Goal: Task Accomplishment & Management: Manage account settings

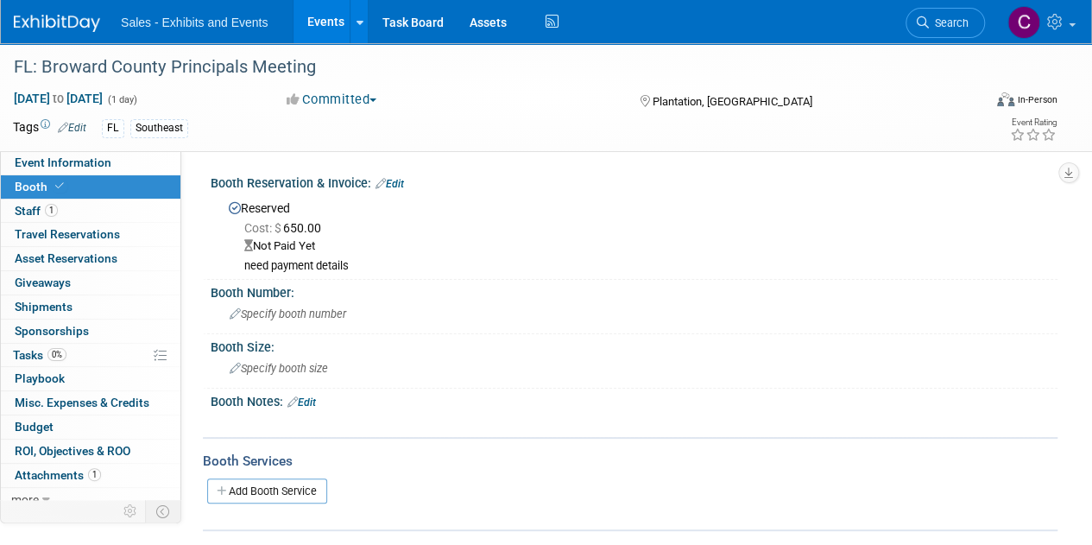
click at [321, 16] on link "Events" at bounding box center [325, 21] width 63 height 43
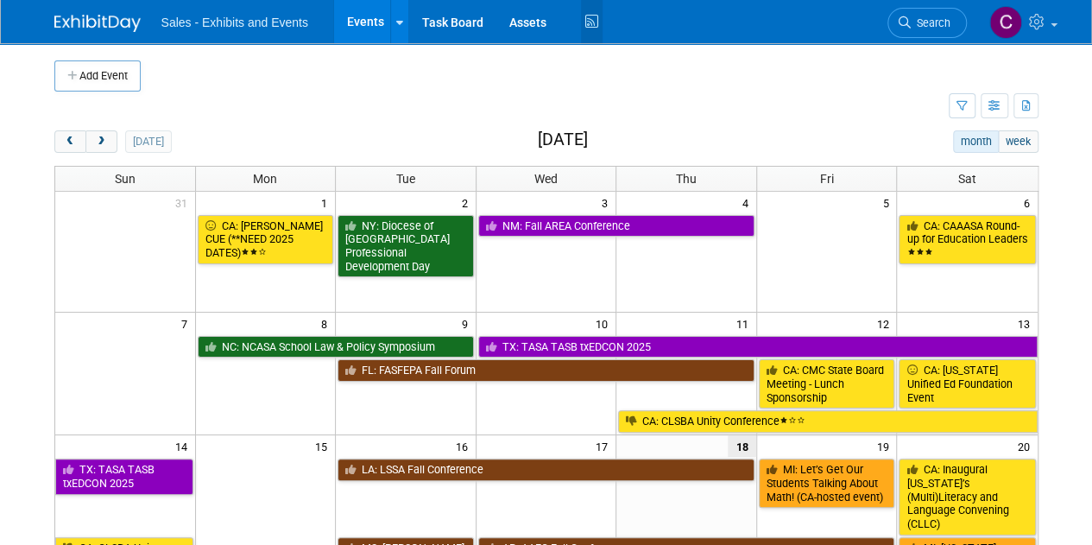
click at [586, 25] on icon at bounding box center [592, 22] width 22 height 27
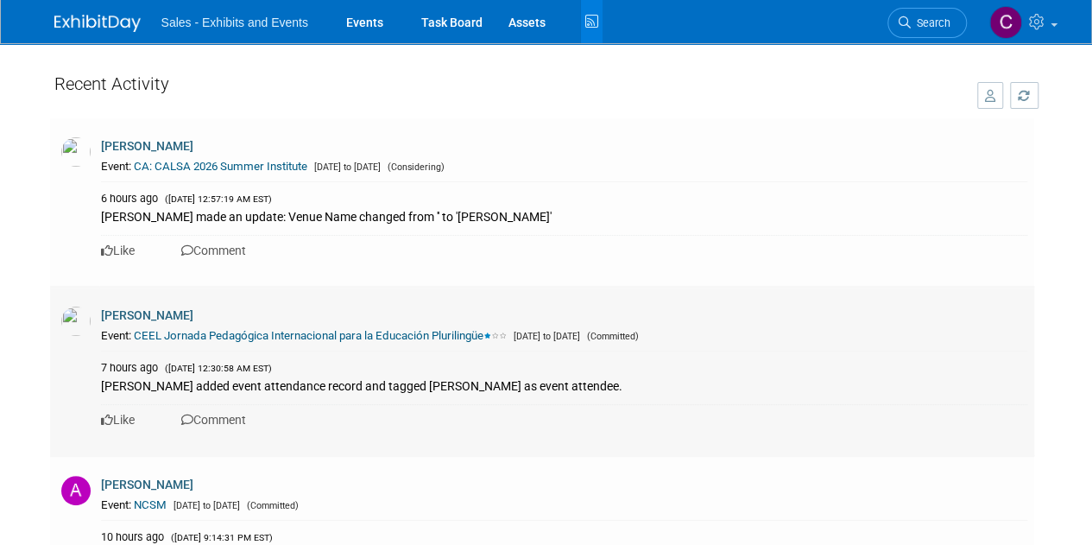
click at [321, 329] on link "CEEL Jornada Pedagógica Internacional para la Educación Plurilingüe" at bounding box center [322, 335] width 376 height 13
click at [357, 22] on link "Events" at bounding box center [364, 21] width 63 height 43
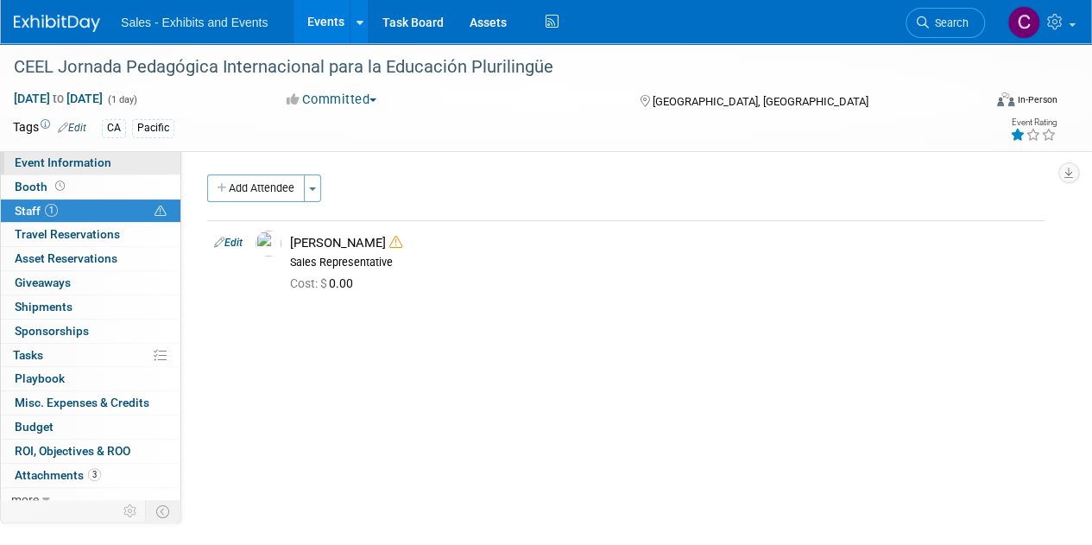
click at [98, 164] on span "Event Information" at bounding box center [63, 162] width 97 height 14
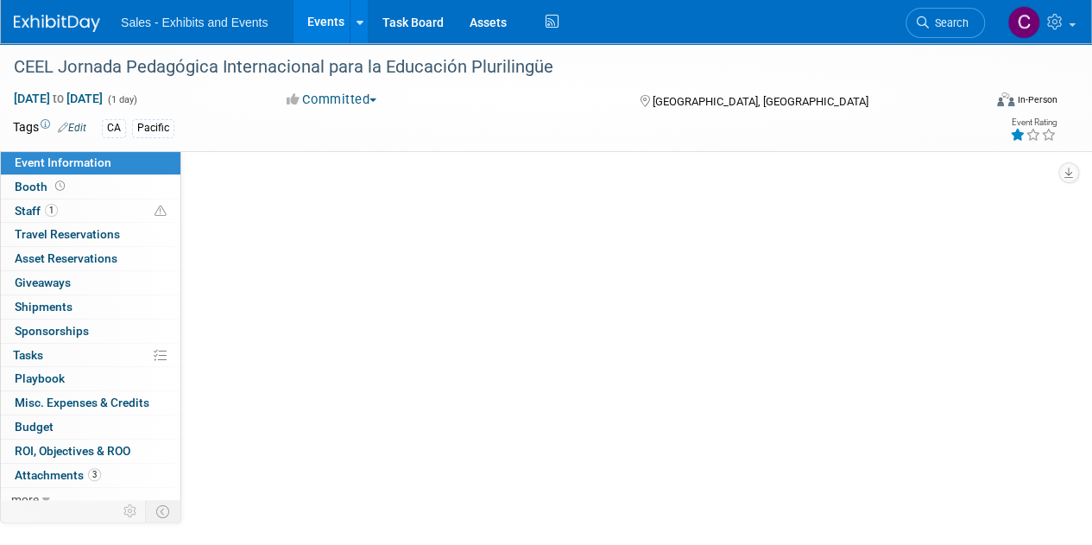
select select "Pacific"
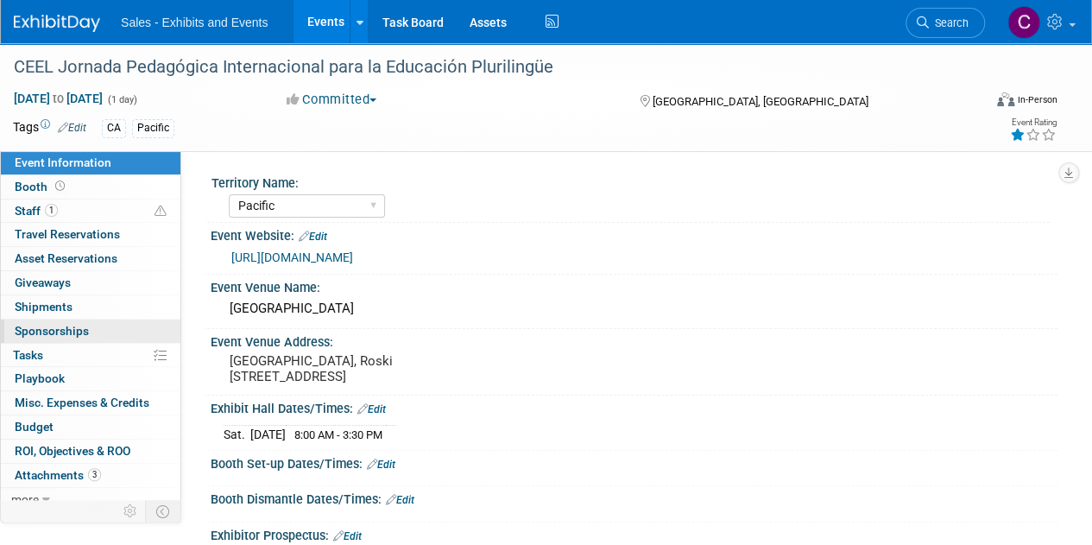
click at [58, 330] on span "Sponsorships 0" at bounding box center [52, 331] width 74 height 14
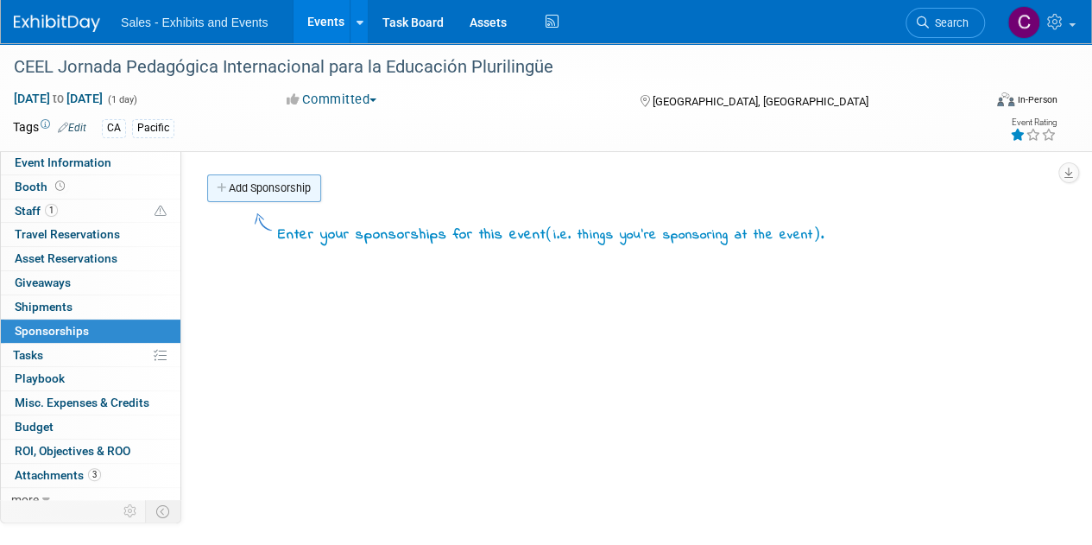
click at [292, 185] on link "Add Sponsorship" at bounding box center [264, 188] width 114 height 28
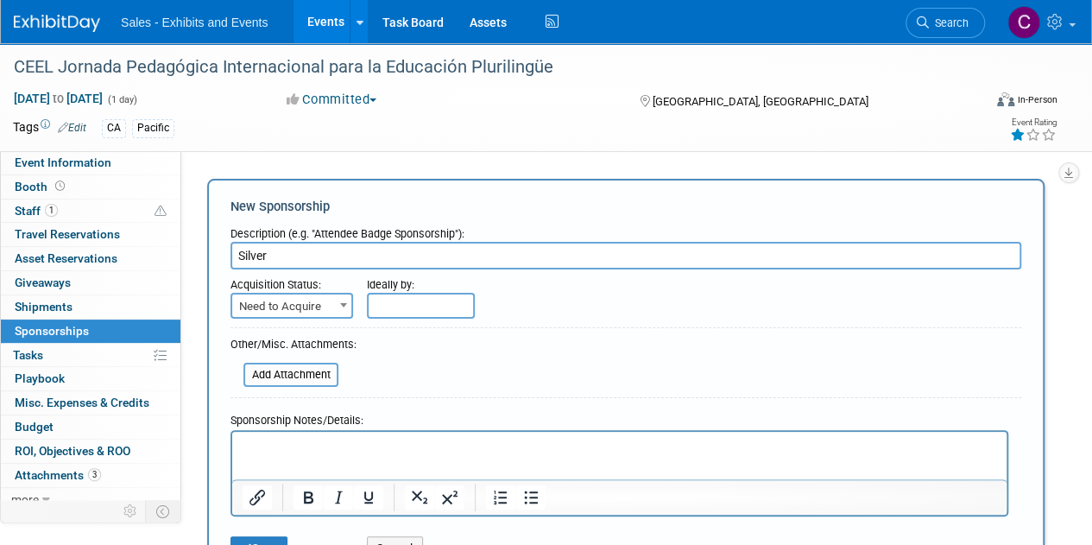
type input "Silver"
click at [306, 305] on span "Need to Acquire" at bounding box center [291, 306] width 119 height 24
select select "2"
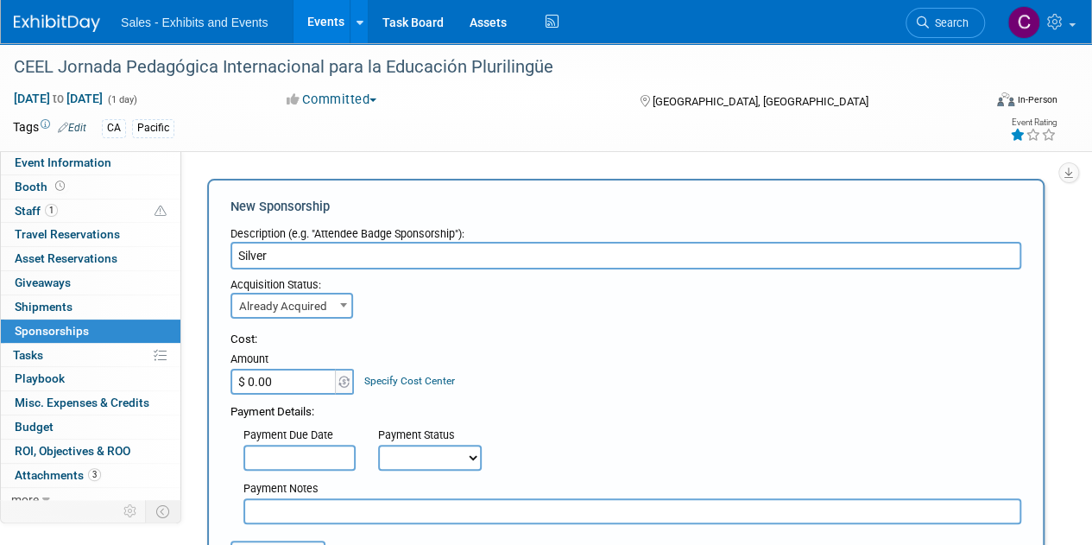
click at [407, 457] on select "Not Paid Yet Partially Paid Paid in Full" at bounding box center [430, 458] width 104 height 26
select select "1"
click at [378, 445] on select "Not Paid Yet Partially Paid Paid in Full" at bounding box center [430, 458] width 104 height 26
click at [300, 386] on input "$ 0.00" at bounding box center [285, 382] width 108 height 26
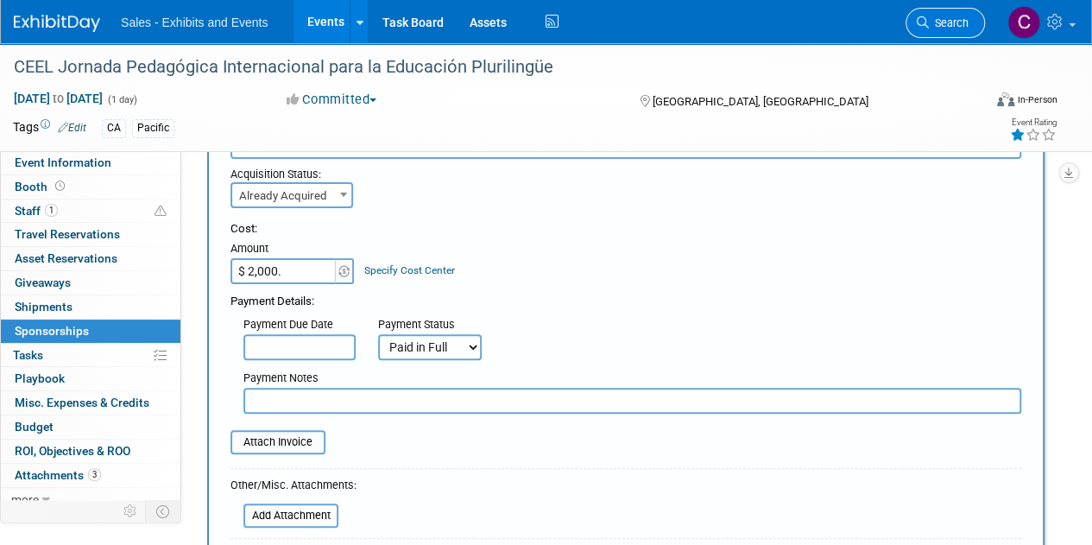
scroll to position [112, 0]
type input "$ 2,000.00"
click at [292, 433] on input "file" at bounding box center [220, 440] width 205 height 21
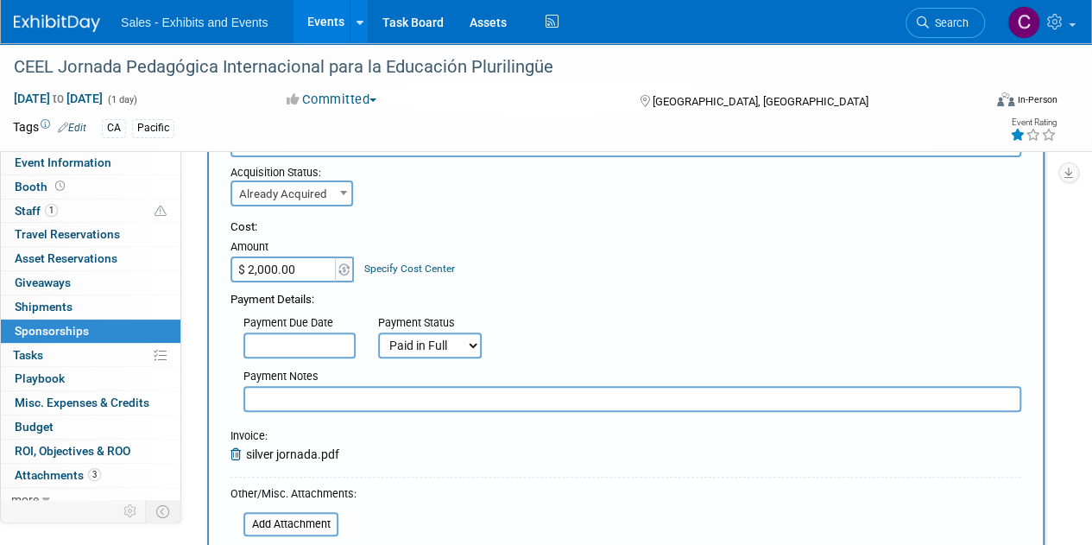
click at [314, 405] on input "text" at bounding box center [632, 399] width 778 height 26
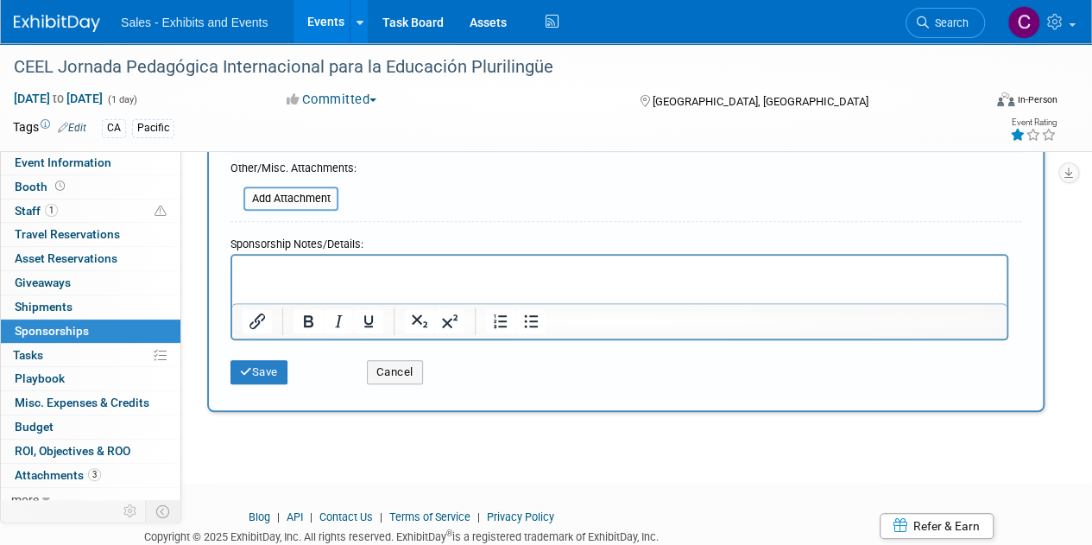
scroll to position [439, 0]
type input "visa"
click at [255, 363] on button "Save" at bounding box center [259, 371] width 57 height 24
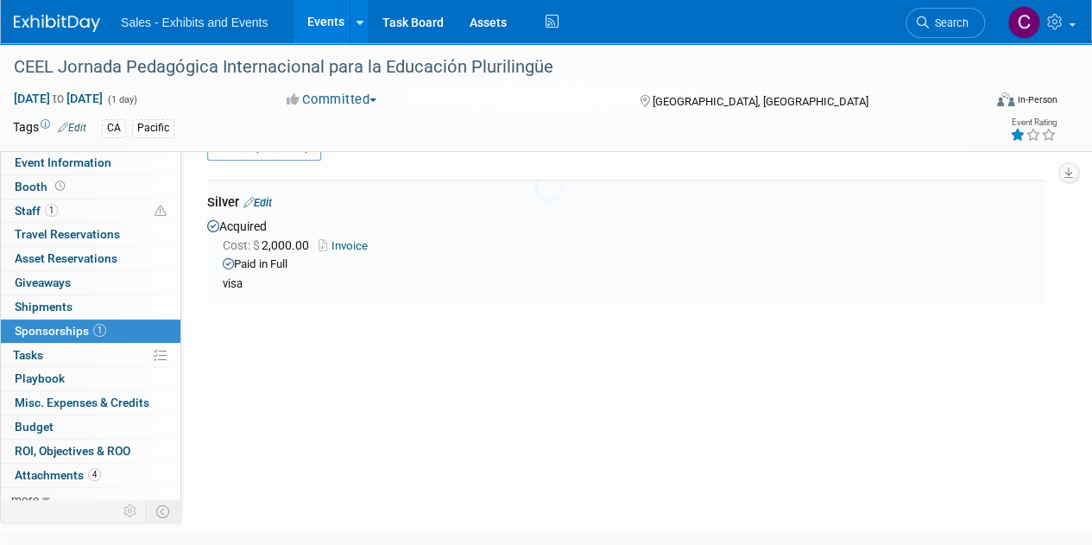
scroll to position [36, 0]
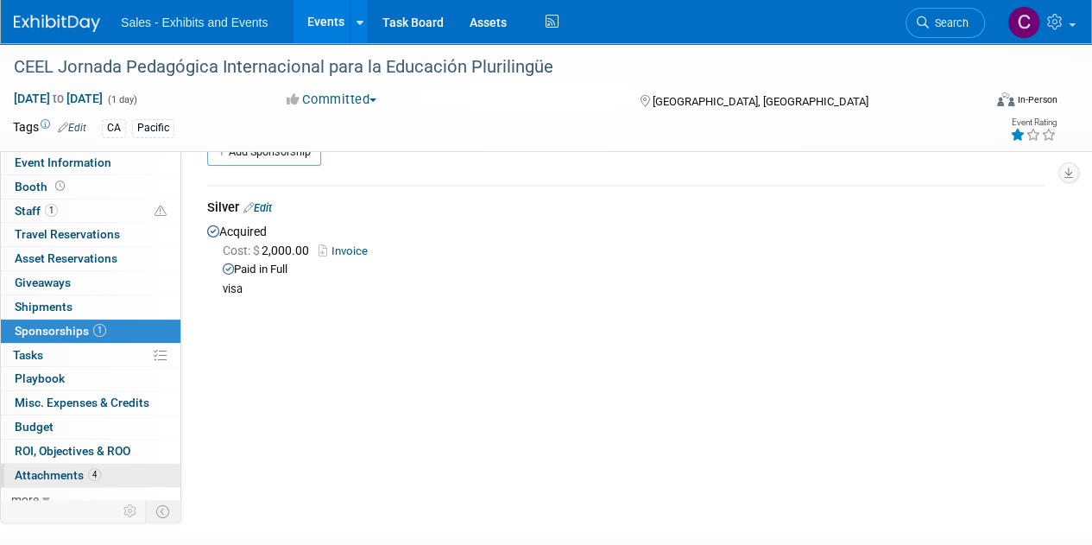
click at [58, 468] on span "Attachments 4" at bounding box center [58, 475] width 86 height 14
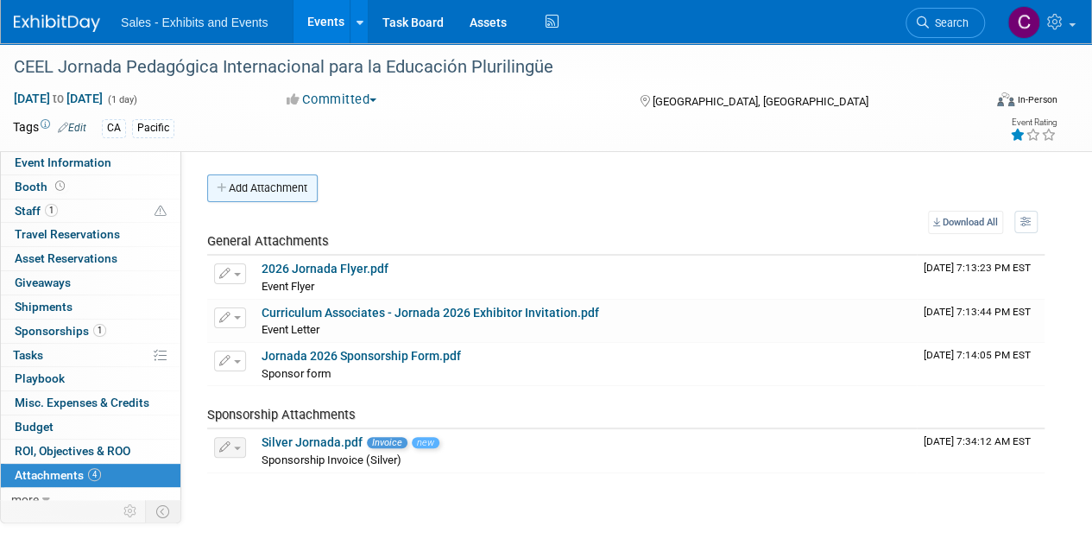
click at [266, 191] on button "Add Attachment" at bounding box center [262, 188] width 111 height 28
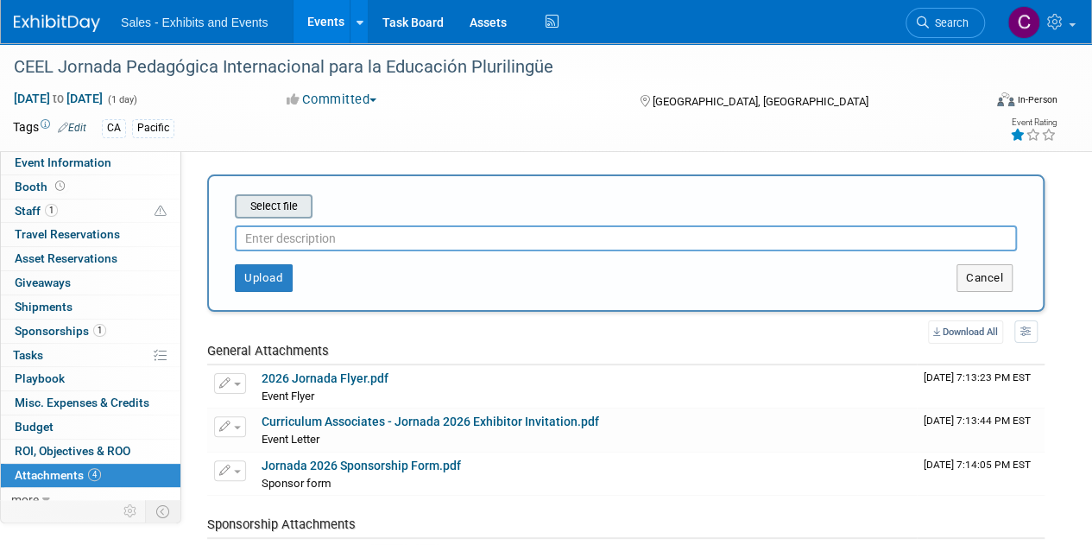
click at [275, 206] on input "file" at bounding box center [207, 206] width 205 height 21
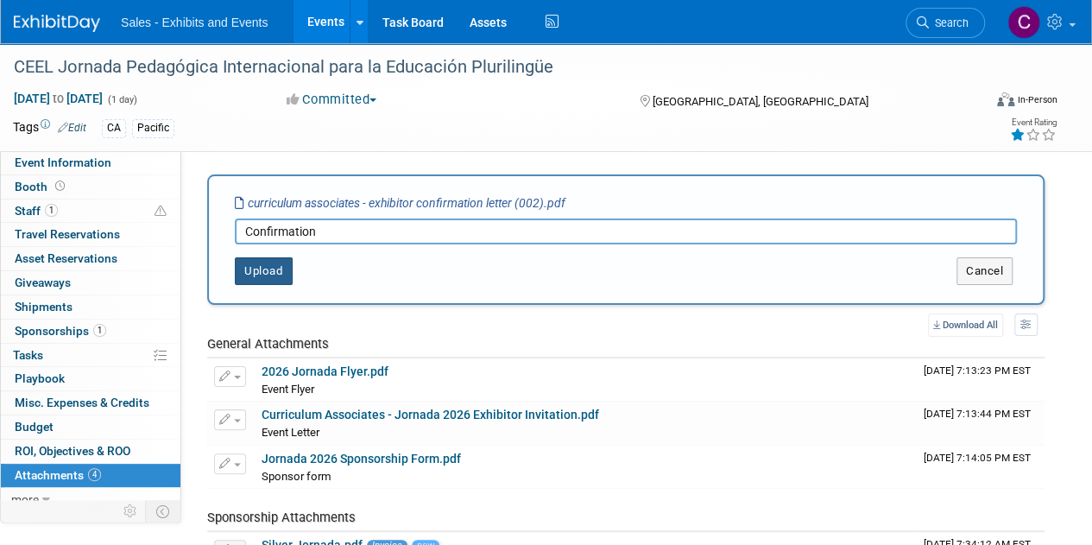
type input "Confirmation"
click at [256, 270] on button "Upload" at bounding box center [264, 271] width 58 height 28
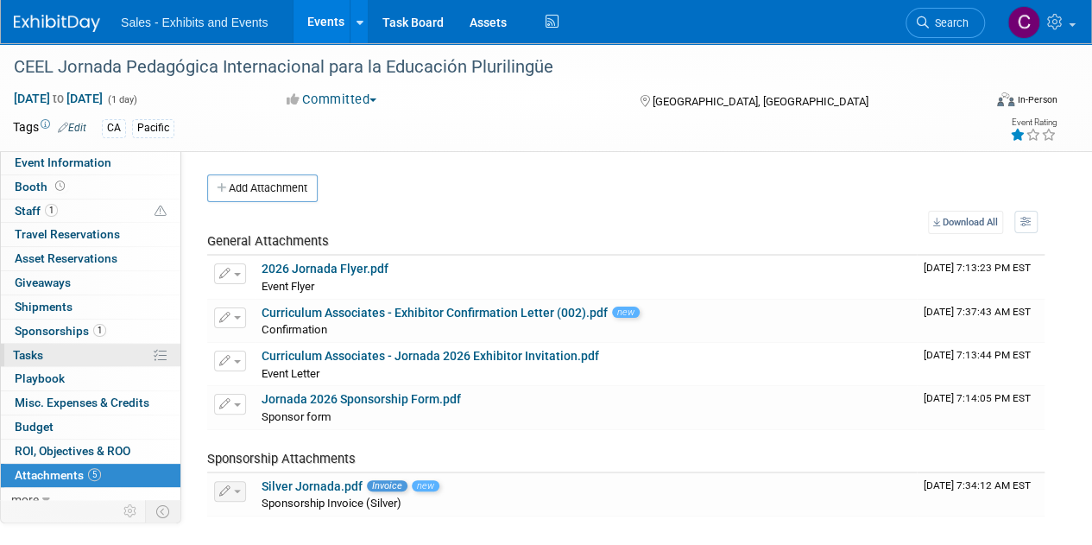
click at [39, 348] on span "Tasks 0%" at bounding box center [28, 355] width 30 height 14
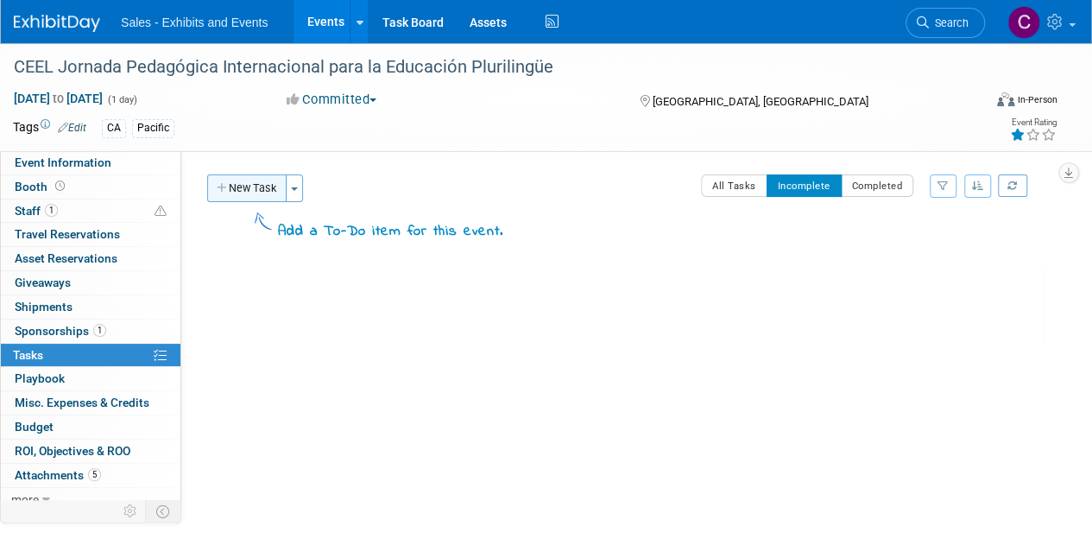
click at [247, 186] on button "New Task" at bounding box center [246, 188] width 79 height 28
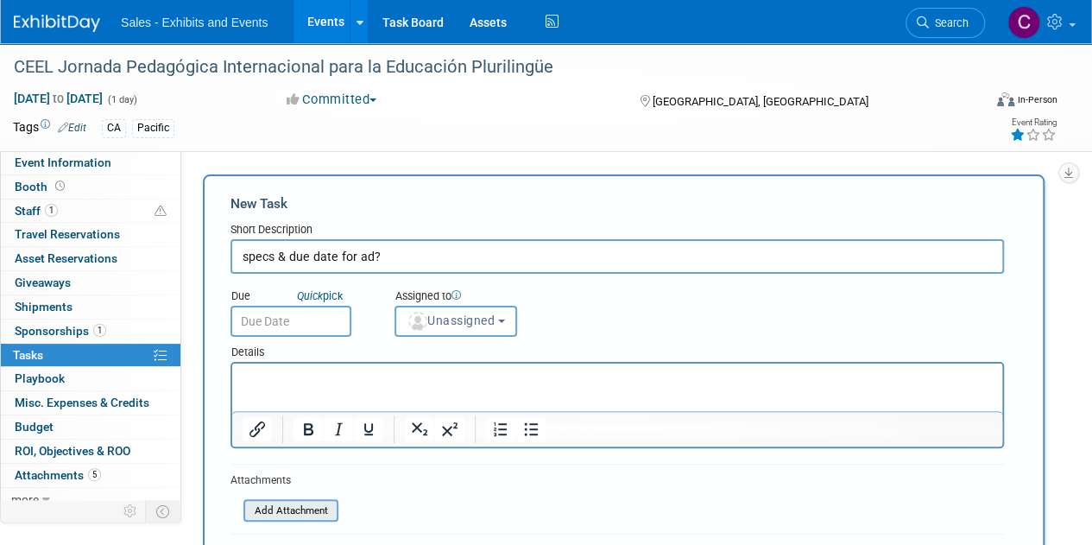
type input "specs & due date for ad?"
drag, startPoint x: 368, startPoint y: 389, endPoint x: 321, endPoint y: 393, distance: 46.8
drag, startPoint x: 321, startPoint y: 393, endPoint x: 283, endPoint y: 385, distance: 38.8
click at [285, 388] on html at bounding box center [617, 375] width 770 height 24
paste body "Rich Text Area. Press ALT-0 for help."
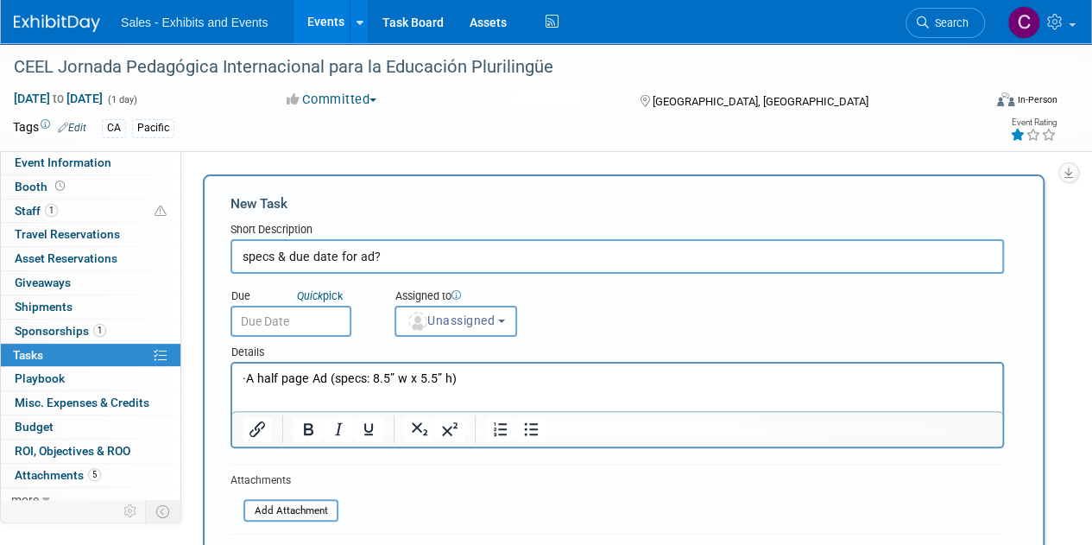
click at [307, 380] on p "· A half page Ad (specs: 8.5” w x 5.5” h)" at bounding box center [618, 378] width 750 height 17
click at [454, 334] on button "Unassigned" at bounding box center [456, 321] width 123 height 31
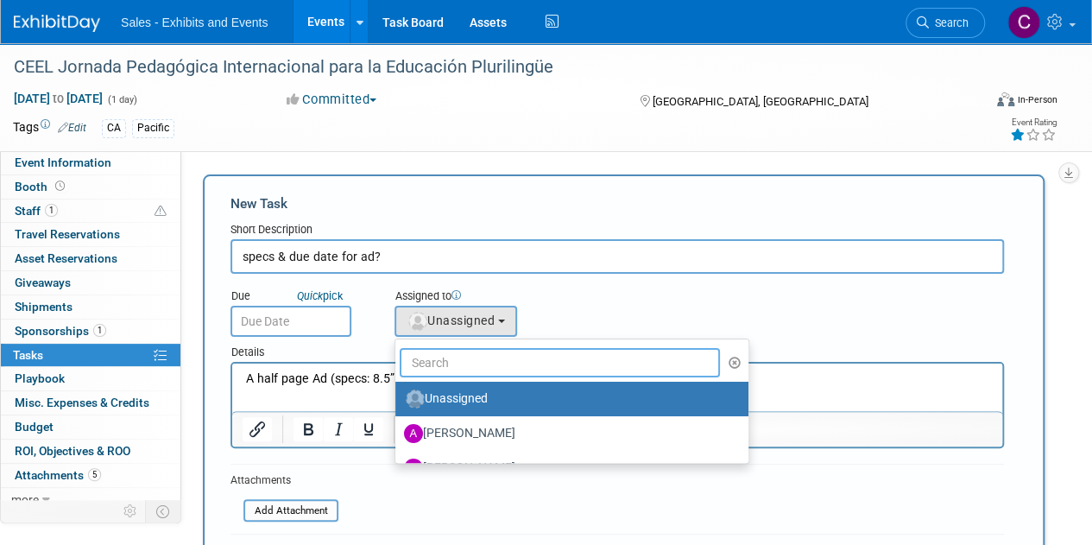
click at [462, 361] on input "text" at bounding box center [560, 362] width 320 height 29
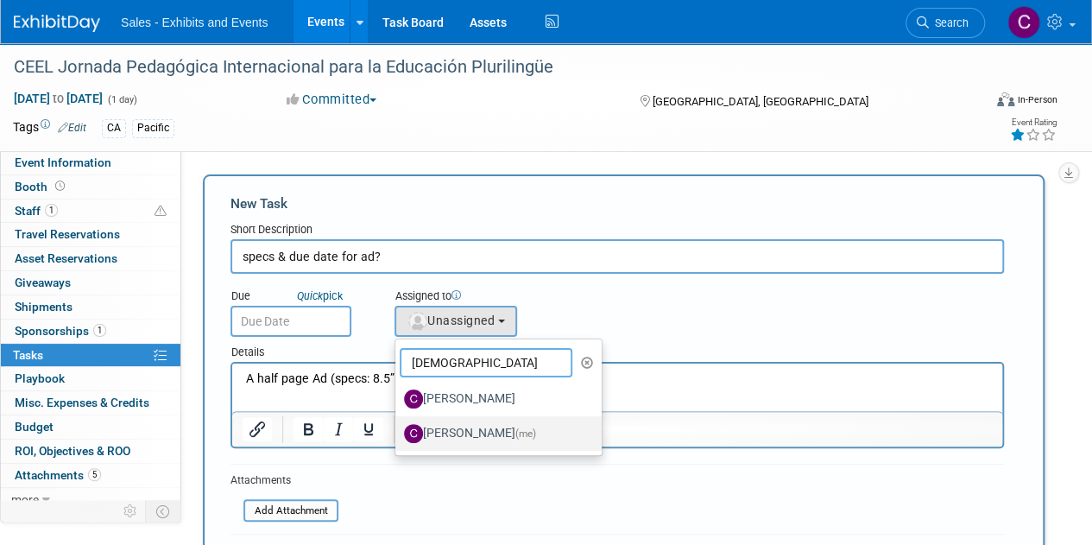
type input "christi"
click at [465, 427] on label "Christine Lurz (me)" at bounding box center [494, 434] width 180 height 28
click at [398, 427] on input "Christine Lurz (me)" at bounding box center [392, 431] width 11 height 11
select select "a9e3834d-668b-4315-a5d4-069993be606a"
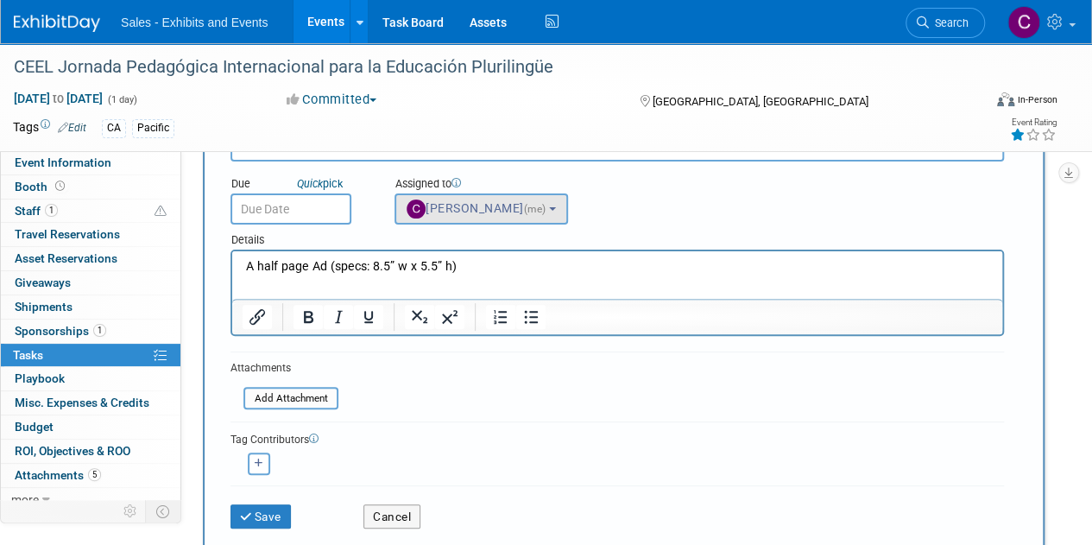
scroll to position [114, 0]
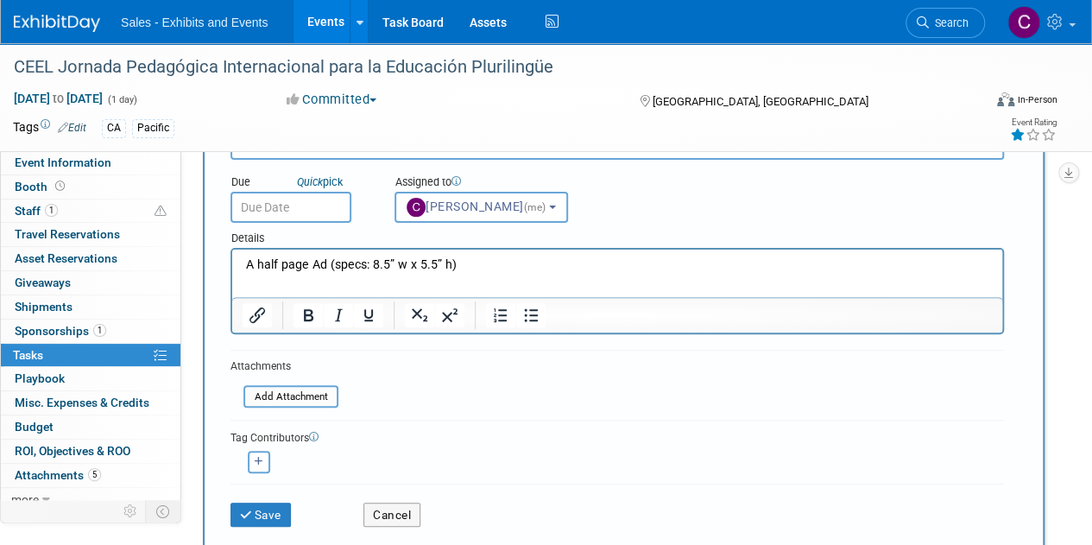
click at [290, 204] on input "text" at bounding box center [291, 207] width 121 height 31
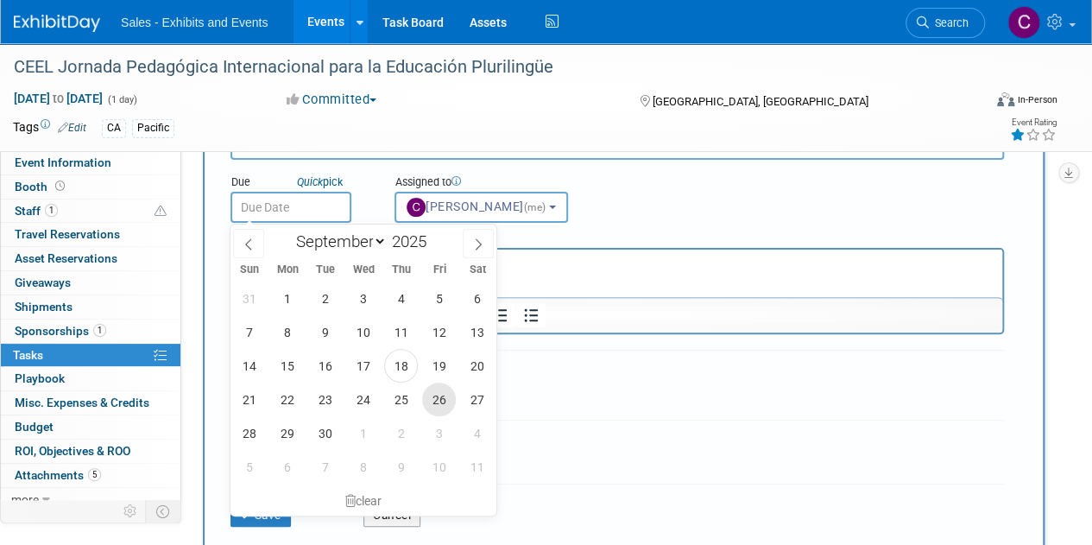
click at [432, 398] on span "26" at bounding box center [439, 399] width 34 height 34
type input "Sep 26, 2025"
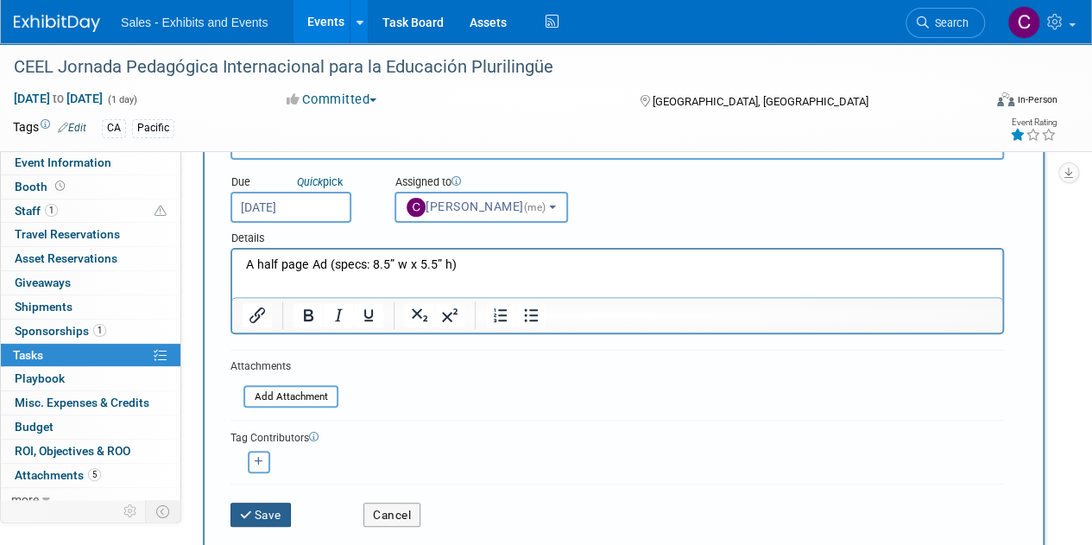
click at [280, 509] on button "Save" at bounding box center [261, 514] width 60 height 24
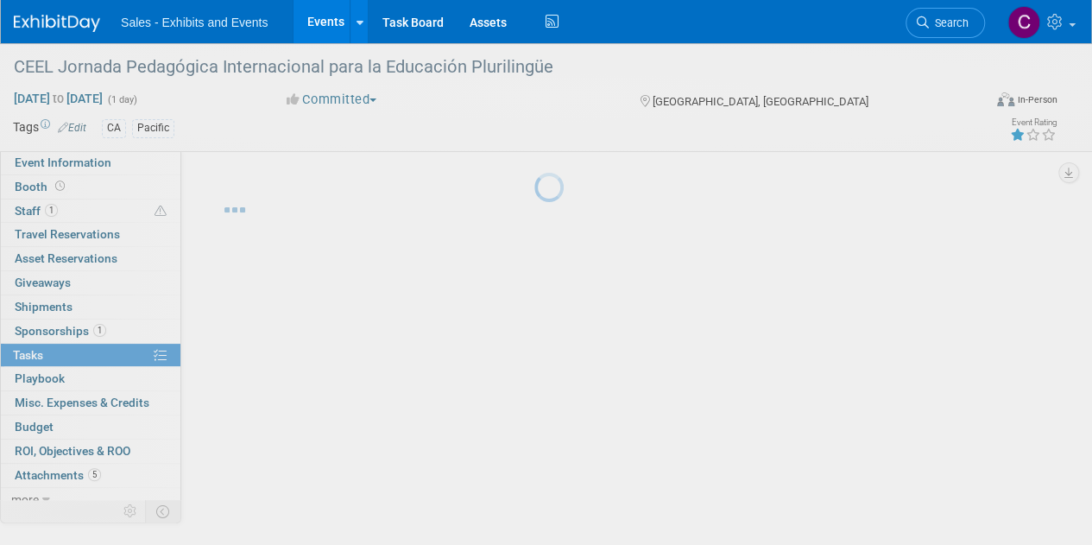
scroll to position [0, 0]
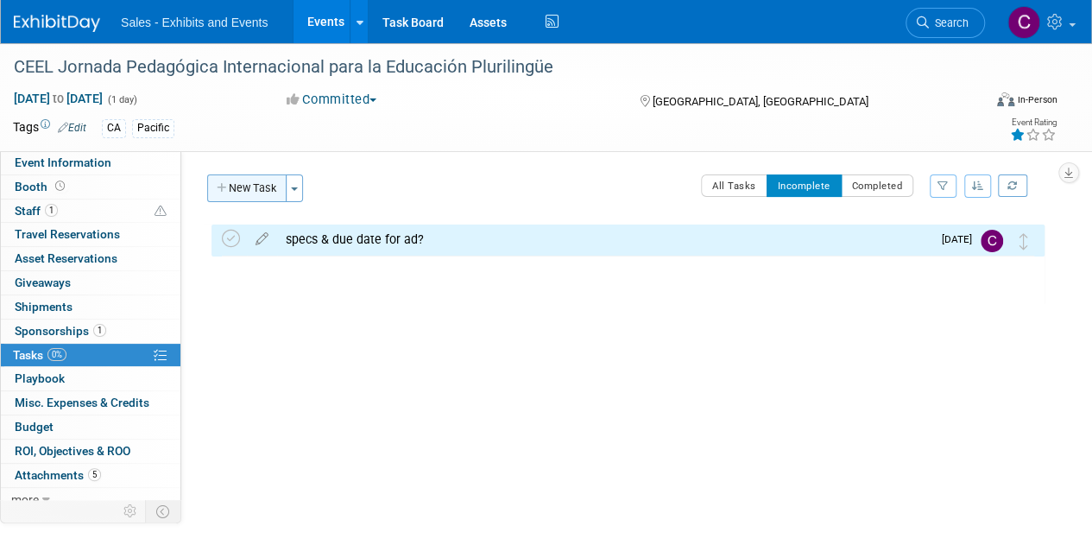
click at [252, 189] on button "New Task" at bounding box center [246, 188] width 79 height 28
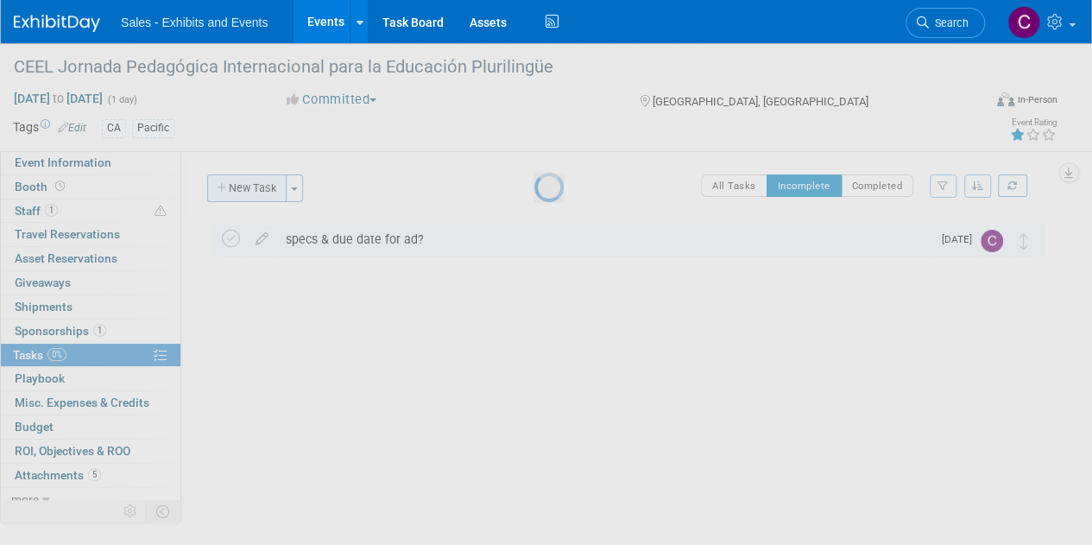
select select "8"
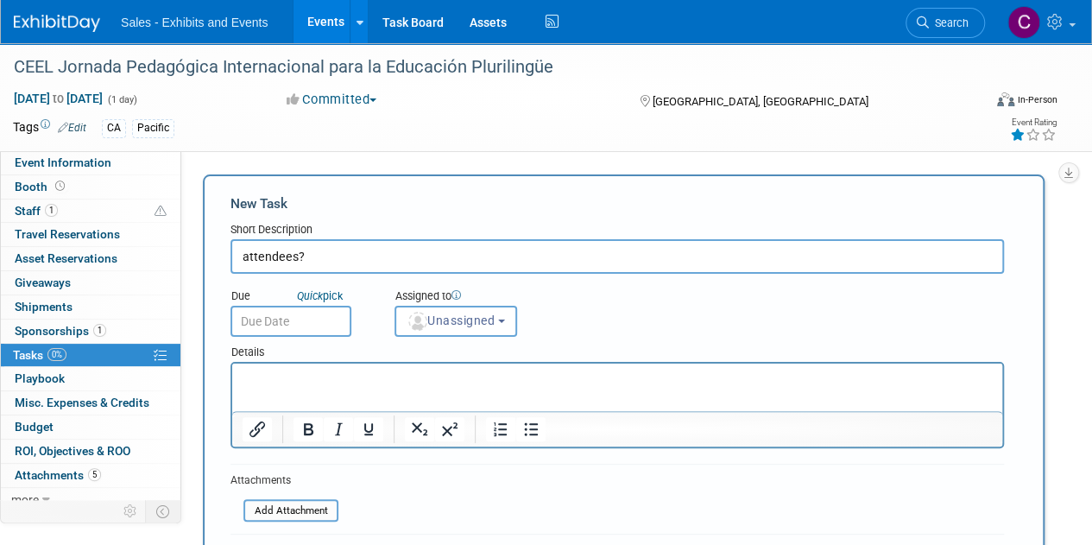
type input "attendees?"
click at [318, 332] on input "text" at bounding box center [291, 321] width 121 height 31
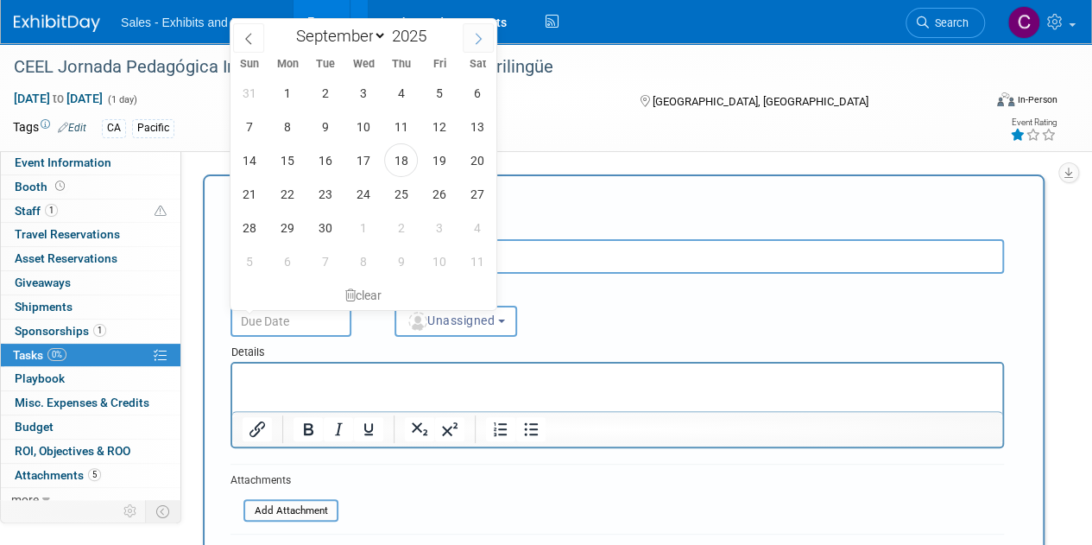
click at [485, 30] on span at bounding box center [478, 37] width 31 height 29
select select "11"
click at [295, 154] on span "15" at bounding box center [287, 160] width 34 height 34
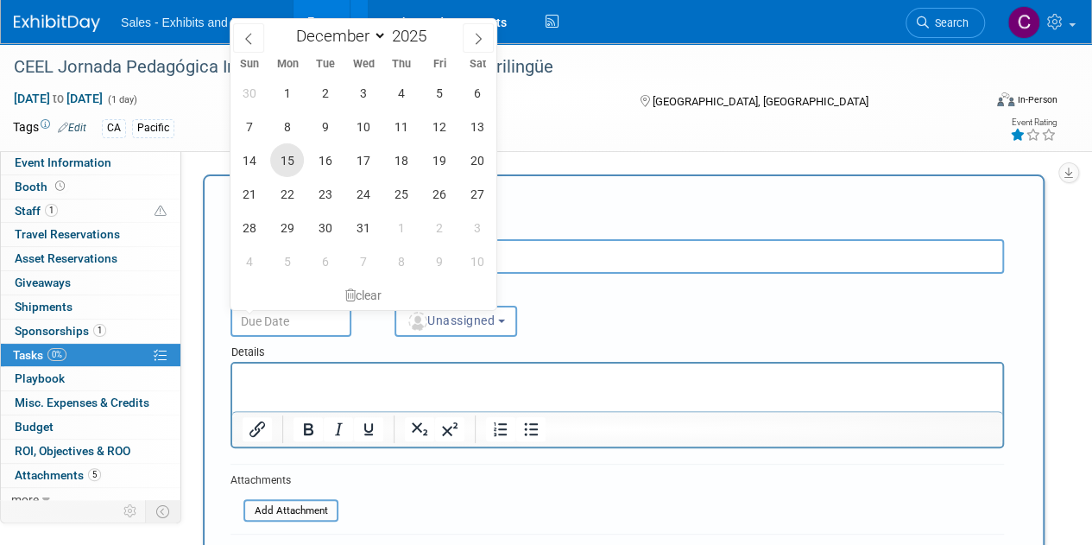
type input "Dec 15, 2025"
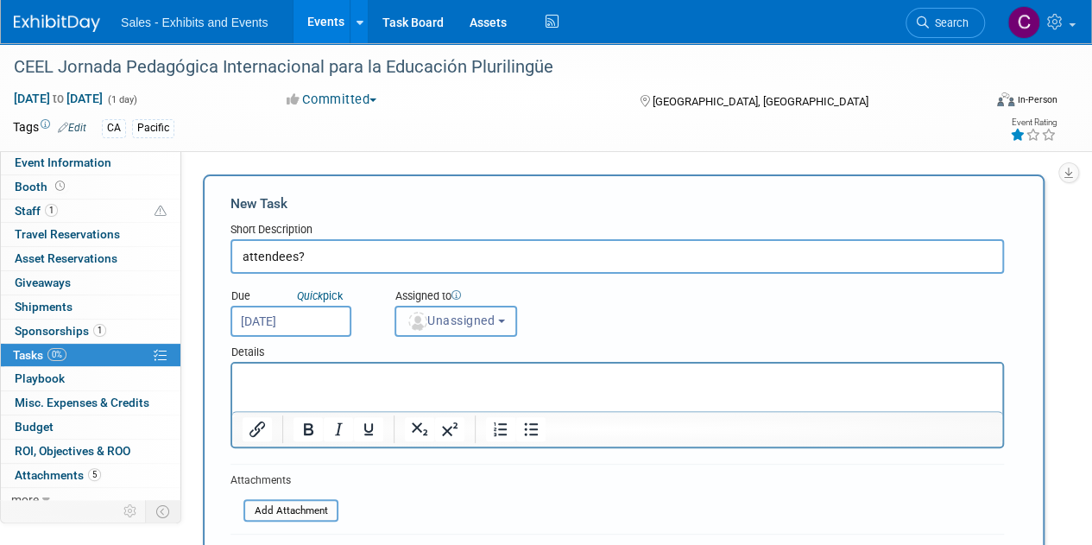
click at [437, 326] on span "Unassigned" at bounding box center [451, 320] width 88 height 14
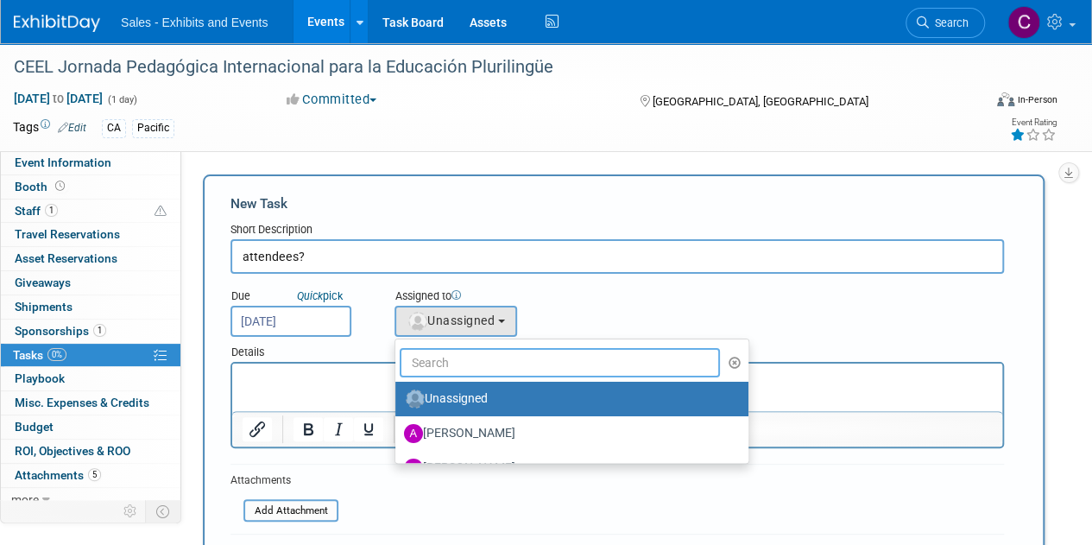
click at [464, 362] on input "text" at bounding box center [560, 362] width 320 height 29
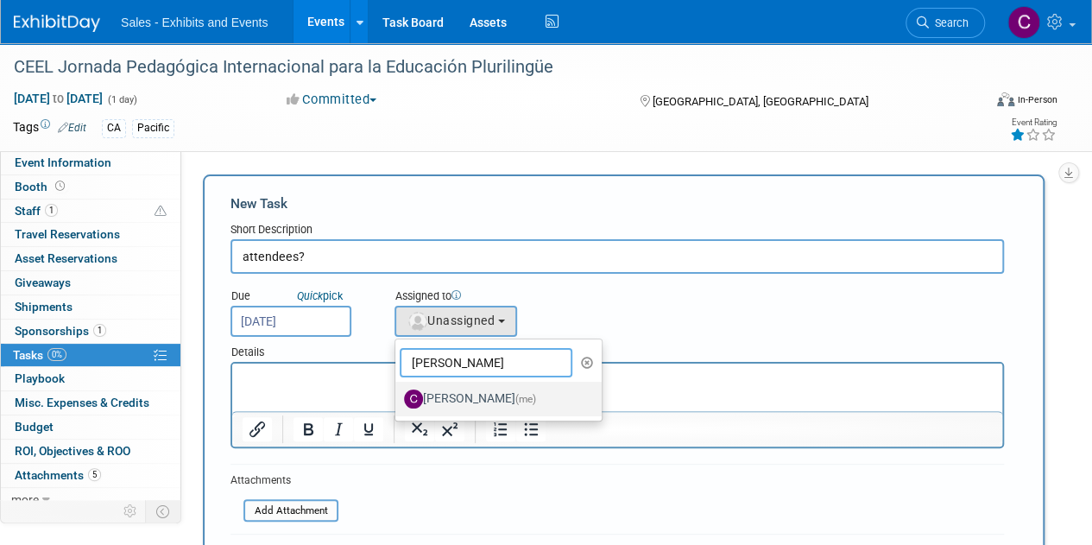
type input "christine"
drag, startPoint x: 461, startPoint y: 397, endPoint x: 218, endPoint y: 36, distance: 435.3
click at [461, 397] on label "Christine Lurz (me)" at bounding box center [494, 399] width 180 height 28
click at [398, 397] on input "Christine Lurz (me)" at bounding box center [392, 396] width 11 height 11
select select "a9e3834d-668b-4315-a5d4-069993be606a"
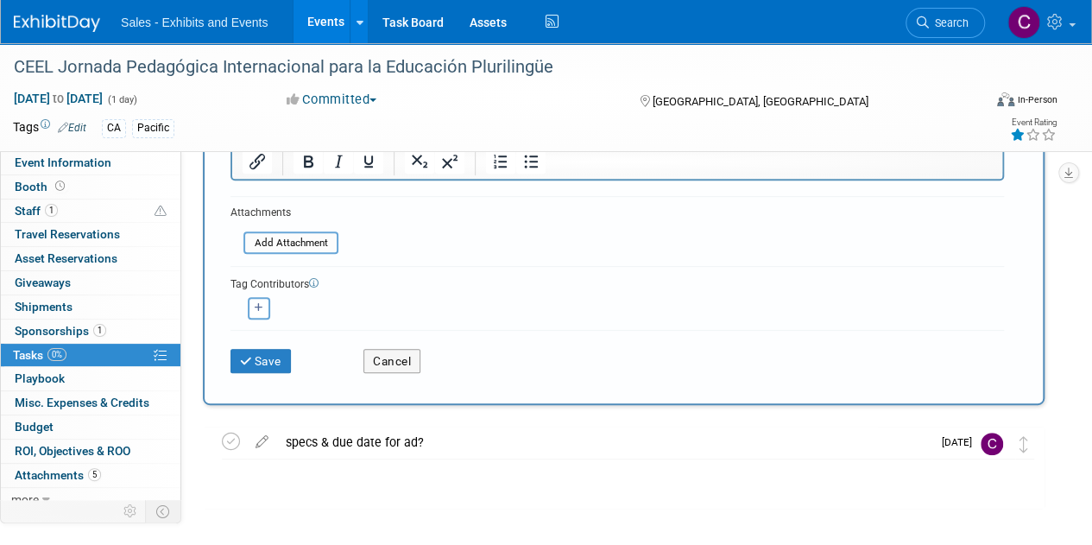
scroll to position [270, 0]
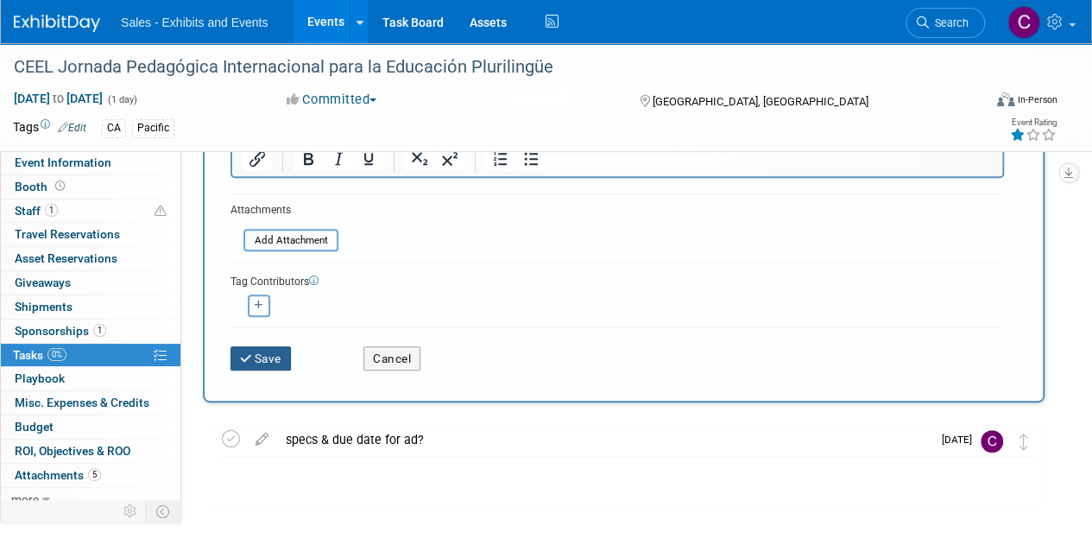
click at [276, 362] on button "Save" at bounding box center [261, 358] width 60 height 24
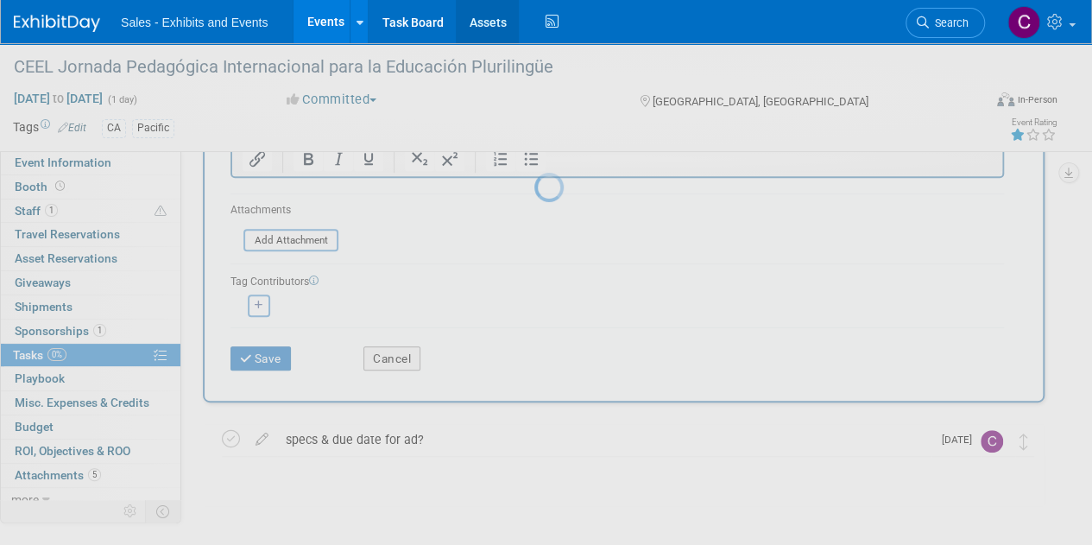
scroll to position [0, 0]
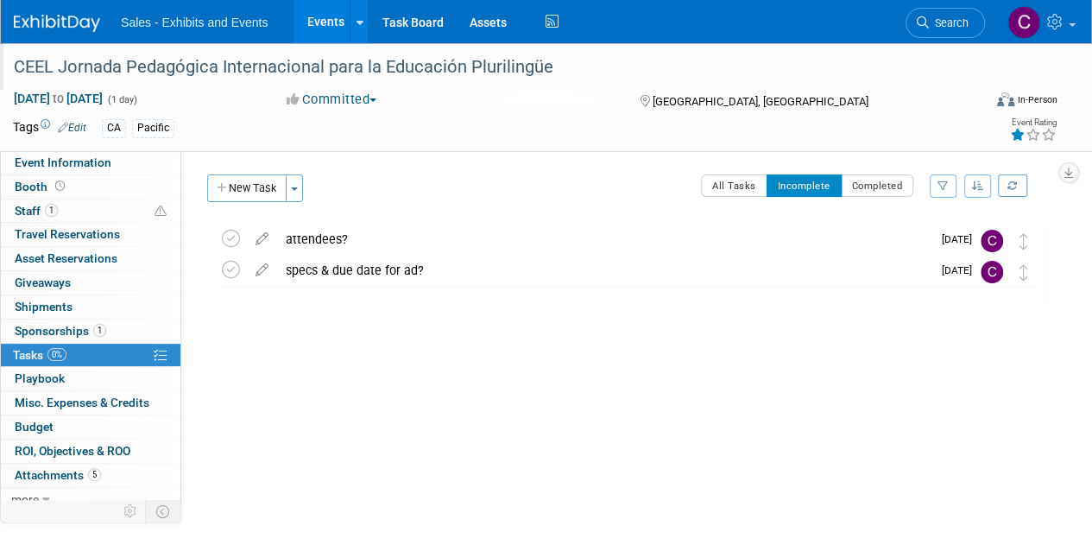
click at [15, 67] on div "CEEL Jornada Pedagógica Internacional para la Educación Plurilingüe" at bounding box center [488, 67] width 961 height 31
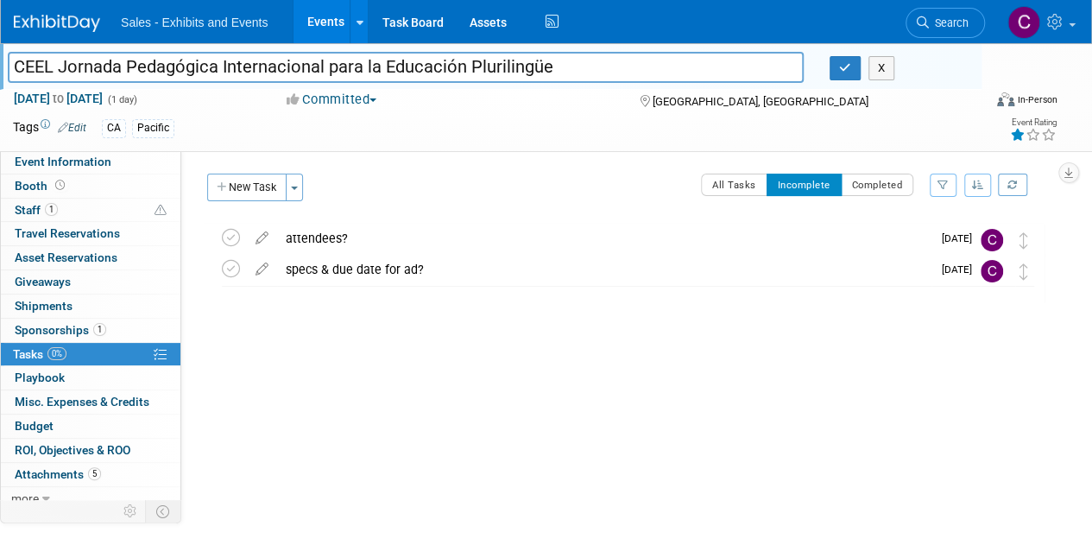
click at [14, 68] on input "CEEL Jornada Pedagógica Internacional para la Educación Plurilingüe" at bounding box center [406, 67] width 796 height 30
click at [68, 66] on input "CA: [PERSON_NAME] Pedagógica Internacional para la Educación Plurilingüe" at bounding box center [406, 67] width 796 height 30
drag, startPoint x: 68, startPoint y: 66, endPoint x: 588, endPoint y: 70, distance: 519.8
click at [588, 70] on input "CA: [PERSON_NAME] Pedagógica Internacional para la Educación Plurilingüe" at bounding box center [406, 67] width 796 height 30
type input "CA: [PERSON_NAME] Pedagógica Internacional para la Educación Plurilingüe"
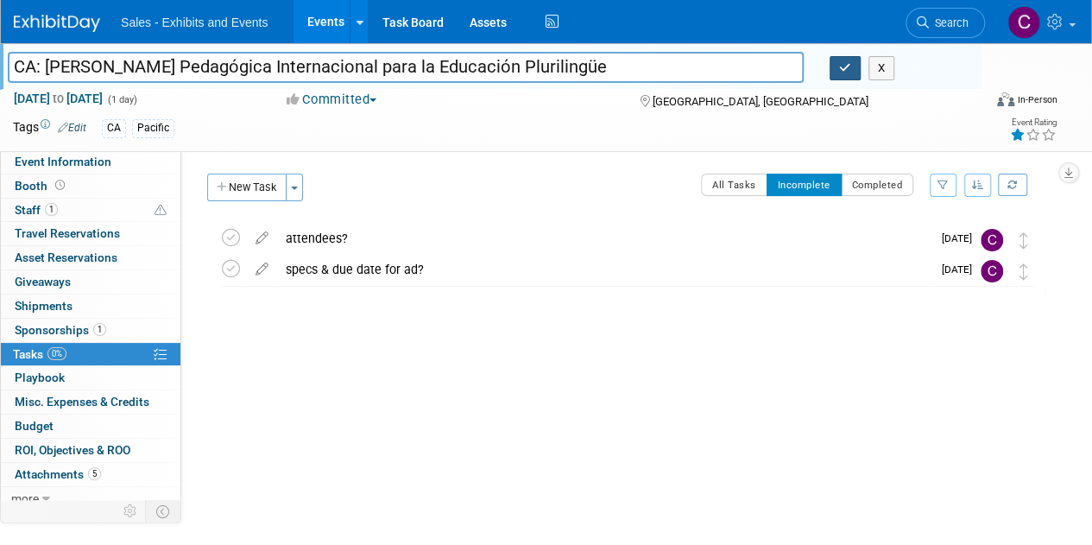
click at [843, 73] on button "button" at bounding box center [845, 68] width 31 height 24
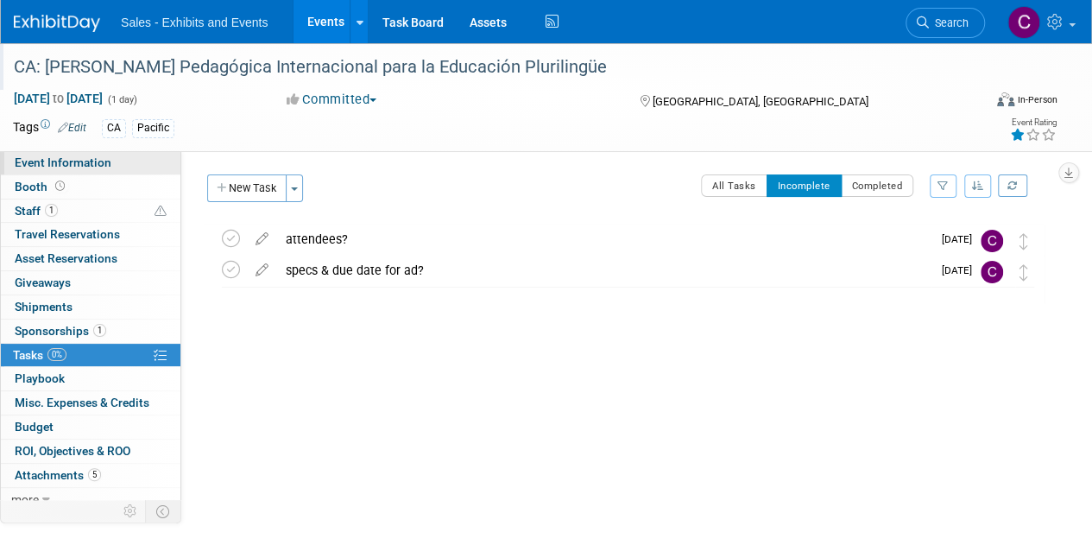
click at [94, 161] on span "Event Information" at bounding box center [63, 162] width 97 height 14
select select "Pacific"
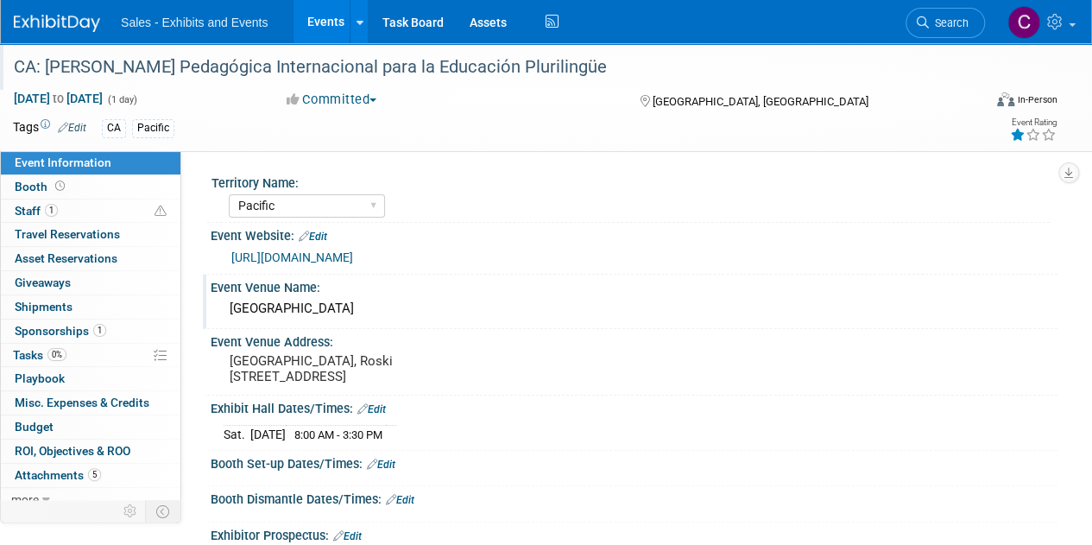
click at [257, 303] on div "Loyola Marymount University" at bounding box center [634, 308] width 821 height 27
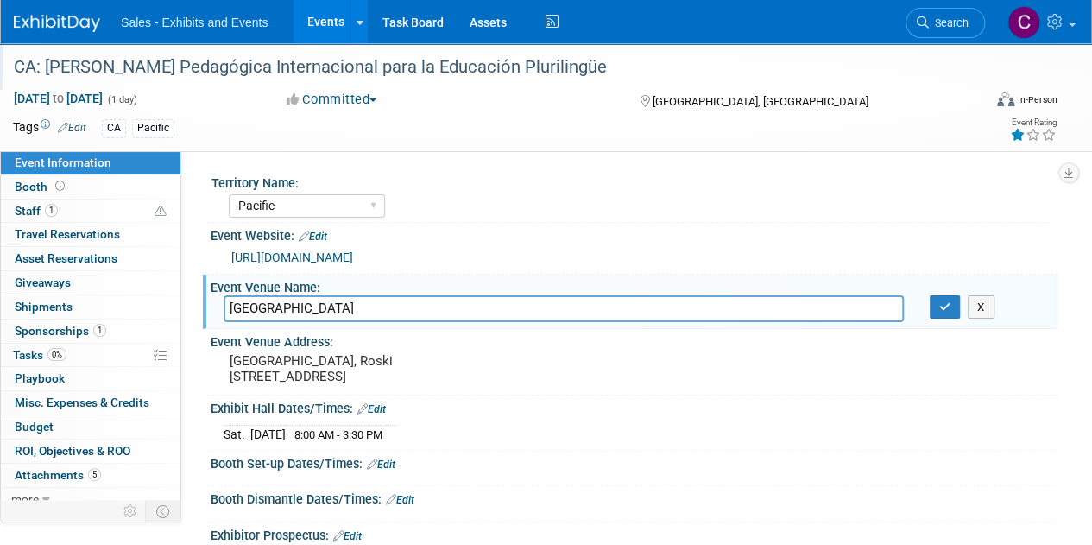
drag, startPoint x: 257, startPoint y: 303, endPoint x: 393, endPoint y: 316, distance: 136.2
click at [393, 316] on input "Loyola Marymount University" at bounding box center [564, 308] width 680 height 27
click at [941, 306] on icon "button" at bounding box center [945, 306] width 12 height 11
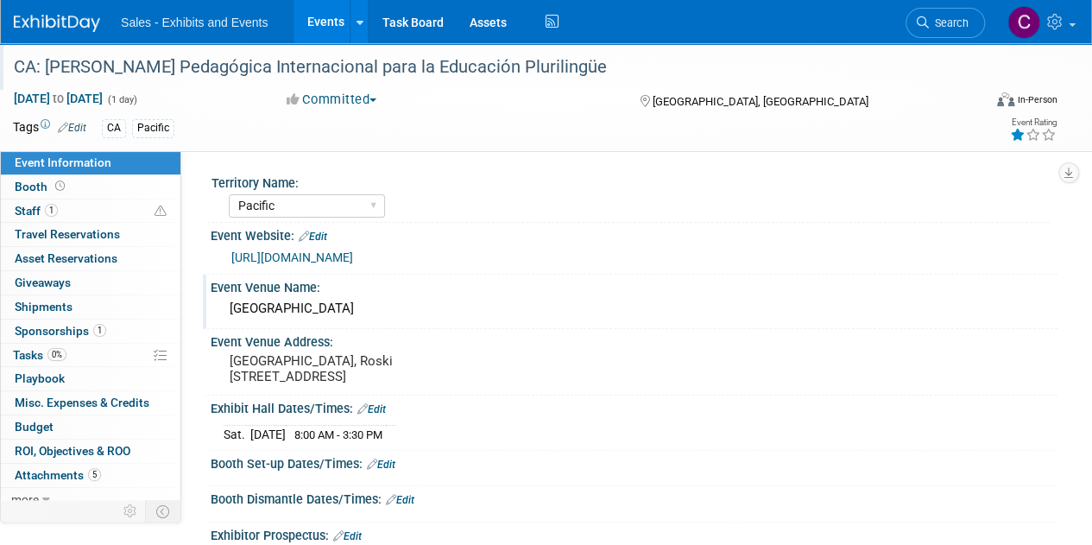
click at [313, 21] on link "Events" at bounding box center [325, 21] width 63 height 43
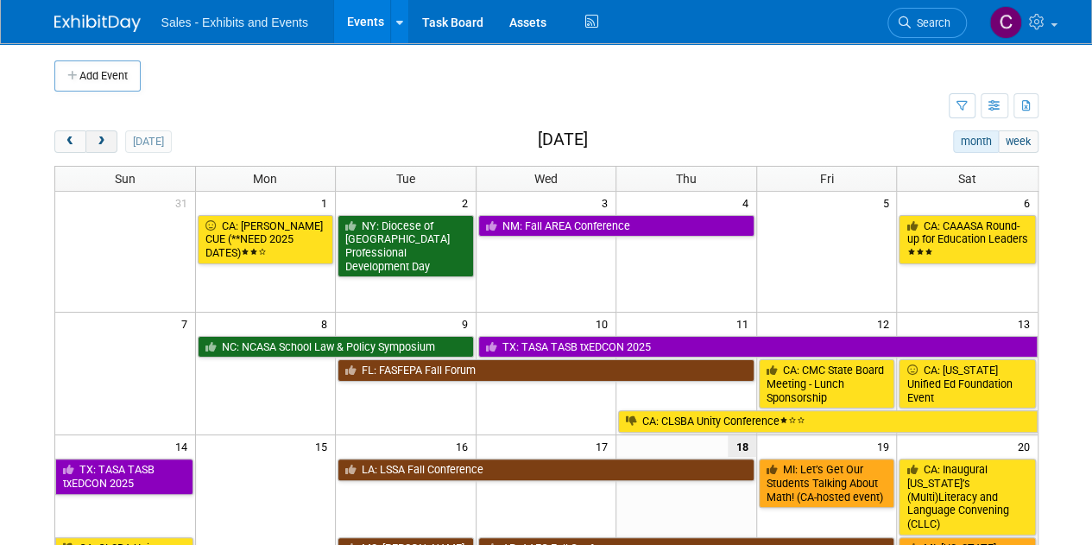
click at [106, 139] on span "next" at bounding box center [101, 141] width 13 height 11
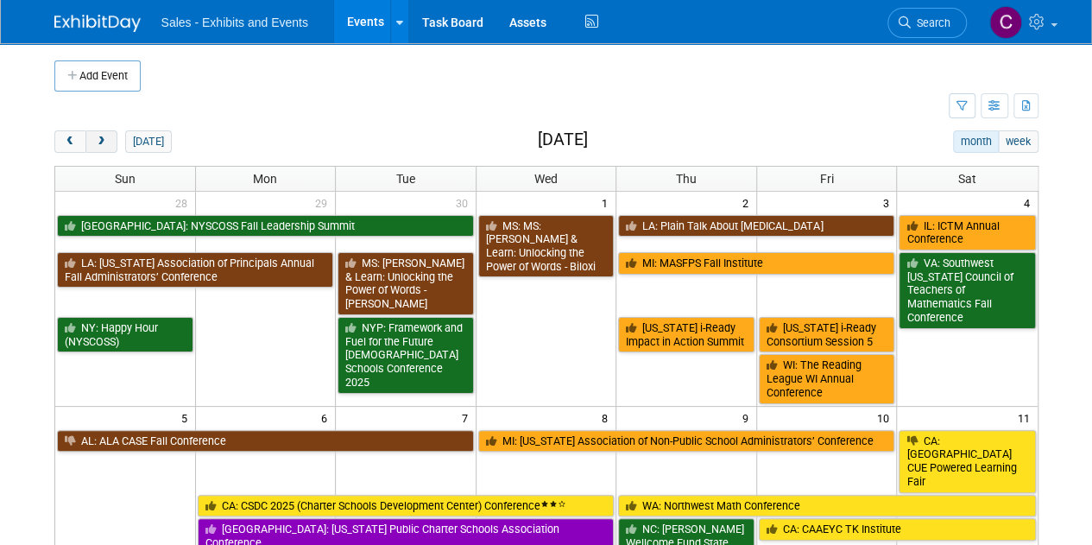
click at [106, 139] on span "next" at bounding box center [101, 141] width 13 height 11
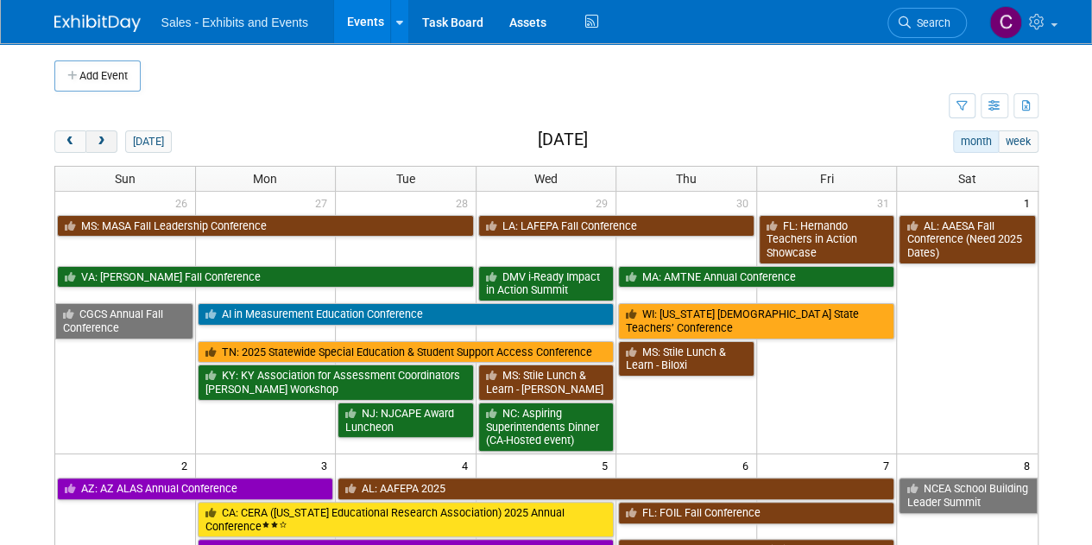
click at [106, 139] on span "next" at bounding box center [101, 141] width 13 height 11
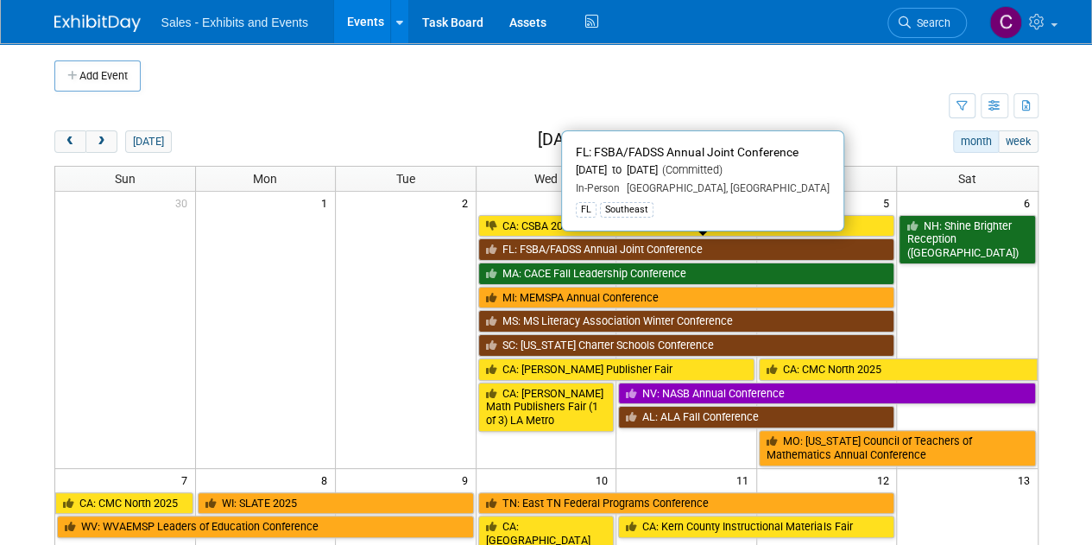
click at [594, 248] on link "FL: FSBA/FADSS Annual Joint Conference" at bounding box center [686, 249] width 417 height 22
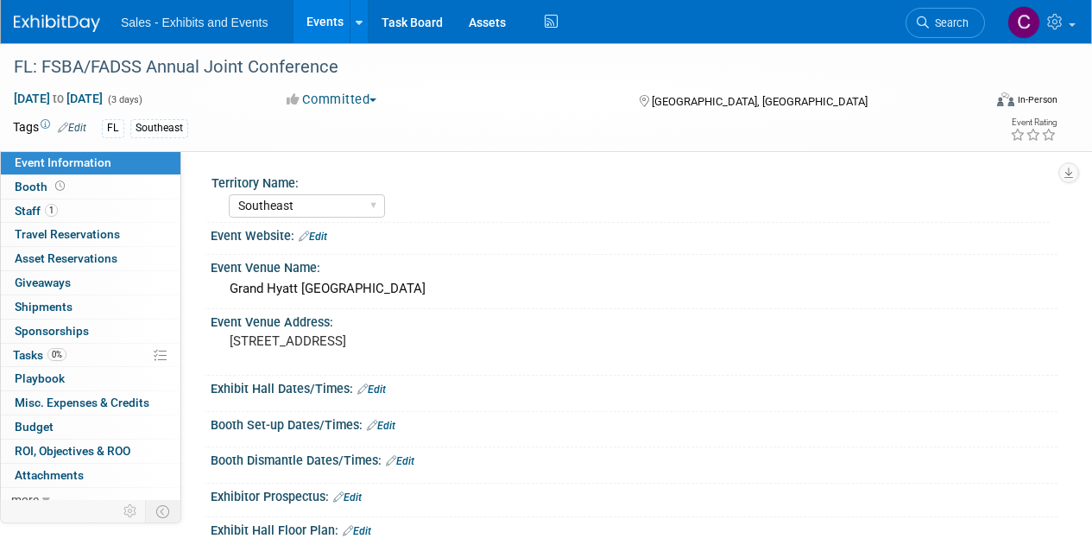
select select "Southeast"
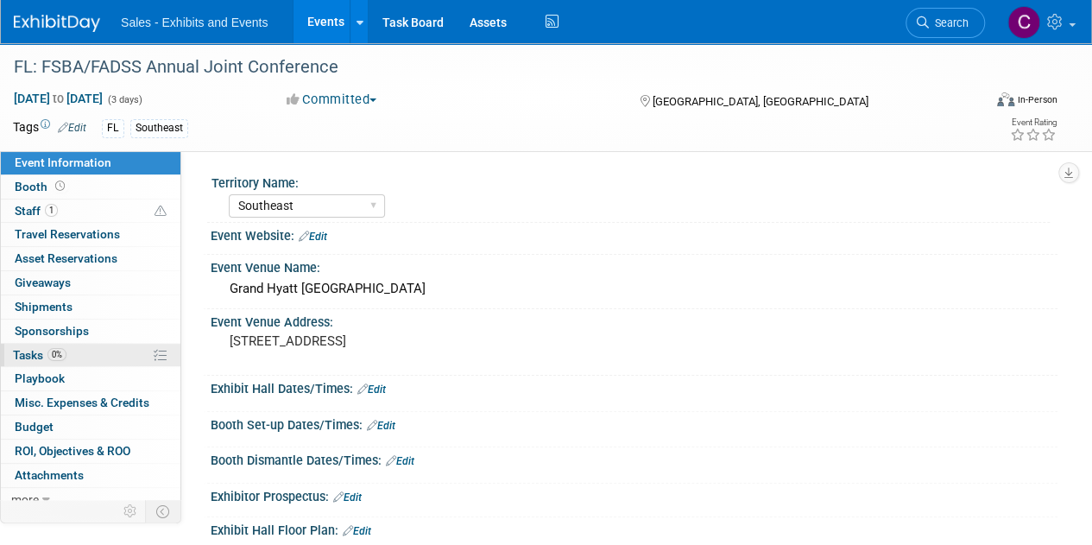
click at [26, 351] on span "Tasks 0%" at bounding box center [40, 355] width 54 height 14
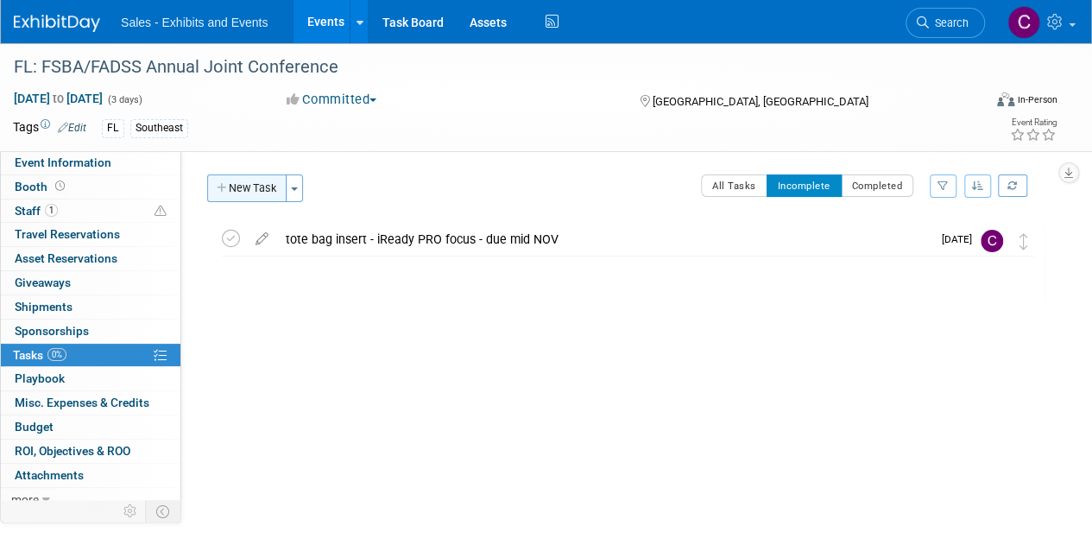
click at [252, 195] on button "New Task" at bounding box center [246, 188] width 79 height 28
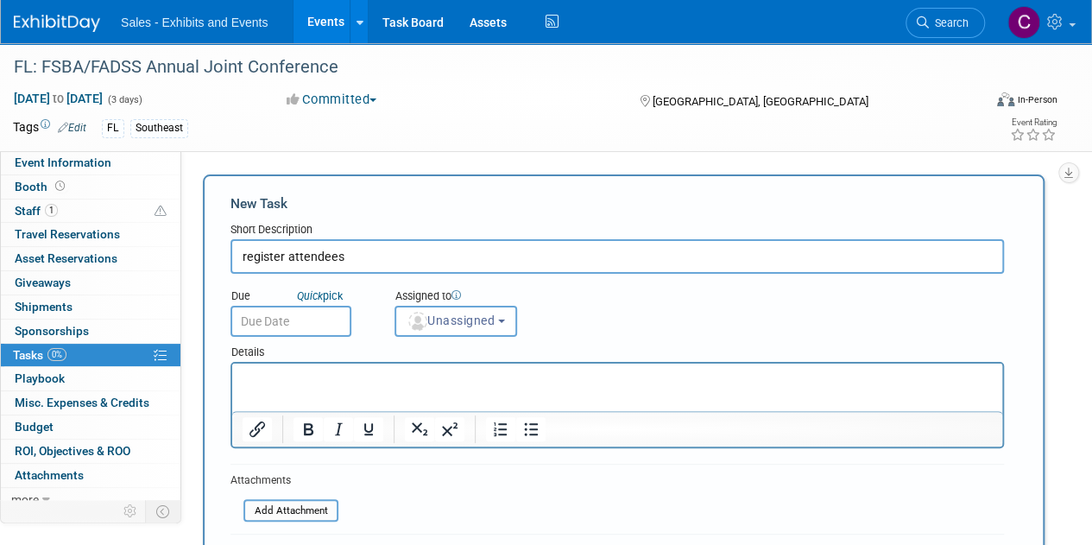
type input "register attendees"
click at [433, 337] on div "Details" at bounding box center [618, 349] width 774 height 25
click at [435, 330] on button "Unassigned" at bounding box center [456, 321] width 123 height 31
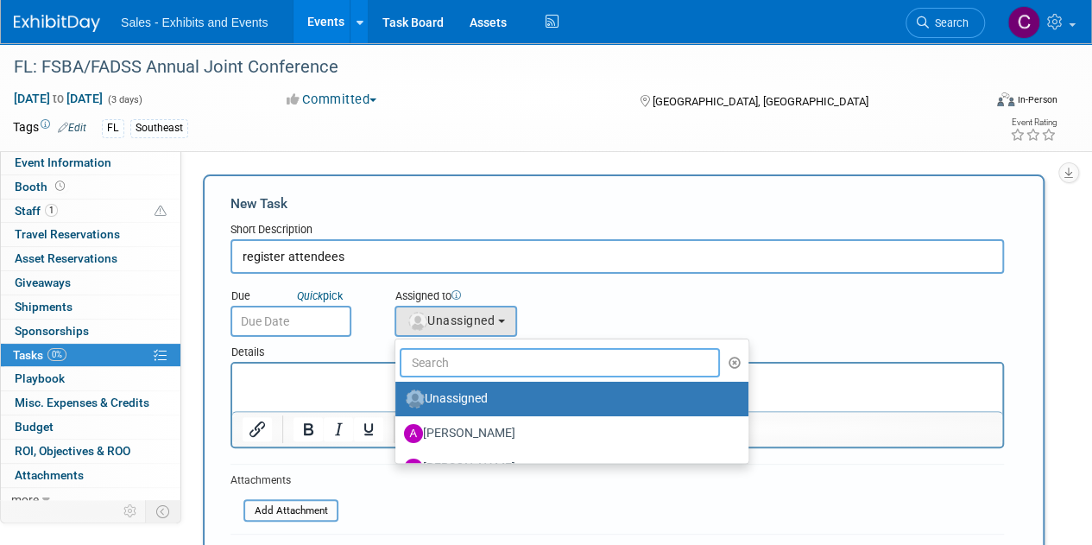
click at [443, 353] on input "text" at bounding box center [560, 362] width 320 height 29
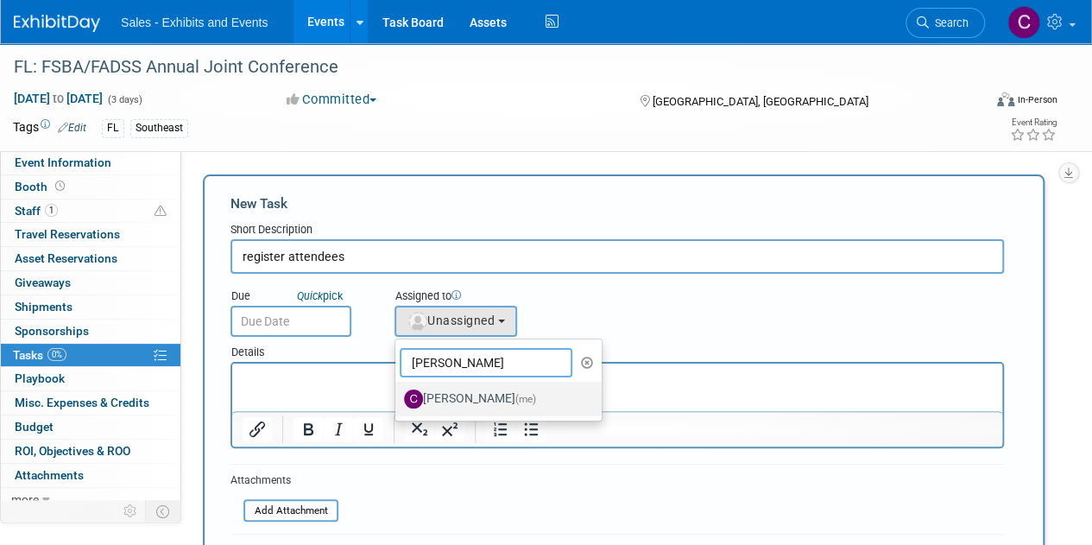
type input "christine"
click at [477, 396] on label "Christine Lurz (me)" at bounding box center [494, 399] width 180 height 28
click at [398, 396] on input "Christine Lurz (me)" at bounding box center [392, 396] width 11 height 11
select select "a9e3834d-668b-4315-a5d4-069993be606a"
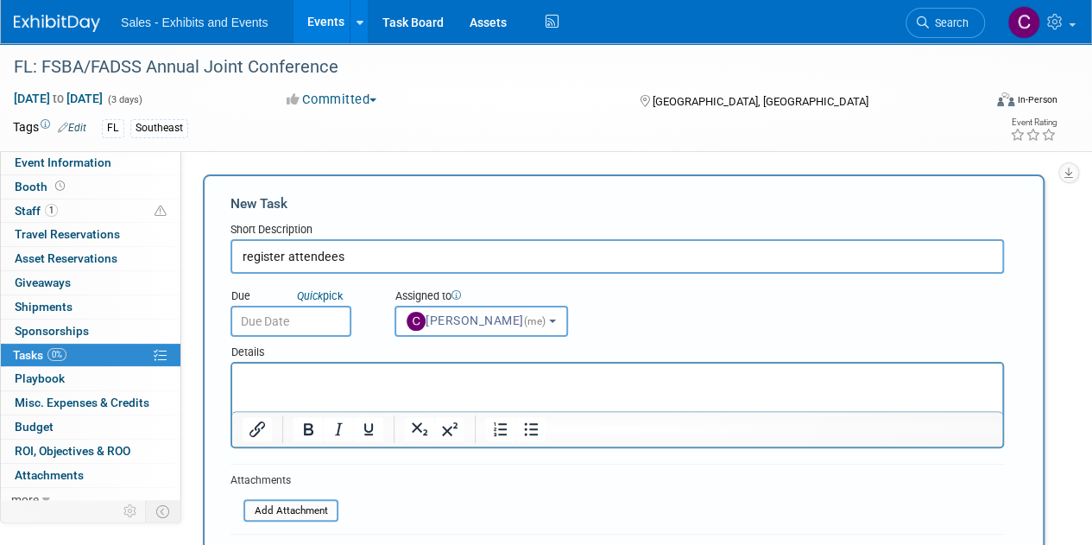
click at [279, 327] on input "text" at bounding box center [291, 321] width 121 height 31
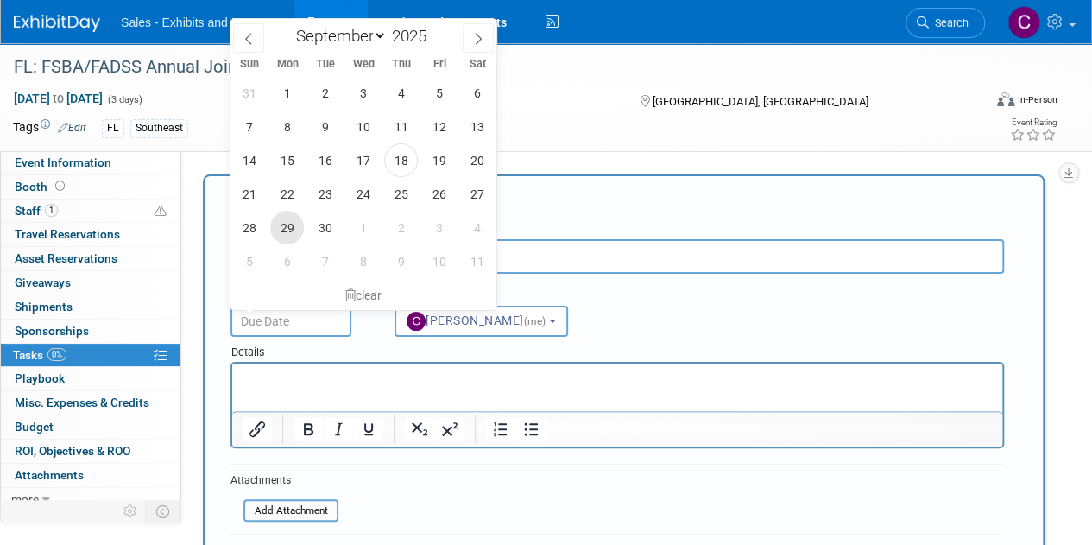
click at [296, 228] on span "29" at bounding box center [287, 228] width 34 height 34
type input "Sep 29, 2025"
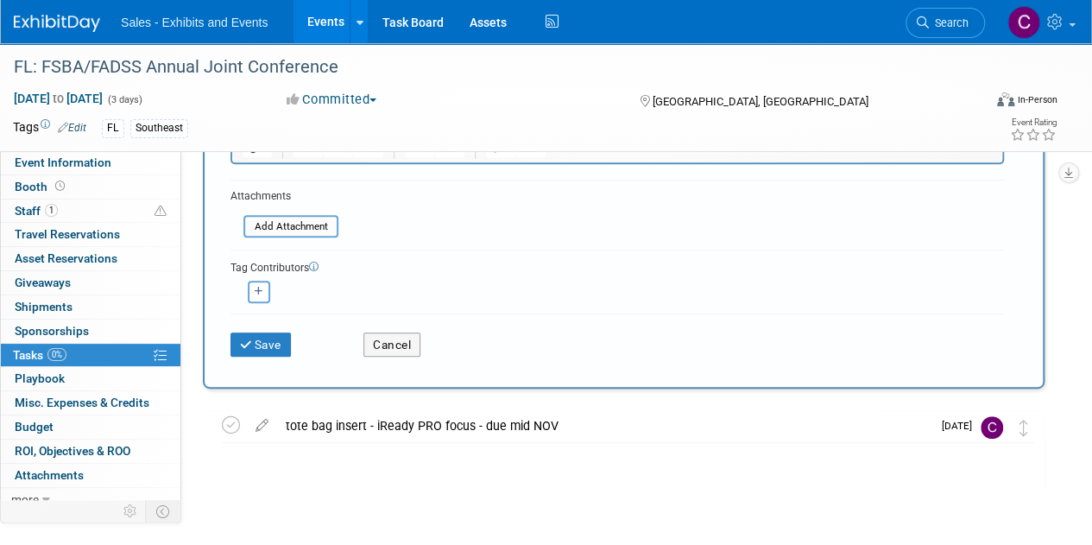
scroll to position [313, 0]
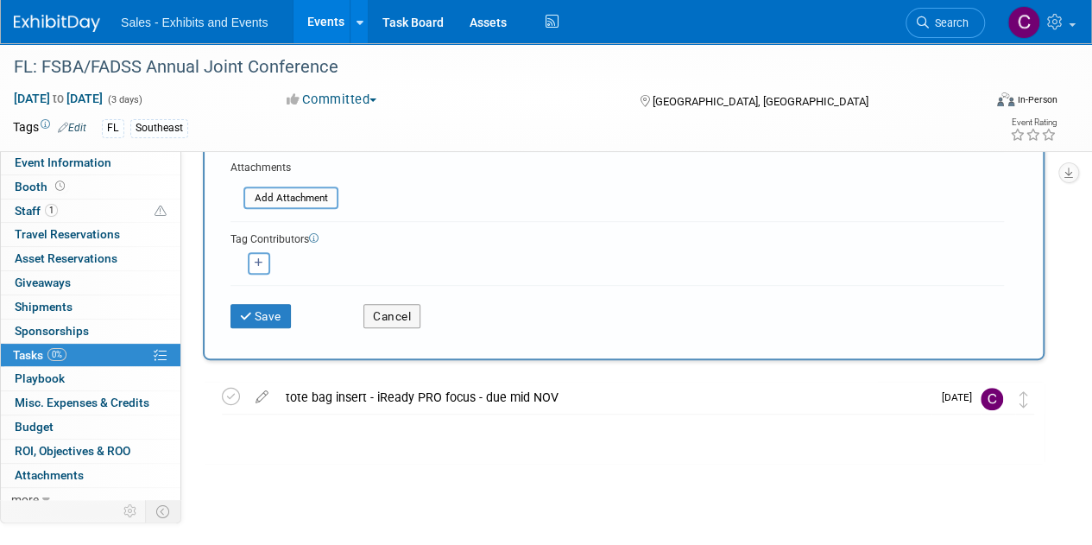
click at [294, 313] on div "Save" at bounding box center [284, 310] width 133 height 35
click at [245, 315] on icon "submit" at bounding box center [247, 317] width 15 height 12
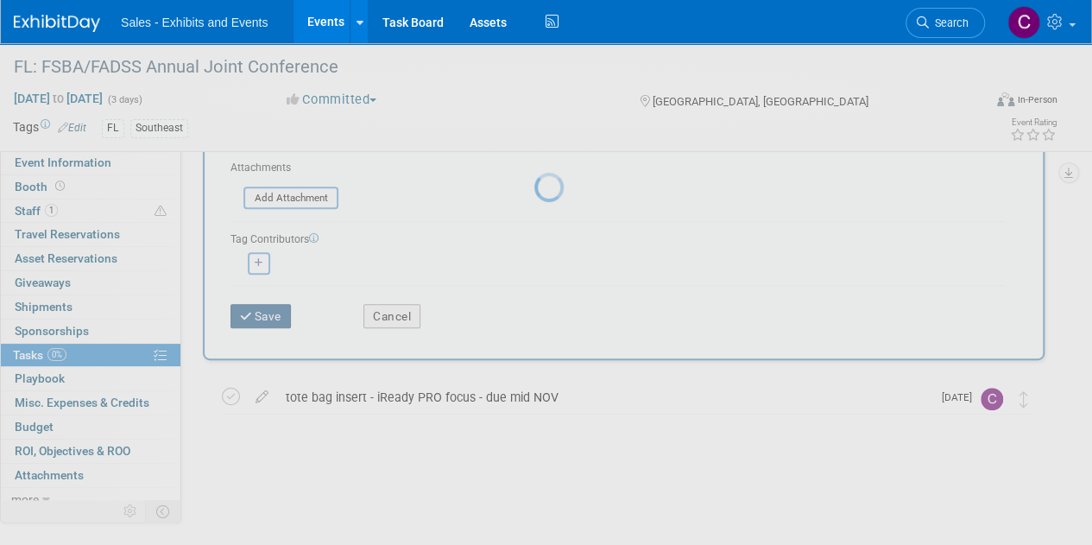
scroll to position [0, 0]
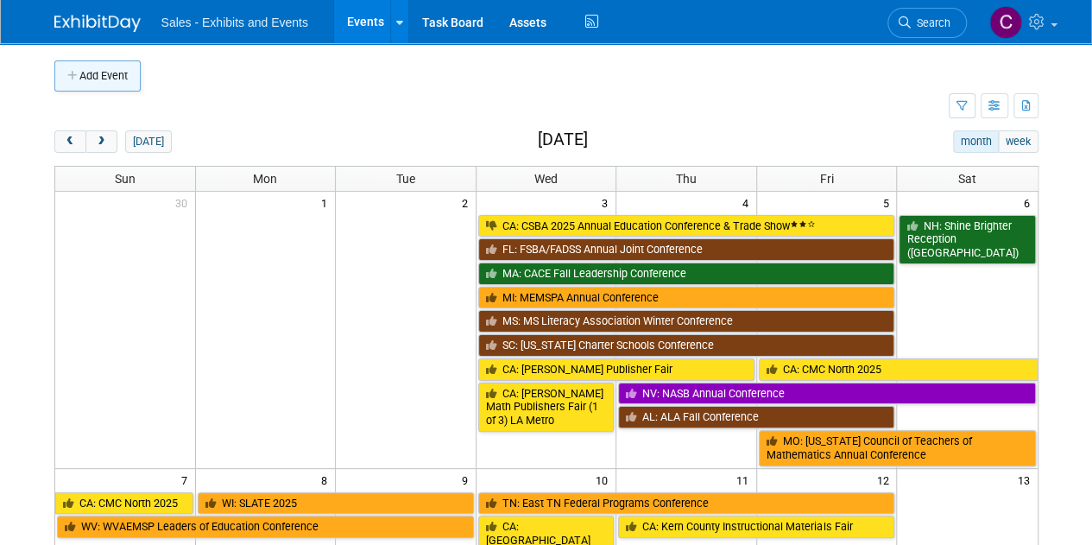
click at [103, 79] on button "Add Event" at bounding box center [97, 75] width 86 height 31
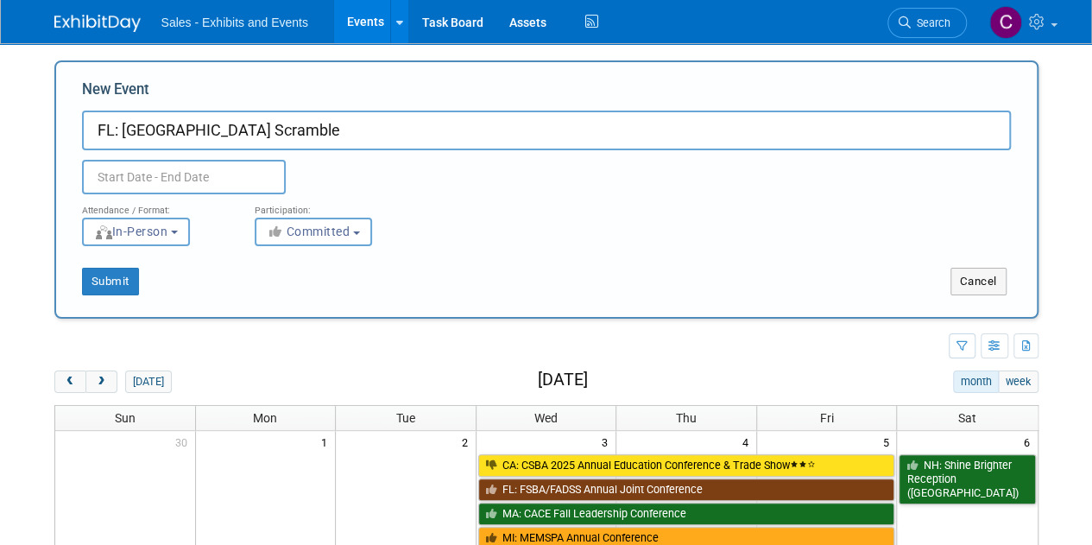
type input "FL: [GEOGRAPHIC_DATA] Scramble"
click at [197, 195] on div "Attendance / Format:" at bounding box center [155, 205] width 147 height 22
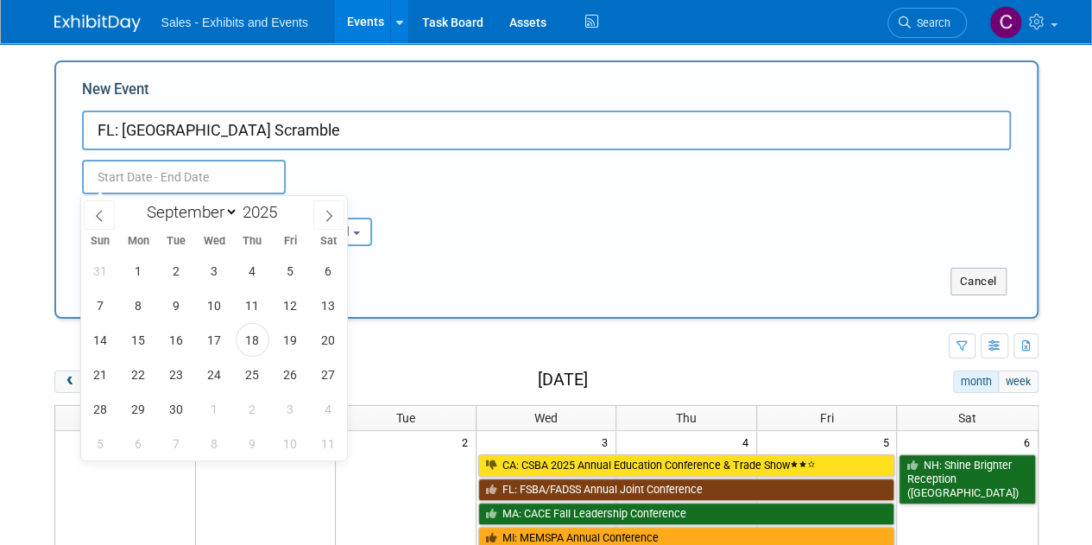
click at [193, 187] on input "text" at bounding box center [184, 177] width 204 height 35
drag, startPoint x: 214, startPoint y: 207, endPoint x: 215, endPoint y: 217, distance: 9.5
click at [214, 207] on select "January February March April May June July August September October November De…" at bounding box center [188, 212] width 99 height 22
select select "9"
click at [139, 201] on select "January February March April May June July August September October November De…" at bounding box center [188, 212] width 99 height 22
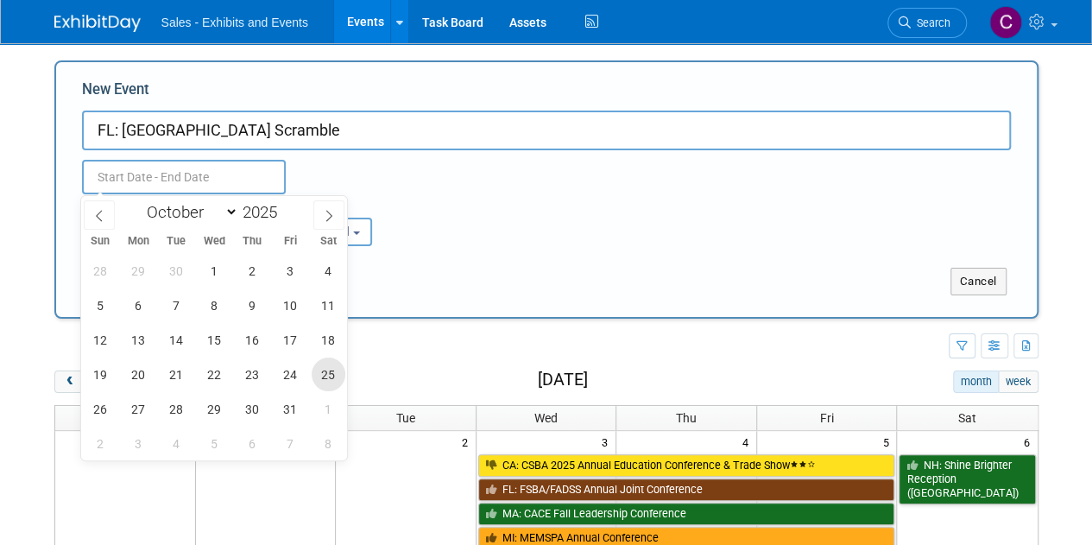
click at [325, 374] on span "25" at bounding box center [329, 374] width 34 height 34
type input "[DATE] to [DATE]"
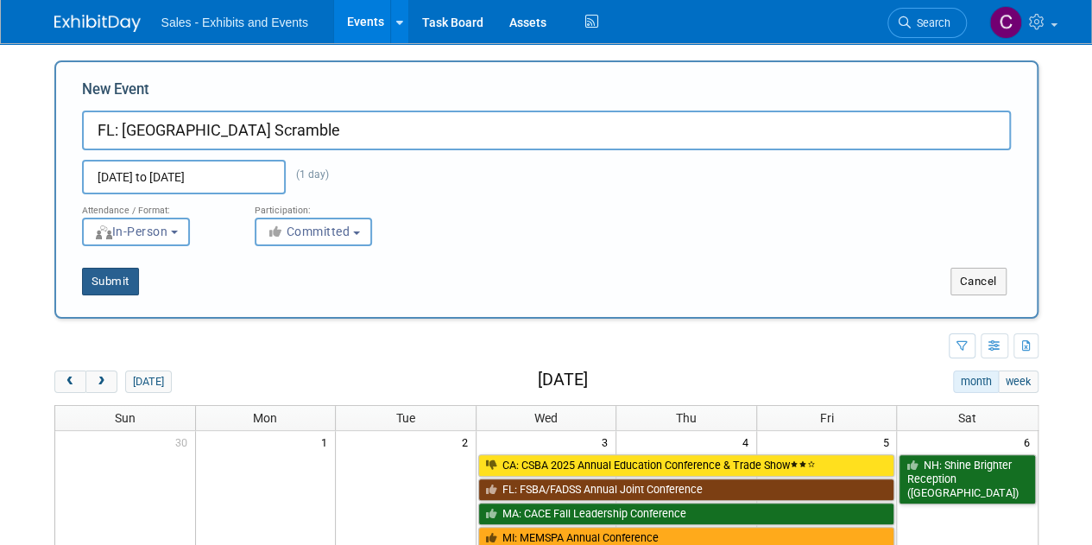
click at [100, 283] on button "Submit" at bounding box center [110, 282] width 57 height 28
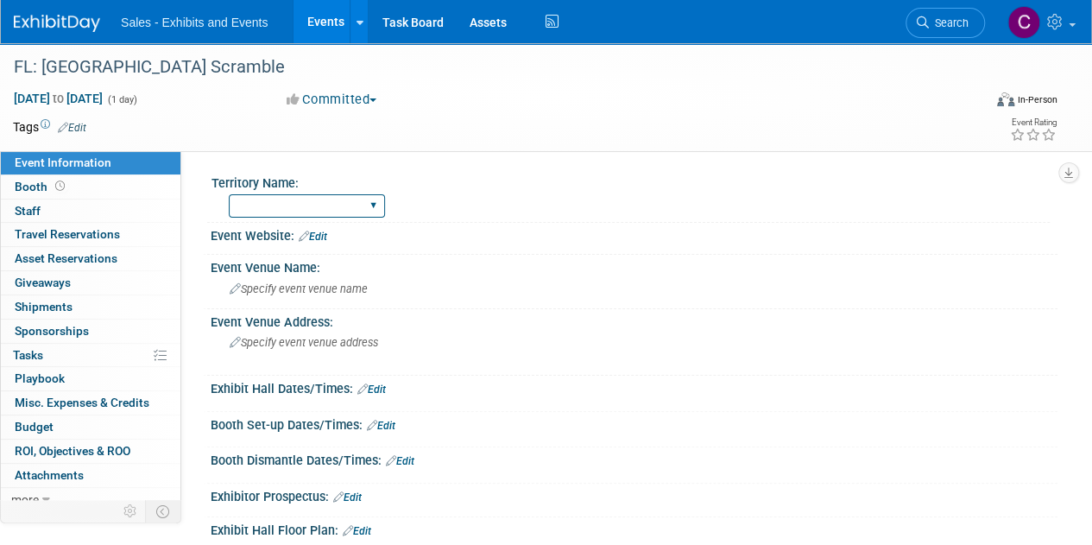
click at [355, 212] on select "Atlantic Southeast Central Southwest Pacific Mountain National Strategic Partne…" at bounding box center [307, 205] width 156 height 23
select select "Southeast"
click at [229, 194] on select "Atlantic Southeast Central Southwest Pacific Mountain National Strategic Partne…" at bounding box center [307, 205] width 156 height 23
click at [79, 124] on link "Edit" at bounding box center [72, 128] width 28 height 12
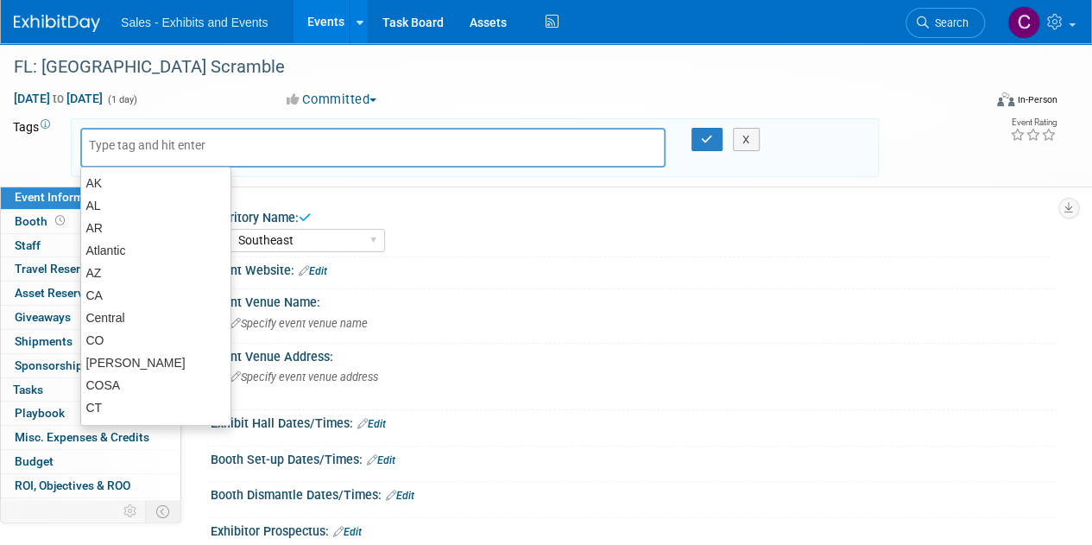
type input "f"
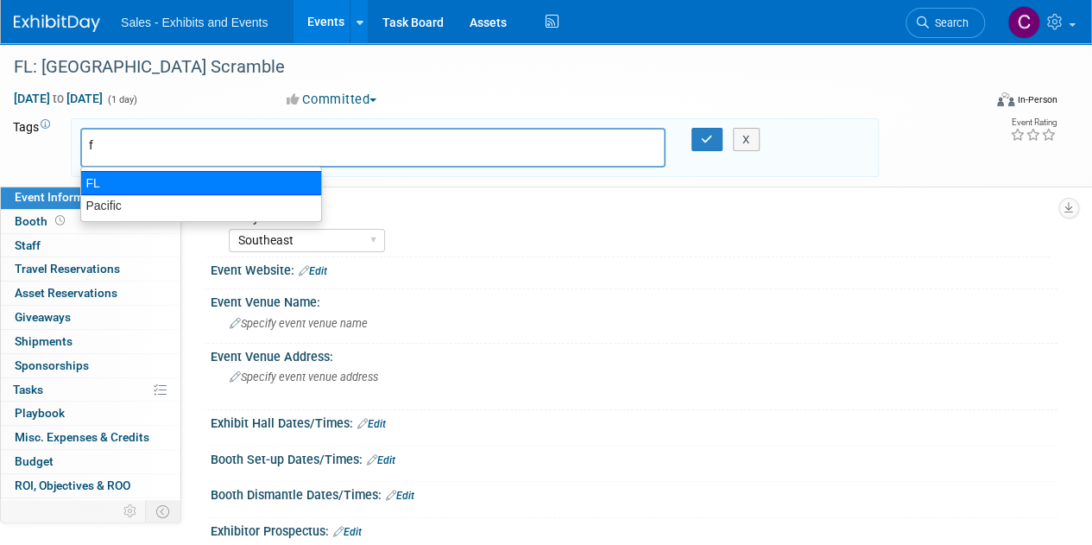
click at [108, 177] on div "FL" at bounding box center [201, 183] width 242 height 24
type input "FL"
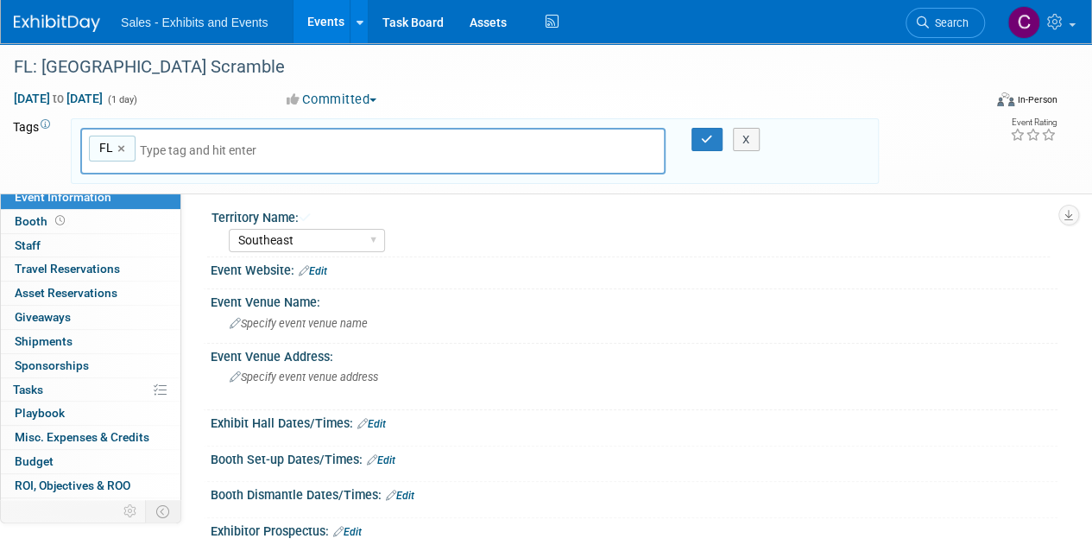
type input "s"
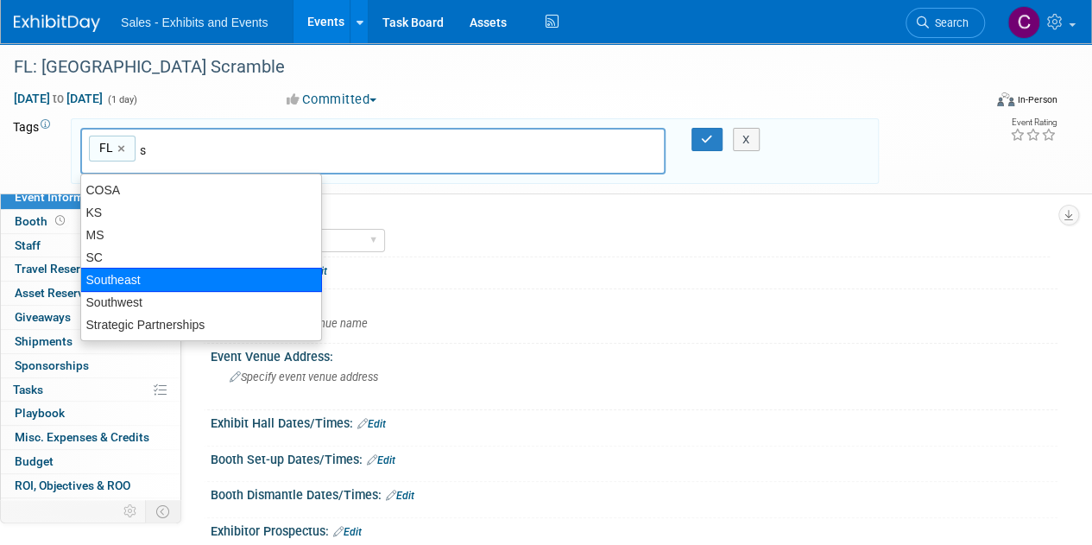
click at [161, 272] on div "Southeast" at bounding box center [201, 280] width 242 height 24
type input "FL, Southeast"
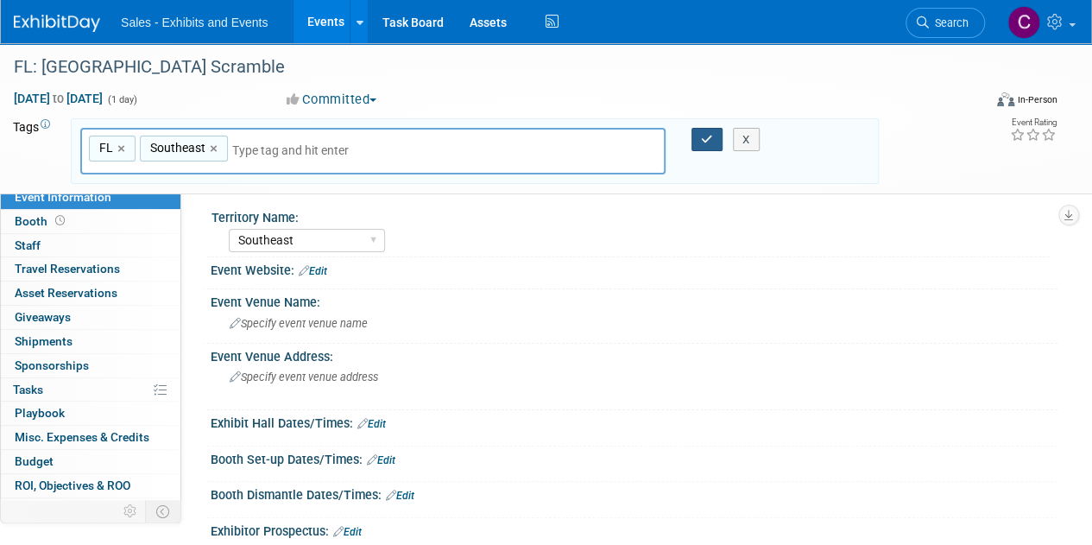
click at [706, 134] on icon "button" at bounding box center [707, 139] width 12 height 11
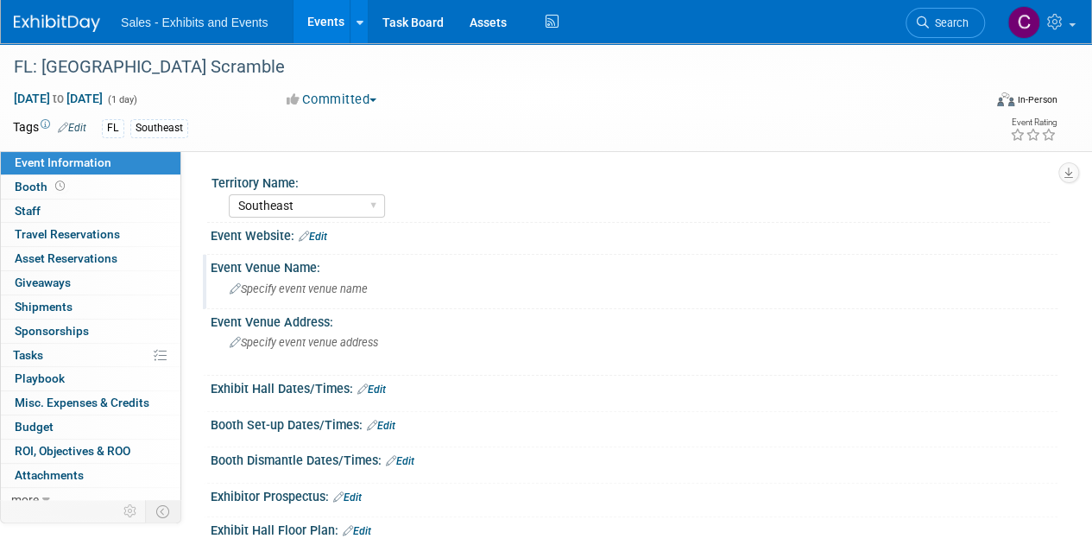
click at [313, 284] on span "Specify event venue name" at bounding box center [299, 288] width 138 height 13
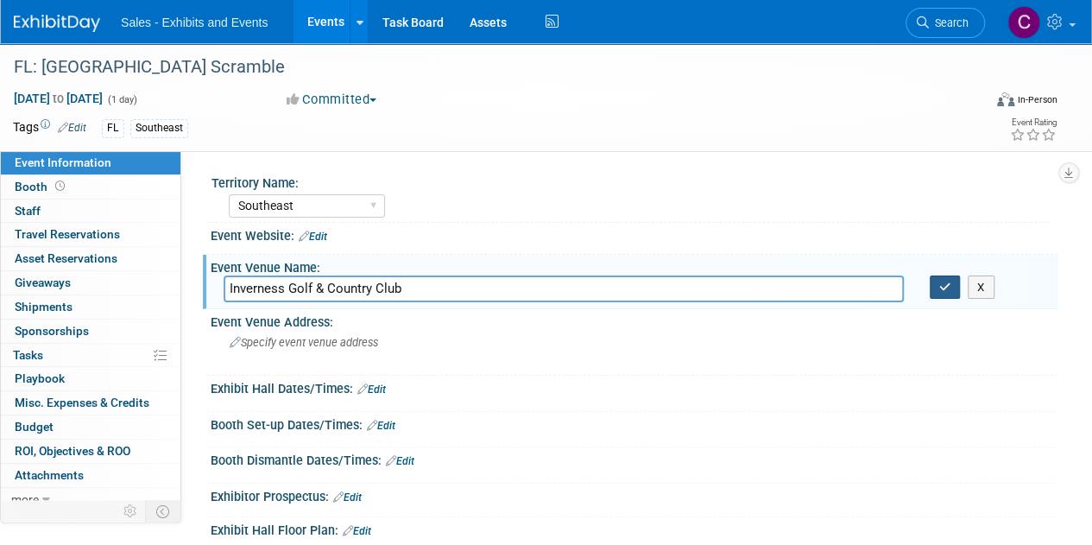
type input "Inverness Golf & Country Club"
click at [941, 287] on icon "button" at bounding box center [945, 286] width 12 height 11
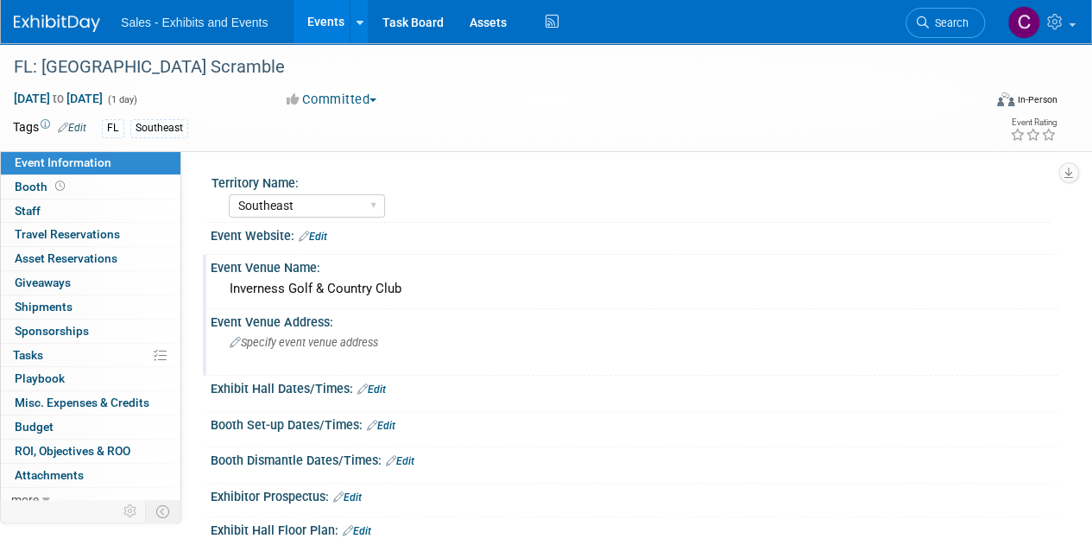
click at [299, 339] on span "Specify event venue address" at bounding box center [304, 342] width 148 height 13
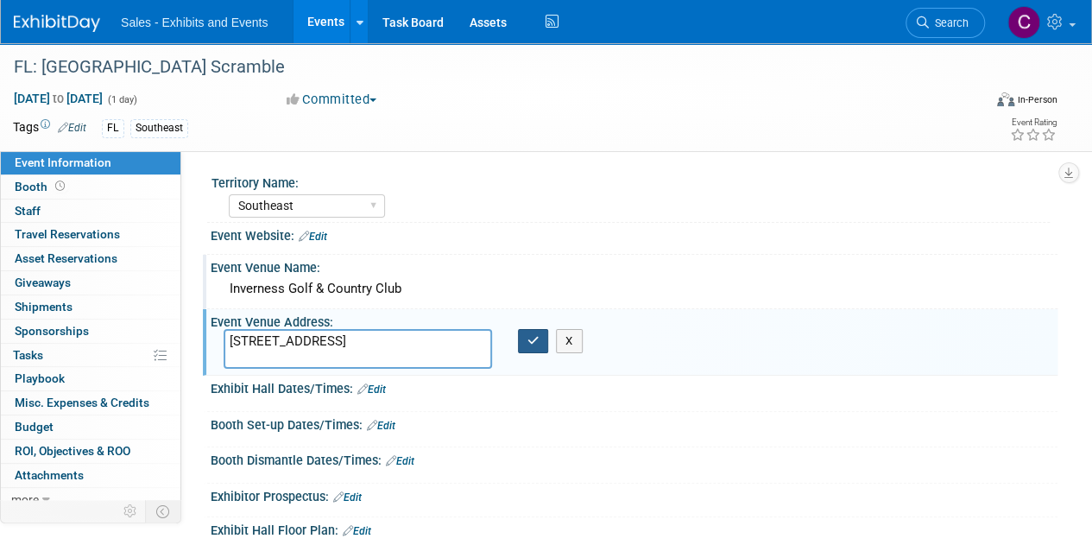
type textarea "3150 S. Country Club Dr., Inverness, FL 34450"
click at [533, 335] on icon "button" at bounding box center [534, 340] width 12 height 11
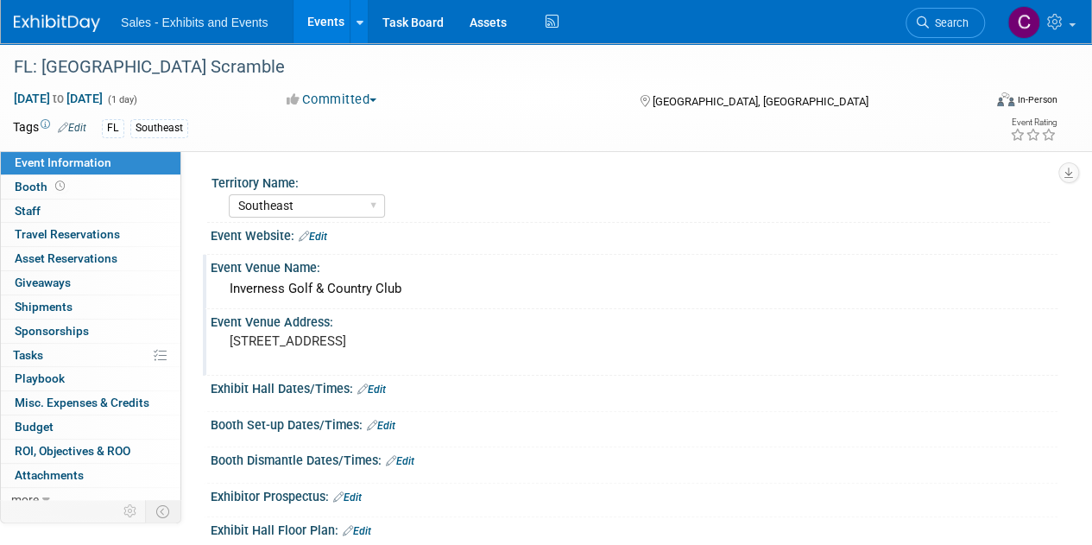
click at [324, 22] on link "Events" at bounding box center [325, 21] width 63 height 43
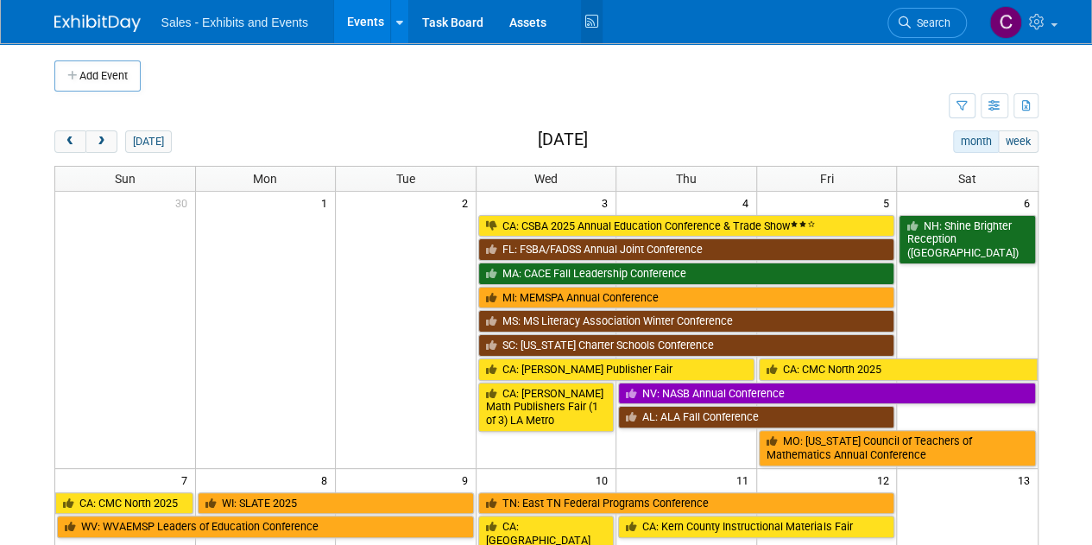
click at [594, 29] on icon at bounding box center [592, 22] width 22 height 27
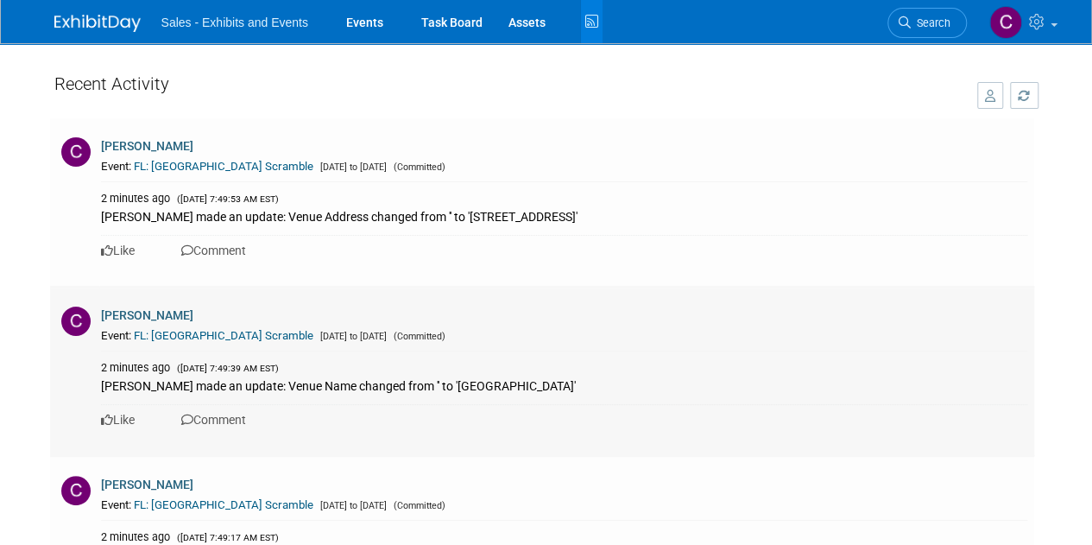
click at [456, 384] on div "Christine Lurz made an update: Venue Name changed from '' to 'Inverness Golf & …" at bounding box center [564, 385] width 926 height 19
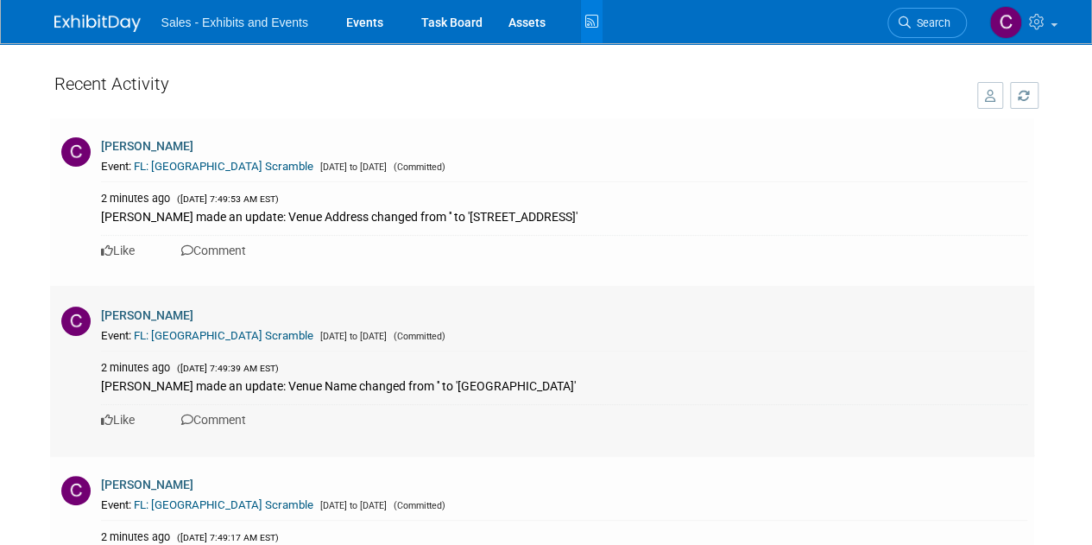
drag, startPoint x: 456, startPoint y: 384, endPoint x: 584, endPoint y: 377, distance: 128.0
click at [584, 377] on div "Christine Lurz made an update: Venue Name changed from '' to 'Inverness Golf & …" at bounding box center [564, 385] width 926 height 19
copy div "Inverness Golf & Country Club"
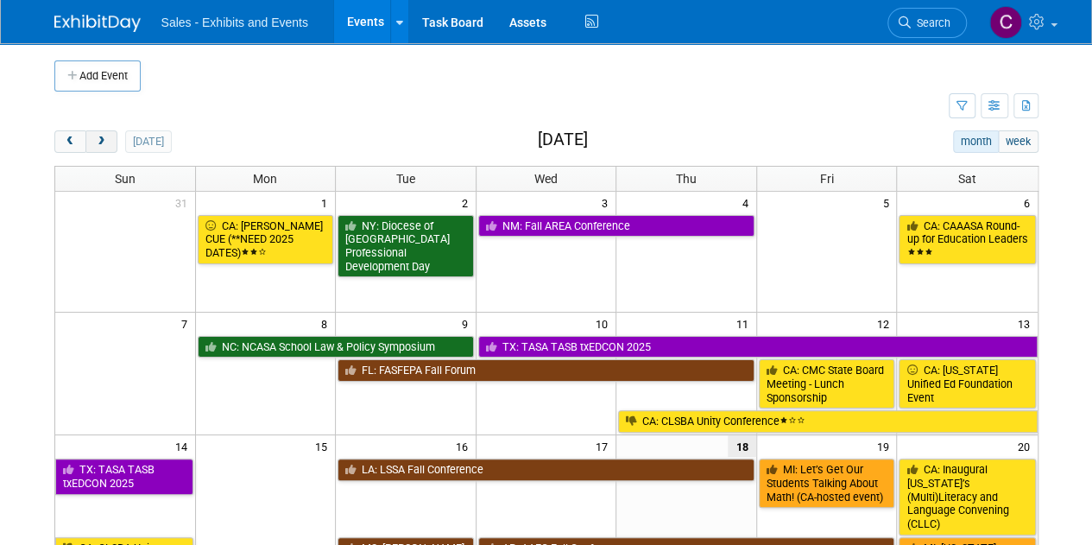
click at [105, 142] on span "next" at bounding box center [101, 141] width 13 height 11
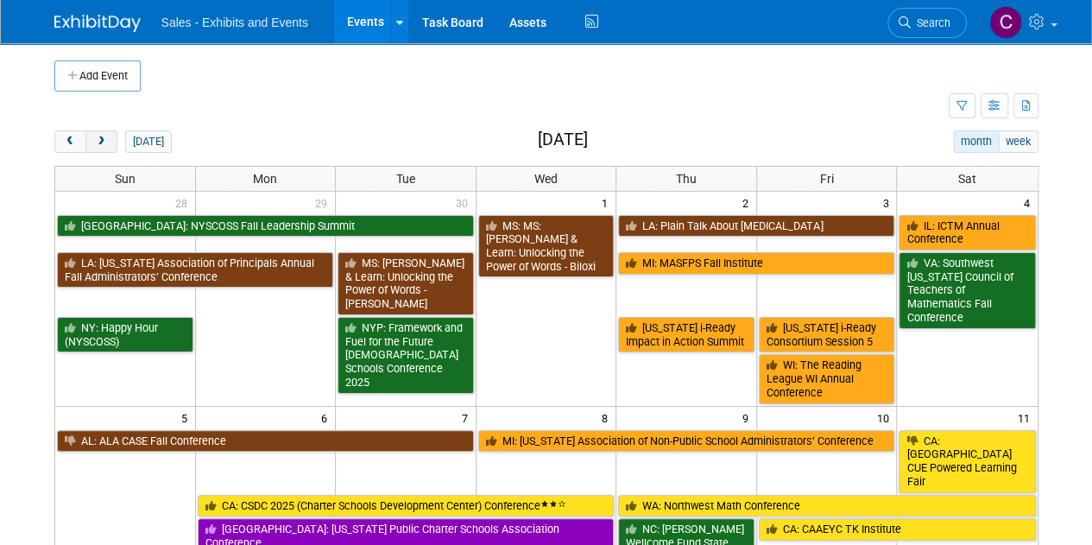
click at [105, 142] on span "next" at bounding box center [101, 141] width 13 height 11
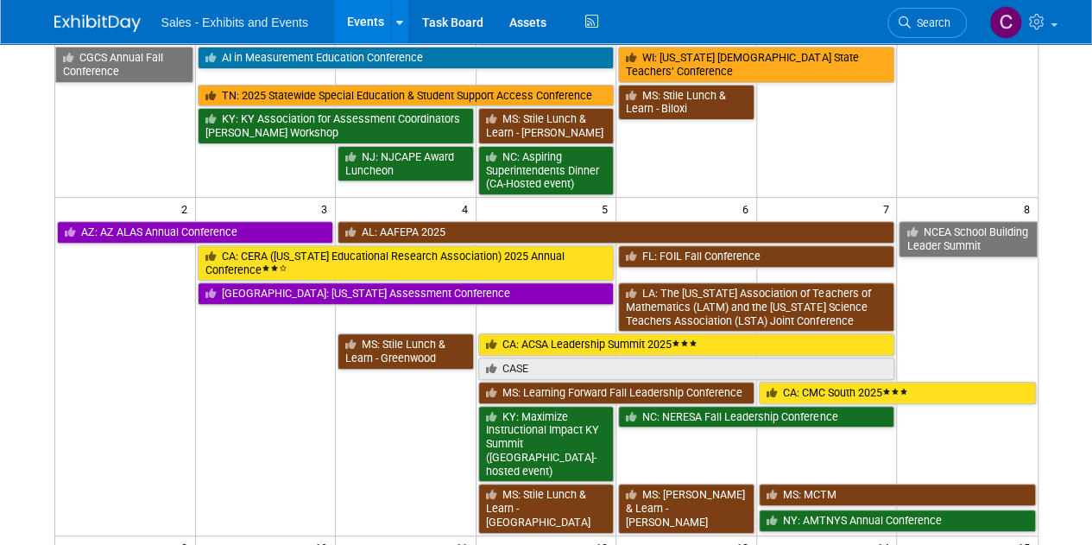
scroll to position [337, 0]
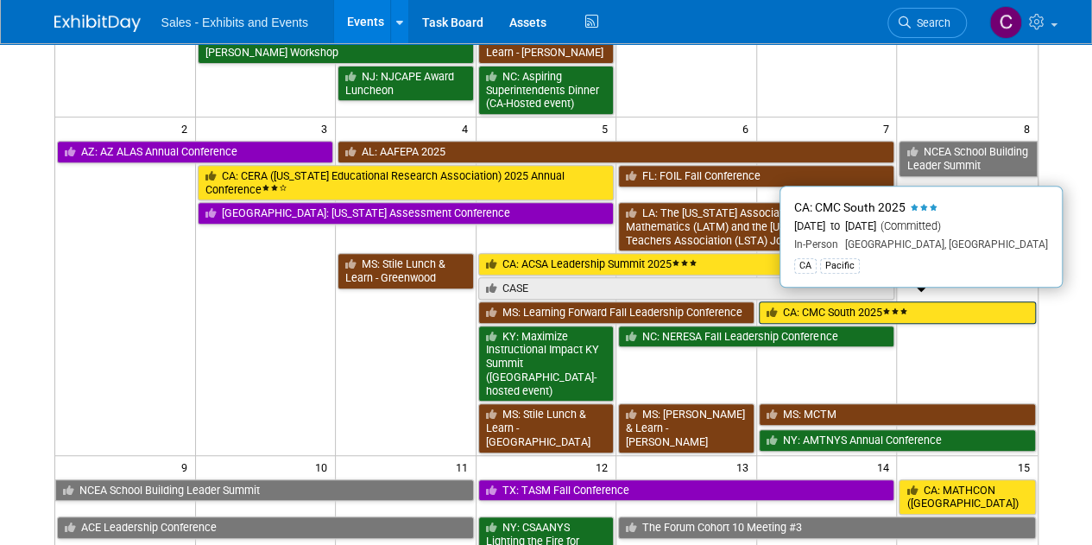
click at [926, 310] on link "CA: CMC South 2025" at bounding box center [897, 312] width 277 height 22
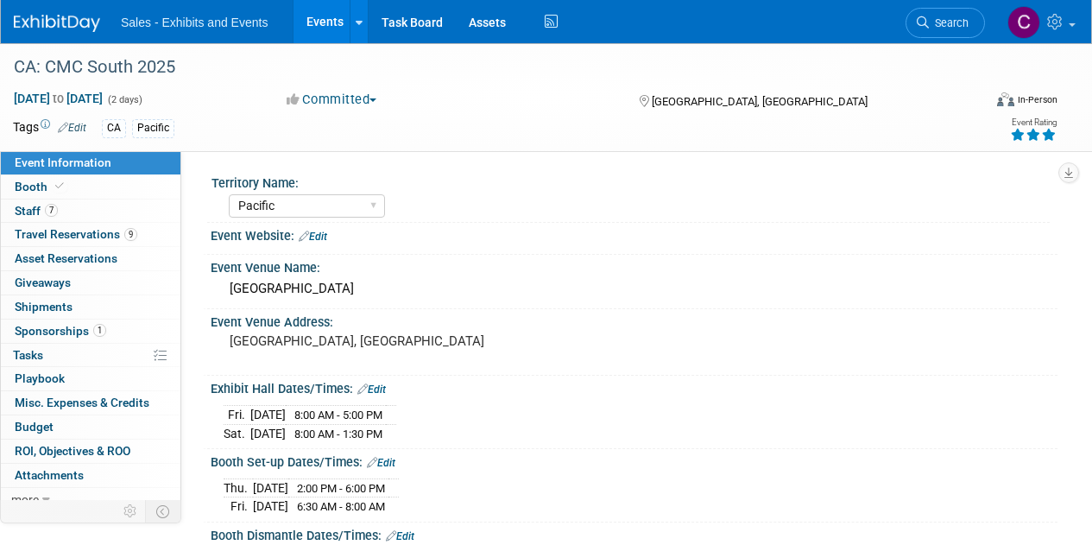
select select "Pacific"
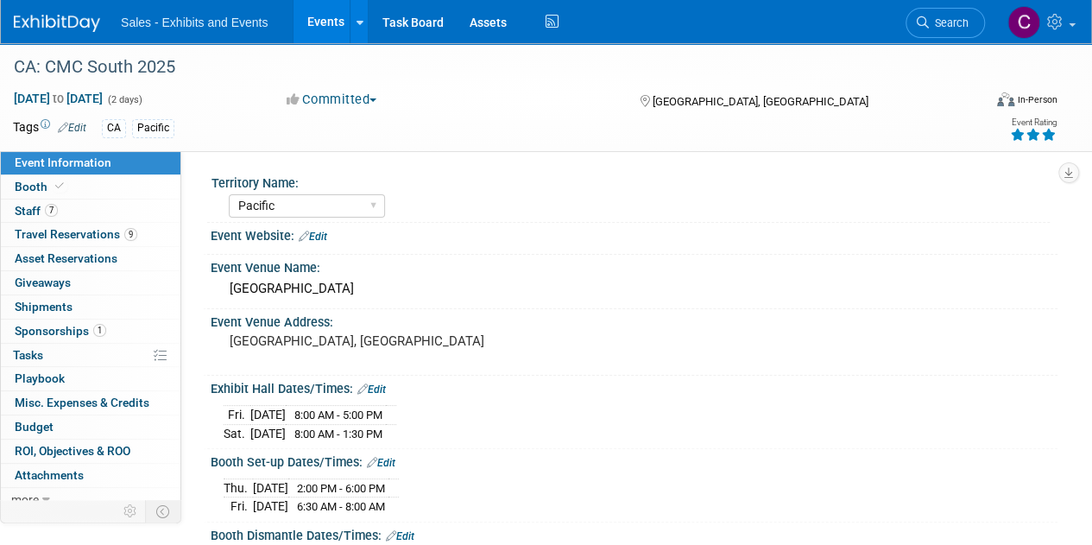
click at [2, 351] on link "0% Tasks 0%" at bounding box center [91, 355] width 180 height 23
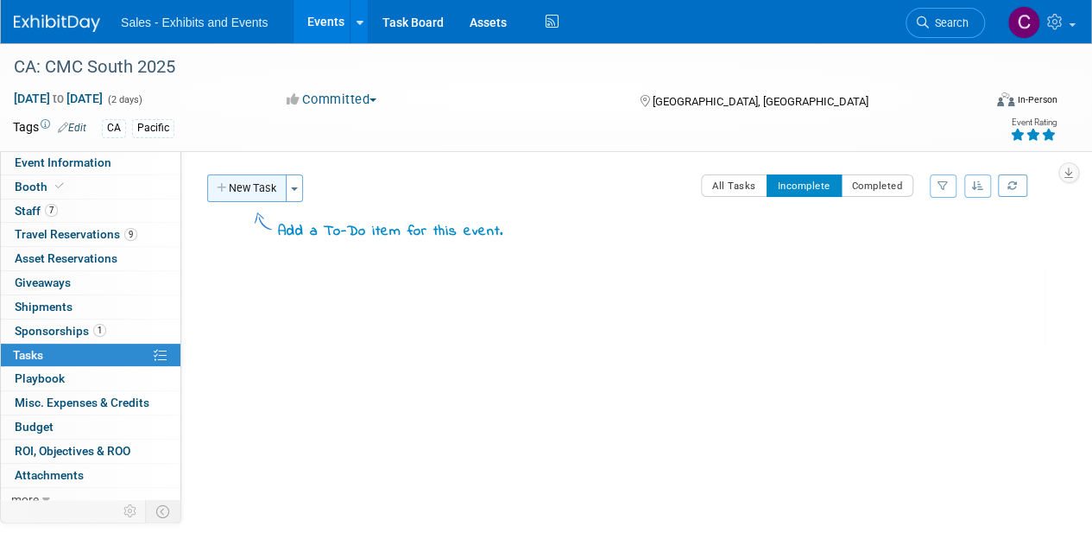
click at [245, 180] on button "New Task" at bounding box center [246, 188] width 79 height 28
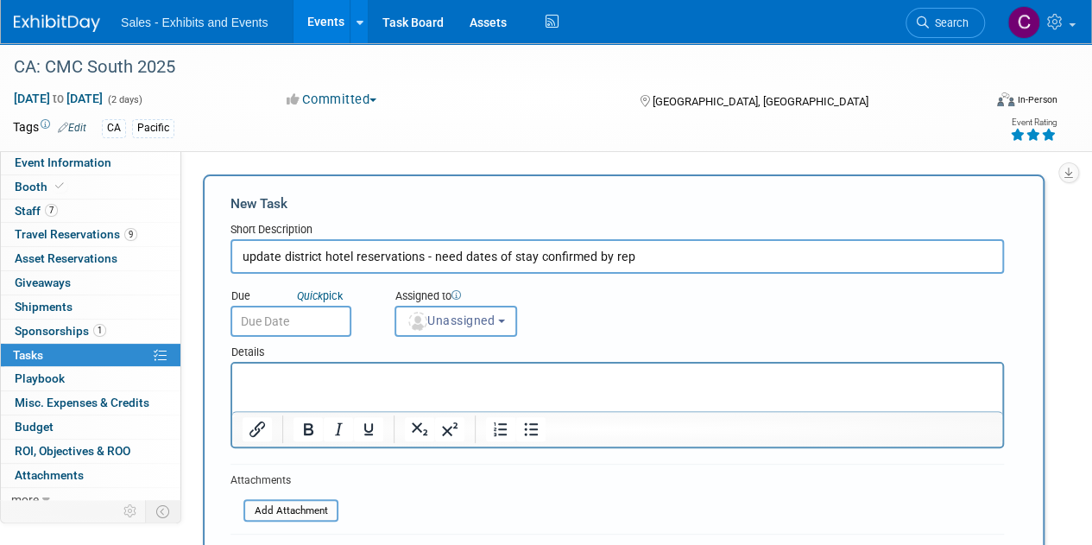
type input "update district hotel reservations - need dates of stay confirmed by rep"
click at [340, 338] on div "Details" at bounding box center [618, 349] width 774 height 25
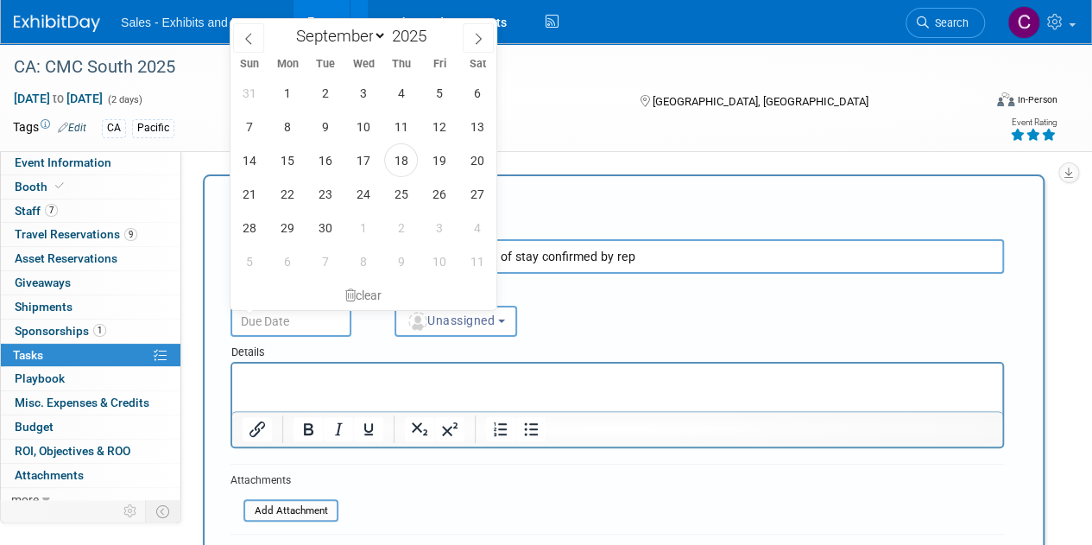
click at [338, 335] on input "text" at bounding box center [291, 321] width 121 height 31
click at [408, 199] on span "25" at bounding box center [401, 194] width 34 height 34
type input "Sep 25, 2025"
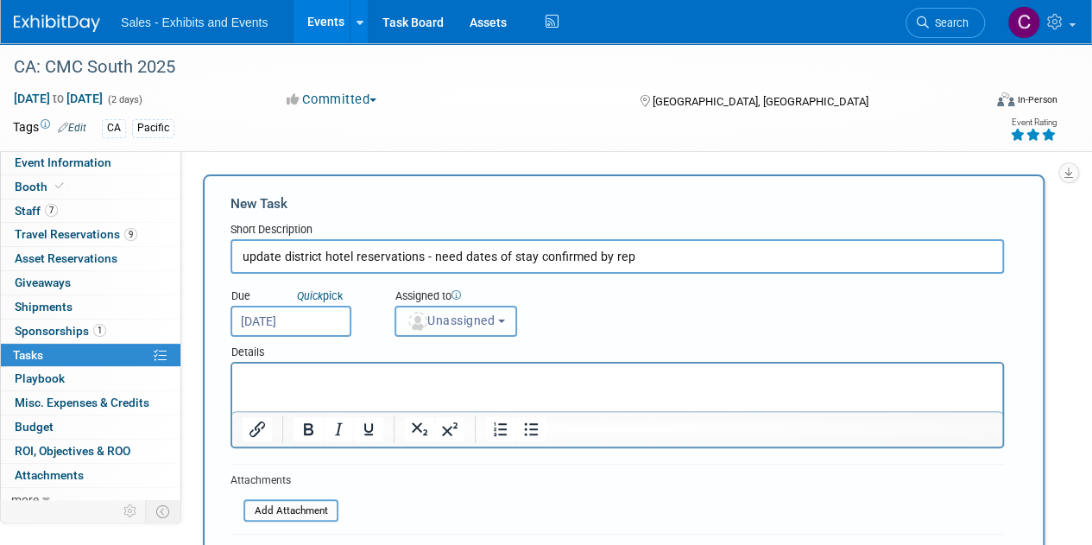
click at [459, 327] on span "Unassigned" at bounding box center [451, 320] width 88 height 14
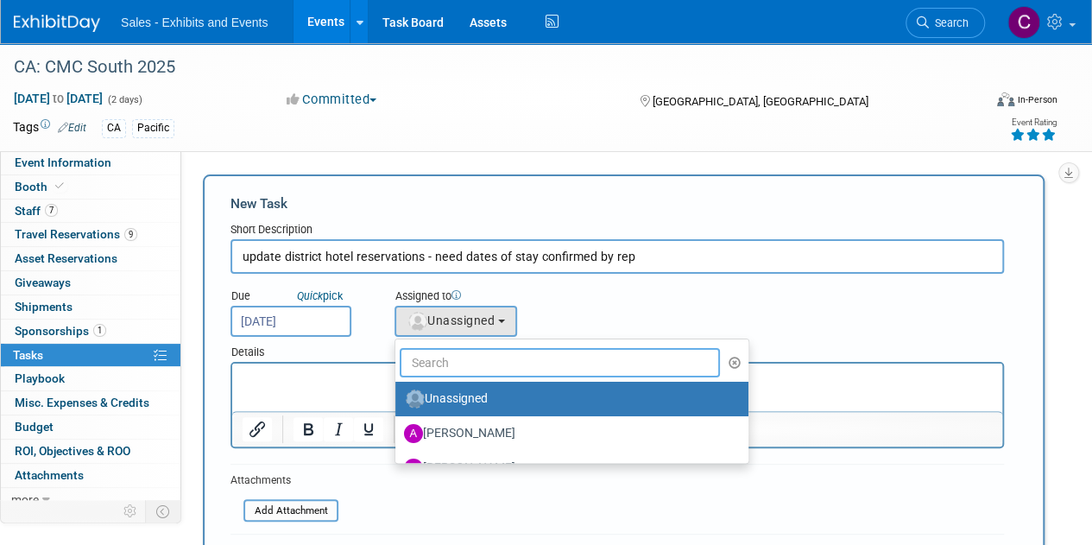
click at [465, 360] on input "text" at bounding box center [560, 362] width 320 height 29
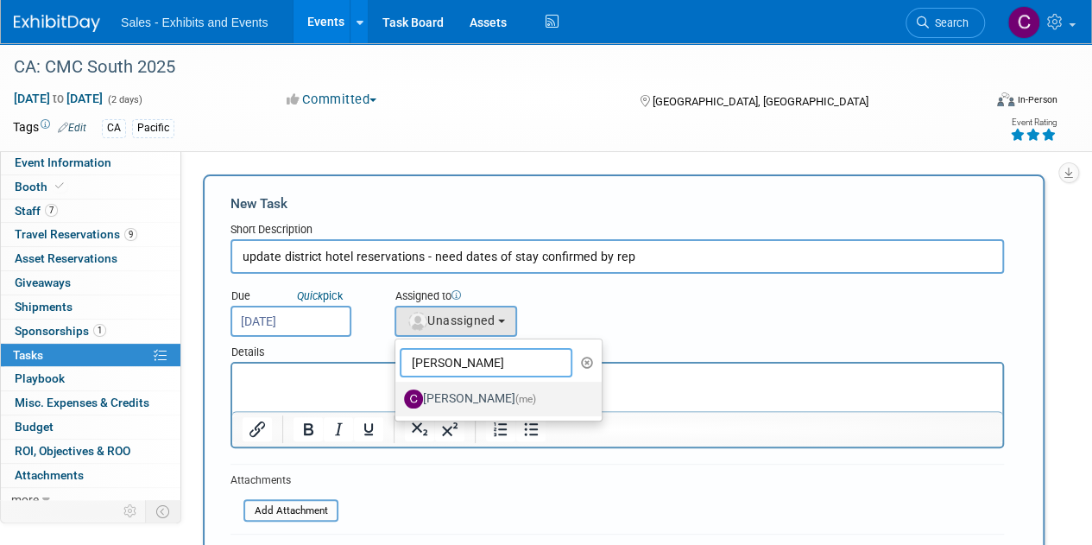
type input "christine"
drag, startPoint x: 480, startPoint y: 399, endPoint x: 600, endPoint y: 13, distance: 404.2
click at [480, 399] on label "Christine Lurz (me)" at bounding box center [494, 399] width 180 height 28
click at [398, 399] on input "Christine Lurz (me)" at bounding box center [392, 396] width 11 height 11
select select "a9e3834d-668b-4315-a5d4-069993be606a"
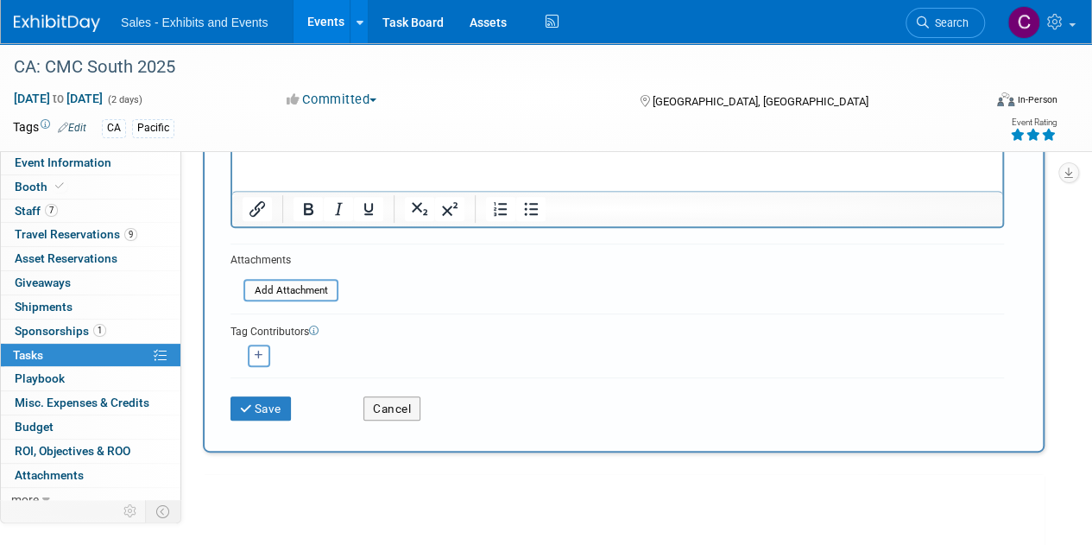
scroll to position [257, 0]
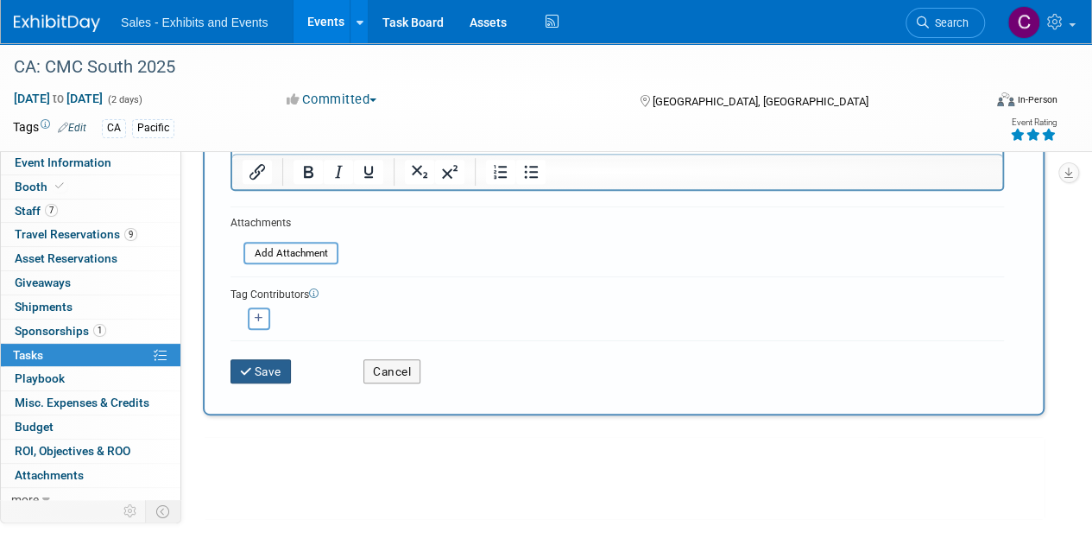
click at [286, 363] on button "Save" at bounding box center [261, 371] width 60 height 24
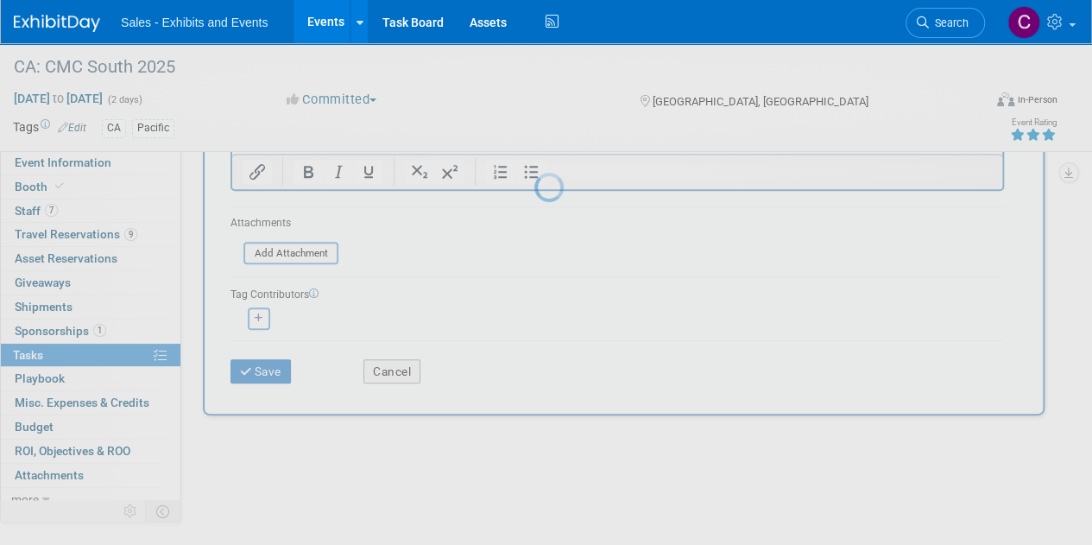
scroll to position [0, 0]
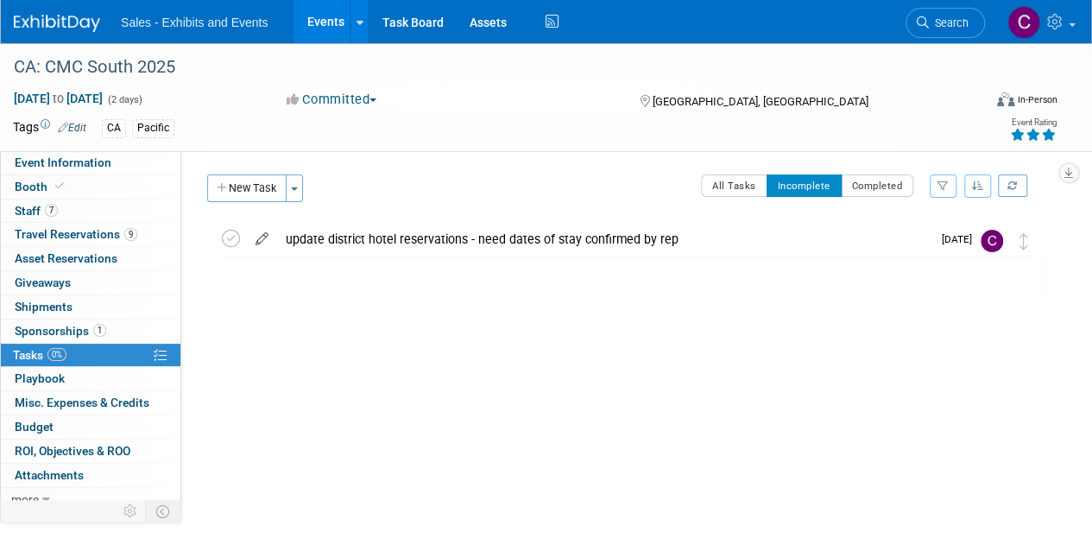
click at [264, 230] on icon at bounding box center [262, 235] width 30 height 22
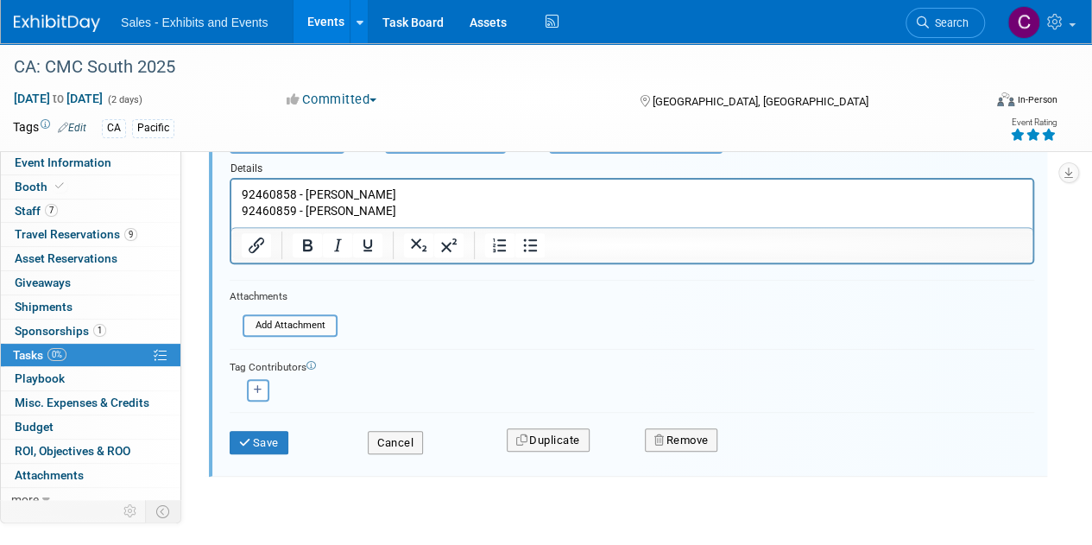
scroll to position [232, 0]
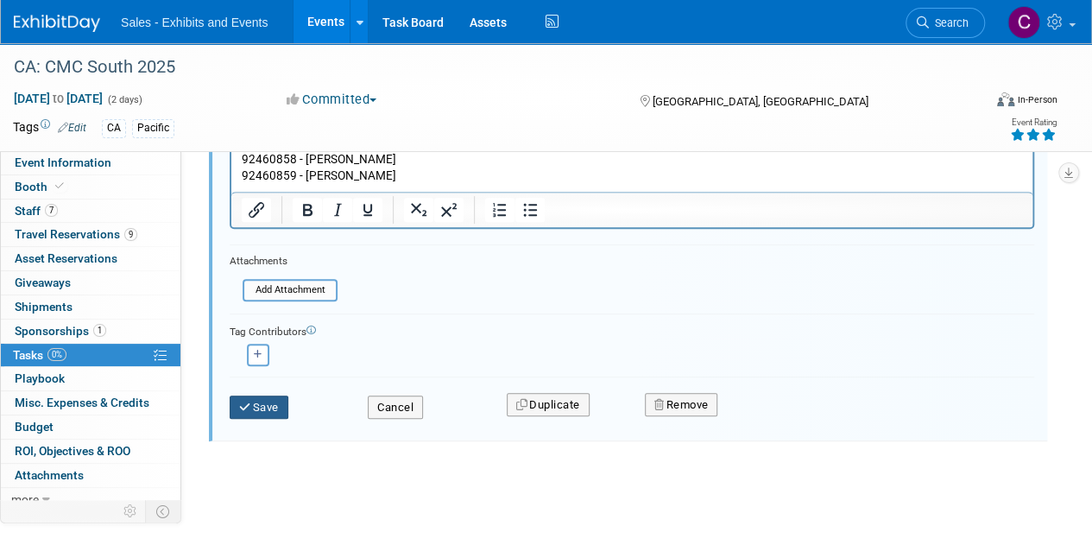
click at [253, 408] on button "Save" at bounding box center [259, 407] width 59 height 24
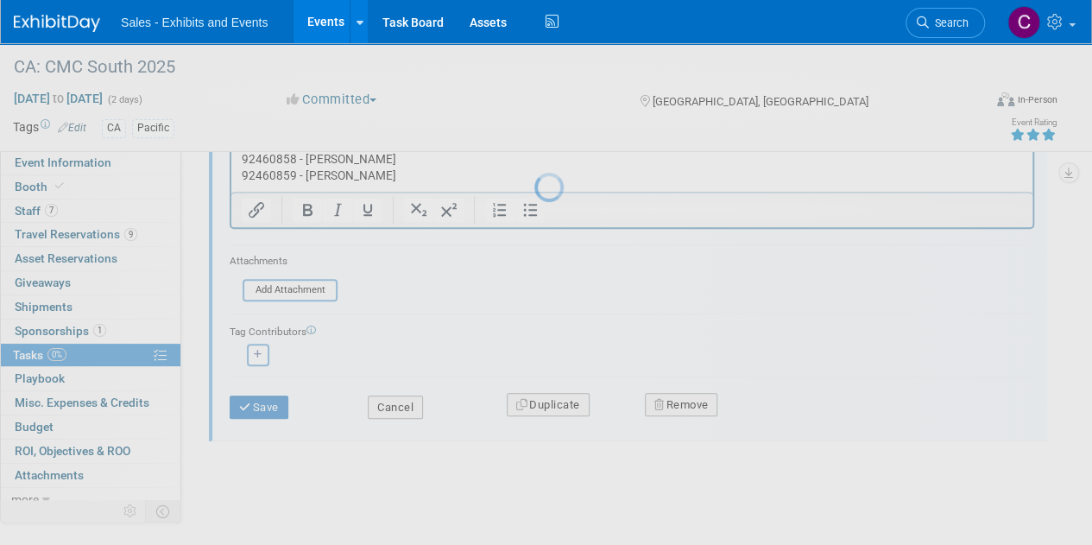
scroll to position [0, 0]
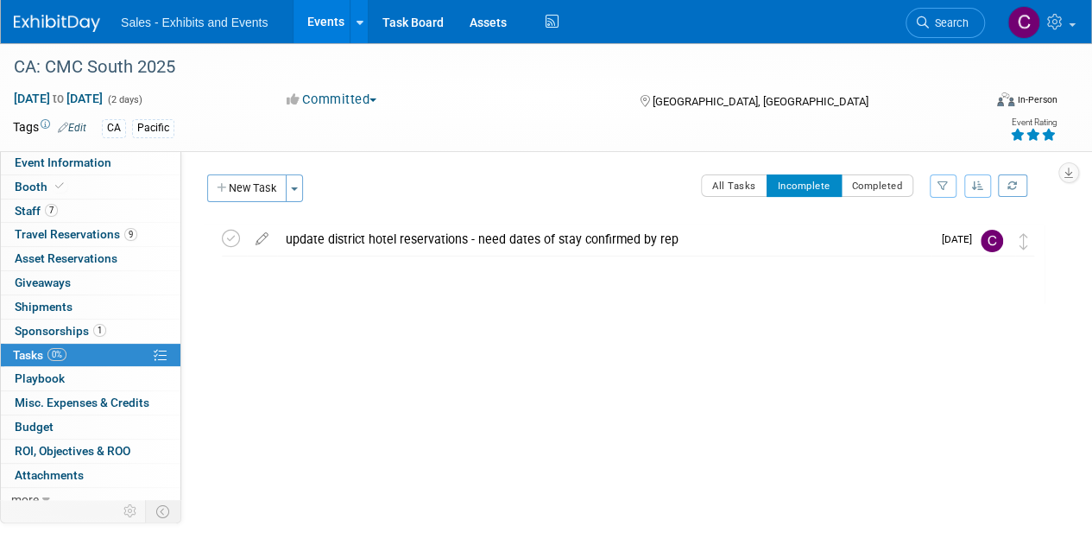
click at [319, 10] on link "Events" at bounding box center [325, 21] width 63 height 43
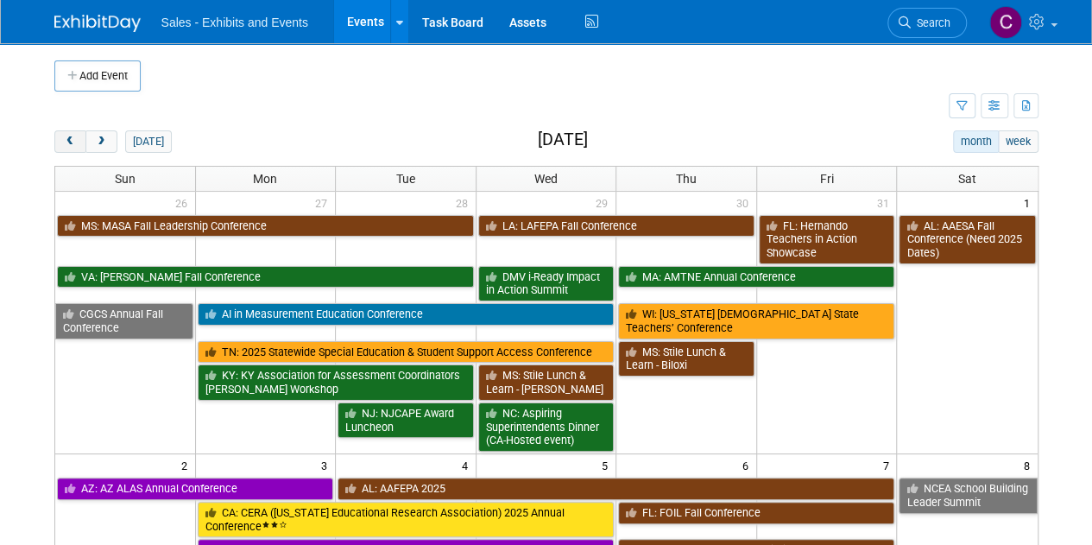
click at [73, 142] on span "prev" at bounding box center [70, 141] width 13 height 11
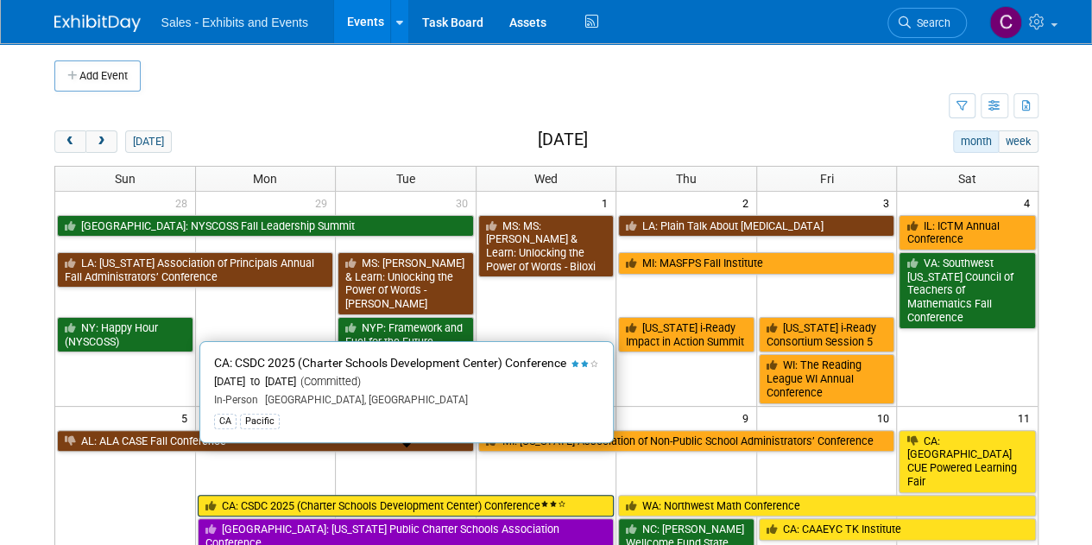
click at [264, 495] on link "CA: CSDC 2025 (Charter Schools Development Center) Conference" at bounding box center [406, 506] width 417 height 22
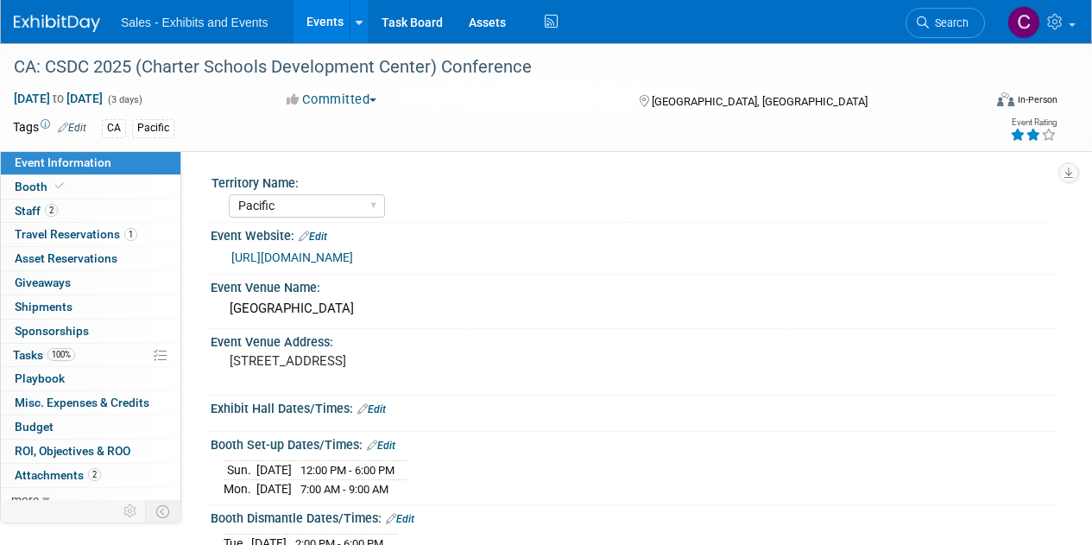
select select "Pacific"
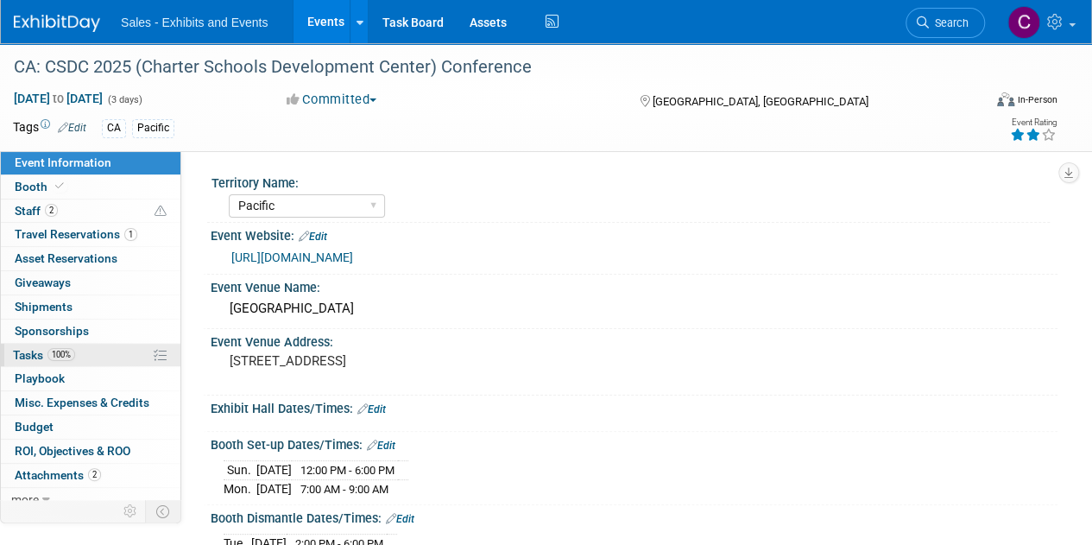
click at [31, 344] on link "100% Tasks 100%" at bounding box center [91, 355] width 180 height 23
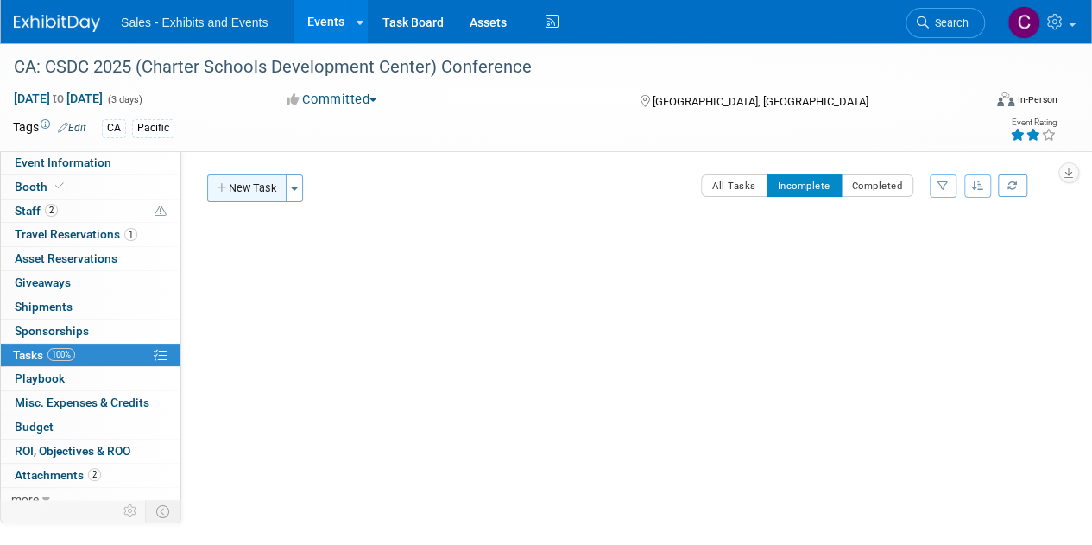
click at [263, 188] on button "New Task" at bounding box center [246, 188] width 79 height 28
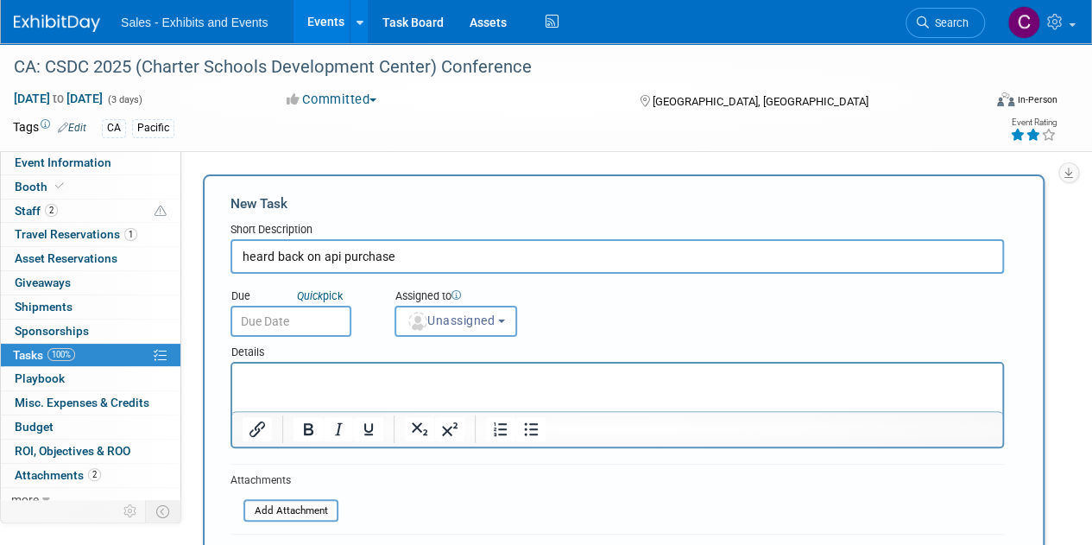
type input "heard back on api purchase"
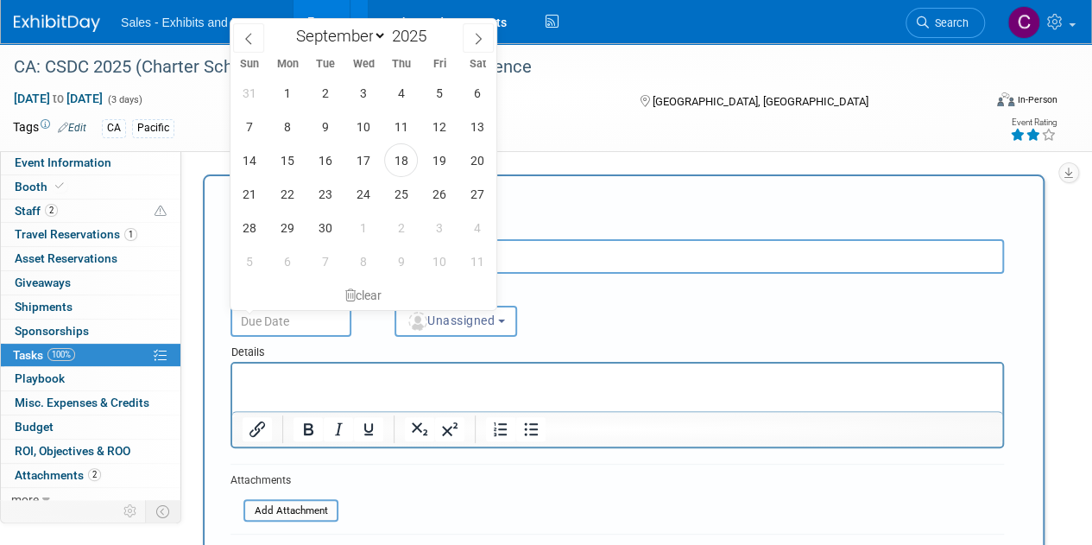
click at [259, 319] on input "text" at bounding box center [291, 321] width 121 height 31
click at [390, 193] on span "25" at bounding box center [401, 194] width 34 height 34
type input "[DATE]"
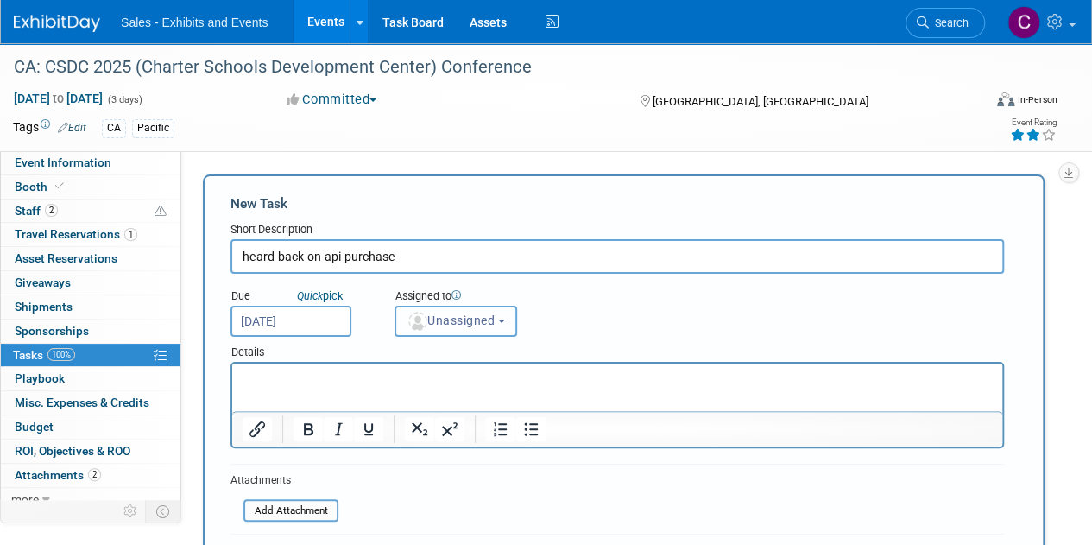
click at [459, 319] on span "Unassigned" at bounding box center [451, 320] width 88 height 14
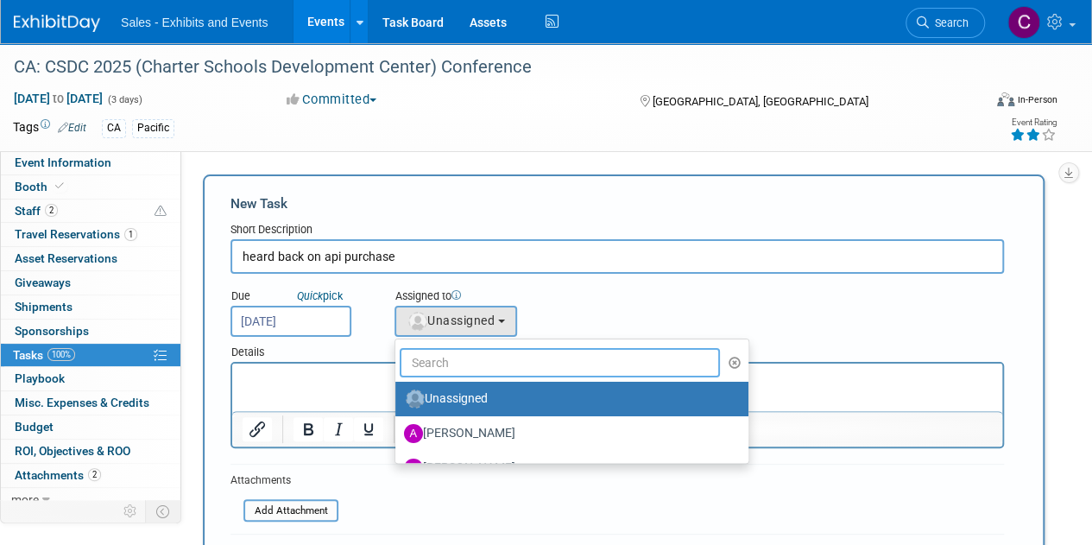
click at [479, 360] on input "text" at bounding box center [560, 362] width 320 height 29
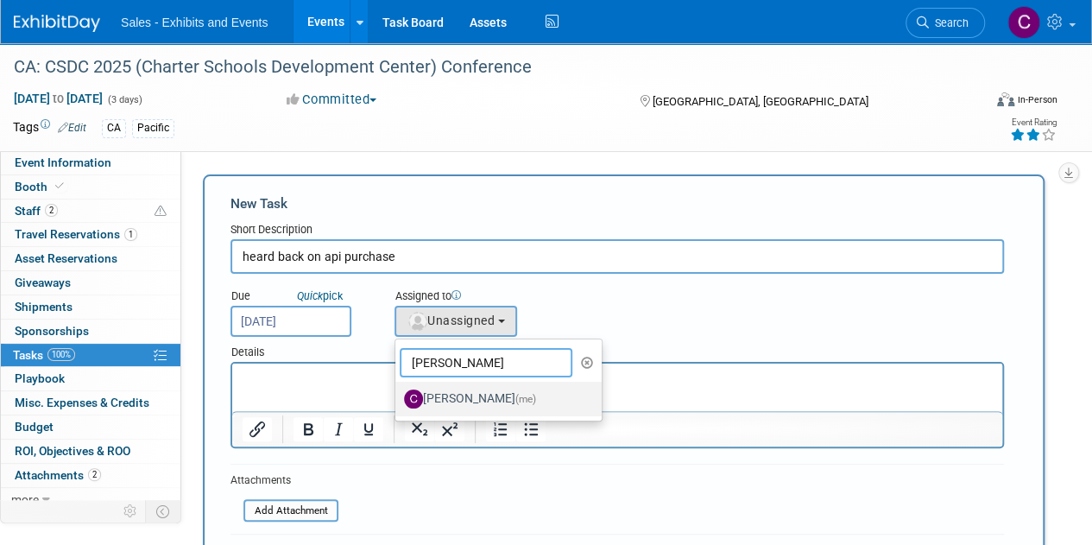
type input "christine"
click at [487, 393] on label "Christine Lurz (me)" at bounding box center [494, 399] width 180 height 28
click at [398, 393] on input "Christine Lurz (me)" at bounding box center [392, 396] width 11 height 11
select select "a9e3834d-668b-4315-a5d4-069993be606a"
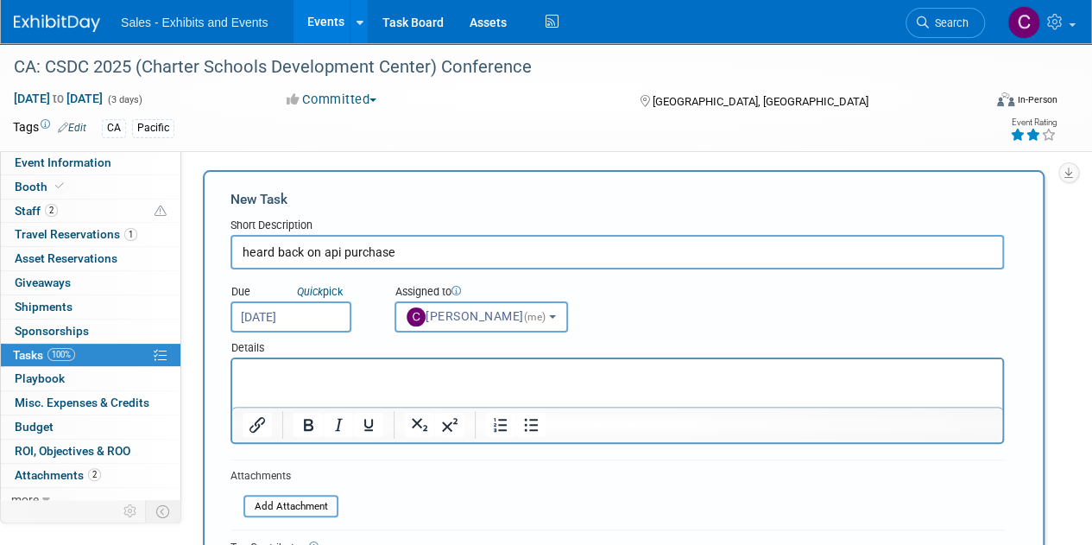
scroll to position [235, 0]
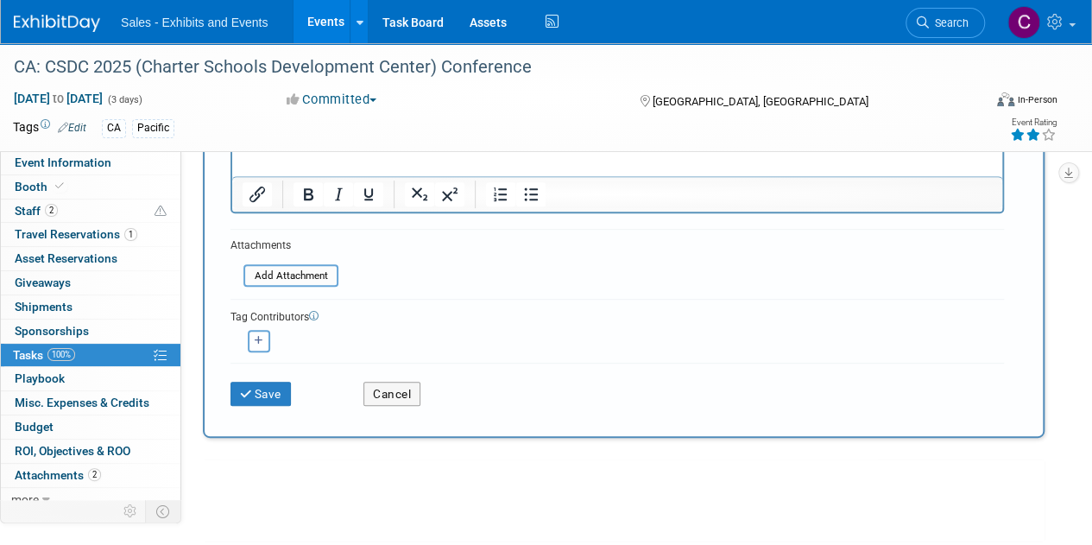
click at [295, 382] on div "Save" at bounding box center [284, 387] width 133 height 35
click at [285, 382] on button "Save" at bounding box center [261, 394] width 60 height 24
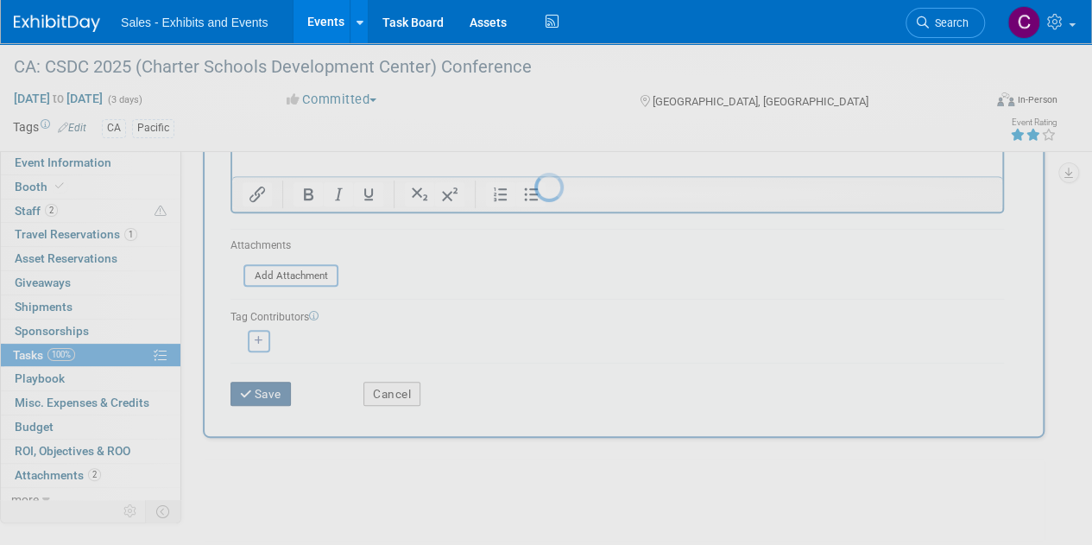
scroll to position [0, 0]
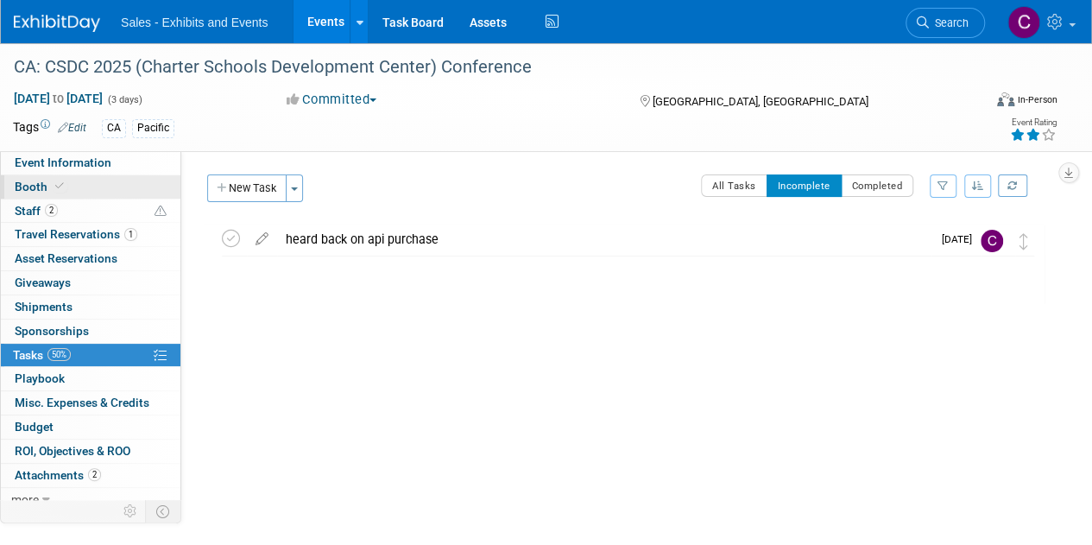
click at [34, 180] on span "Booth" at bounding box center [41, 187] width 53 height 14
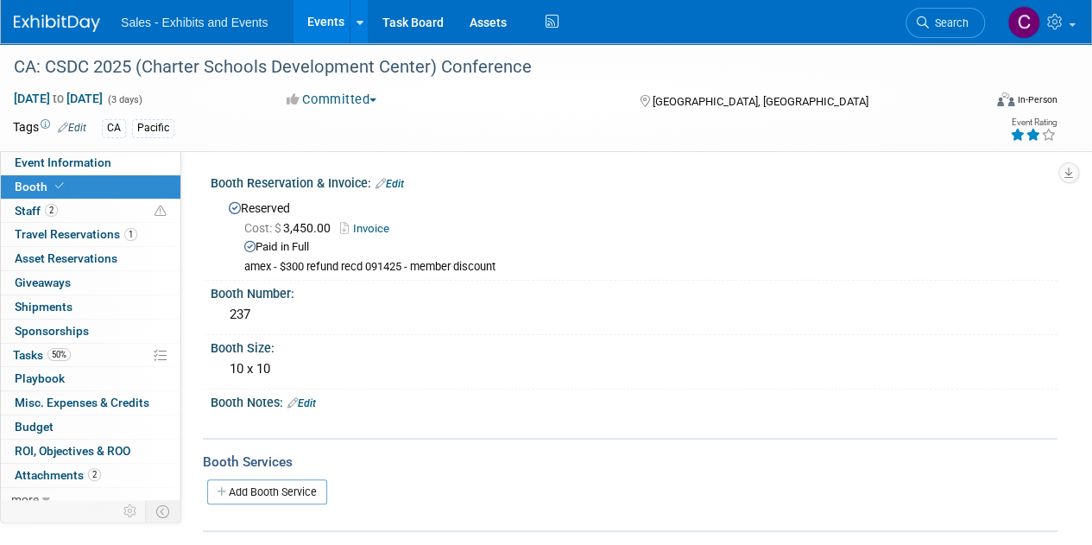
scroll to position [19, 0]
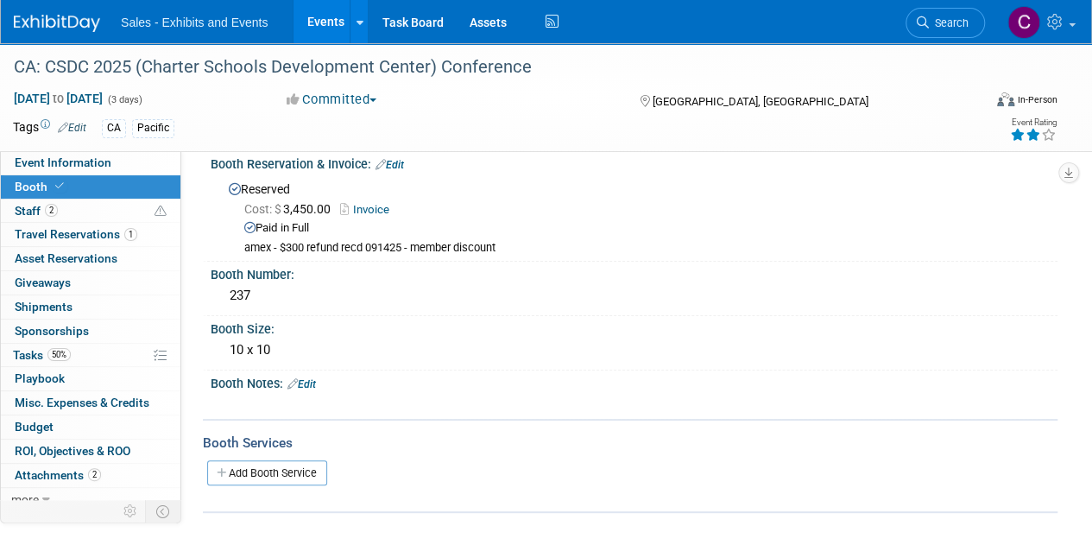
click at [309, 391] on div "X" at bounding box center [631, 395] width 825 height 9
drag, startPoint x: 305, startPoint y: 383, endPoint x: 295, endPoint y: 385, distance: 9.7
click at [305, 383] on link "Edit" at bounding box center [302, 384] width 28 height 12
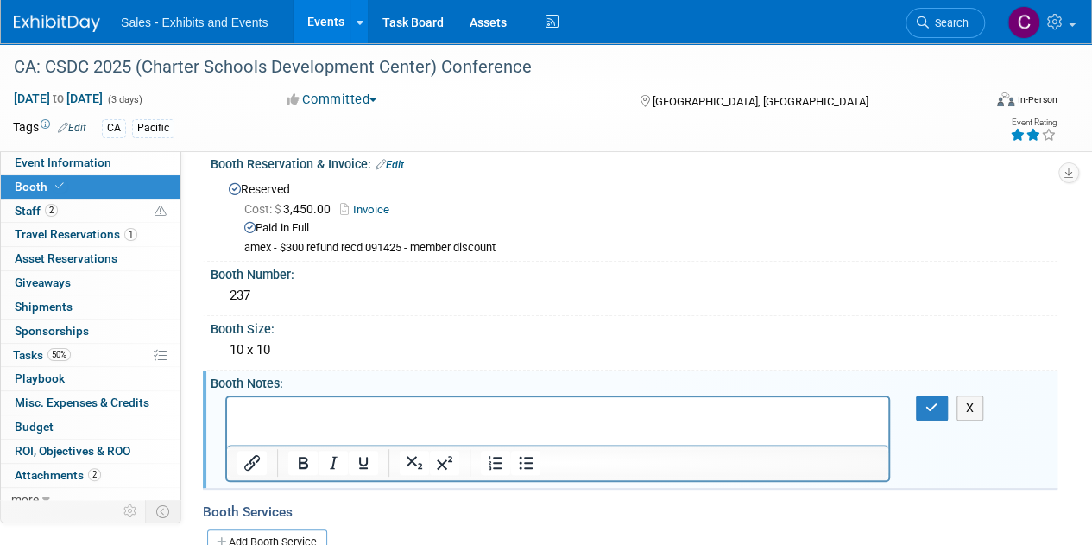
scroll to position [0, 0]
click at [431, 433] on p "8' High Back Drape 3' High Side Rails" at bounding box center [557, 420] width 641 height 35
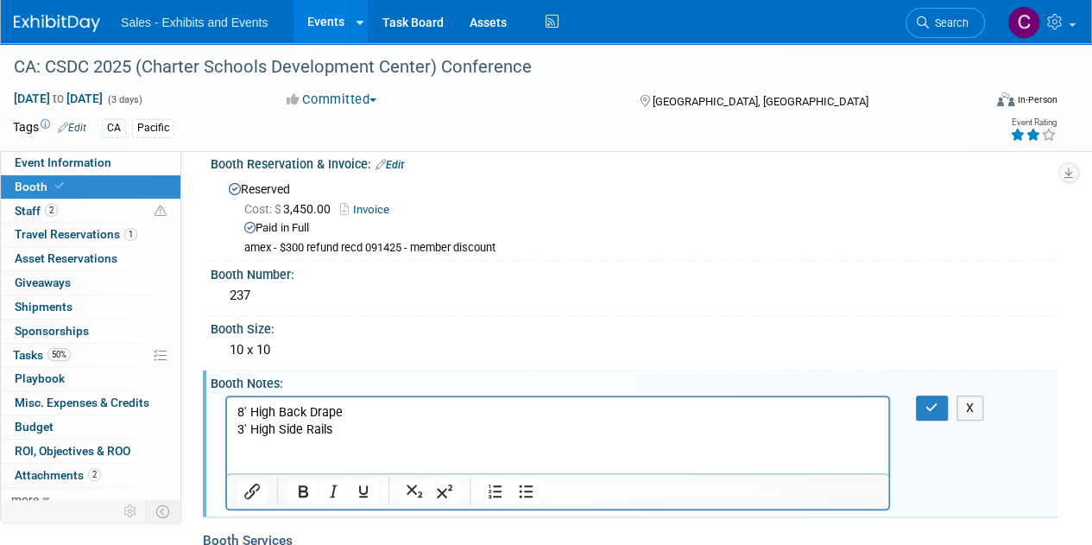
click at [250, 444] on p "Rich Text Area. Press ALT-0 for help." at bounding box center [557, 446] width 641 height 17
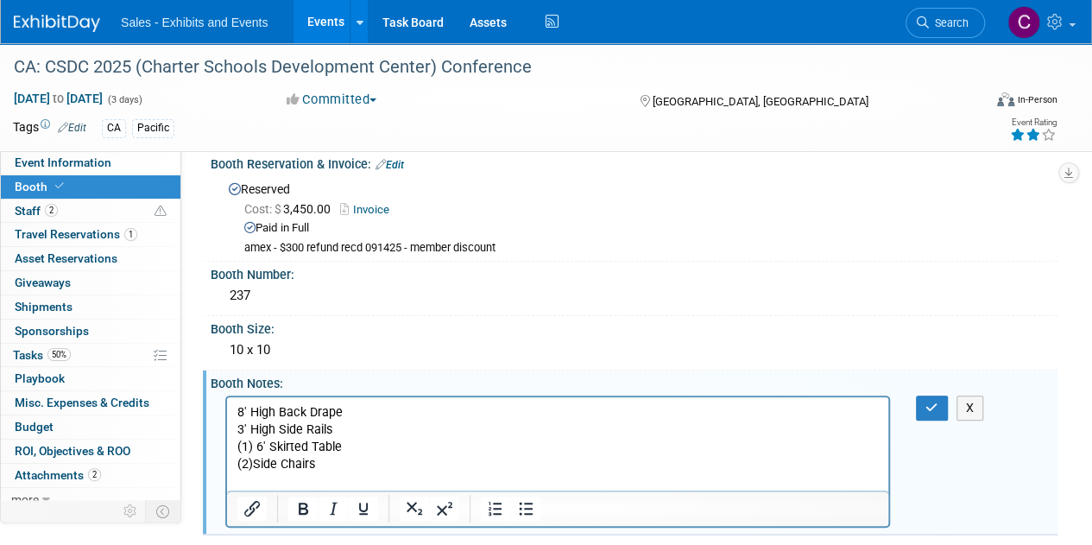
click at [335, 461] on p "(1) 6' Skirted Table (2)Side Chairs" at bounding box center [557, 455] width 641 height 35
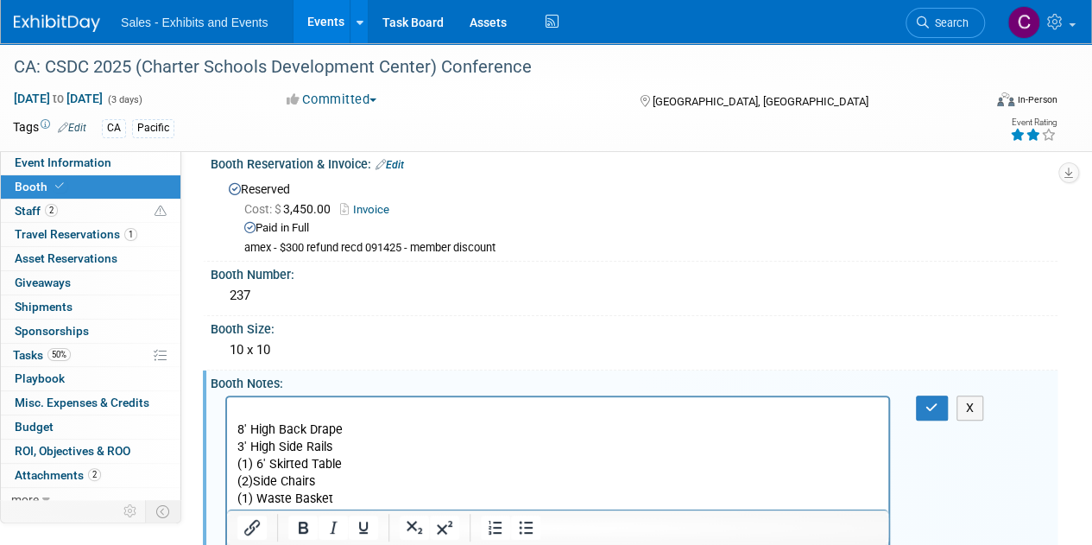
click at [262, 407] on p "Rich Text Area. Press ALT-0 for help." at bounding box center [557, 411] width 641 height 17
drag, startPoint x: 30, startPoint y: 4, endPoint x: 255, endPoint y: 392, distance: 448.0
click at [255, 392] on div "X" at bounding box center [631, 395] width 825 height 9
click at [253, 406] on p "Rich Text Area. Press ALT-0 for help." at bounding box center [557, 411] width 641 height 17
click at [923, 401] on button "button" at bounding box center [932, 407] width 32 height 25
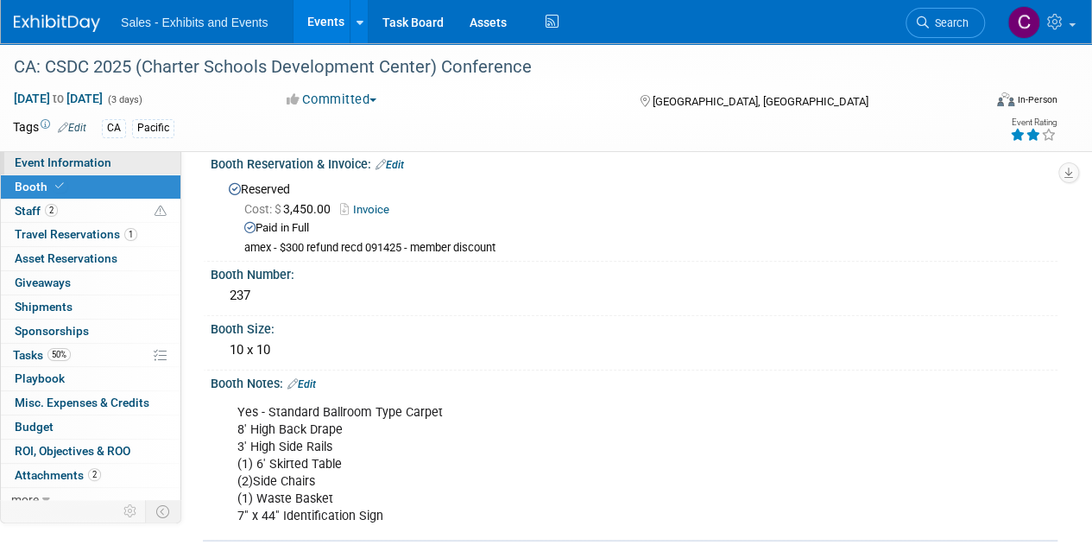
click at [36, 170] on link "Event Information" at bounding box center [91, 162] width 180 height 23
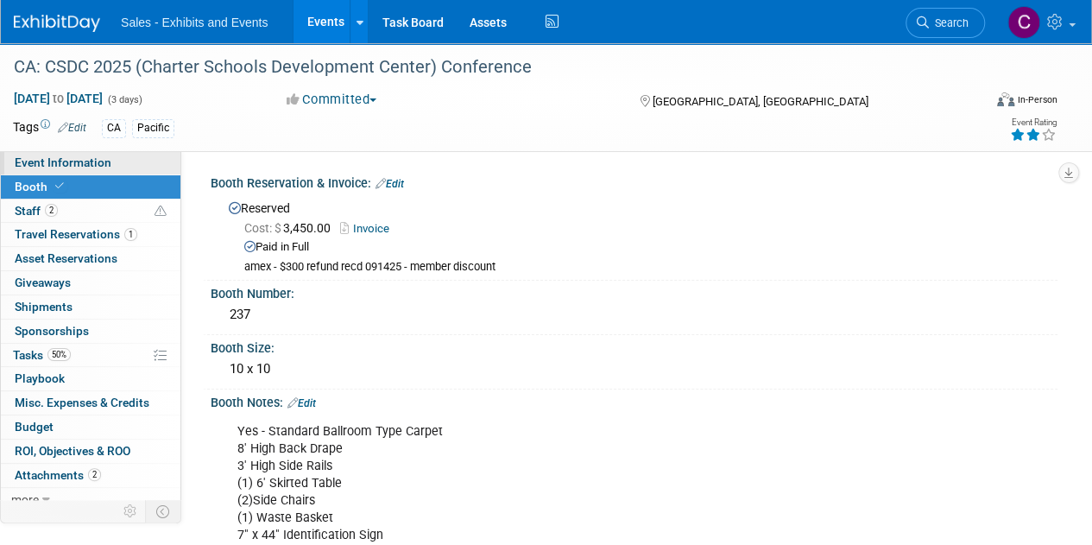
select select "Pacific"
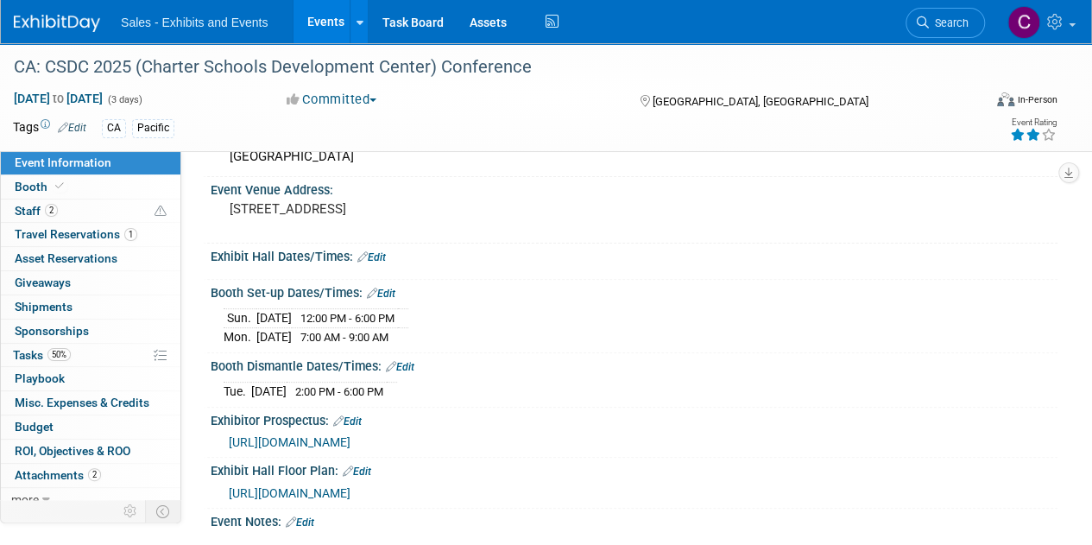
scroll to position [156, 0]
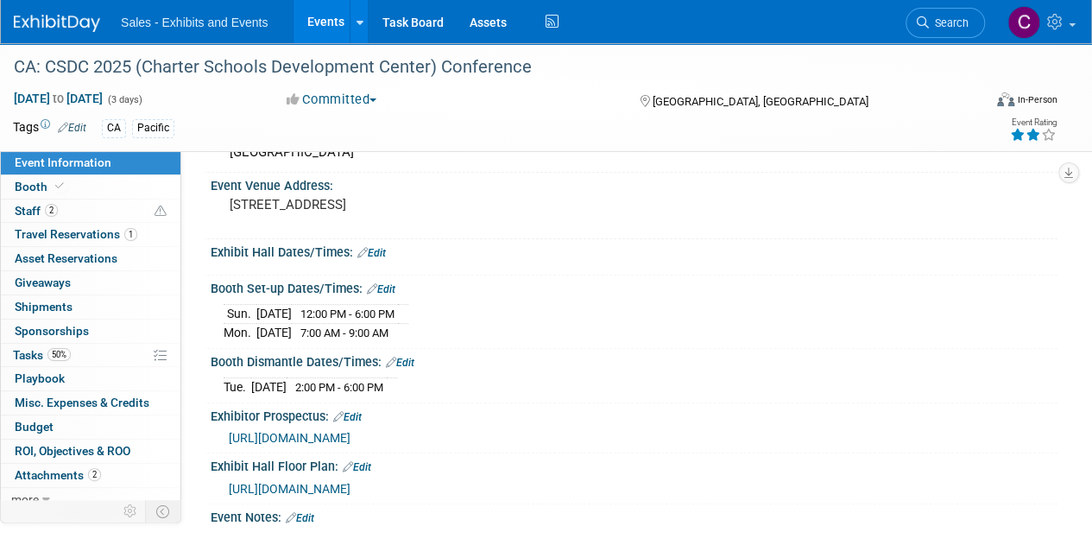
click at [370, 247] on link "Edit" at bounding box center [371, 253] width 28 height 12
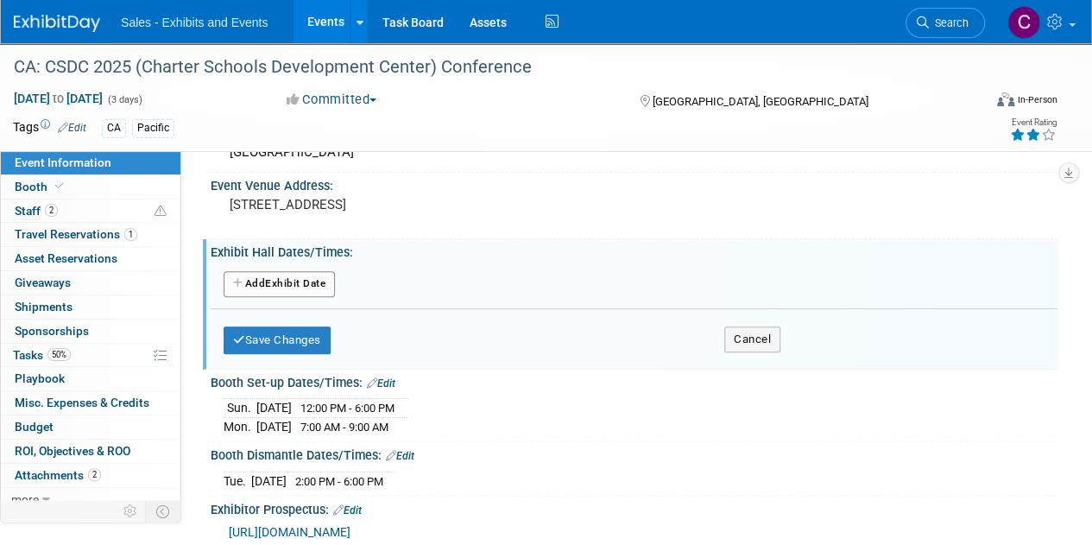
click at [288, 275] on button "Add Another Exhibit Date" at bounding box center [279, 284] width 111 height 26
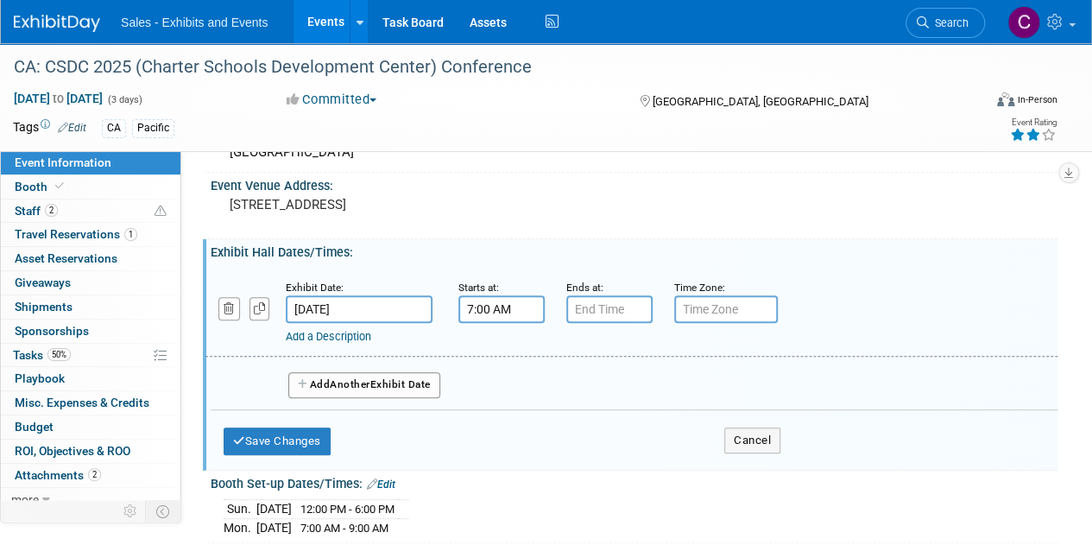
click at [492, 295] on input "7:00 AM" at bounding box center [501, 309] width 86 height 28
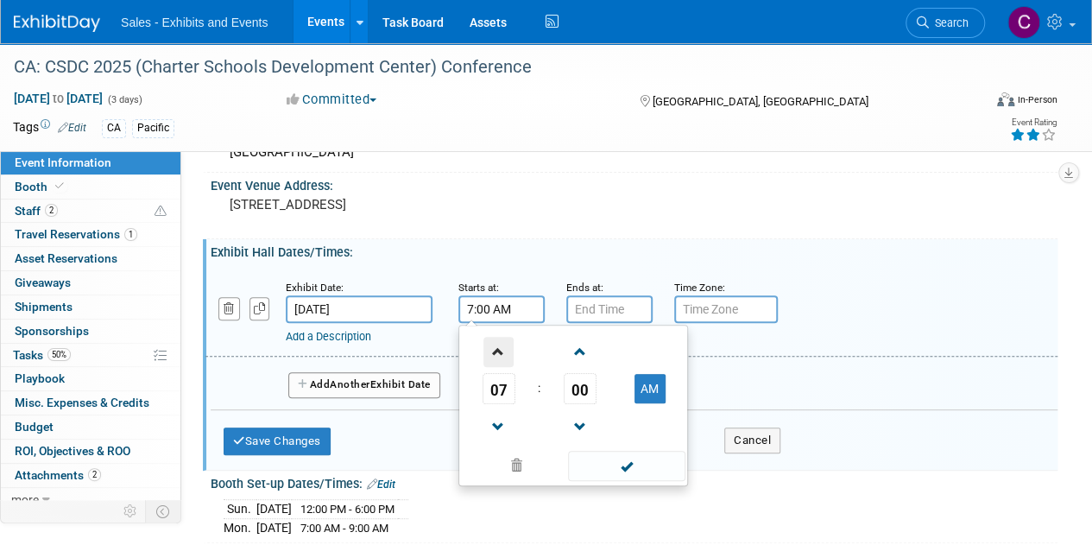
click at [501, 351] on span at bounding box center [498, 352] width 30 height 30
click at [573, 384] on span "00" at bounding box center [580, 388] width 33 height 31
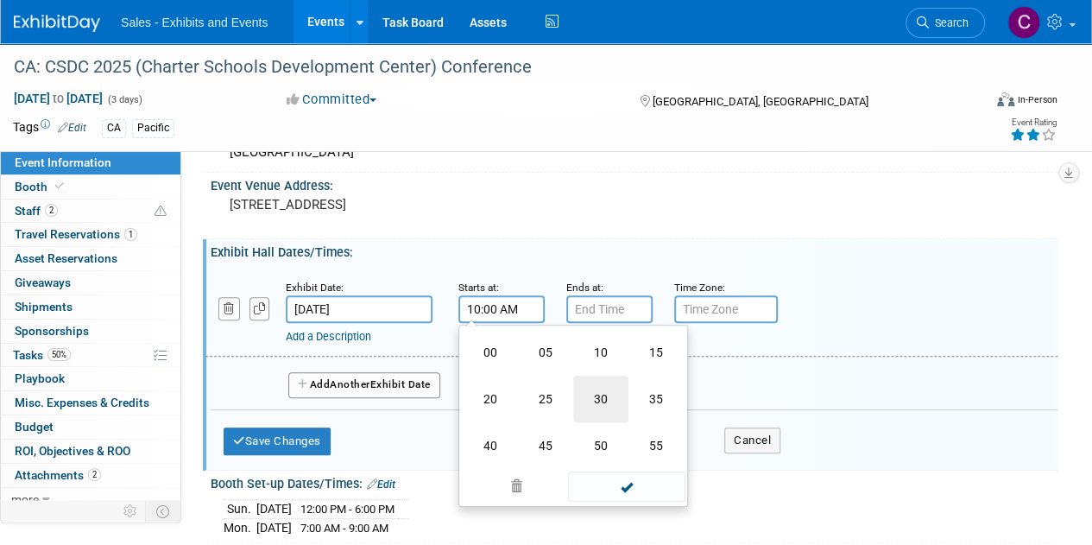
click at [603, 408] on td "30" at bounding box center [600, 399] width 55 height 47
type input "10:30 AM"
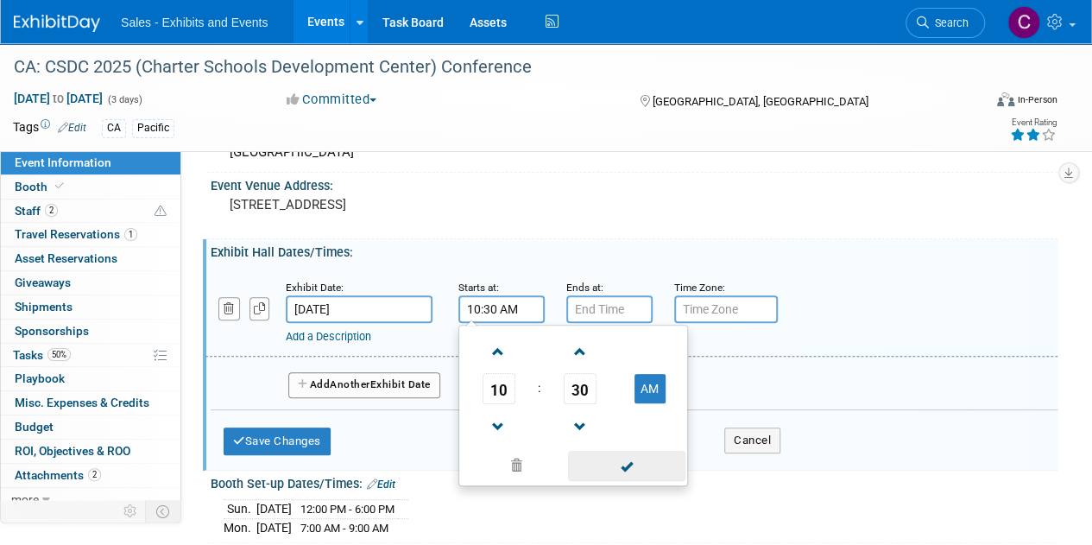
click at [623, 464] on span at bounding box center [626, 466] width 117 height 30
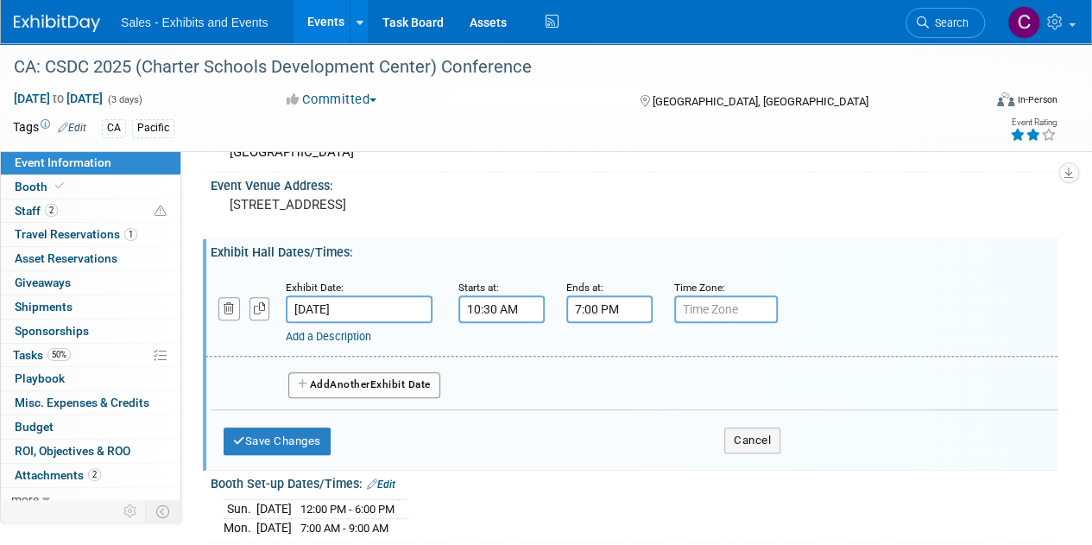
click at [620, 313] on input "7:00 PM" at bounding box center [609, 309] width 86 height 28
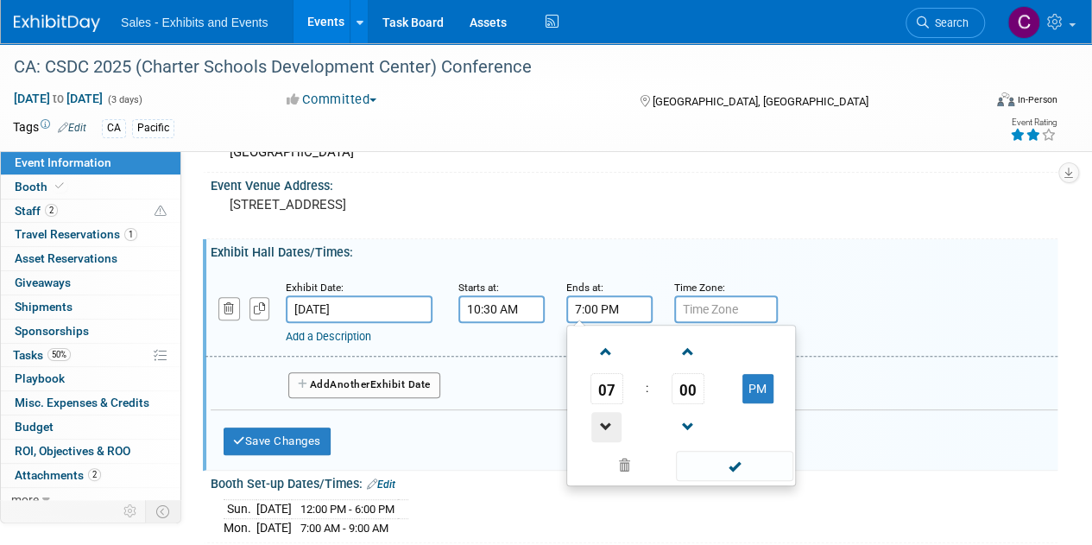
click at [606, 425] on span at bounding box center [606, 427] width 30 height 30
click at [687, 374] on span "00" at bounding box center [688, 388] width 33 height 31
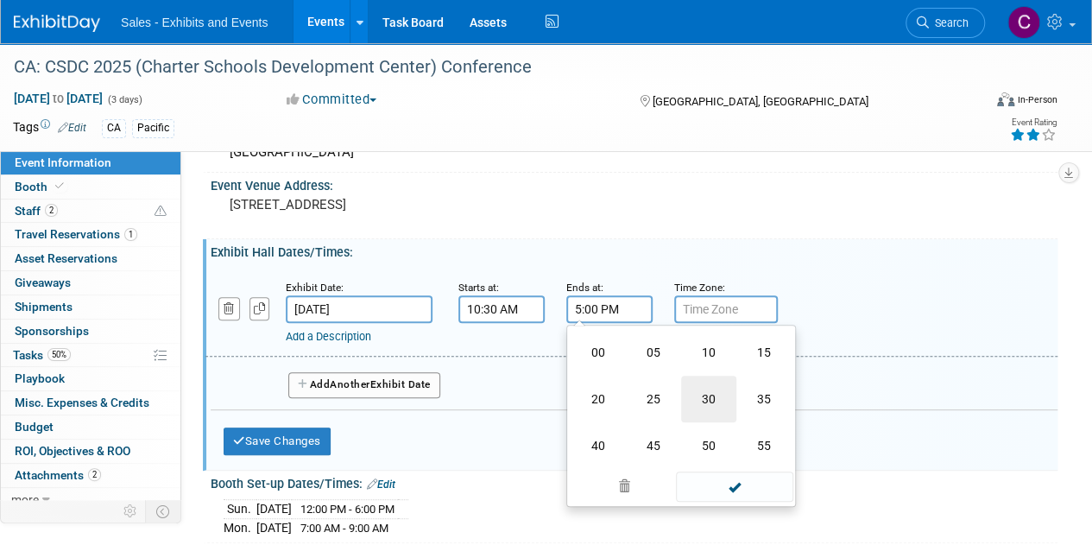
click at [699, 398] on td "30" at bounding box center [708, 399] width 55 height 47
type input "5:30 PM"
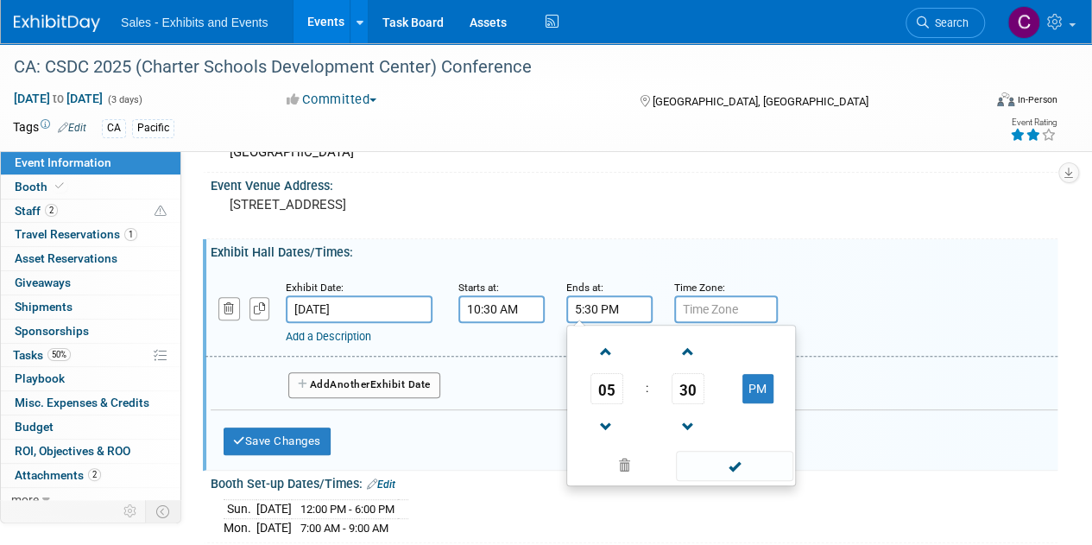
click at [723, 459] on span at bounding box center [734, 466] width 117 height 30
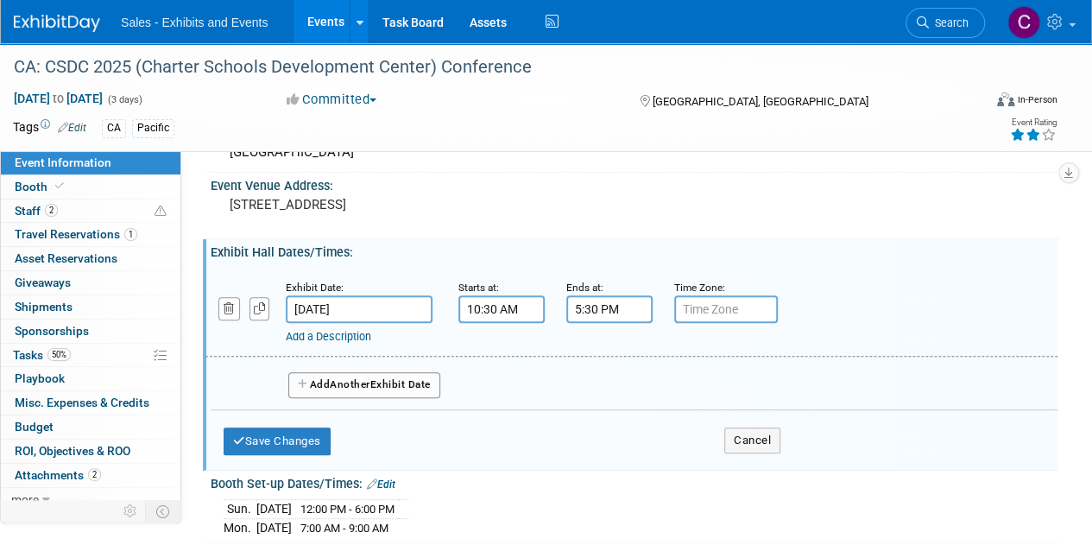
click at [327, 376] on button "Add Another Exhibit Date" at bounding box center [364, 385] width 152 height 26
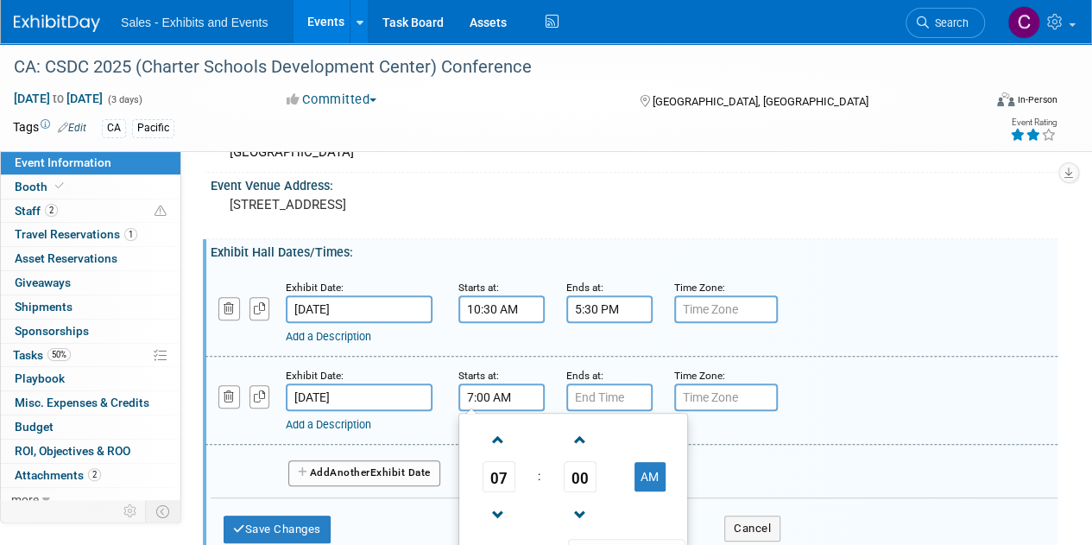
click at [487, 401] on input "7:00 AM" at bounding box center [501, 397] width 86 height 28
click at [506, 433] on span at bounding box center [498, 440] width 30 height 30
click at [585, 472] on span "00" at bounding box center [580, 476] width 33 height 31
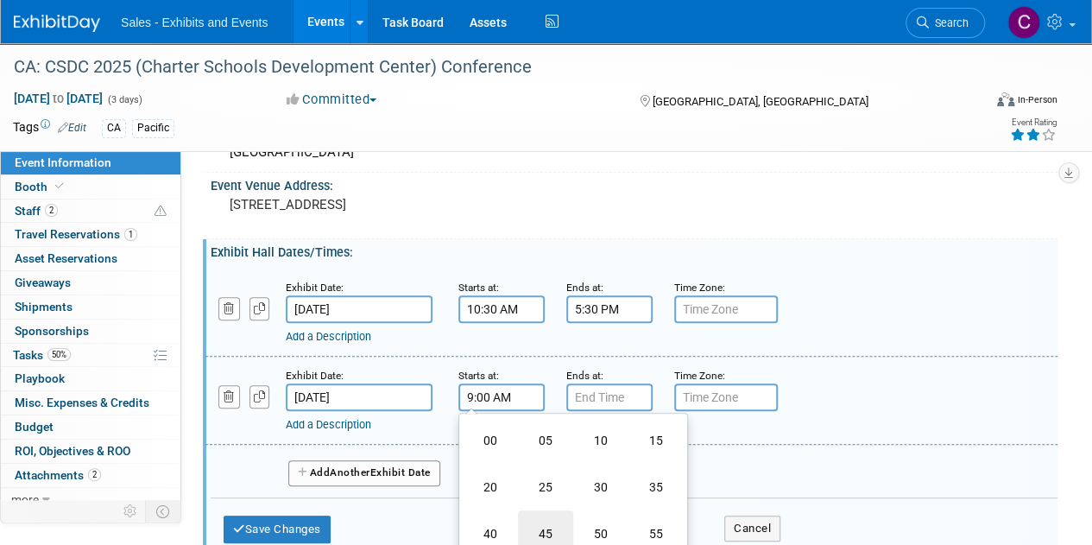
click at [556, 528] on td "45" at bounding box center [545, 533] width 55 height 47
type input "9:45 AM"
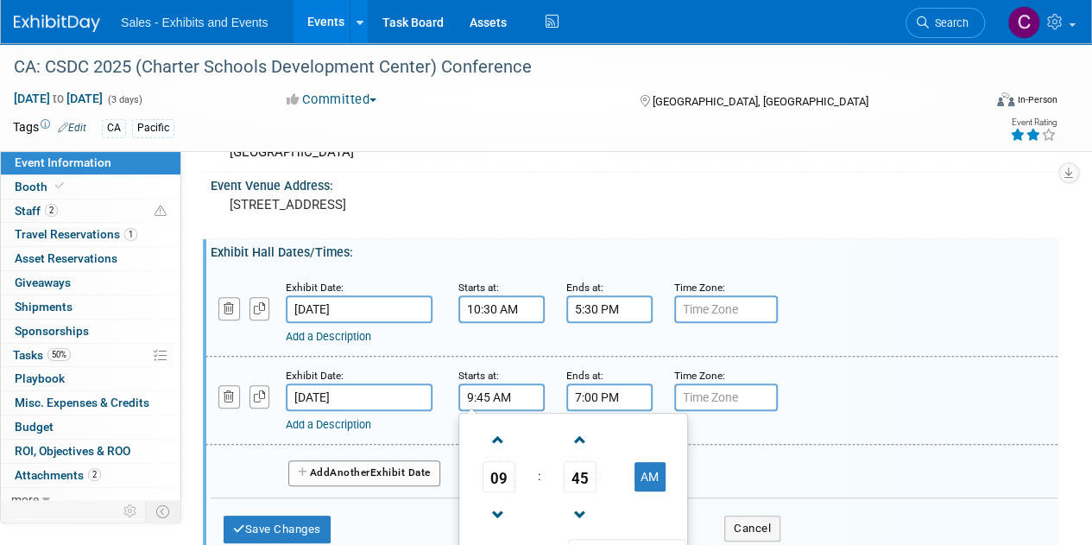
click at [584, 399] on input "7:00 PM" at bounding box center [609, 397] width 86 height 28
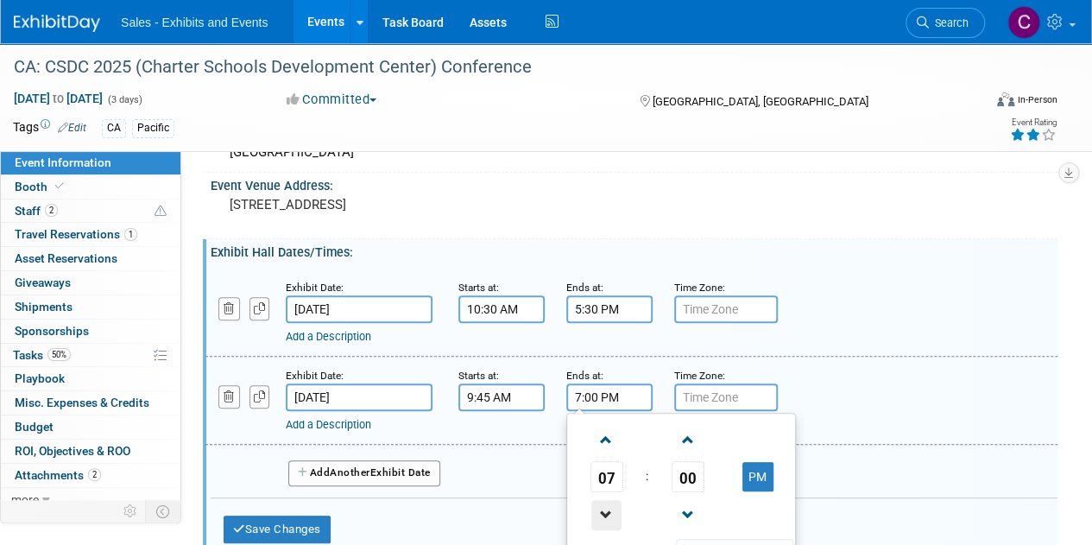
click at [606, 510] on span at bounding box center [606, 515] width 30 height 30
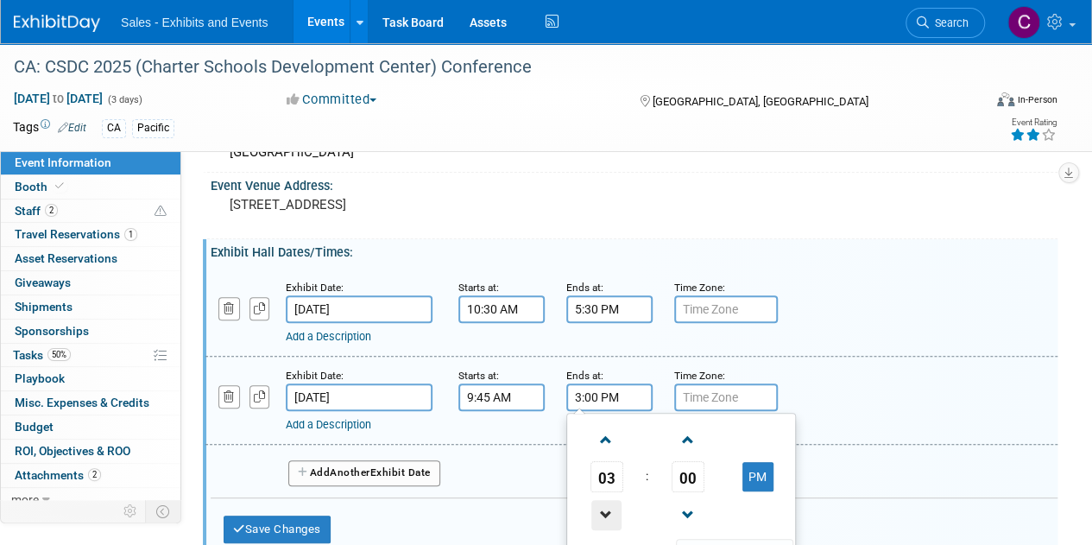
type input "2:00 PM"
click at [857, 445] on div "Add Another Exhibit Date" at bounding box center [634, 468] width 847 height 46
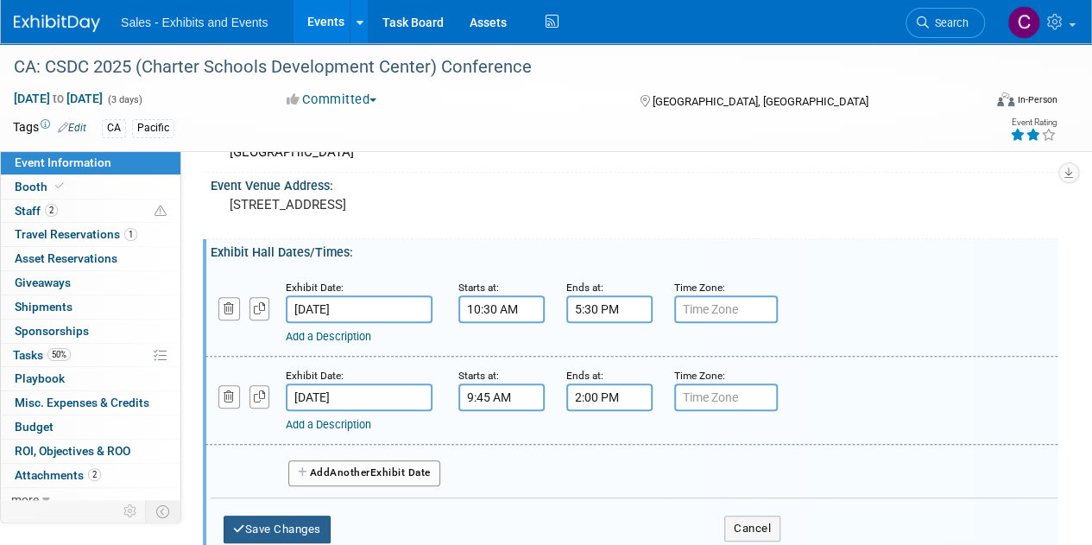
click at [285, 522] on button "Save Changes" at bounding box center [277, 529] width 107 height 28
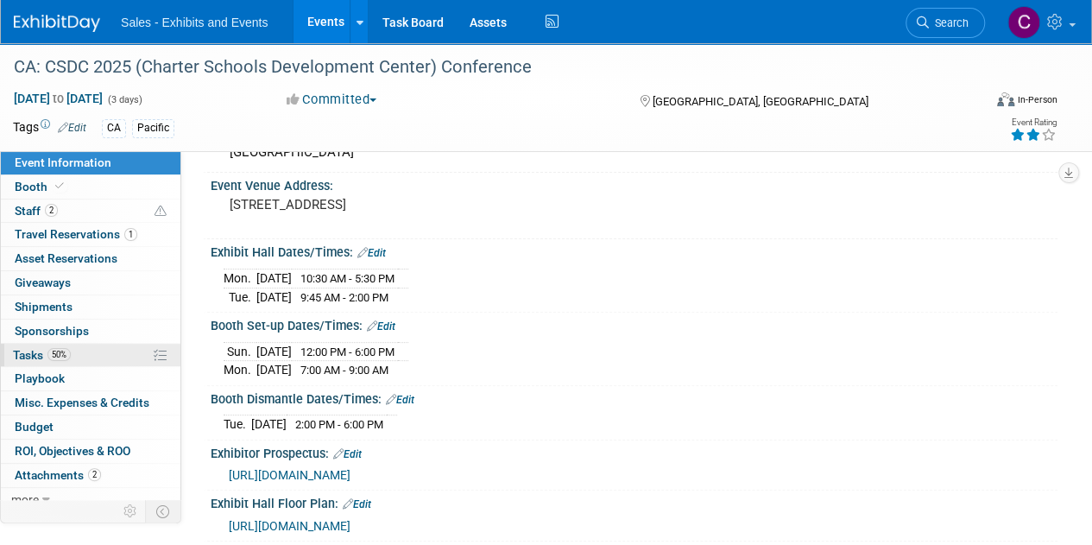
click at [28, 355] on span "Tasks 50%" at bounding box center [42, 355] width 58 height 14
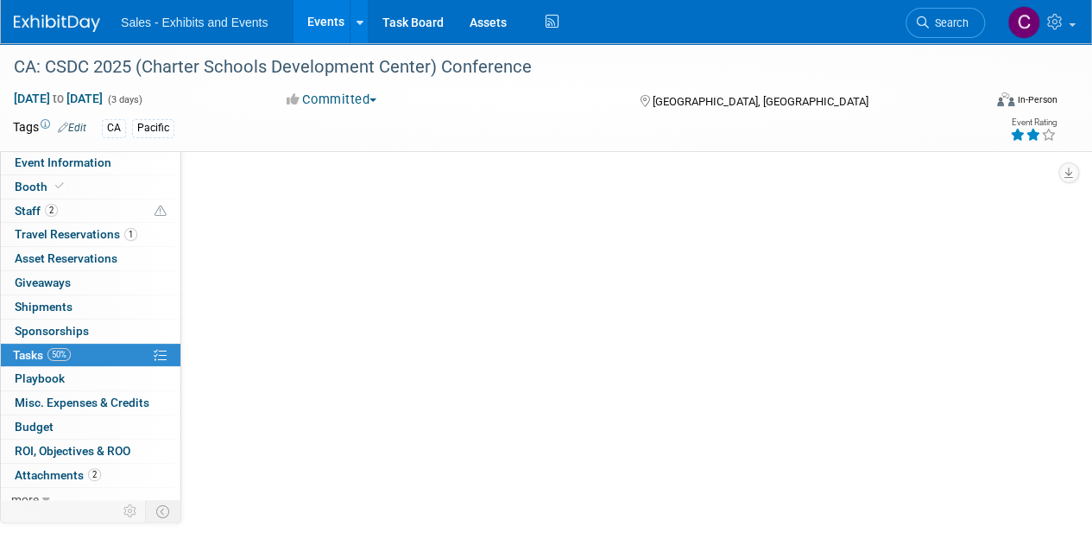
scroll to position [0, 0]
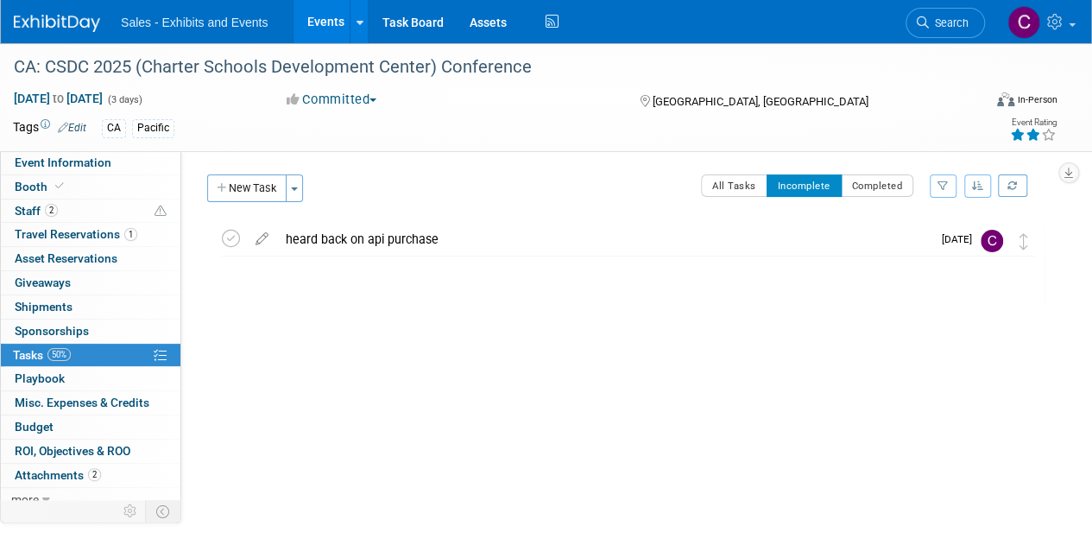
click at [320, 29] on link "Events" at bounding box center [325, 21] width 63 height 43
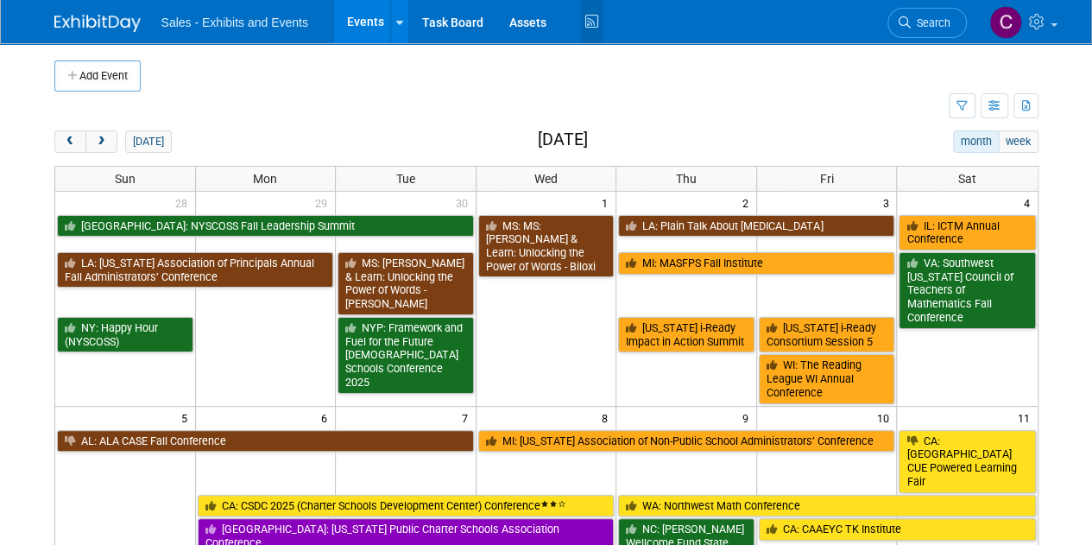
click at [585, 18] on icon at bounding box center [592, 22] width 22 height 27
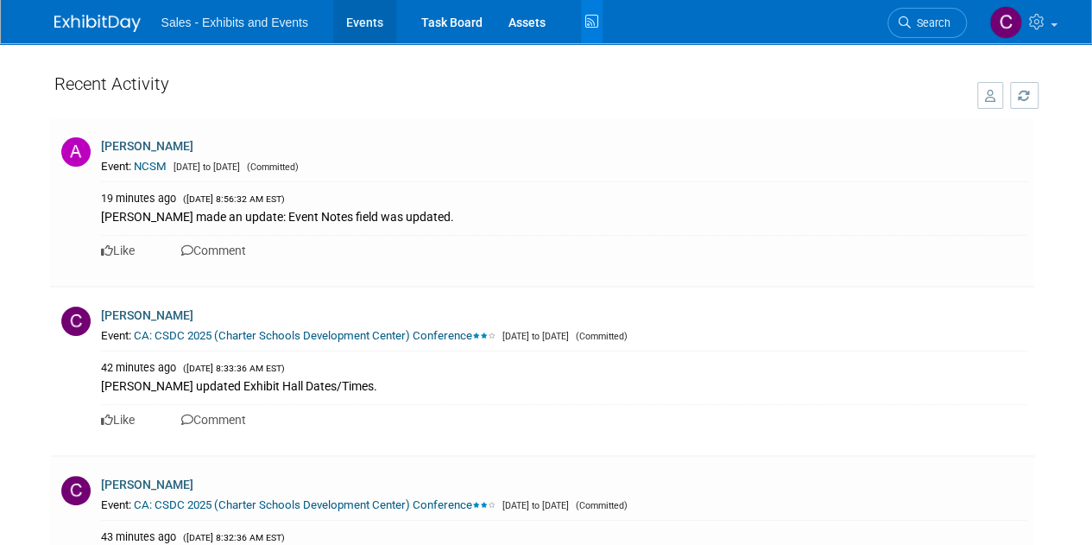
click at [351, 21] on link "Events" at bounding box center [364, 21] width 63 height 43
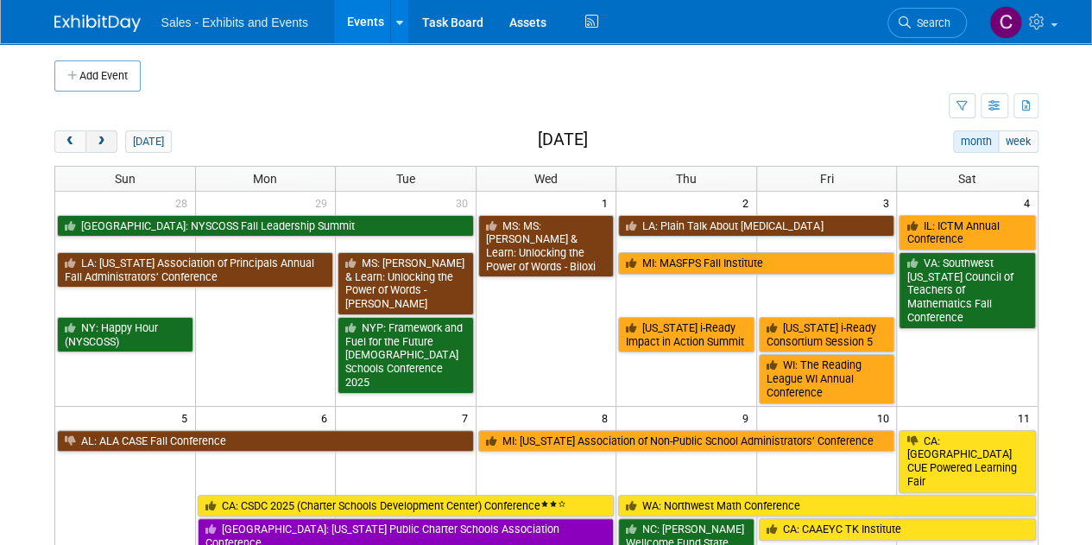
click at [105, 142] on span "next" at bounding box center [101, 141] width 13 height 11
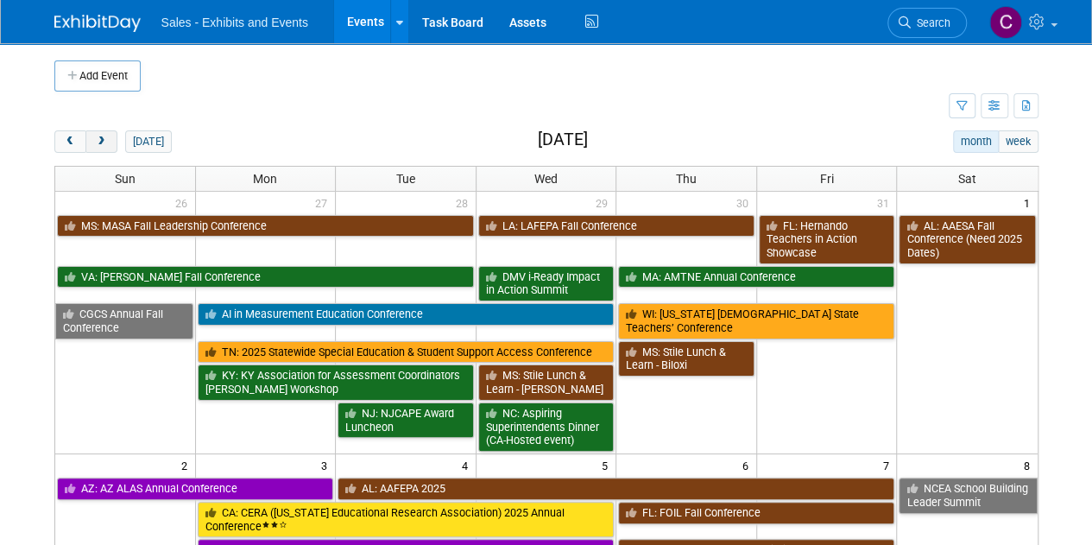
click at [105, 142] on span "next" at bounding box center [101, 141] width 13 height 11
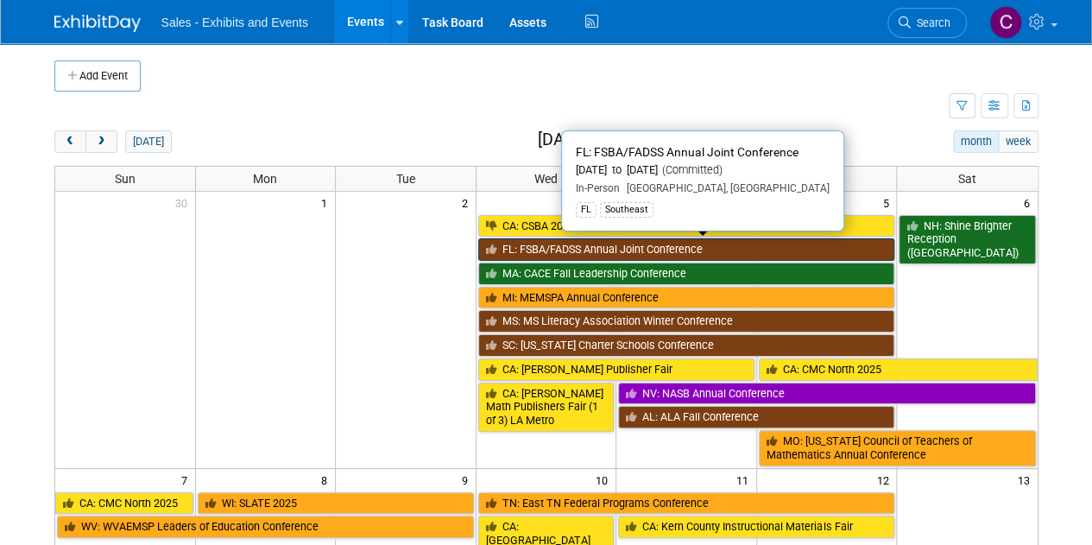
click at [559, 241] on link "FL: FSBA/FADSS Annual Joint Conference" at bounding box center [686, 249] width 417 height 22
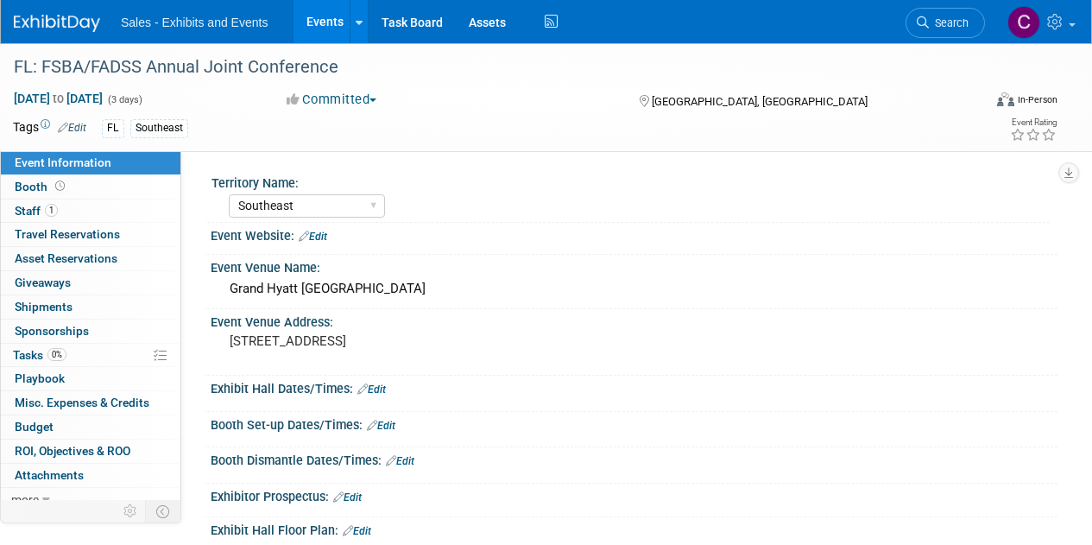
select select "Southeast"
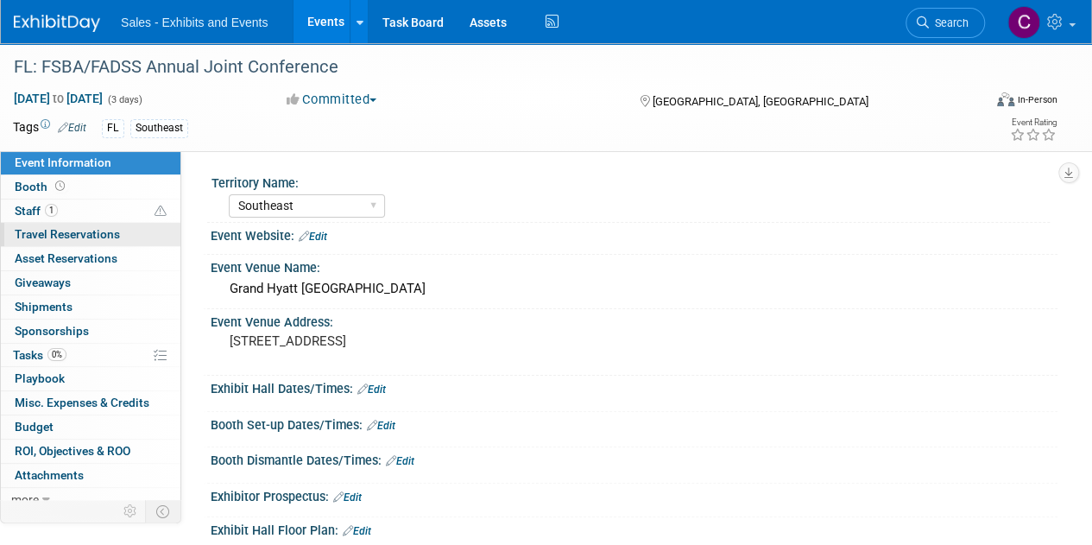
click at [45, 232] on span "Travel Reservations 0" at bounding box center [67, 234] width 105 height 14
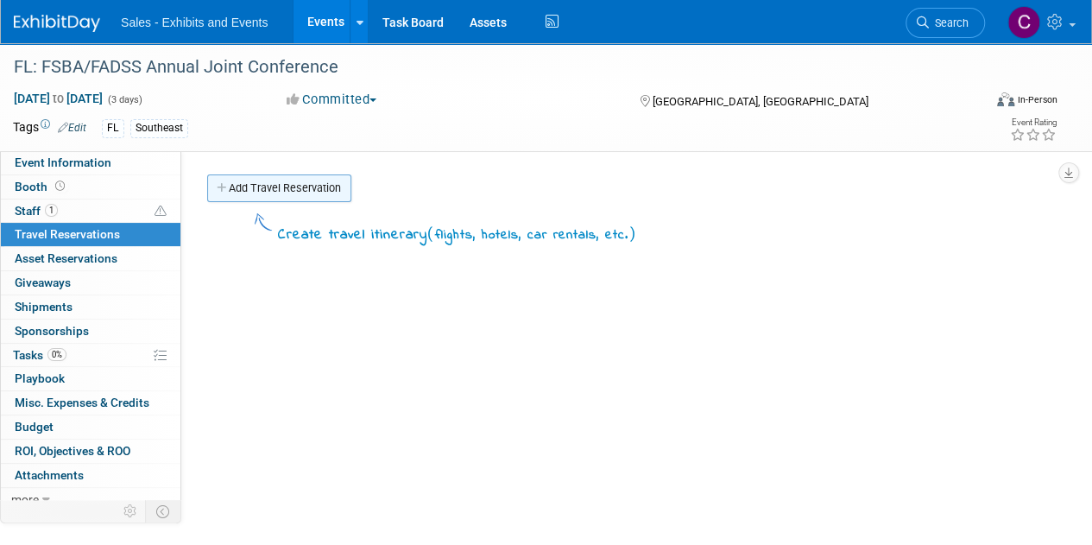
click at [271, 194] on link "Add Travel Reservation" at bounding box center [279, 188] width 144 height 28
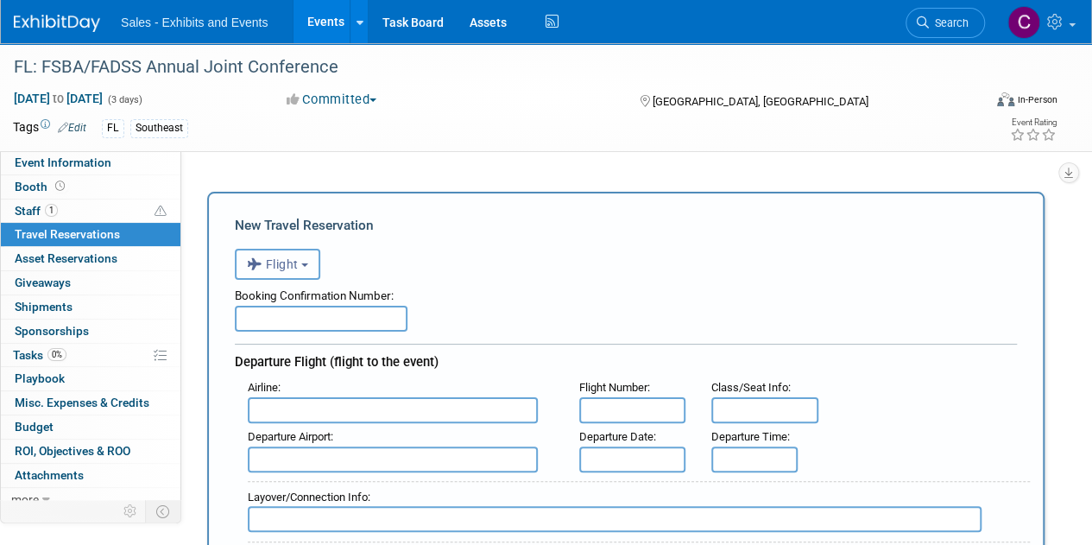
click at [301, 262] on button "Flight" at bounding box center [277, 264] width 85 height 31
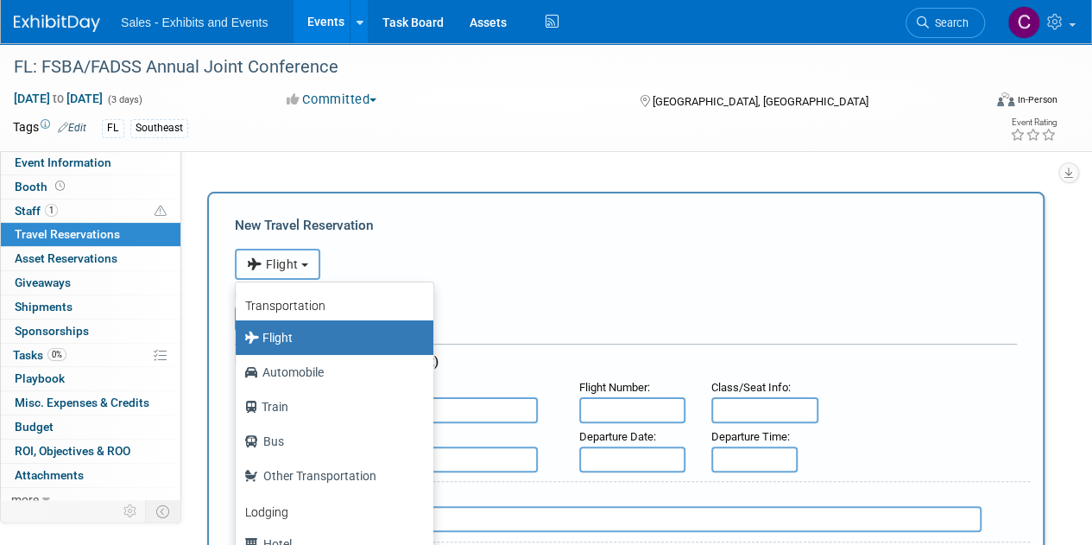
scroll to position [73, 0]
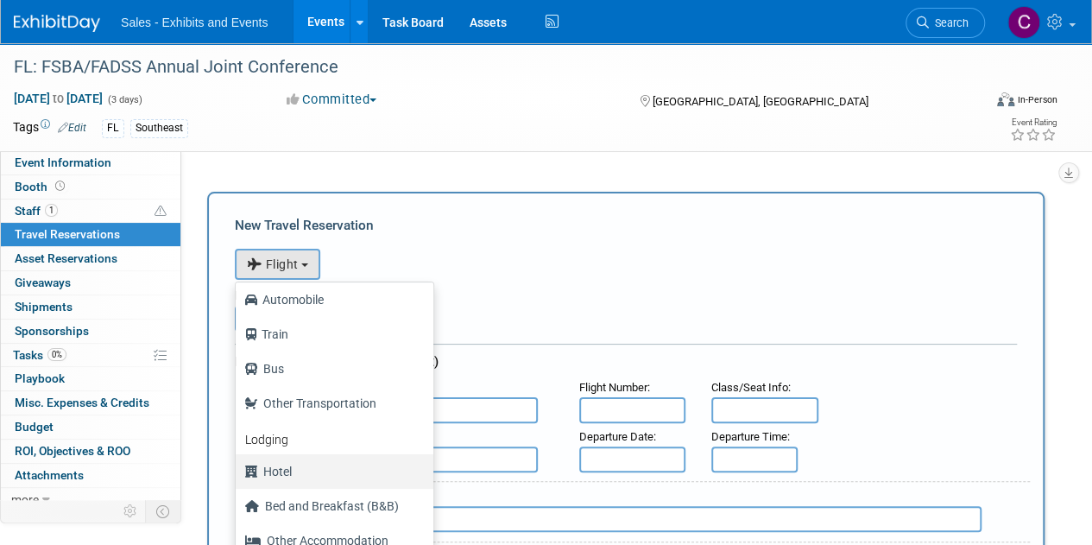
click at [316, 464] on label "Hotel" at bounding box center [330, 472] width 172 height 28
click at [238, 464] on input "Hotel" at bounding box center [232, 469] width 11 height 11
select select "6"
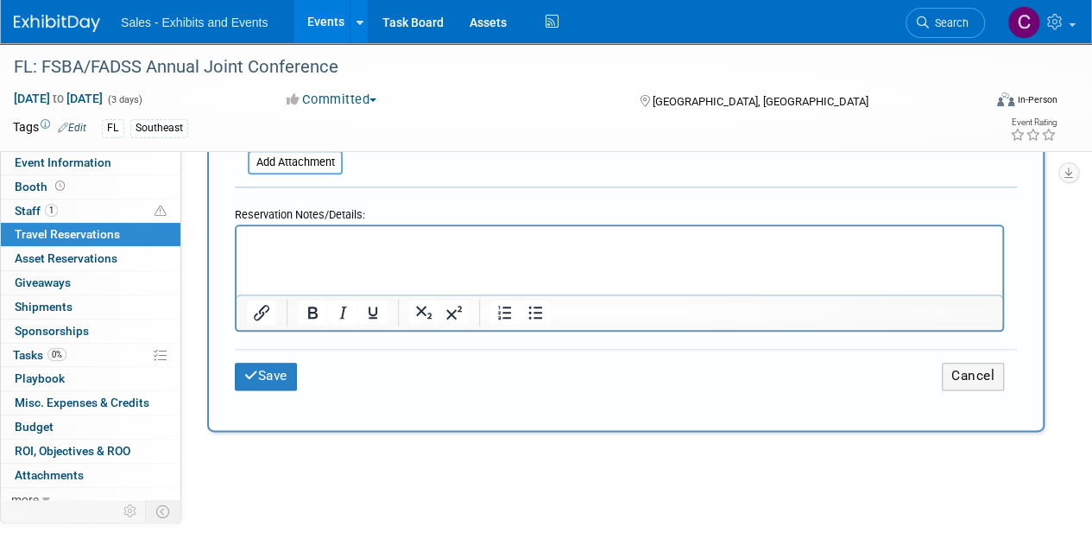
scroll to position [867, 0]
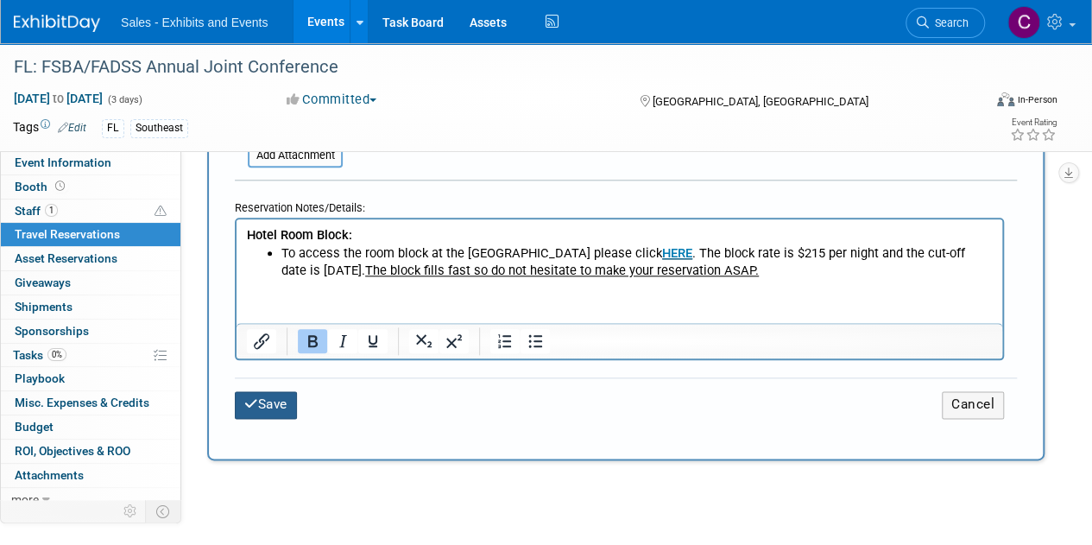
click at [275, 398] on button "Save" at bounding box center [266, 404] width 62 height 27
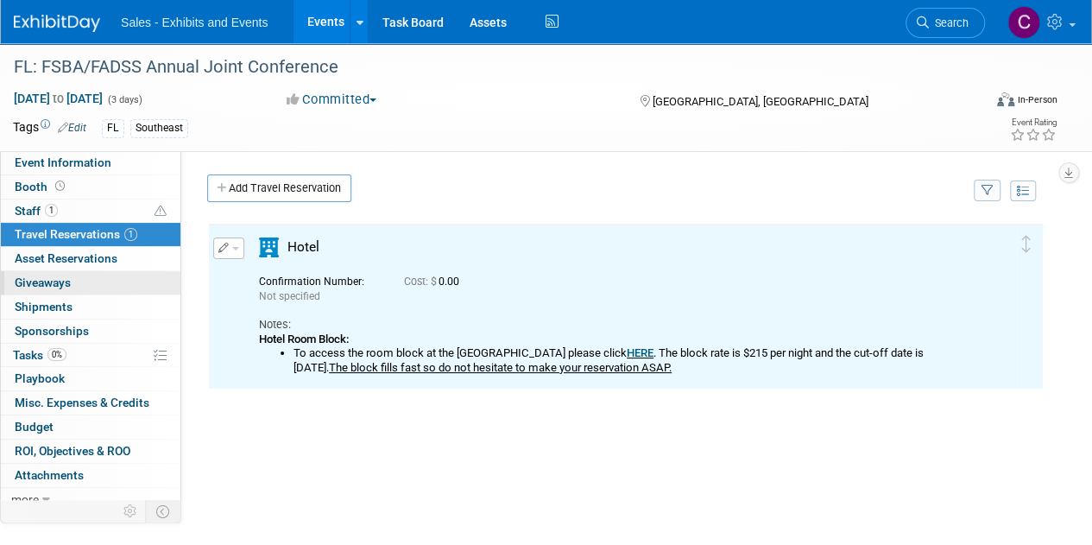
scroll to position [0, 0]
click at [22, 209] on span "Staff 1" at bounding box center [36, 211] width 43 height 14
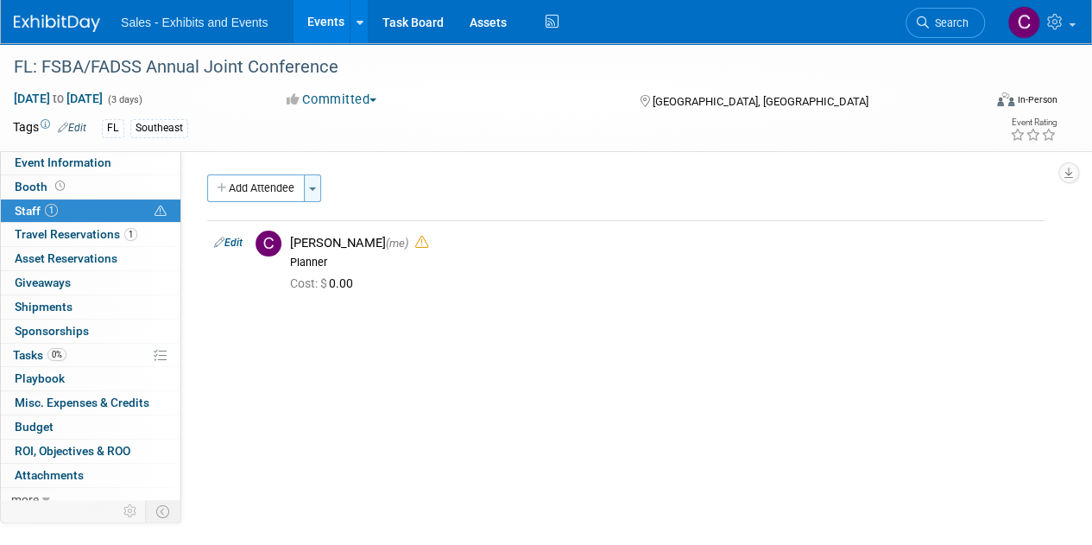
click at [321, 189] on button "Toggle Dropdown" at bounding box center [312, 188] width 17 height 28
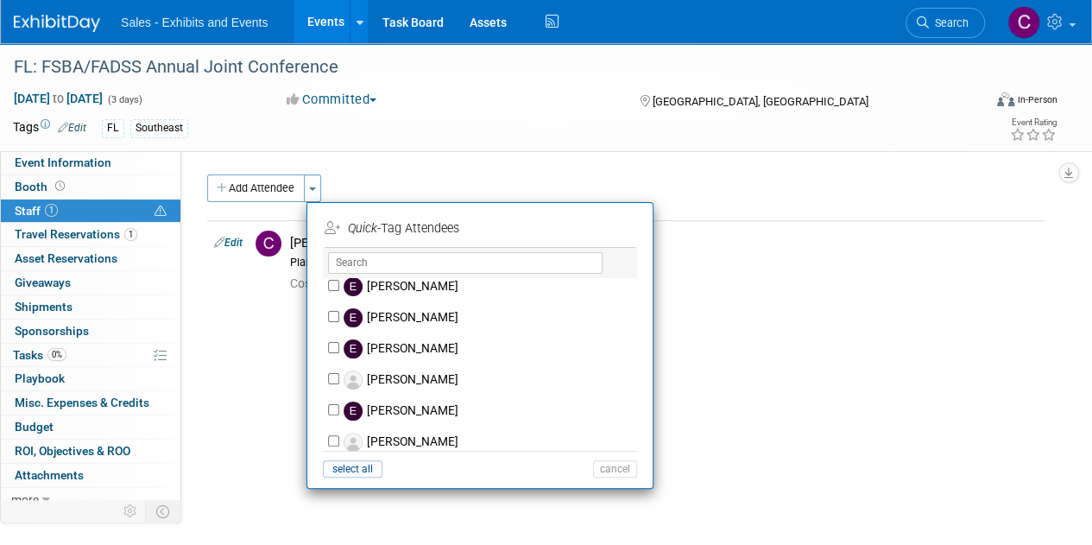
scroll to position [2618, 0]
click at [326, 408] on div "[PERSON_NAME]" at bounding box center [480, 410] width 314 height 31
click at [338, 406] on input "[PERSON_NAME]" at bounding box center [333, 409] width 11 height 11
checkbox input "true"
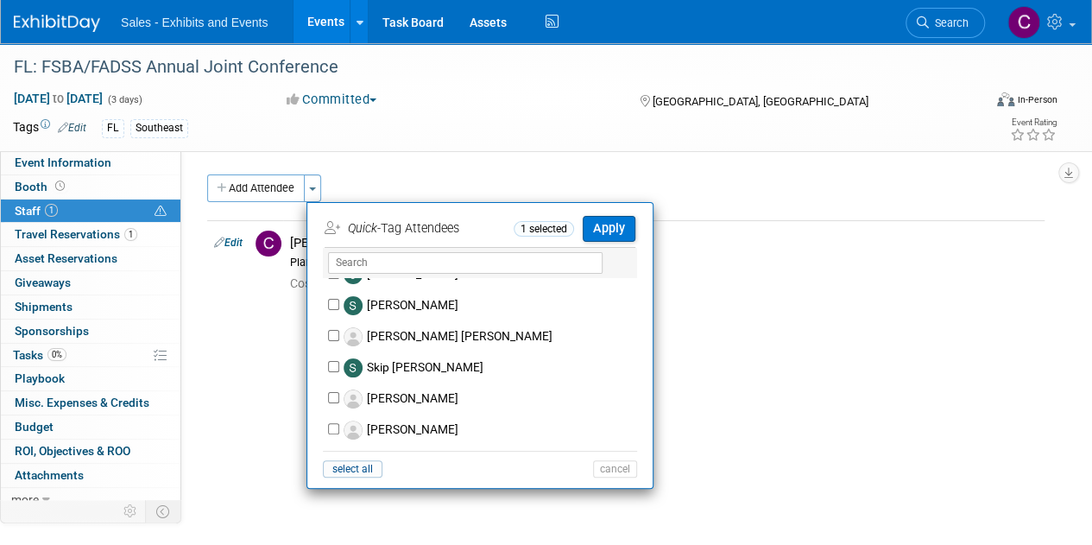
scroll to position [8064, 0]
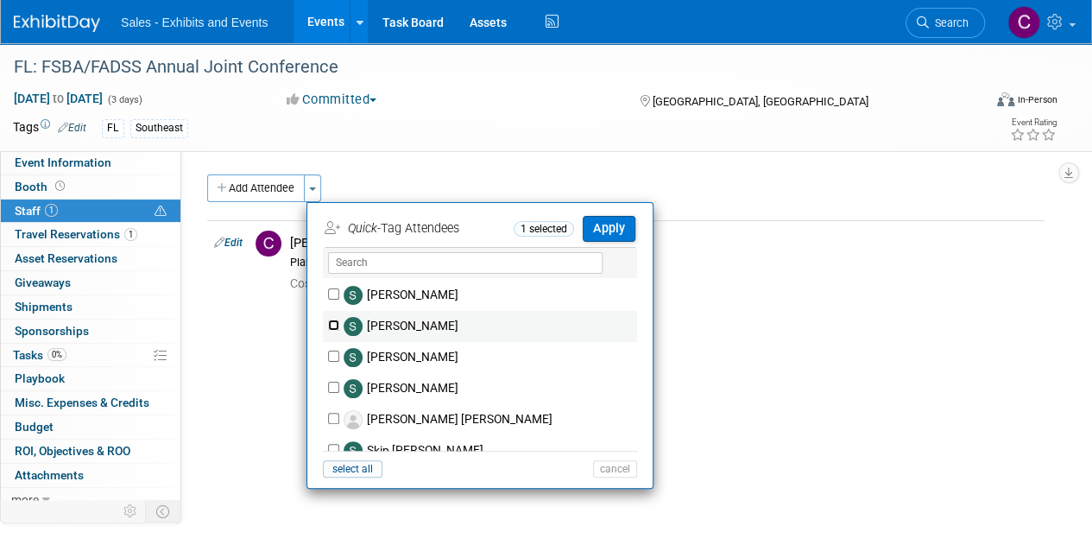
click at [332, 319] on input "[PERSON_NAME]" at bounding box center [333, 324] width 11 height 11
checkbox input "true"
click at [612, 236] on button "Apply" at bounding box center [609, 228] width 53 height 25
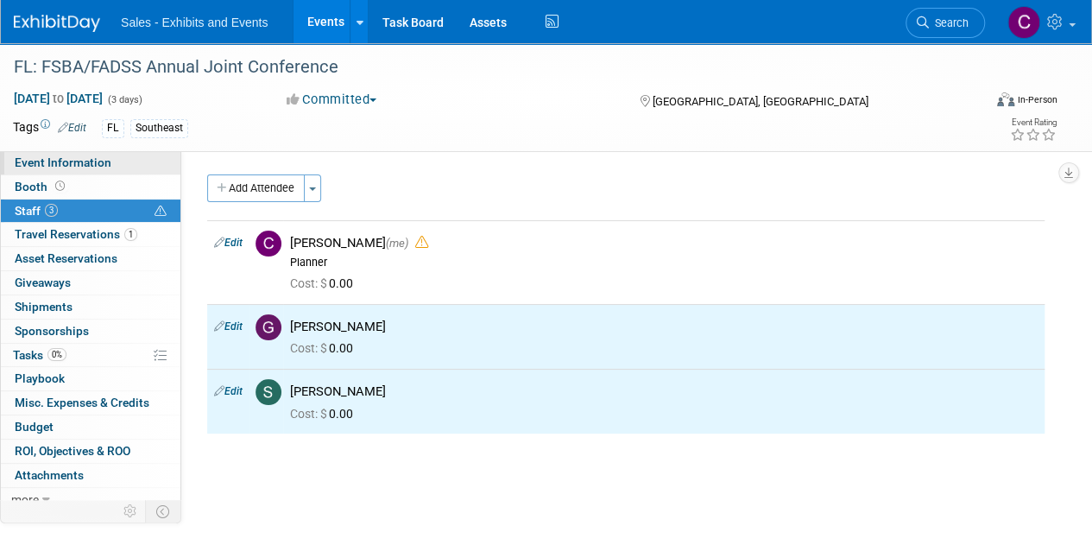
click at [92, 165] on span "Event Information" at bounding box center [63, 162] width 97 height 14
select select "Southeast"
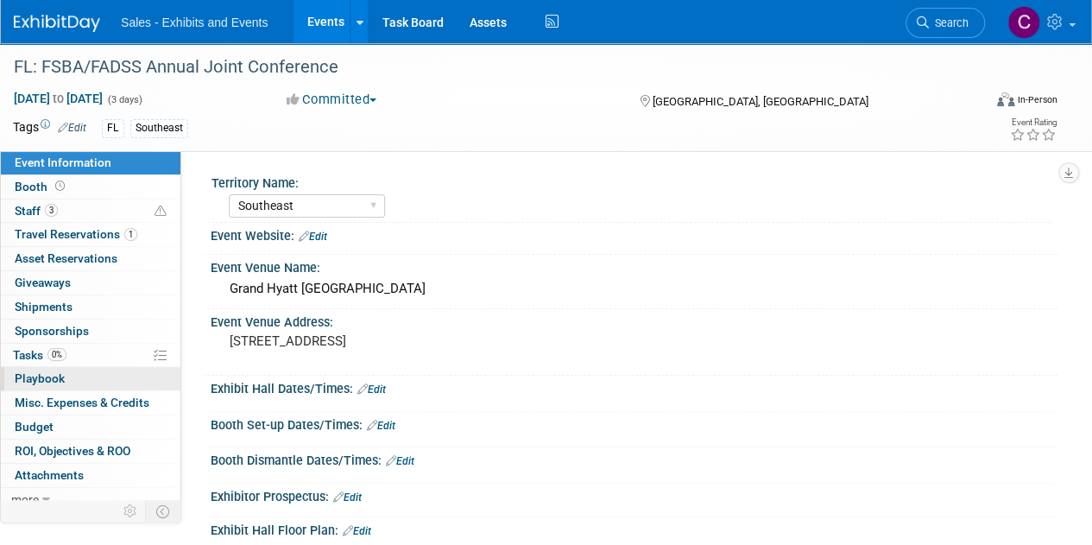
click at [47, 376] on span "Playbook 0" at bounding box center [40, 378] width 50 height 14
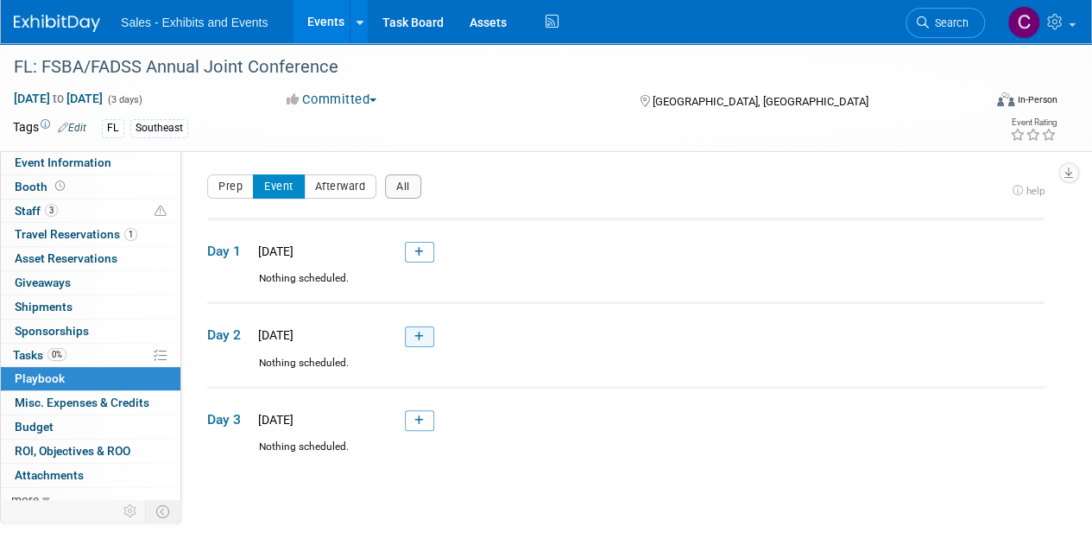
click at [420, 338] on icon at bounding box center [418, 337] width 9 height 10
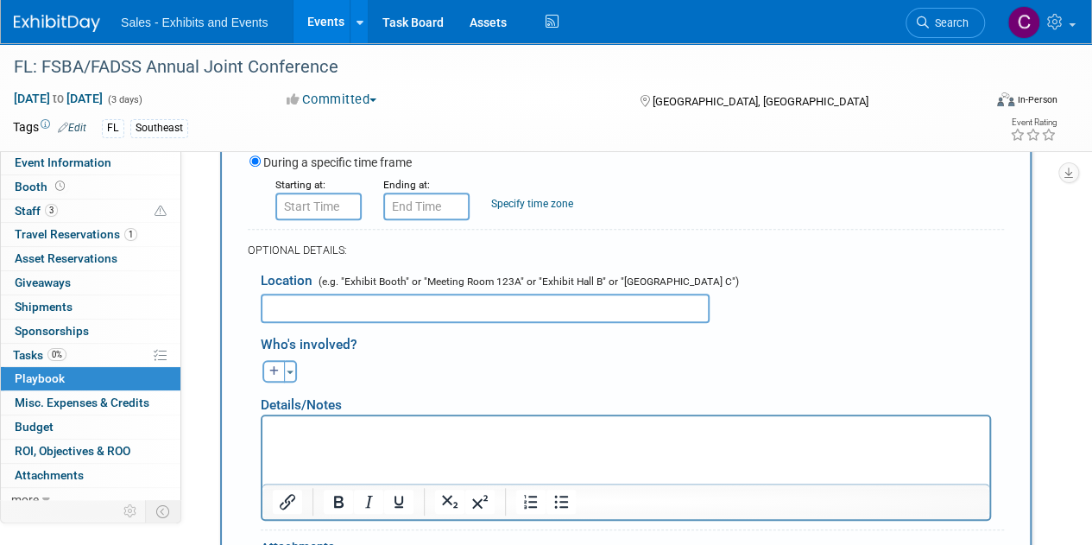
scroll to position [452, 0]
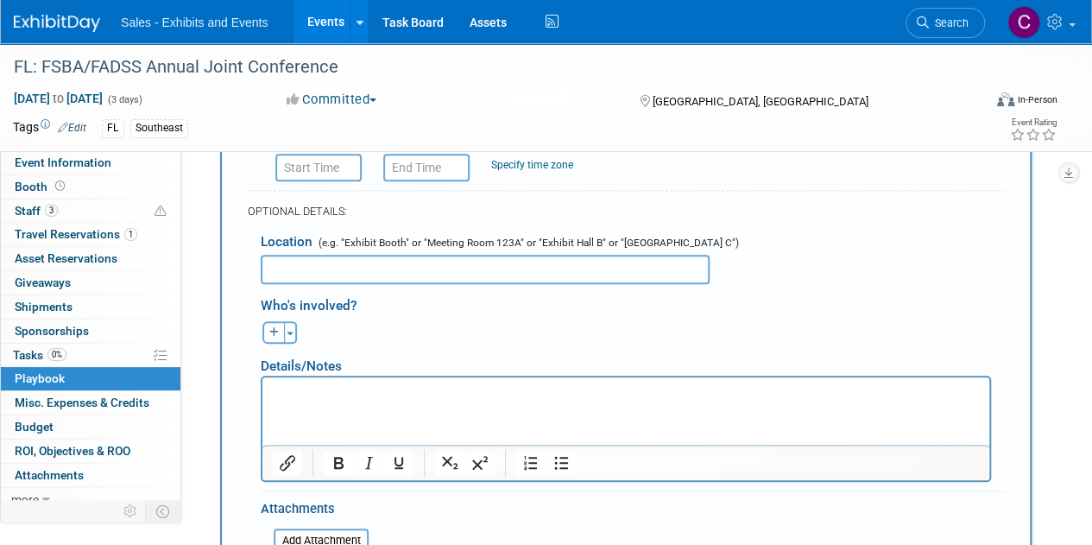
type input "Reception"
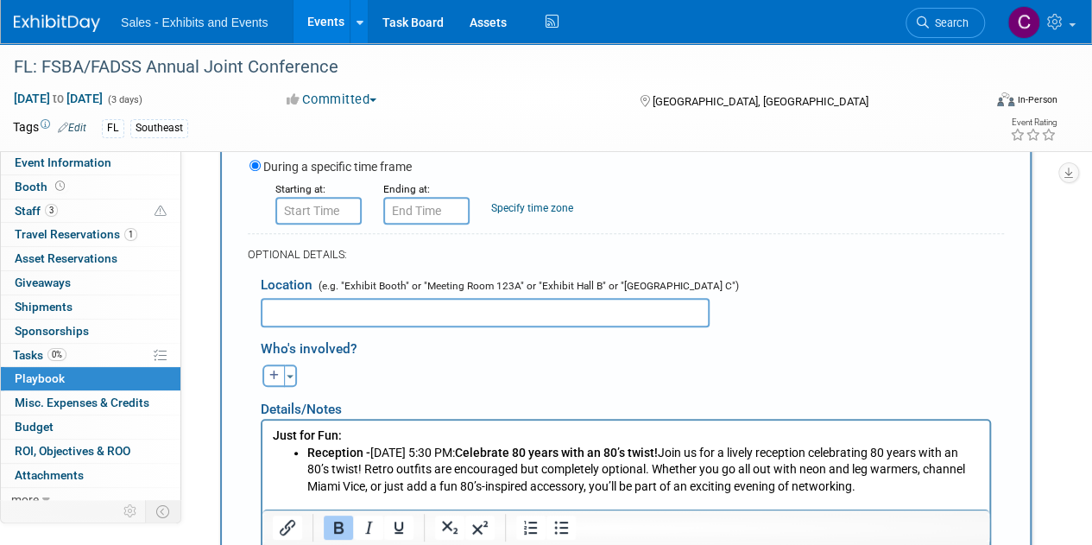
scroll to position [366, 0]
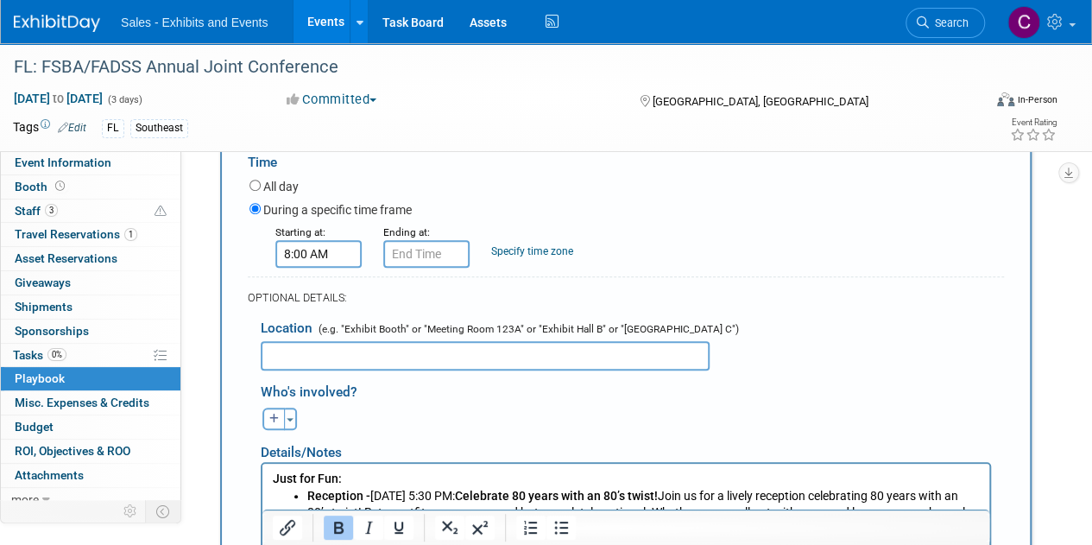
click at [299, 263] on input "8:00 AM" at bounding box center [318, 254] width 86 height 28
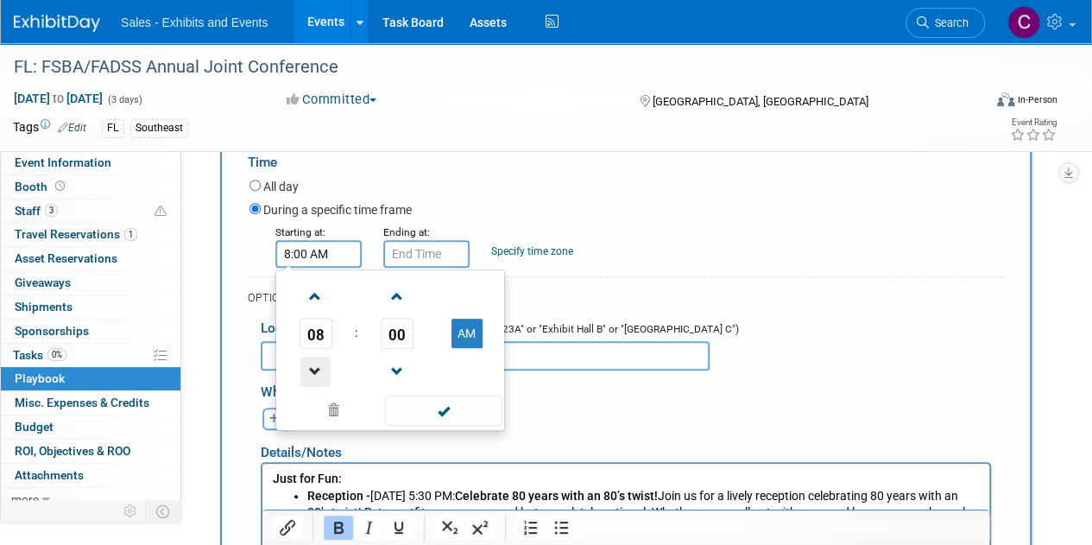
click at [313, 365] on span at bounding box center [315, 372] width 30 height 30
click at [420, 332] on td "00" at bounding box center [397, 333] width 72 height 31
click at [409, 331] on span "00" at bounding box center [397, 333] width 33 height 31
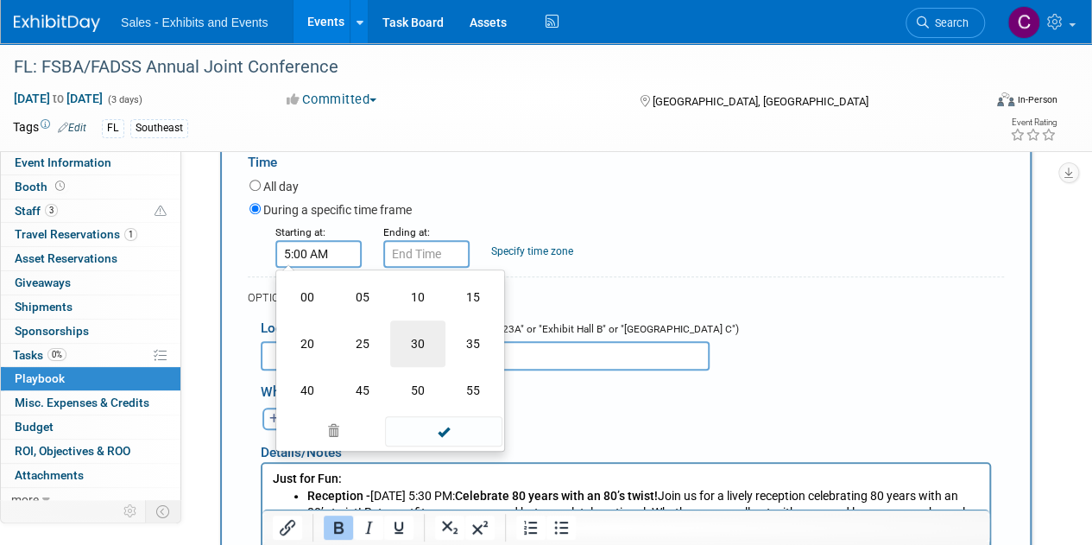
click at [430, 345] on td "30" at bounding box center [417, 343] width 55 height 47
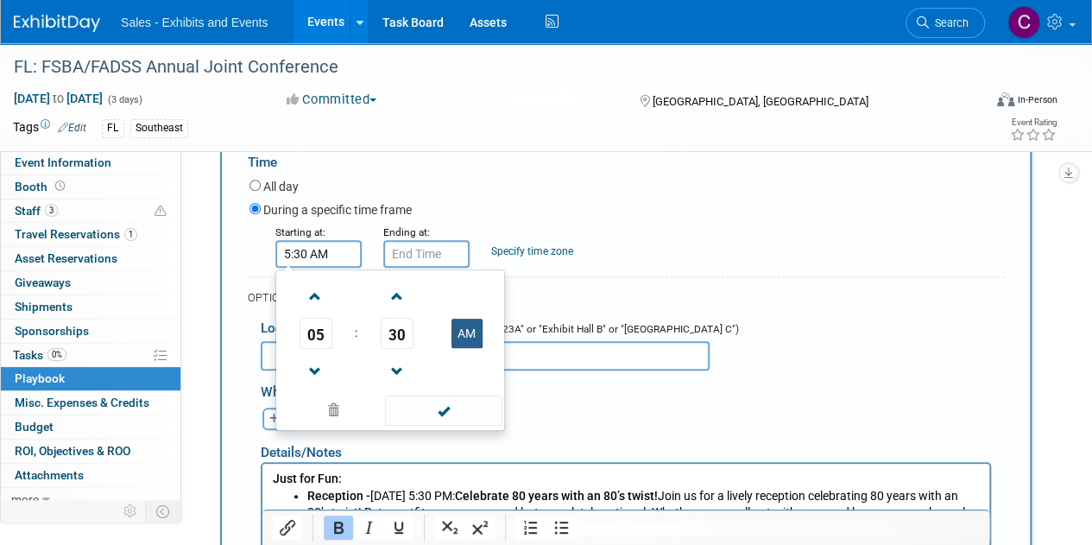
click at [463, 334] on button "AM" at bounding box center [467, 333] width 31 height 29
type input "5:30 PM"
click at [457, 420] on span at bounding box center [443, 410] width 117 height 30
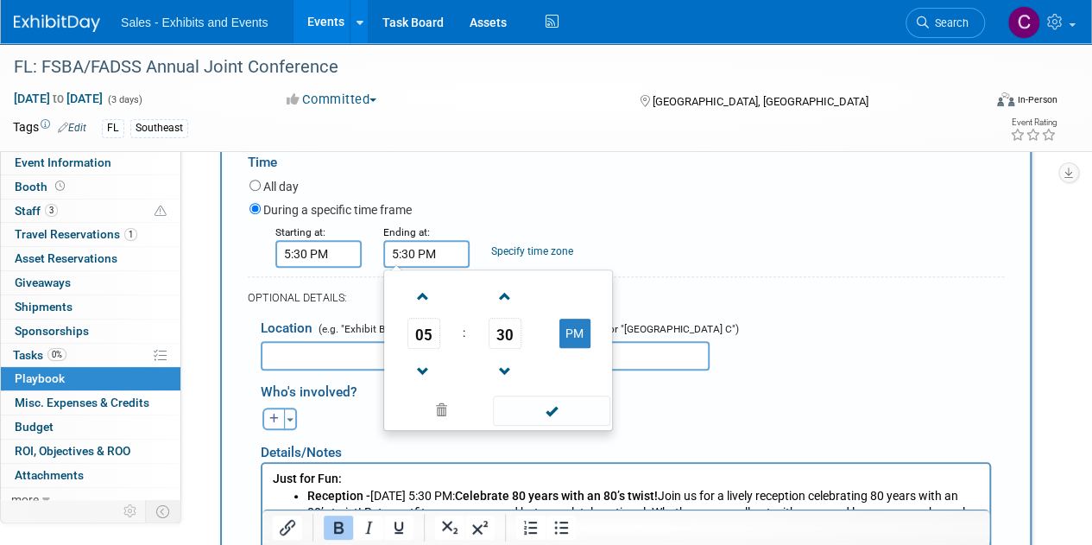
click at [433, 243] on input "5:30 PM" at bounding box center [426, 254] width 86 height 28
click at [423, 291] on span at bounding box center [423, 296] width 30 height 30
type input "7:30 PM"
drag, startPoint x: 537, startPoint y: 410, endPoint x: 460, endPoint y: 414, distance: 76.9
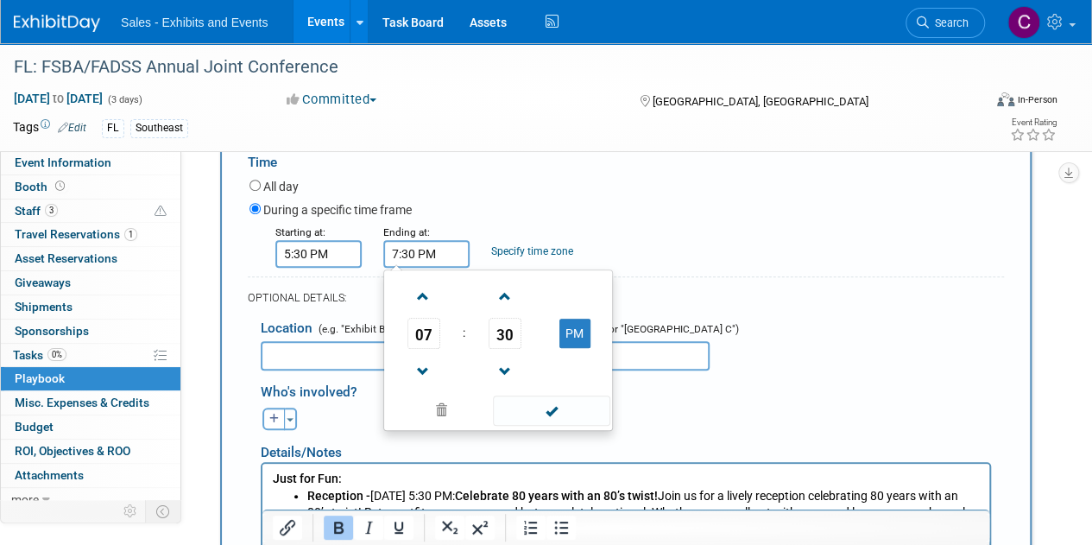
click at [537, 410] on span at bounding box center [551, 410] width 117 height 30
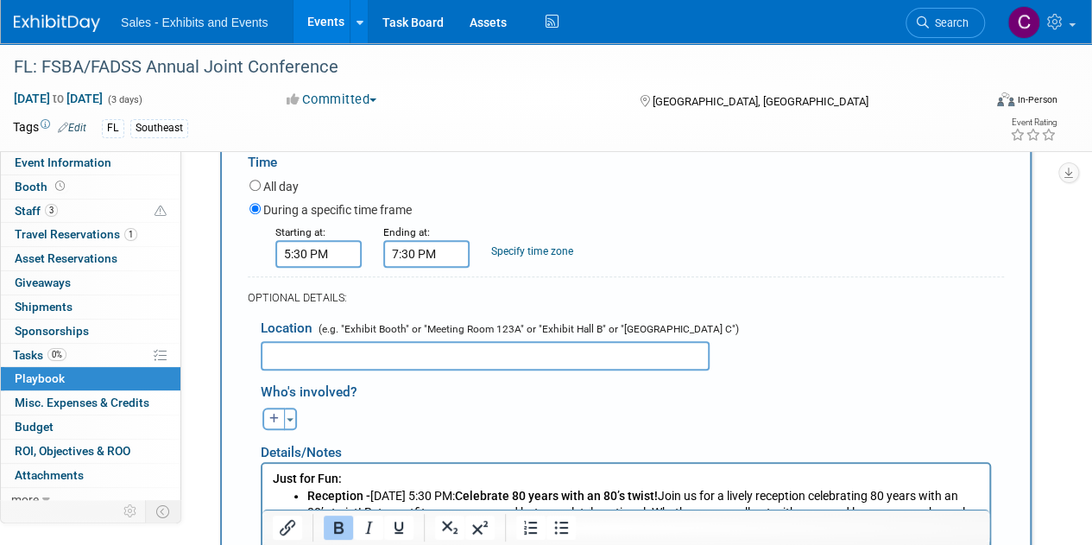
click at [308, 345] on input "text" at bounding box center [485, 355] width 449 height 29
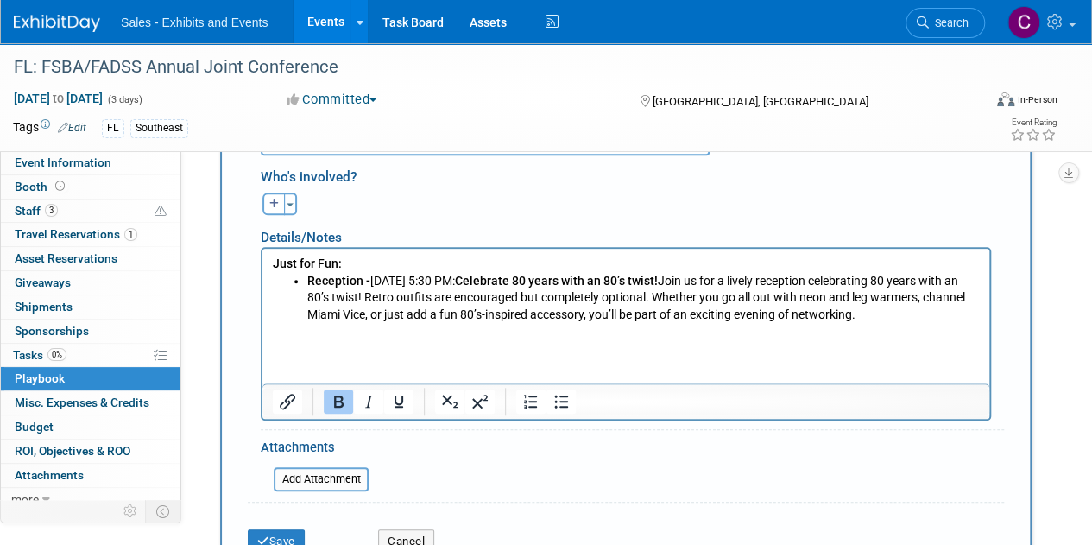
scroll to position [661, 0]
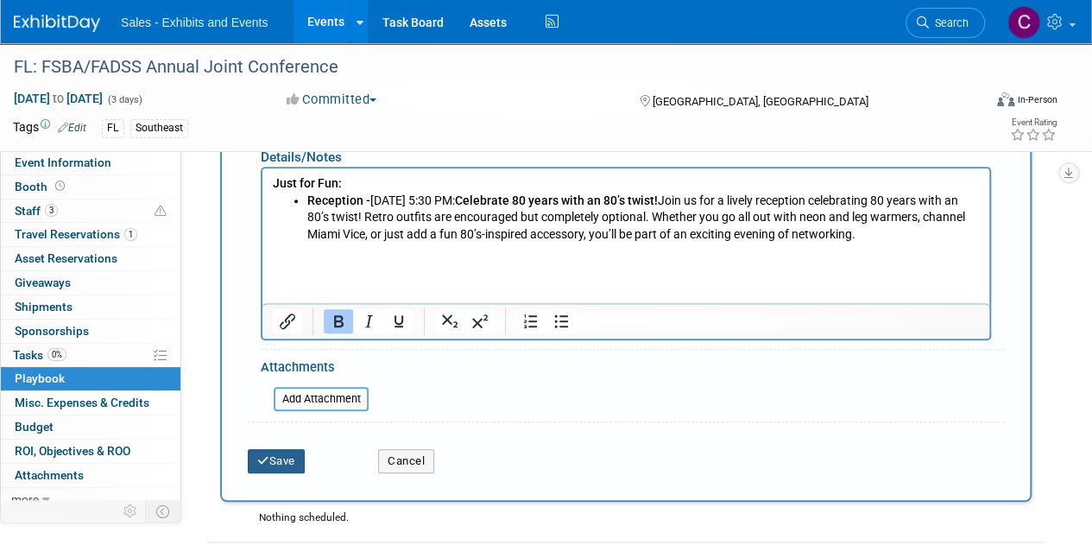
type input "tba"
click at [275, 464] on button "Save" at bounding box center [276, 461] width 57 height 24
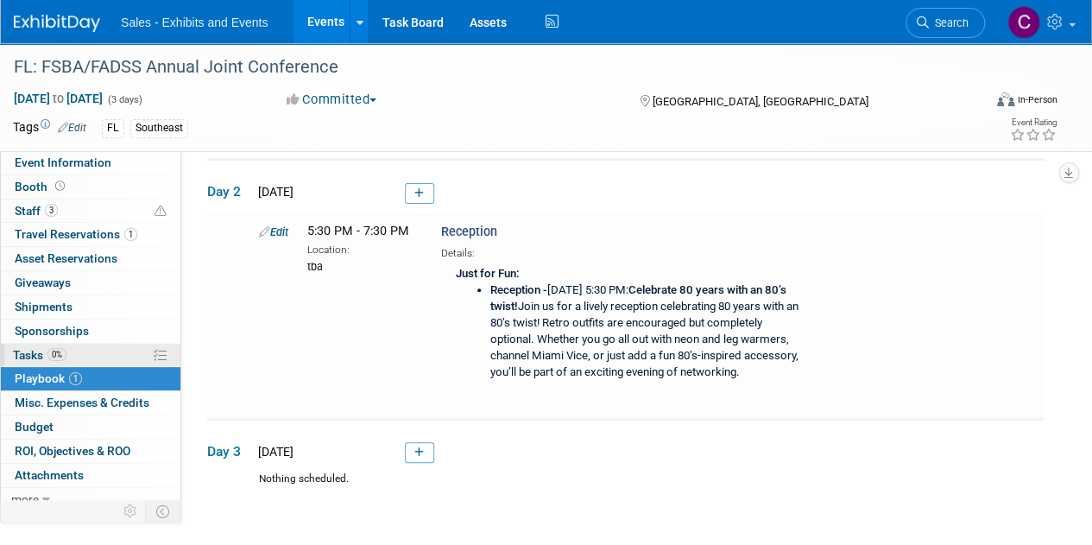
scroll to position [137, 0]
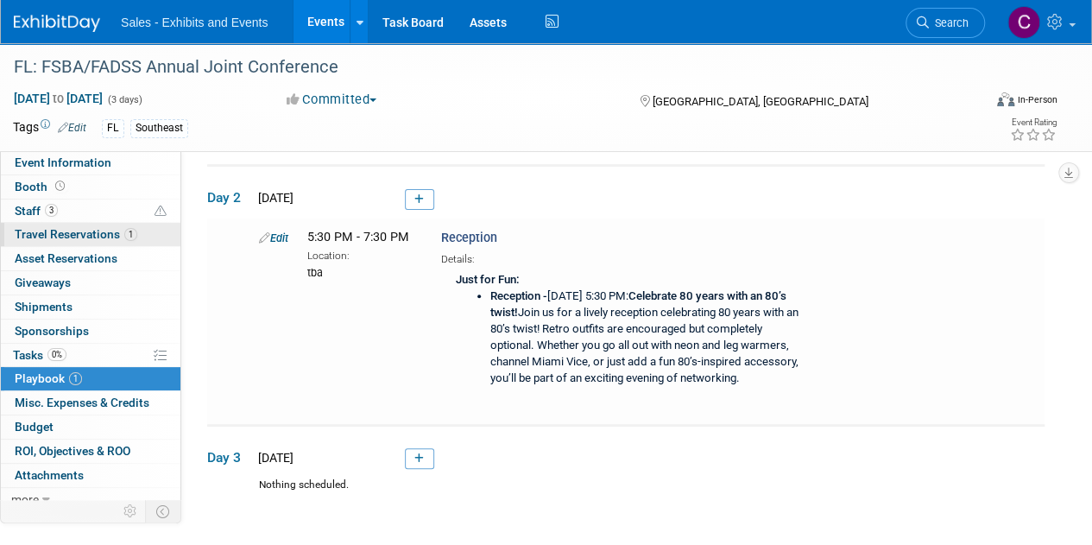
click at [26, 224] on link "1 Travel Reservations 1" at bounding box center [91, 234] width 180 height 23
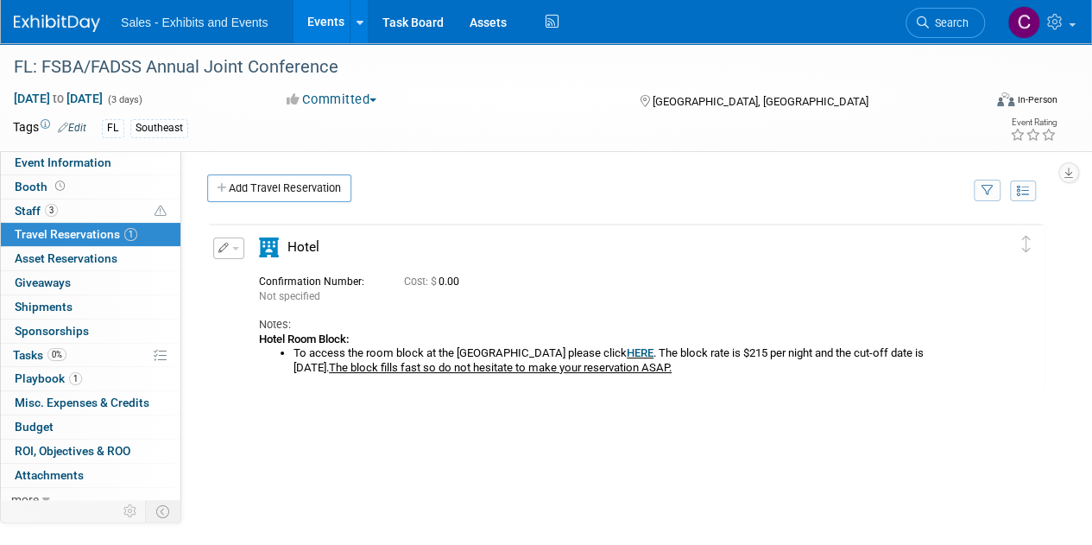
scroll to position [0, 0]
click at [235, 250] on button "button" at bounding box center [228, 248] width 31 height 22
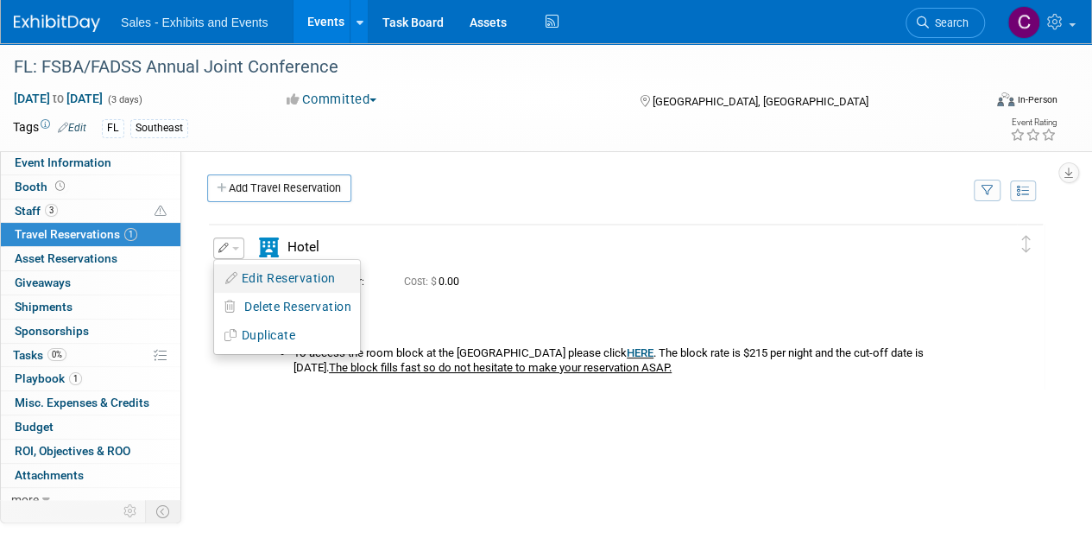
click at [271, 272] on button "Edit Reservation" at bounding box center [287, 278] width 146 height 25
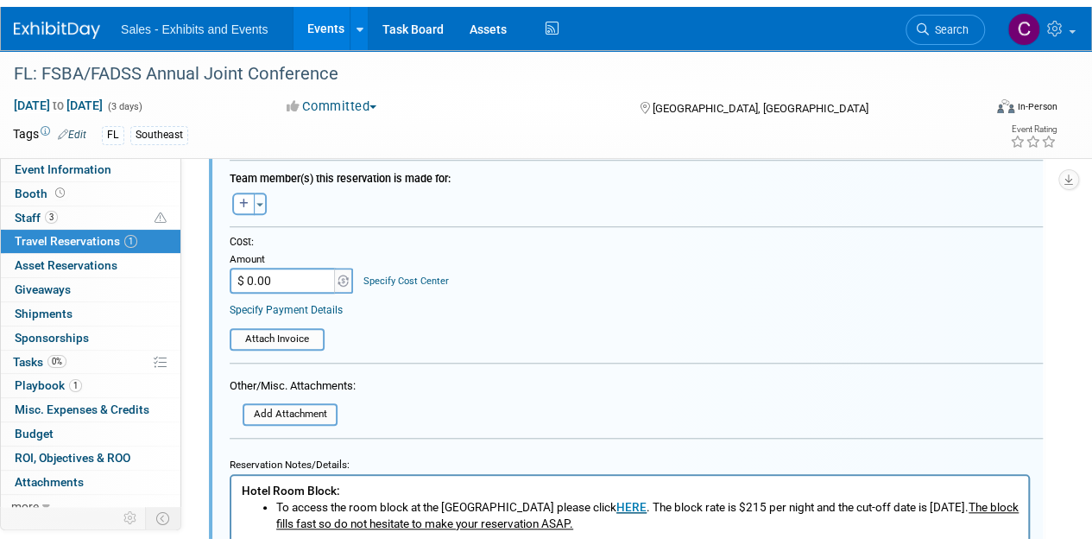
scroll to position [773, 0]
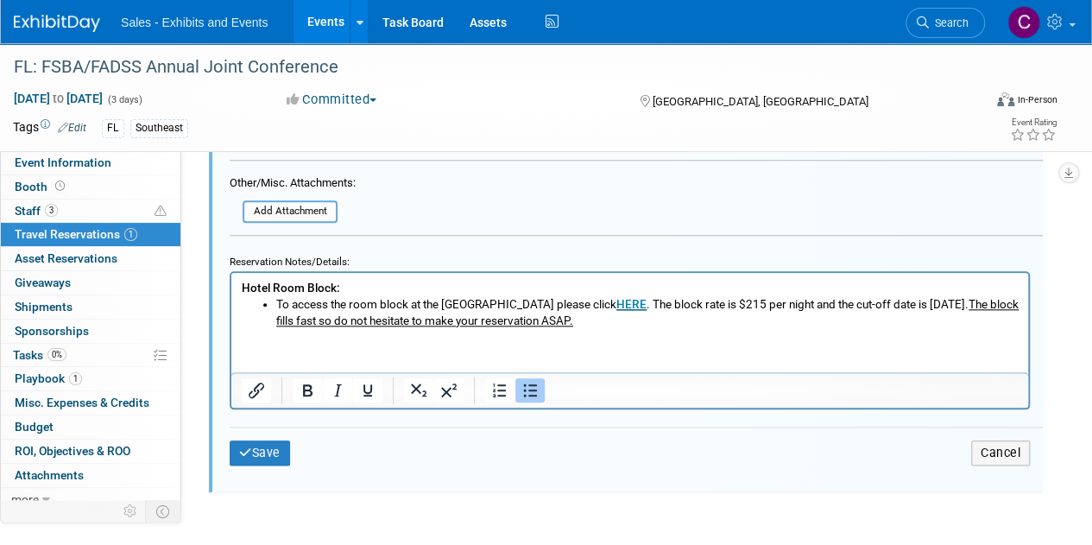
click at [262, 329] on html "Hotel Room Block: To access the room block at the Grand Hyatt Tampa Bay please …" at bounding box center [629, 301] width 797 height 56
click at [713, 322] on li "To access the room block at the Grand Hyatt Tampa Bay please click HERE . The b…" at bounding box center [647, 312] width 742 height 33
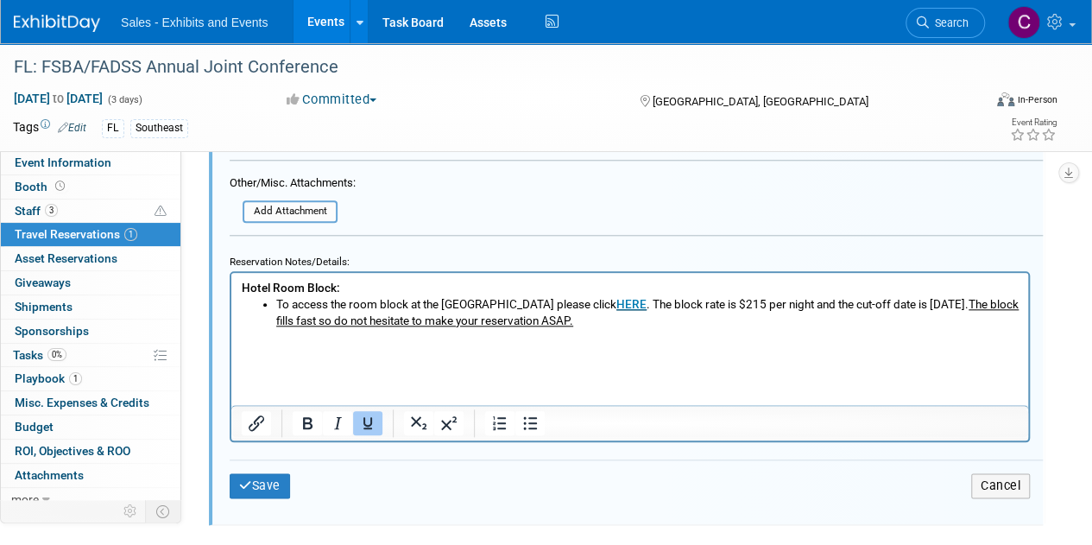
drag, startPoint x: 312, startPoint y: 367, endPoint x: 257, endPoint y: 344, distance: 58.8
click at [257, 344] on p "Rich Text Area. Press ALT-0 for help." at bounding box center [630, 337] width 777 height 16
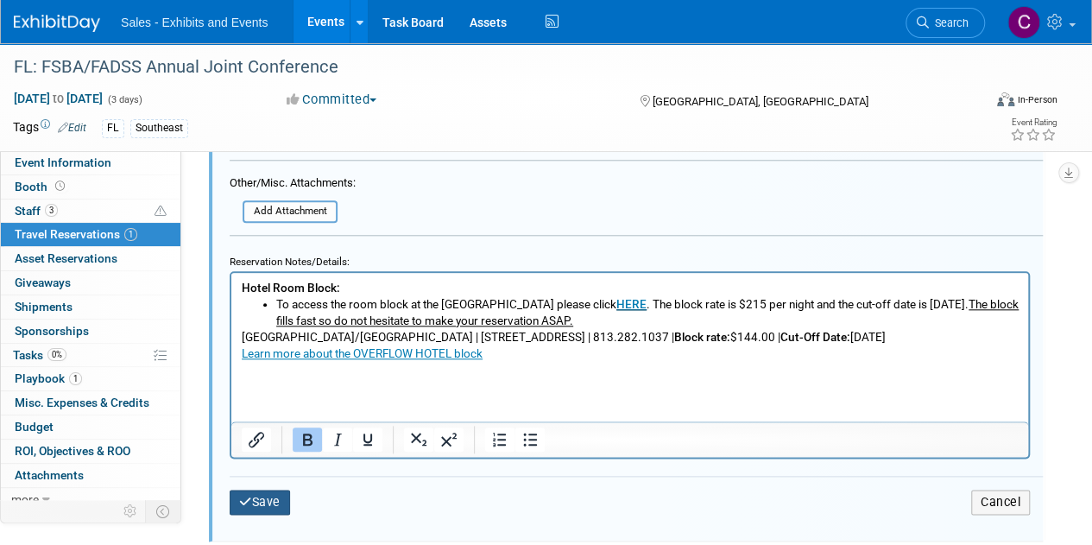
click at [248, 496] on icon "submit" at bounding box center [245, 502] width 13 height 12
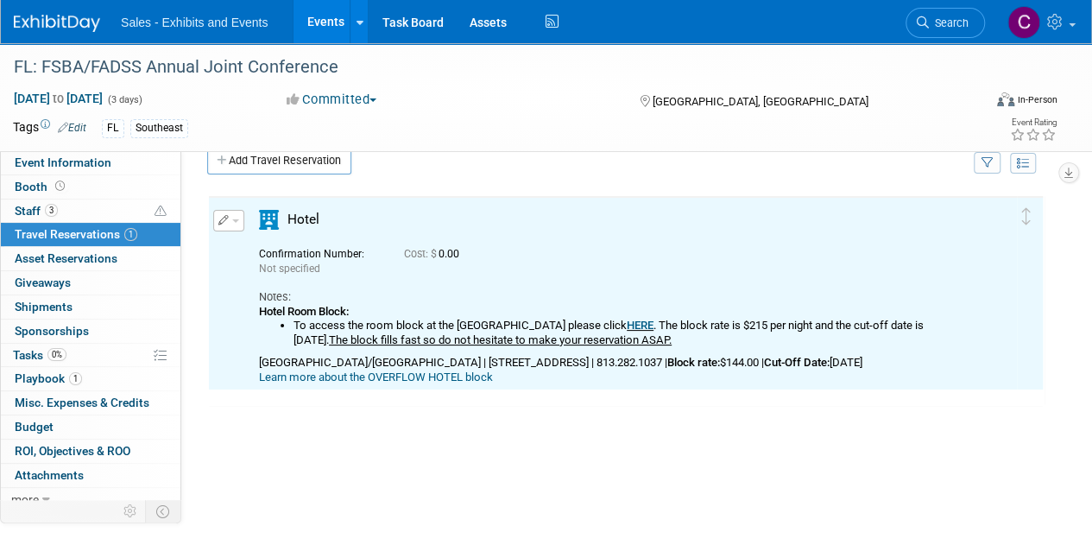
scroll to position [0, 0]
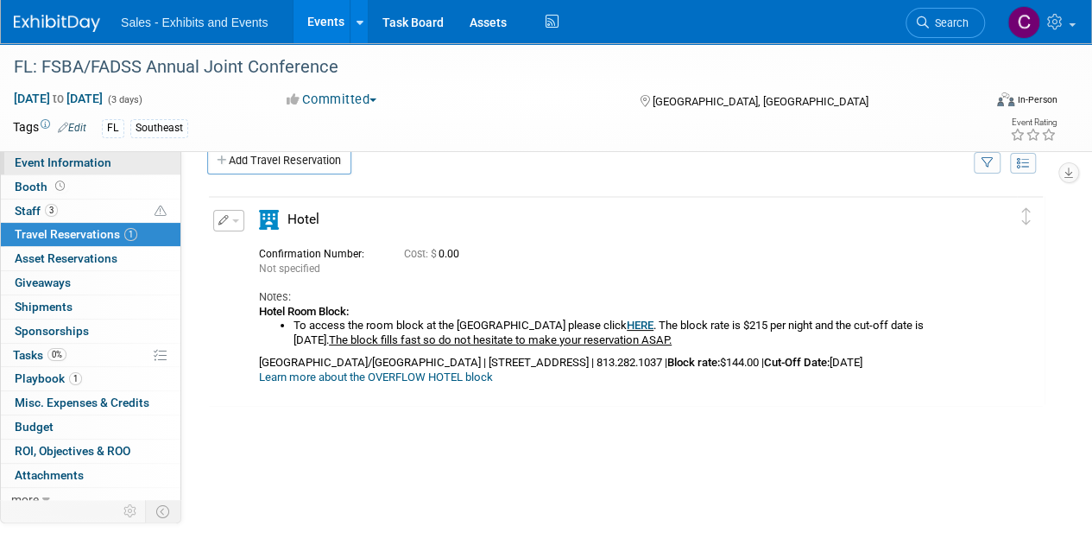
click at [95, 165] on span "Event Information" at bounding box center [63, 162] width 97 height 14
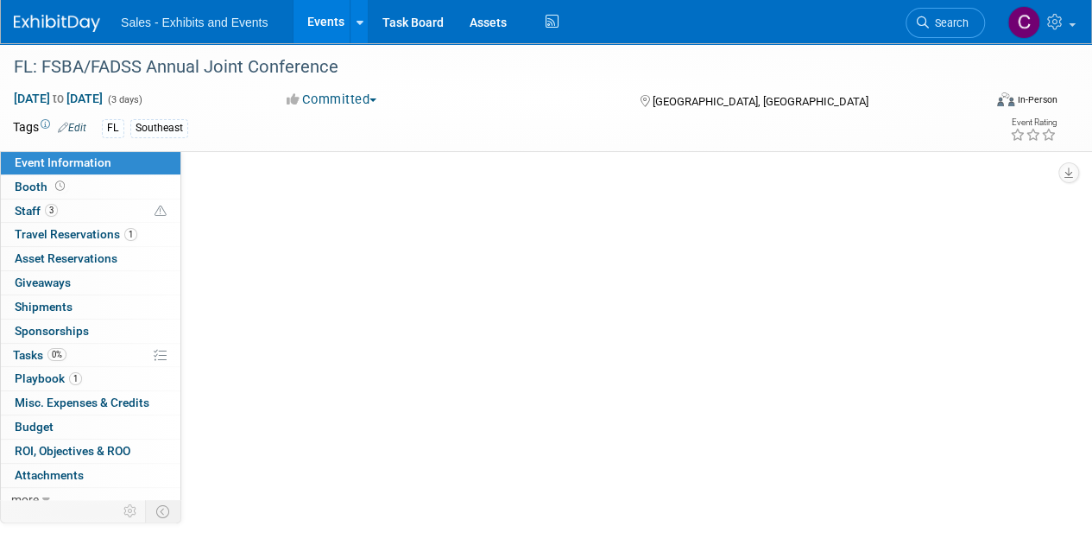
select select "Southeast"
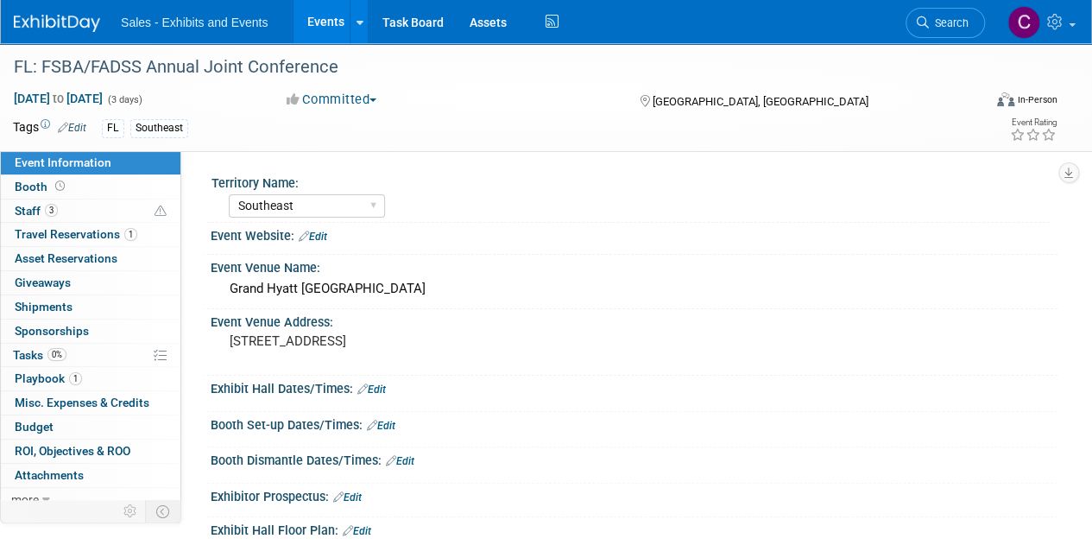
click at [321, 233] on link "Edit" at bounding box center [313, 237] width 28 height 12
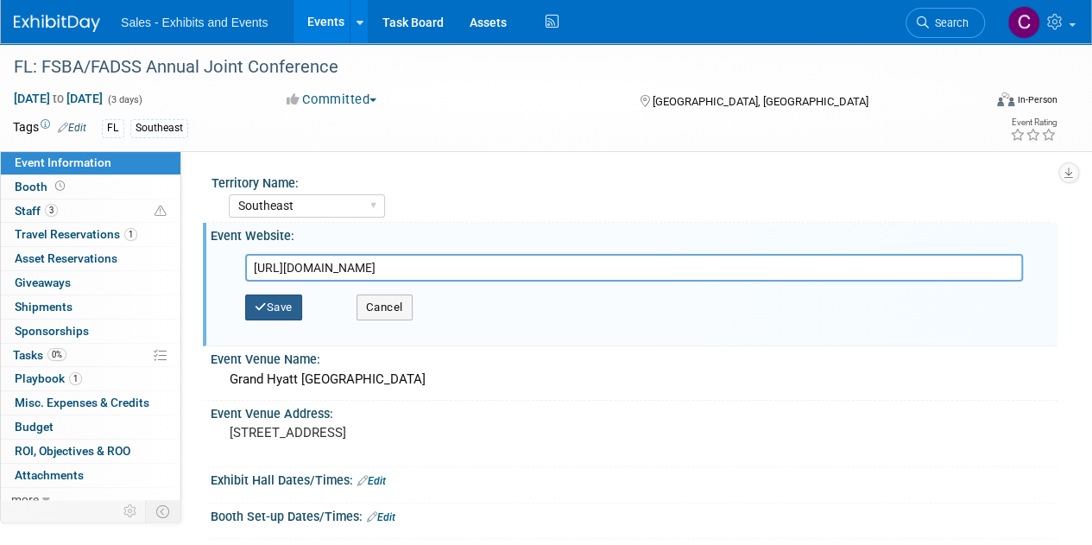
type input "https://fsba.org/annual-joint-conference/"
click at [262, 308] on icon "button" at bounding box center [261, 306] width 12 height 11
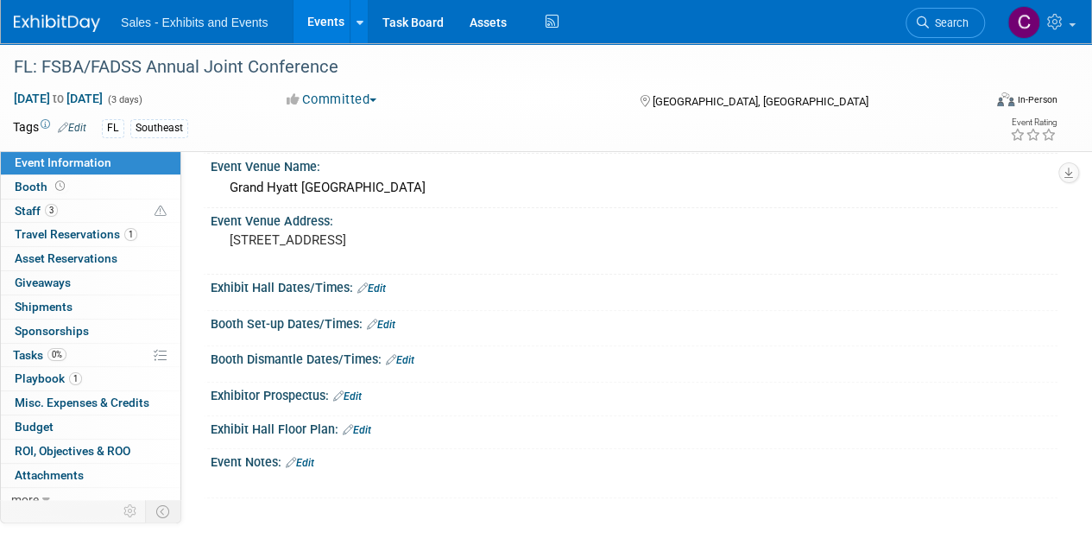
scroll to position [256, 0]
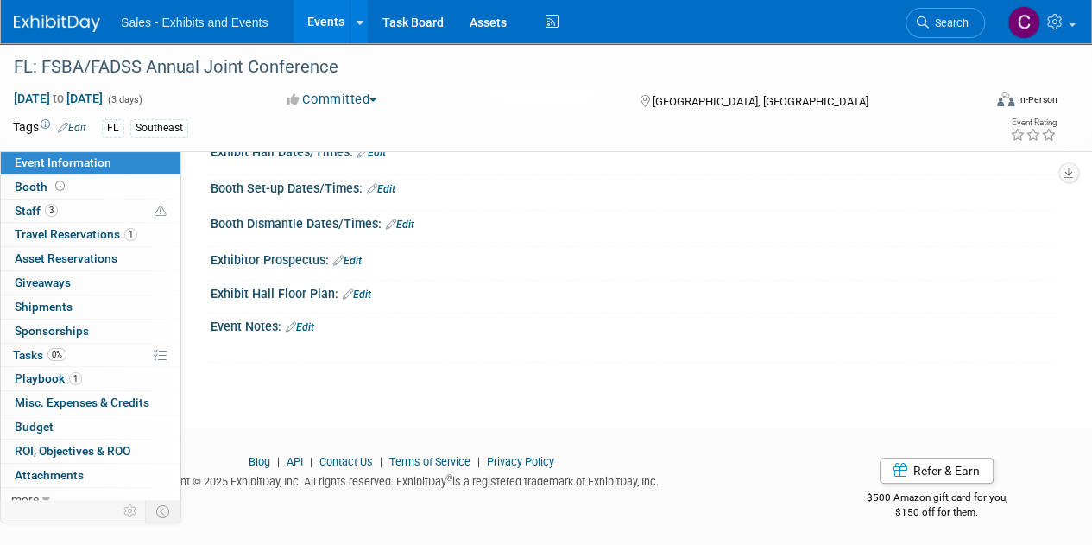
click at [313, 325] on link "Edit" at bounding box center [300, 327] width 28 height 12
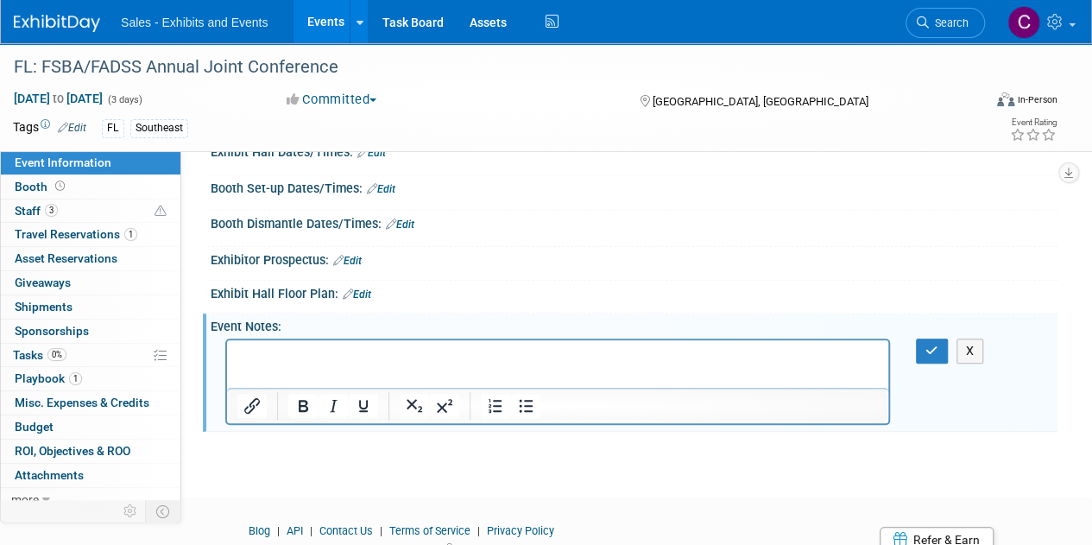
scroll to position [0, 0]
click at [300, 361] on p "Rich Text Area. Press ALT-0 for help." at bounding box center [557, 354] width 641 height 17
drag, startPoint x: 300, startPoint y: 361, endPoint x: 261, endPoint y: 344, distance: 42.2
click at [261, 344] on html at bounding box center [557, 351] width 661 height 24
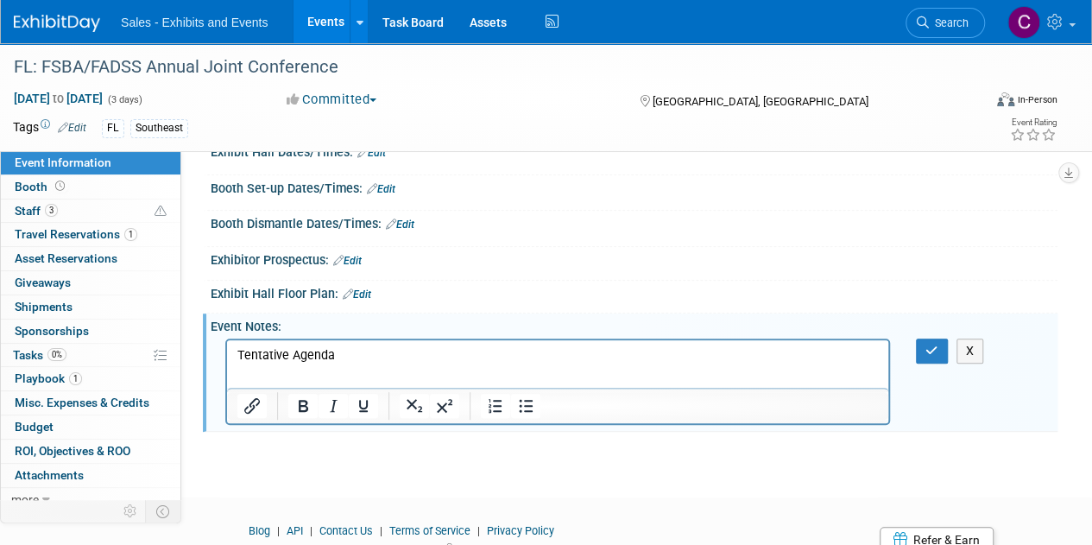
click at [264, 351] on p "Tentative Agenda" at bounding box center [557, 354] width 641 height 17
drag, startPoint x: 264, startPoint y: 351, endPoint x: 340, endPoint y: 357, distance: 76.2
click at [340, 357] on p "Tentative Agenda" at bounding box center [557, 354] width 641 height 17
click at [240, 408] on button "Insert/edit link" at bounding box center [251, 406] width 29 height 24
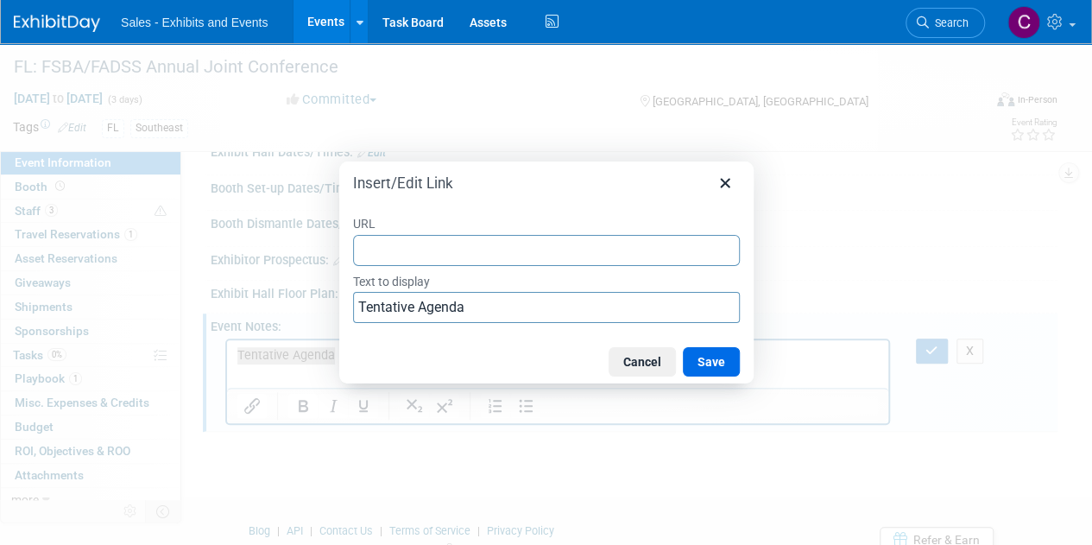
type input "https://fsba1930.sharepoint.com/:w:/s/FSBAAgendas/ETFrpfedu6tJvd9RpYv16RoBgH5RV…"
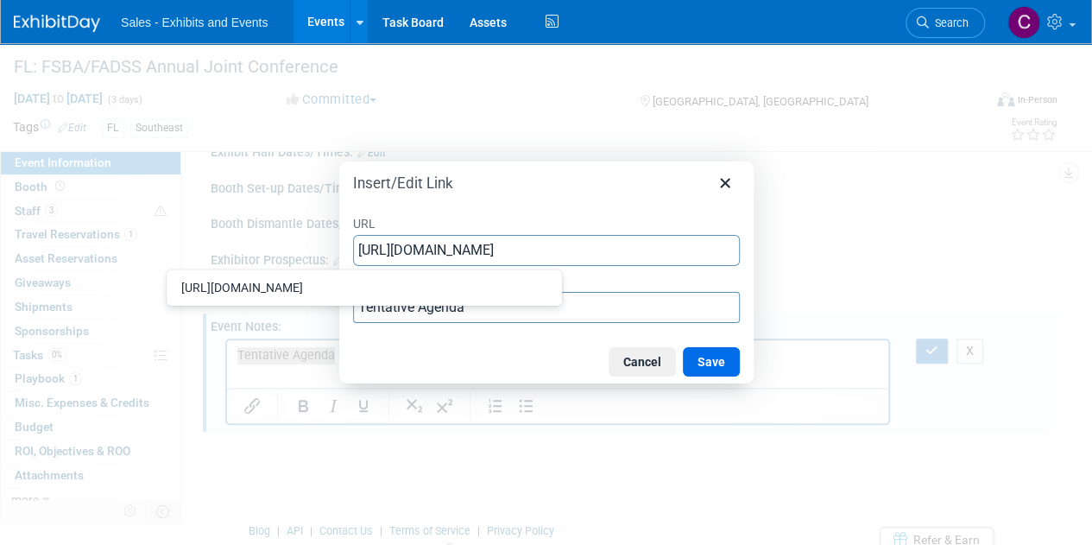
scroll to position [0, 463]
click at [714, 358] on button "Save" at bounding box center [711, 361] width 57 height 29
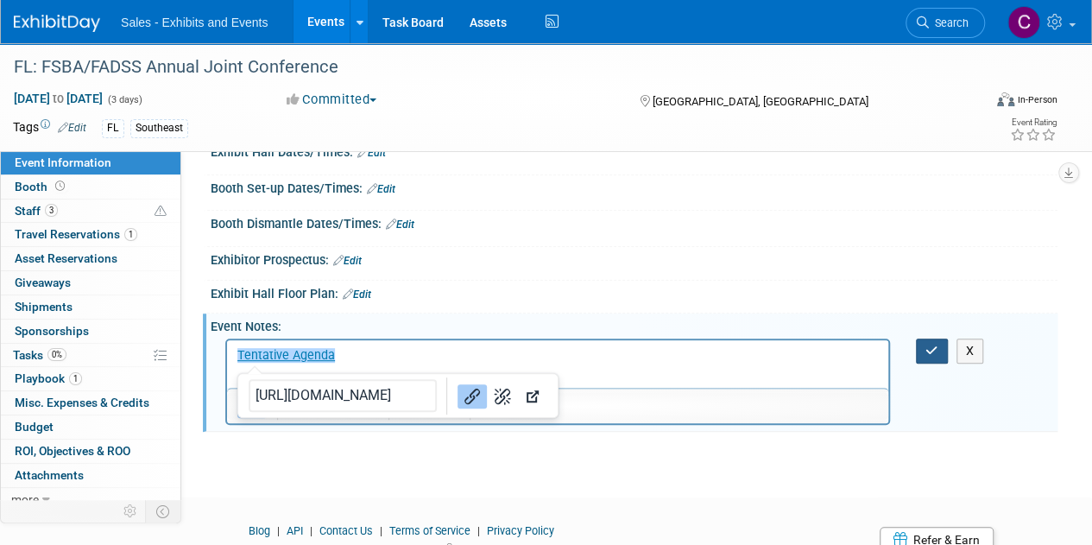
click at [926, 344] on icon "button" at bounding box center [932, 350] width 13 height 12
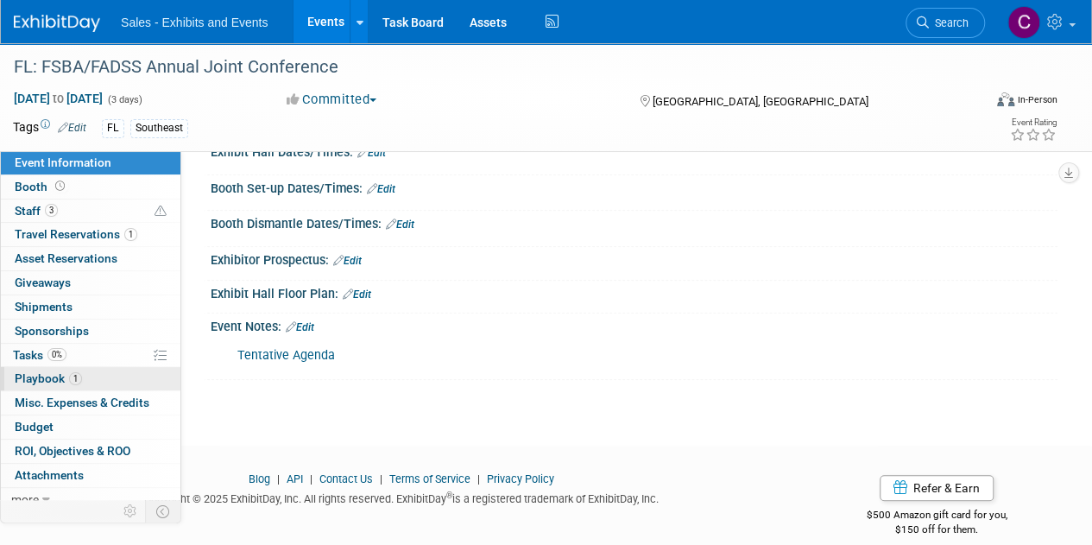
click at [45, 374] on span "Playbook 1" at bounding box center [48, 378] width 67 height 14
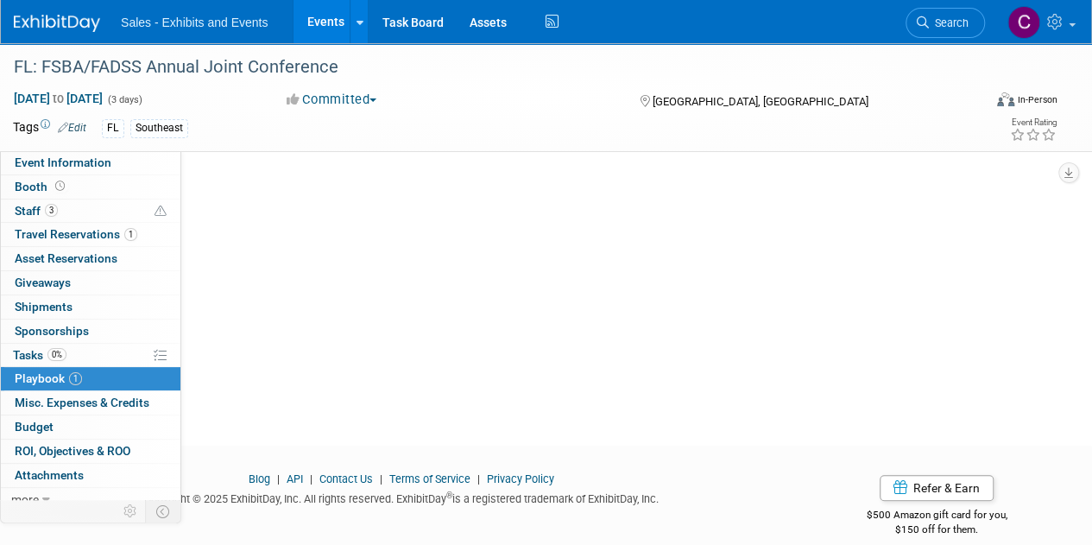
scroll to position [0, 0]
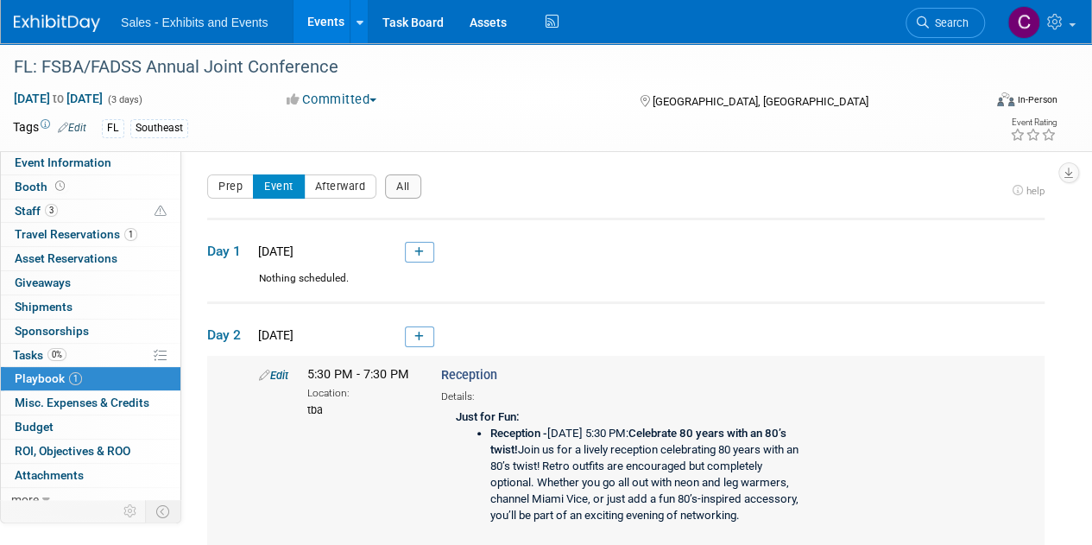
click at [281, 369] on link "Edit" at bounding box center [273, 375] width 29 height 13
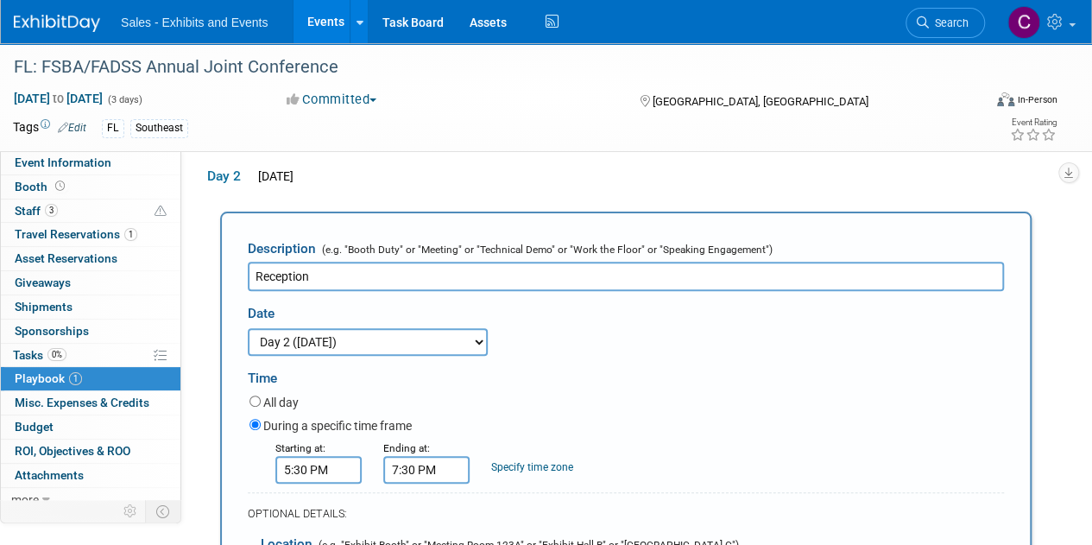
click at [401, 477] on input "7:30 PM" at bounding box center [426, 470] width 86 height 28
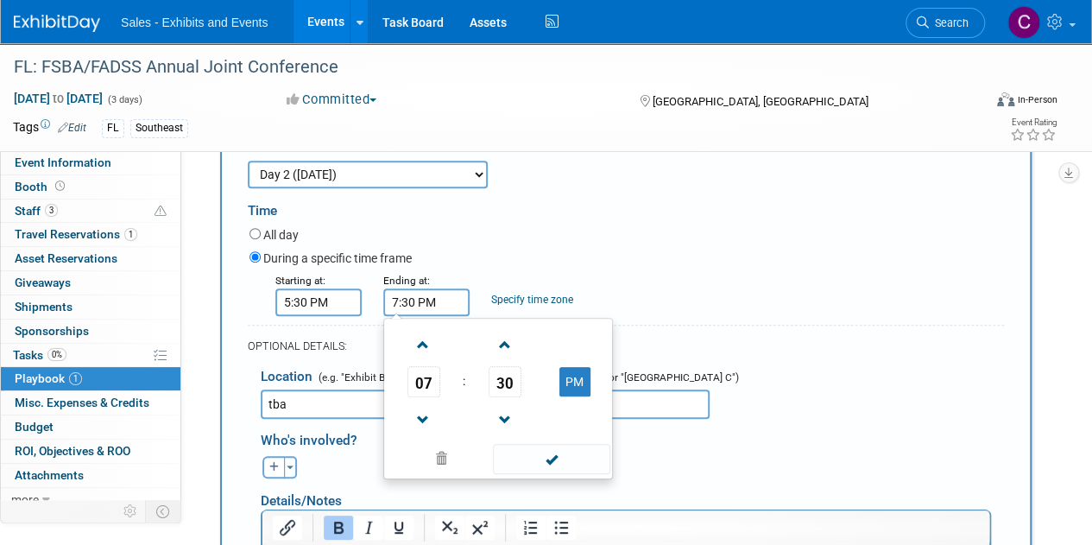
scroll to position [342, 0]
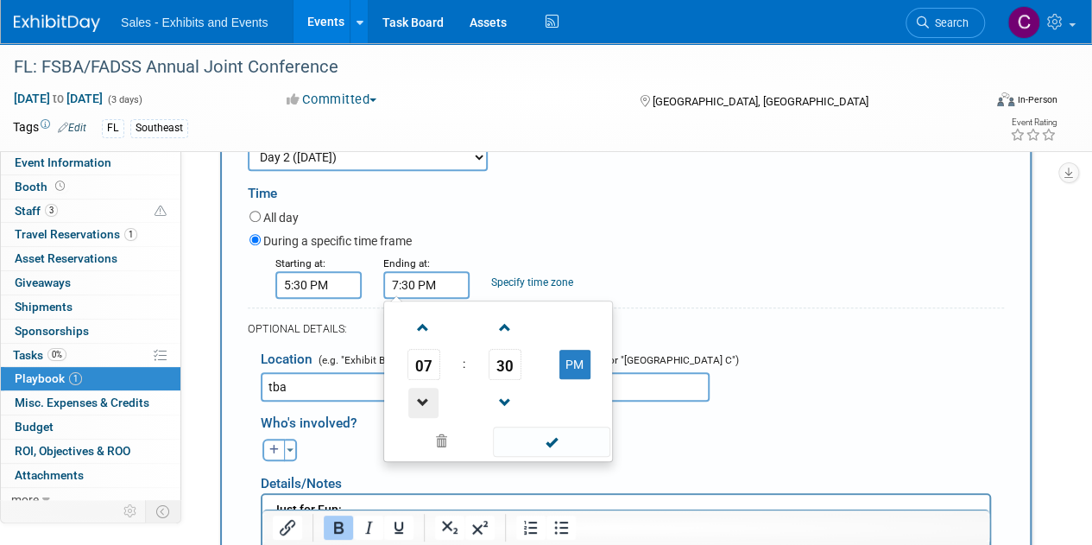
click at [433, 396] on span at bounding box center [423, 403] width 30 height 30
type input "6:30 PM"
click at [534, 446] on span at bounding box center [551, 442] width 117 height 30
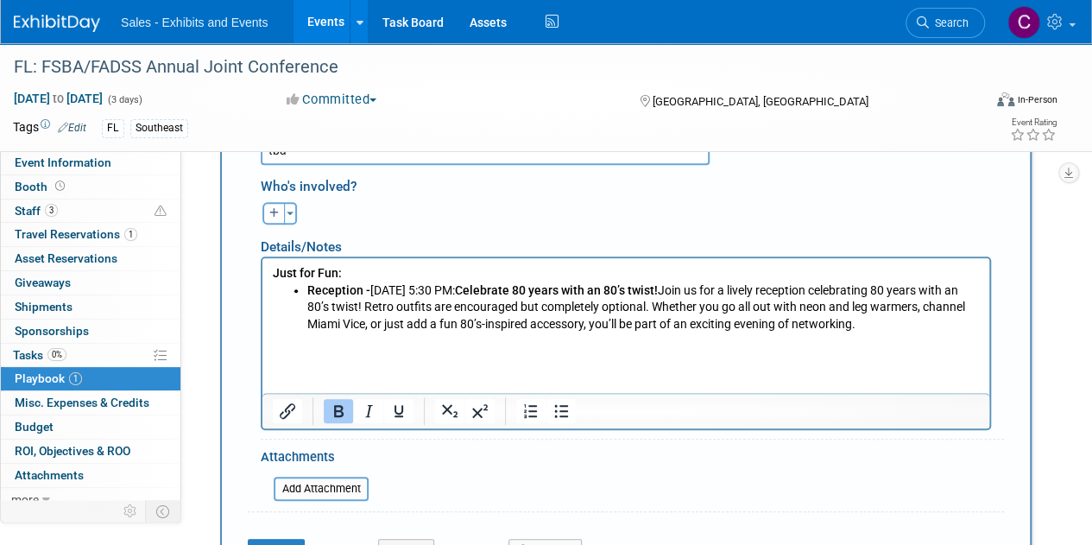
scroll to position [662, 0]
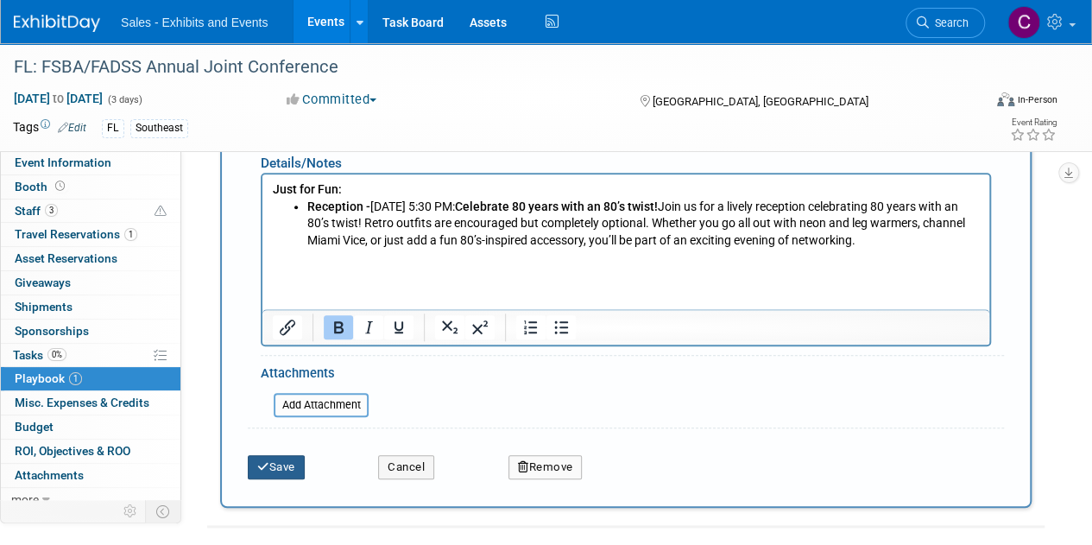
click at [275, 460] on button "Save" at bounding box center [276, 467] width 57 height 24
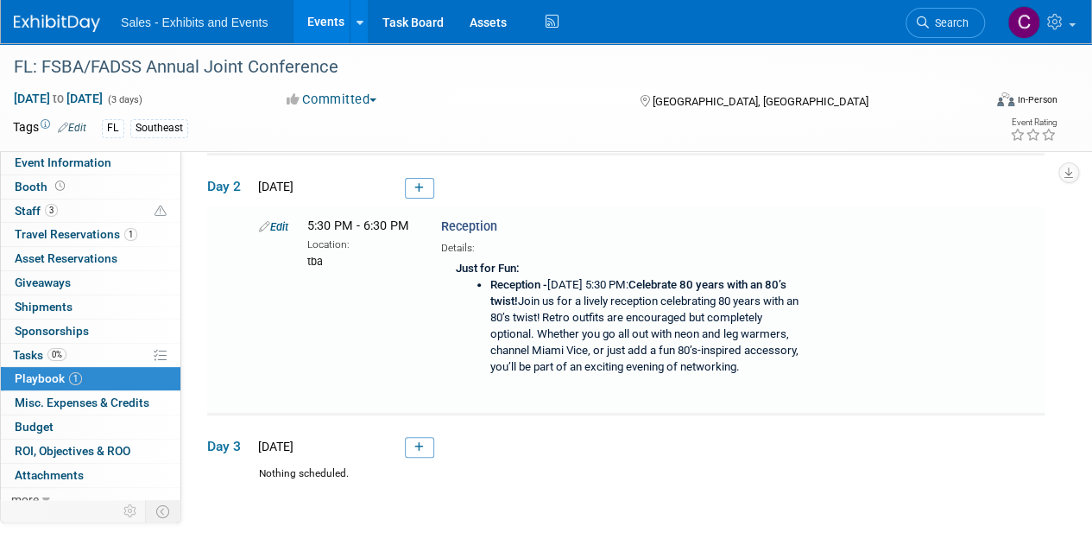
scroll to position [137, 0]
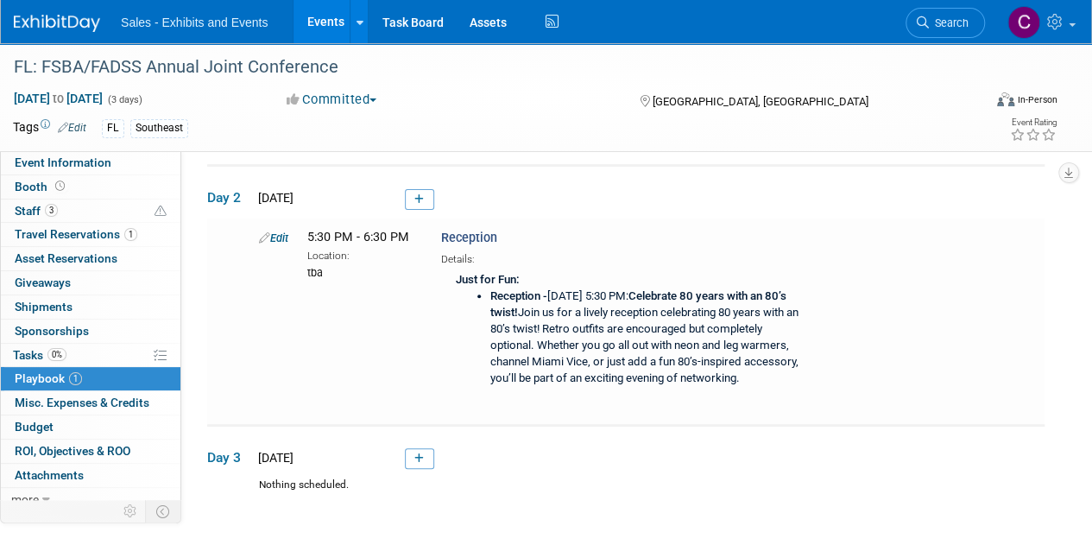
click at [333, 16] on link "Events" at bounding box center [325, 21] width 63 height 43
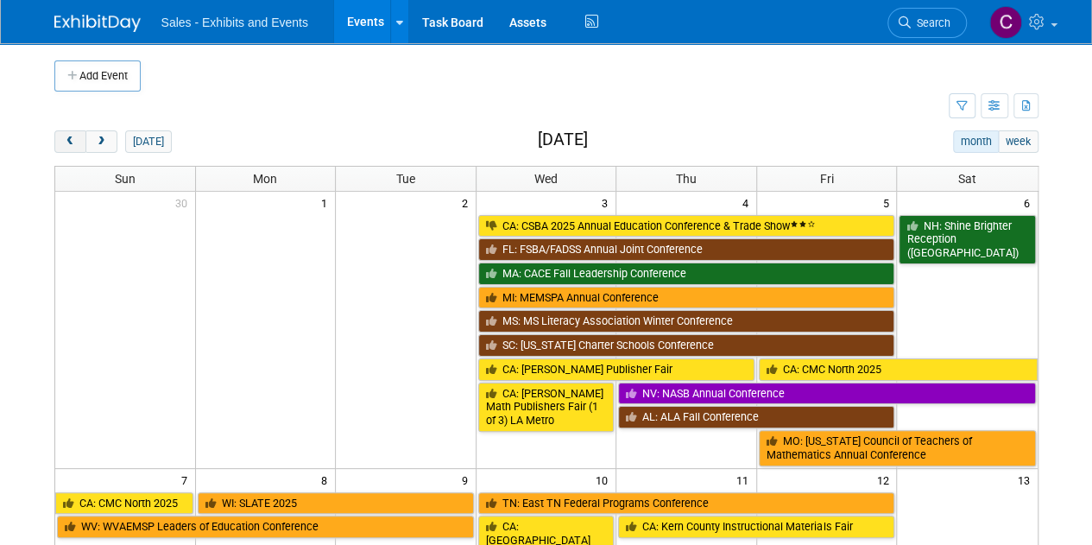
click at [71, 149] on button "prev" at bounding box center [70, 141] width 32 height 22
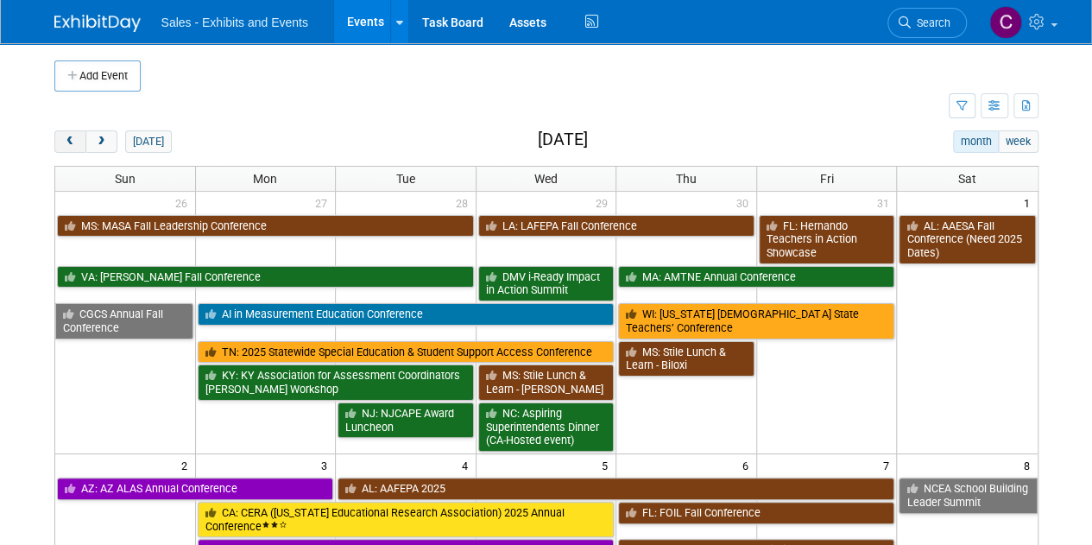
click at [71, 149] on button "prev" at bounding box center [70, 141] width 32 height 22
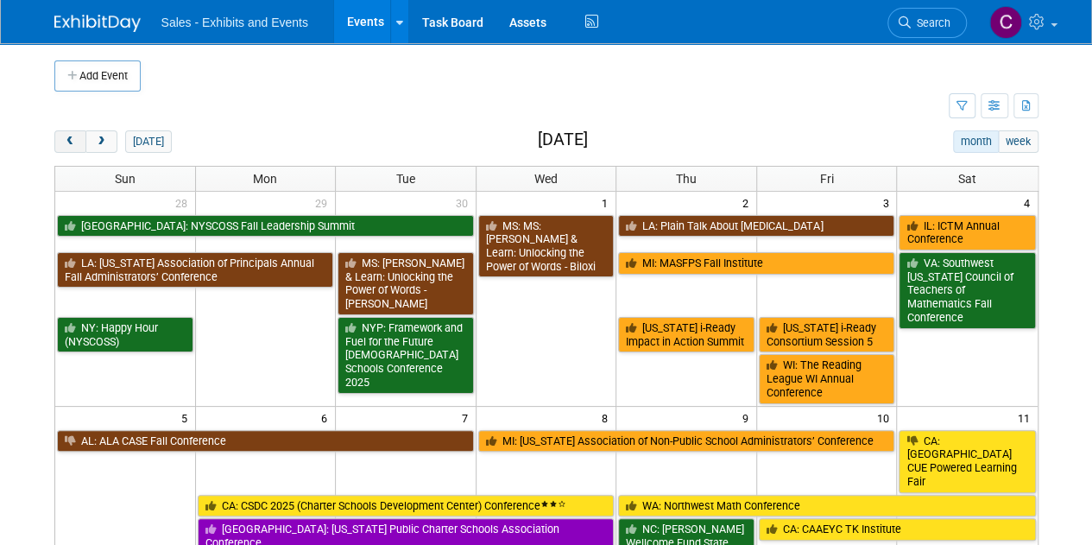
click at [71, 149] on button "prev" at bounding box center [70, 141] width 32 height 22
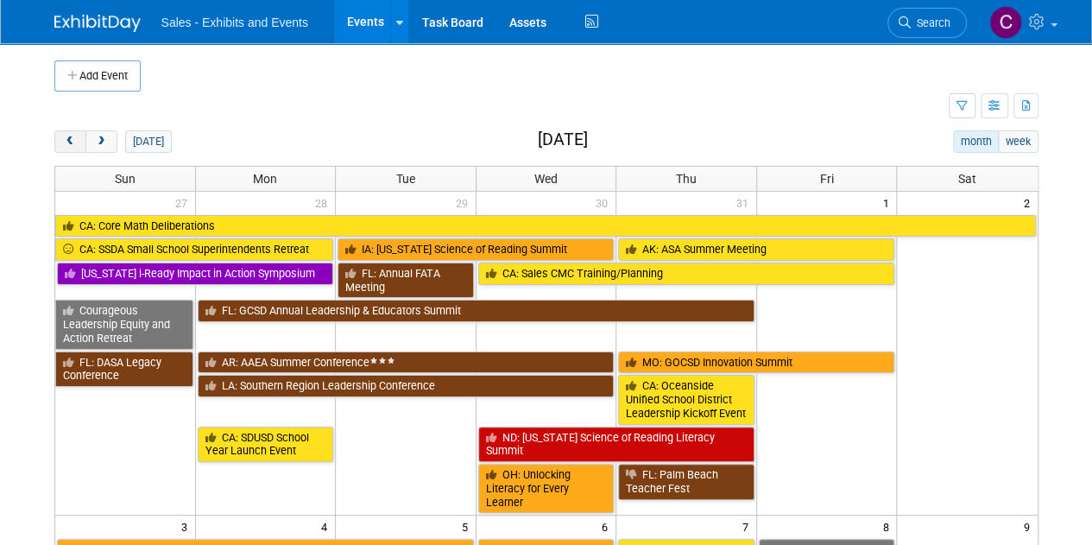
click at [71, 149] on button "prev" at bounding box center [70, 141] width 32 height 22
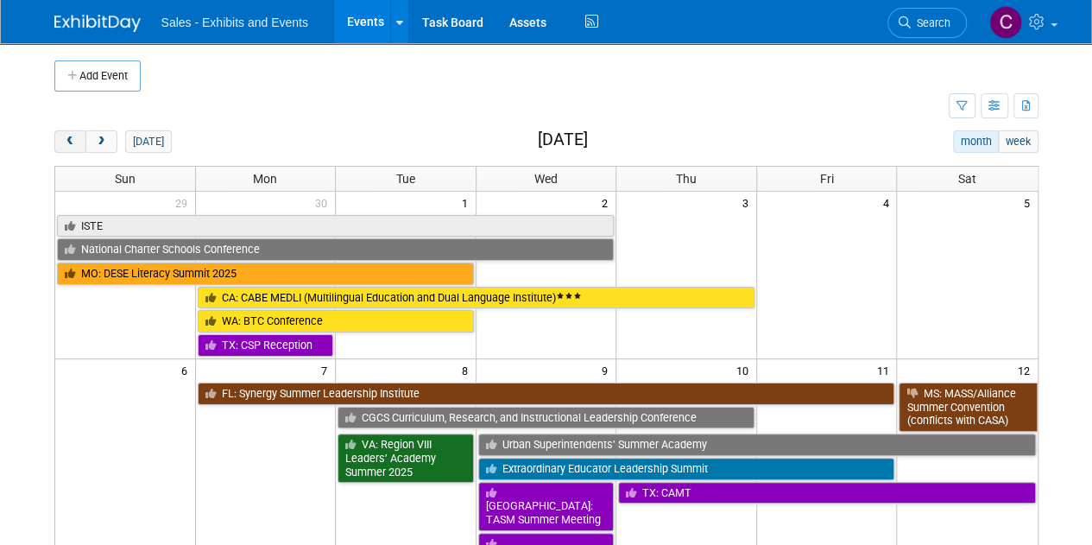
click at [71, 149] on button "prev" at bounding box center [70, 141] width 32 height 22
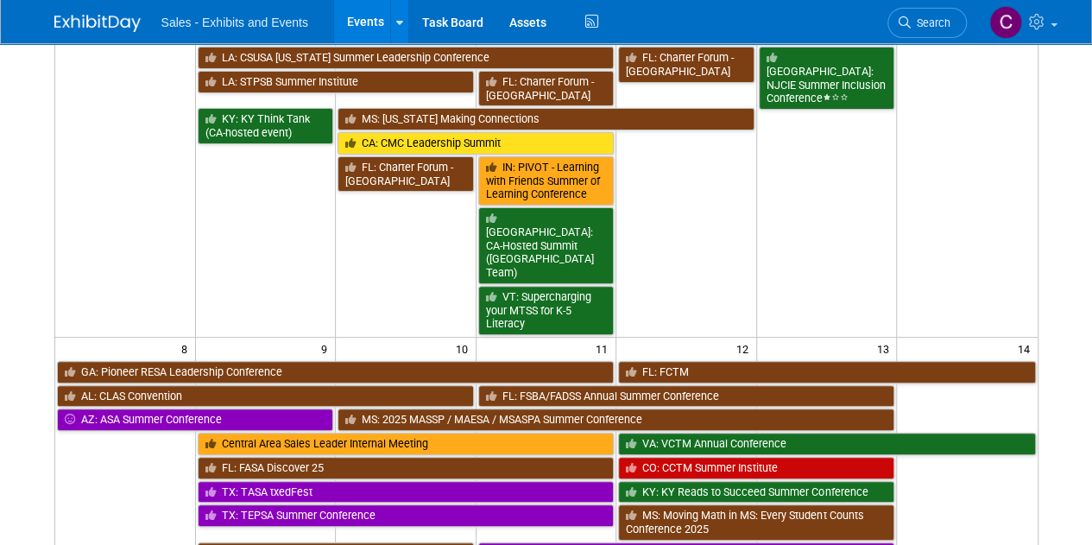
scroll to position [276, 0]
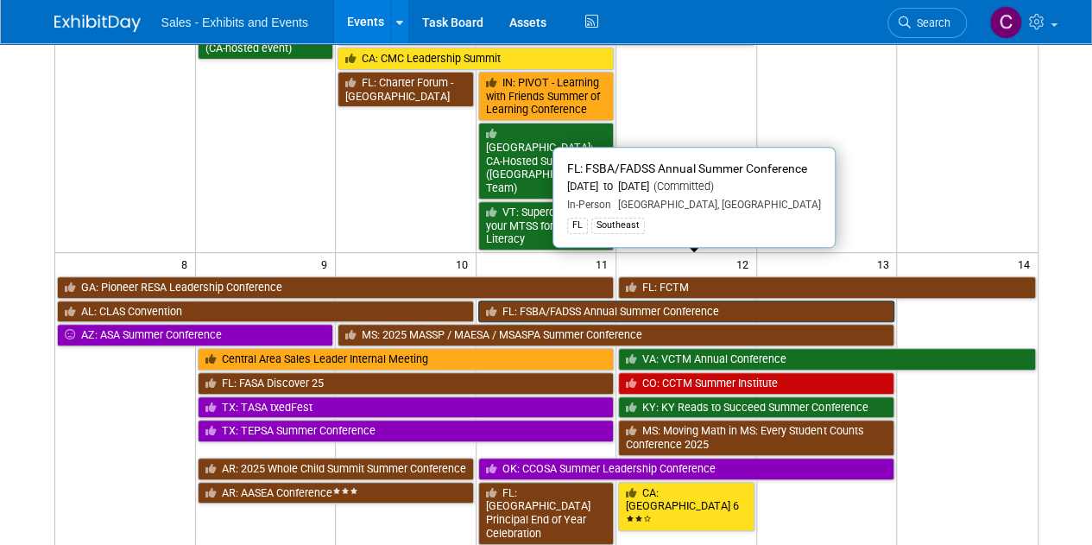
click at [703, 300] on link "FL: FSBA/FADSS Annual Summer Conference" at bounding box center [686, 311] width 417 height 22
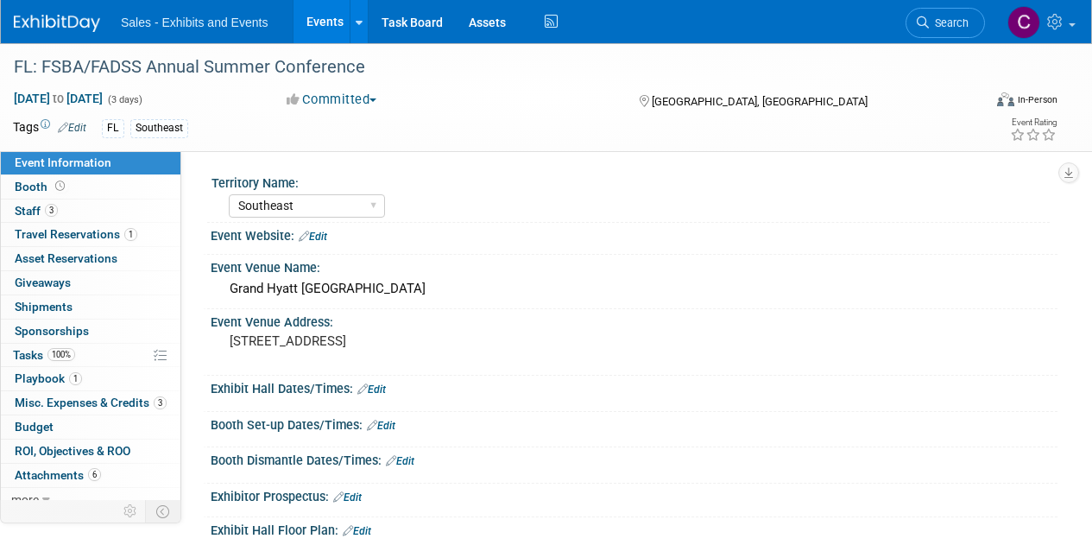
select select "Southeast"
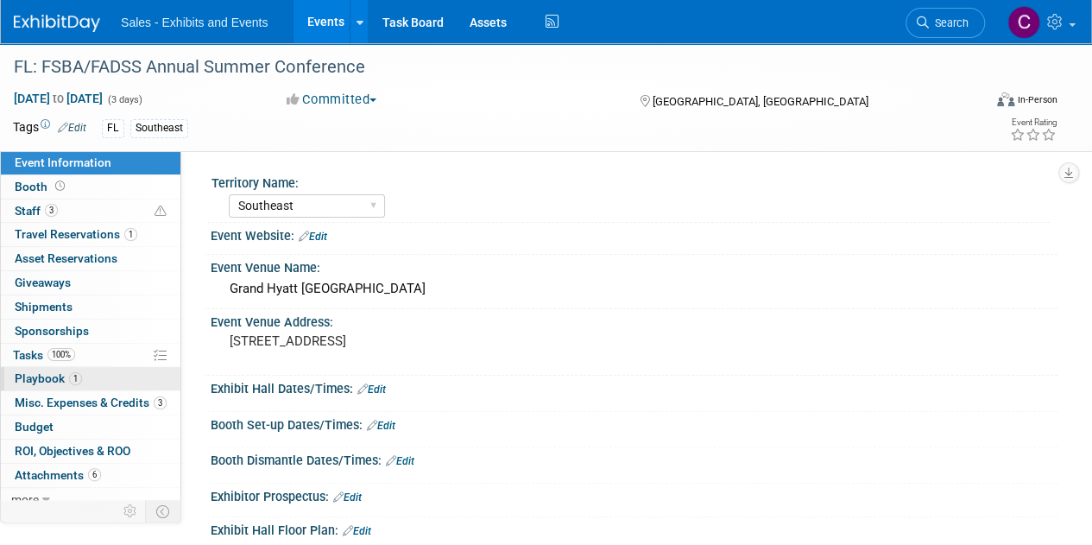
click at [35, 382] on span "Playbook 1" at bounding box center [48, 378] width 67 height 14
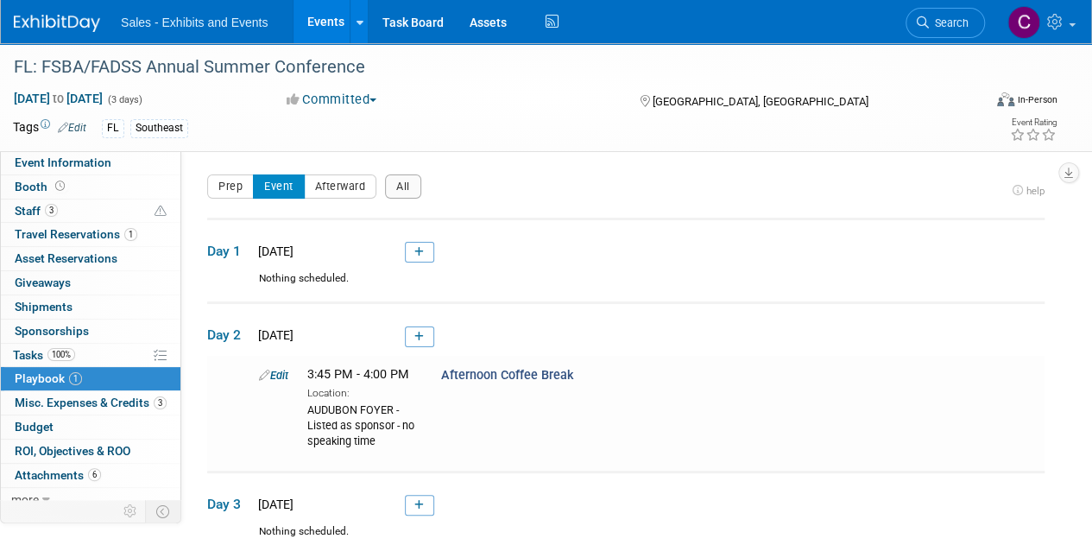
click at [316, 9] on link "Events" at bounding box center [325, 21] width 63 height 43
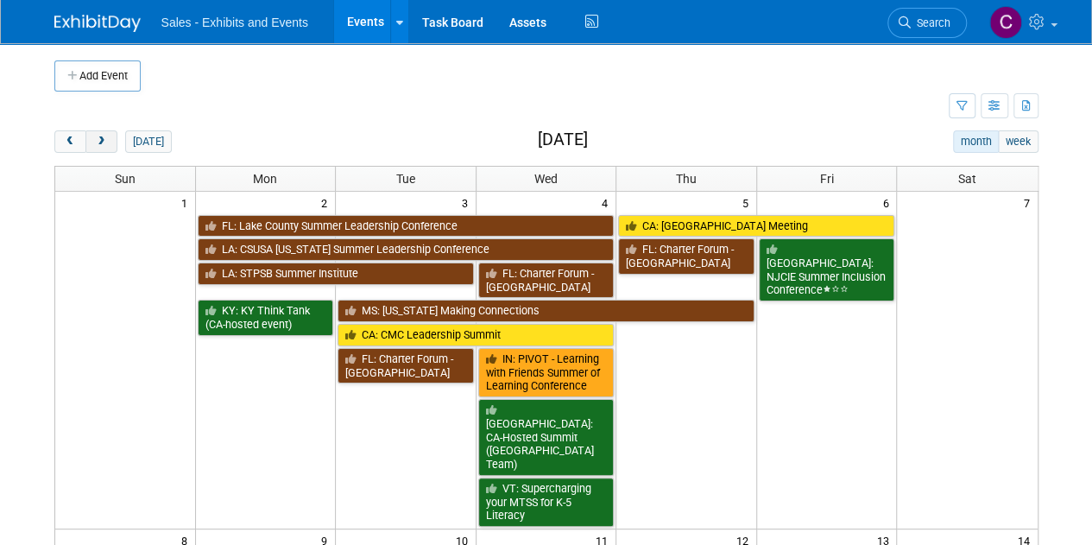
click at [105, 141] on span "next" at bounding box center [101, 141] width 13 height 11
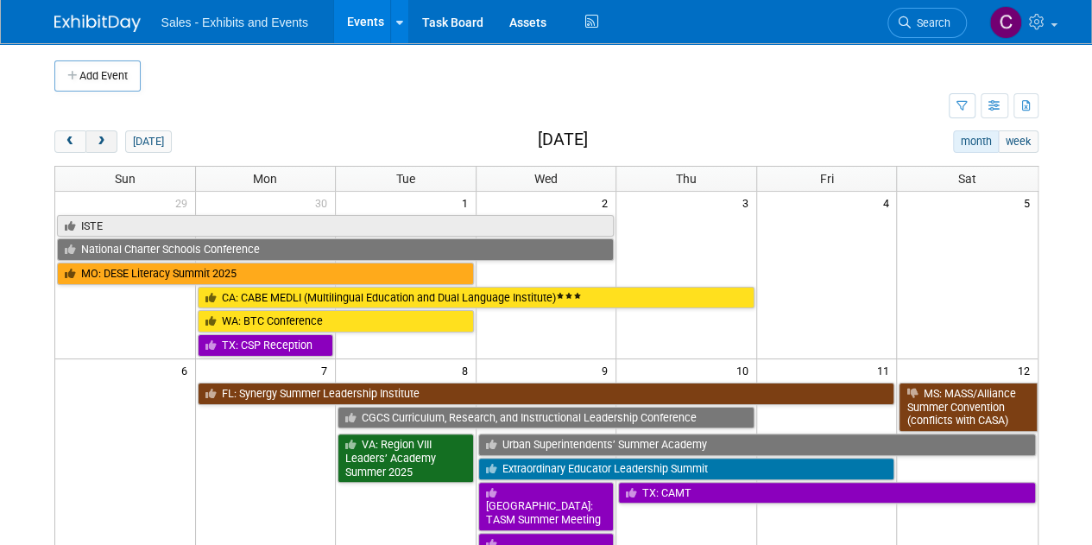
click at [105, 141] on span "next" at bounding box center [101, 141] width 13 height 11
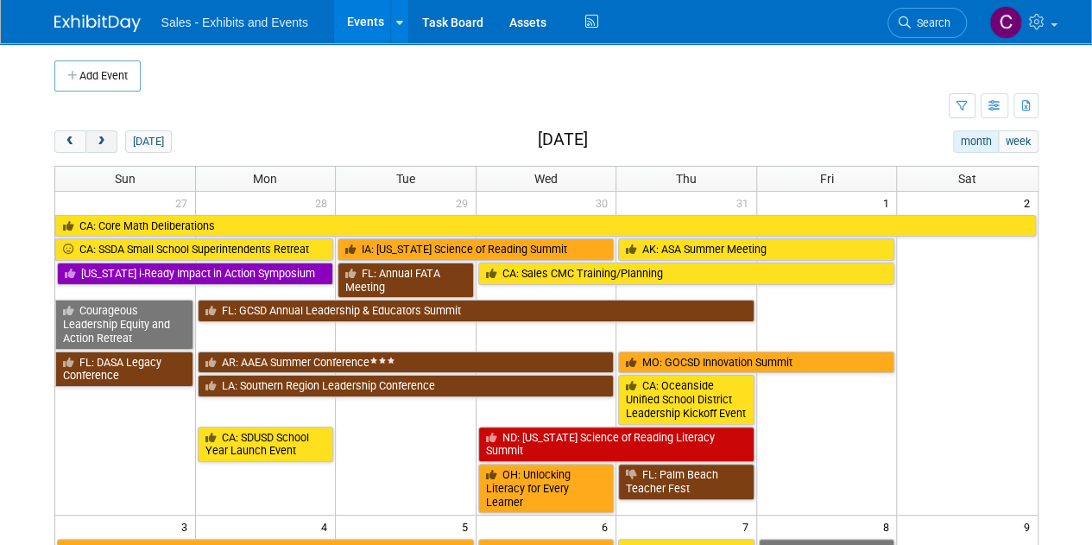
click at [105, 141] on span "next" at bounding box center [101, 141] width 13 height 11
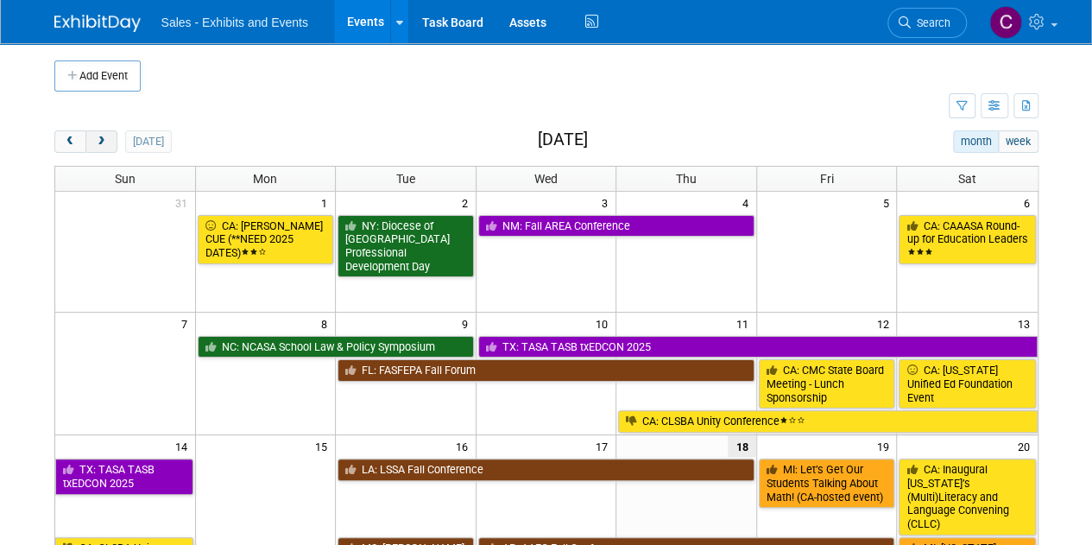
click at [105, 141] on span "next" at bounding box center [101, 141] width 13 height 11
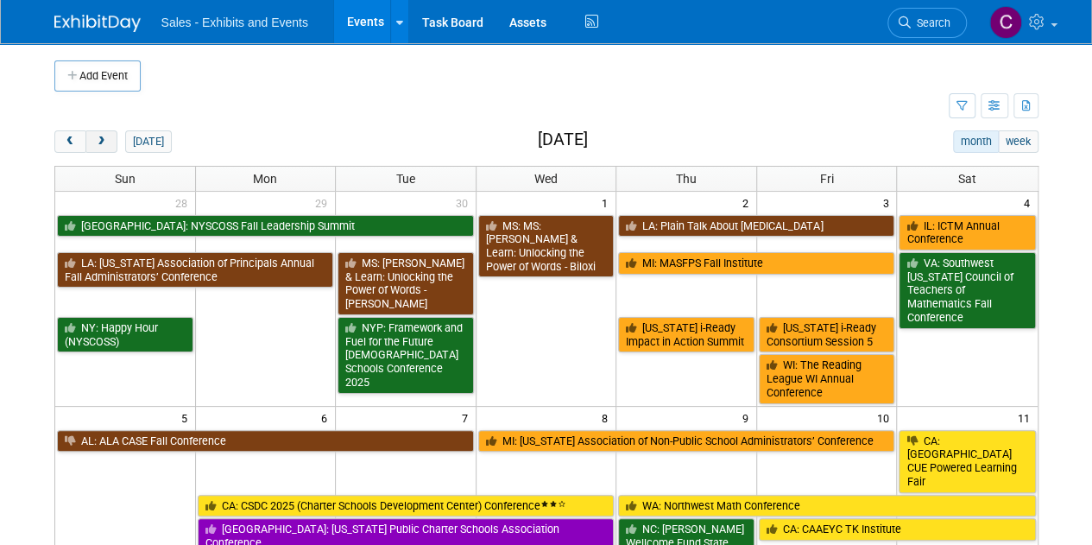
click at [105, 141] on span "next" at bounding box center [101, 141] width 13 height 11
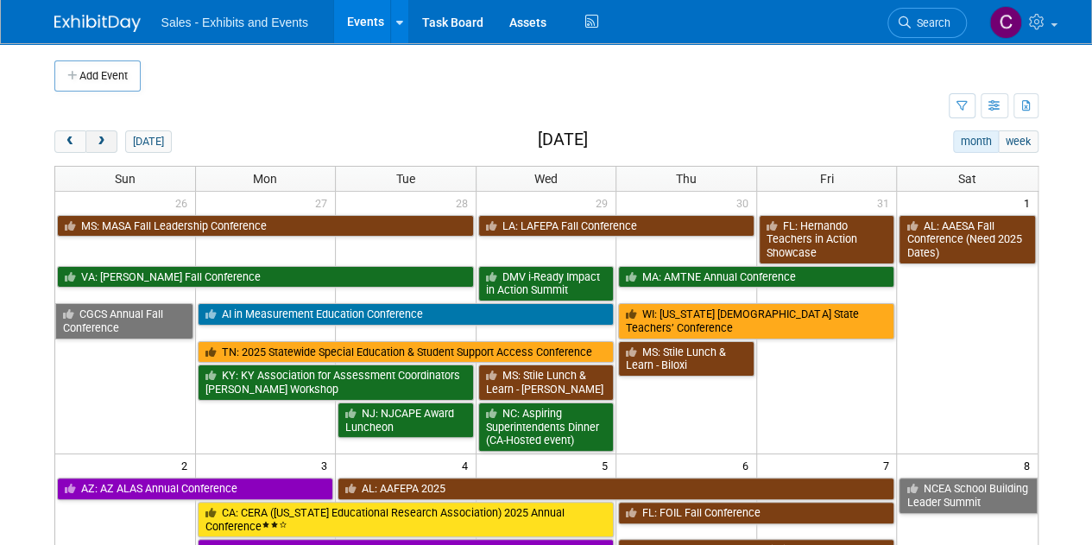
click at [105, 141] on span "next" at bounding box center [101, 141] width 13 height 11
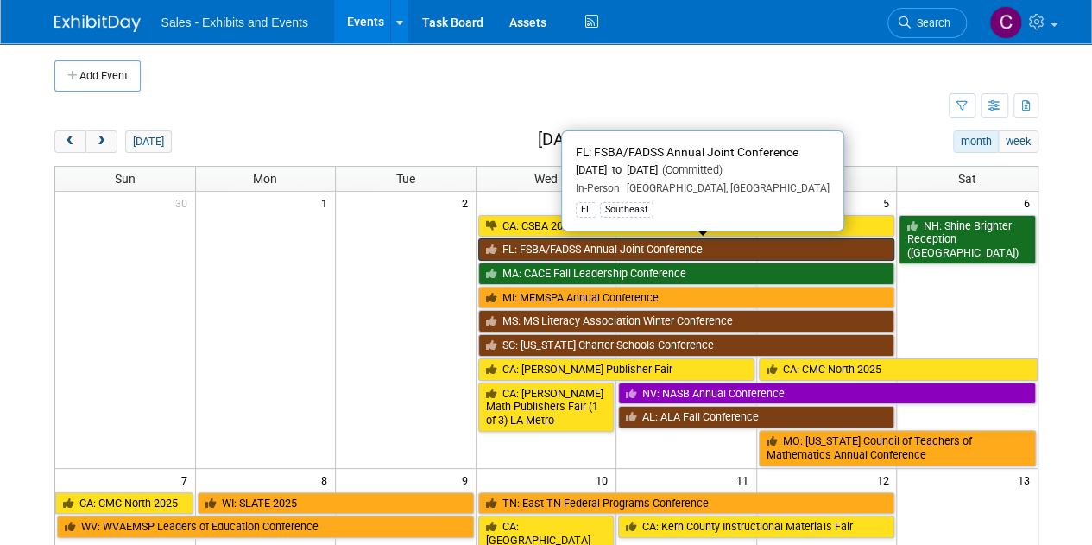
click at [547, 244] on link "FL: FSBA/FADSS Annual Joint Conference" at bounding box center [686, 249] width 417 height 22
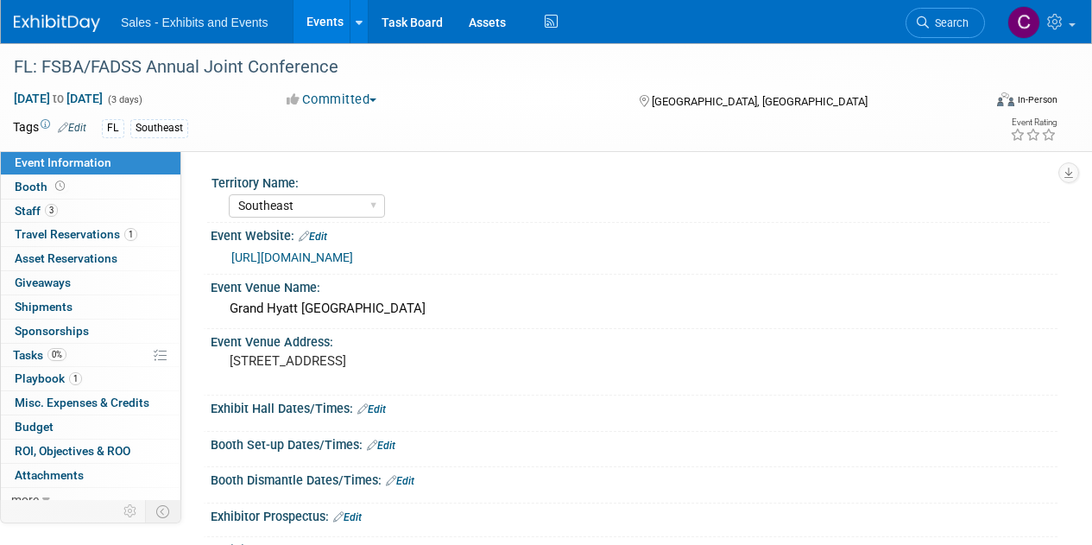
select select "Southeast"
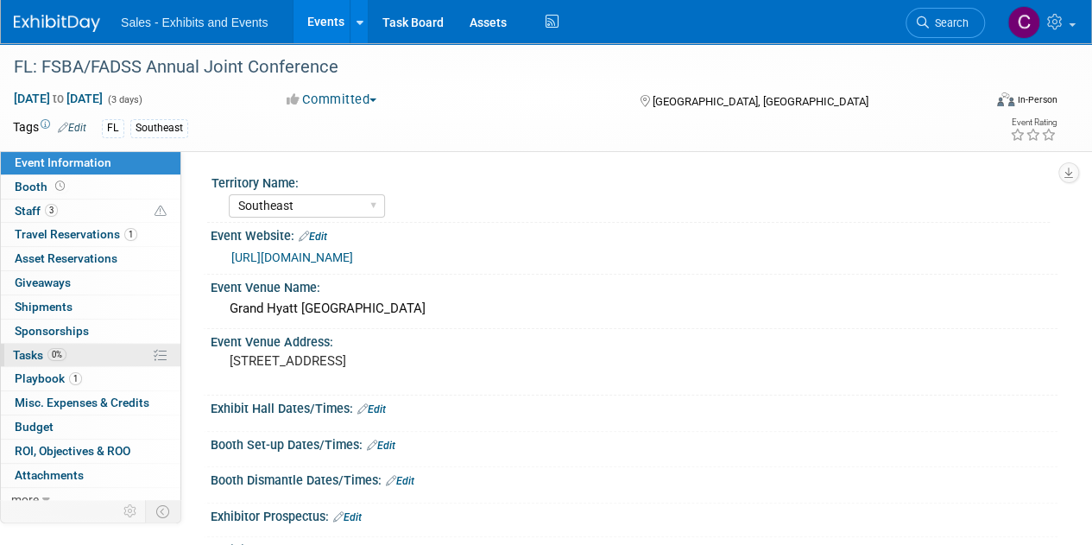
click at [38, 357] on span "Tasks 0%" at bounding box center [40, 355] width 54 height 14
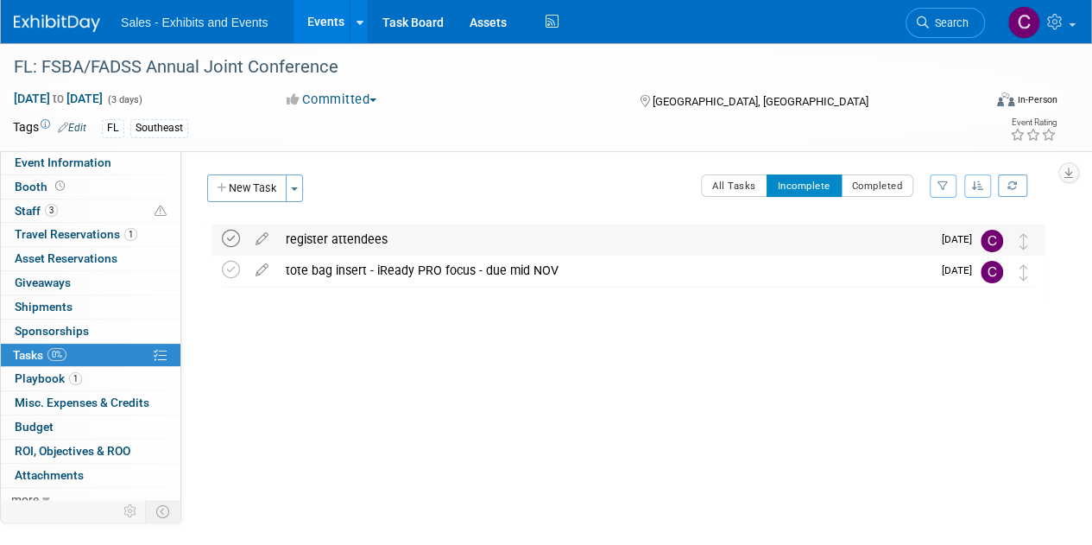
click at [237, 237] on icon at bounding box center [231, 239] width 18 height 18
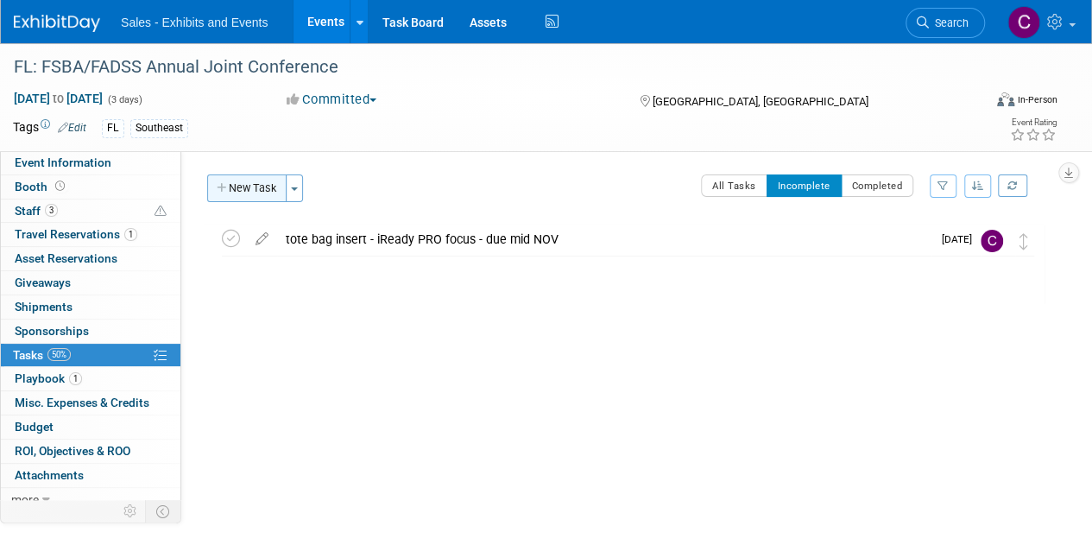
click at [244, 193] on button "New Task" at bounding box center [246, 188] width 79 height 28
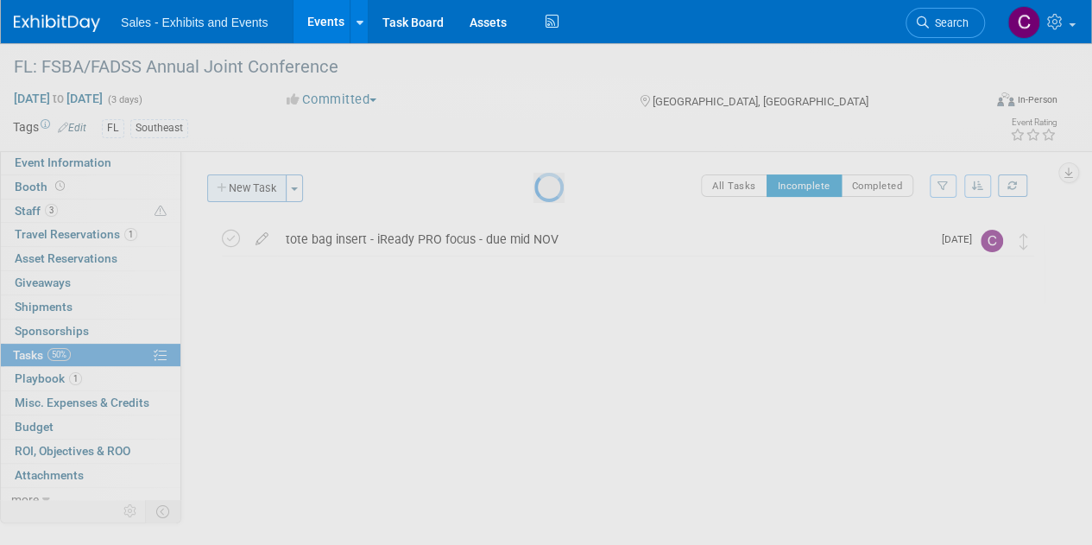
select select "8"
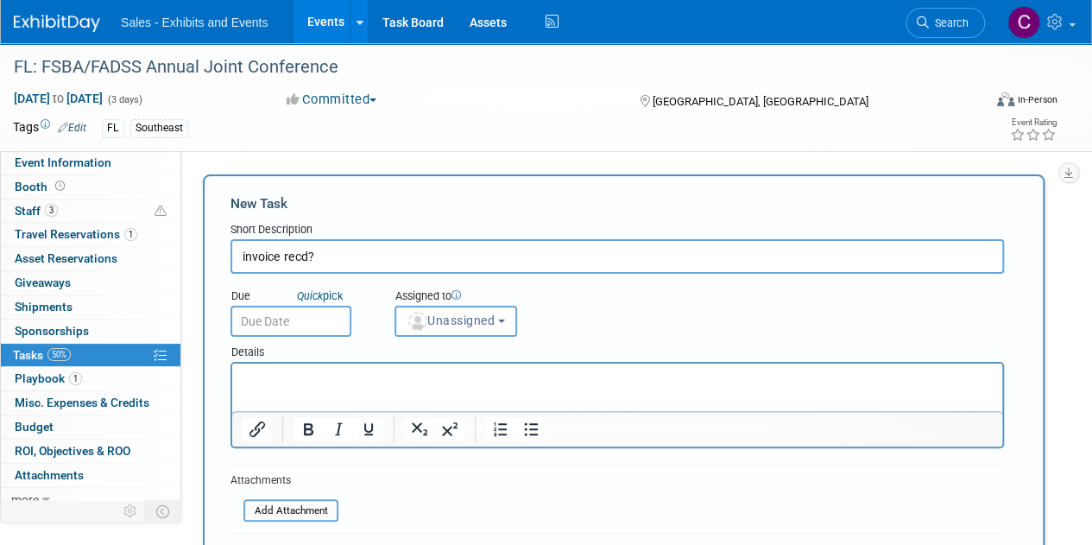
type input "invoice recd?"
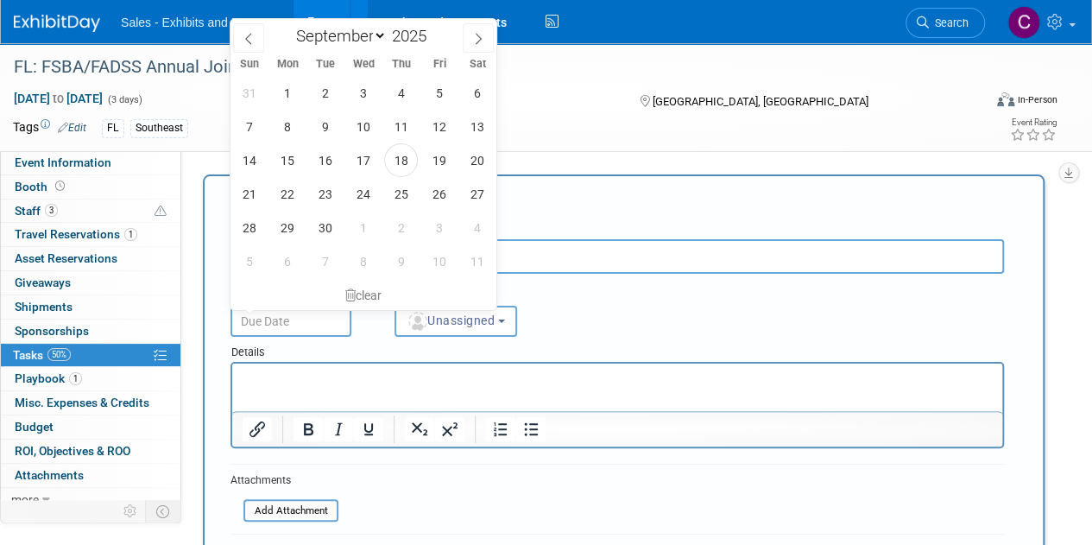
click at [330, 326] on input "text" at bounding box center [291, 321] width 121 height 31
click at [373, 231] on span "1" at bounding box center [363, 228] width 34 height 34
type input "Oct 1, 2025"
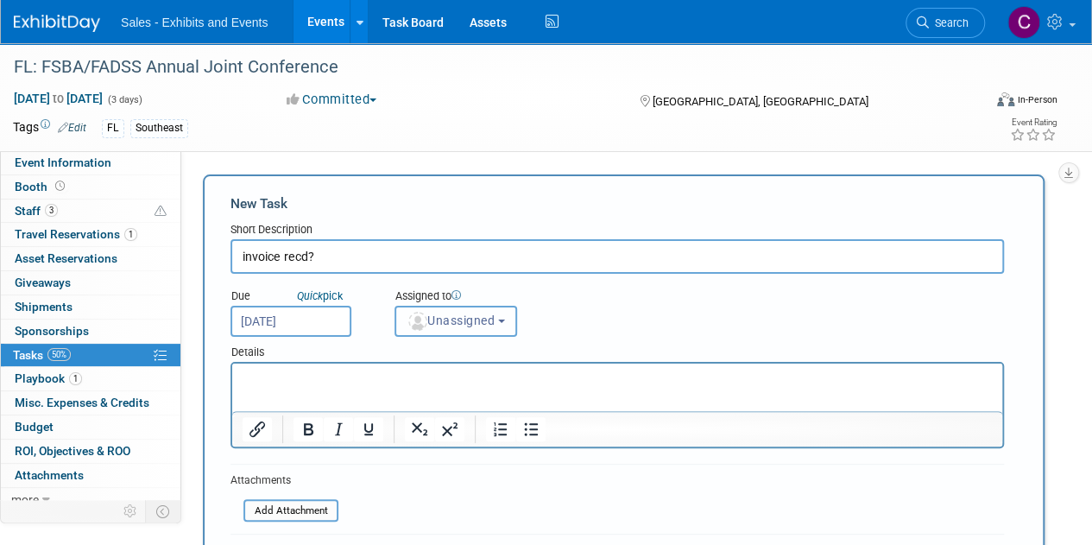
click at [452, 319] on span "Unassigned" at bounding box center [451, 320] width 88 height 14
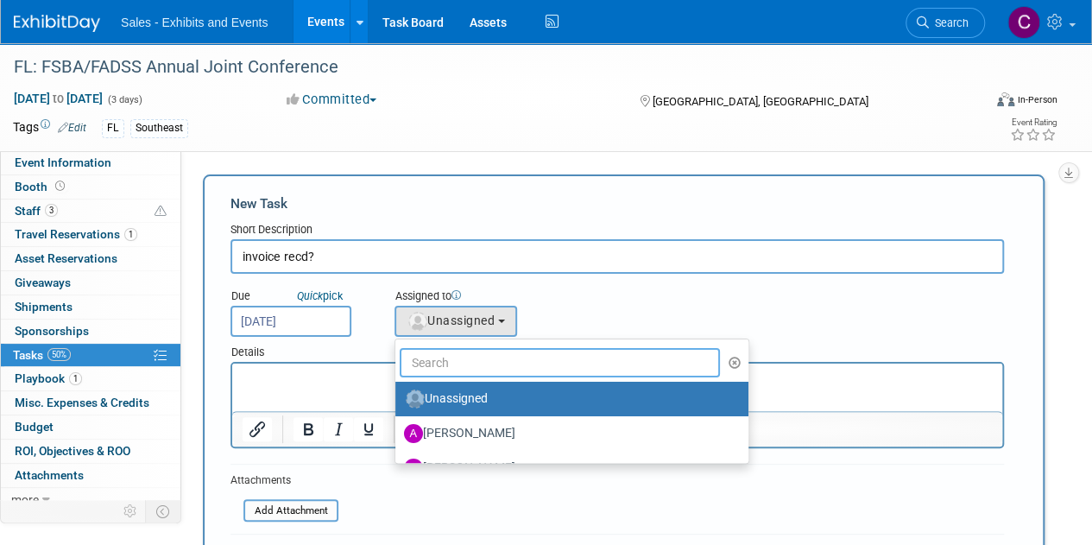
click at [464, 360] on input "text" at bounding box center [560, 362] width 320 height 29
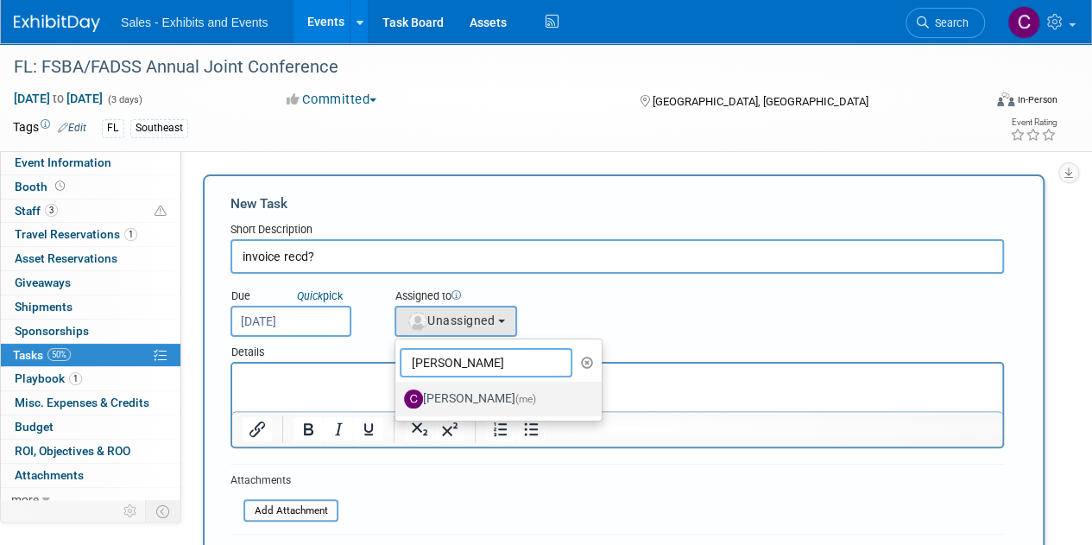
type input "christine"
click at [515, 395] on span "(me)" at bounding box center [525, 399] width 21 height 12
click at [398, 395] on input "Christine Lurz (me)" at bounding box center [392, 396] width 11 height 11
select select "a9e3834d-668b-4315-a5d4-069993be606a"
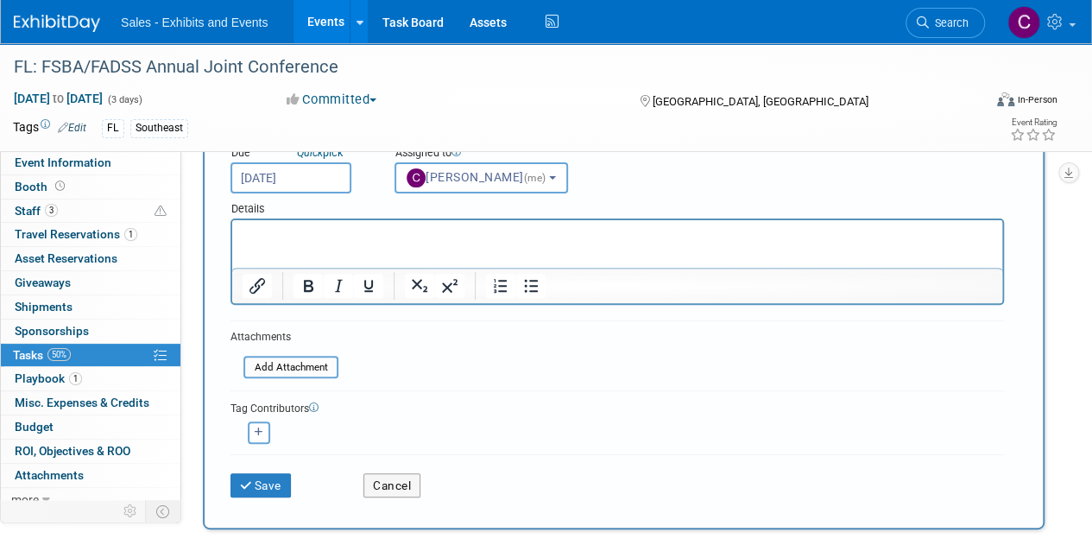
scroll to position [159, 0]
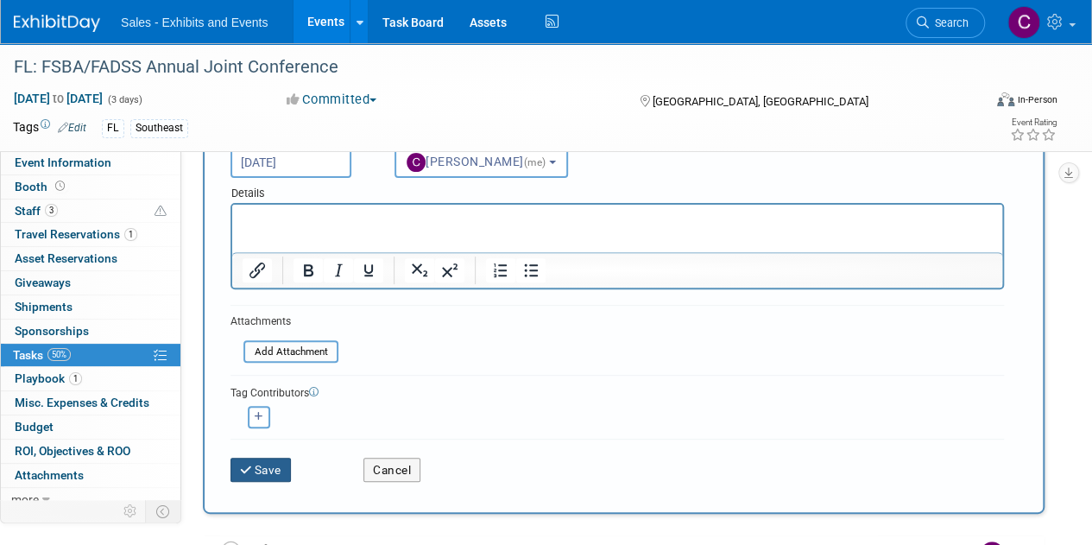
click at [266, 474] on button "Save" at bounding box center [261, 470] width 60 height 24
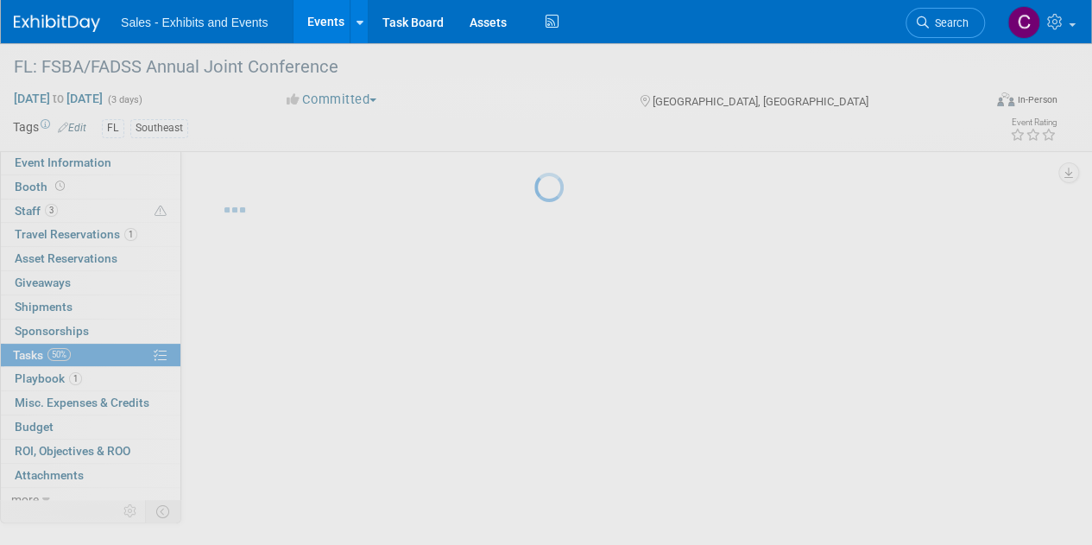
scroll to position [0, 0]
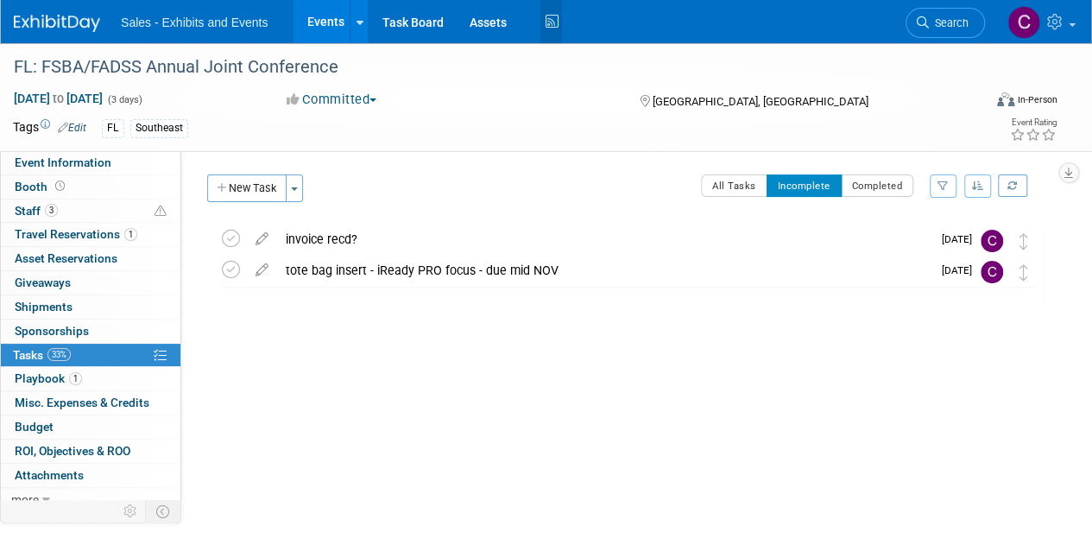
click at [546, 23] on icon at bounding box center [551, 22] width 22 height 27
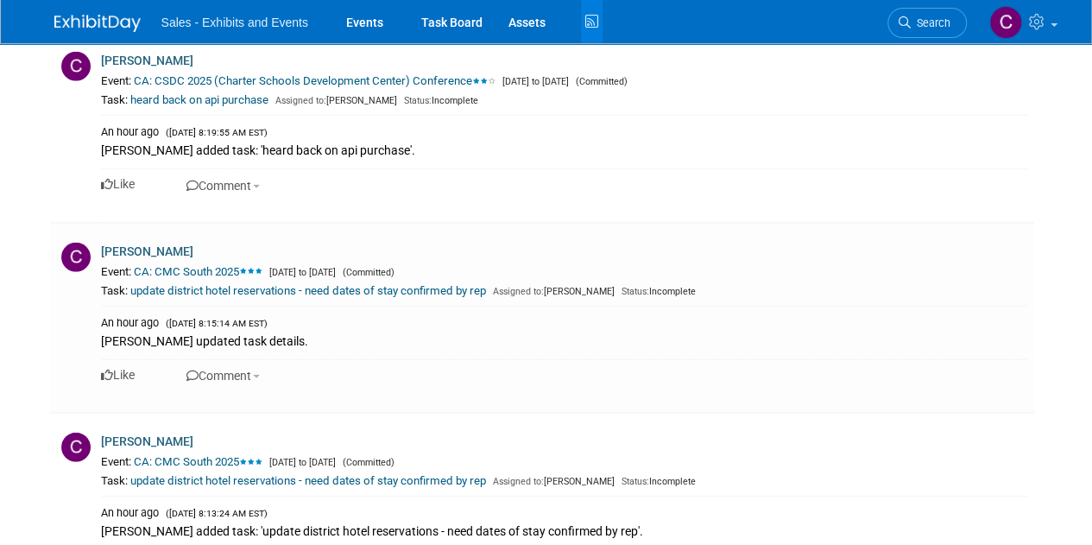
scroll to position [2276, 0]
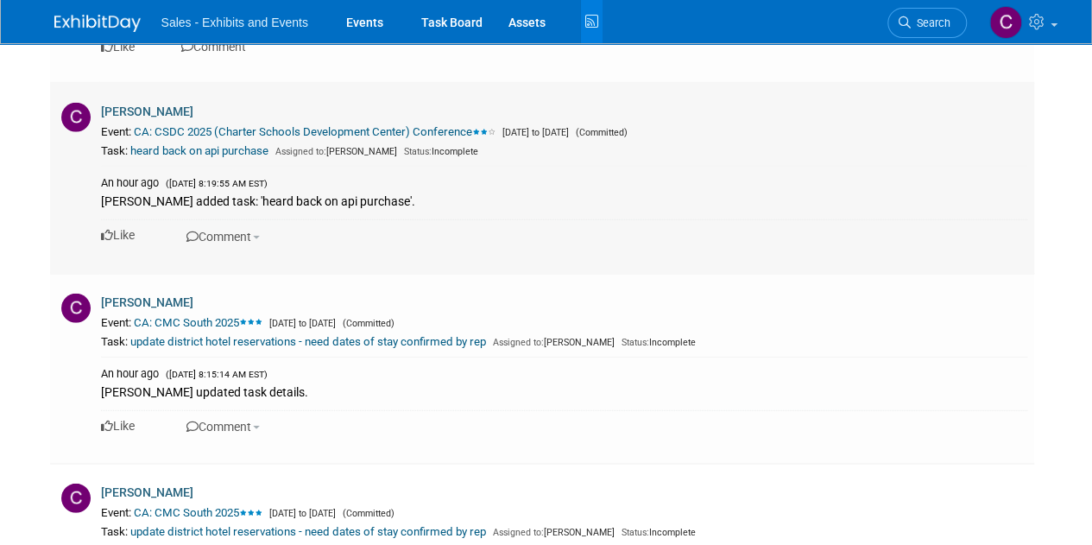
click at [288, 130] on link "CA: CSDC 2025 (Charter Schools Development Center) Conference" at bounding box center [316, 131] width 364 height 13
click at [360, 25] on link "Events" at bounding box center [364, 21] width 63 height 43
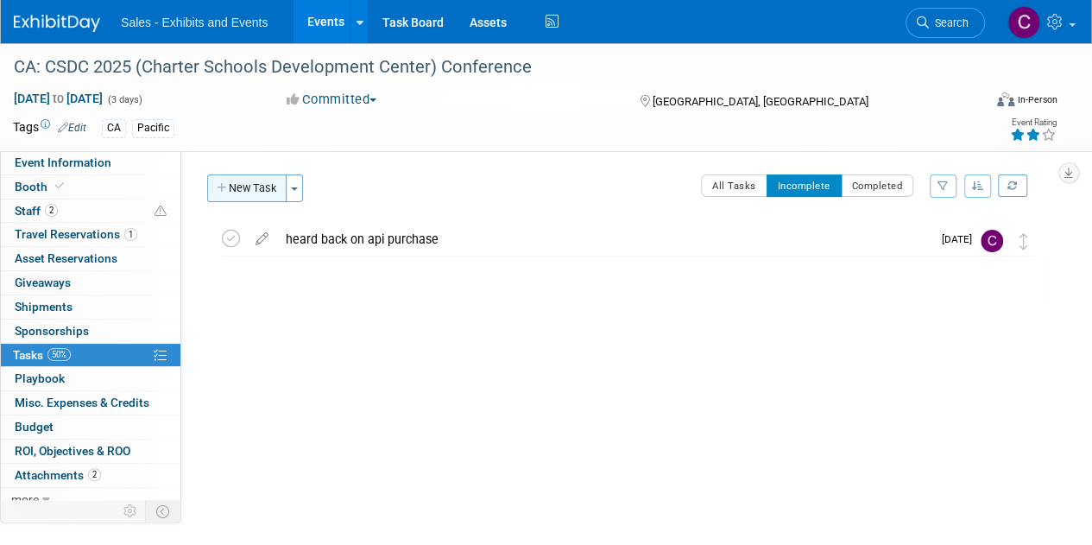
click at [252, 180] on button "New Task" at bounding box center [246, 188] width 79 height 28
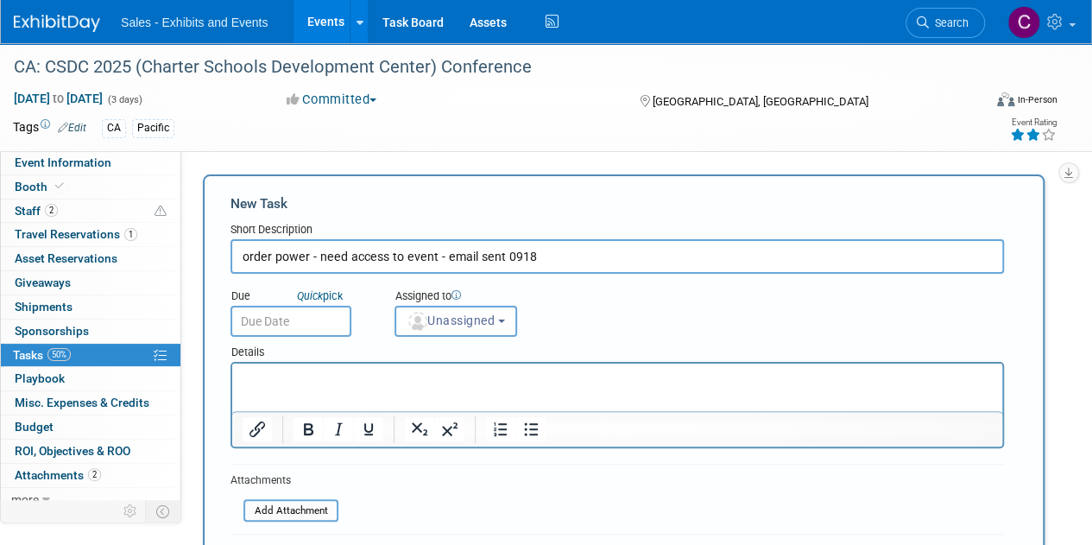
type input "order power - need access to event - email sent 0918"
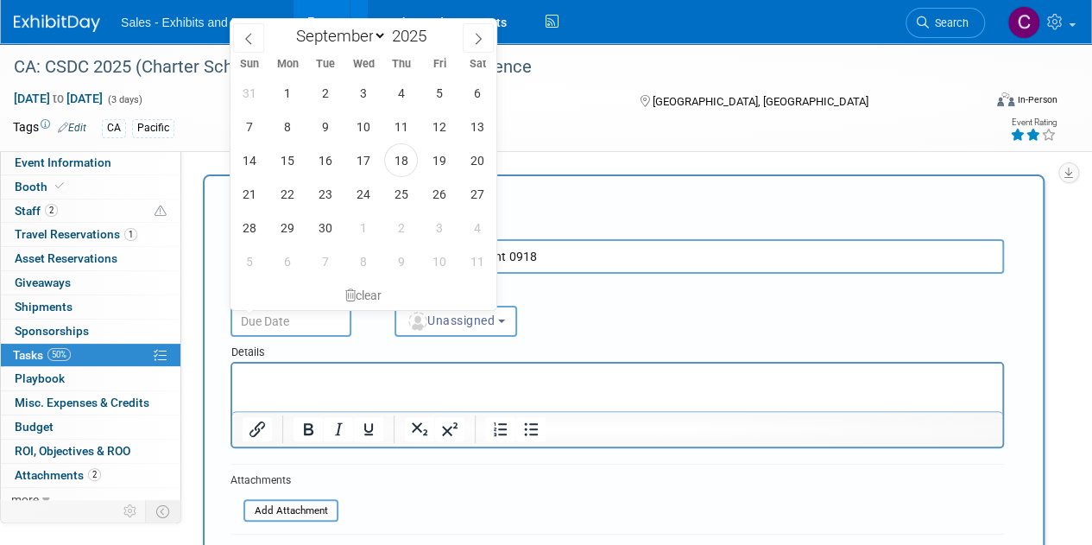
click at [279, 325] on input "text" at bounding box center [291, 321] width 121 height 31
click at [416, 192] on span "25" at bounding box center [401, 194] width 34 height 34
type input "Sep 25, 2025"
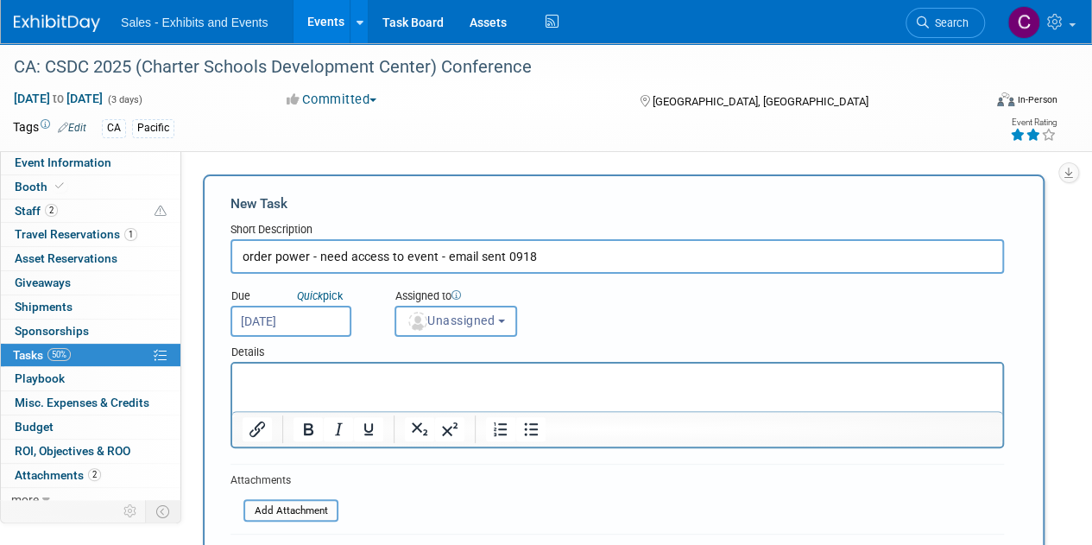
click at [452, 337] on div "Details" at bounding box center [618, 349] width 774 height 25
click at [456, 324] on span "Unassigned" at bounding box center [451, 320] width 88 height 14
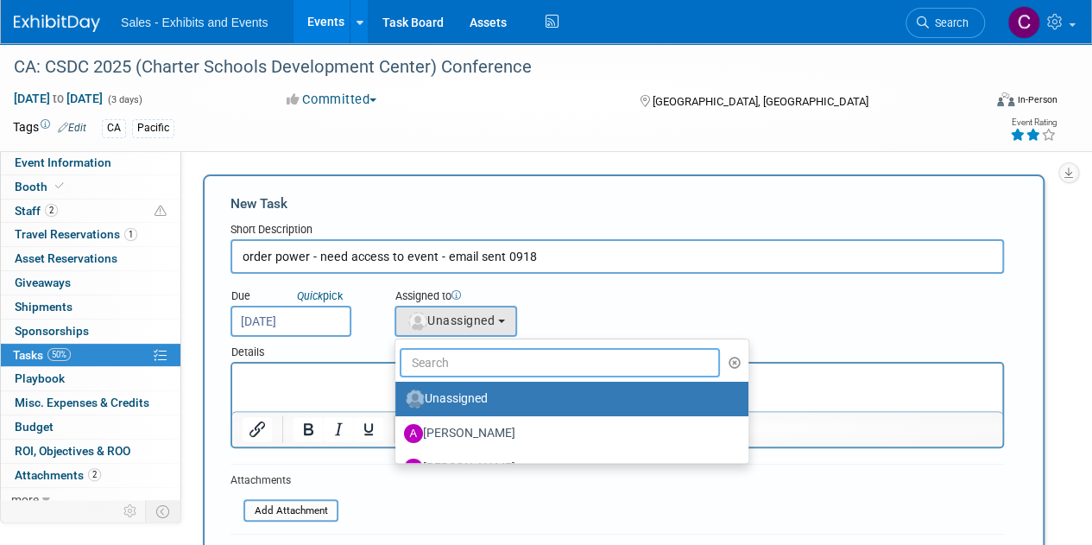
click at [456, 351] on input "text" at bounding box center [560, 362] width 320 height 29
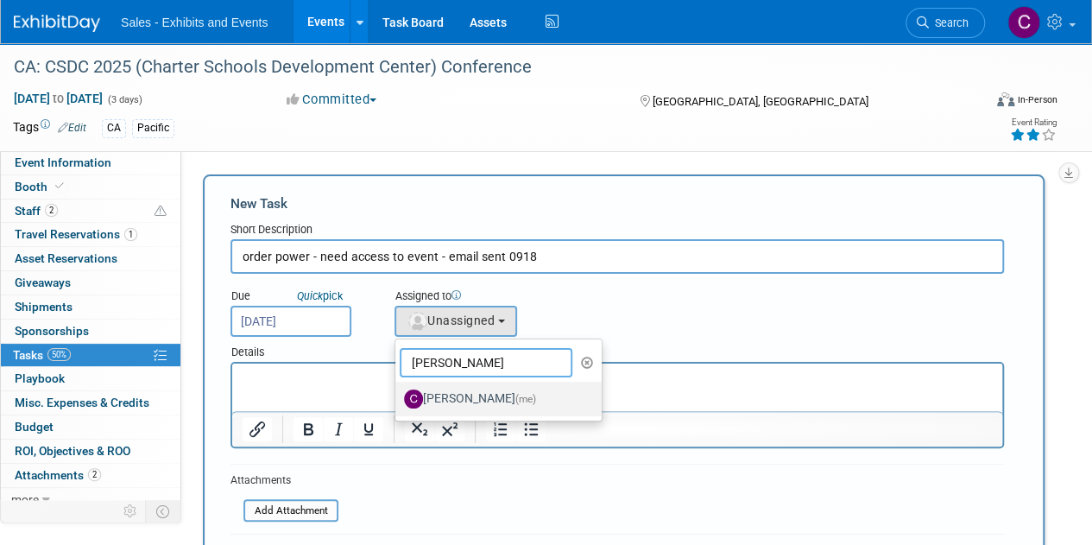
type input "christine"
drag, startPoint x: 463, startPoint y: 395, endPoint x: 724, endPoint y: 37, distance: 442.9
click at [463, 395] on label "Christine Lurz (me)" at bounding box center [494, 399] width 180 height 28
click at [398, 395] on input "Christine Lurz (me)" at bounding box center [392, 396] width 11 height 11
select select "a9e3834d-668b-4315-a5d4-069993be606a"
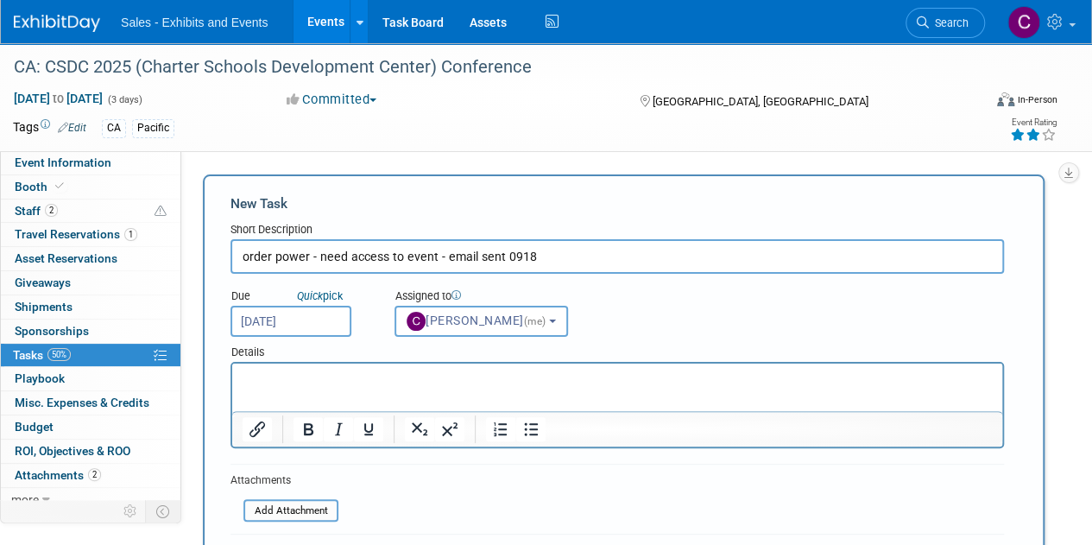
scroll to position [118, 0]
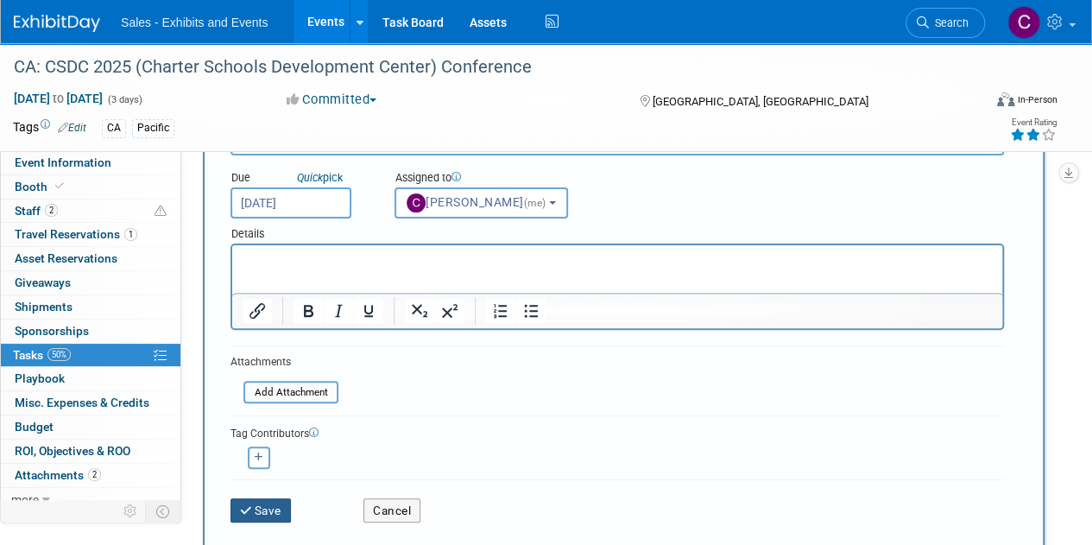
click at [266, 520] on button "Save" at bounding box center [261, 510] width 60 height 24
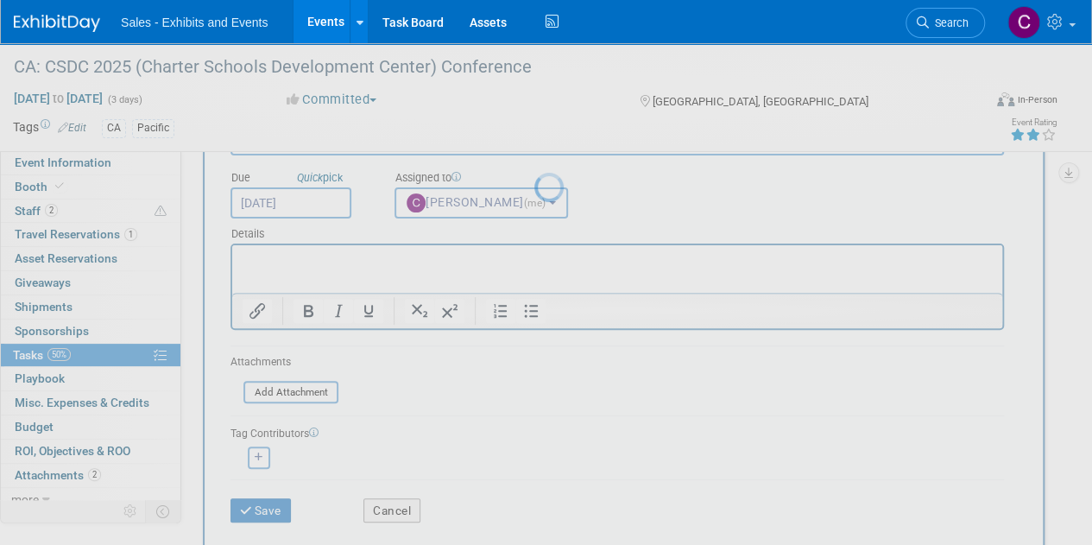
scroll to position [0, 0]
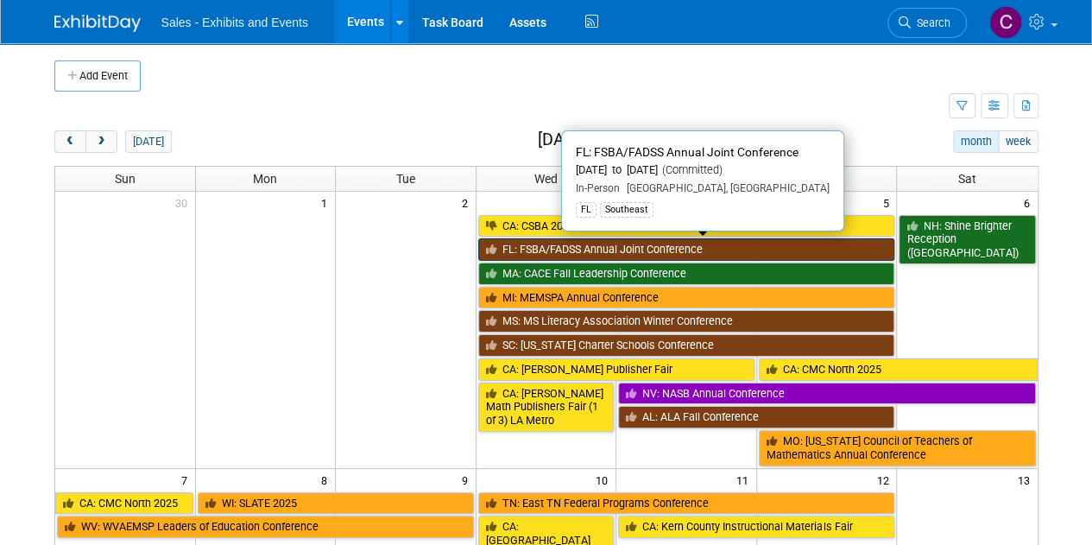
click at [525, 240] on link "FL: FSBA/FADSS Annual Joint Conference" at bounding box center [686, 249] width 417 height 22
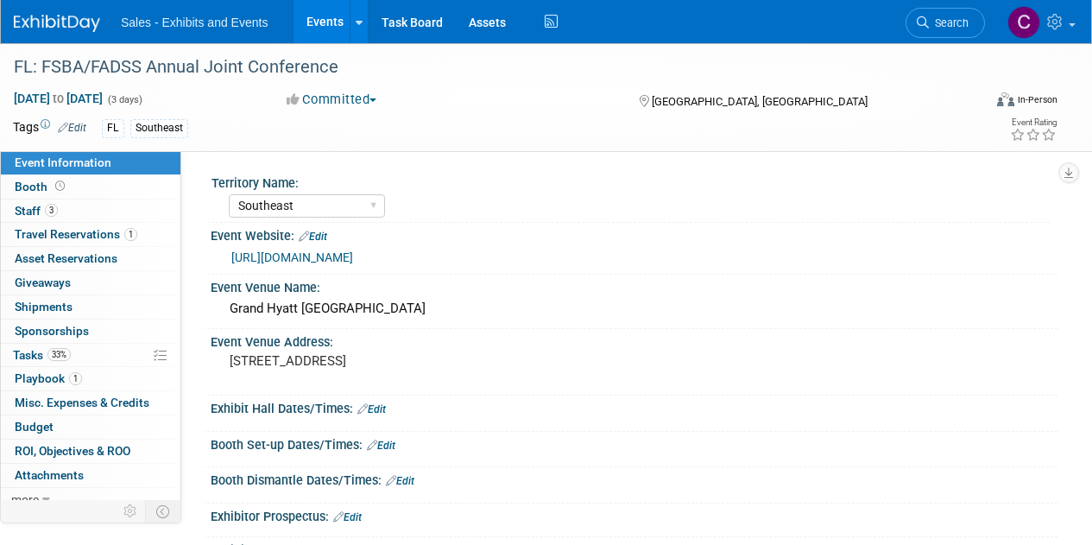
select select "Southeast"
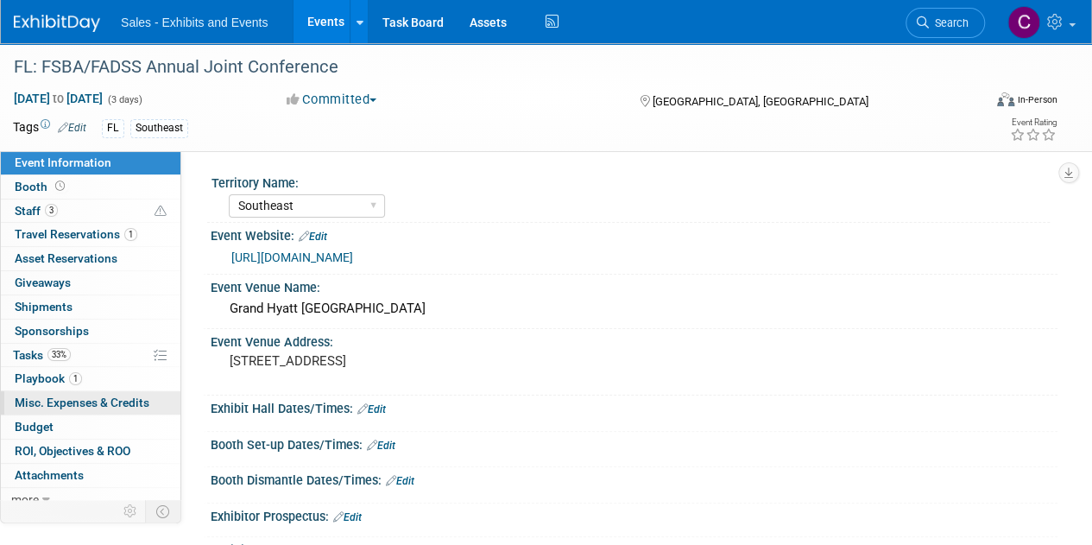
click at [54, 405] on span "Misc. Expenses & Credits 0" at bounding box center [82, 402] width 135 height 14
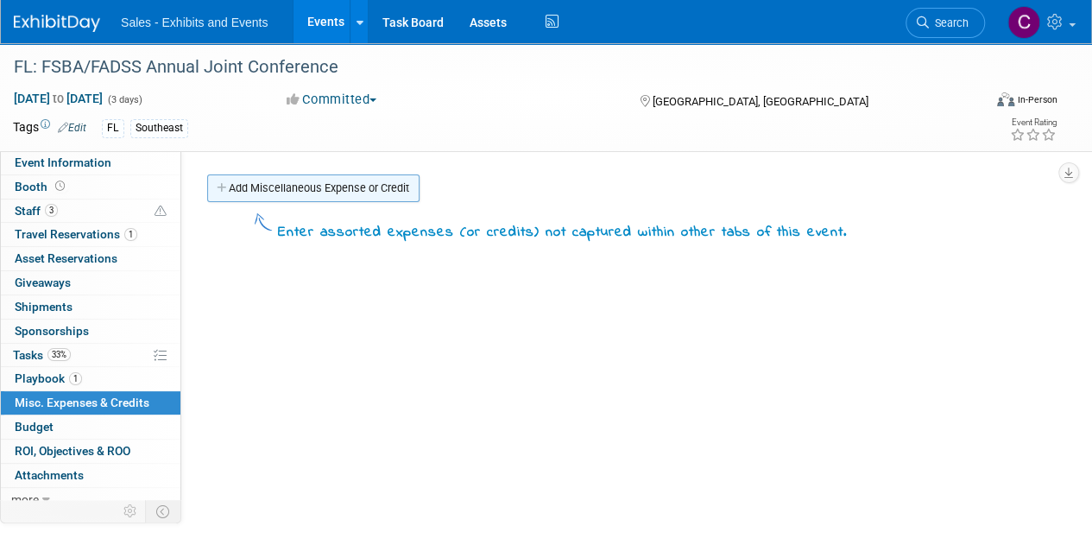
click at [257, 186] on link "Add Miscellaneous Expense or Credit" at bounding box center [313, 188] width 212 height 28
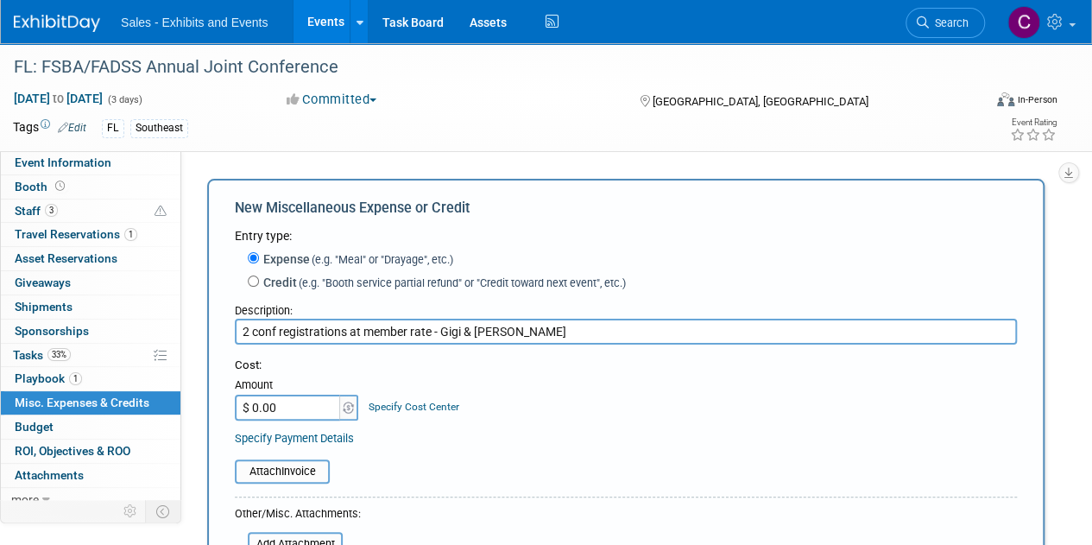
type input "2 conf registrations at member rate - Gigi & [PERSON_NAME]"
click at [288, 406] on input "$ 0.00" at bounding box center [289, 408] width 108 height 26
type input "$ 750.00"
click at [363, 329] on input "2 conf registrations at member rate - Gigi & [PERSON_NAME]" at bounding box center [626, 332] width 782 height 26
click at [375, 331] on input "2 conf registrations at $350 member rate - Gigi & [PERSON_NAME]" at bounding box center [626, 332] width 782 height 26
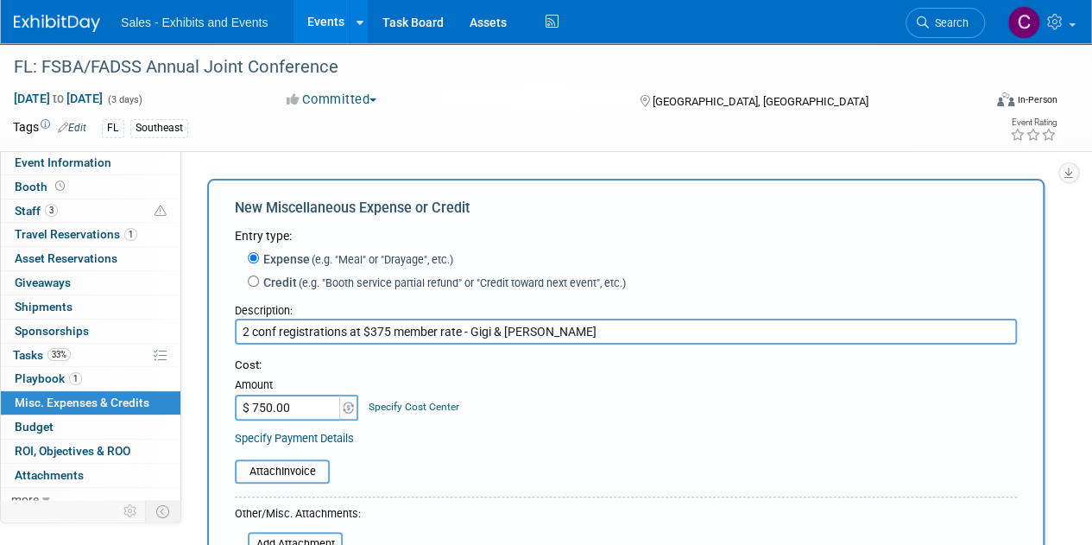
scroll to position [130, 0]
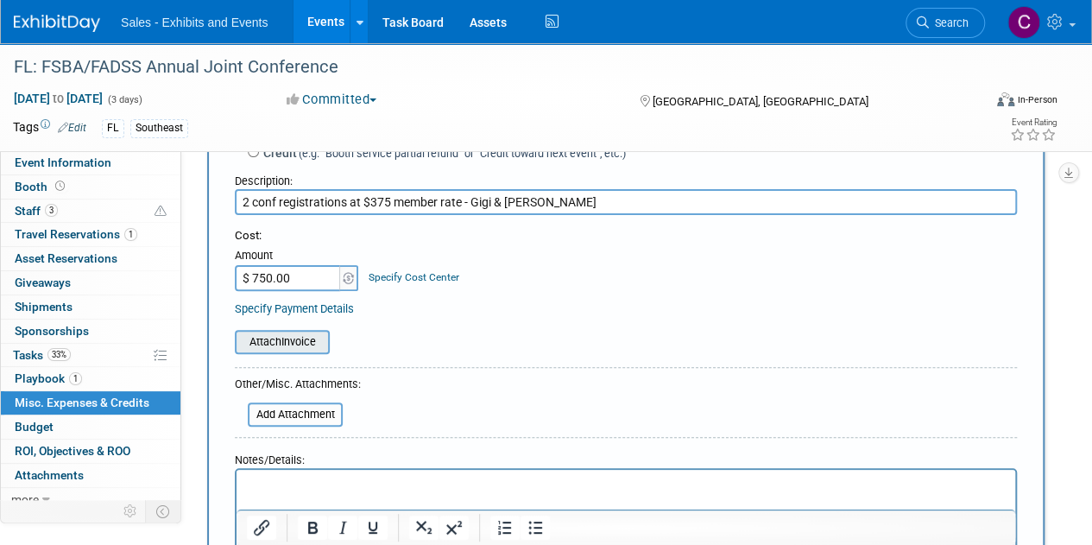
type input "2 conf registrations at $375 member rate - Gigi & Shari"
click at [289, 345] on input "file" at bounding box center [225, 342] width 205 height 21
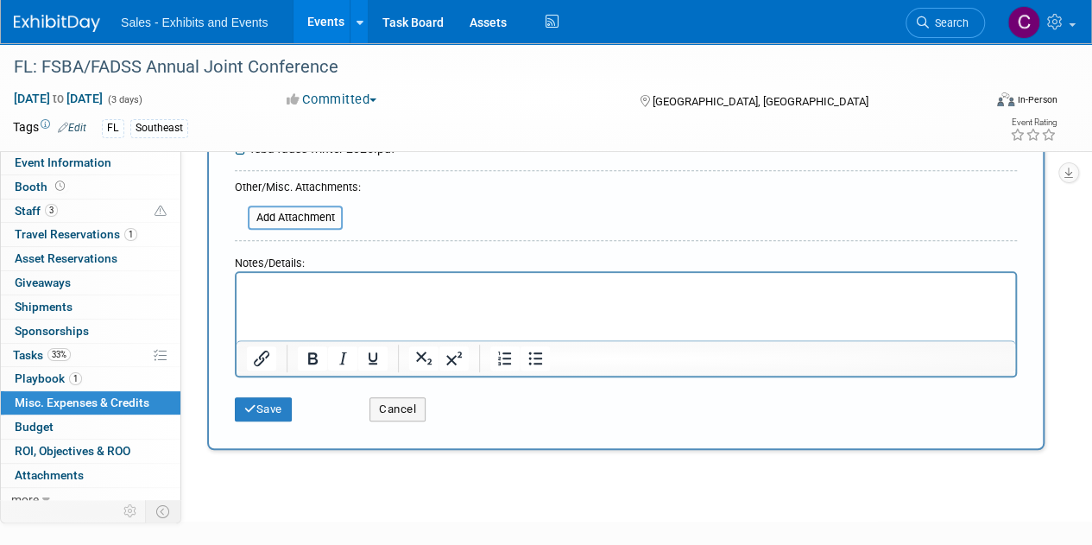
scroll to position [399, 0]
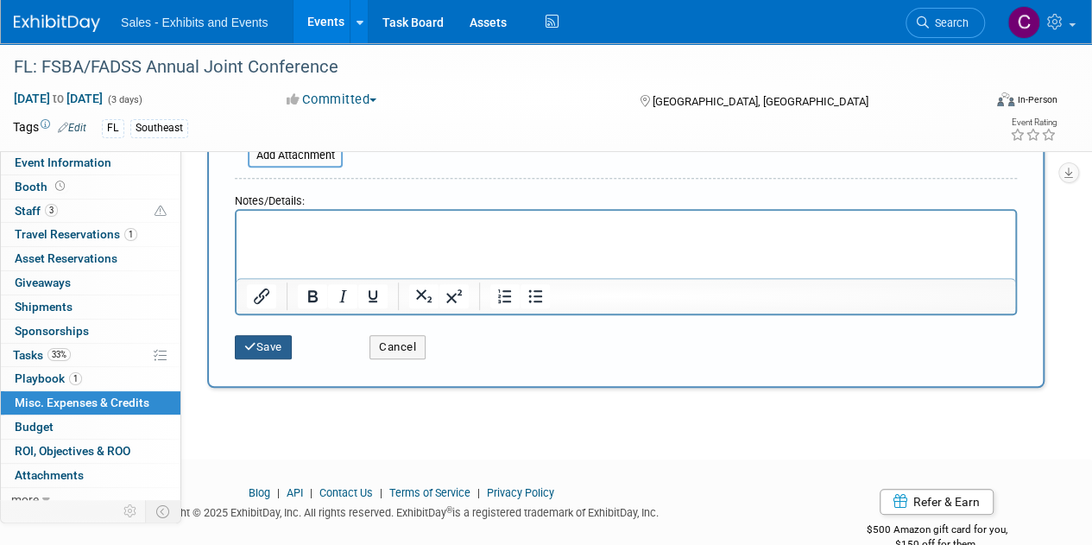
click at [258, 351] on button "Save" at bounding box center [263, 347] width 57 height 24
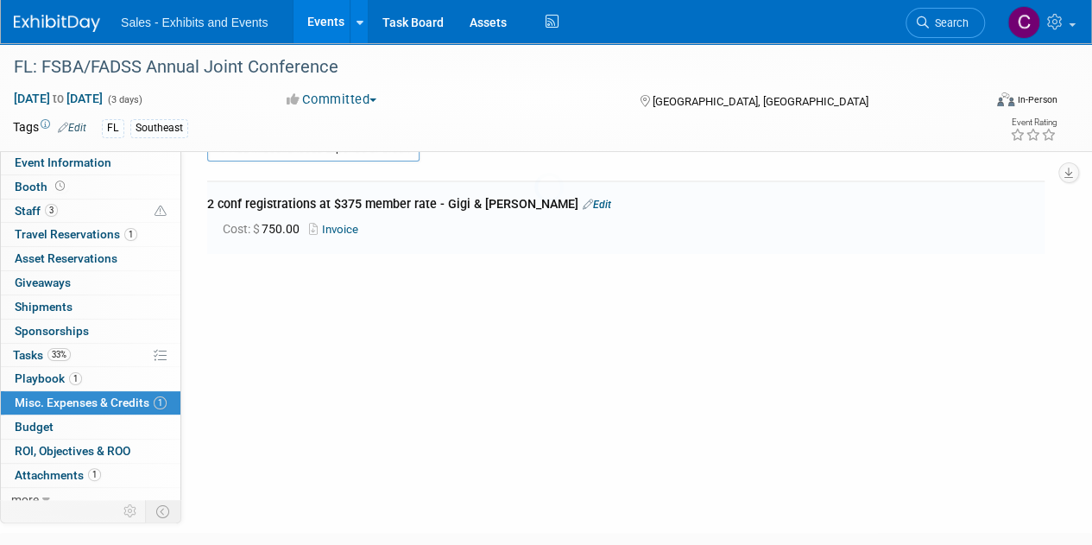
scroll to position [38, 0]
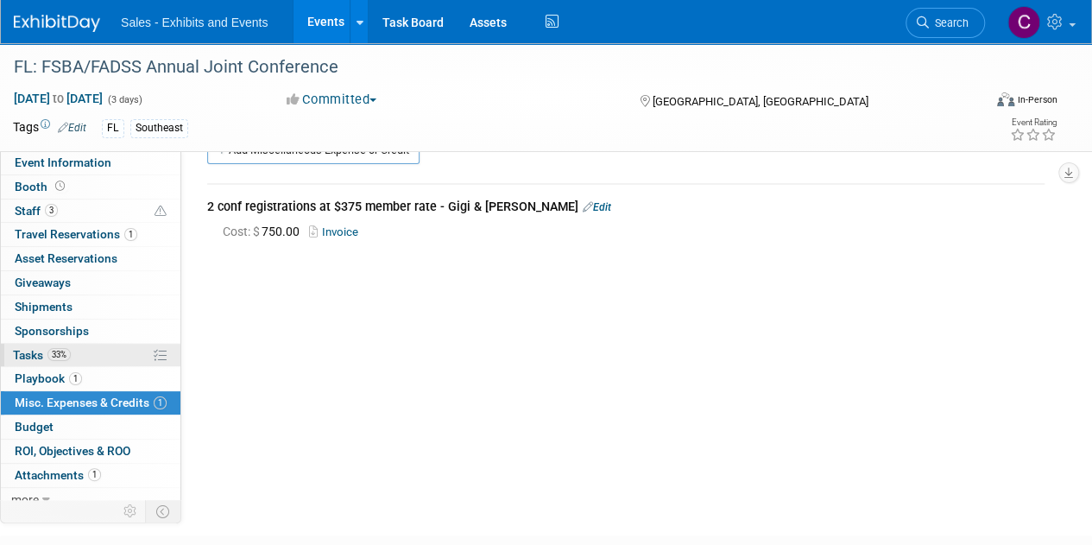
click at [26, 356] on span "Tasks 33%" at bounding box center [42, 355] width 58 height 14
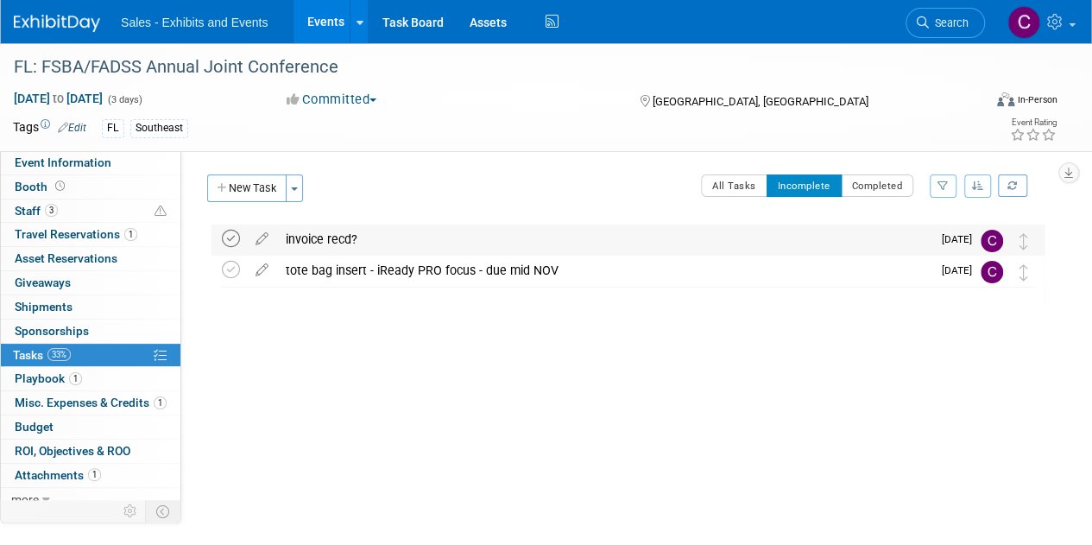
click at [231, 241] on icon at bounding box center [231, 239] width 18 height 18
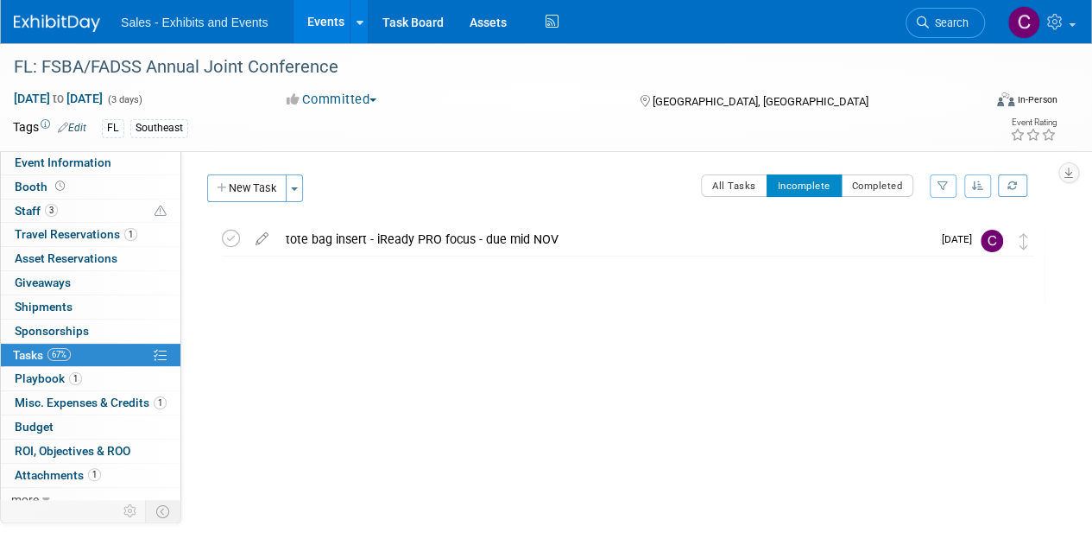
click at [311, 23] on link "Events" at bounding box center [325, 21] width 63 height 43
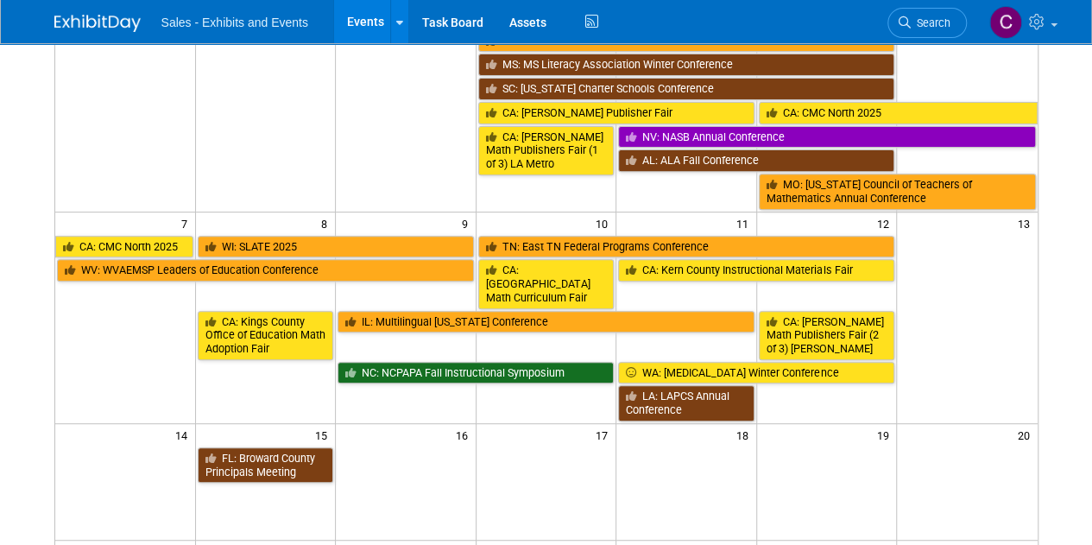
scroll to position [262, 0]
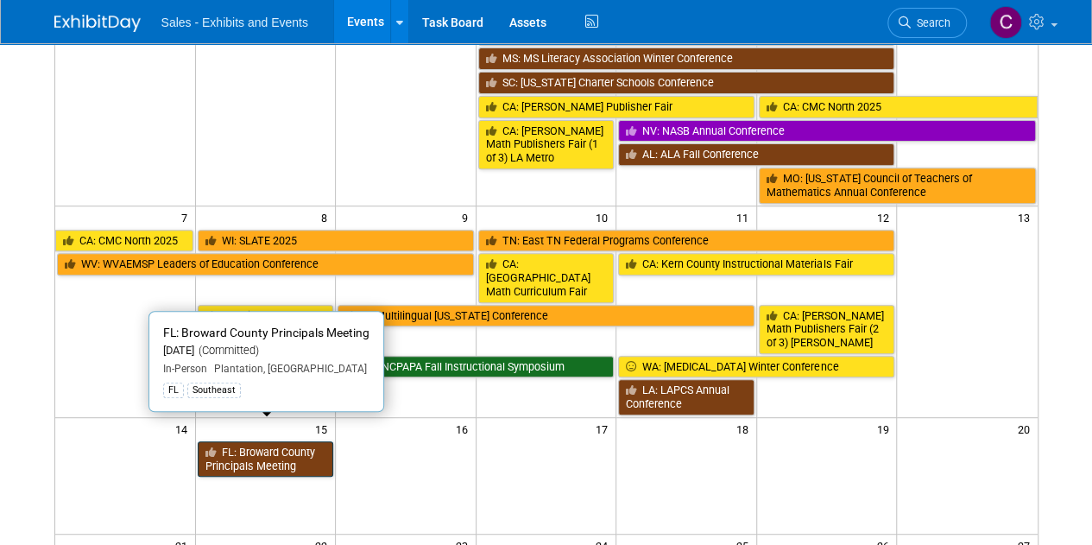
click at [275, 441] on link "FL: Broward County Principals Meeting" at bounding box center [266, 458] width 136 height 35
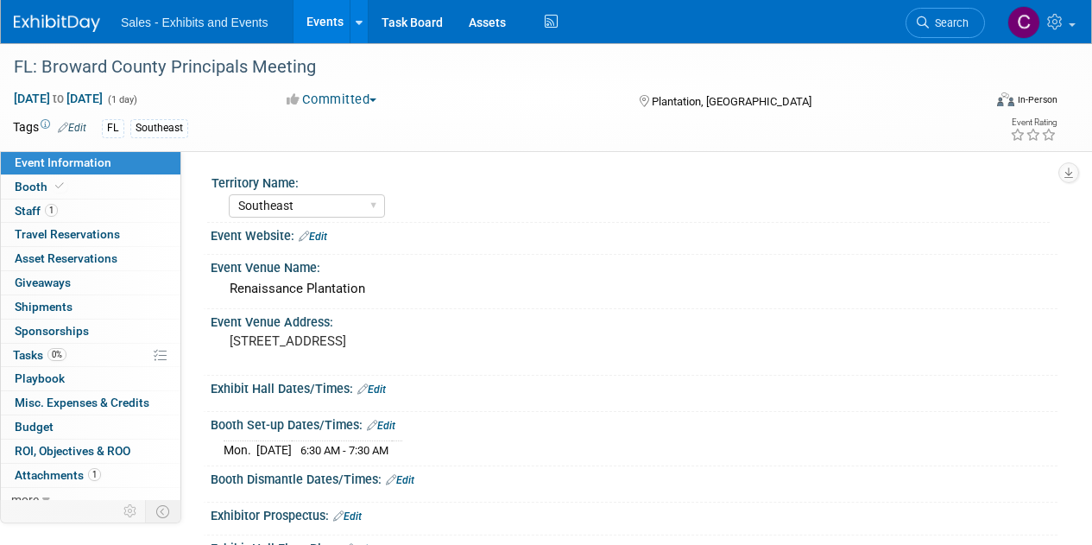
select select "Southeast"
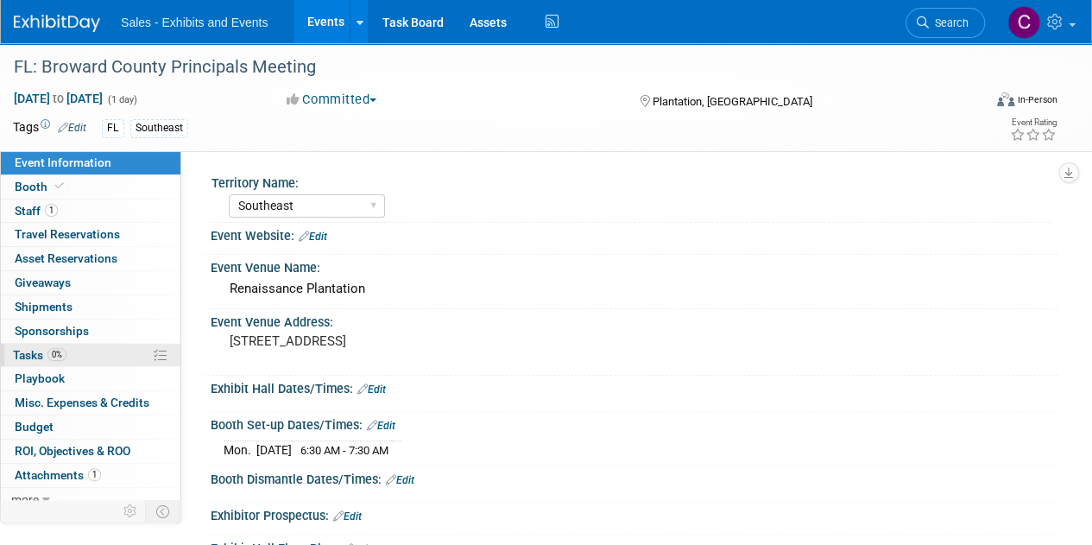
click at [28, 344] on link "0% Tasks 0%" at bounding box center [91, 355] width 180 height 23
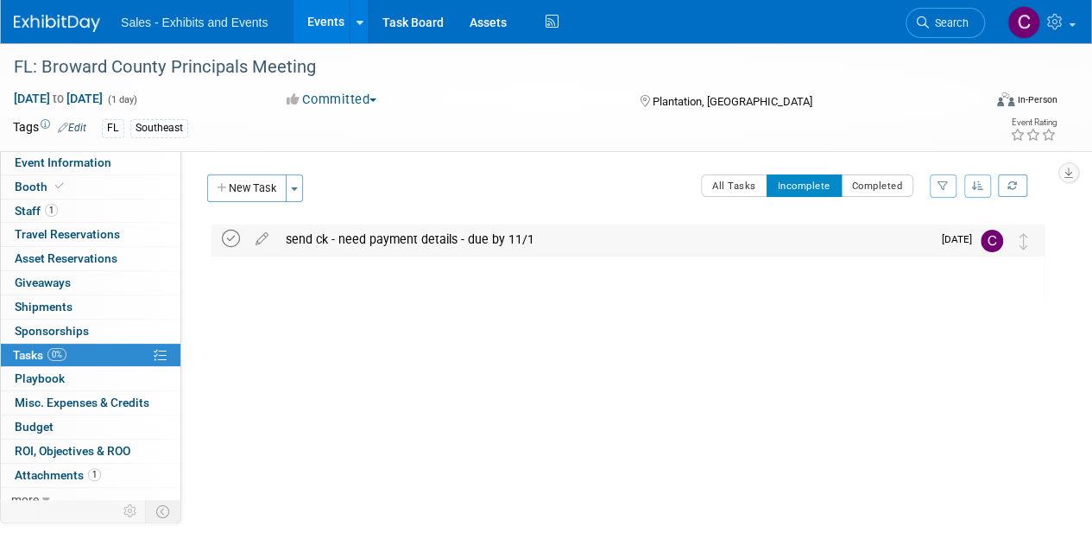
click at [237, 238] on icon at bounding box center [231, 239] width 18 height 18
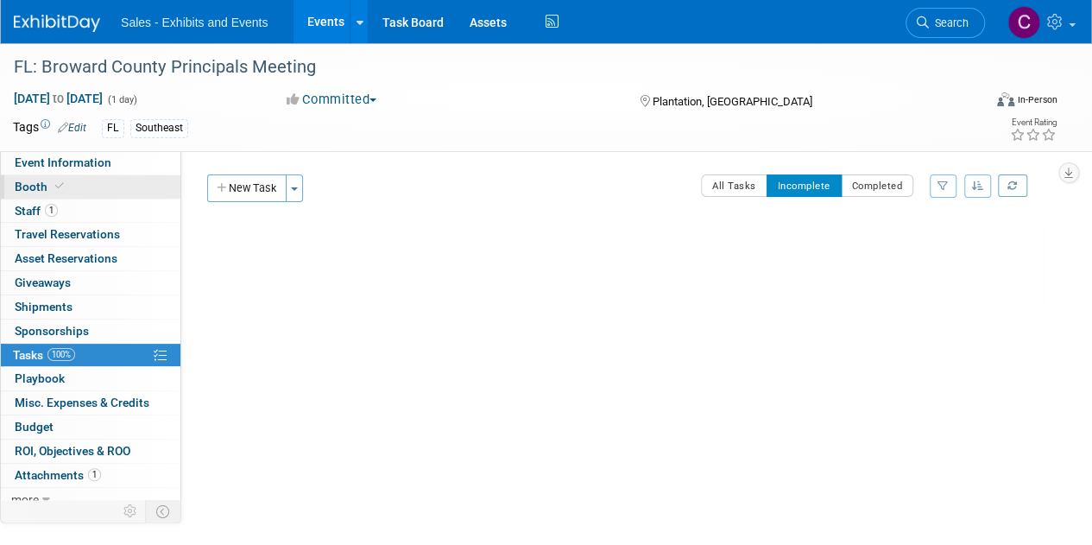
click at [24, 187] on span "Booth" at bounding box center [41, 187] width 53 height 14
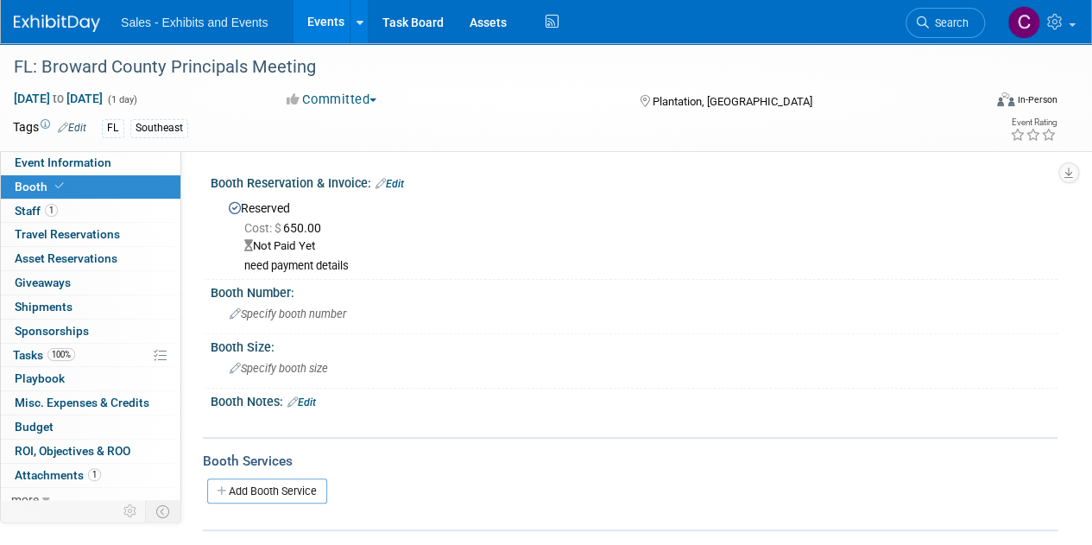
click at [395, 184] on link "Edit" at bounding box center [390, 184] width 28 height 12
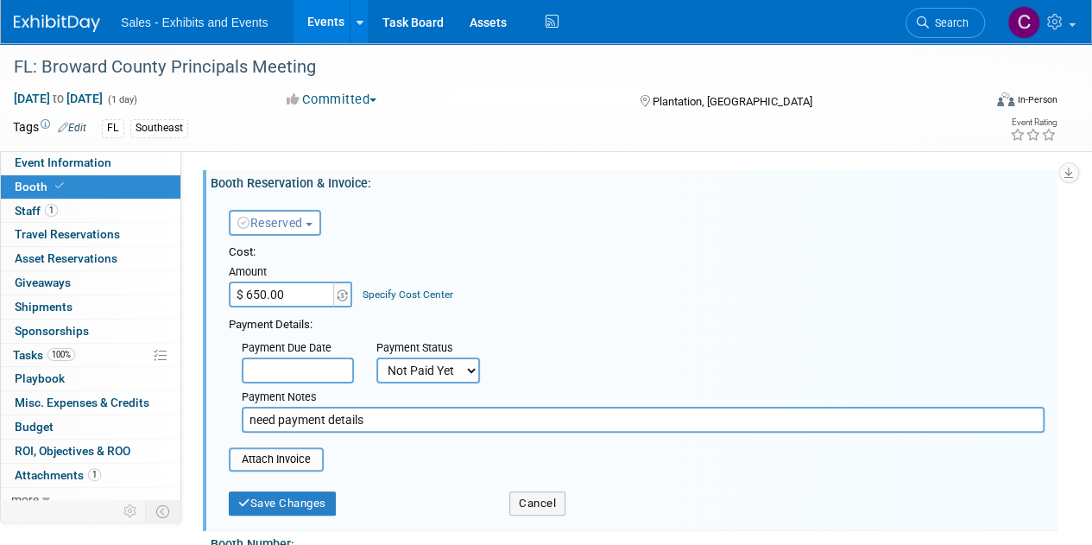
click at [438, 379] on select "Not Paid Yet Partially Paid Paid in Full" at bounding box center [428, 370] width 104 height 26
select select "1"
click at [376, 357] on select "Not Paid Yet Partially Paid Paid in Full" at bounding box center [428, 370] width 104 height 26
drag, startPoint x: 380, startPoint y: 422, endPoint x: 0, endPoint y: 319, distance: 393.8
click at [61, 351] on div "Event Information Event Info Booth Booth 1 Staff 1 Staff 0 Travel Reservations …" at bounding box center [546, 412] width 1092 height 739
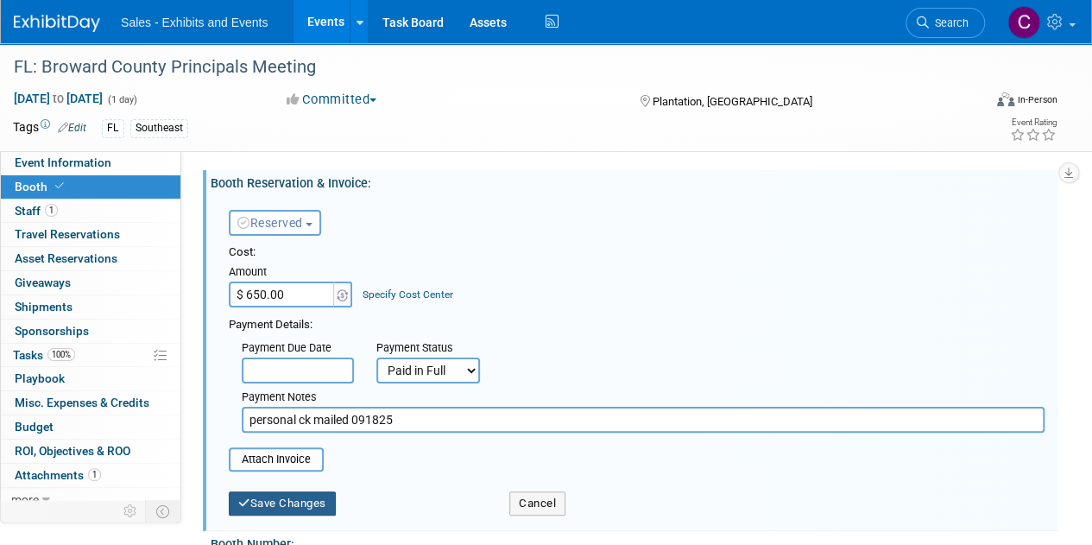
type input "personal ck mailed 091825"
click at [299, 496] on button "Save Changes" at bounding box center [282, 503] width 107 height 24
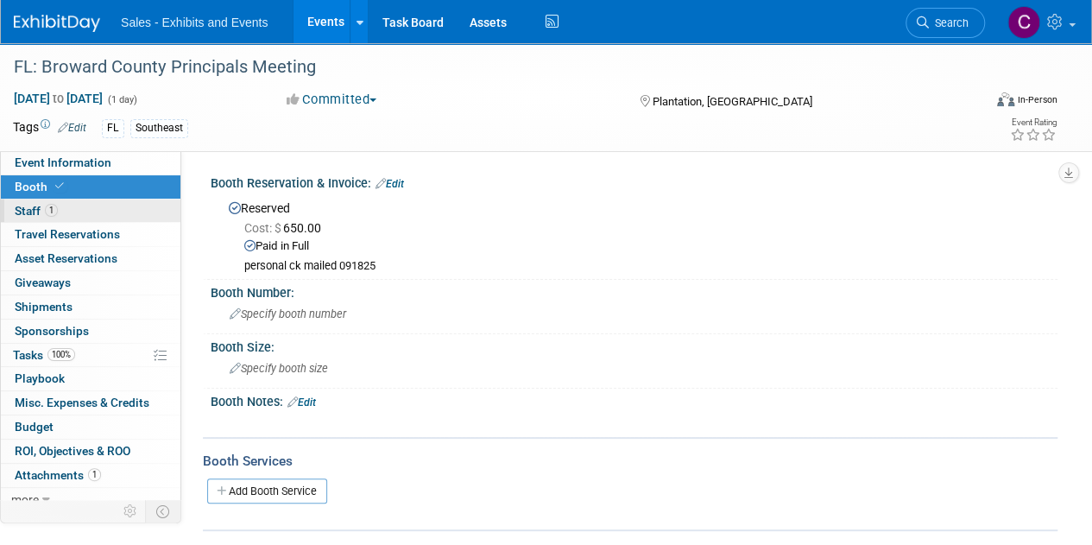
click at [22, 210] on span "Staff 1" at bounding box center [36, 211] width 43 height 14
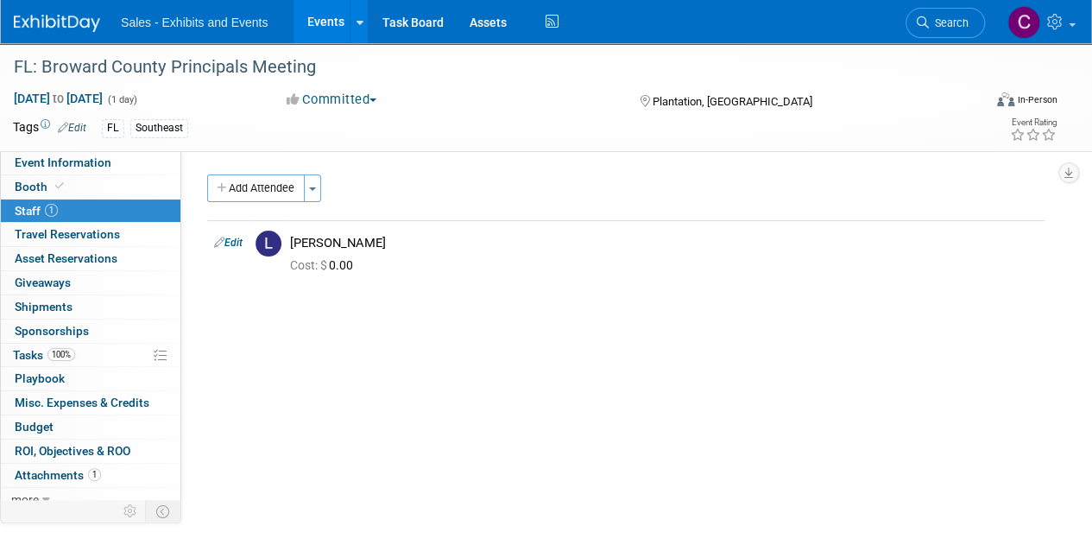
click at [323, 27] on link "Events" at bounding box center [325, 21] width 63 height 43
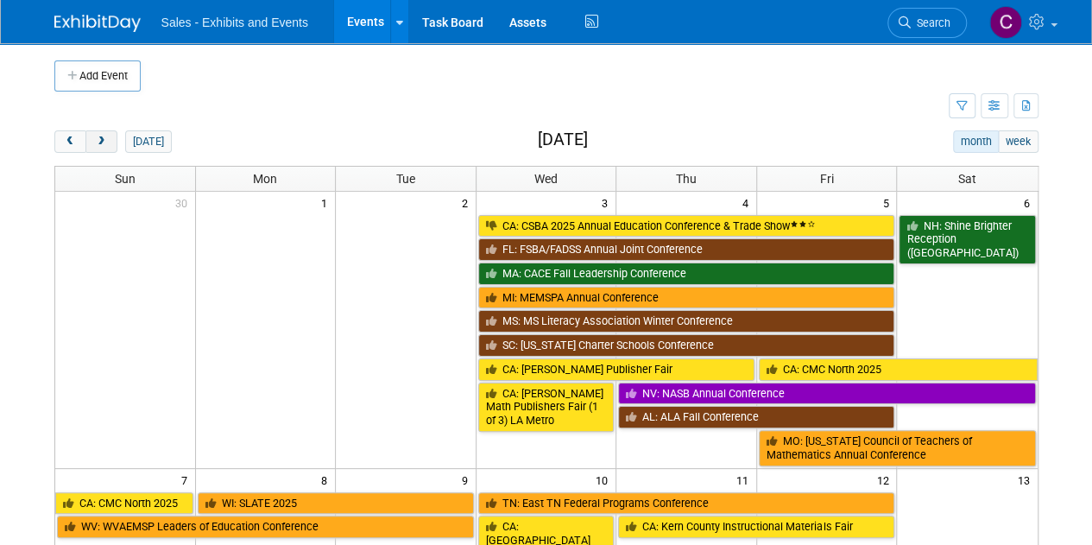
click at [98, 147] on button "next" at bounding box center [101, 141] width 32 height 22
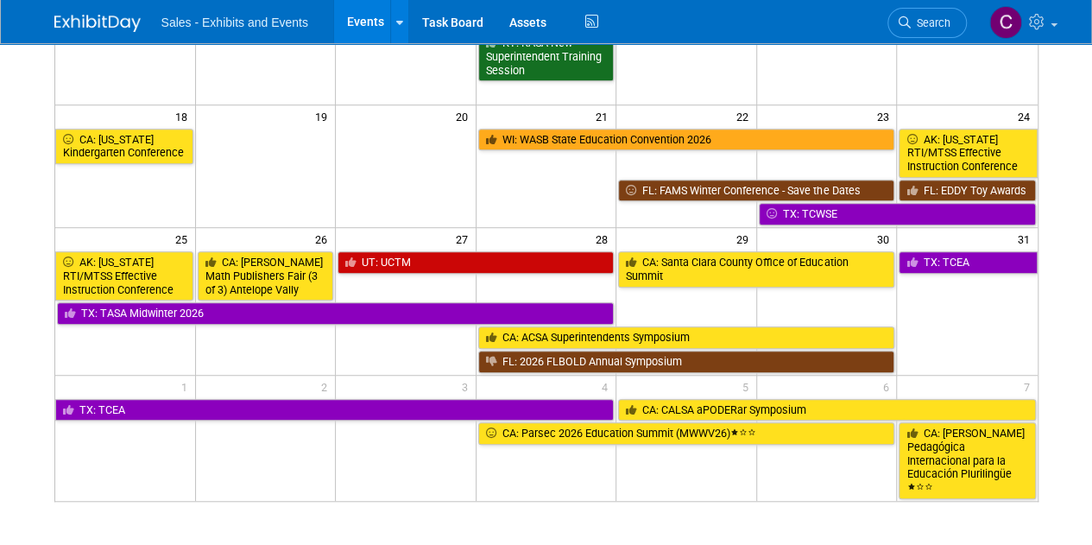
scroll to position [451, 0]
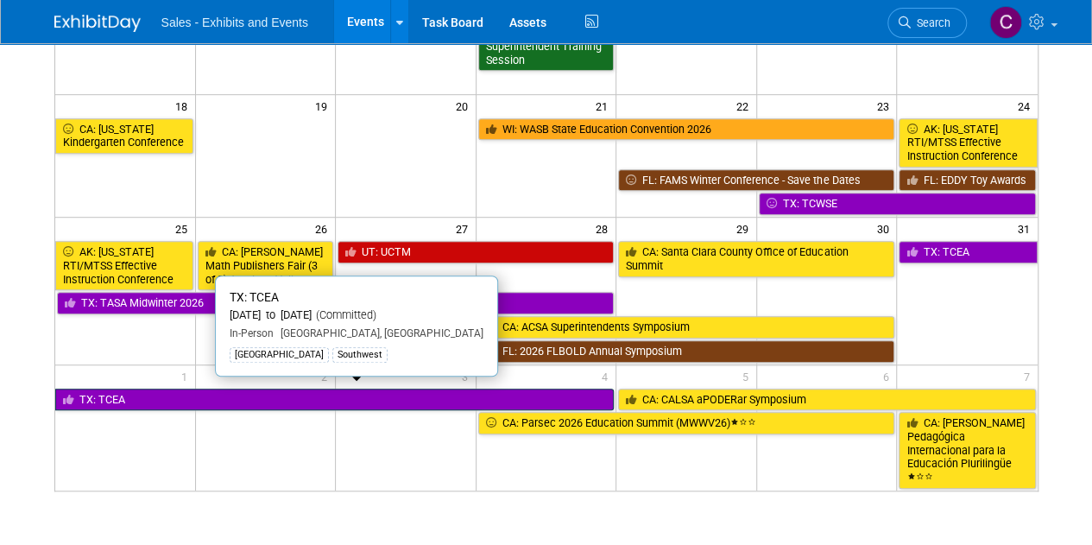
click at [297, 390] on link "TX: TCEA" at bounding box center [334, 400] width 559 height 22
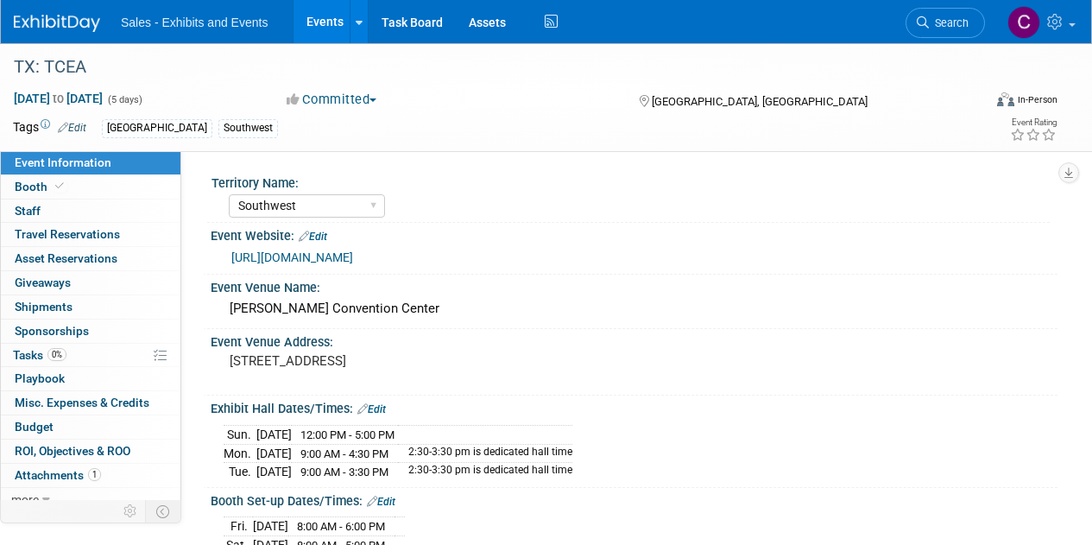
select select "Southwest"
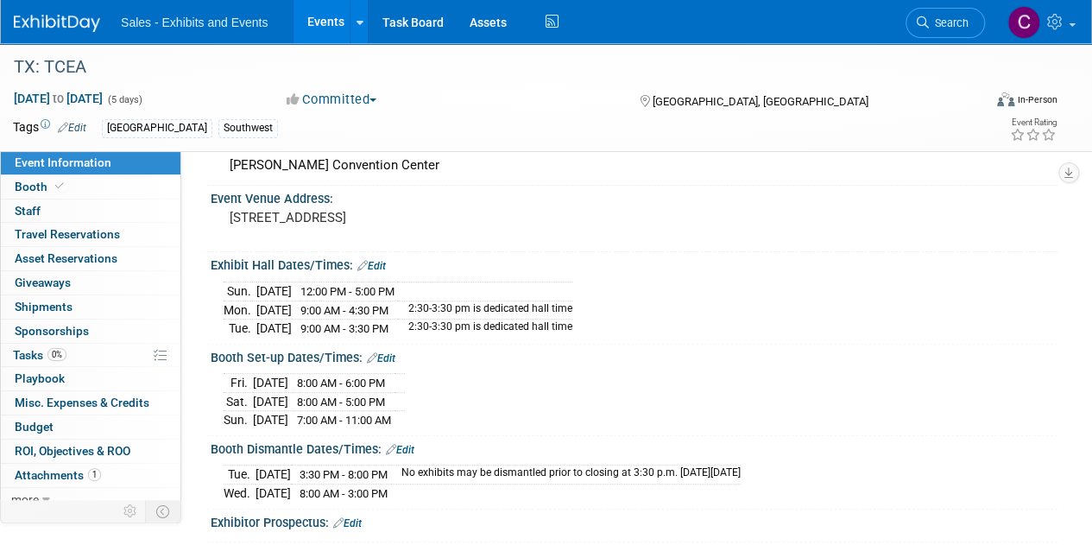
scroll to position [193, 0]
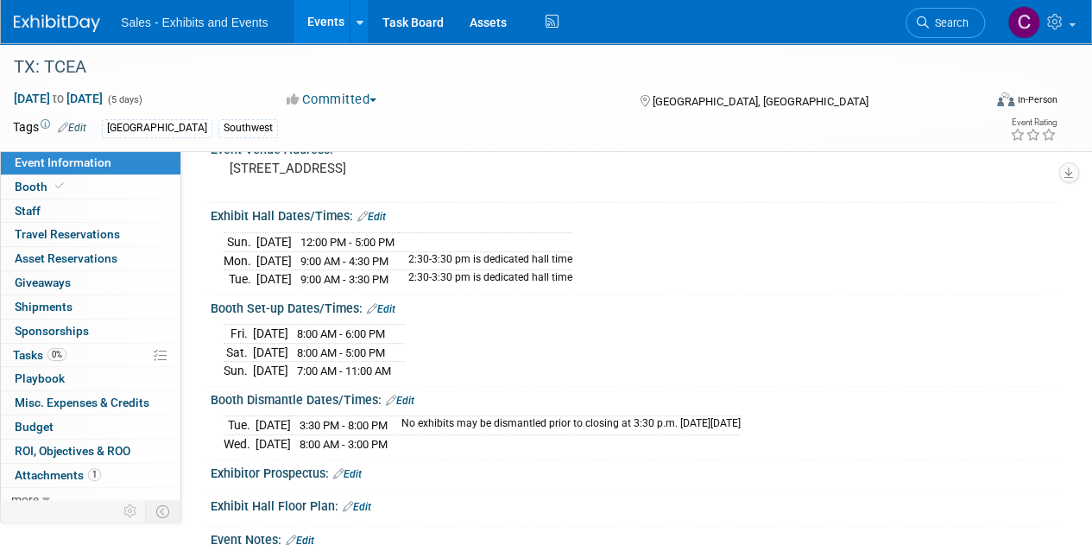
click at [333, 15] on link "Events" at bounding box center [325, 21] width 63 height 43
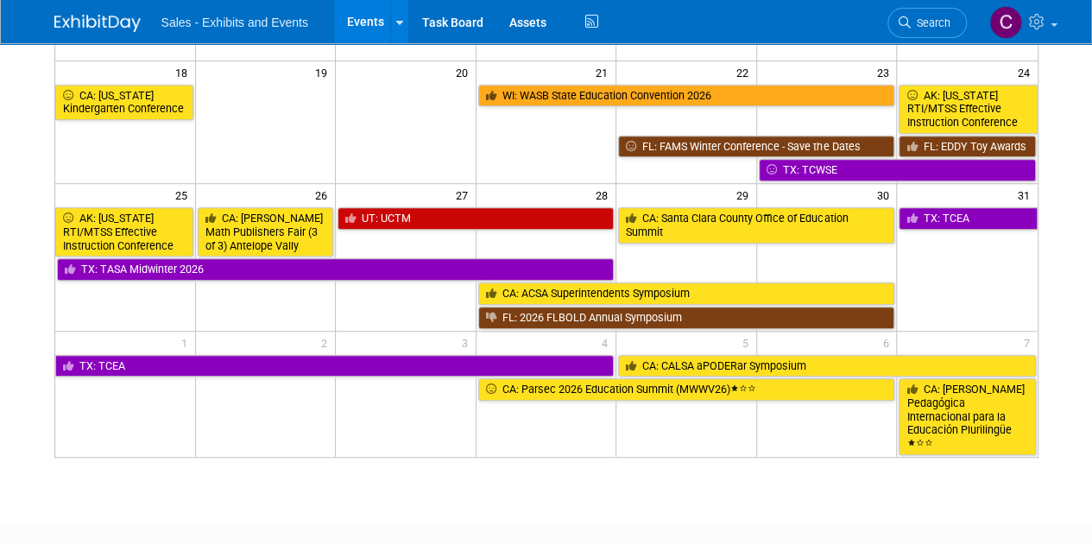
scroll to position [515, 0]
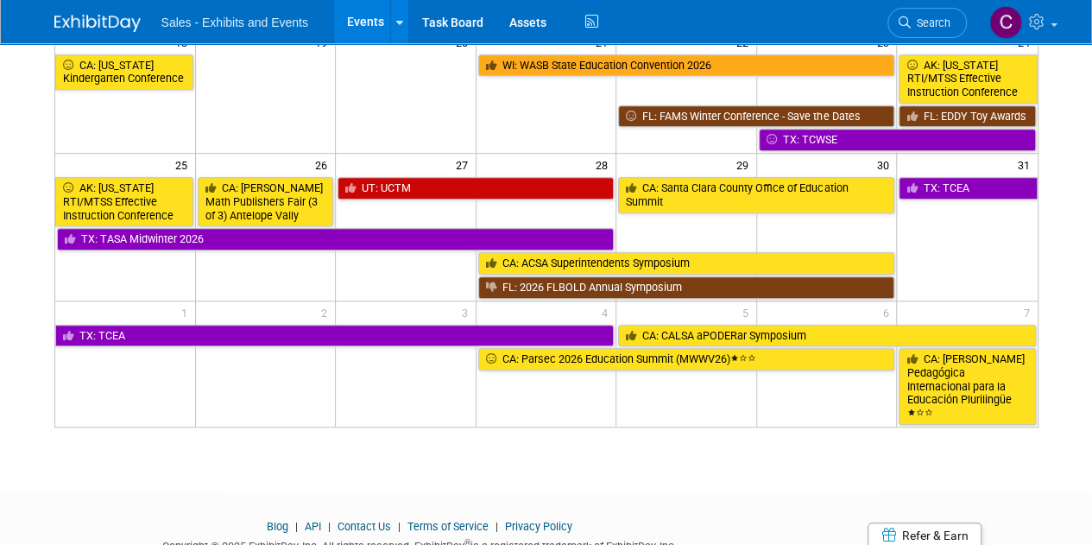
click at [371, 22] on link "Events" at bounding box center [365, 21] width 63 height 43
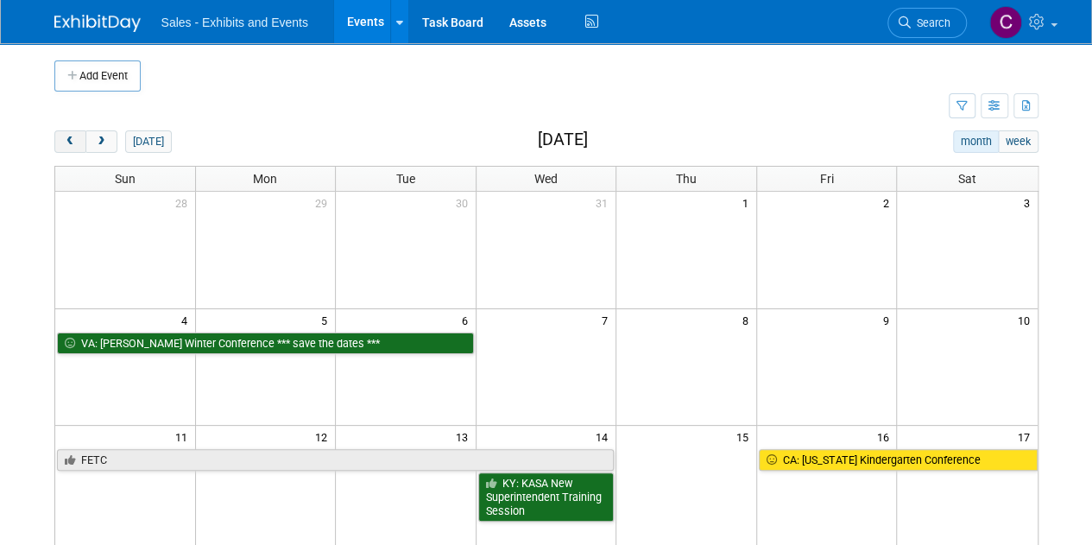
click at [75, 142] on span "prev" at bounding box center [70, 141] width 13 height 11
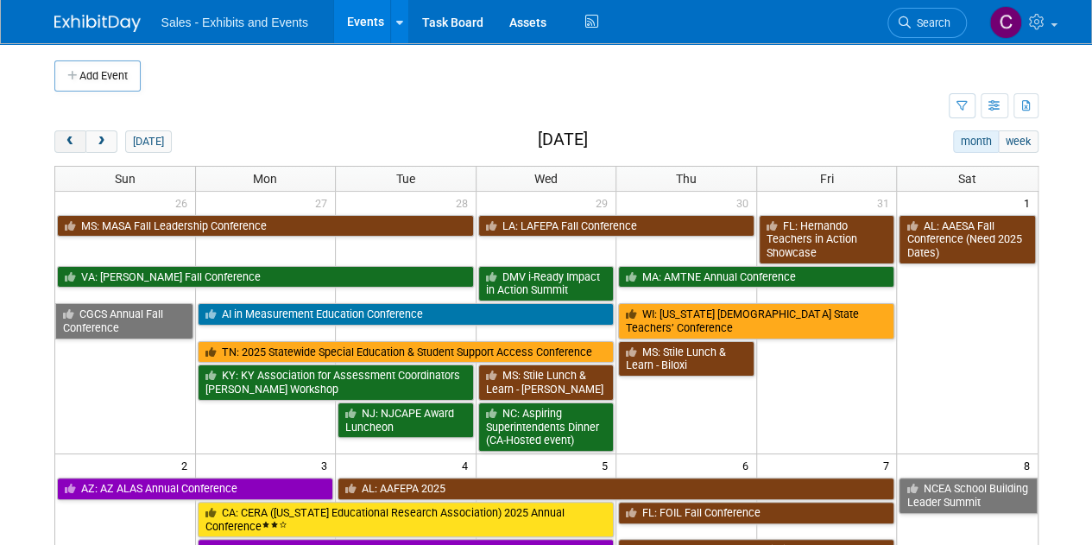
click at [75, 142] on span "prev" at bounding box center [70, 141] width 13 height 11
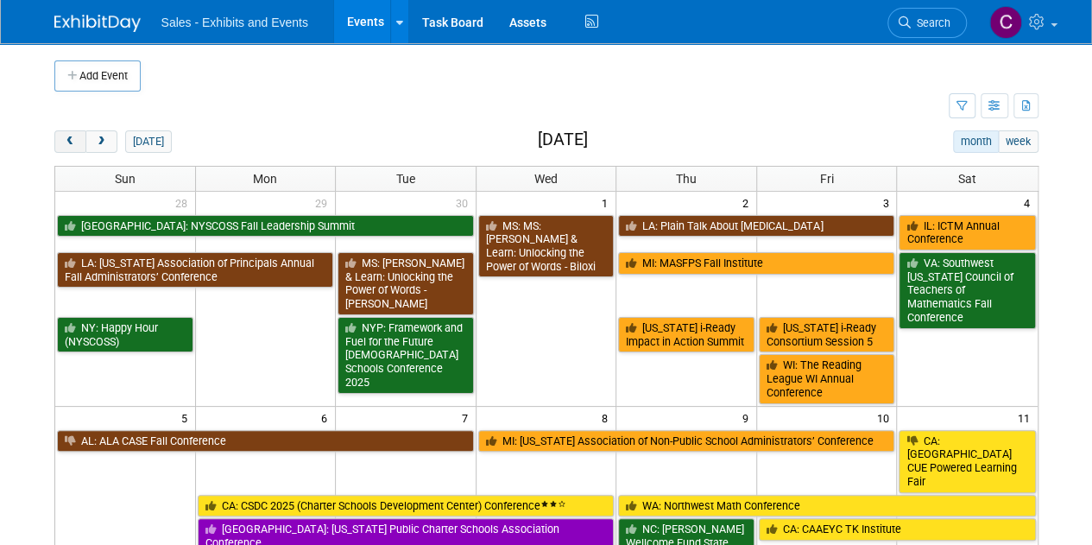
click at [75, 142] on span "prev" at bounding box center [70, 141] width 13 height 11
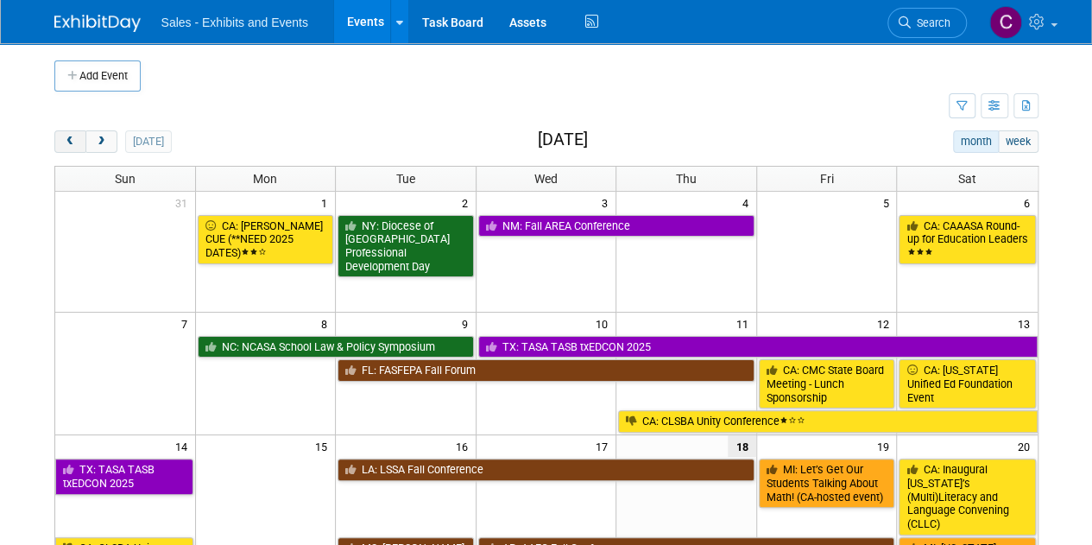
click at [75, 142] on span "prev" at bounding box center [70, 141] width 13 height 11
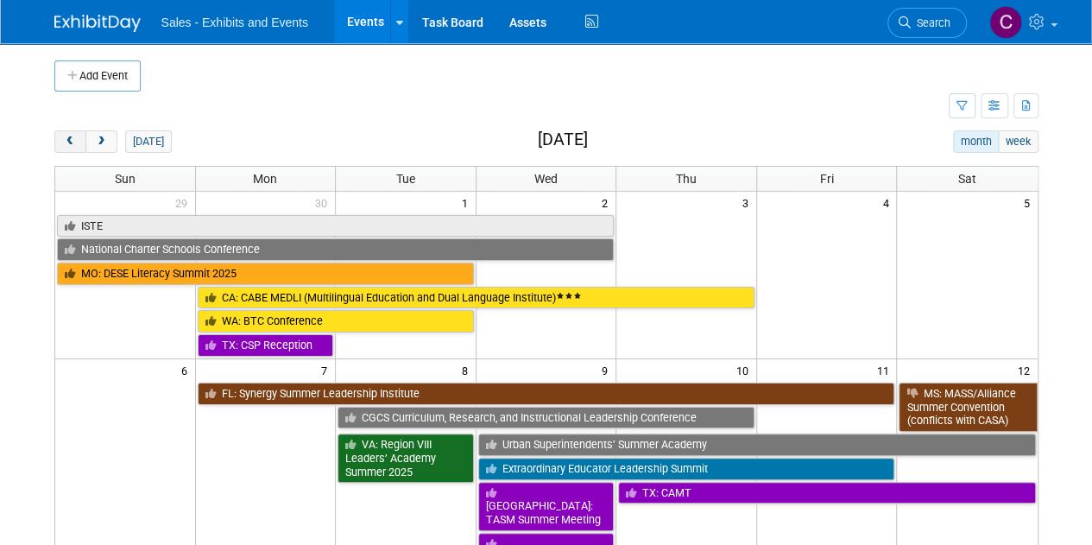
click at [75, 142] on span "prev" at bounding box center [70, 141] width 13 height 11
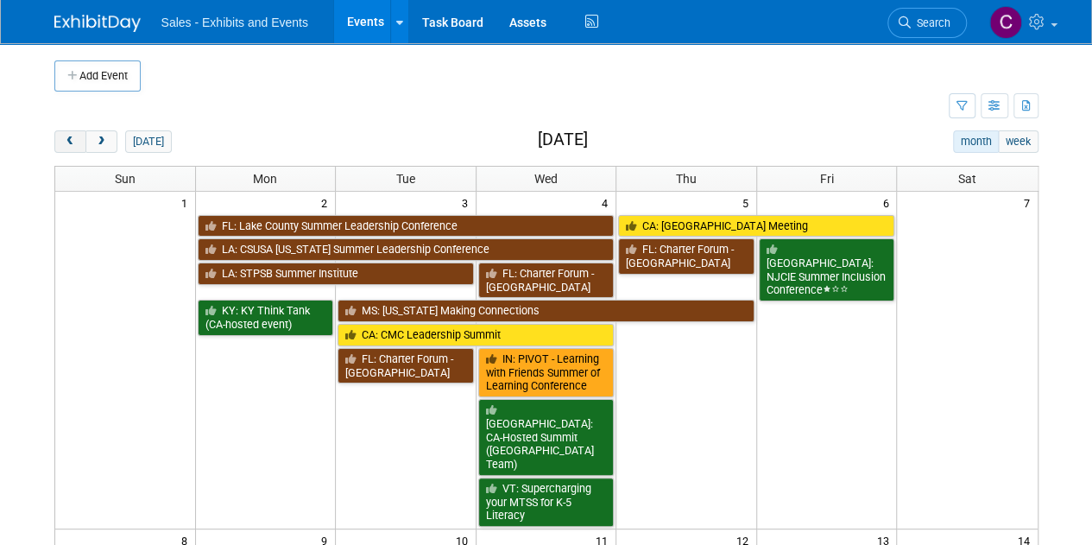
click at [75, 142] on span "prev" at bounding box center [70, 141] width 13 height 11
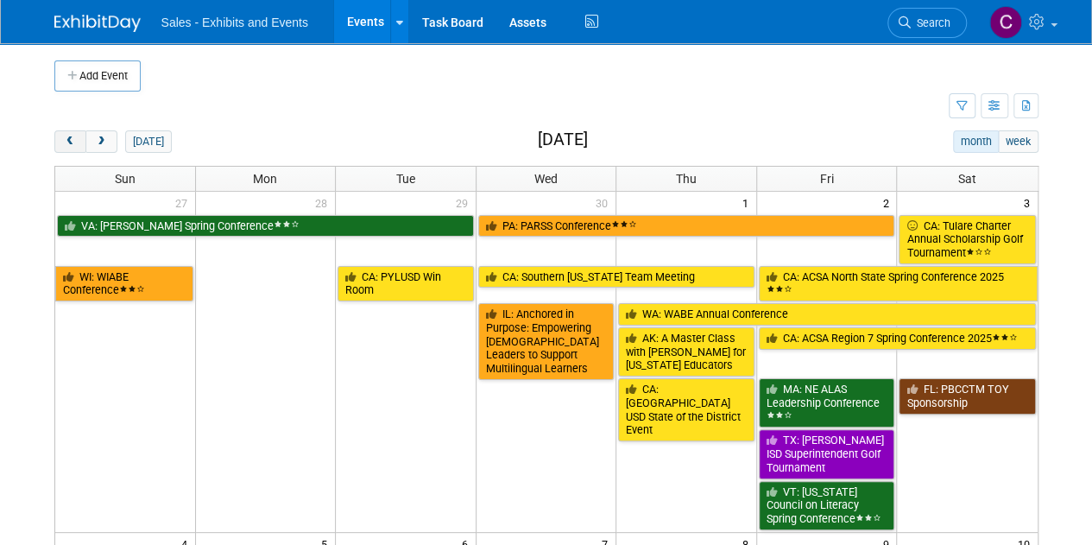
click at [75, 142] on span "prev" at bounding box center [70, 141] width 13 height 11
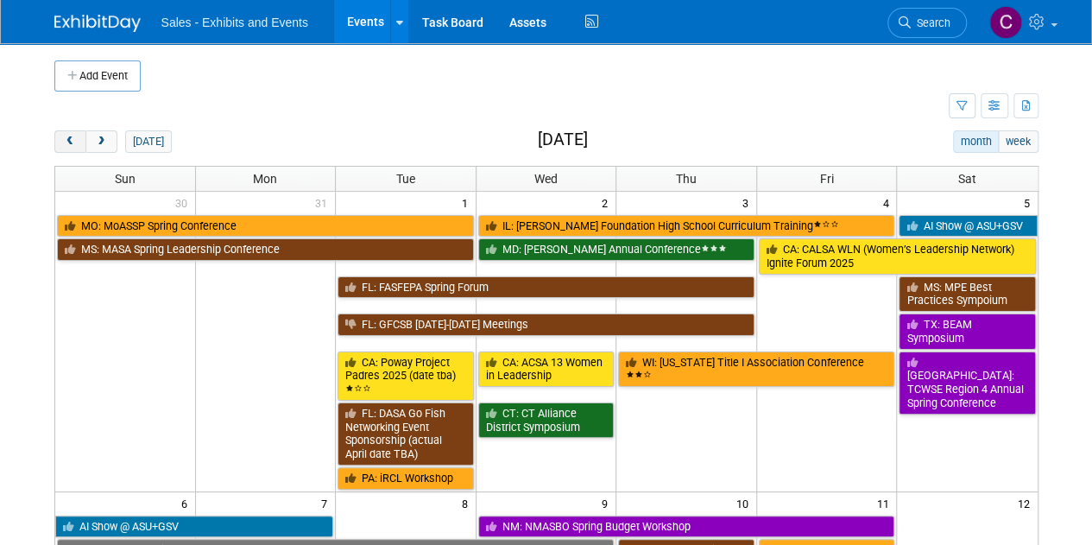
click at [75, 142] on span "prev" at bounding box center [70, 141] width 13 height 11
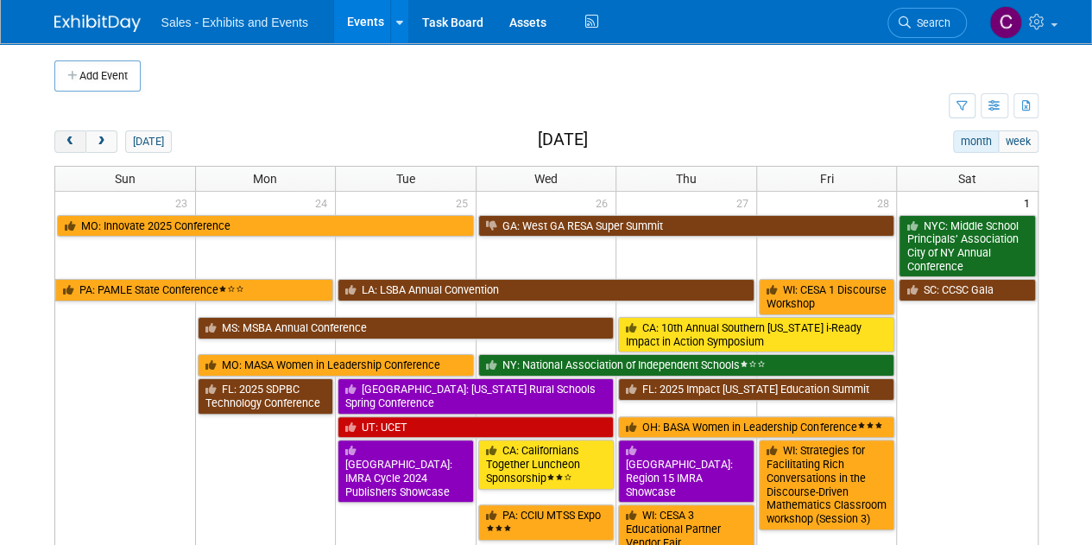
click at [75, 142] on span "prev" at bounding box center [70, 141] width 13 height 11
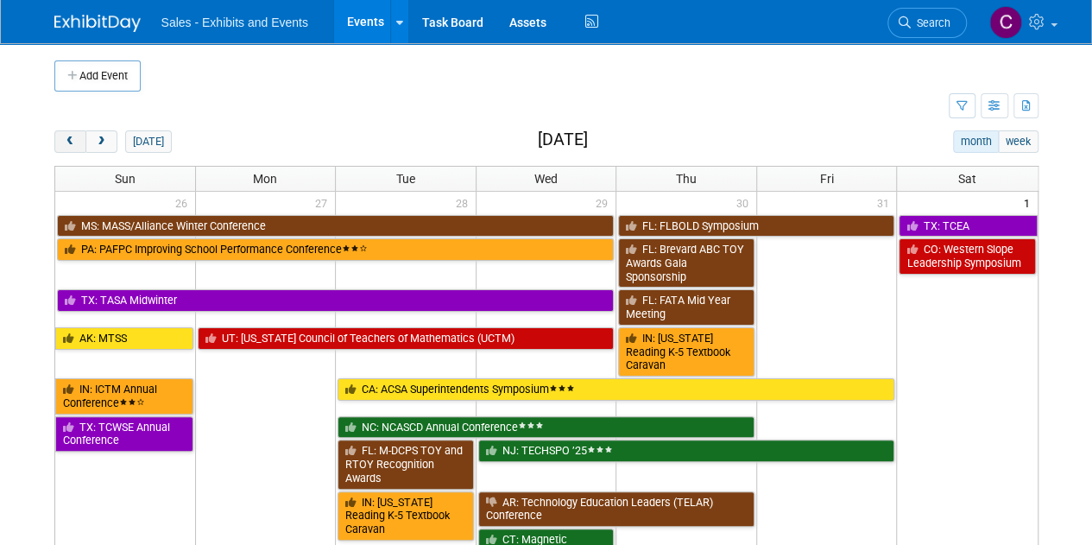
click at [75, 142] on span "prev" at bounding box center [70, 141] width 13 height 11
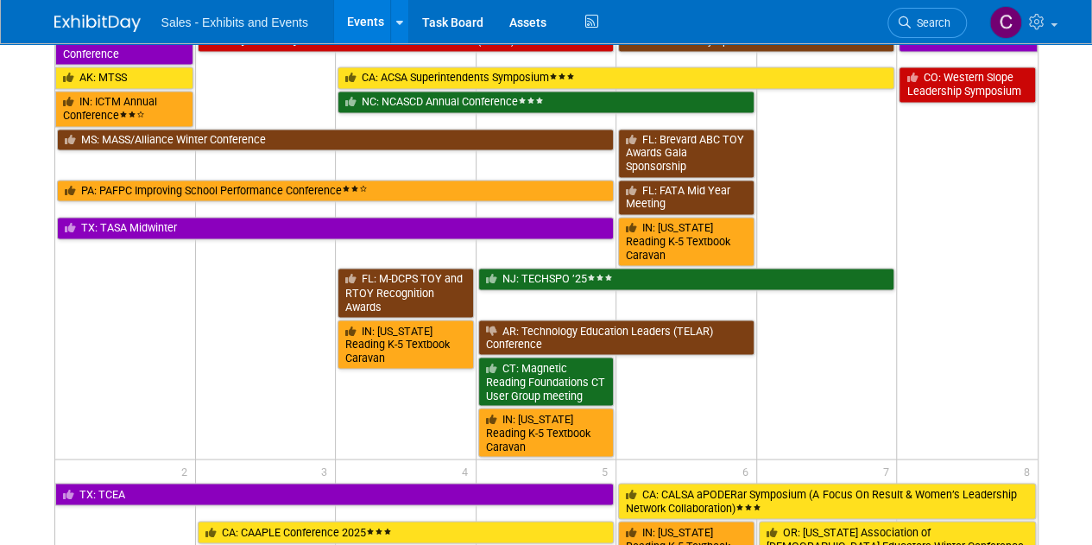
scroll to position [1397, 0]
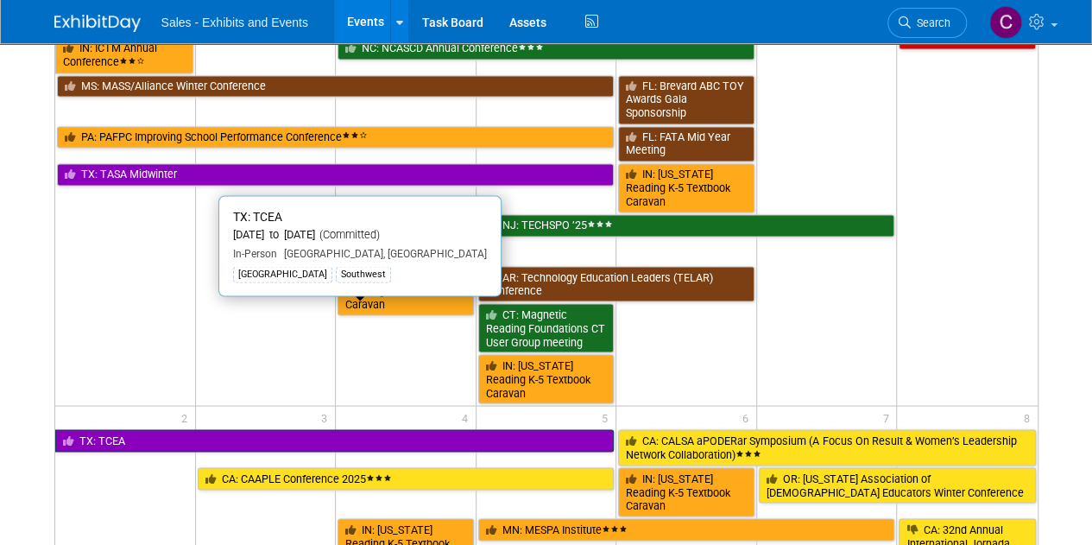
click at [187, 429] on link "TX: TCEA" at bounding box center [334, 440] width 559 height 22
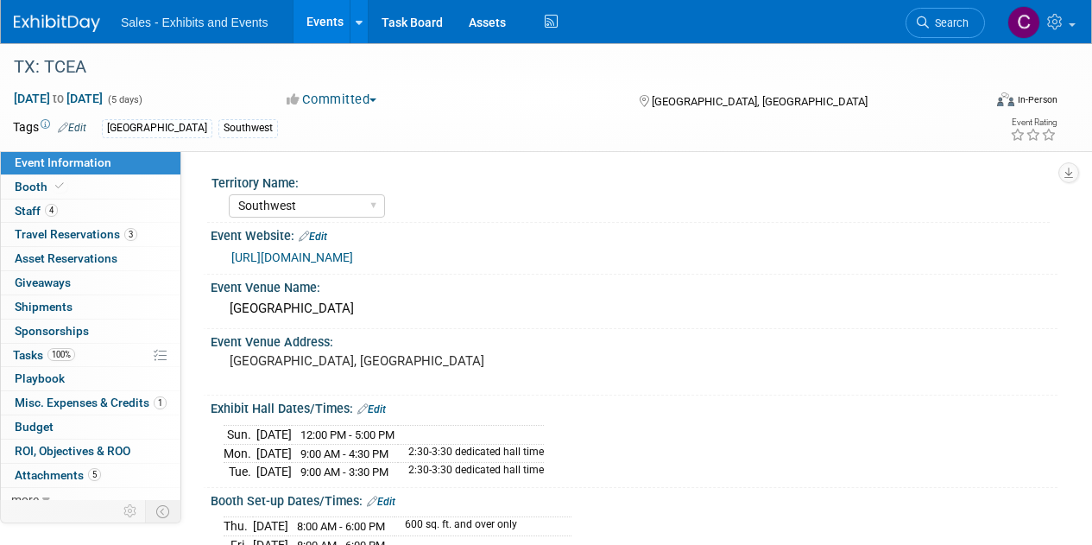
select select "Southwest"
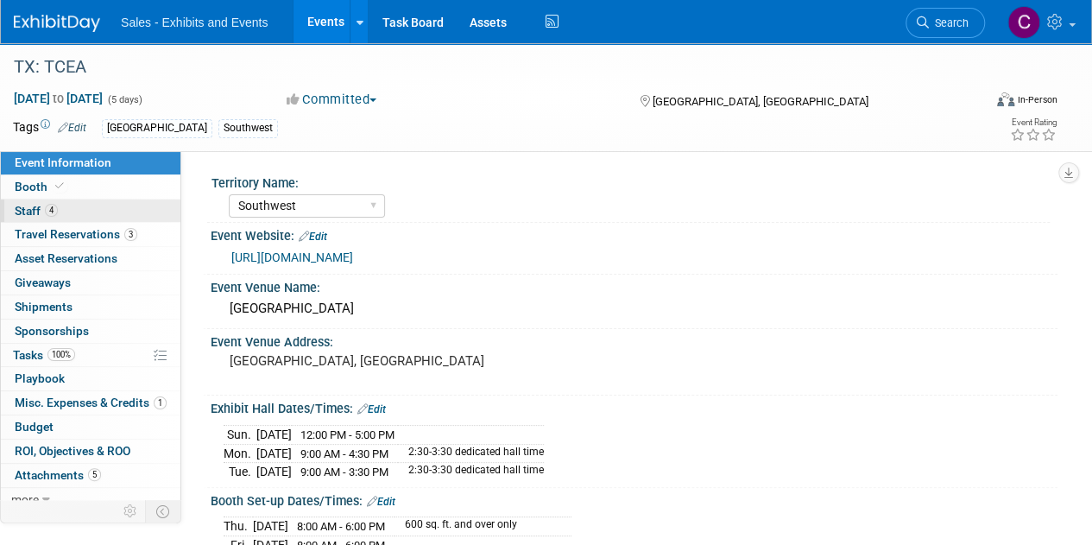
click at [24, 205] on span "Staff 4" at bounding box center [36, 211] width 43 height 14
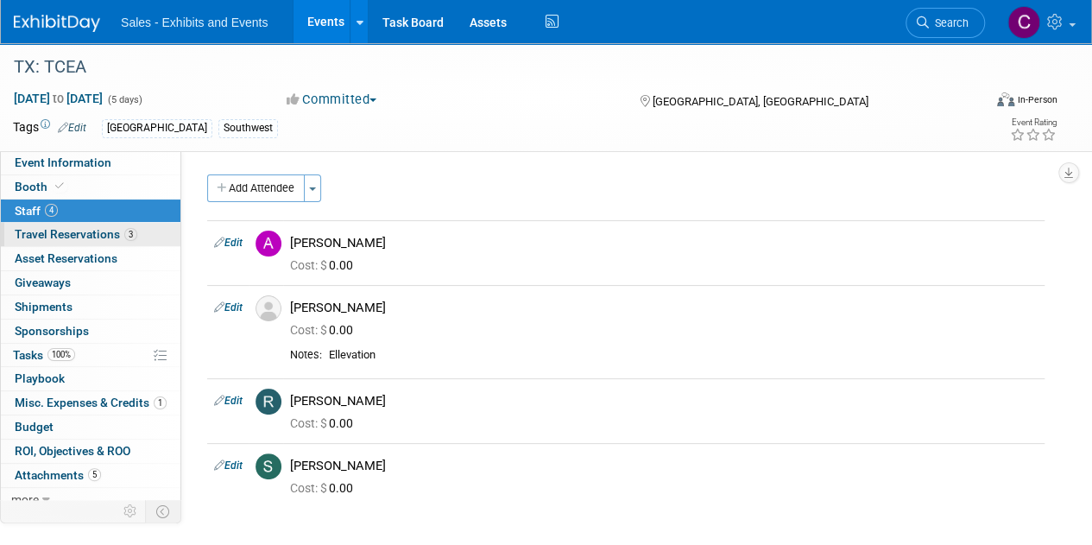
click at [29, 238] on span "Travel Reservations 3" at bounding box center [76, 234] width 123 height 14
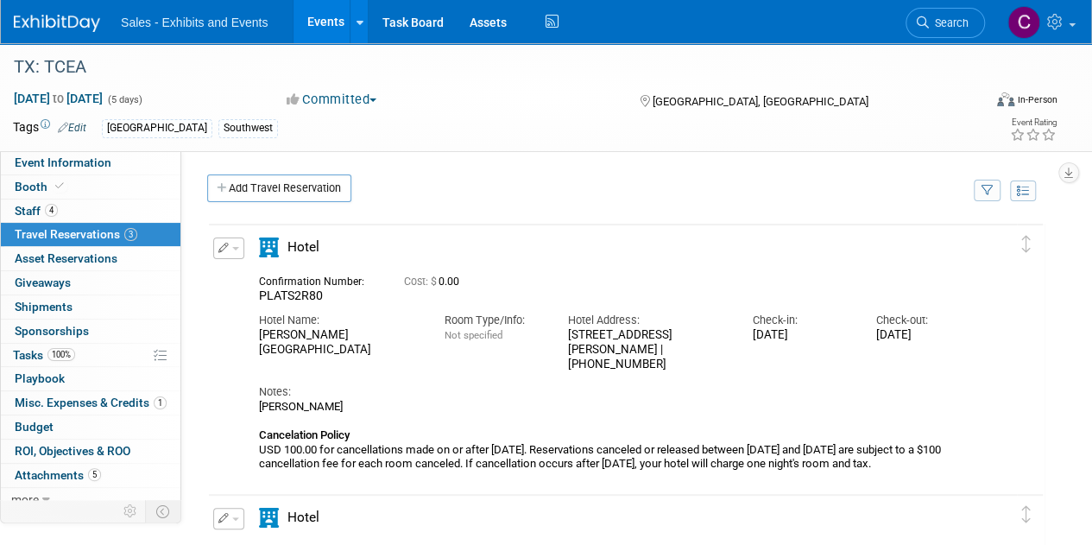
click at [338, 16] on link "Events" at bounding box center [325, 21] width 63 height 43
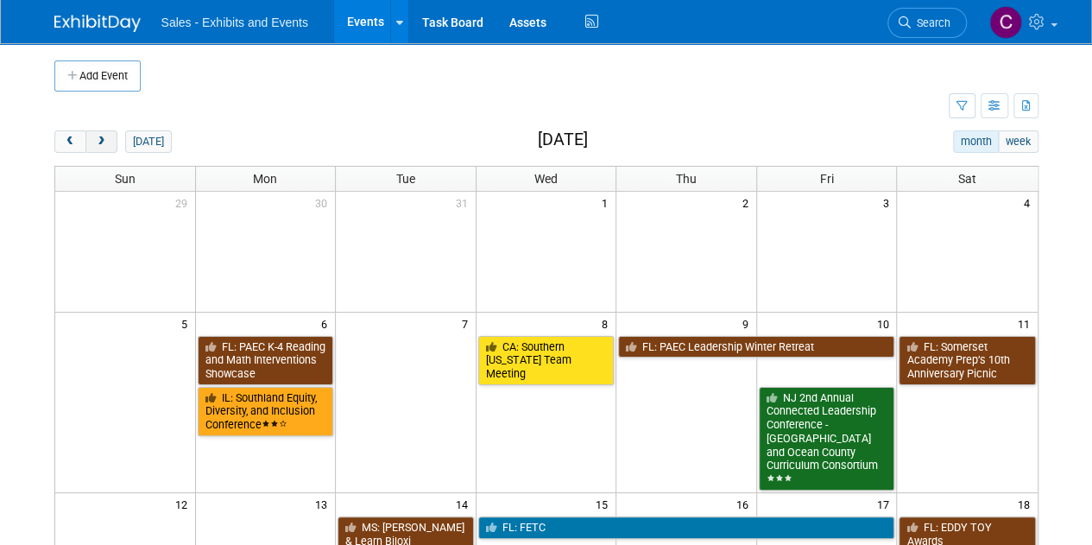
click at [103, 136] on span "next" at bounding box center [101, 141] width 13 height 11
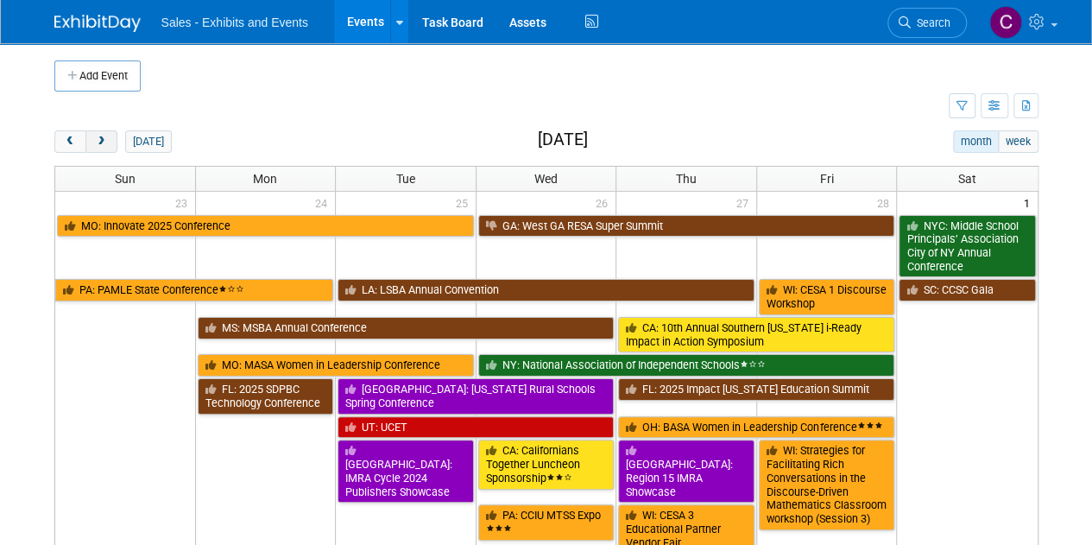
click at [103, 136] on span "next" at bounding box center [101, 141] width 13 height 11
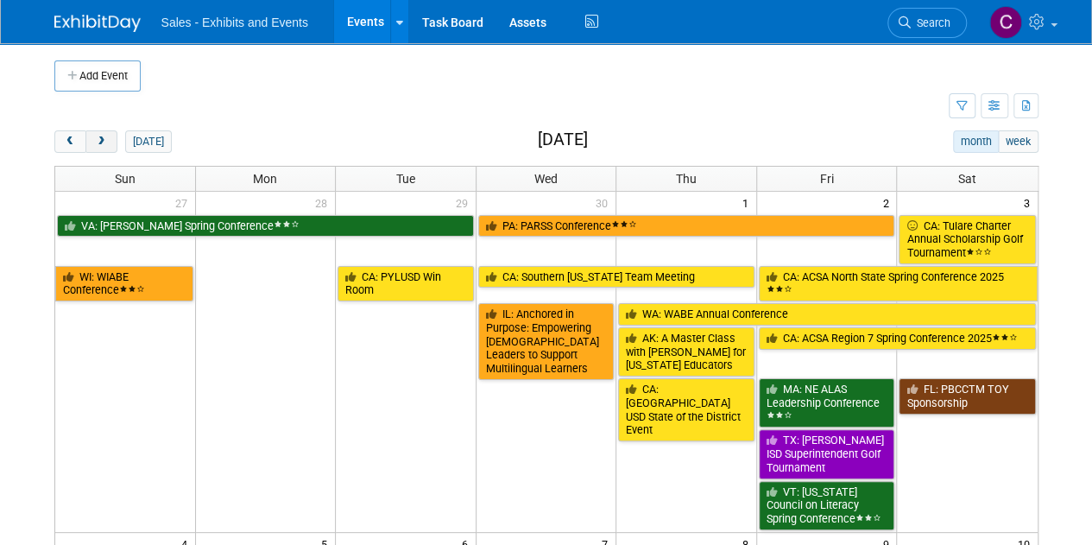
click at [103, 136] on span "next" at bounding box center [101, 141] width 13 height 11
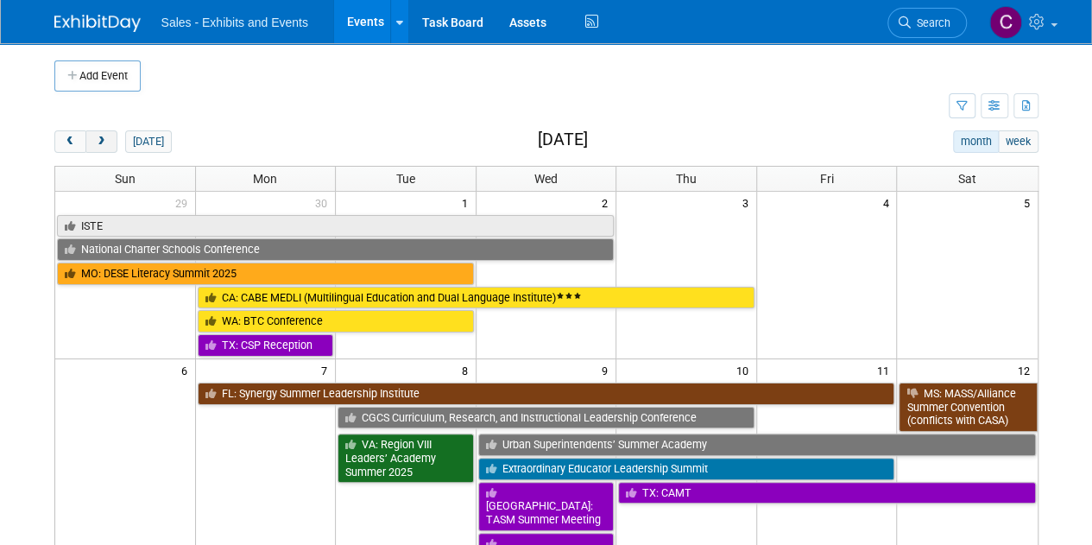
click at [103, 136] on span "next" at bounding box center [101, 141] width 13 height 11
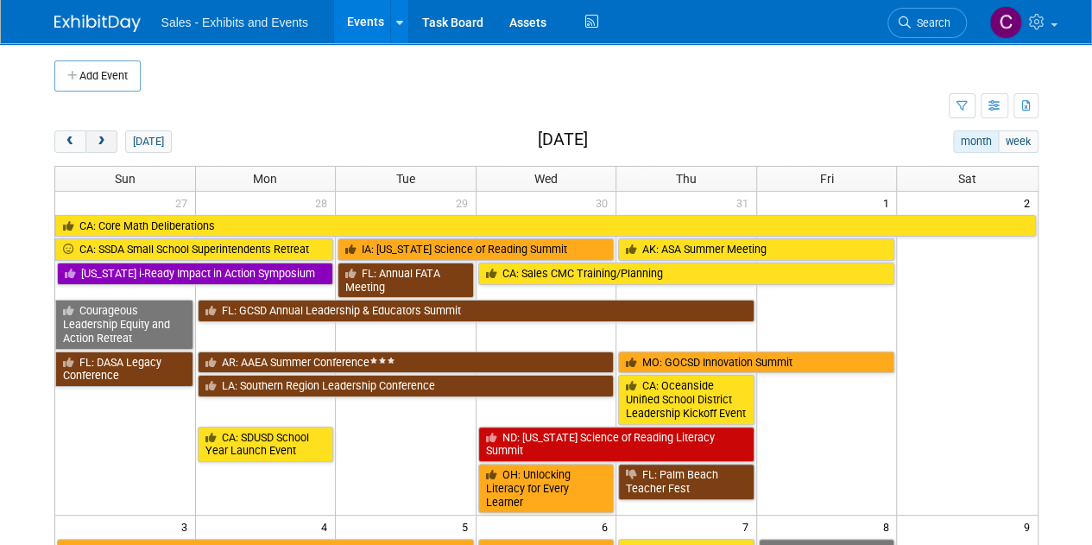
click at [103, 136] on span "next" at bounding box center [101, 141] width 13 height 11
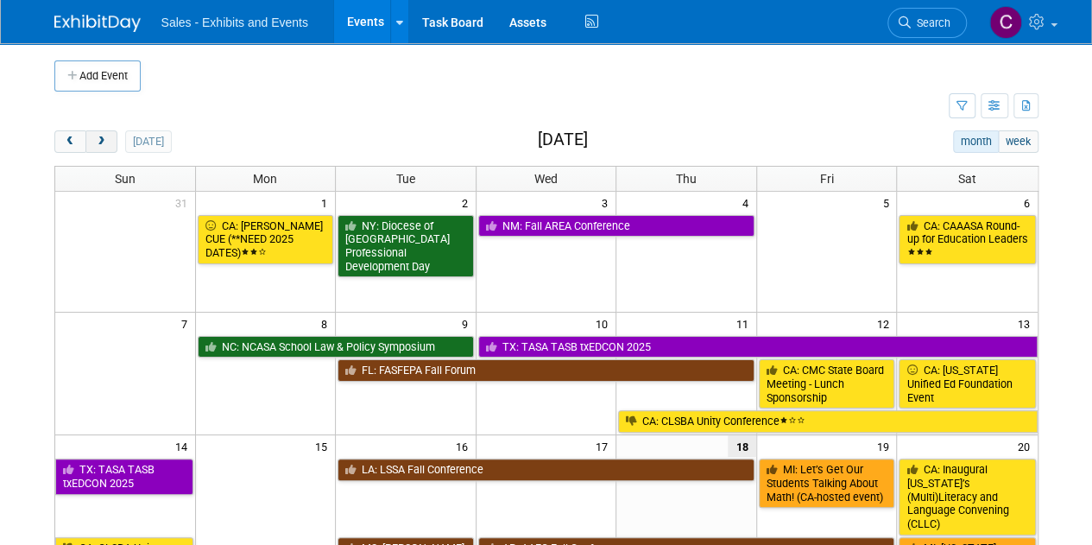
click at [103, 136] on span "next" at bounding box center [101, 141] width 13 height 11
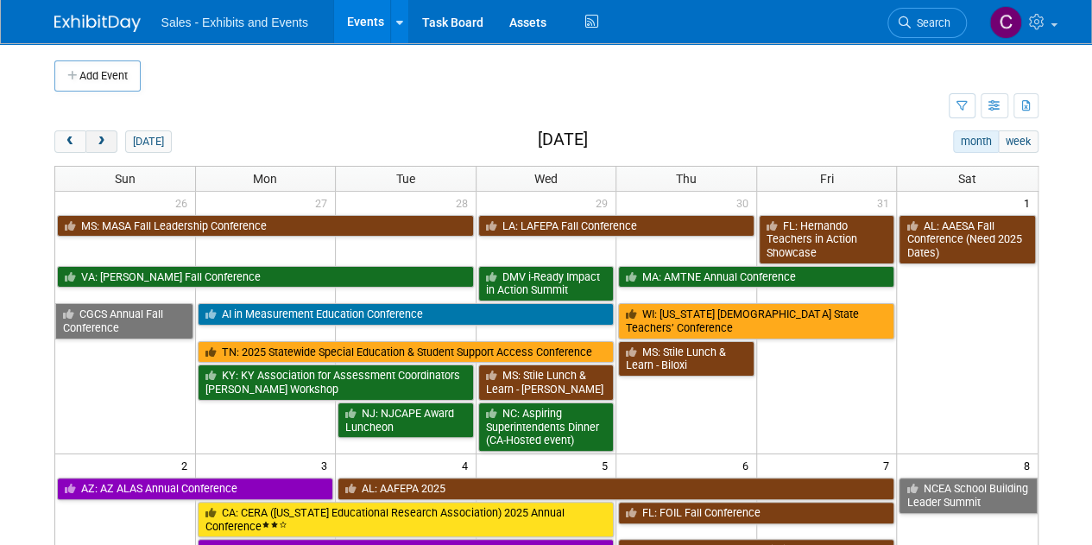
click at [103, 136] on span "next" at bounding box center [101, 141] width 13 height 11
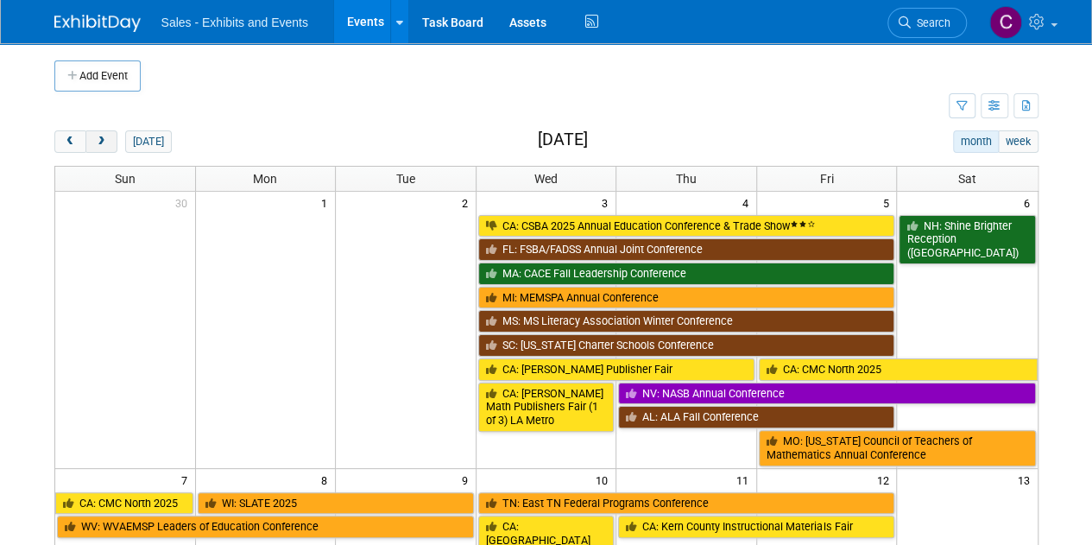
click at [103, 136] on span "next" at bounding box center [101, 141] width 13 height 11
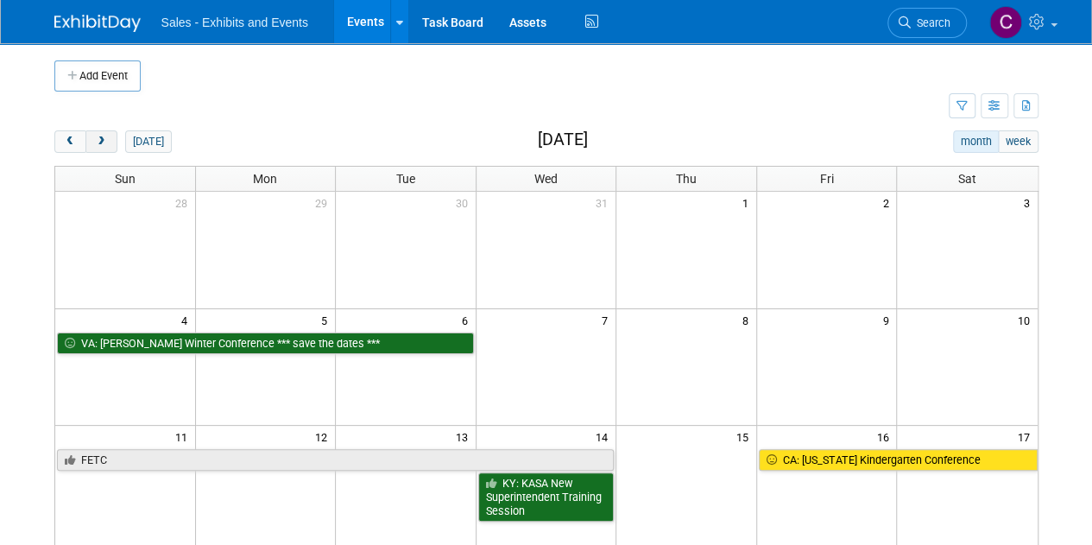
click at [103, 136] on span "next" at bounding box center [101, 141] width 13 height 11
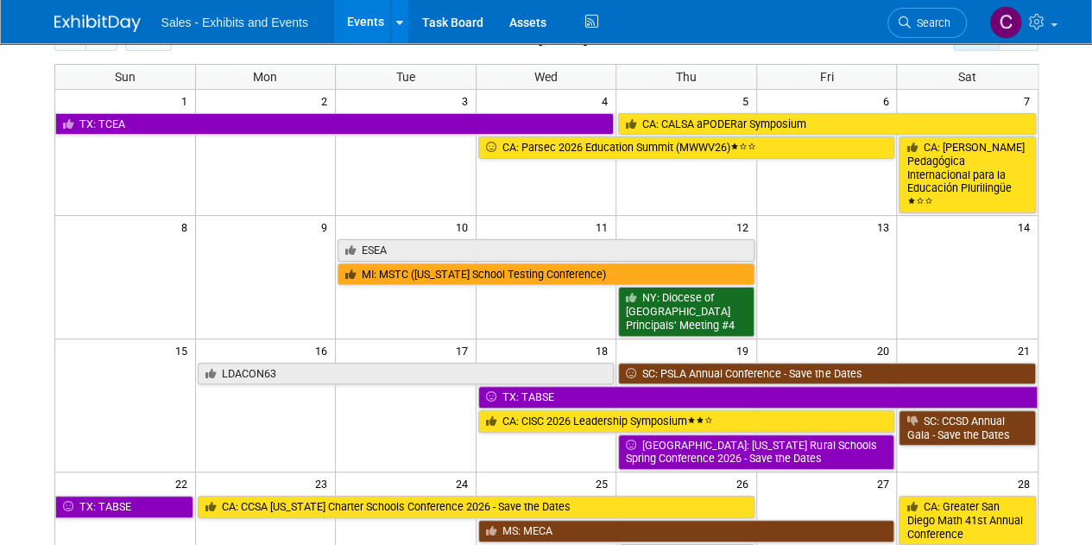
scroll to position [67, 0]
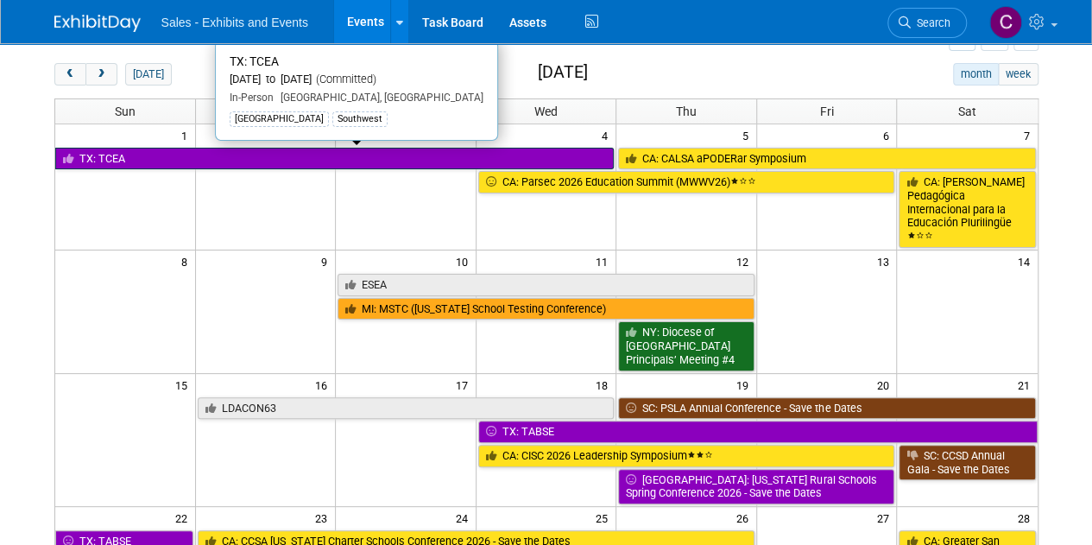
click at [169, 157] on link "TX: TCEA" at bounding box center [334, 159] width 559 height 22
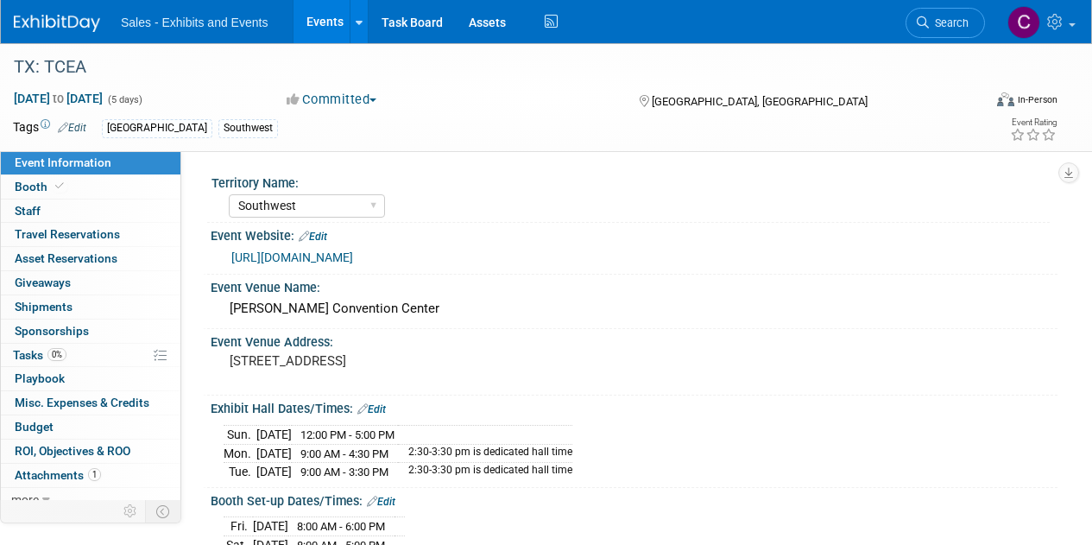
select select "Southwest"
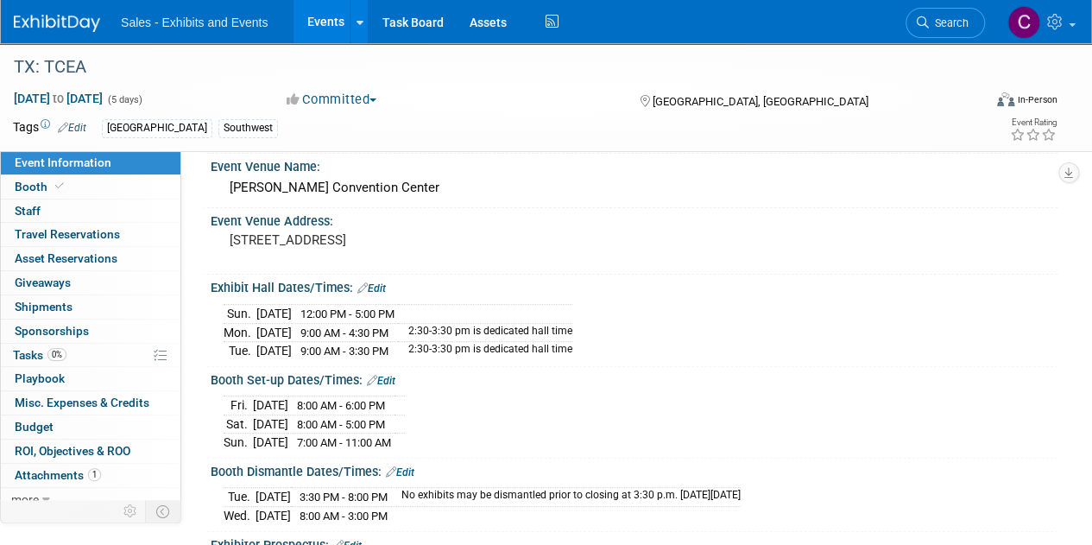
scroll to position [48, 0]
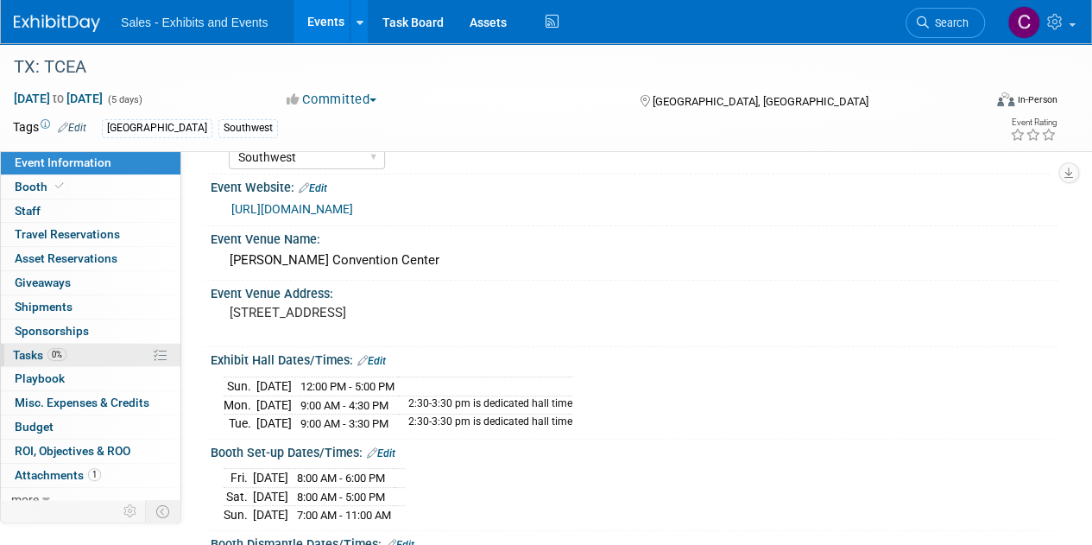
click at [23, 348] on span "Tasks 0%" at bounding box center [40, 355] width 54 height 14
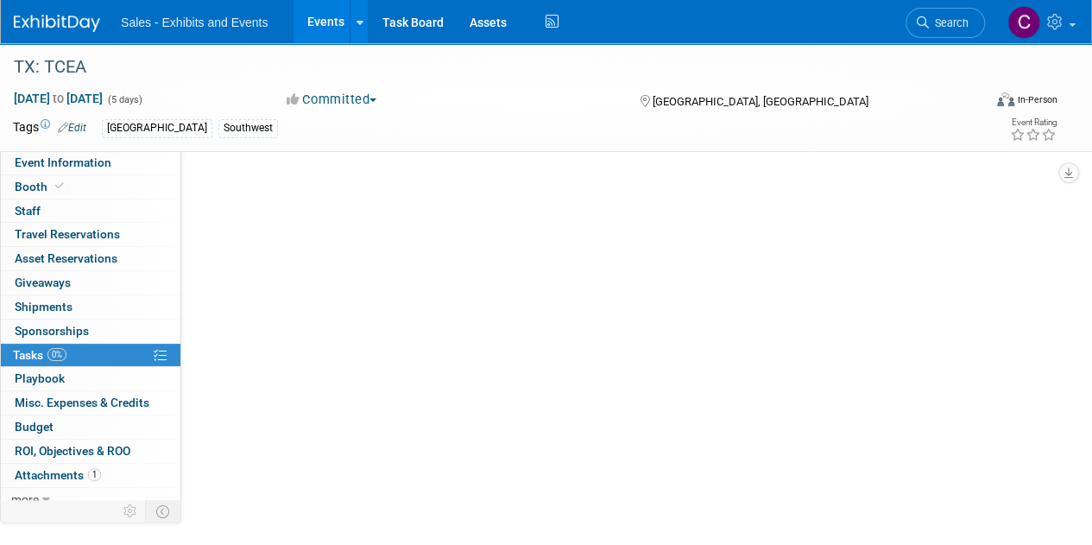
scroll to position [0, 0]
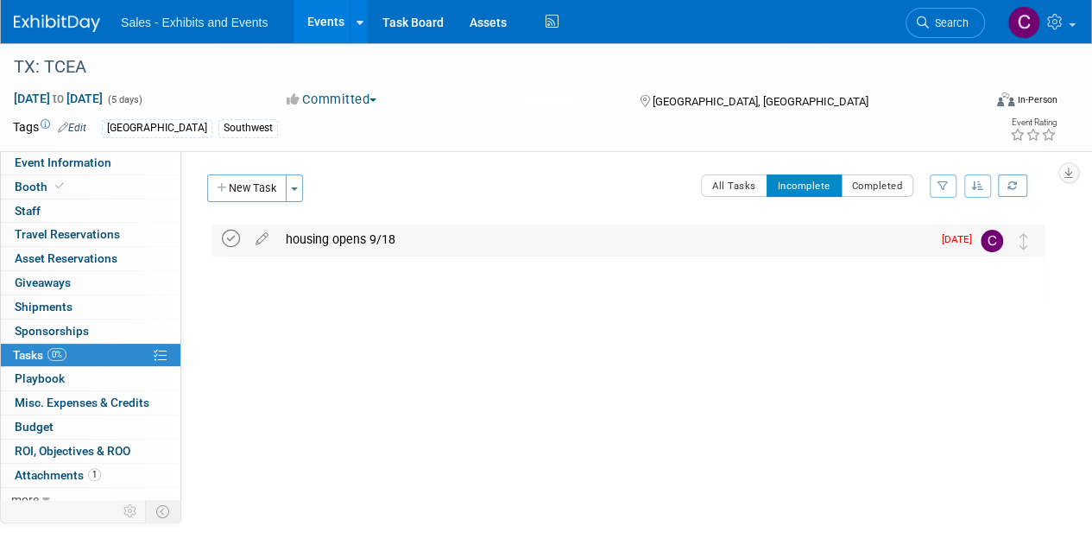
click at [235, 232] on icon at bounding box center [231, 239] width 18 height 18
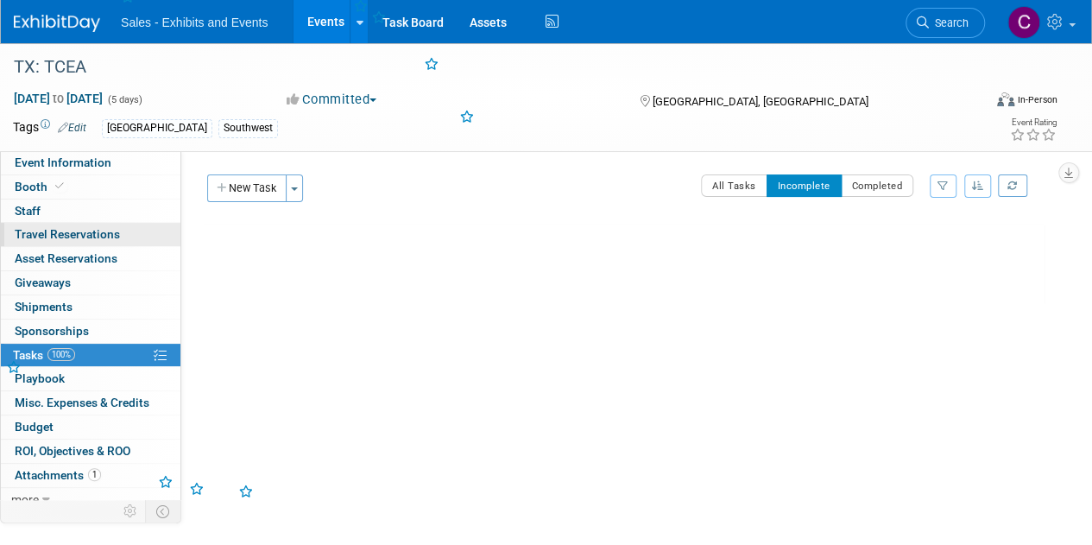
click at [97, 225] on link "0 Travel Reservations 0" at bounding box center [91, 234] width 180 height 23
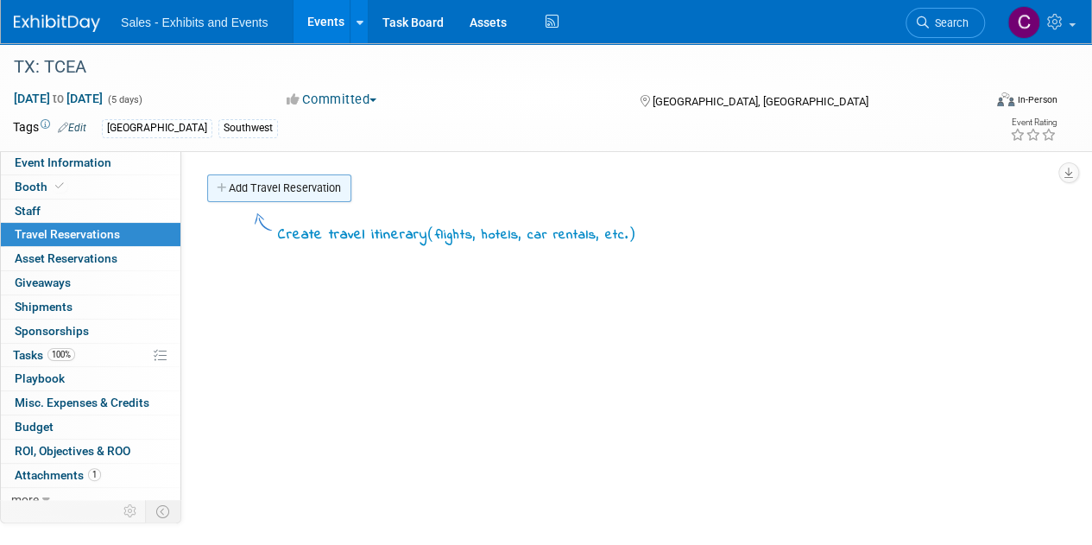
click at [302, 187] on link "Add Travel Reservation" at bounding box center [279, 188] width 144 height 28
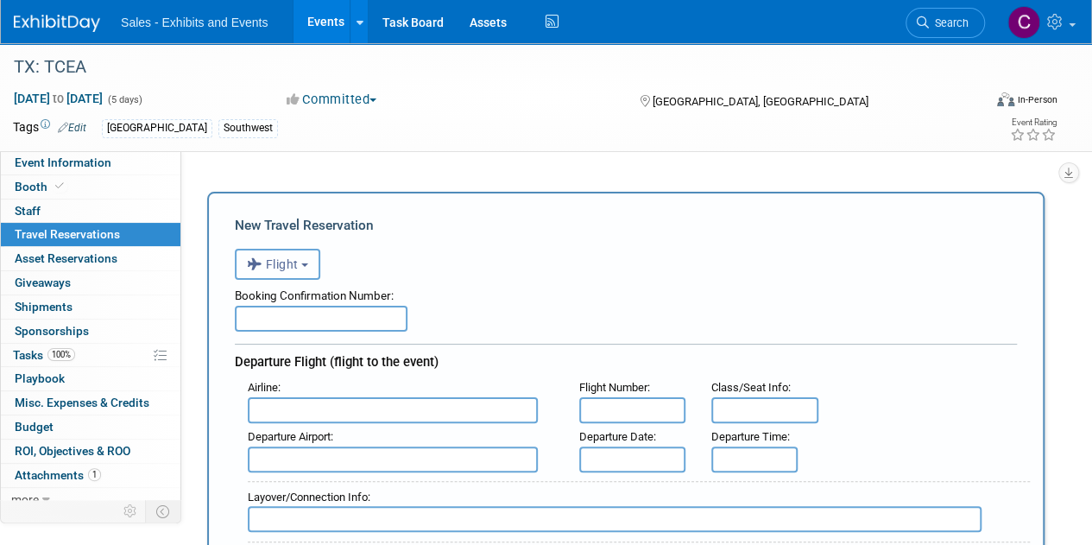
click at [302, 264] on button "Flight" at bounding box center [277, 264] width 85 height 31
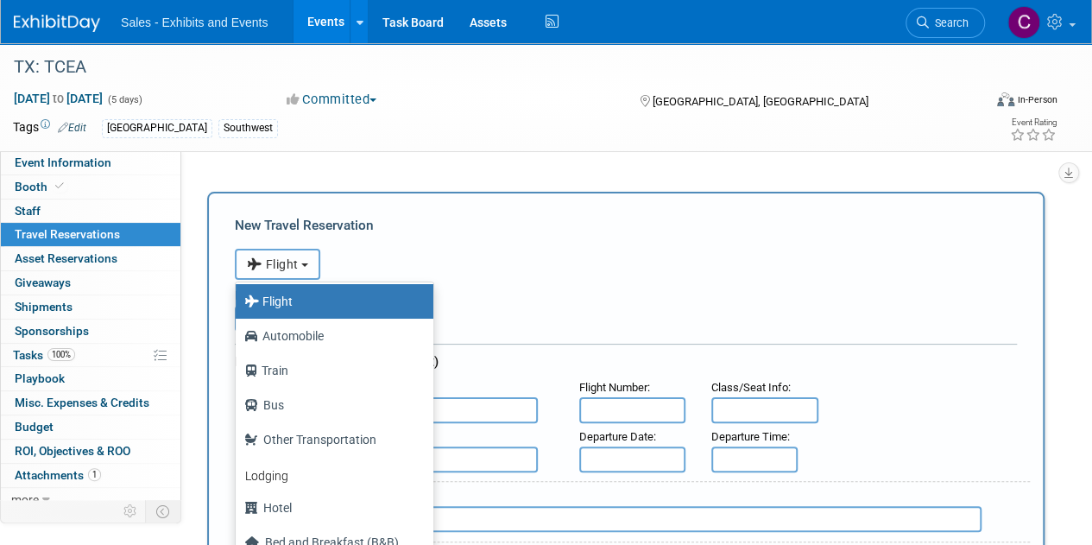
scroll to position [73, 0]
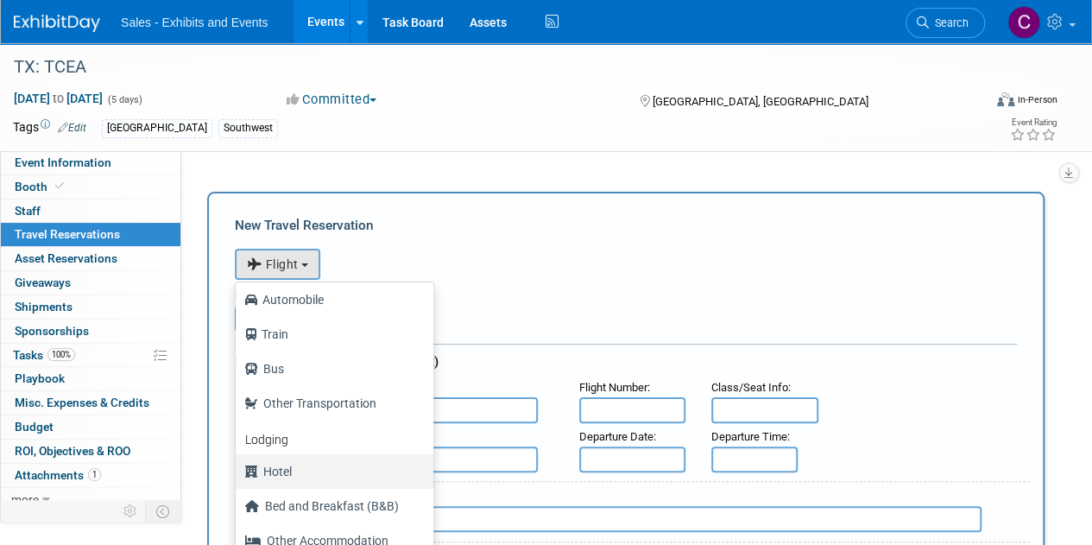
click at [281, 462] on label "Hotel" at bounding box center [330, 472] width 172 height 28
click at [238, 464] on input "Hotel" at bounding box center [232, 469] width 11 height 11
select select "6"
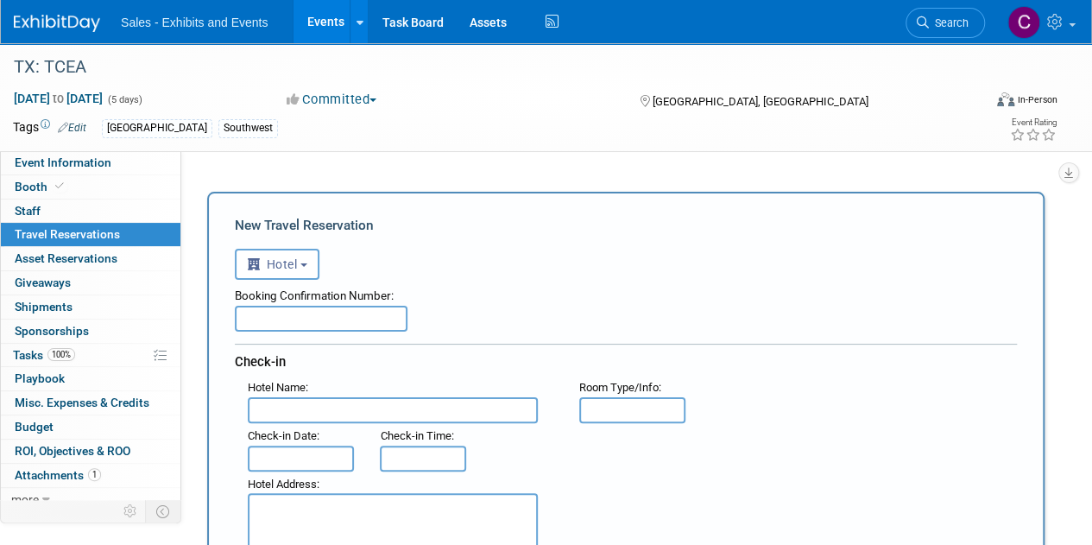
click at [279, 314] on input "text" at bounding box center [321, 319] width 173 height 26
click at [240, 320] on input "6 rooms booked 091825" at bounding box center [321, 319] width 173 height 26
click at [348, 313] on input "CL booked 6 rooms booked 091825" at bounding box center [321, 319] width 173 height 26
click at [363, 315] on input "CL booked 6 rooms booked 091825" at bounding box center [321, 319] width 173 height 26
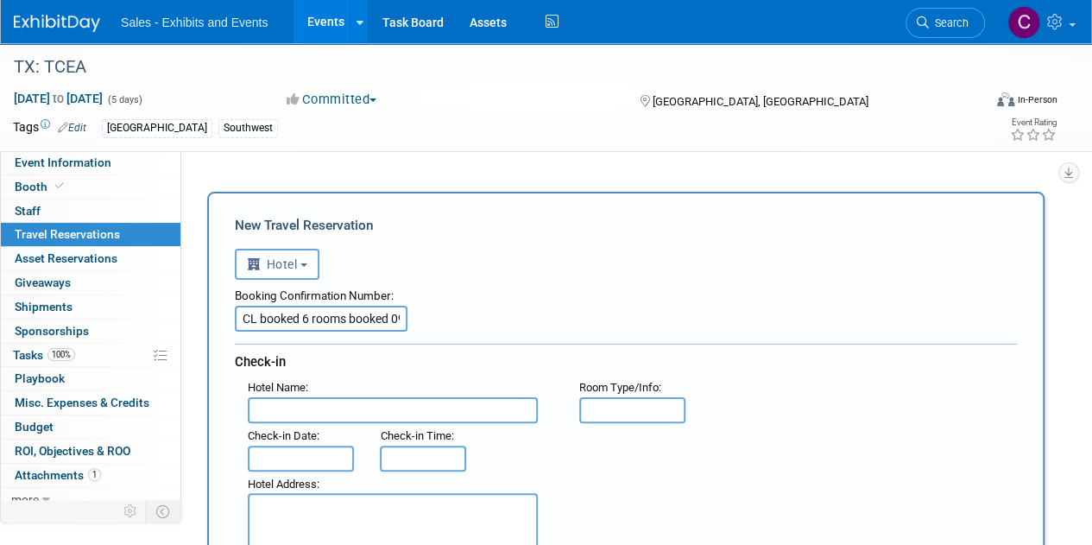
click at [363, 315] on input "CL booked 6 rooms booked 091825" at bounding box center [321, 319] width 173 height 26
type input "CL booked 6 rooms 091825"
click at [333, 413] on input "text" at bounding box center [393, 410] width 290 height 26
paste input "Hilton Palacio del Rio"
type input "Hilton Palacio del Rio"
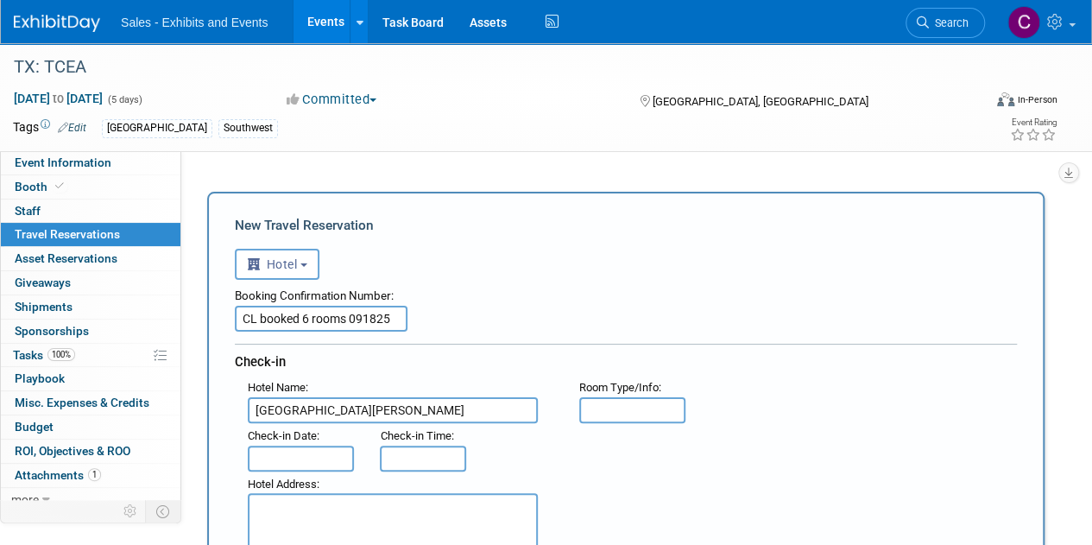
click at [317, 515] on textarea at bounding box center [393, 523] width 290 height 60
paste textarea "200 S Alamo St, San Antonio, TX 78205"
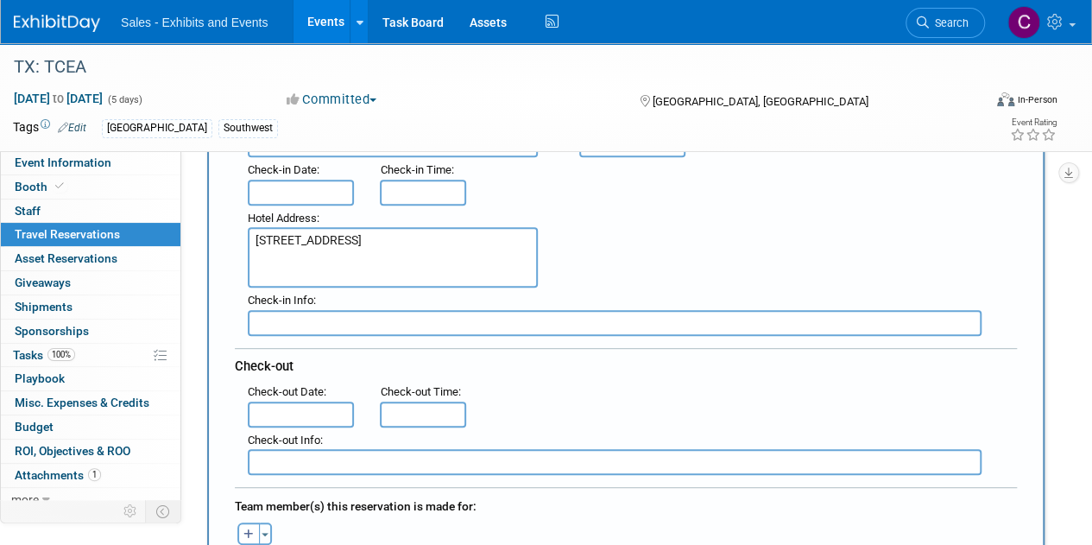
scroll to position [196, 0]
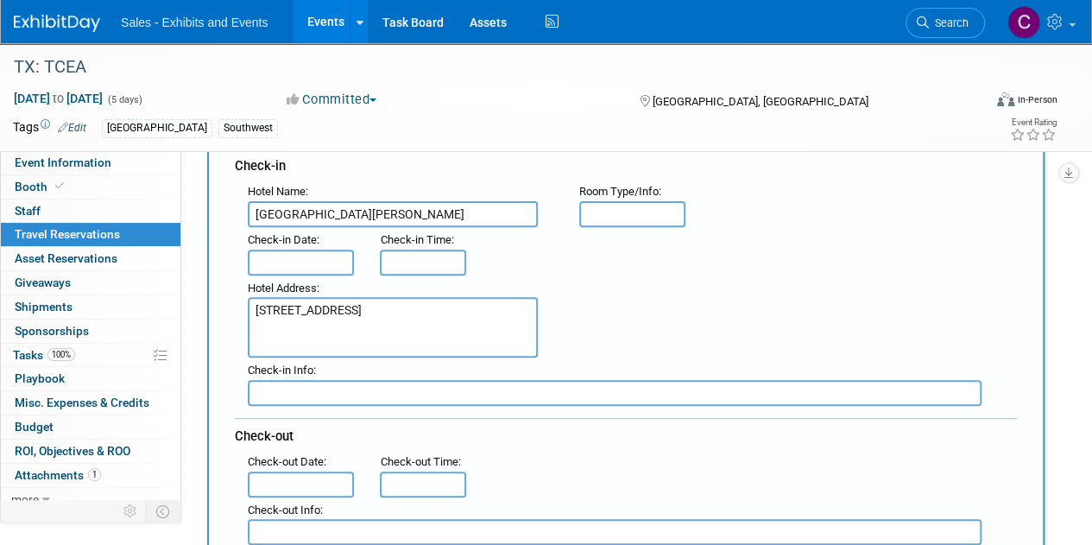
type textarea "200 S Alamo St, San Antonio, TX 78205"
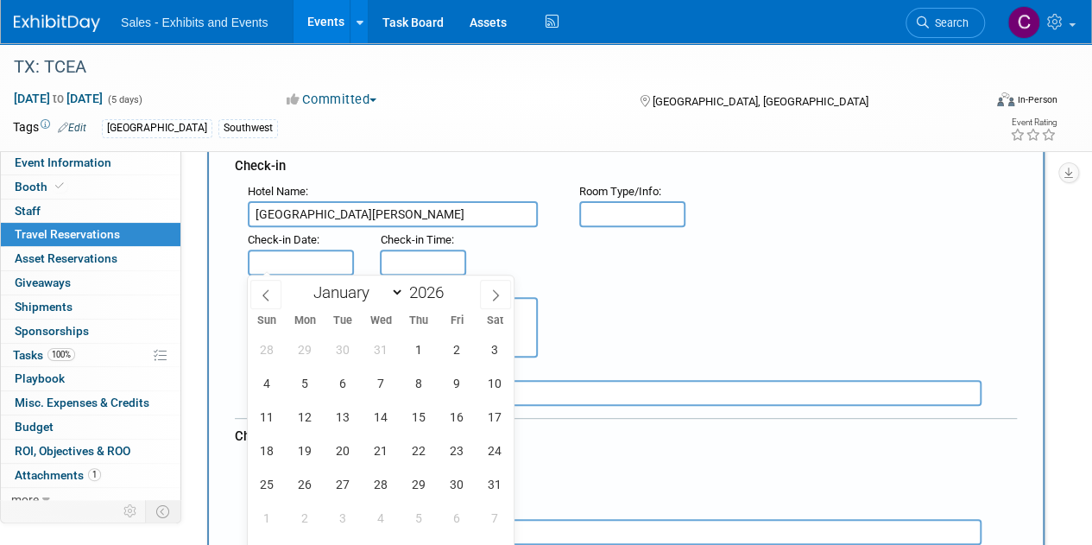
click at [323, 269] on input "text" at bounding box center [301, 263] width 106 height 26
click at [495, 480] on span "31" at bounding box center [494, 484] width 34 height 34
type input "Jan 31, 2026"
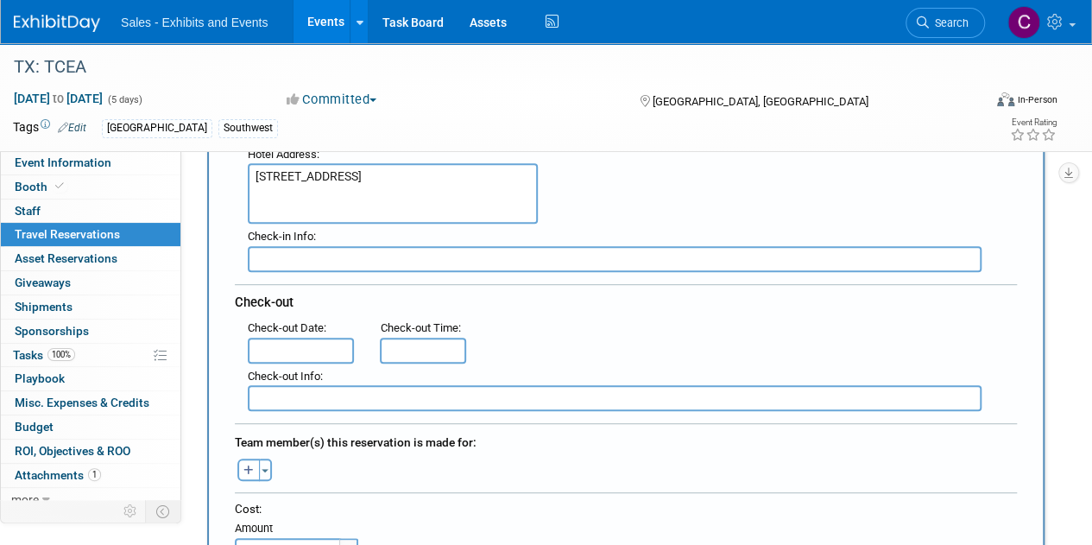
scroll to position [395, 0]
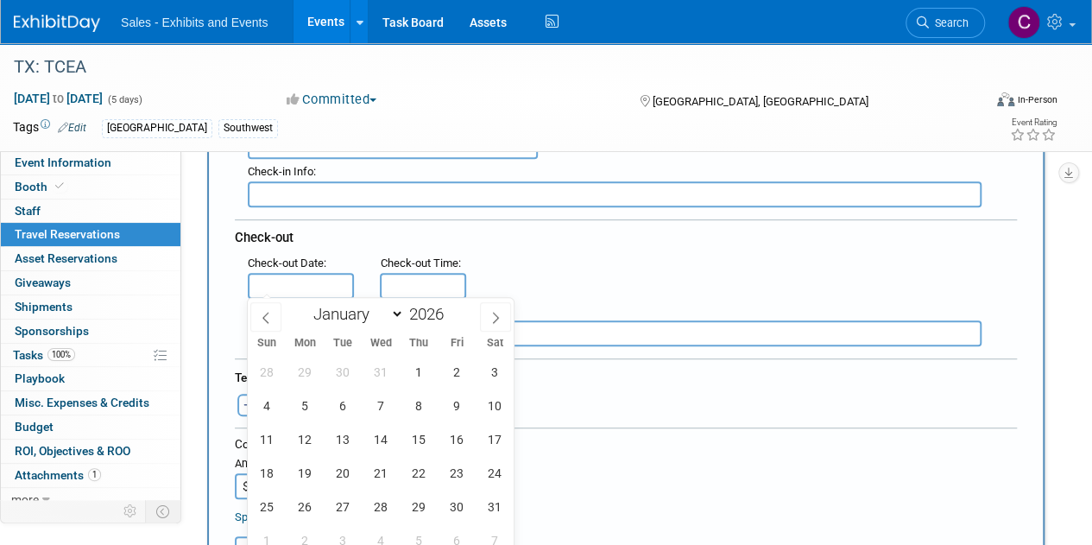
click at [309, 273] on input "text" at bounding box center [301, 286] width 106 height 26
click at [490, 317] on icon at bounding box center [496, 318] width 12 height 12
select select "1"
click at [390, 370] on span "4" at bounding box center [380, 372] width 34 height 34
type input "Feb 4, 2026"
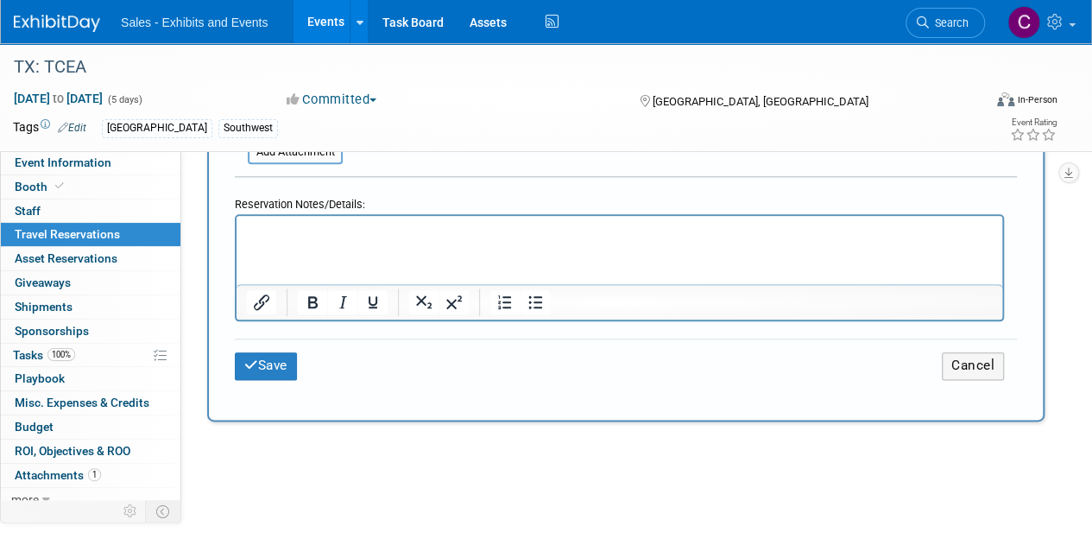
scroll to position [875, 0]
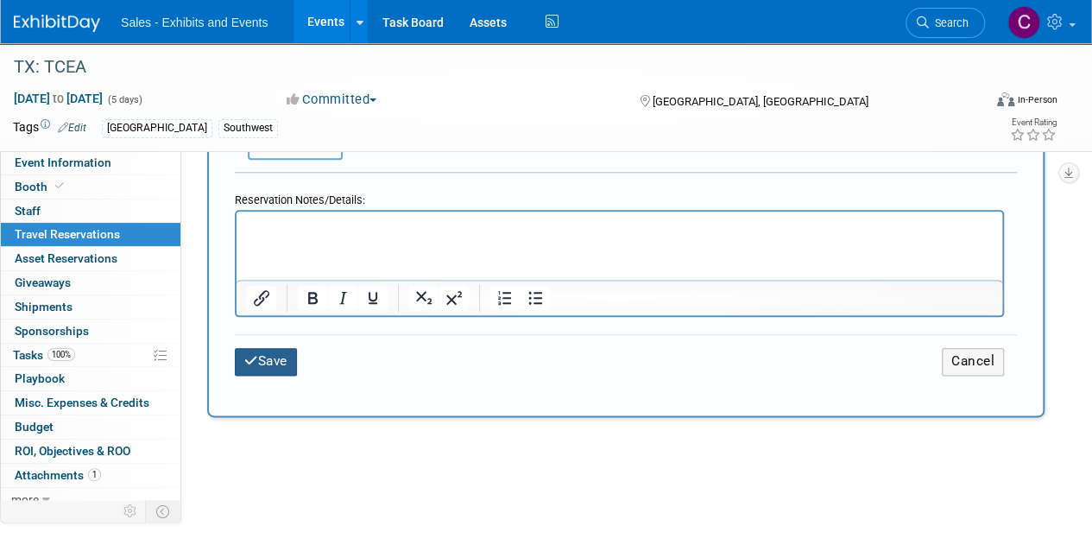
click at [262, 365] on button "Save" at bounding box center [266, 361] width 62 height 27
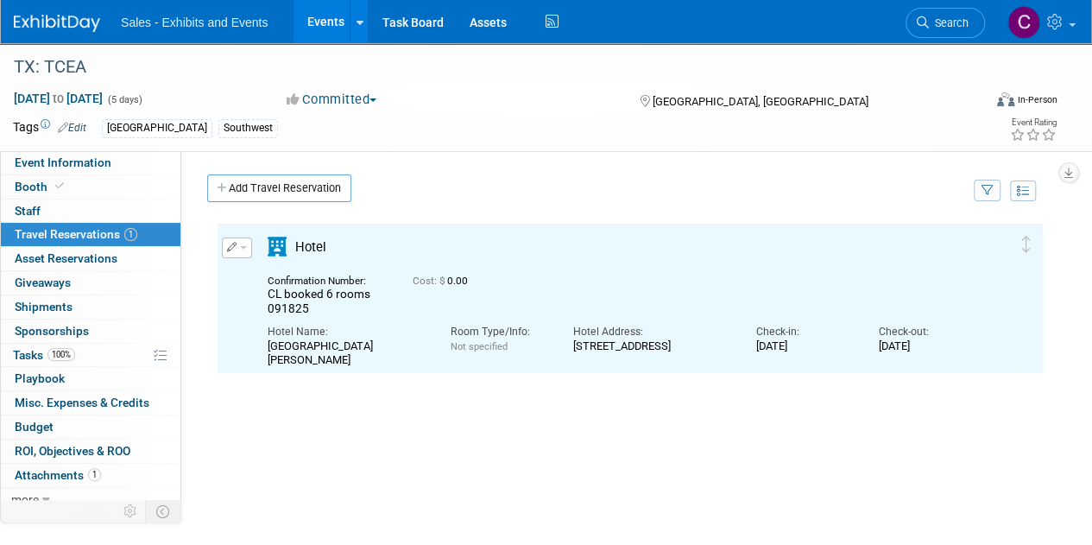
scroll to position [0, 0]
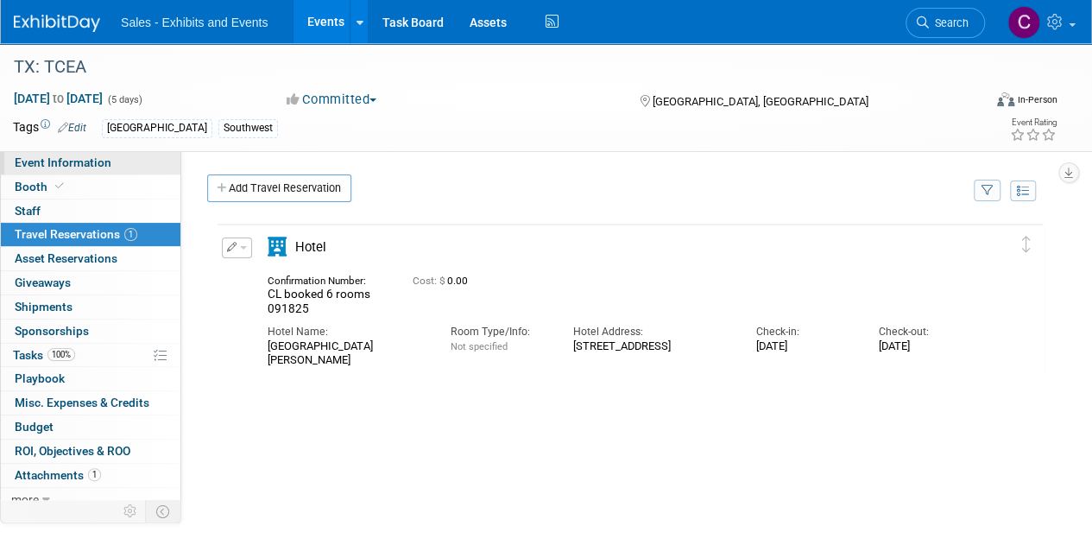
click at [67, 162] on span "Event Information" at bounding box center [63, 162] width 97 height 14
select select "Southwest"
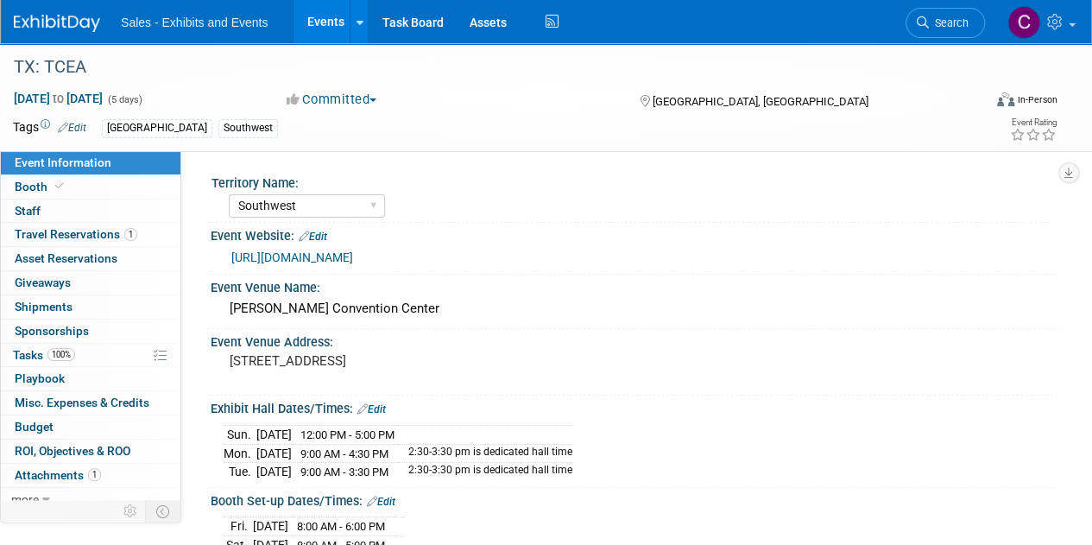
click at [316, 26] on link "Events" at bounding box center [325, 21] width 63 height 43
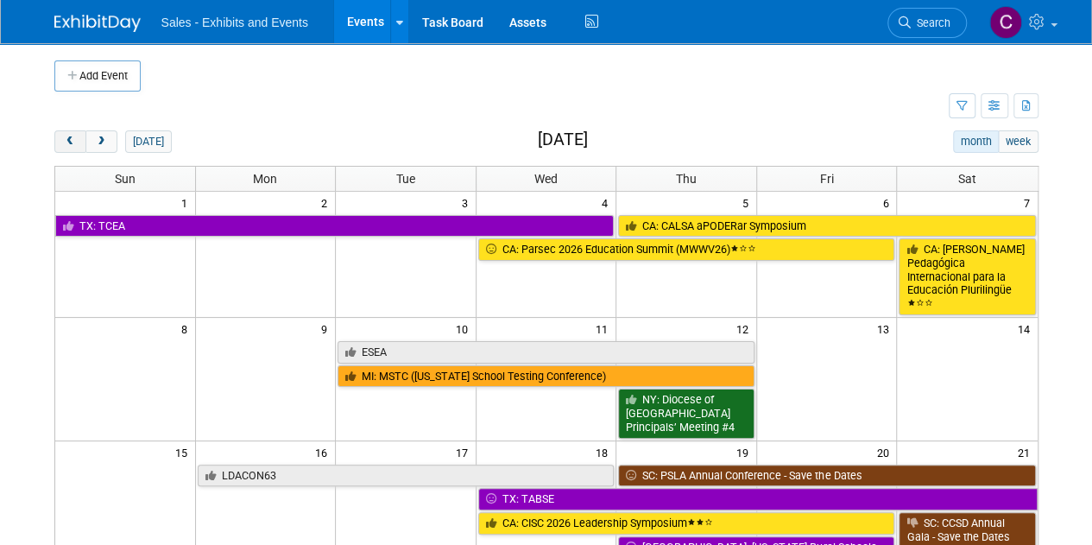
click at [64, 136] on span "prev" at bounding box center [70, 141] width 13 height 11
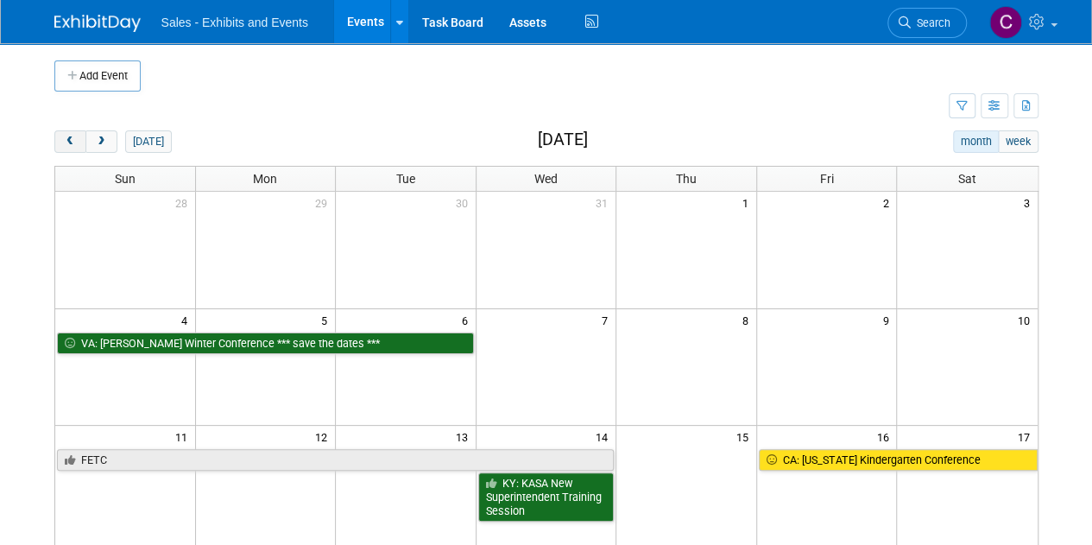
click at [64, 136] on span "prev" at bounding box center [70, 141] width 13 height 11
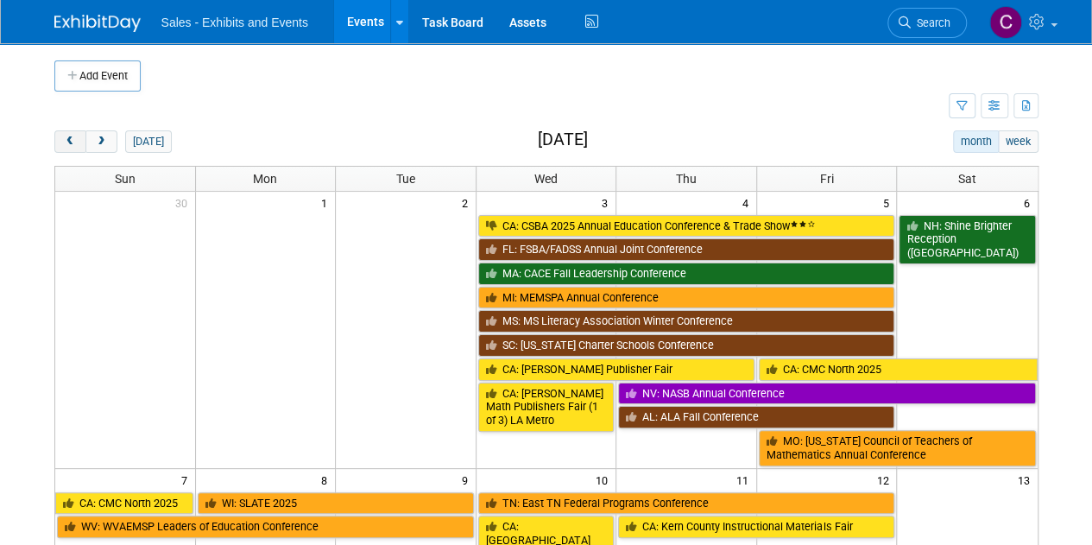
click at [64, 136] on span "prev" at bounding box center [70, 141] width 13 height 11
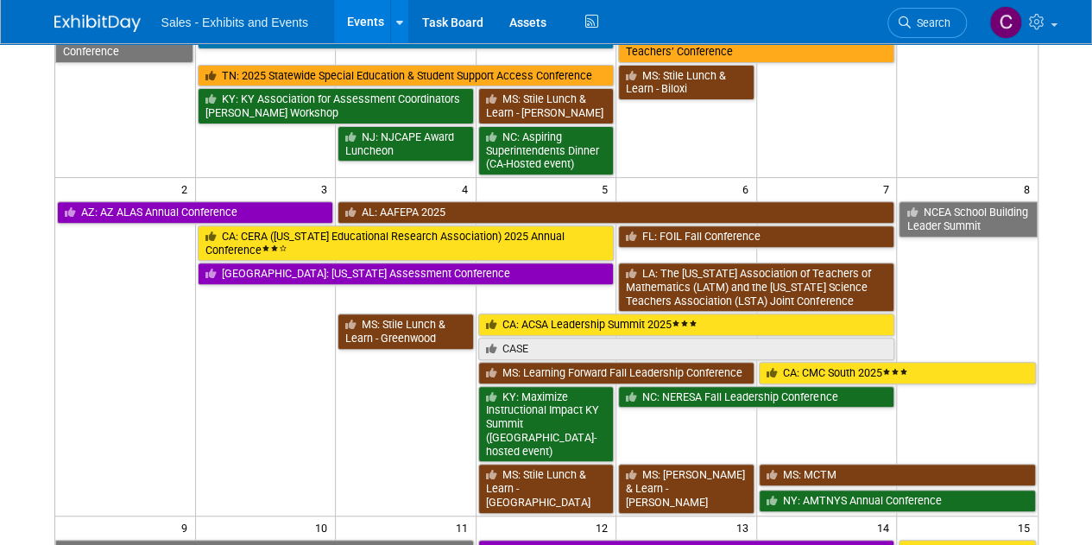
scroll to position [285, 0]
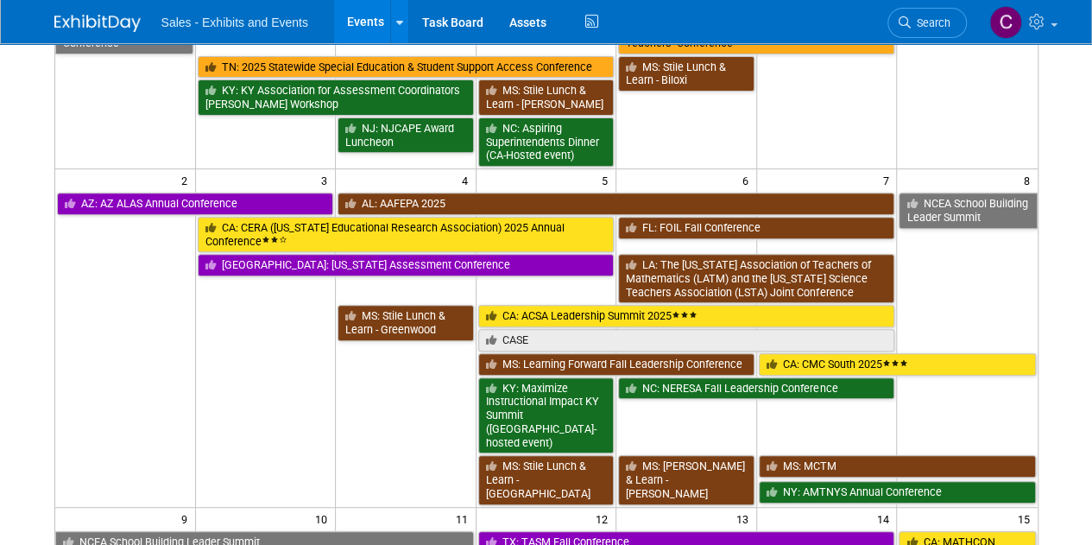
click at [345, 269] on td "[GEOGRAPHIC_DATA]: [US_STATE] Assessment Conference" at bounding box center [405, 277] width 421 height 51
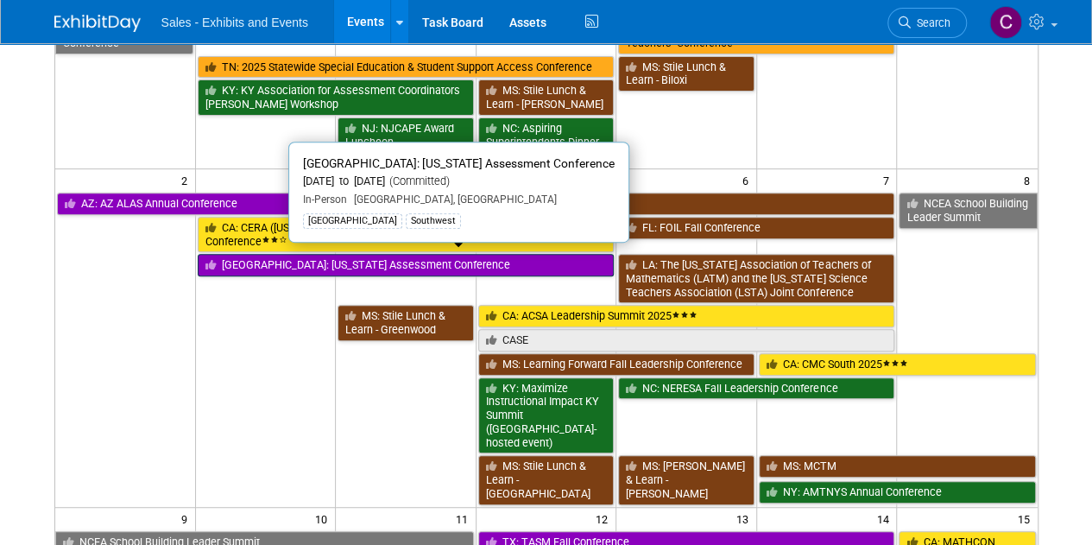
click at [344, 263] on link "[GEOGRAPHIC_DATA]: [US_STATE] Assessment Conference" at bounding box center [406, 265] width 417 height 22
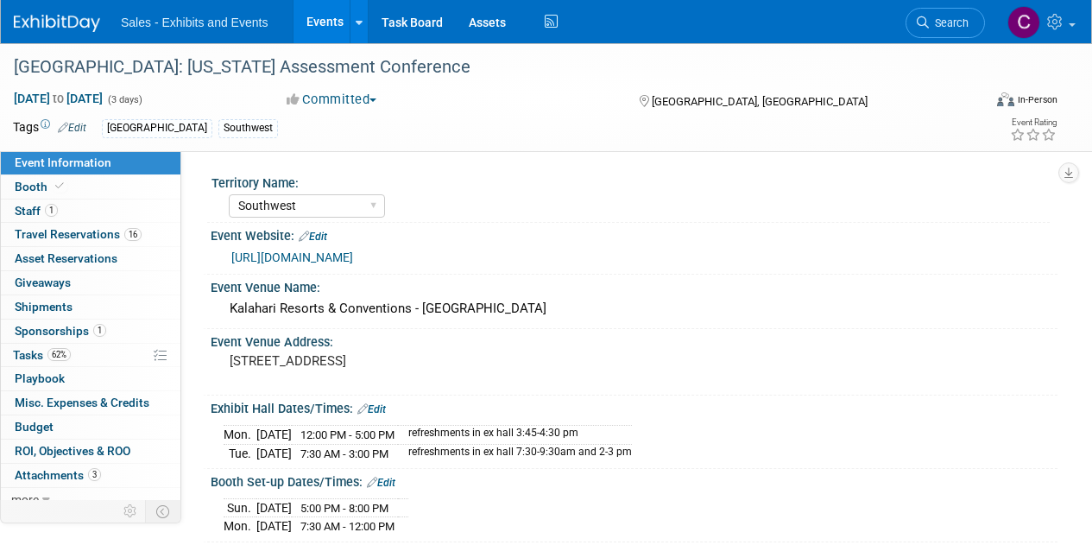
select select "Southwest"
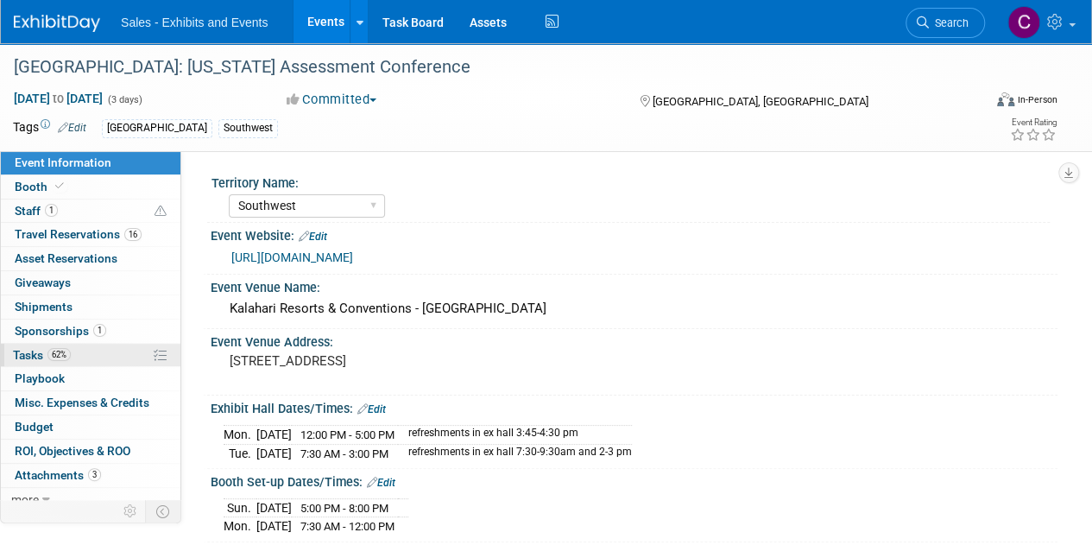
click at [41, 351] on span "Tasks 62%" at bounding box center [42, 355] width 58 height 14
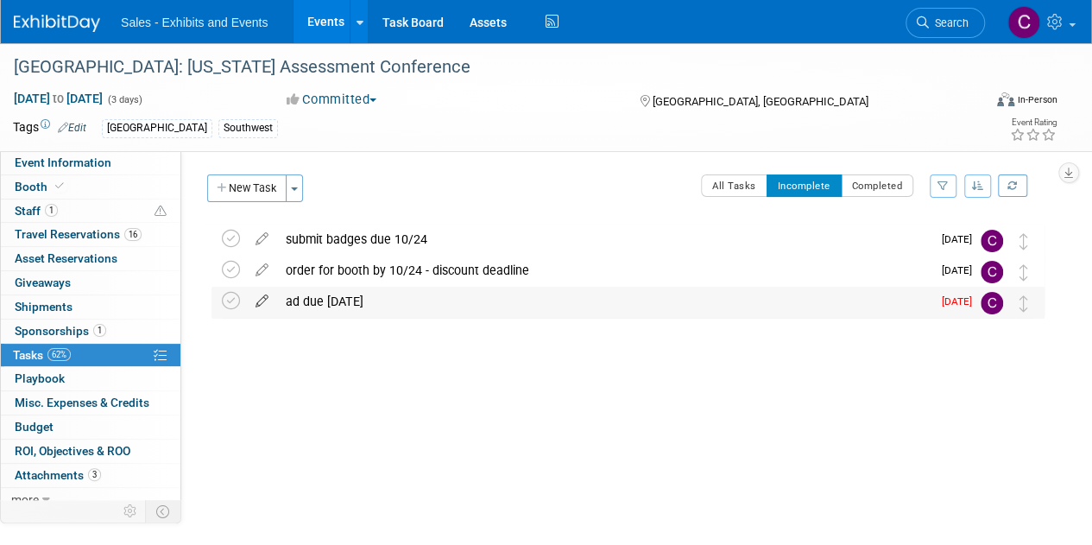
click at [262, 298] on icon at bounding box center [262, 298] width 30 height 22
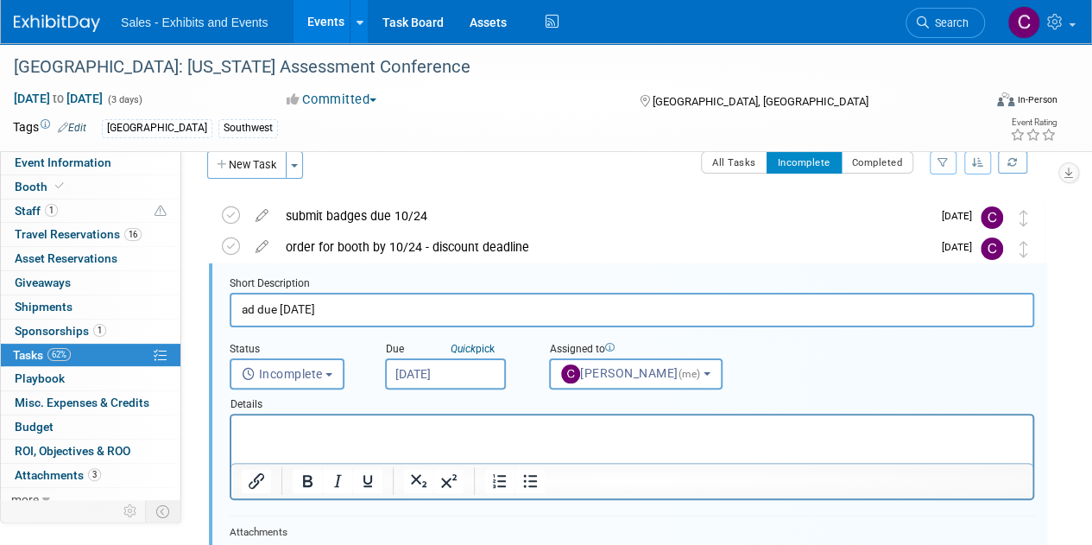
scroll to position [33, 0]
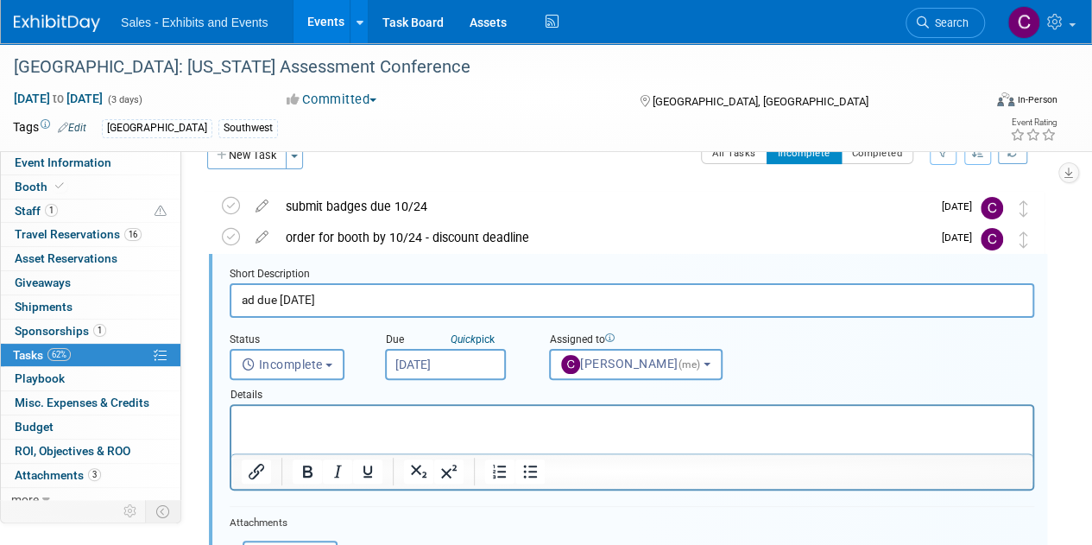
click at [458, 357] on input "Sep 18, 2025" at bounding box center [445, 364] width 121 height 31
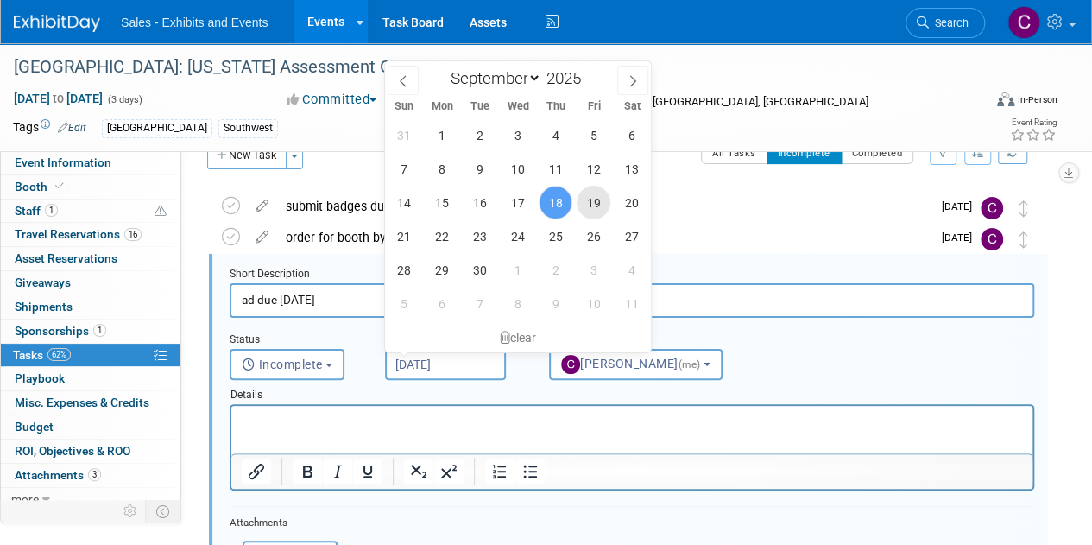
click at [593, 207] on span "19" at bounding box center [594, 203] width 34 height 34
type input "Sep 19, 2025"
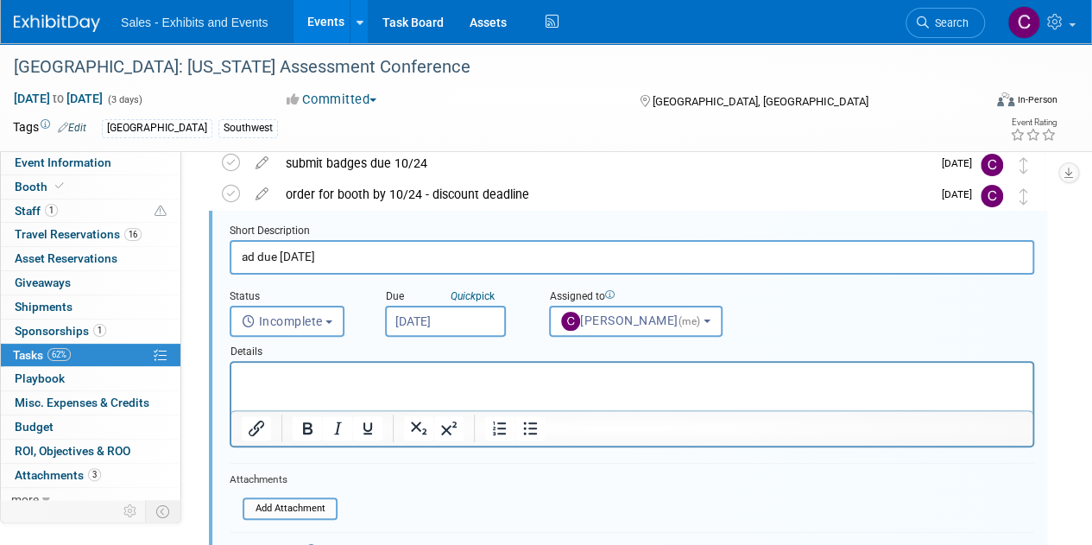
scroll to position [266, 0]
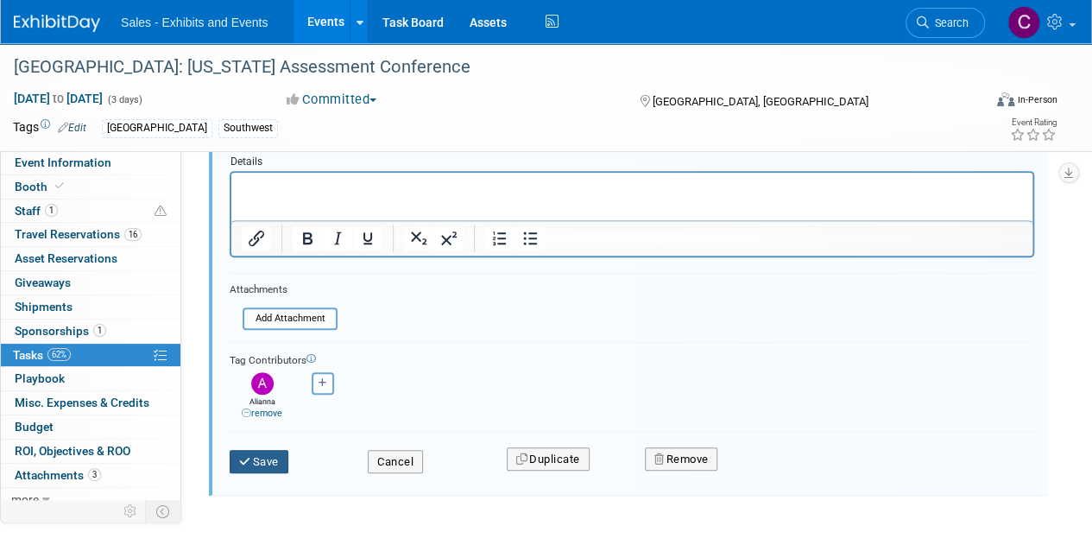
click at [262, 450] on button "Save" at bounding box center [259, 462] width 59 height 24
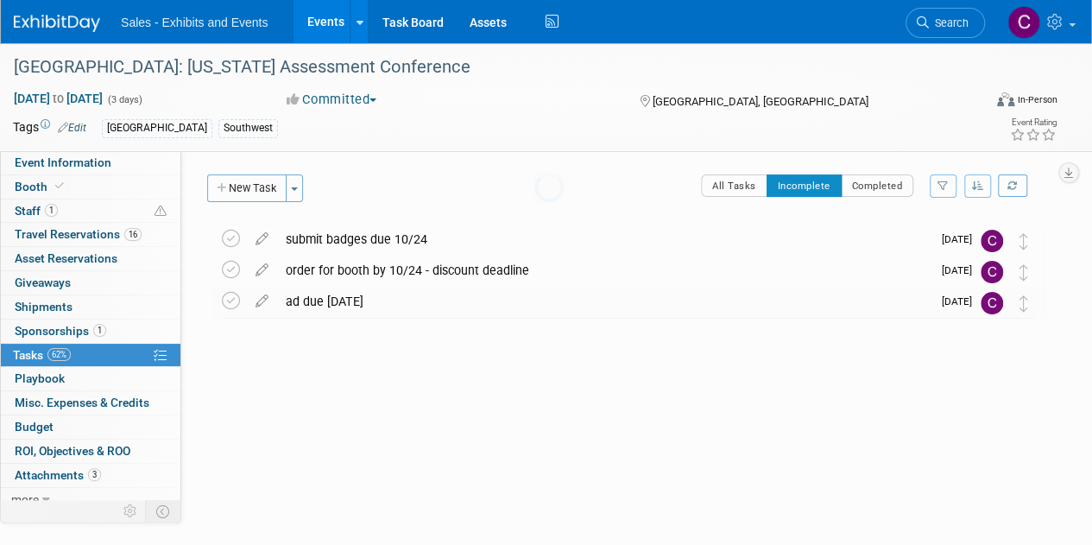
scroll to position [0, 0]
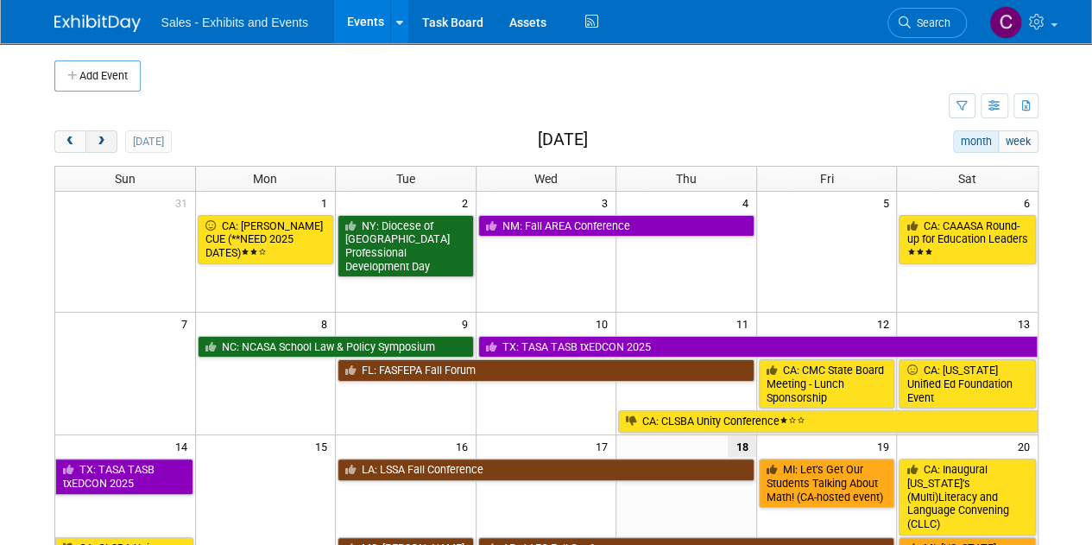
click at [102, 148] on button "next" at bounding box center [101, 141] width 32 height 22
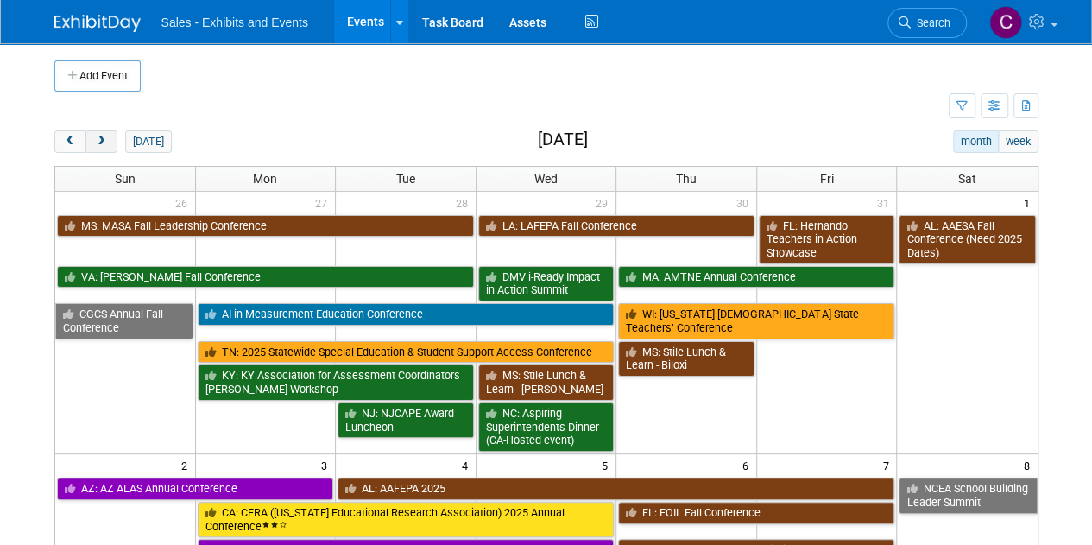
click at [102, 148] on button "next" at bounding box center [101, 141] width 32 height 22
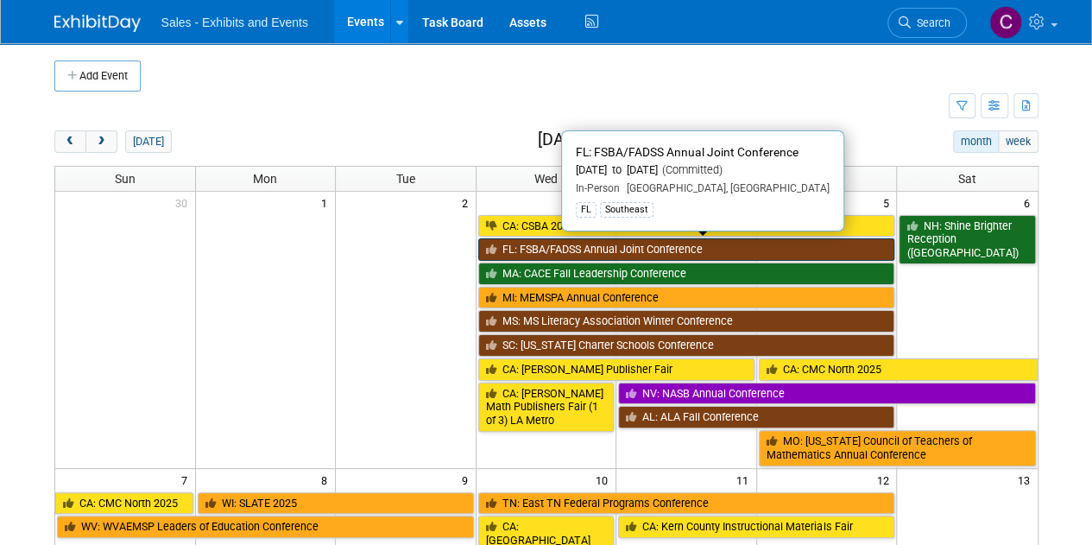
click at [724, 254] on link "FL: FSBA/FADSS Annual Joint Conference" at bounding box center [686, 249] width 417 height 22
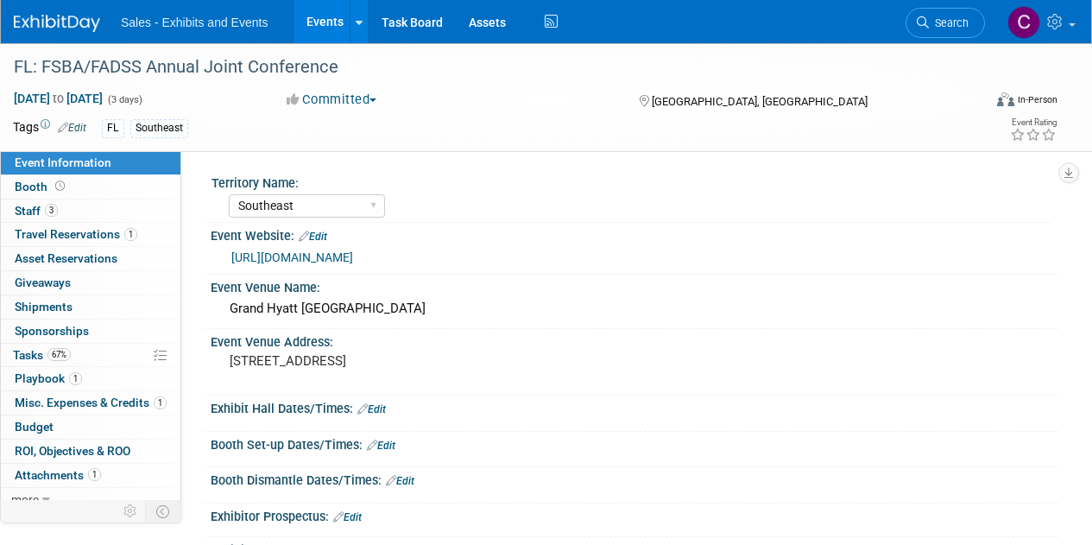
select select "Southeast"
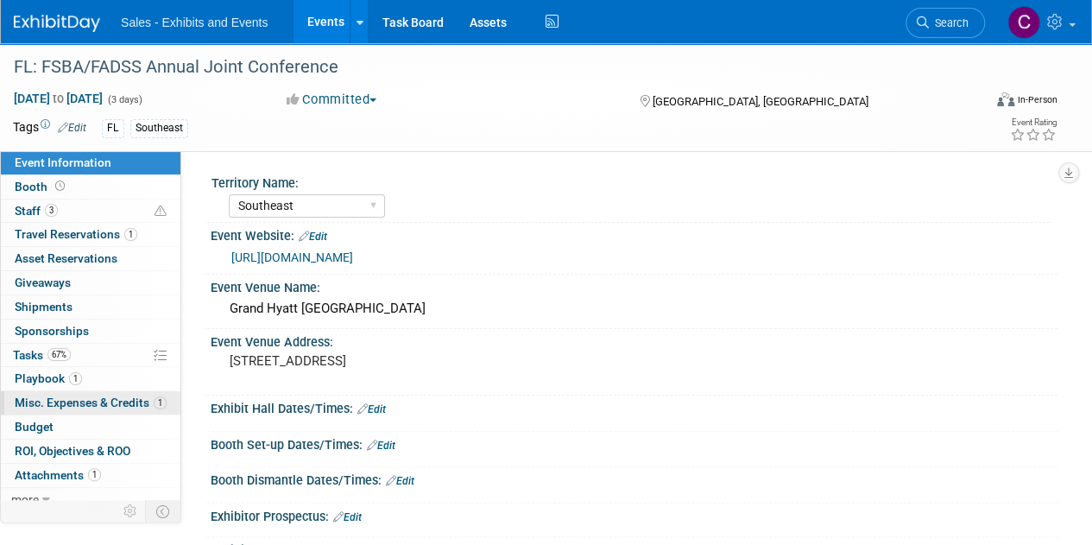
click at [48, 398] on span "Misc. Expenses & Credits 1" at bounding box center [91, 402] width 152 height 14
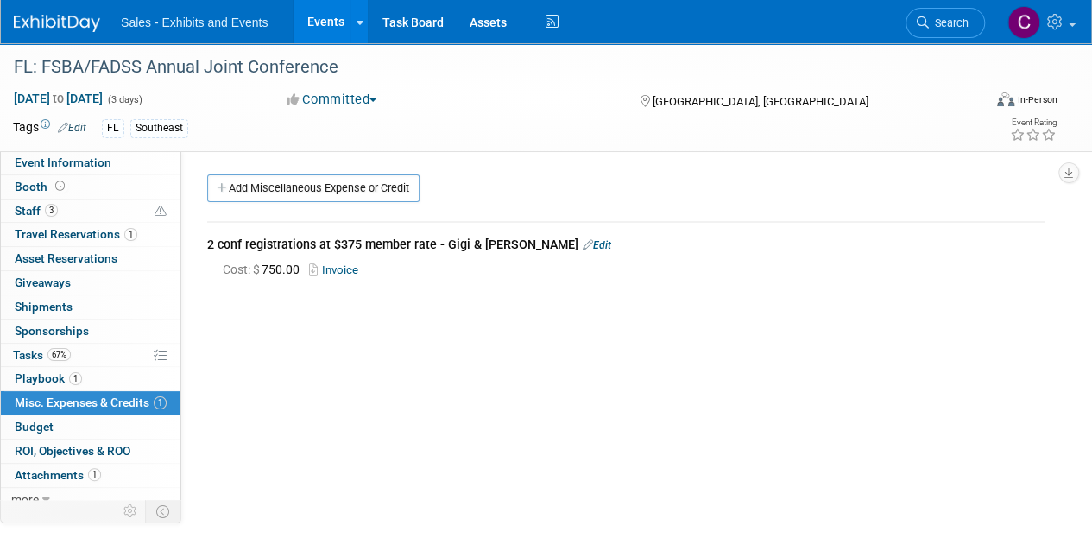
click at [583, 239] on link "Edit" at bounding box center [597, 245] width 28 height 12
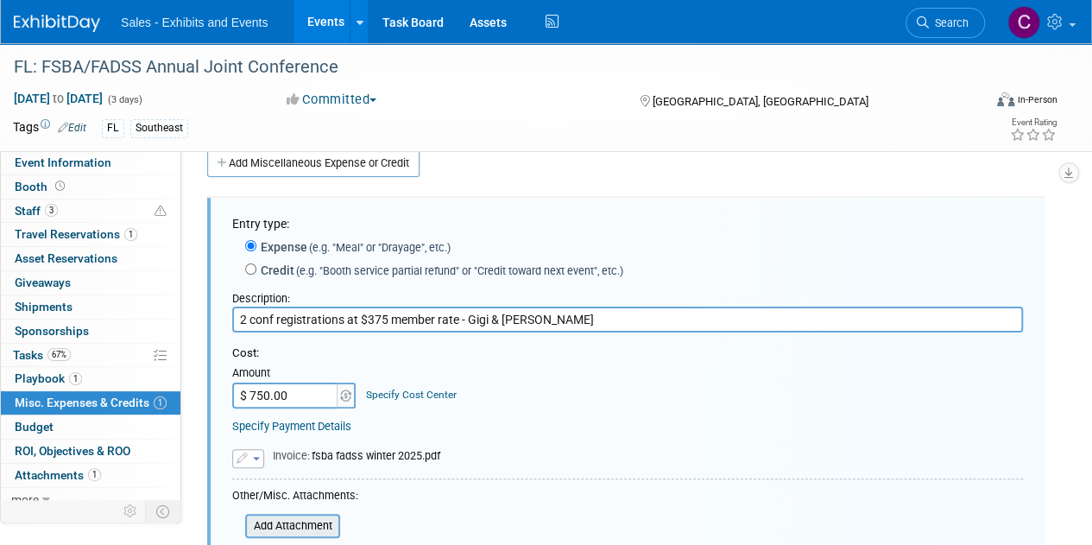
click at [290, 518] on input "file" at bounding box center [235, 525] width 205 height 21
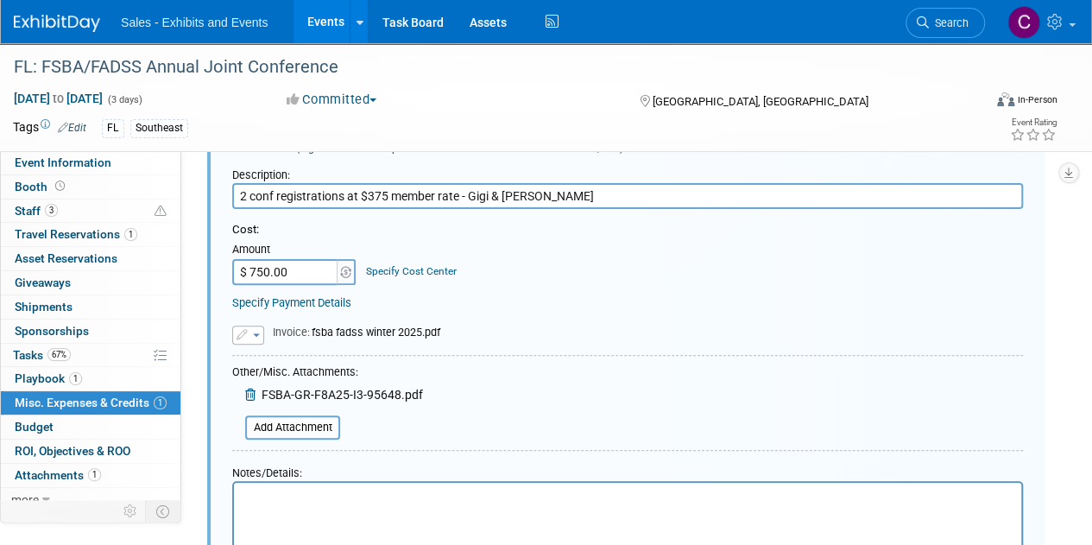
scroll to position [333, 0]
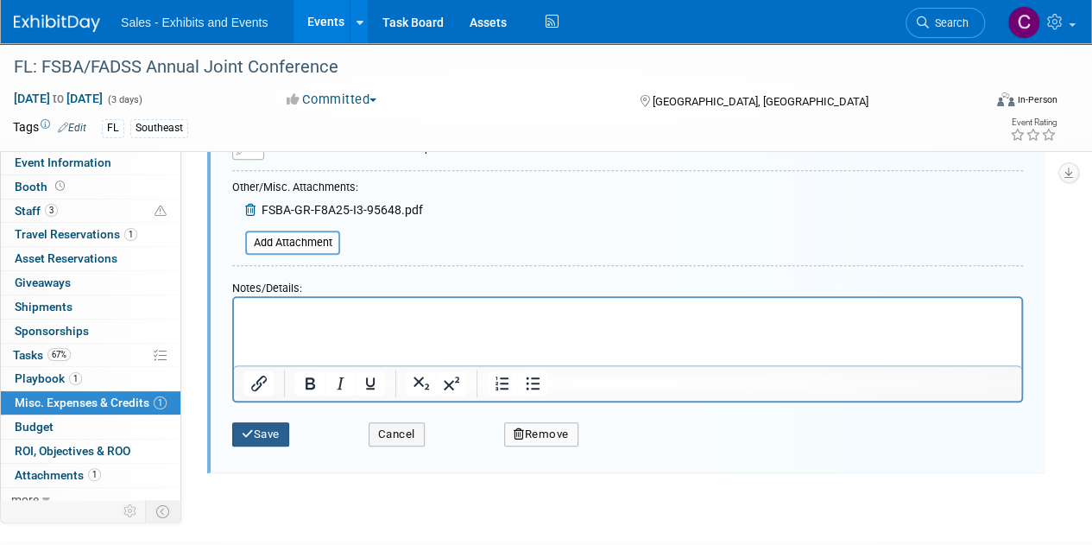
click at [269, 438] on button "Save" at bounding box center [260, 434] width 57 height 24
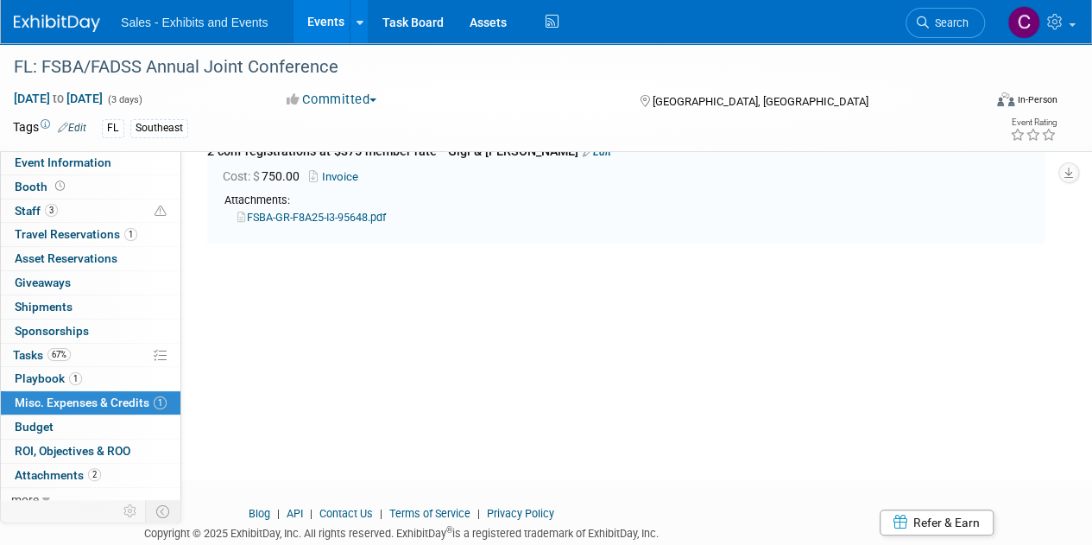
scroll to position [25, 0]
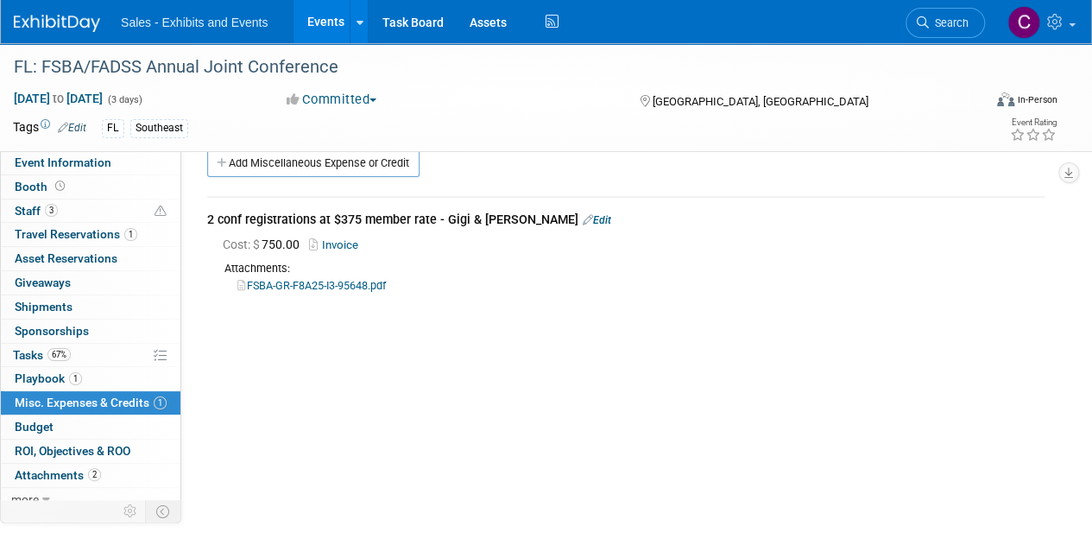
drag, startPoint x: 327, startPoint y: 9, endPoint x: 395, endPoint y: 439, distance: 436.2
click at [327, 9] on link "Events" at bounding box center [325, 21] width 63 height 43
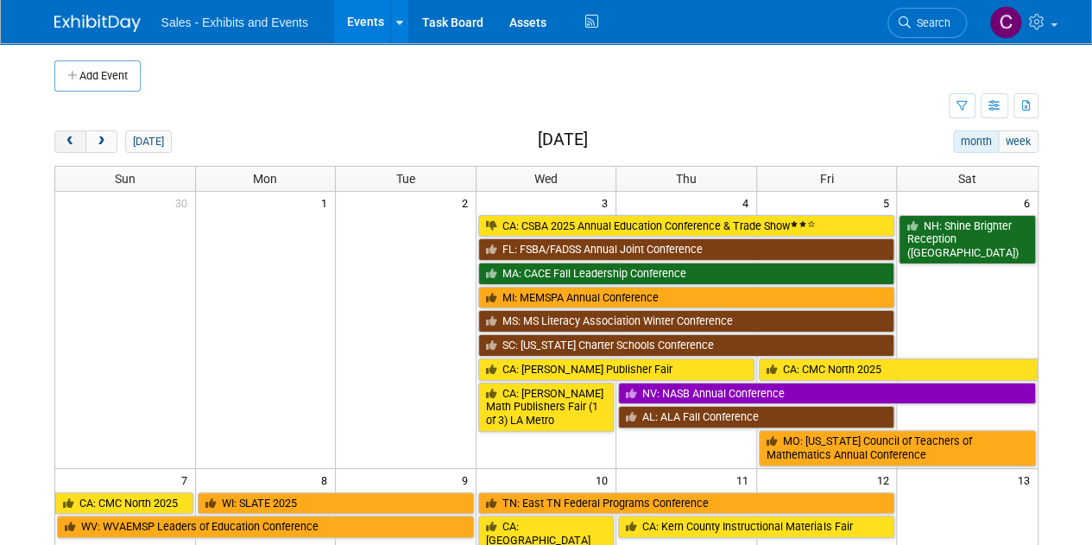
click at [77, 137] on button "prev" at bounding box center [70, 141] width 32 height 22
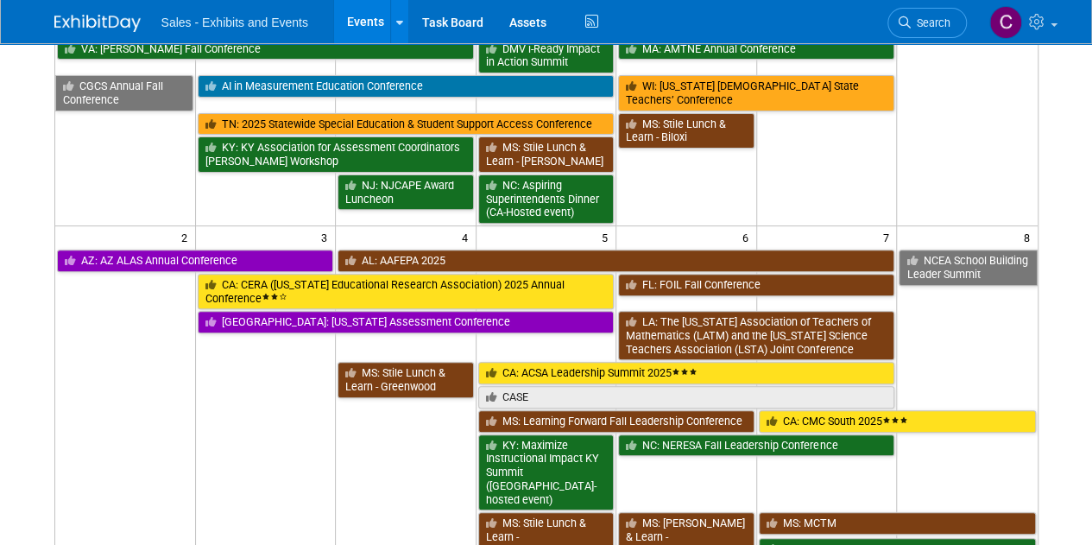
scroll to position [332, 0]
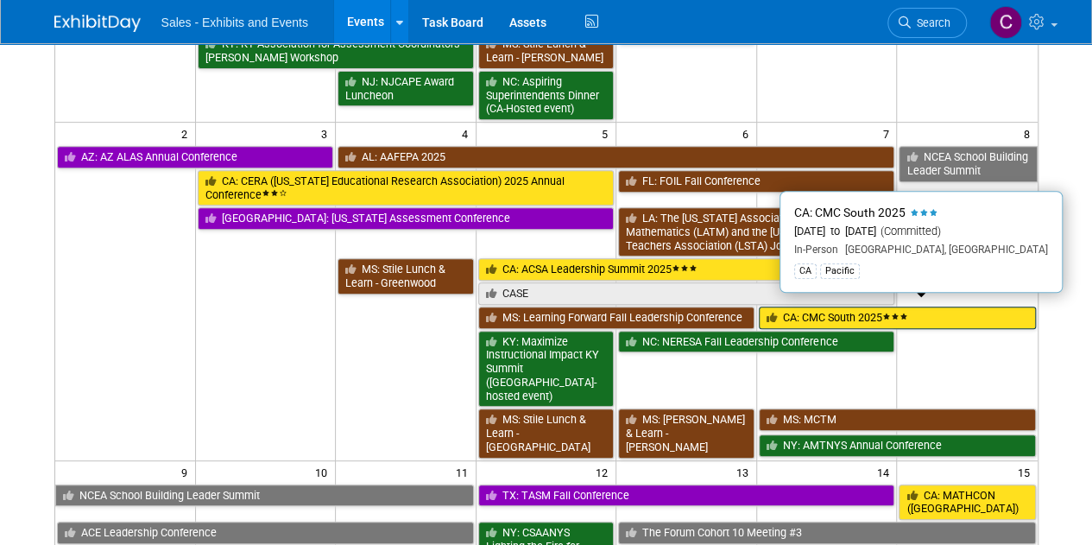
click at [889, 313] on icon at bounding box center [886, 316] width 9 height 6
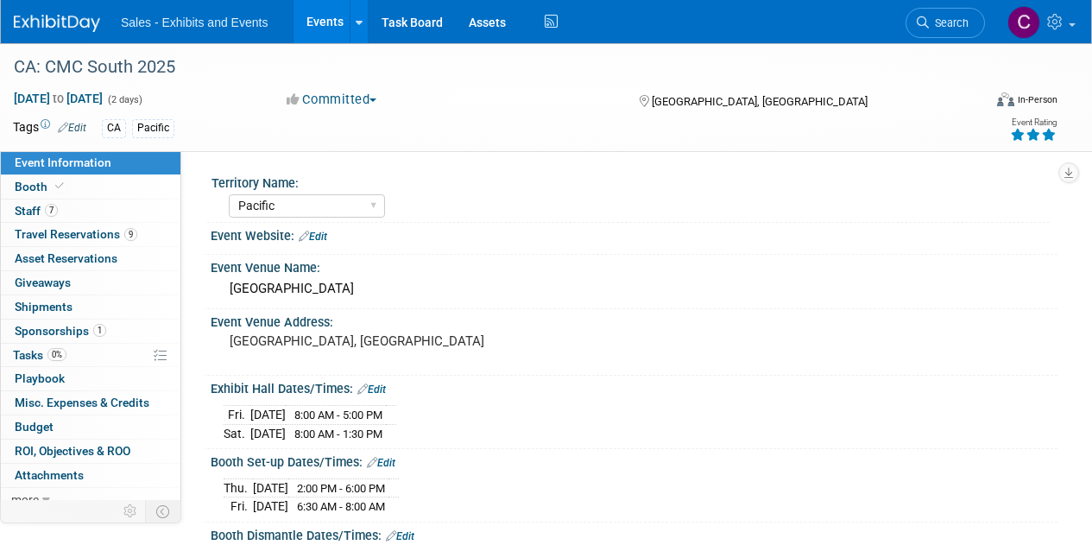
select select "Pacific"
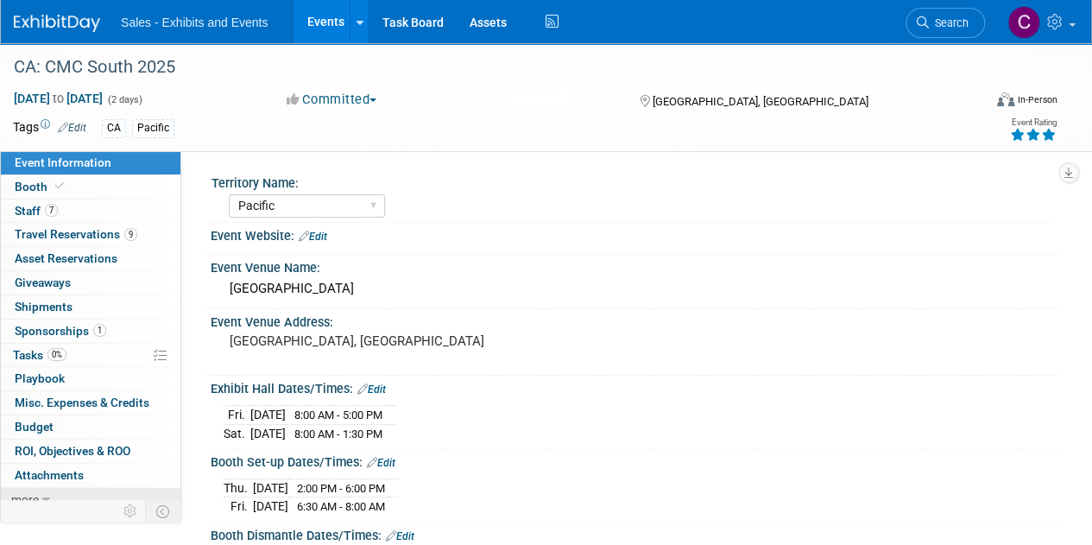
click at [59, 496] on link "more" at bounding box center [91, 499] width 180 height 23
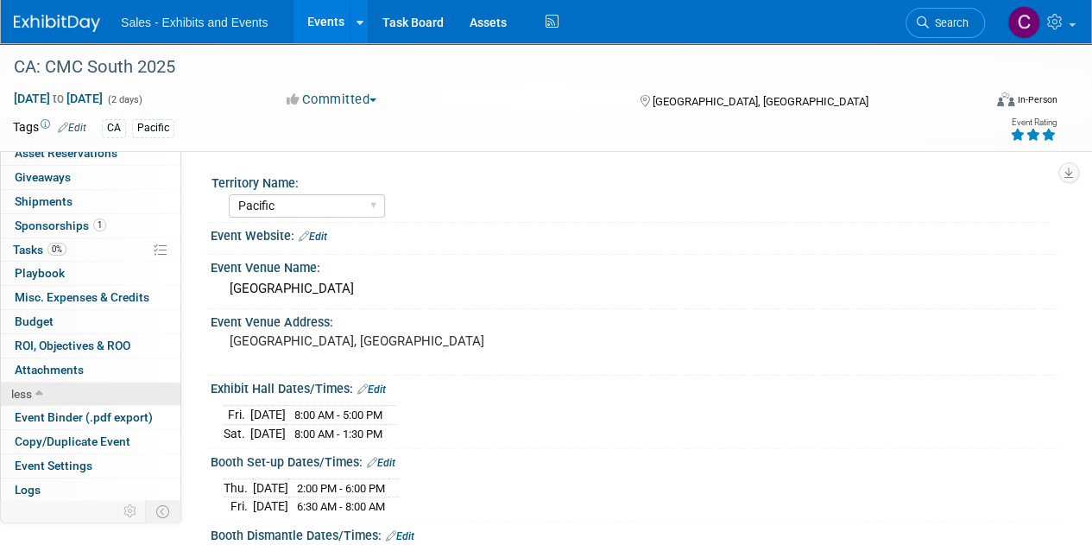
scroll to position [126, 0]
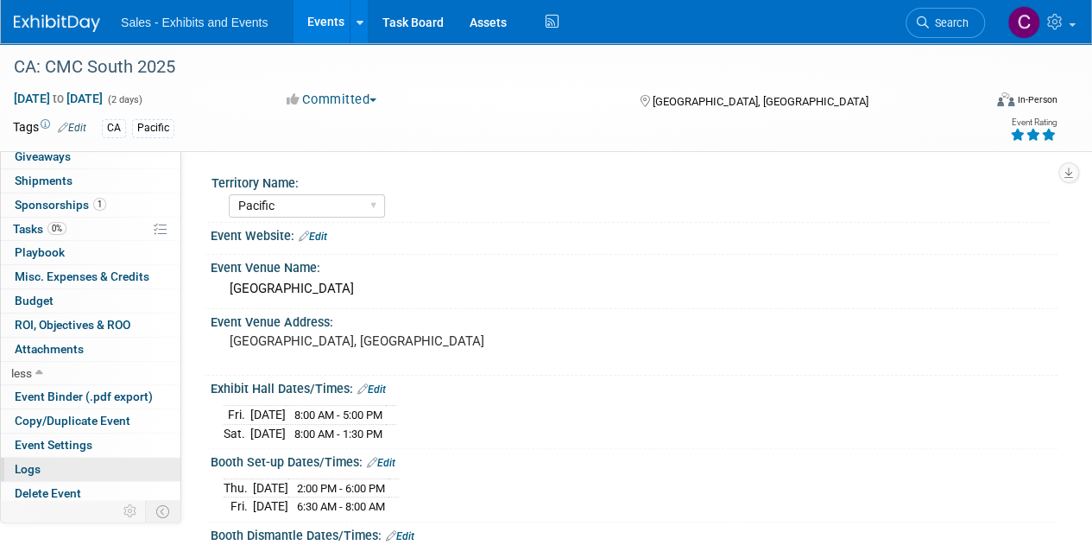
click at [39, 467] on span "Logs" at bounding box center [28, 469] width 26 height 14
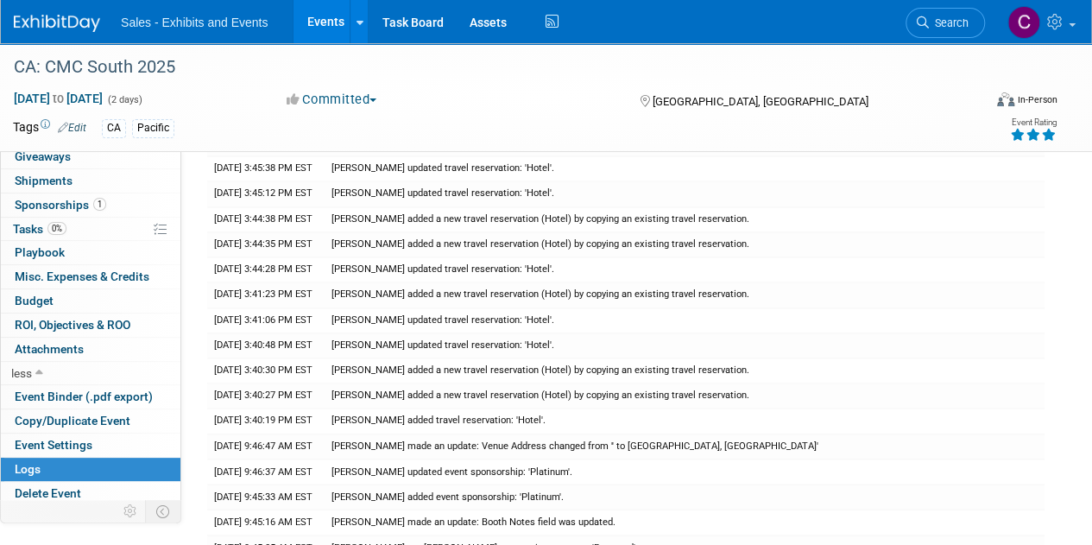
scroll to position [1228, 0]
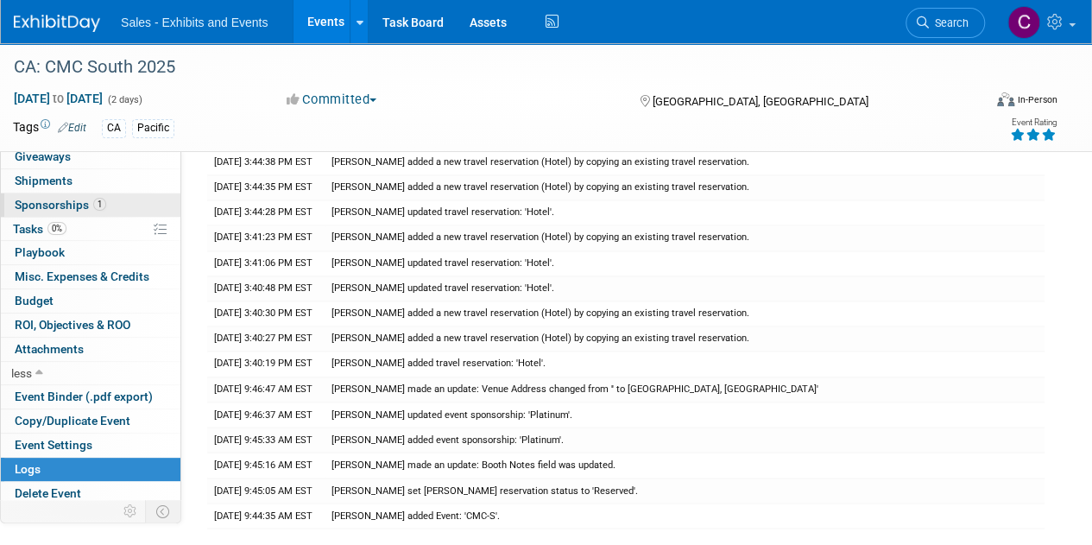
click at [58, 203] on span "Sponsorships 1" at bounding box center [61, 205] width 92 height 14
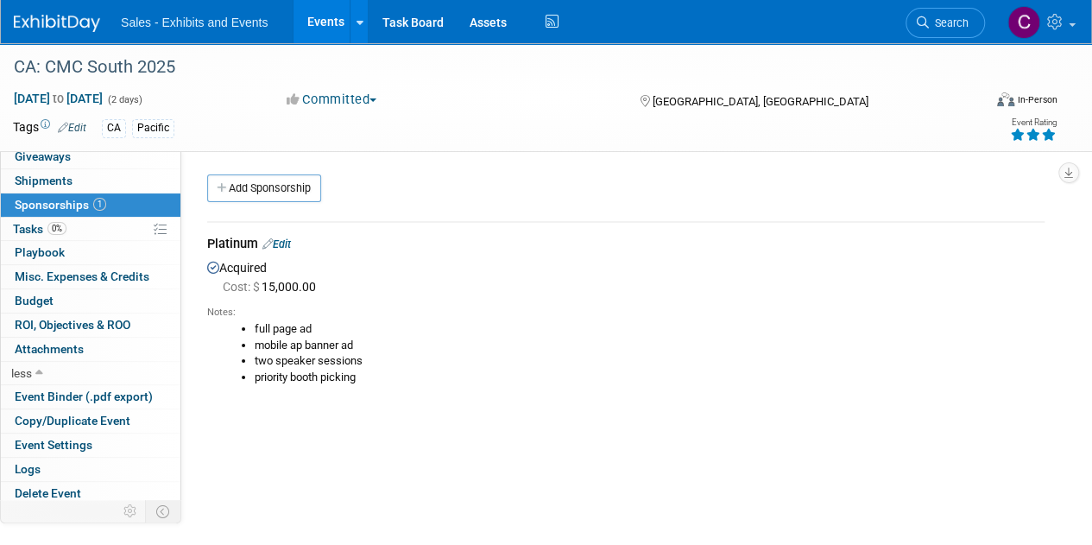
scroll to position [0, 0]
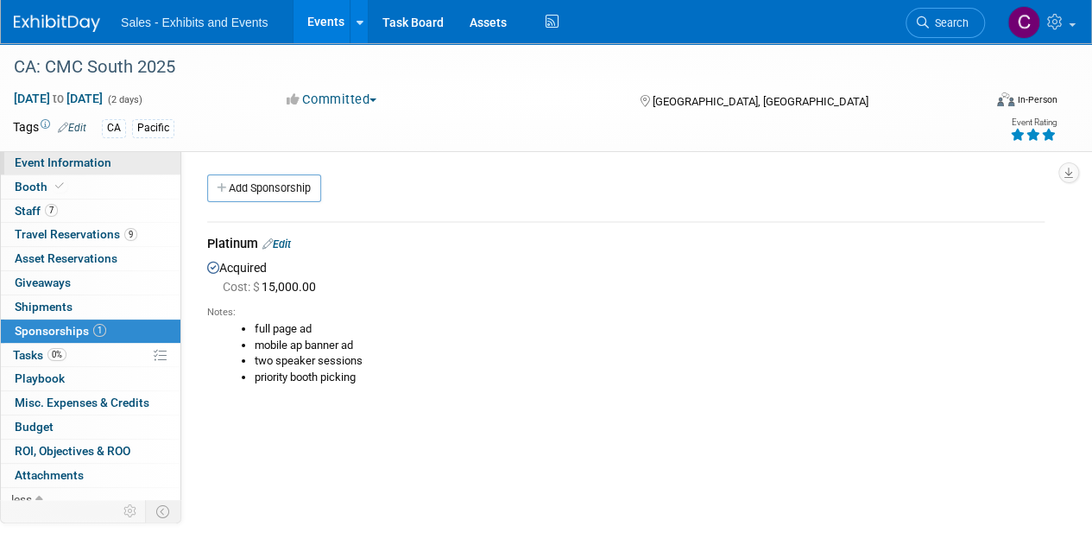
click at [99, 171] on link "Event Information" at bounding box center [91, 162] width 180 height 23
select select "Pacific"
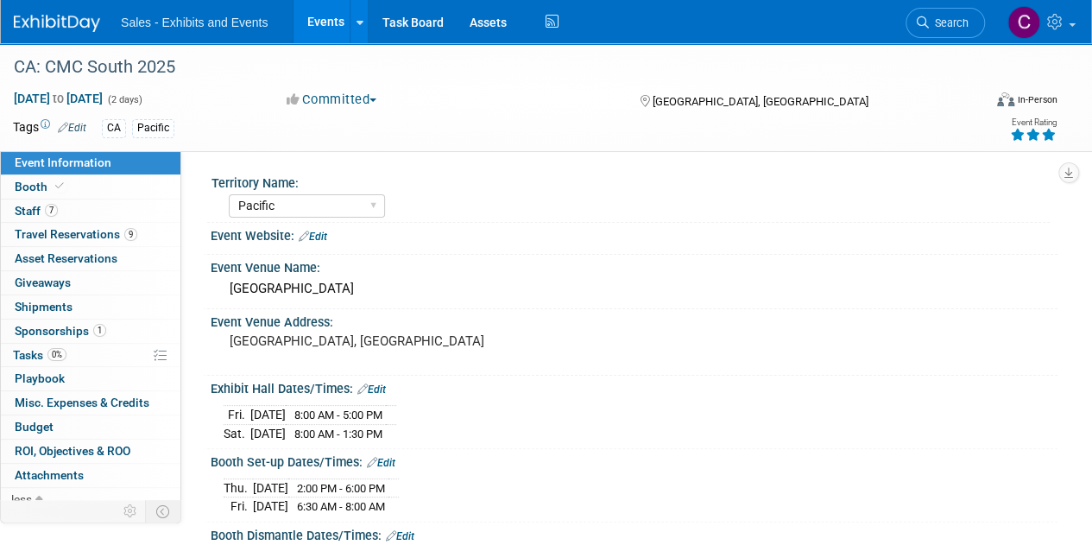
click at [320, 16] on link "Events" at bounding box center [325, 21] width 63 height 43
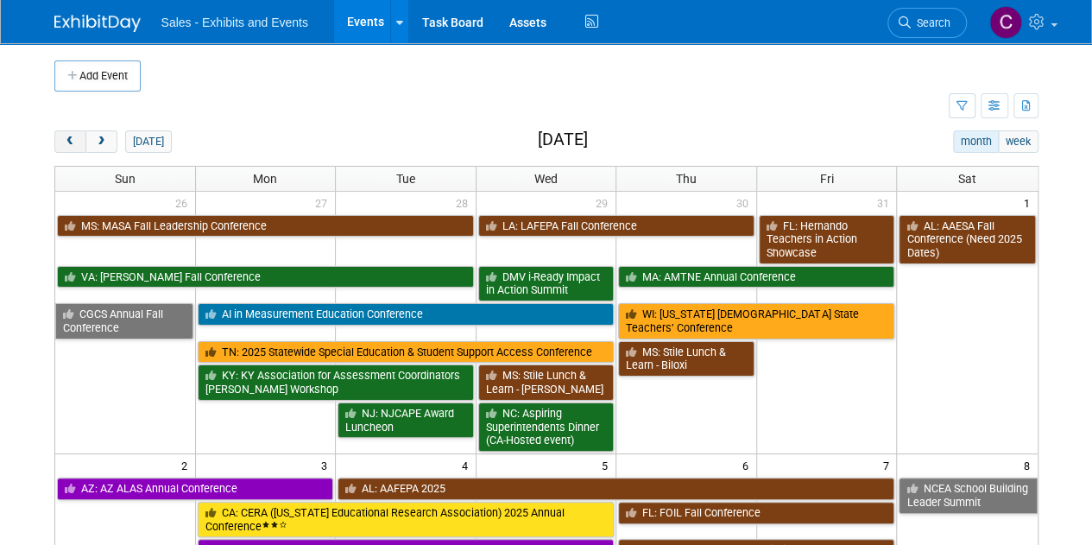
click at [66, 137] on span "prev" at bounding box center [70, 141] width 13 height 11
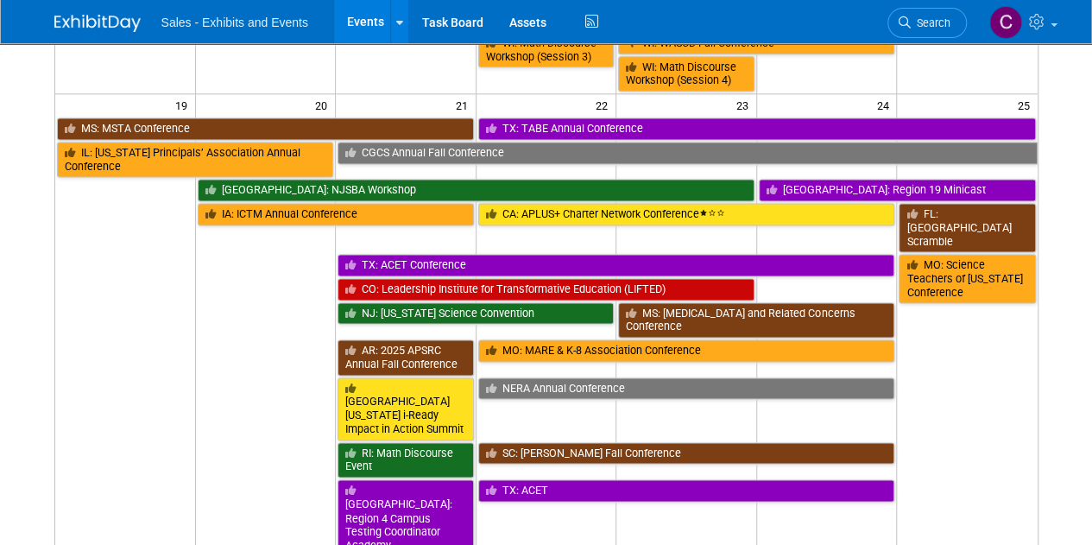
scroll to position [1278, 0]
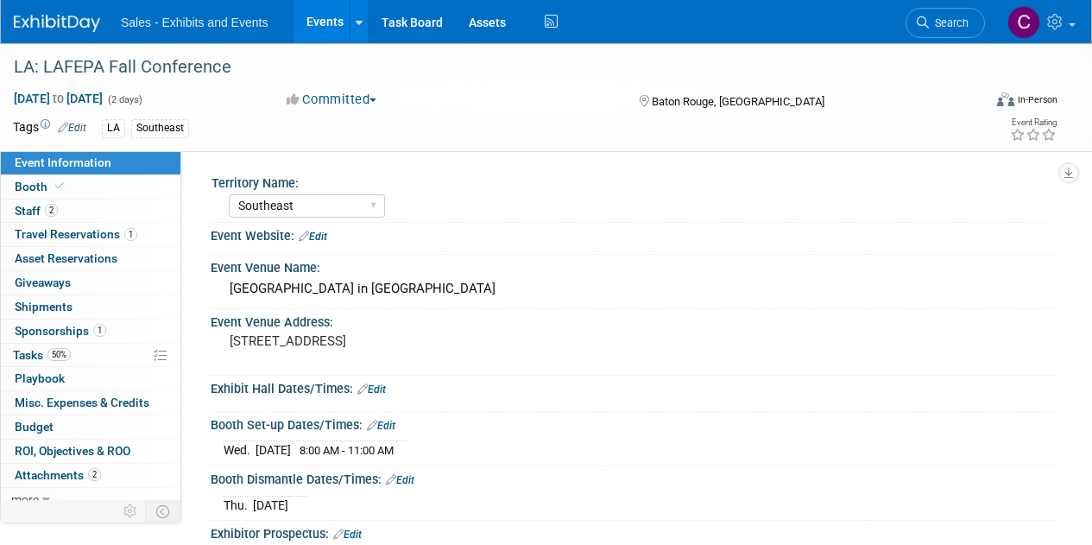
select select "Southeast"
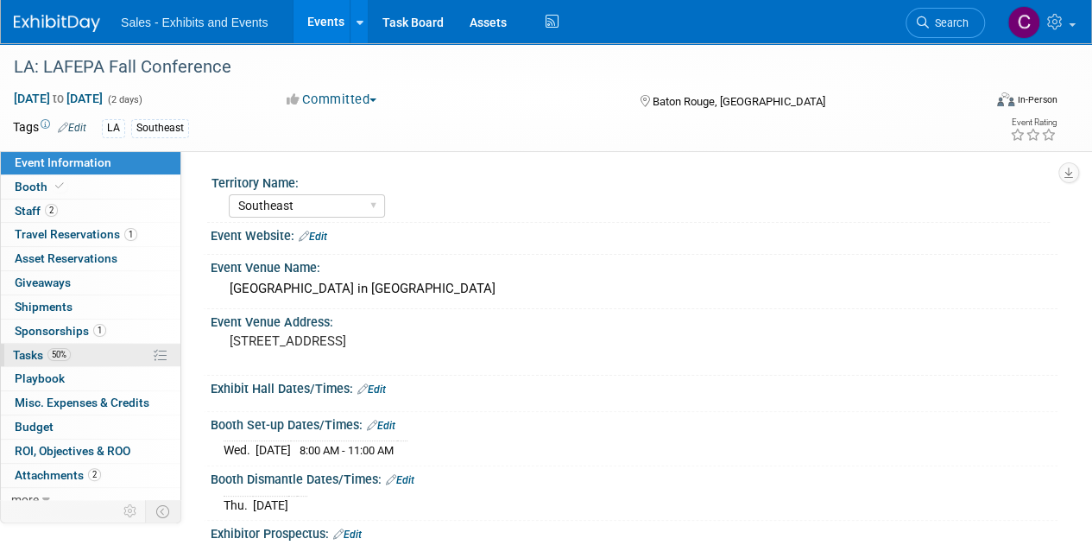
click at [21, 353] on span "Tasks 50%" at bounding box center [42, 355] width 58 height 14
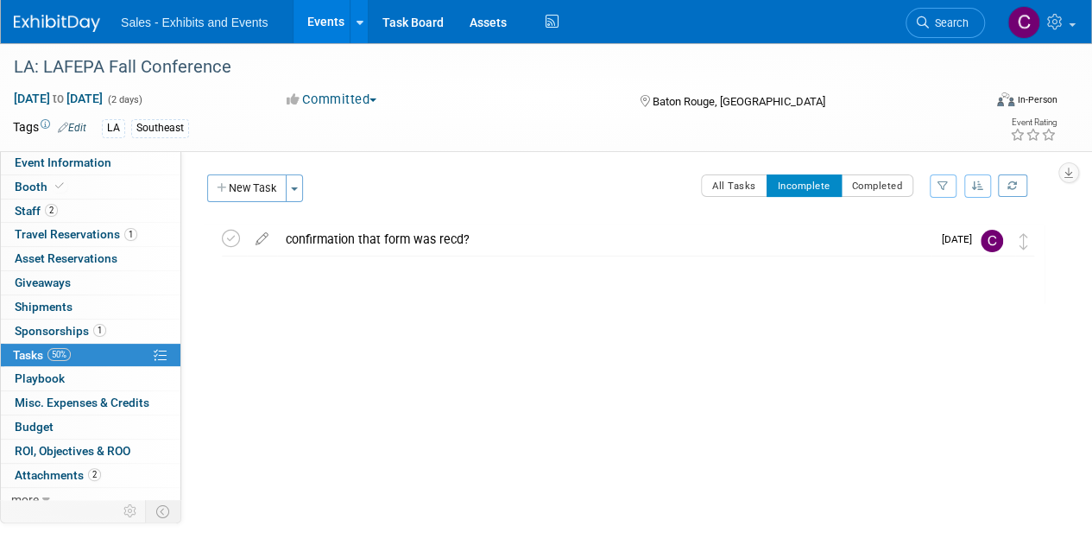
click at [340, 25] on link "Events" at bounding box center [325, 21] width 63 height 43
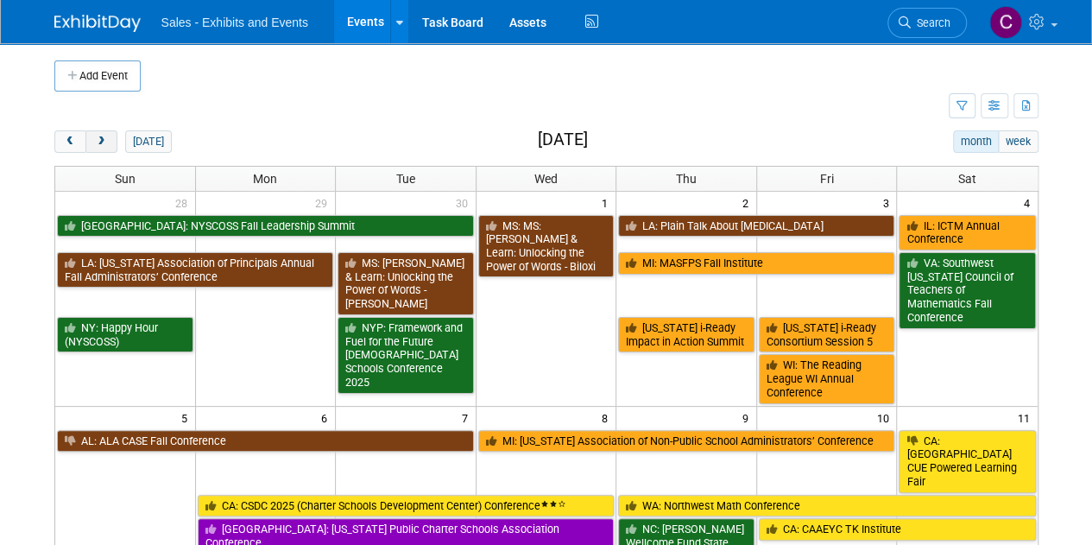
click at [98, 142] on span "next" at bounding box center [101, 141] width 13 height 11
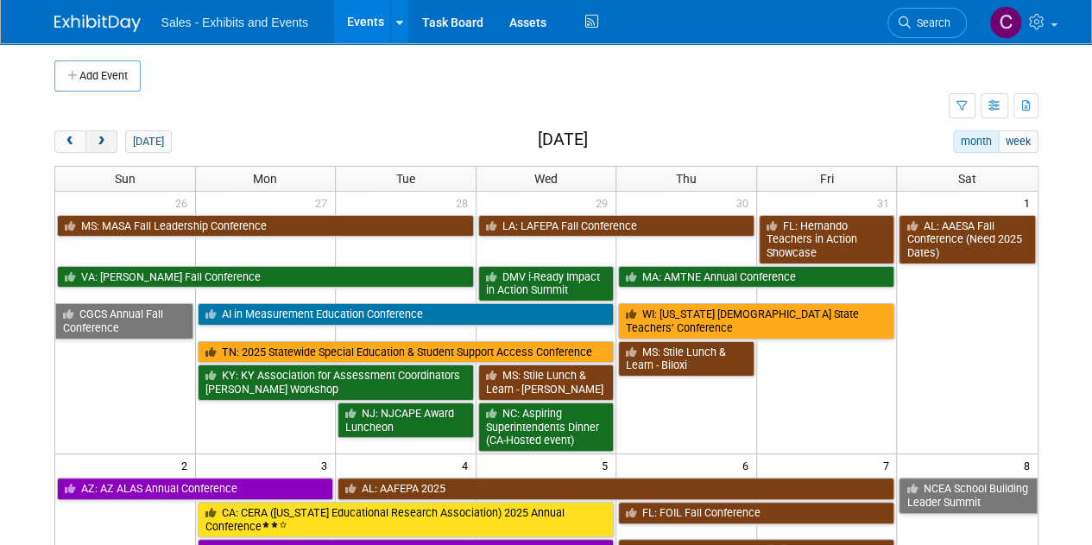
click at [98, 142] on span "next" at bounding box center [101, 141] width 13 height 11
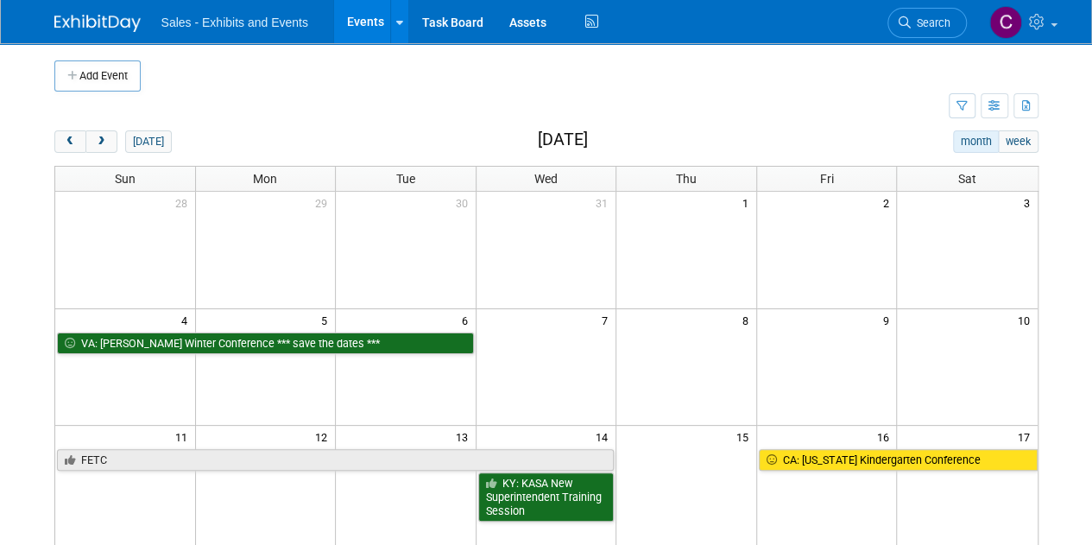
scroll to position [498, 0]
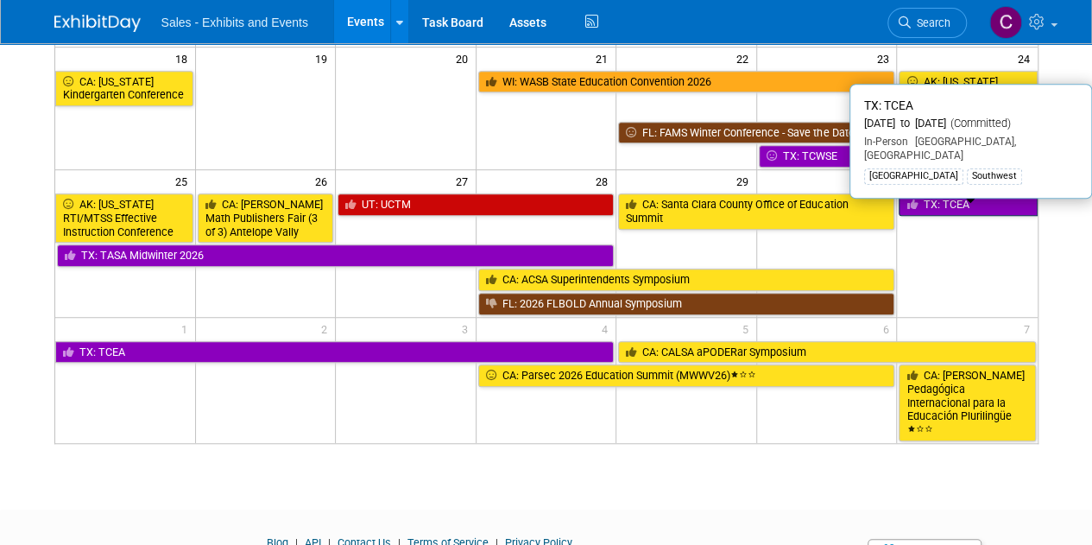
click at [955, 196] on link "TX: TCEA" at bounding box center [968, 204] width 138 height 22
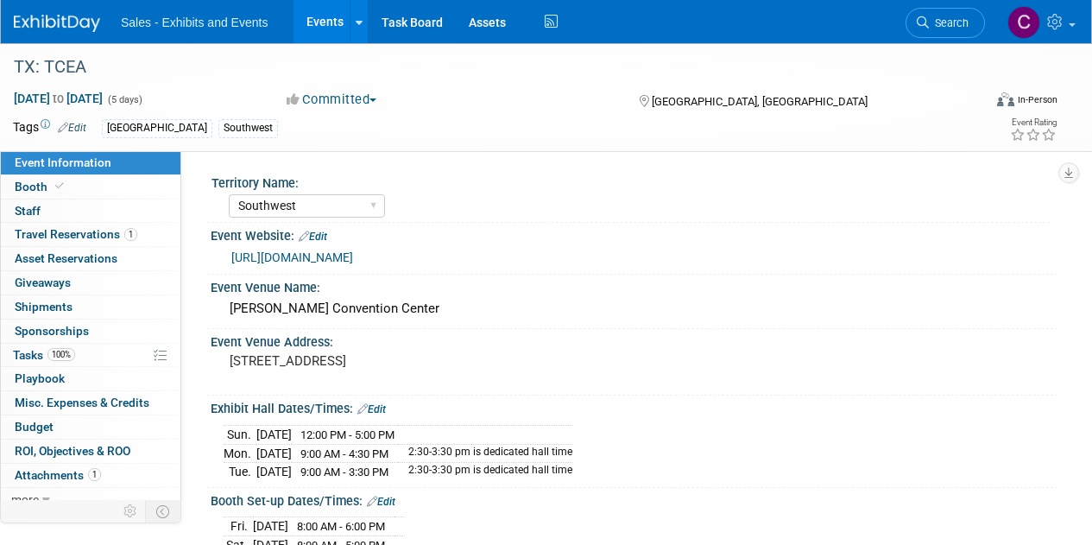
select select "Southwest"
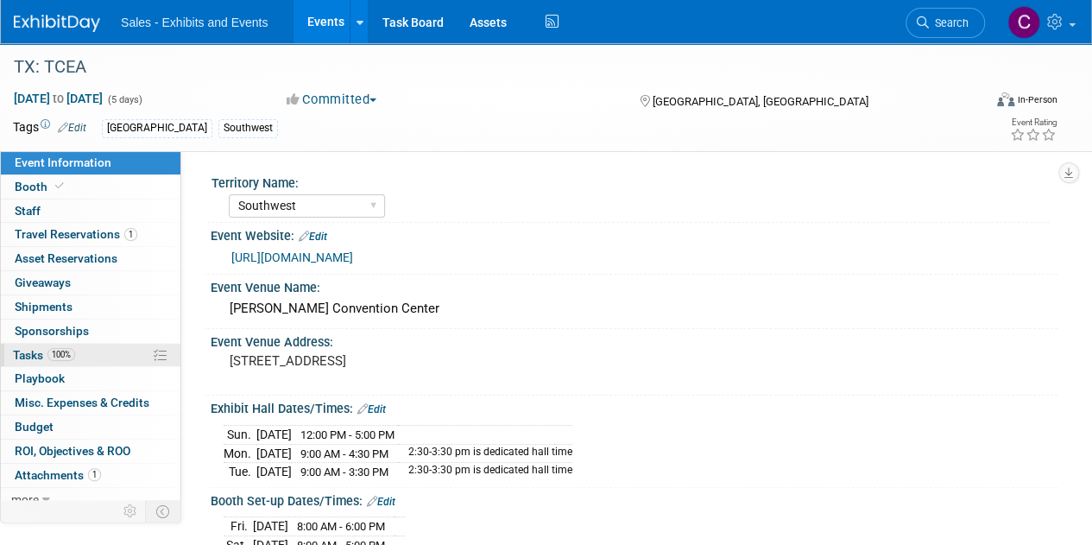
click at [23, 354] on span "Tasks 100%" at bounding box center [44, 355] width 62 height 14
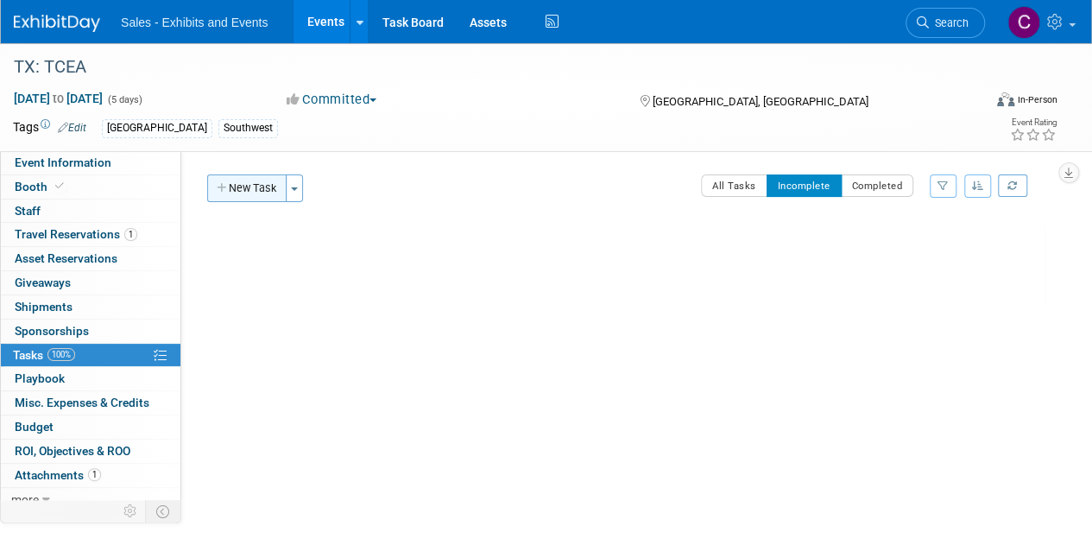
click at [236, 193] on button "New Task" at bounding box center [246, 188] width 79 height 28
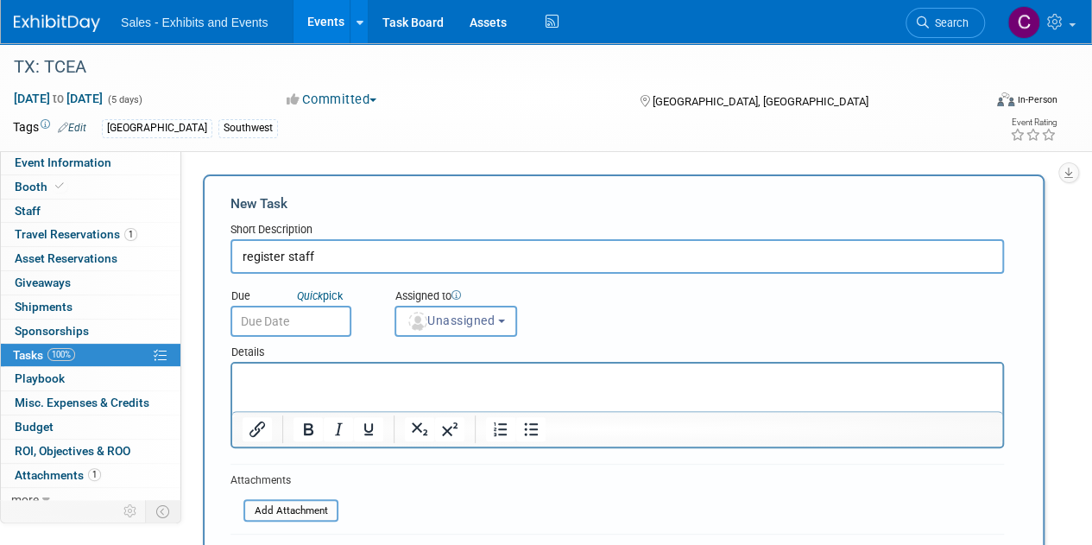
type input "register staff"
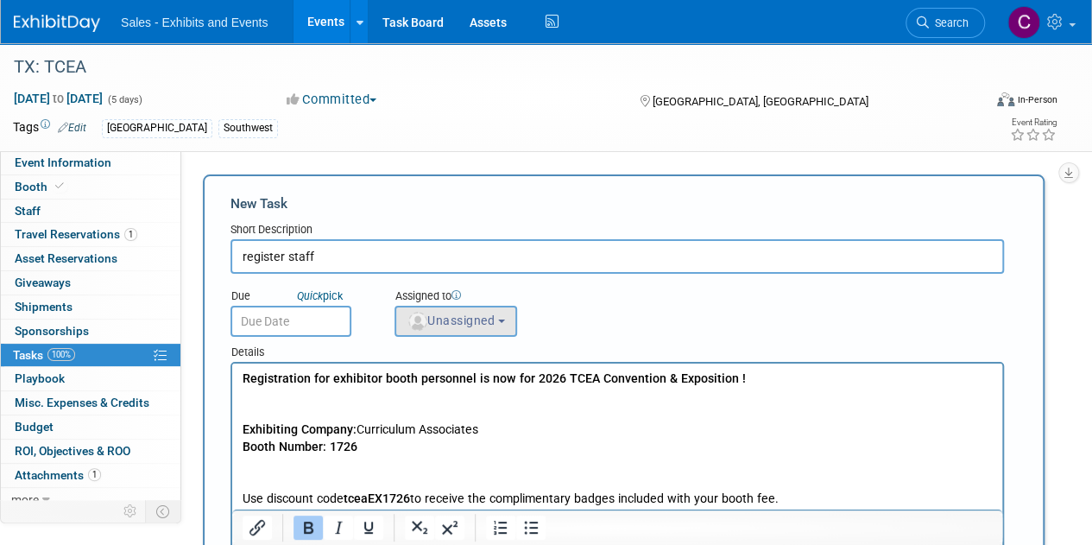
click at [442, 321] on span "Unassigned" at bounding box center [451, 320] width 88 height 14
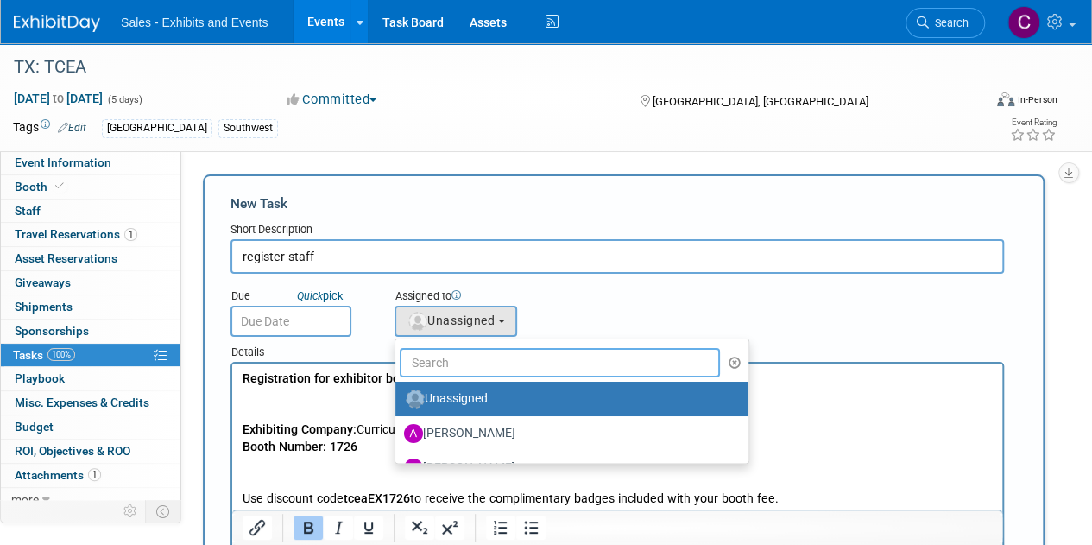
click at [451, 376] on input "text" at bounding box center [560, 362] width 320 height 29
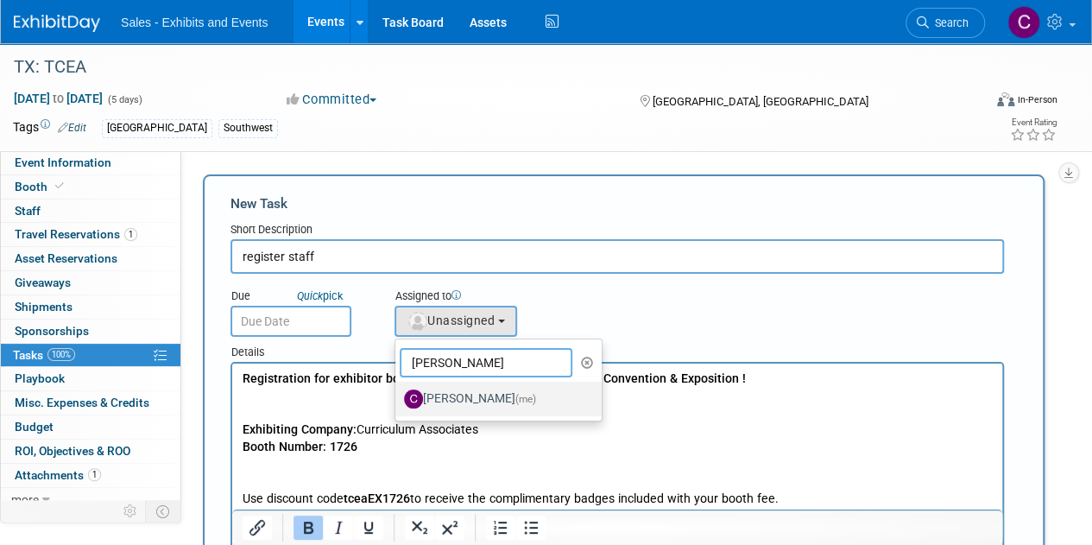
type input "christine"
drag, startPoint x: 483, startPoint y: 402, endPoint x: 186, endPoint y: 15, distance: 488.9
click at [483, 402] on label "Christine Lurz (me)" at bounding box center [494, 399] width 180 height 28
click at [398, 402] on input "Christine Lurz (me)" at bounding box center [392, 396] width 11 height 11
select select "a9e3834d-668b-4315-a5d4-069993be606a"
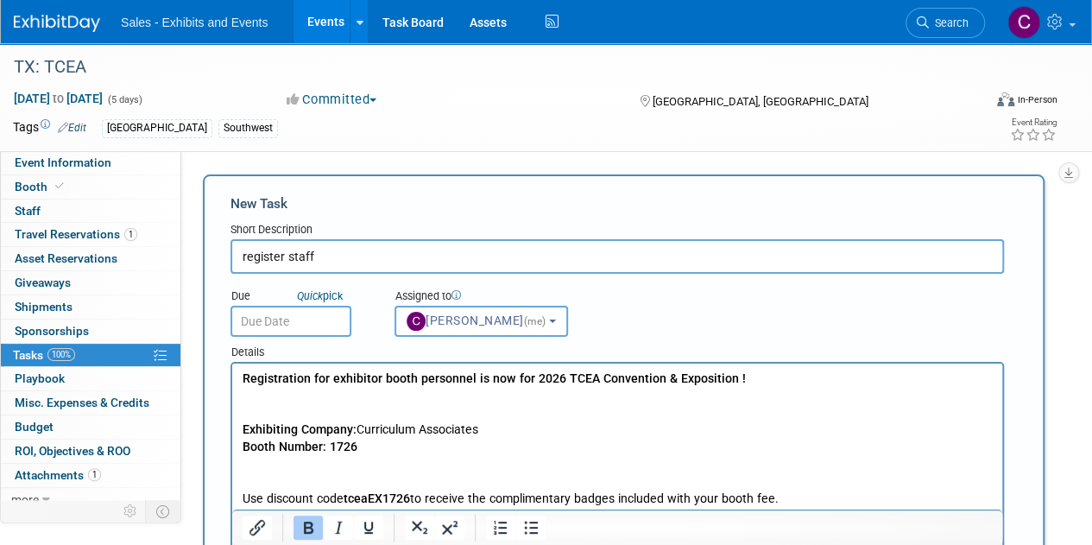
click at [313, 331] on input "text" at bounding box center [291, 321] width 121 height 31
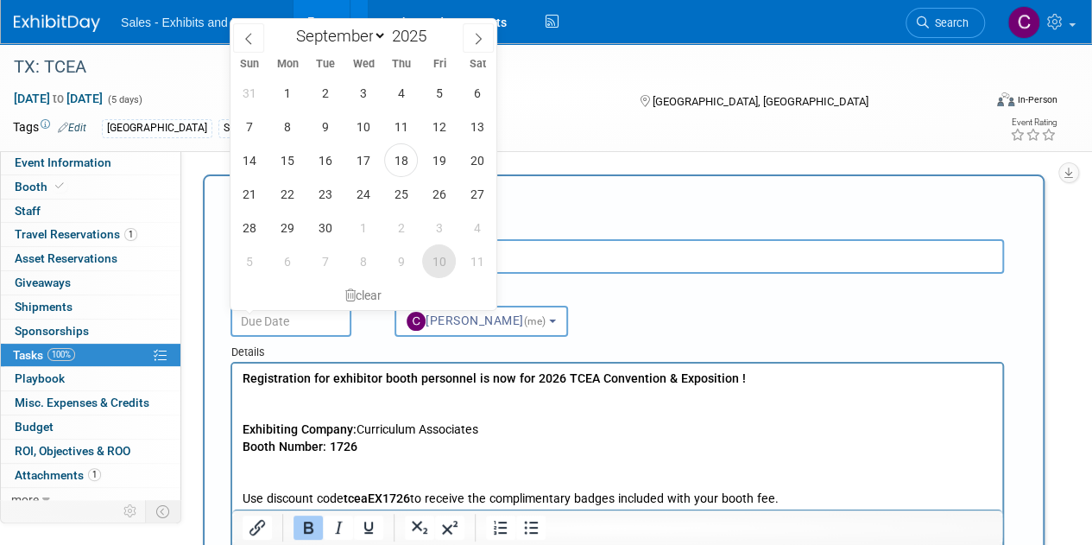
click at [439, 265] on span "10" at bounding box center [439, 261] width 34 height 34
type input "Oct 10, 2025"
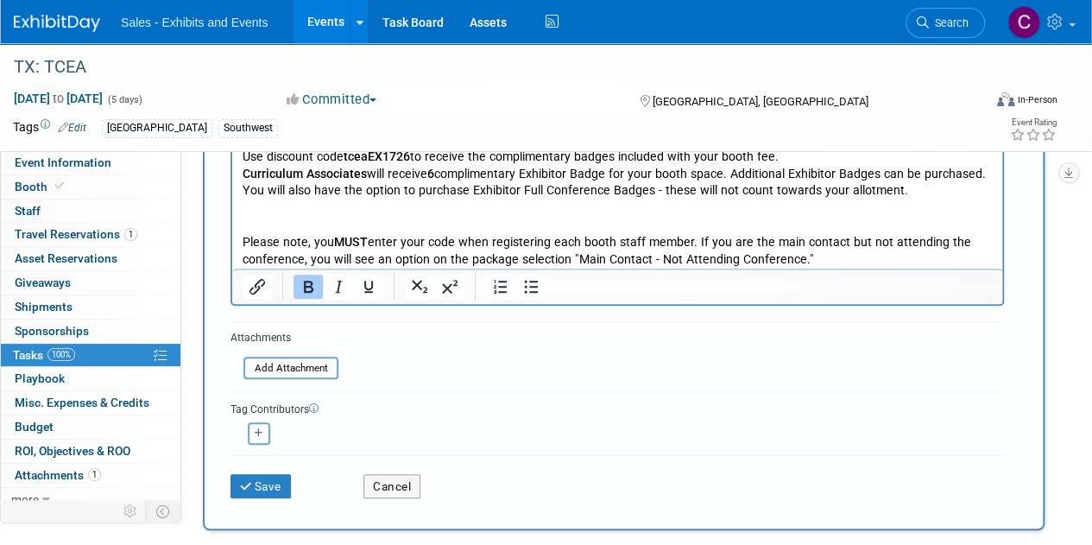
scroll to position [359, 0]
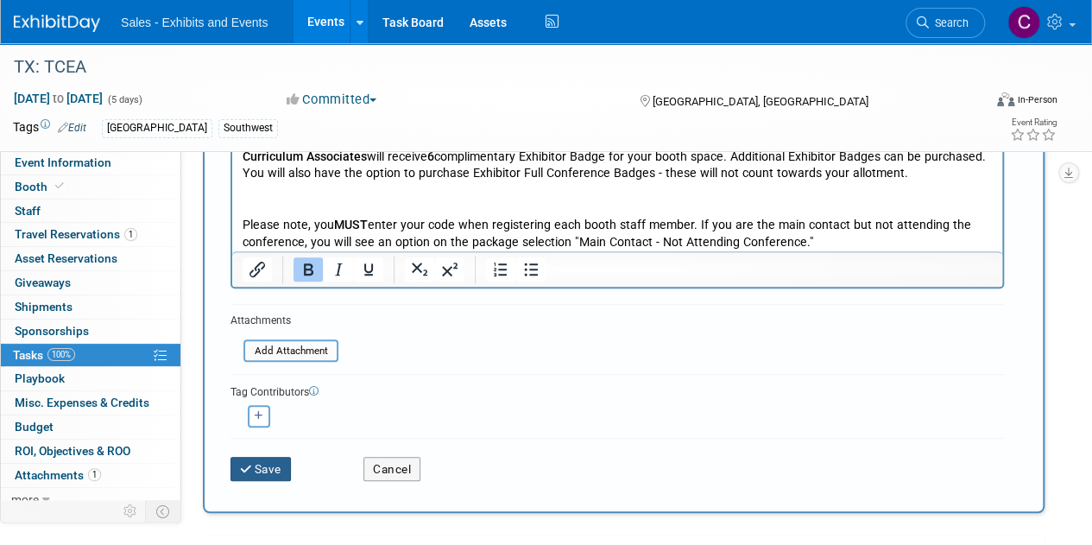
click at [267, 472] on button "Save" at bounding box center [261, 469] width 60 height 24
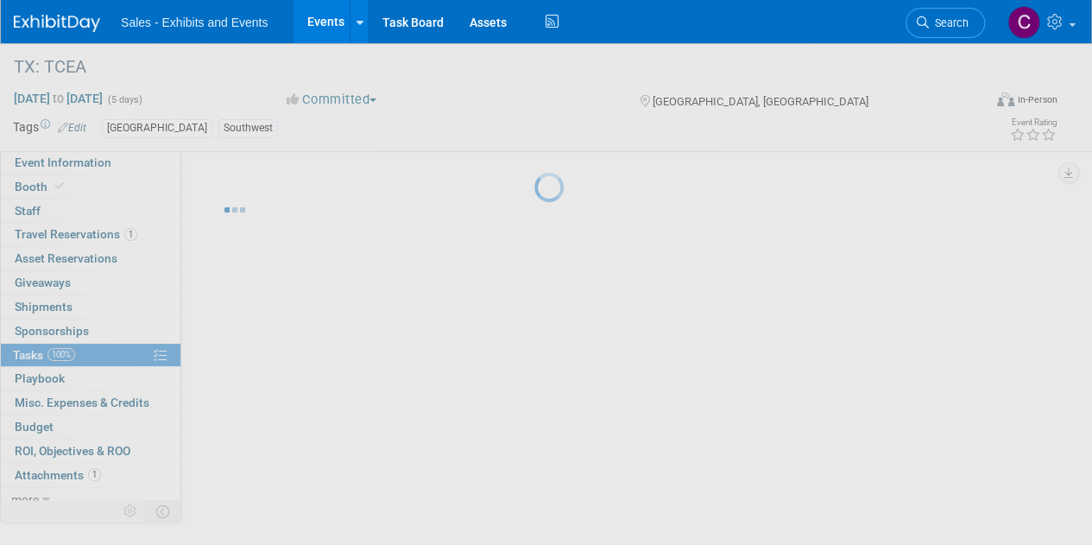
scroll to position [0, 0]
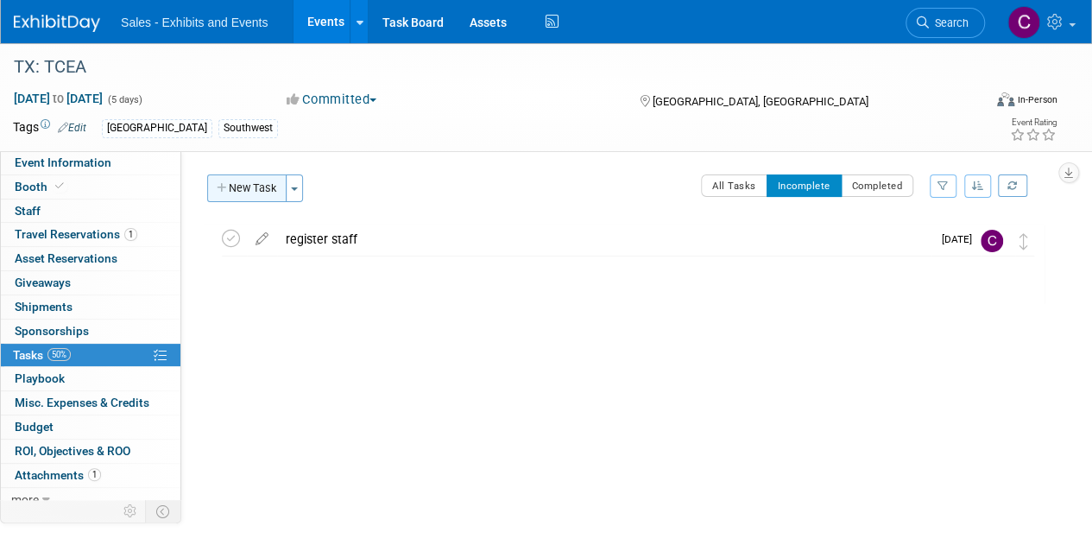
click at [250, 187] on button "New Task" at bounding box center [246, 188] width 79 height 28
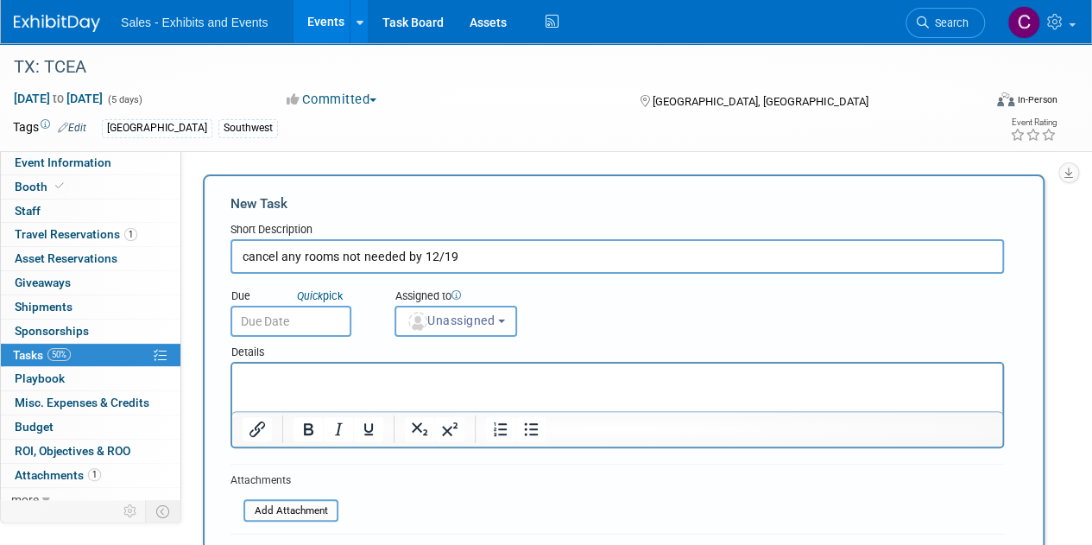
type input "cancel any rooms not needed by 12/19"
drag, startPoint x: 297, startPoint y: 392, endPoint x: 271, endPoint y: 390, distance: 26.0
click at [271, 388] on html at bounding box center [617, 375] width 770 height 24
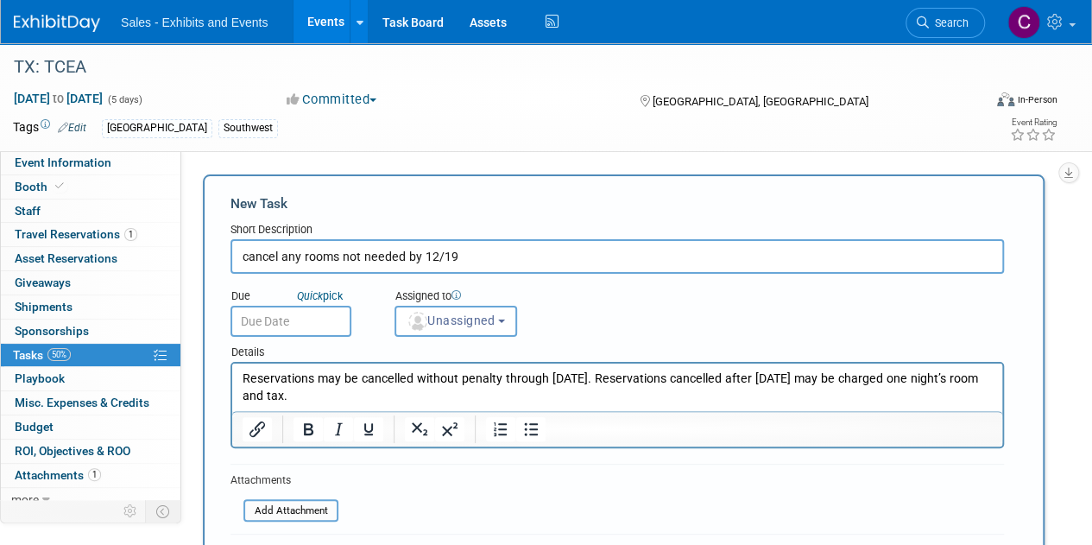
click at [304, 311] on input "text" at bounding box center [291, 321] width 121 height 31
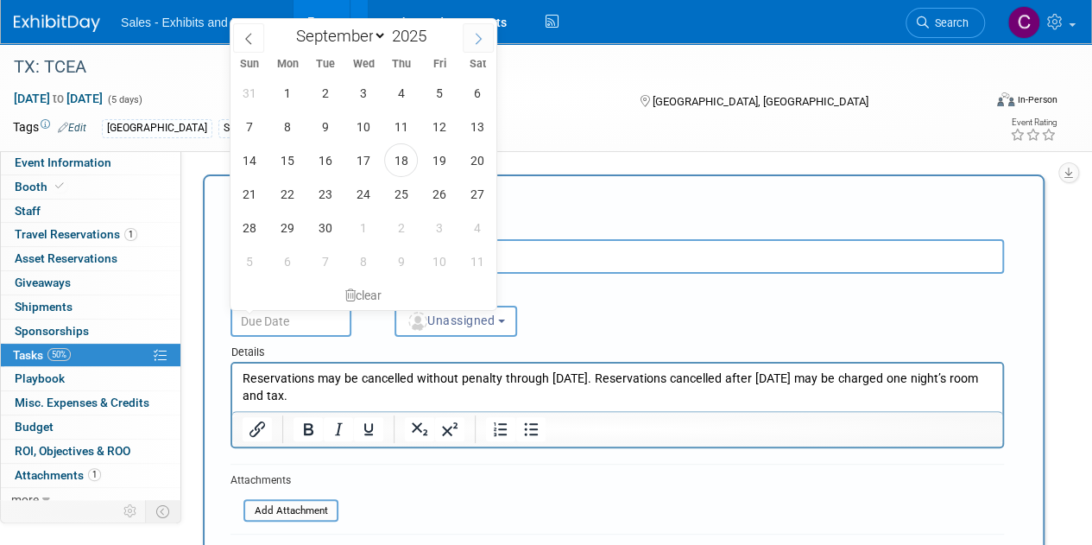
click at [475, 38] on icon at bounding box center [478, 39] width 12 height 12
select select "11"
click at [287, 99] on span "1" at bounding box center [287, 93] width 34 height 34
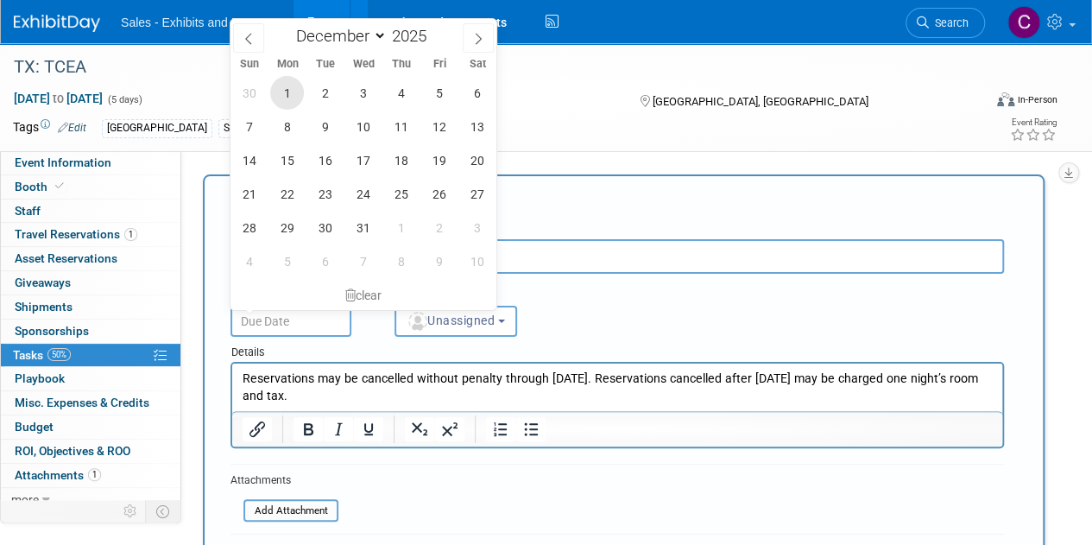
type input "Dec 1, 2025"
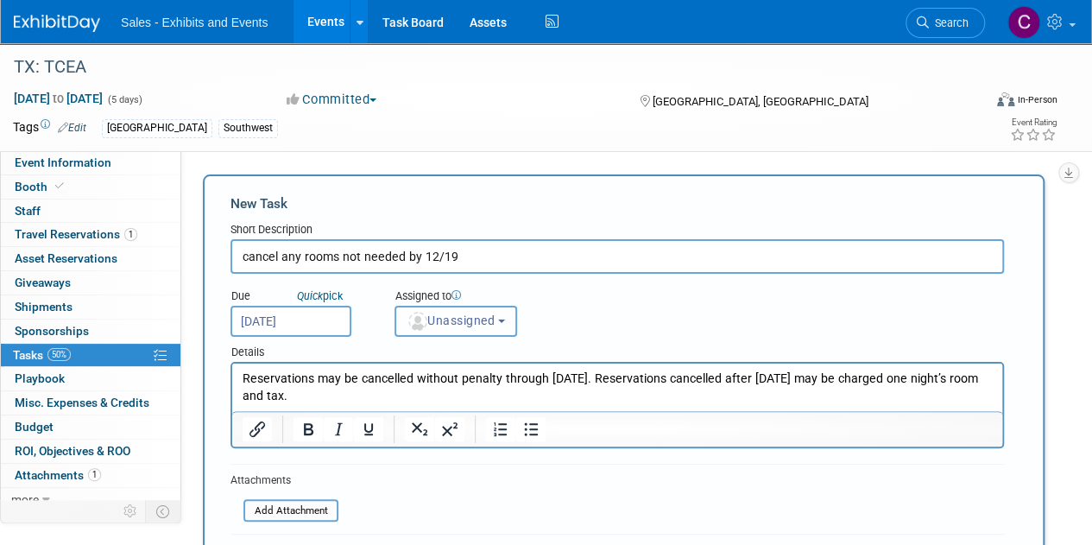
click at [440, 317] on span "Unassigned" at bounding box center [451, 320] width 88 height 14
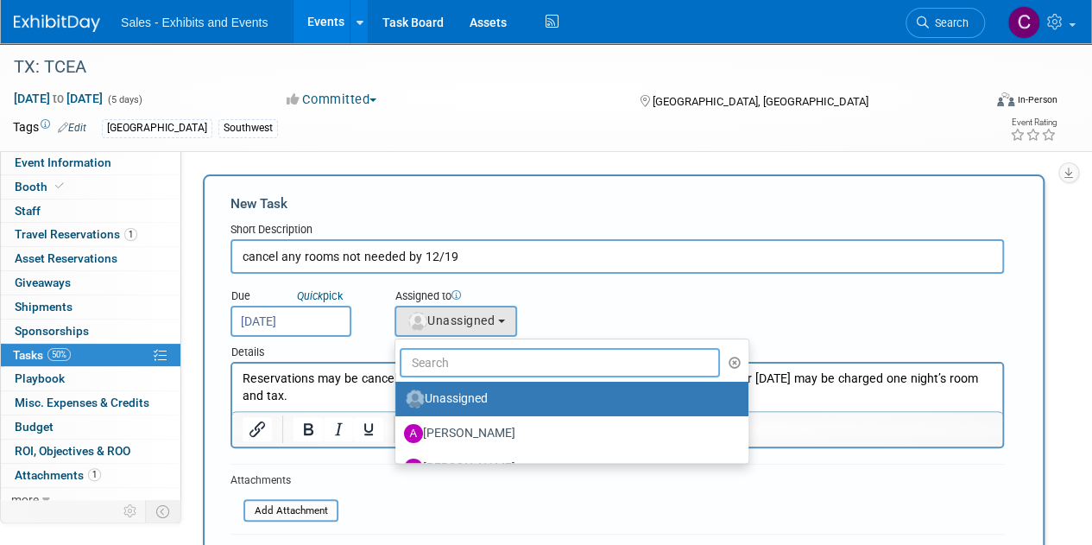
click at [489, 356] on input "text" at bounding box center [560, 362] width 320 height 29
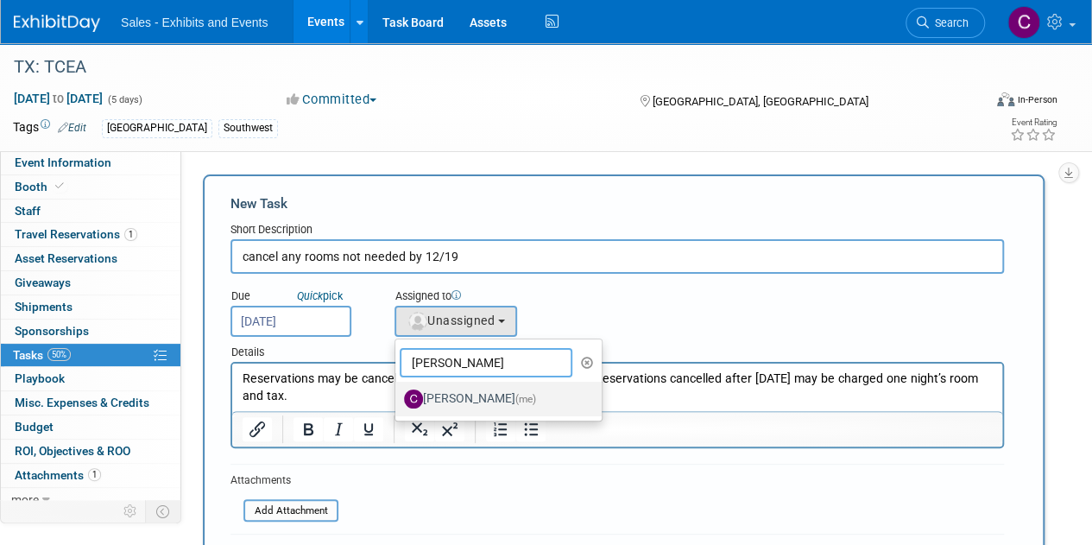
type input "[PERSON_NAME]"
drag, startPoint x: 506, startPoint y: 407, endPoint x: 269, endPoint y: 31, distance: 444.3
click at [506, 407] on label "[PERSON_NAME] (me)" at bounding box center [494, 399] width 180 height 28
click at [398, 402] on input "[PERSON_NAME] (me)" at bounding box center [392, 396] width 11 height 11
select select "a9e3834d-668b-4315-a5d4-069993be606a"
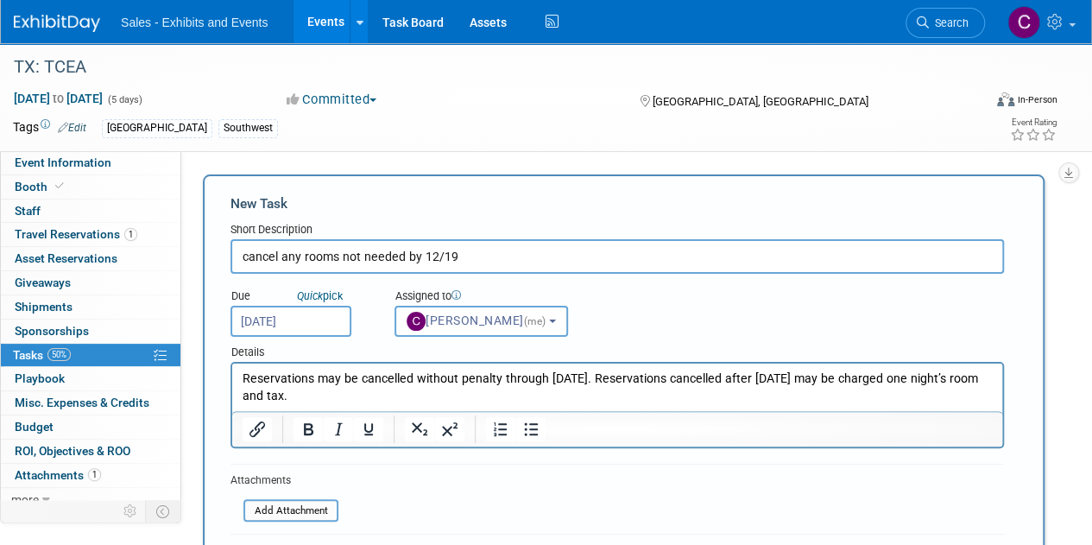
click at [522, 262] on input "cancel any rooms not needed by 12/19" at bounding box center [618, 256] width 774 height 35
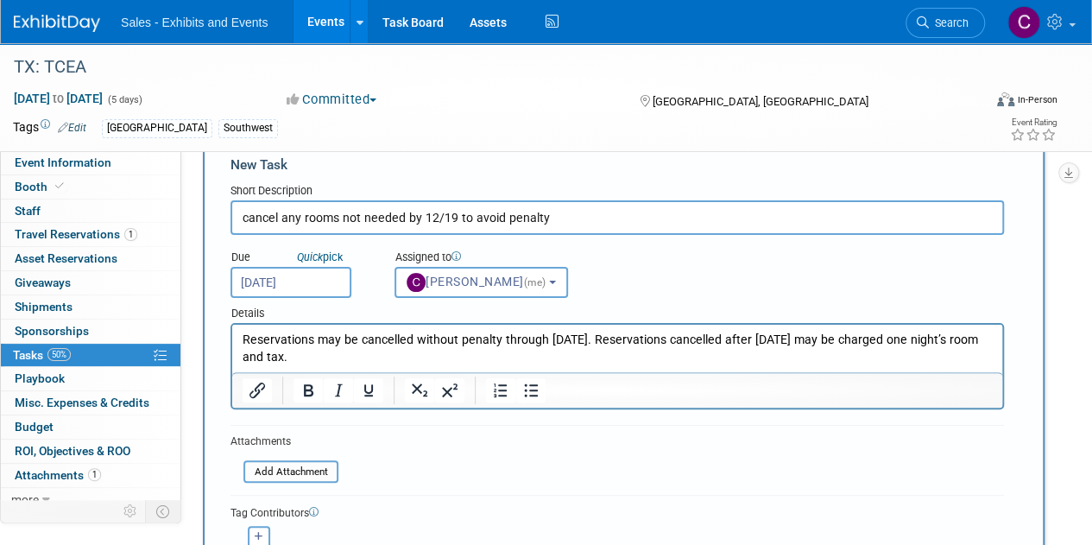
scroll to position [121, 0]
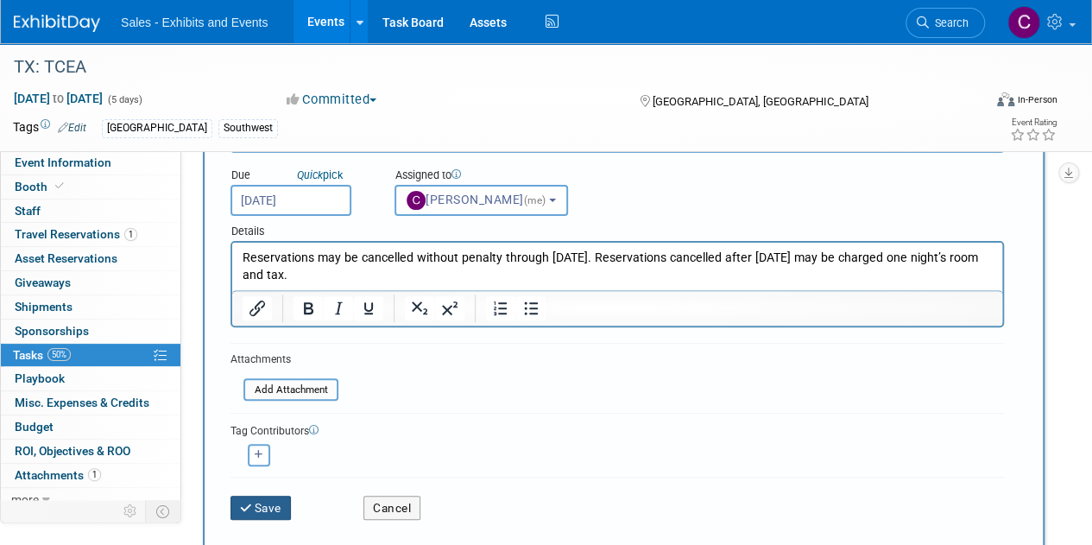
type input "cancel any rooms not needed by 12/19 to avoid penalty"
click at [260, 509] on button "Save" at bounding box center [261, 508] width 60 height 24
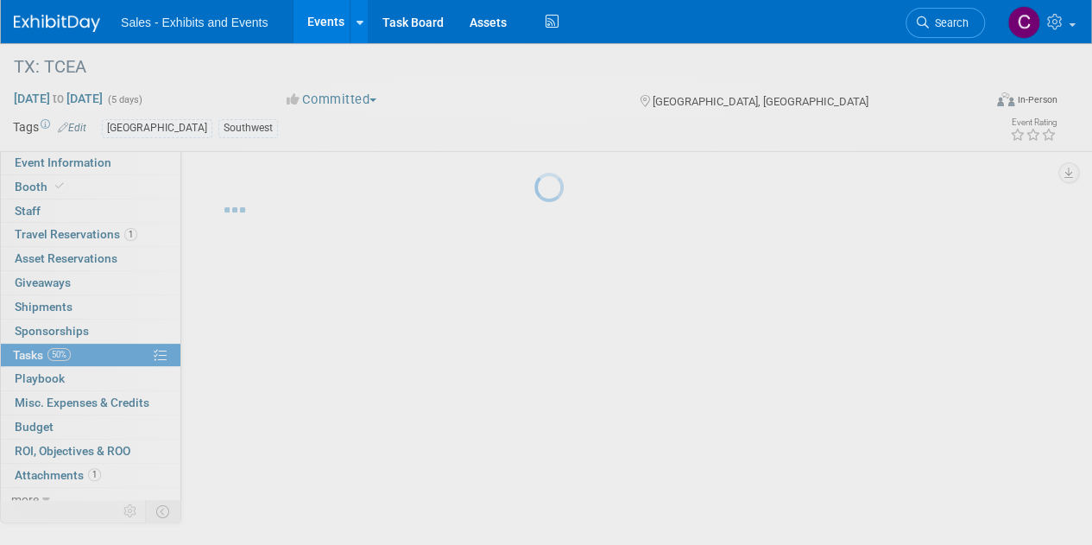
scroll to position [0, 0]
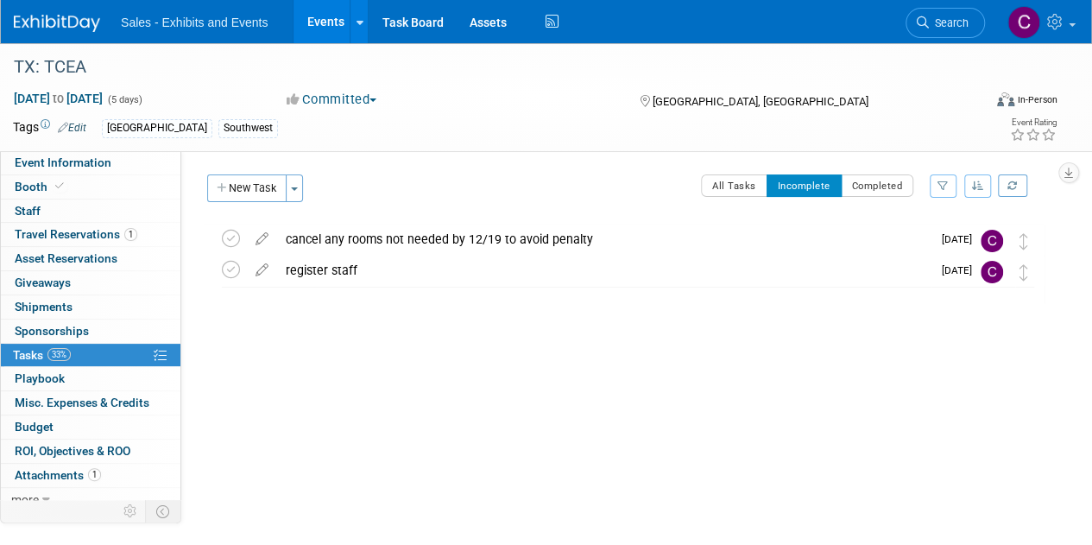
click at [325, 22] on link "Events" at bounding box center [325, 21] width 63 height 43
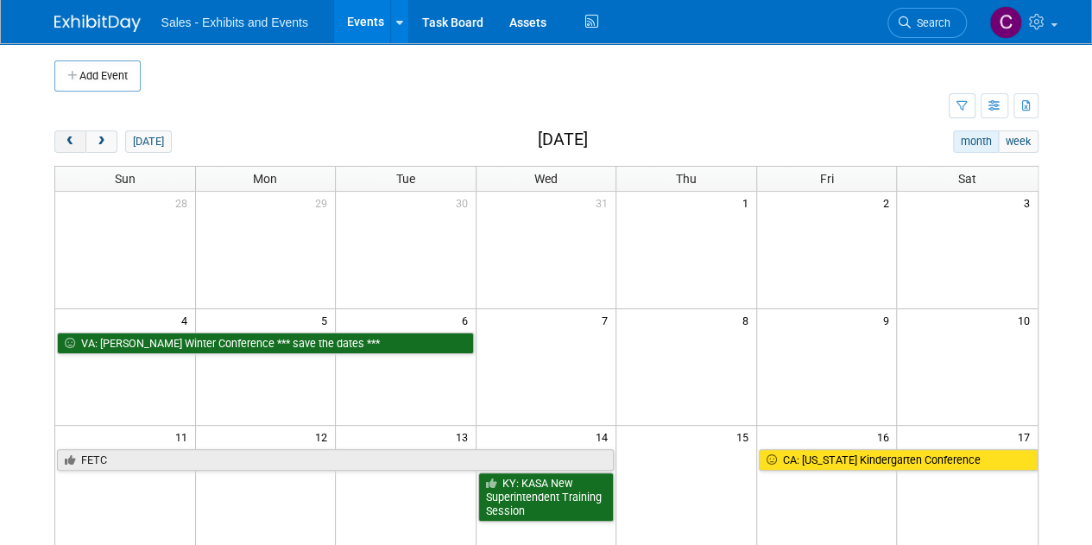
click at [60, 138] on button "prev" at bounding box center [70, 141] width 32 height 22
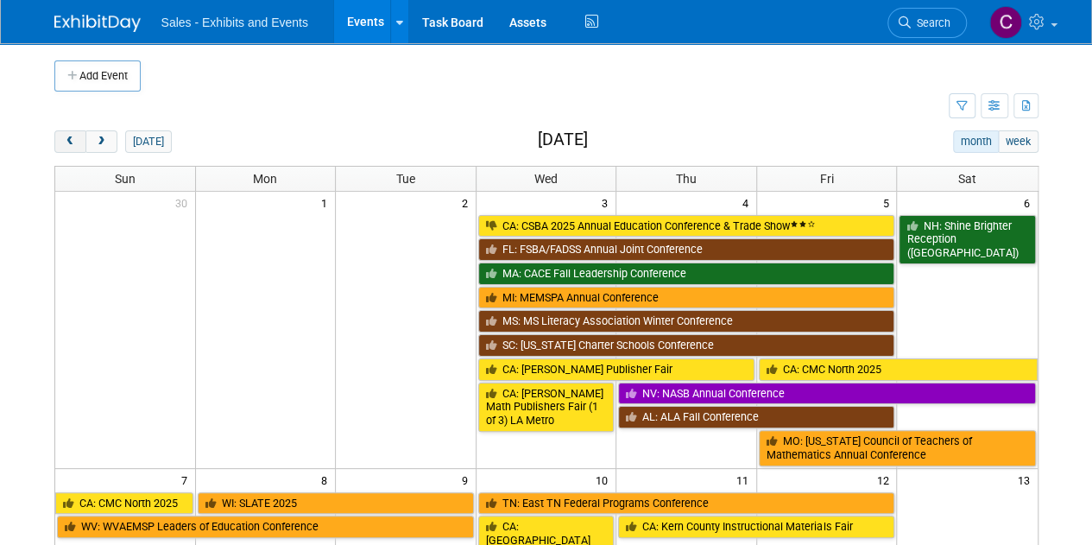
click at [60, 138] on button "prev" at bounding box center [70, 141] width 32 height 22
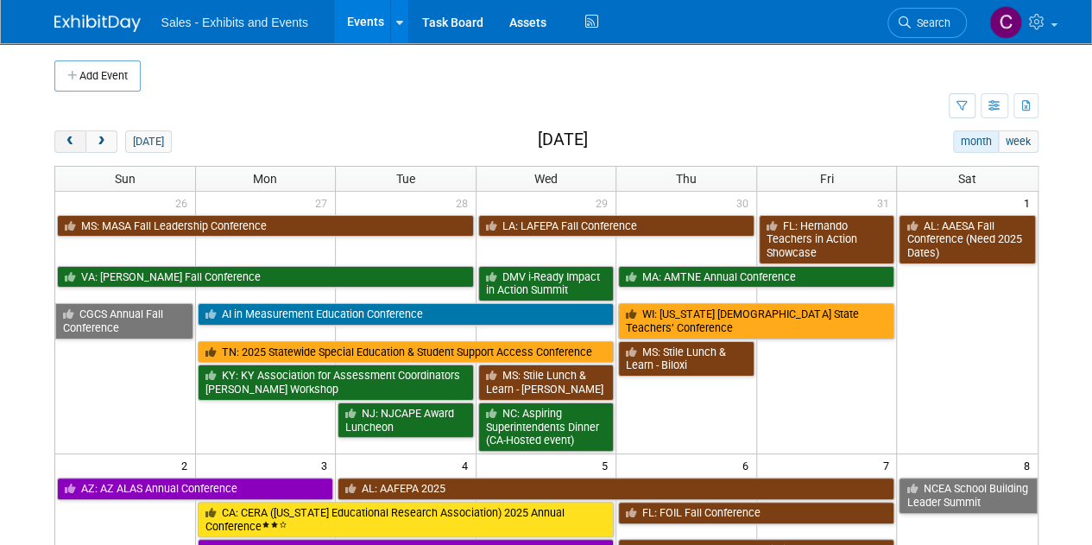
click at [60, 138] on button "prev" at bounding box center [70, 141] width 32 height 22
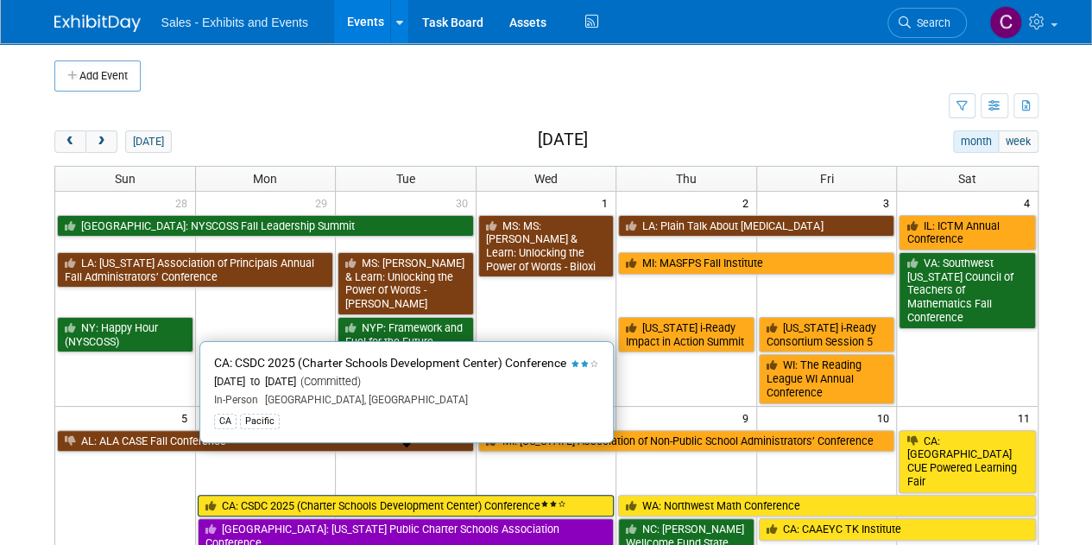
click at [268, 495] on link "CA: CSDC 2025 (Charter Schools Development Center) Conference" at bounding box center [406, 506] width 417 height 22
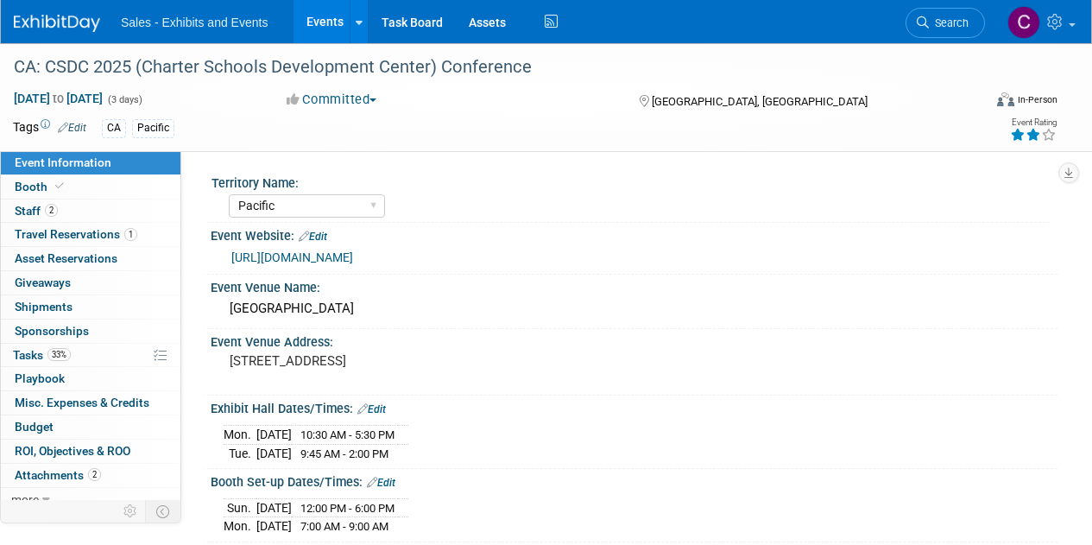
select select "Pacific"
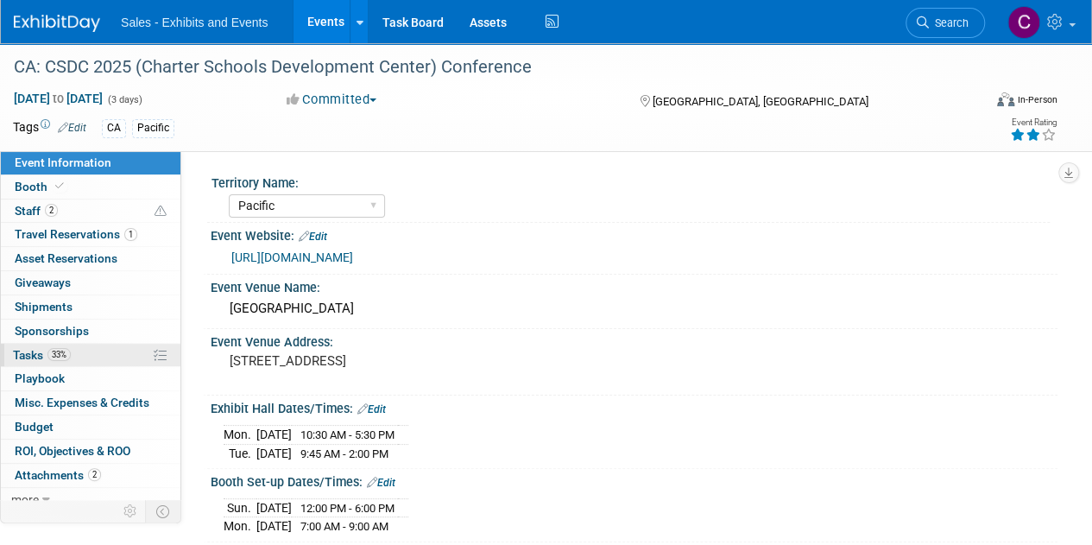
click at [17, 350] on span "Tasks 33%" at bounding box center [42, 355] width 58 height 14
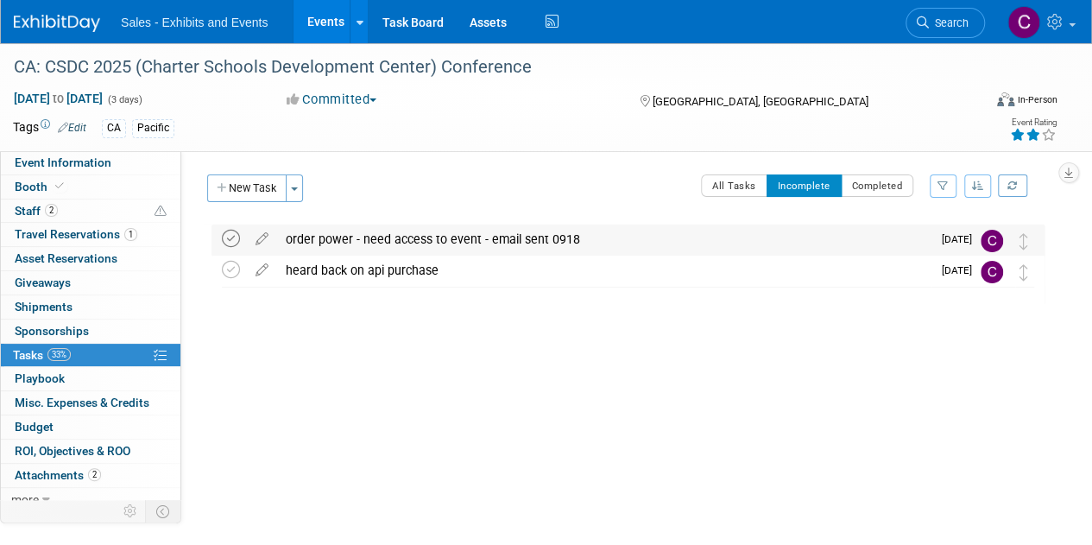
click at [224, 239] on icon at bounding box center [231, 239] width 18 height 18
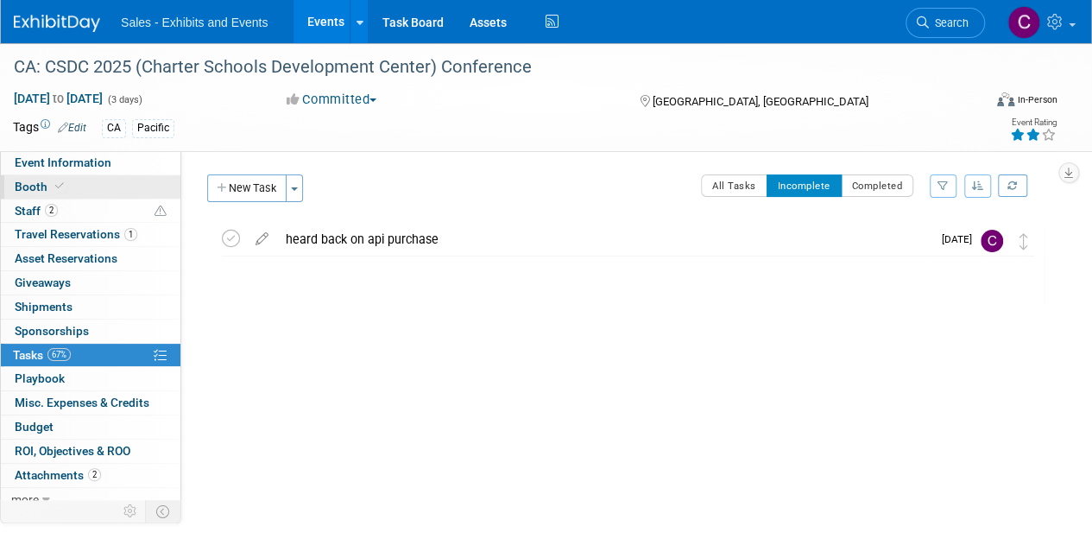
click at [24, 187] on span "Booth" at bounding box center [41, 187] width 53 height 14
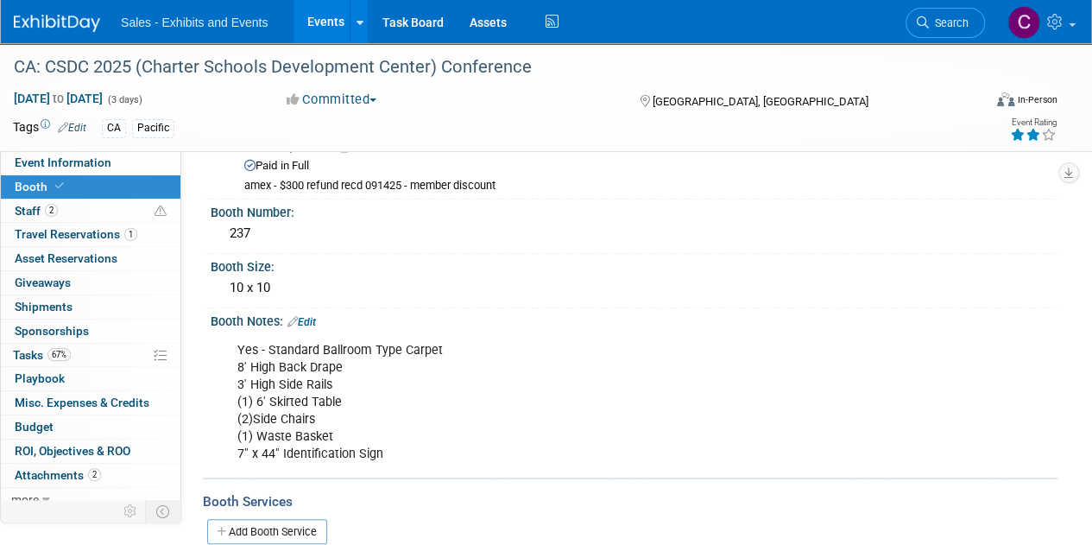
scroll to position [120, 0]
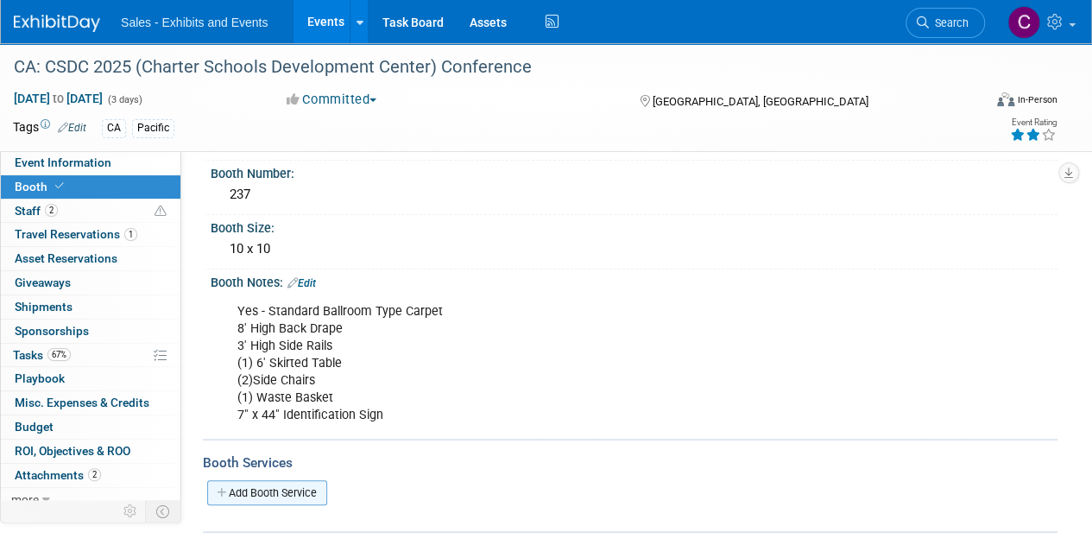
click at [300, 482] on link "Add Booth Service" at bounding box center [267, 492] width 120 height 25
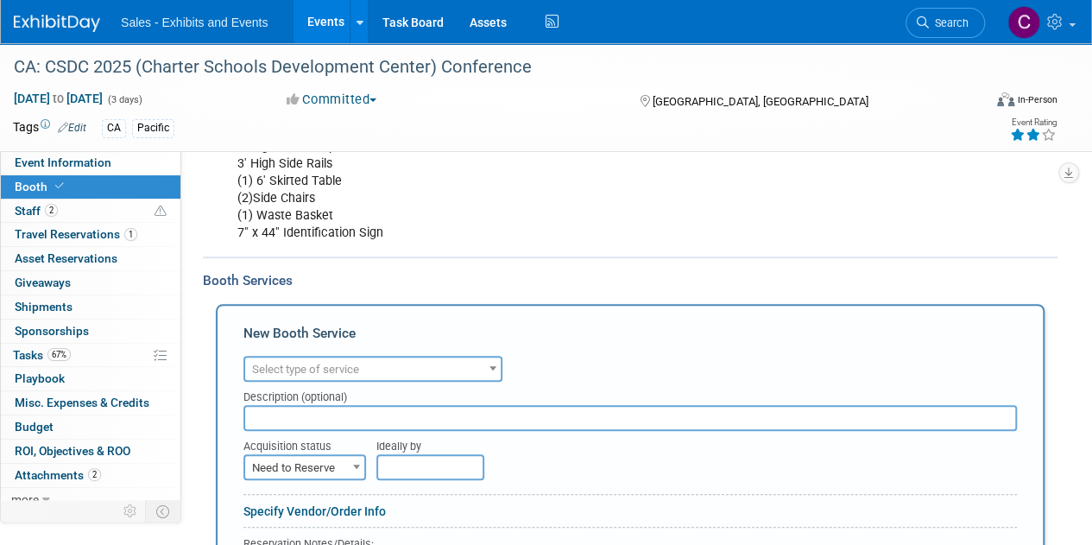
scroll to position [449, 0]
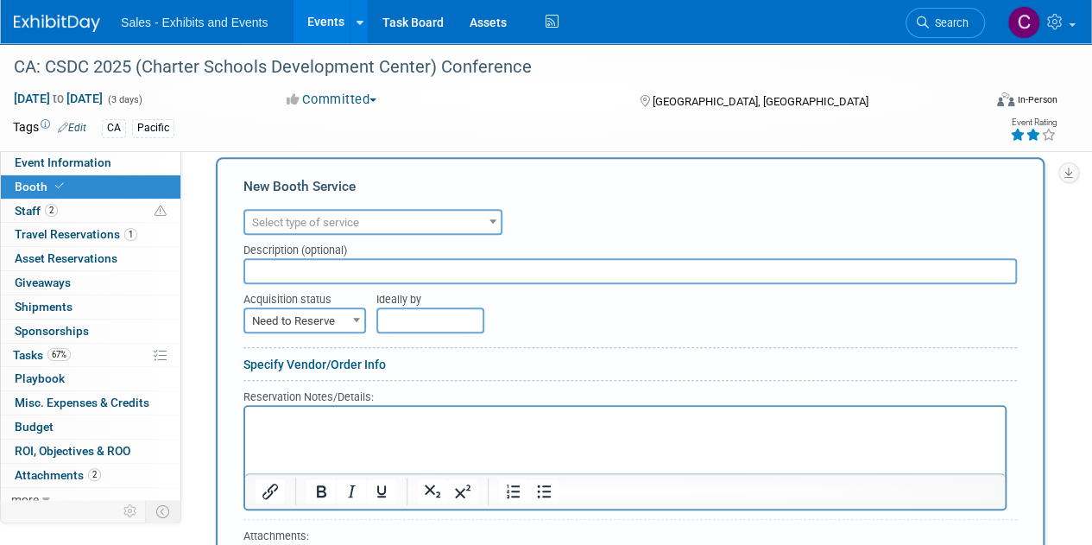
click at [286, 222] on span "Select type of service" at bounding box center [305, 222] width 107 height 13
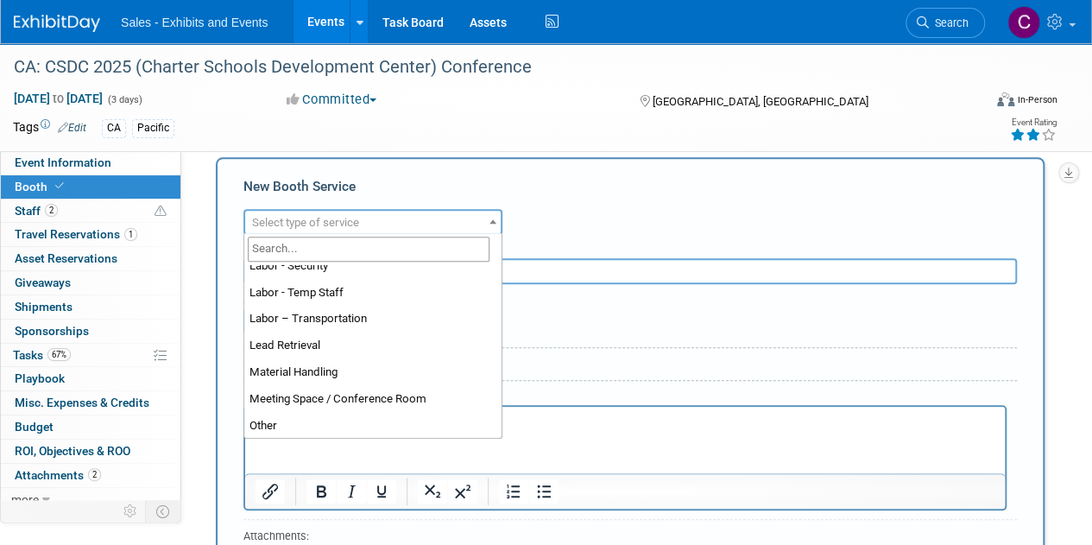
scroll to position [379, 0]
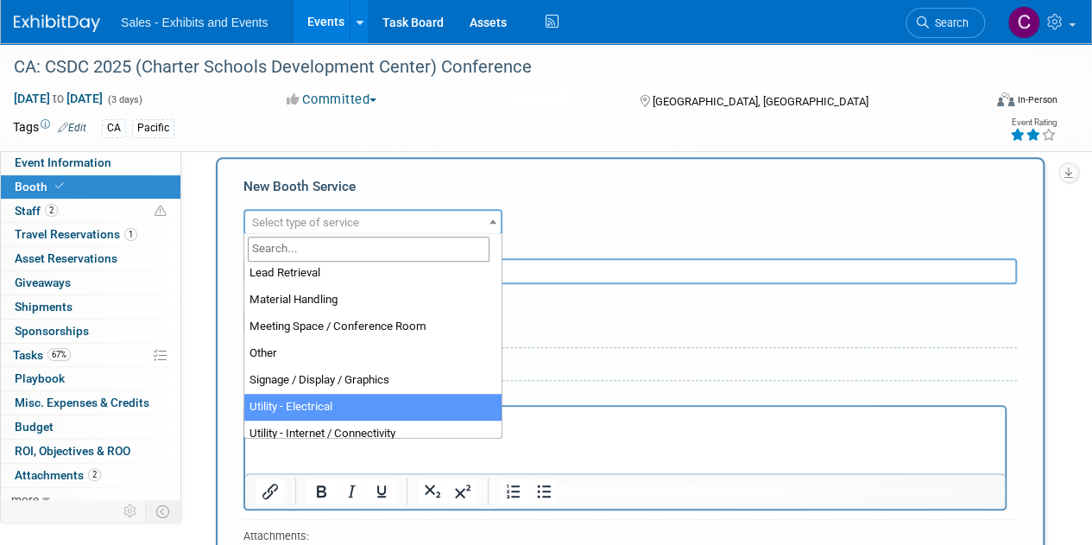
select select "8"
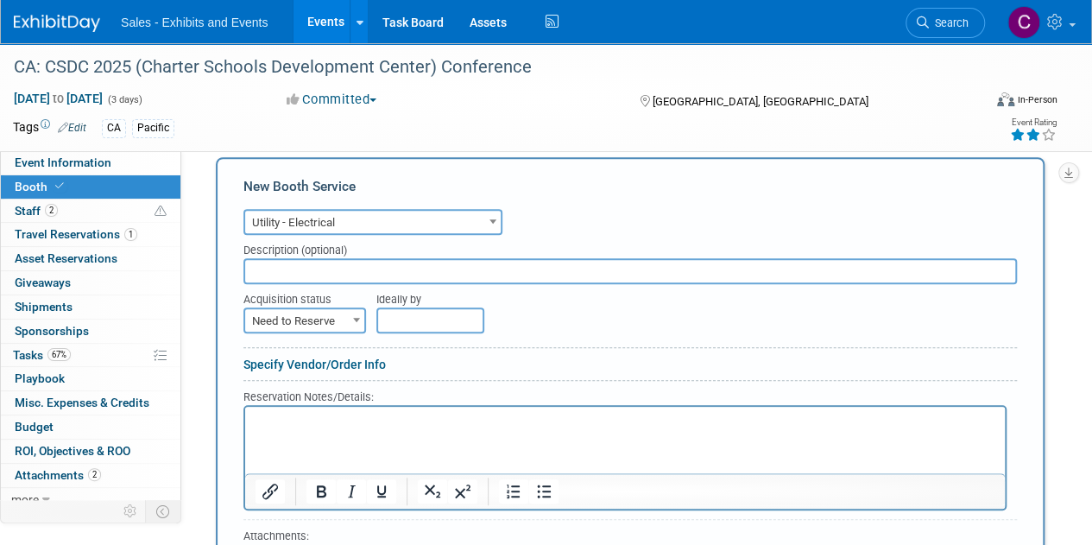
click at [287, 319] on span "Need to Reserve" at bounding box center [304, 321] width 119 height 24
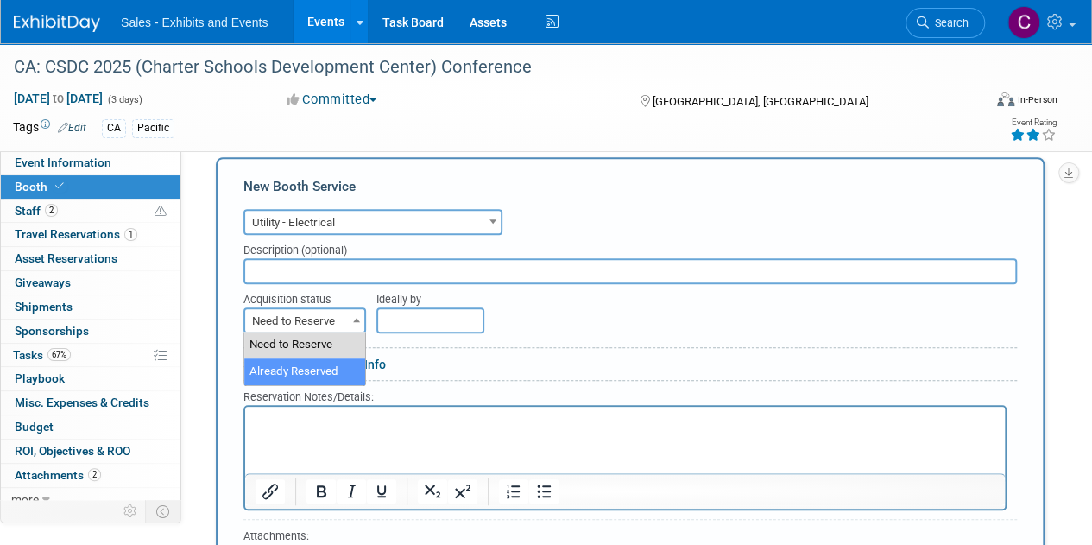
select select "2"
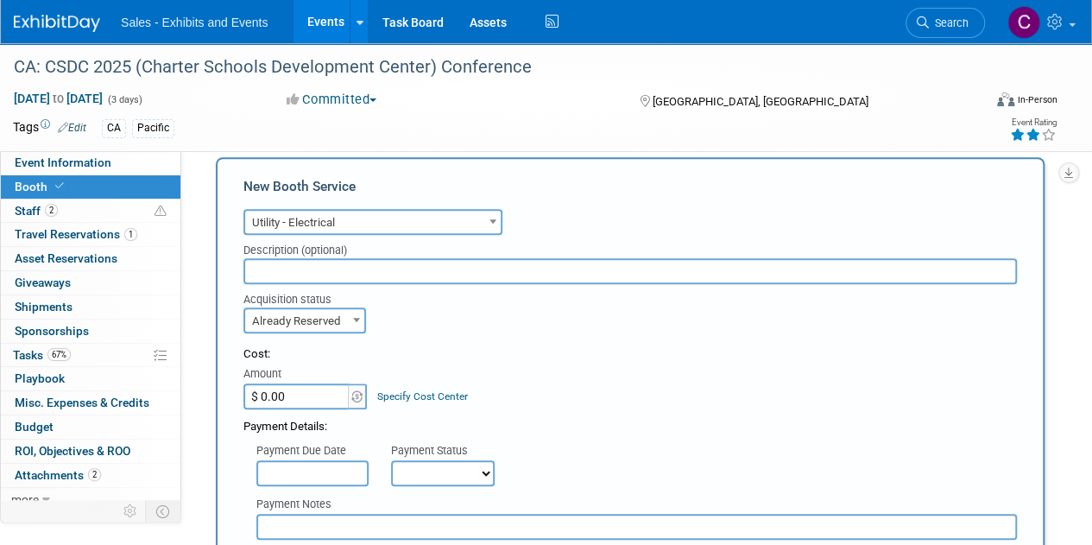
click at [316, 404] on input "$ 0.00" at bounding box center [297, 396] width 108 height 26
type input "$ 330.00"
click at [432, 464] on select "Not Paid Yet Partially Paid Paid in Full" at bounding box center [443, 473] width 104 height 26
select select "1"
click at [391, 460] on select "Not Paid Yet Partially Paid Paid in Full" at bounding box center [443, 473] width 104 height 26
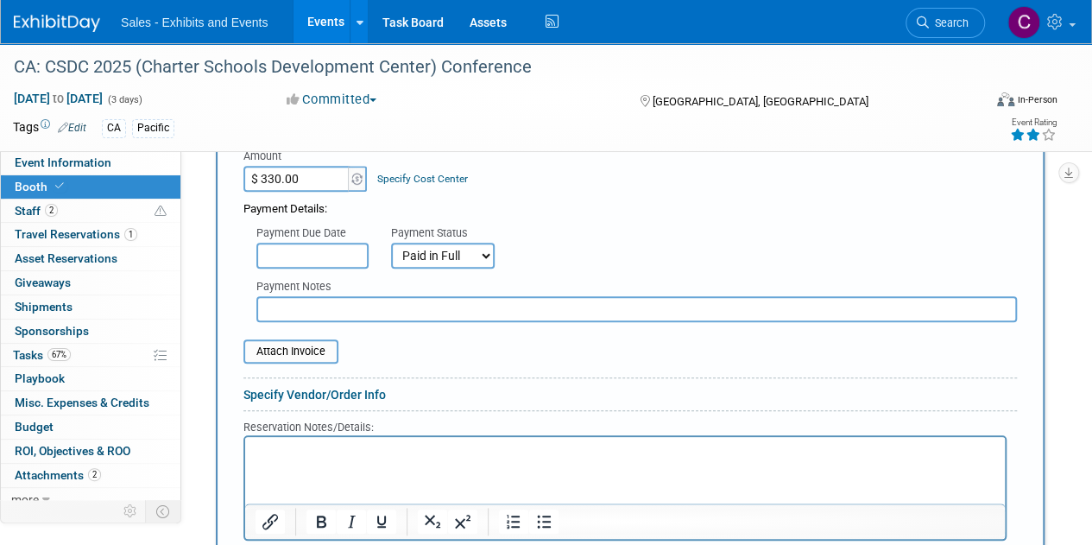
drag, startPoint x: 1104, startPoint y: 285, endPoint x: 649, endPoint y: 26, distance: 523.6
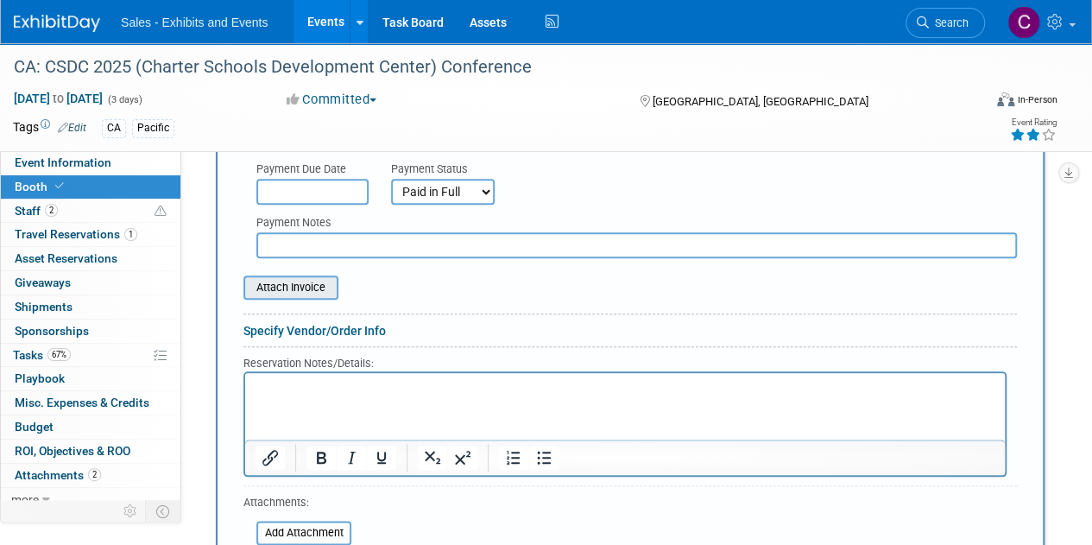
click at [304, 279] on input "file" at bounding box center [233, 287] width 205 height 21
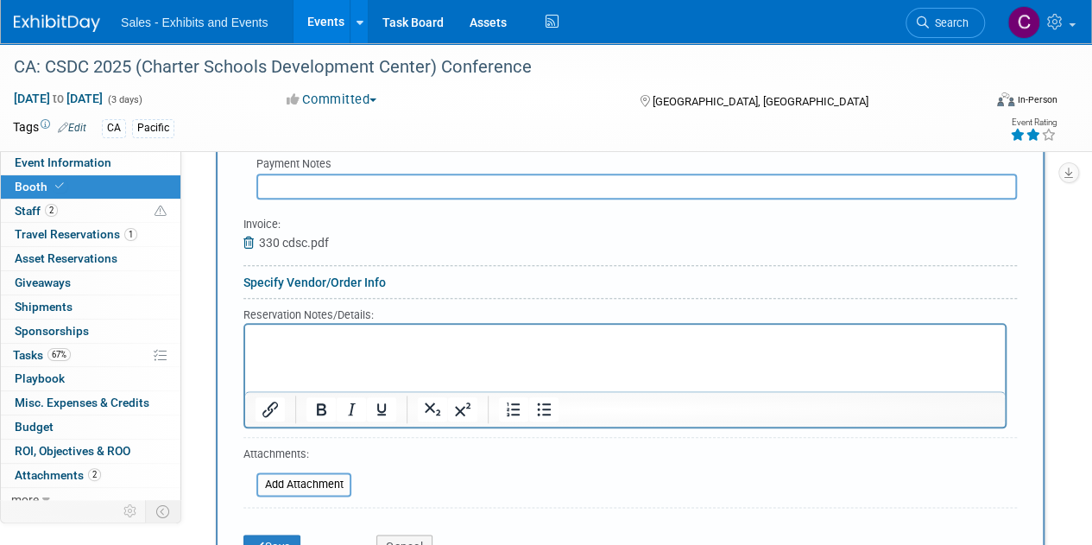
scroll to position [882, 0]
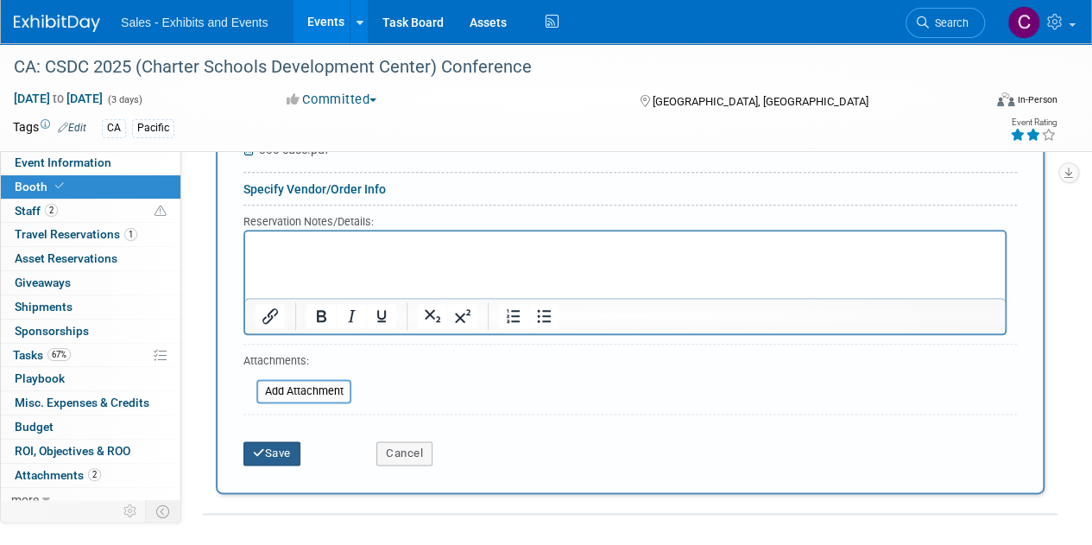
click at [269, 453] on button "Save" at bounding box center [271, 453] width 57 height 24
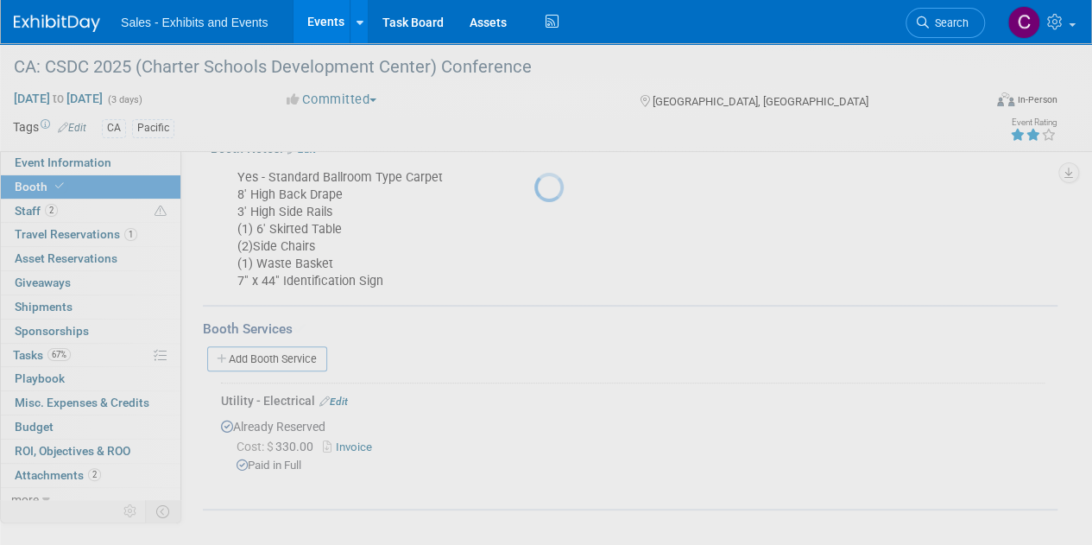
scroll to position [250, 0]
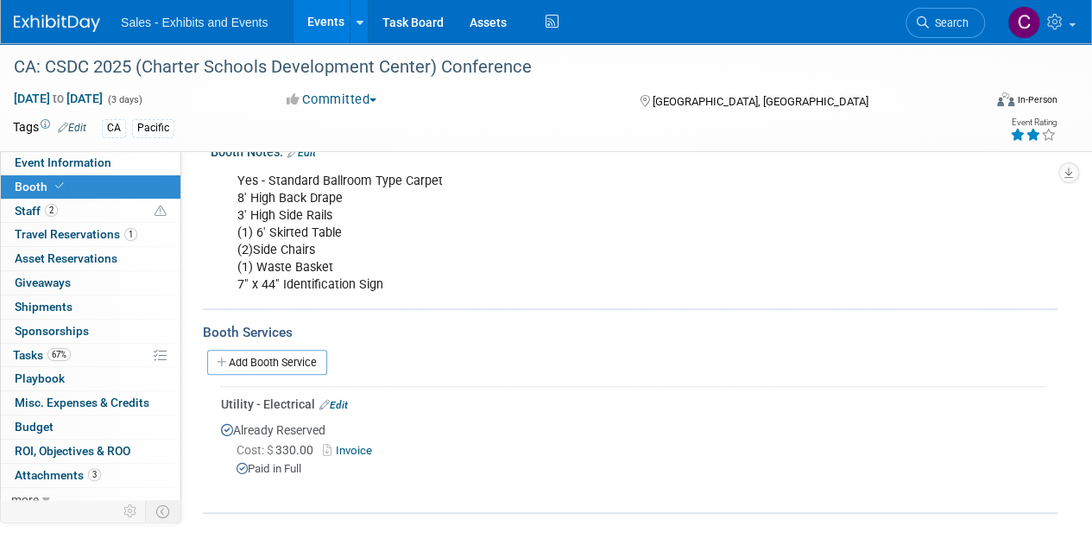
click at [338, 20] on link "Events" at bounding box center [325, 21] width 63 height 43
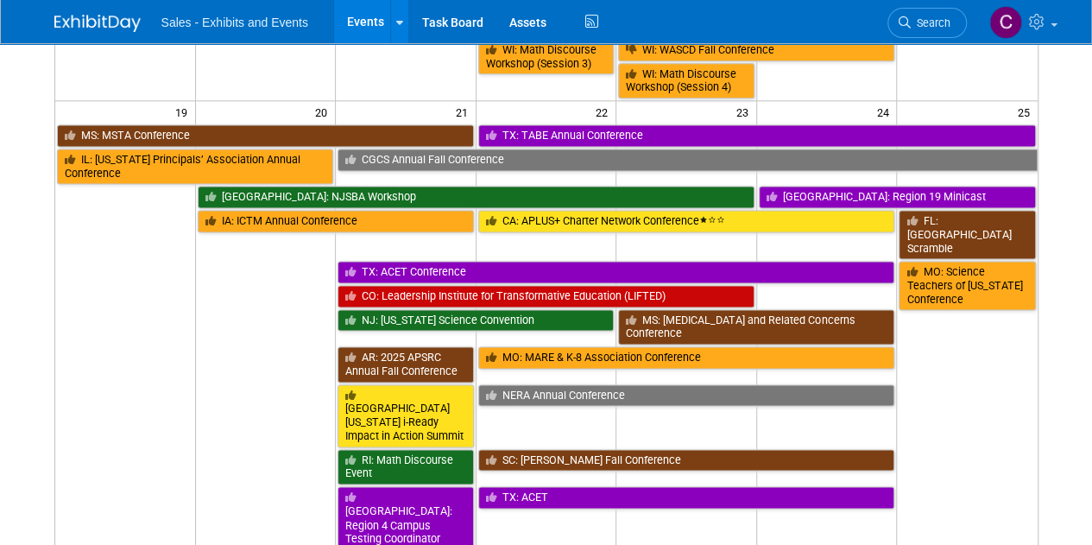
scroll to position [1038, 0]
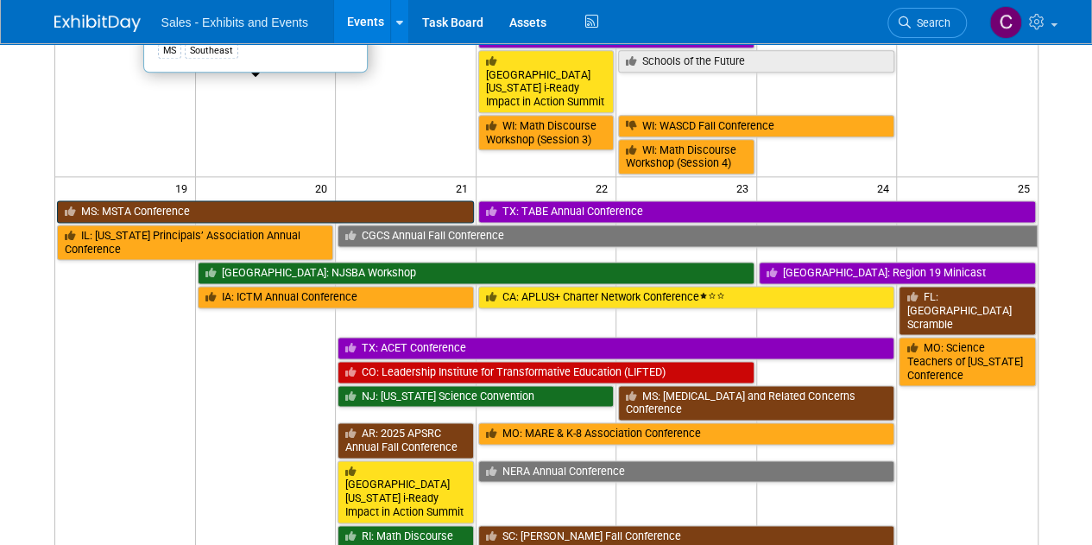
click at [107, 200] on link "MS: MSTA Conference" at bounding box center [265, 211] width 417 height 22
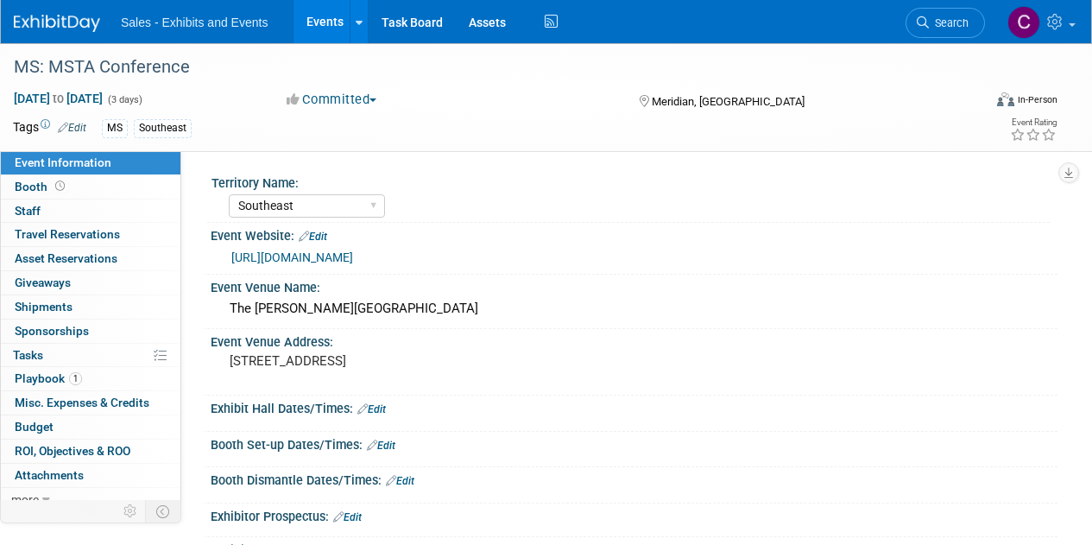
select select "Southeast"
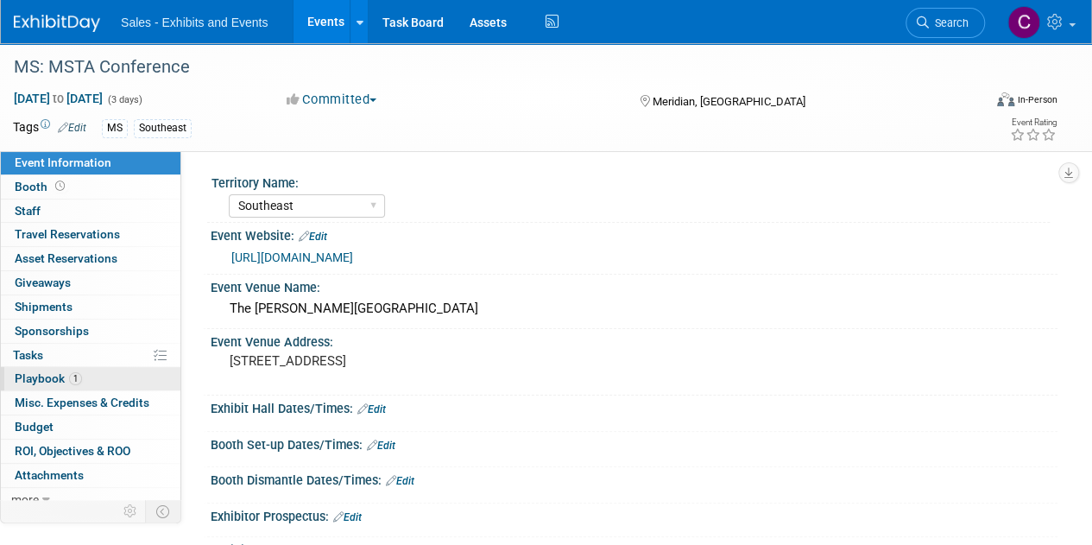
click at [50, 373] on span "Playbook 1" at bounding box center [48, 378] width 67 height 14
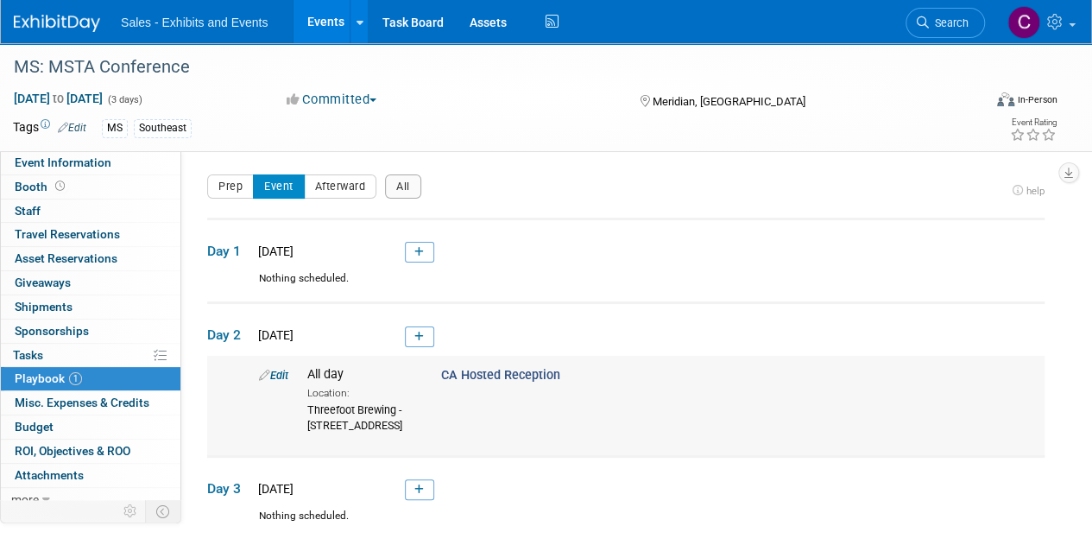
click at [280, 369] on link "Edit" at bounding box center [273, 375] width 29 height 13
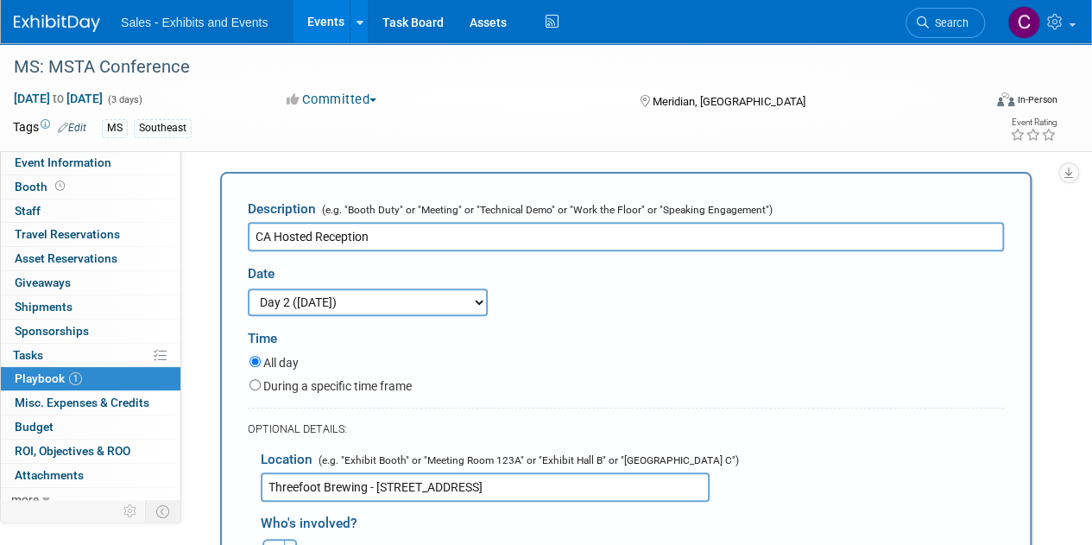
scroll to position [235, 0]
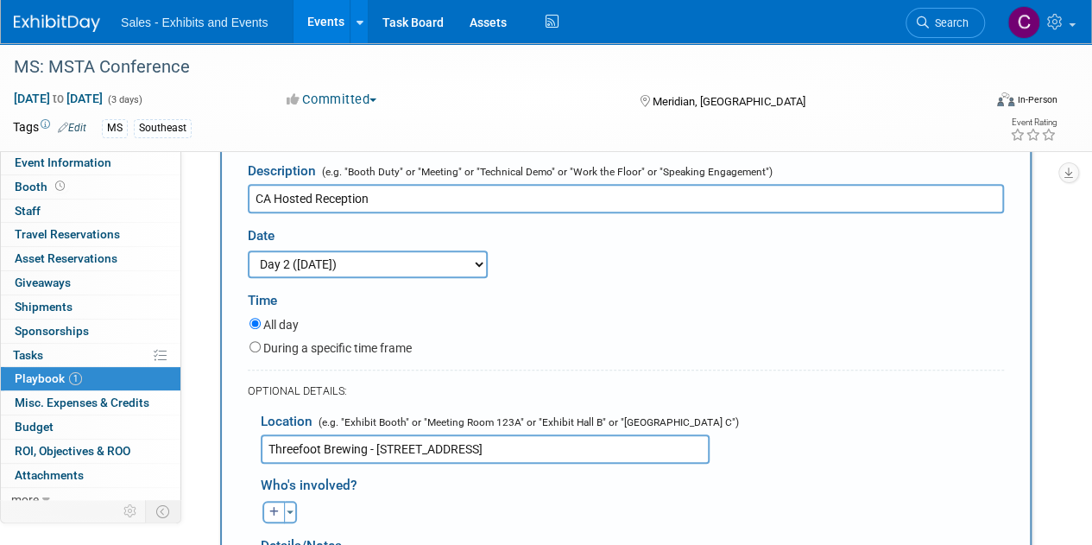
click at [295, 348] on label "During a specific time frame" at bounding box center [337, 347] width 148 height 17
click at [261, 348] on input "During a specific time frame" at bounding box center [255, 346] width 11 height 11
radio input "true"
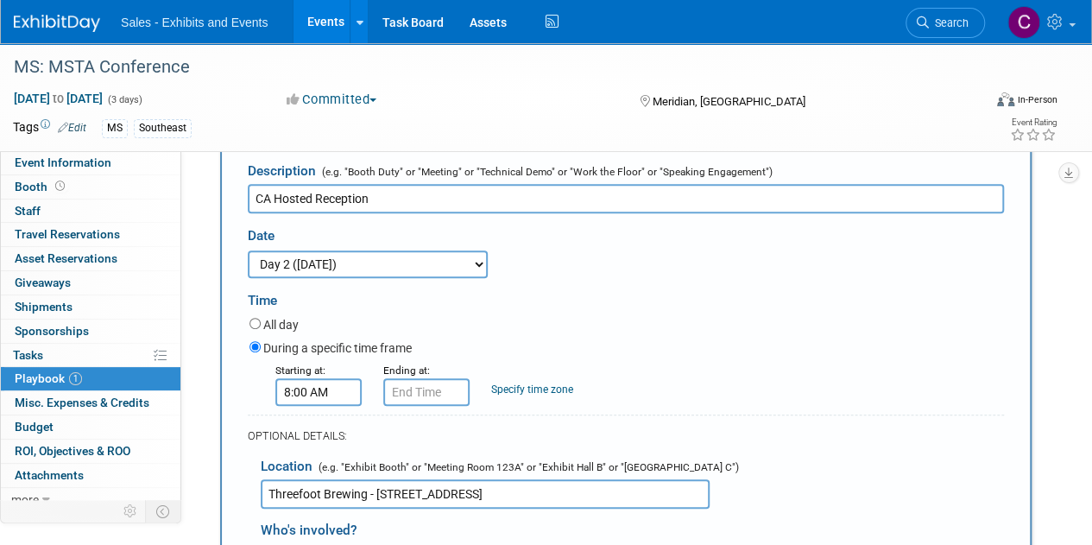
click at [328, 401] on input "8:00 AM" at bounding box center [318, 392] width 86 height 28
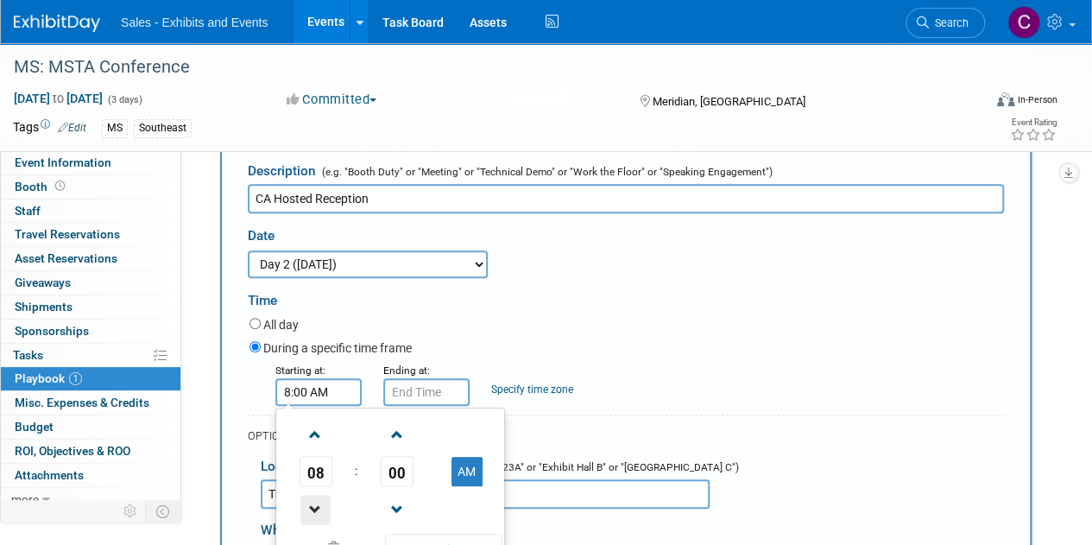
click at [314, 512] on span at bounding box center [315, 510] width 30 height 30
click at [405, 466] on span "00" at bounding box center [397, 471] width 33 height 31
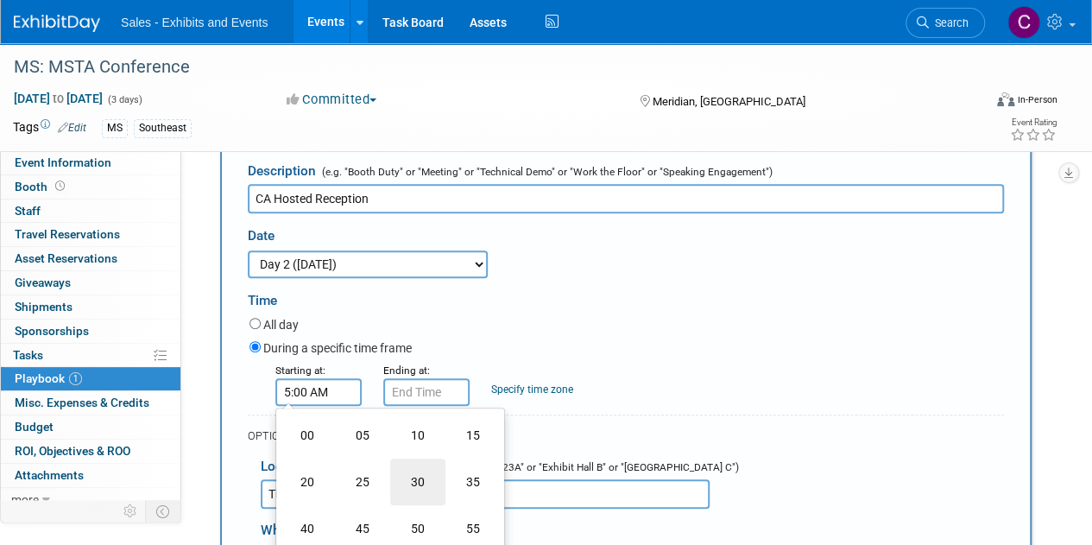
click at [409, 474] on td "30" at bounding box center [417, 481] width 55 height 47
click at [452, 464] on button "AM" at bounding box center [467, 471] width 31 height 29
type input "5:30 PM"
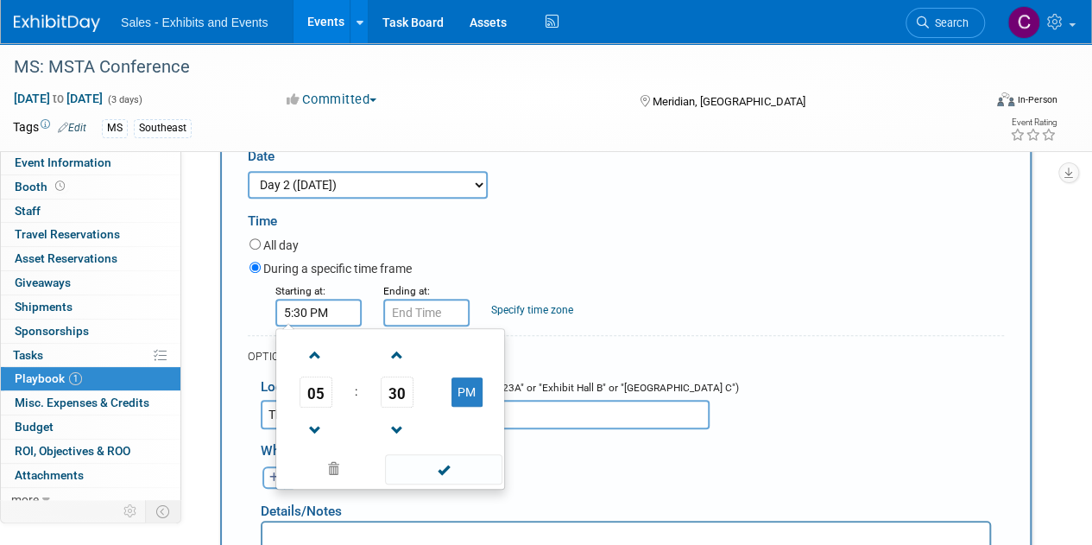
scroll to position [382, 0]
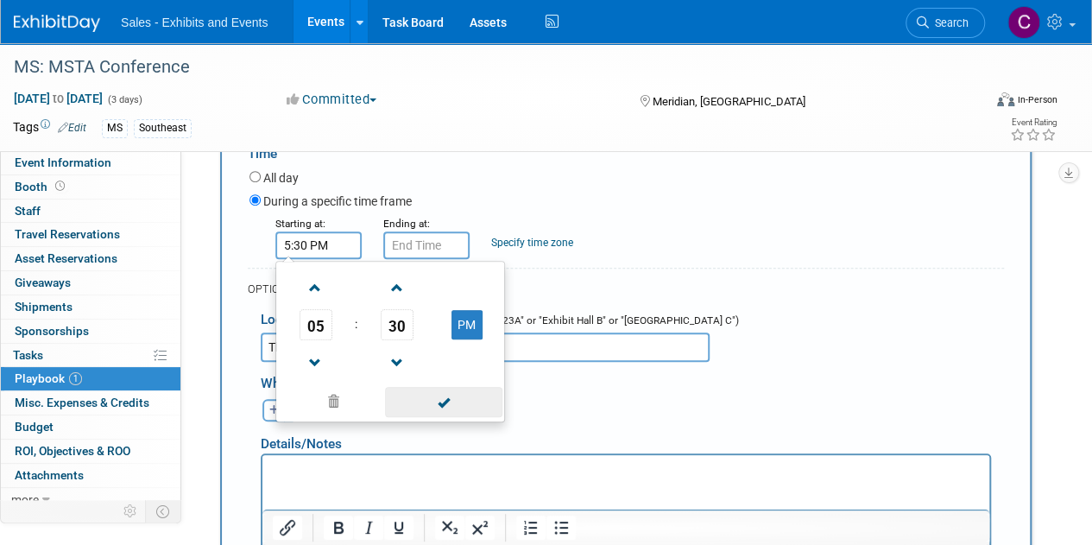
click at [444, 405] on span at bounding box center [443, 402] width 117 height 30
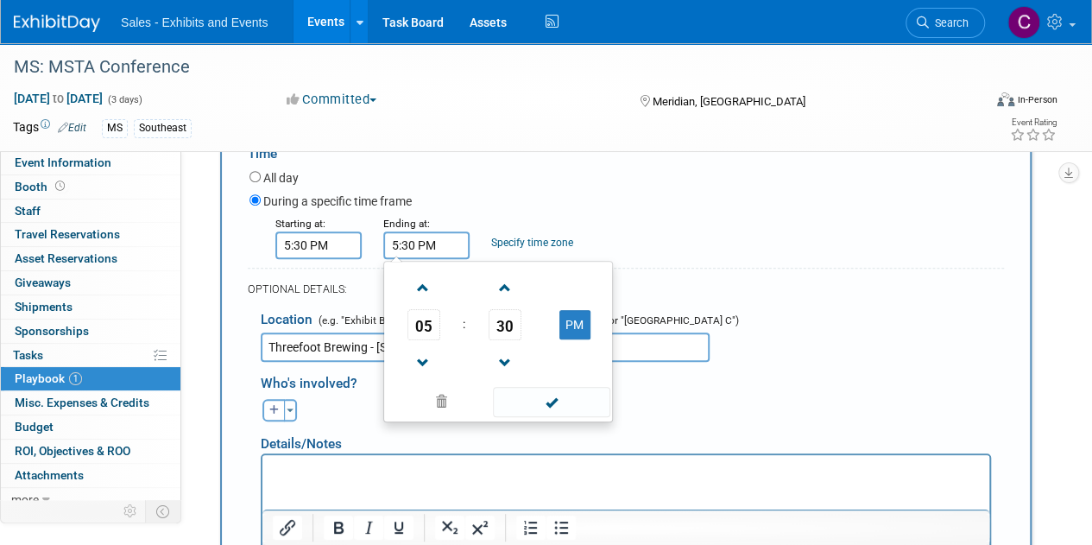
click at [424, 239] on input "5:30 PM" at bounding box center [426, 245] width 86 height 28
click at [427, 293] on span at bounding box center [423, 288] width 30 height 30
type input "7:30 PM"
click at [523, 391] on span at bounding box center [551, 402] width 117 height 30
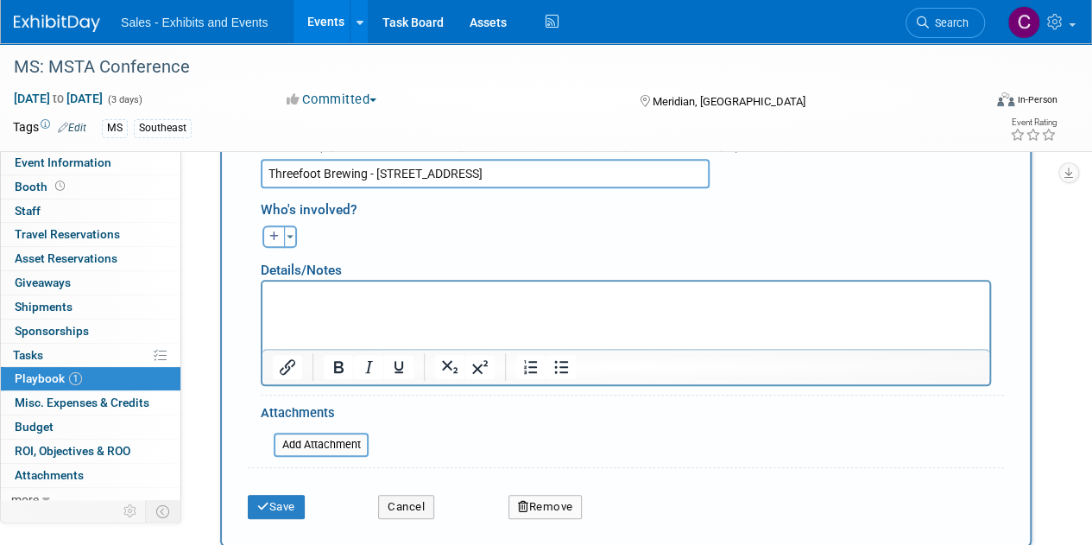
scroll to position [603, 0]
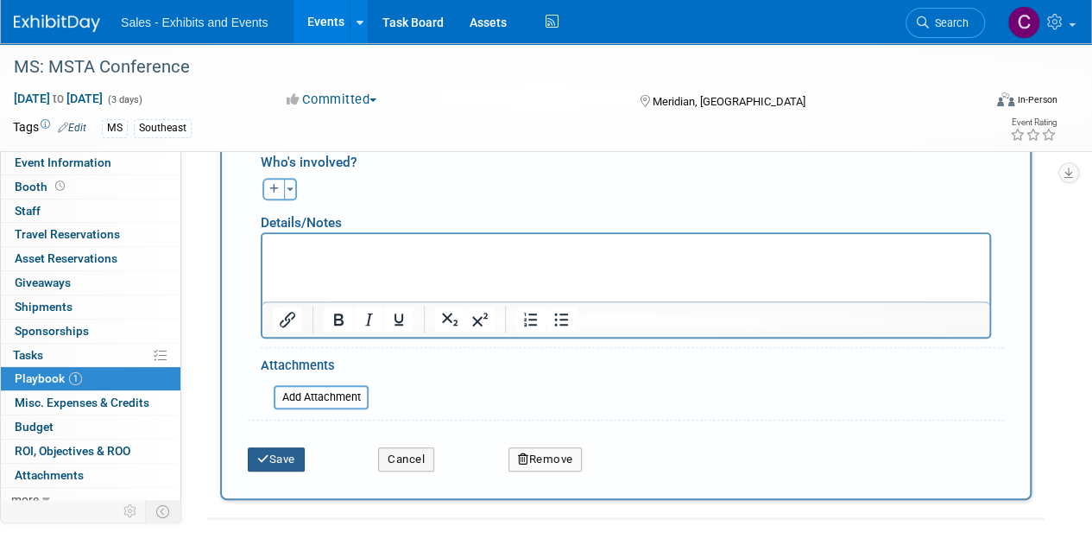
click at [259, 448] on button "Save" at bounding box center [276, 459] width 57 height 24
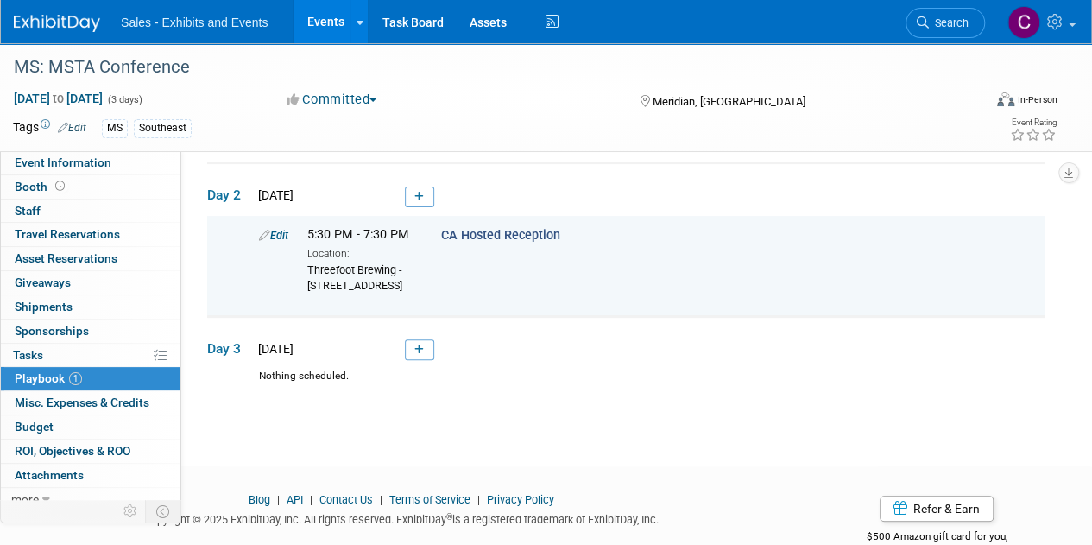
scroll to position [137, 0]
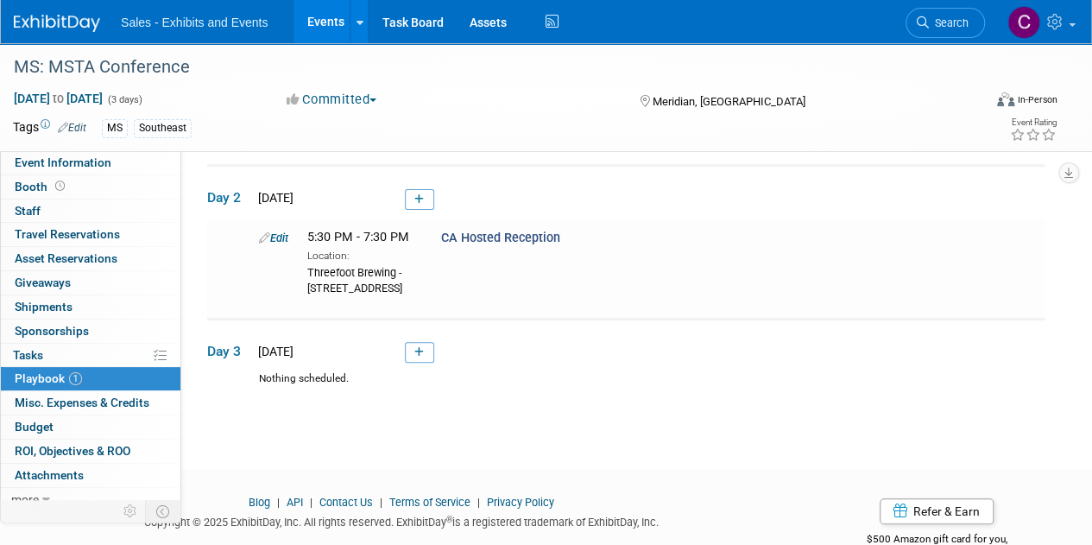
click at [316, 15] on link "Events" at bounding box center [325, 21] width 63 height 43
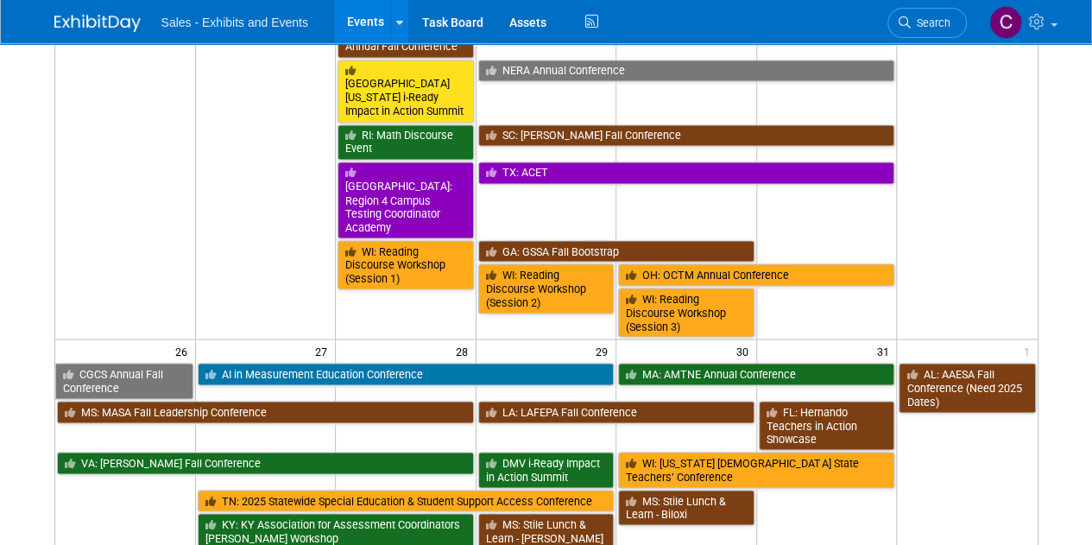
scroll to position [1441, 0]
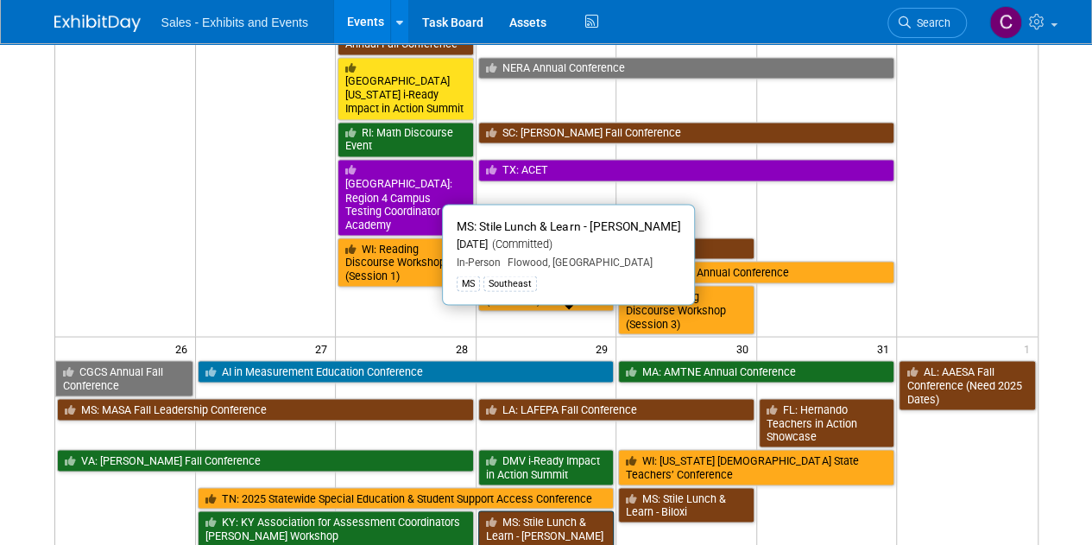
click at [551, 510] on link "MS: Stile Lunch & Learn - [PERSON_NAME]" at bounding box center [546, 527] width 136 height 35
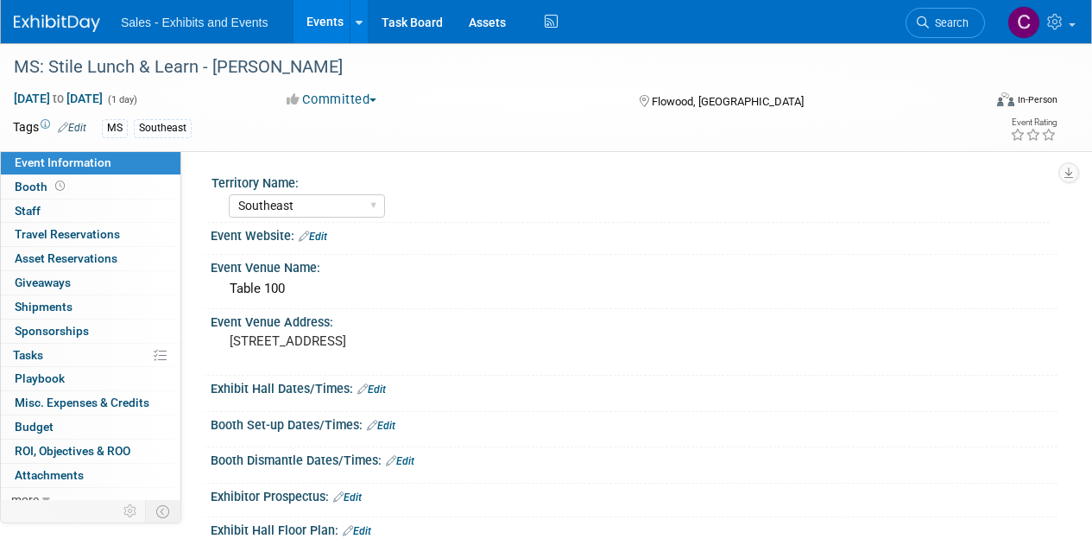
select select "Southeast"
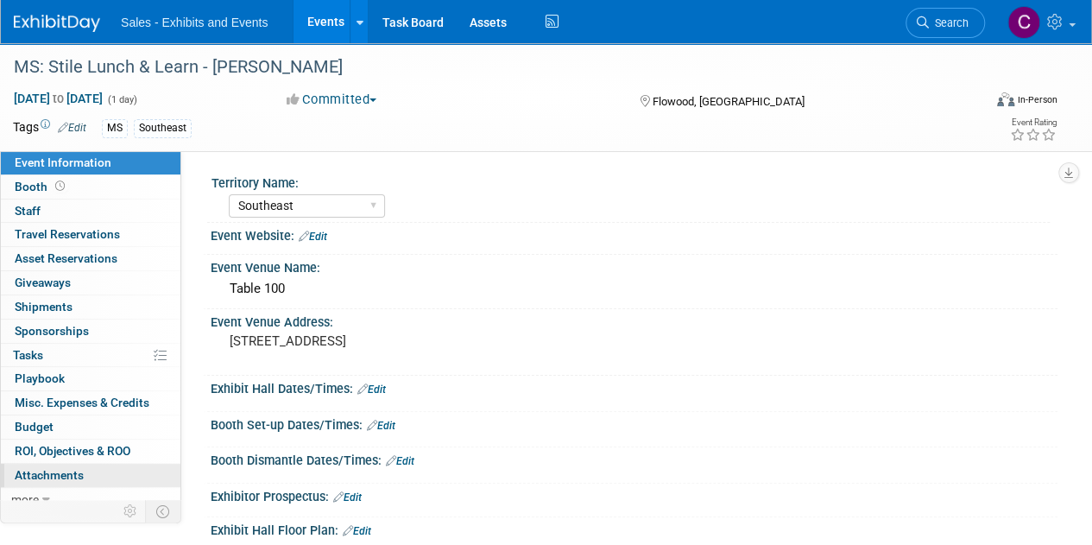
click at [67, 474] on span "Attachments 0" at bounding box center [49, 475] width 69 height 14
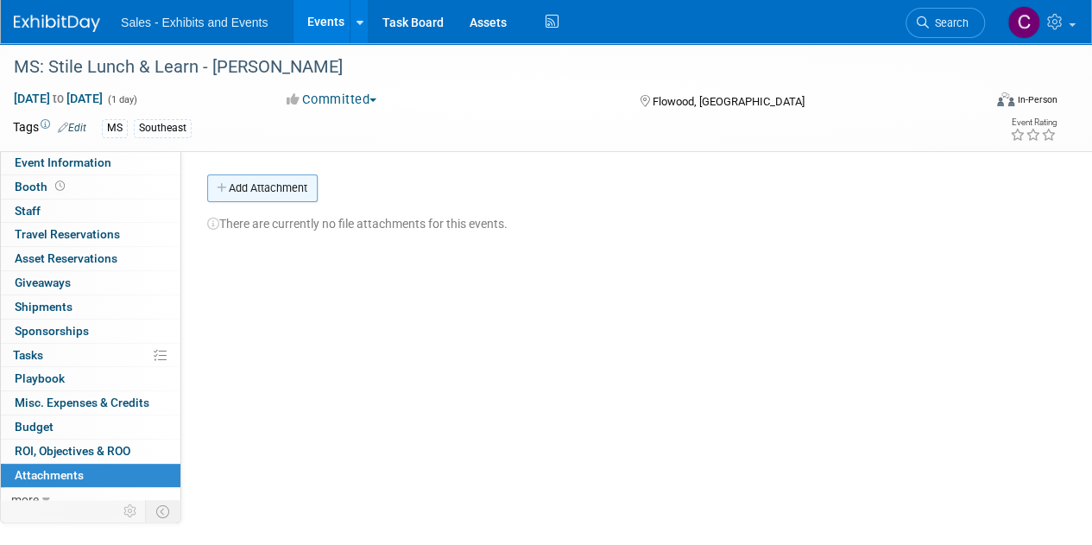
click at [231, 194] on button "Add Attachment" at bounding box center [262, 188] width 111 height 28
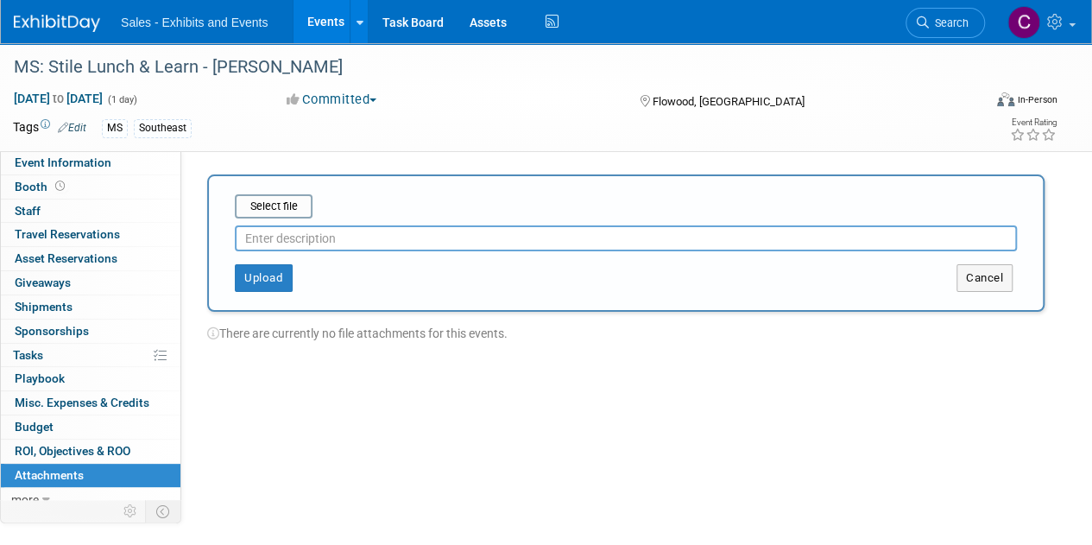
click at [274, 241] on input "text" at bounding box center [626, 238] width 782 height 26
click at [278, 214] on input "file" at bounding box center [207, 206] width 205 height 21
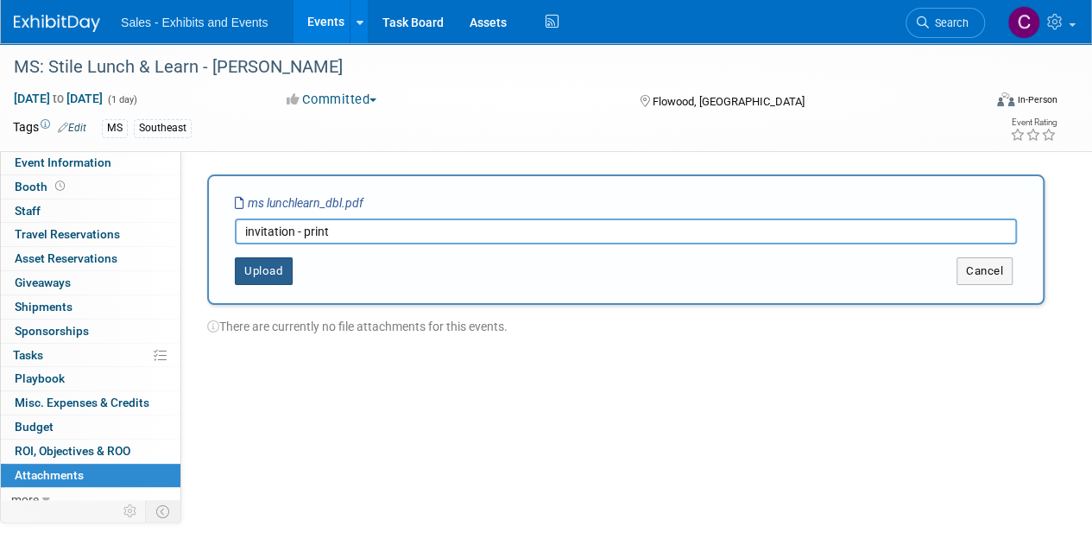
click at [267, 268] on button "Upload" at bounding box center [264, 271] width 58 height 28
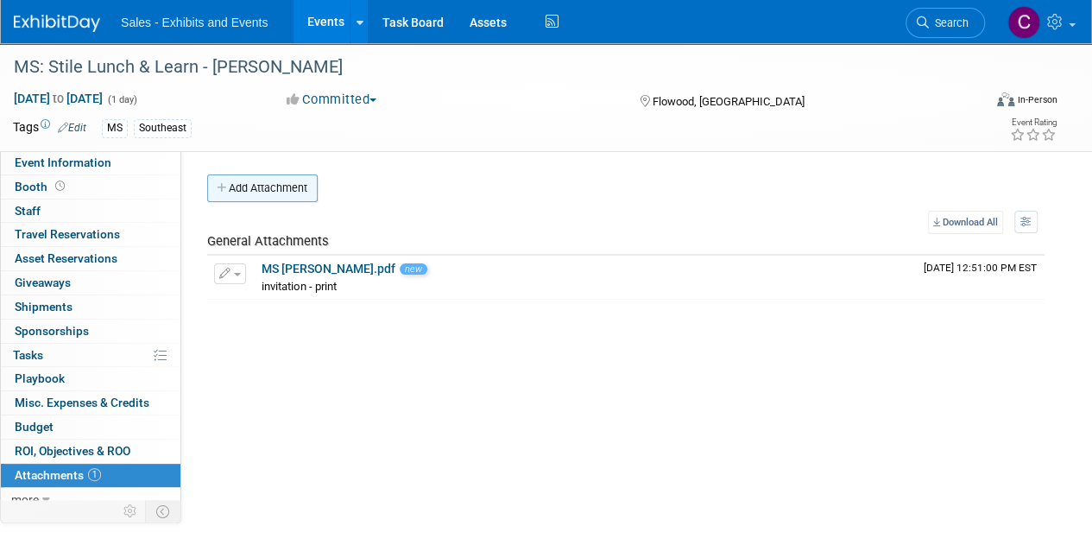
click at [273, 194] on button "Add Attachment" at bounding box center [262, 188] width 111 height 28
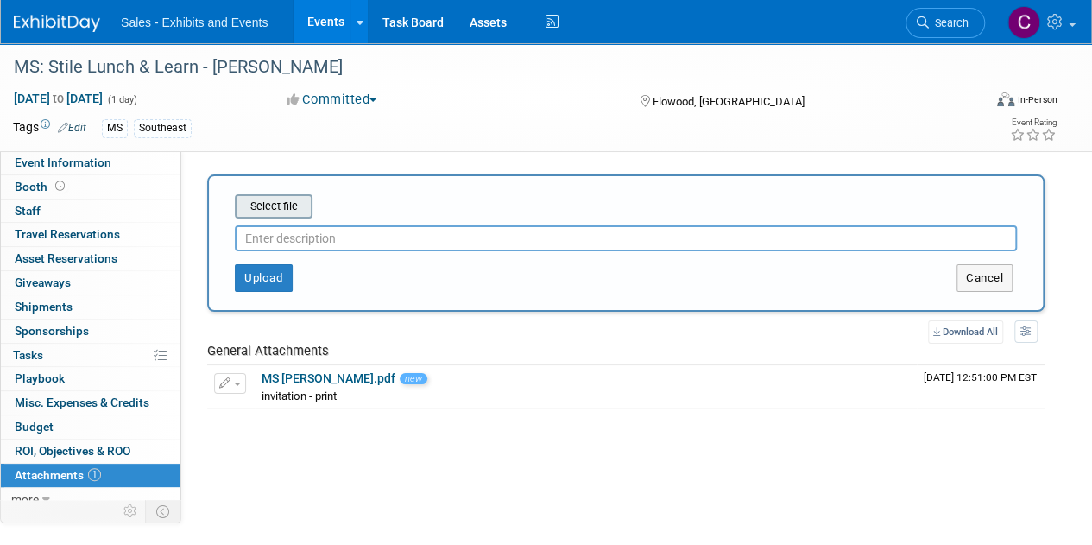
click at [277, 201] on input "file" at bounding box center [207, 206] width 205 height 21
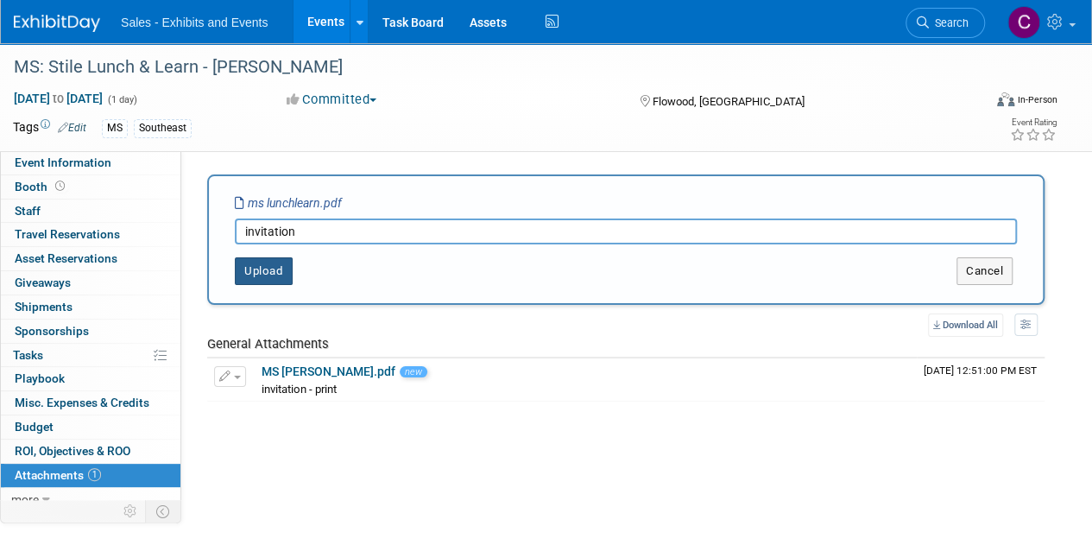
type input "invitation"
click at [267, 266] on button "Upload" at bounding box center [264, 271] width 58 height 28
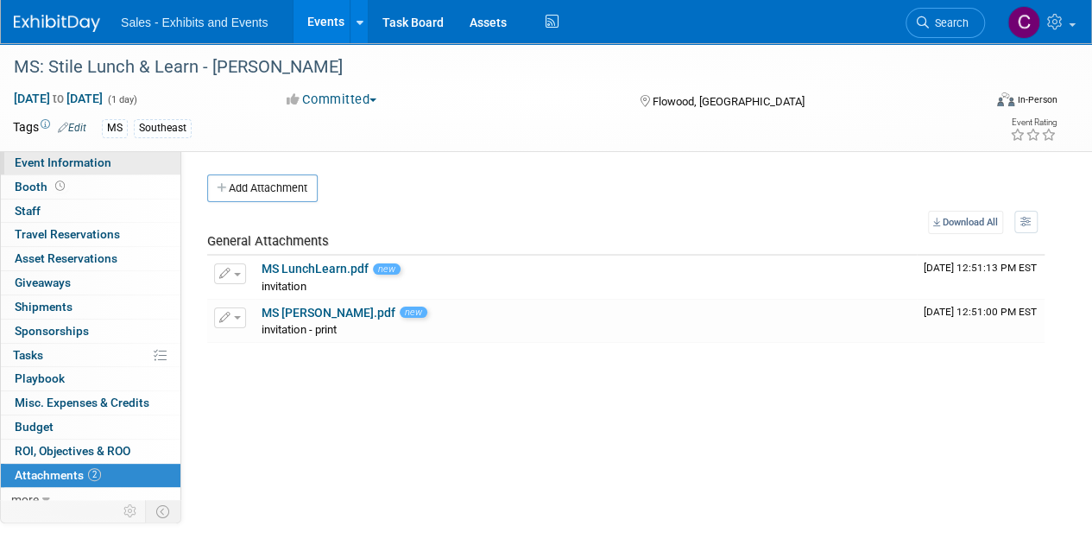
click at [111, 167] on link "Event Information" at bounding box center [91, 162] width 180 height 23
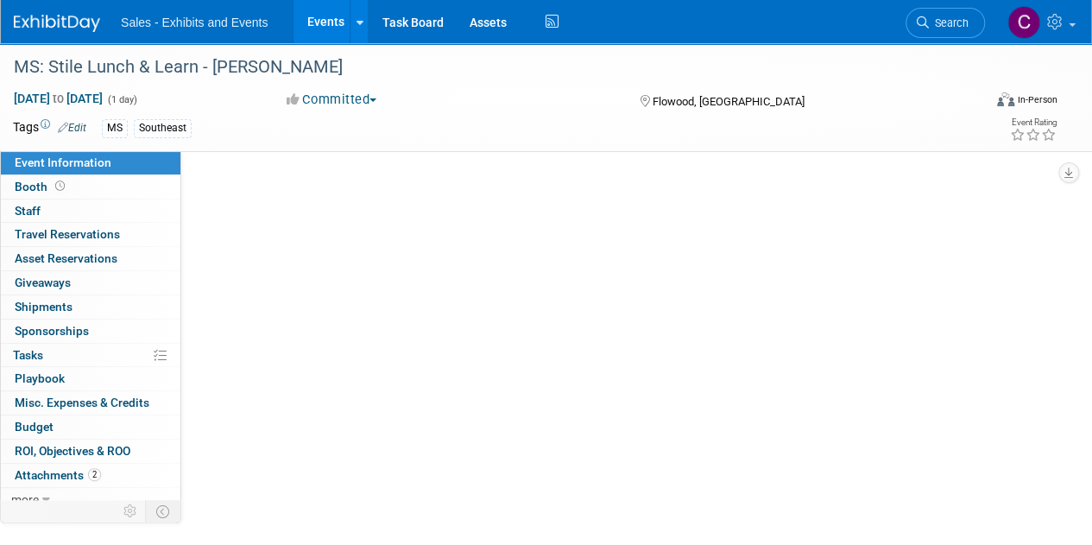
select select "Southeast"
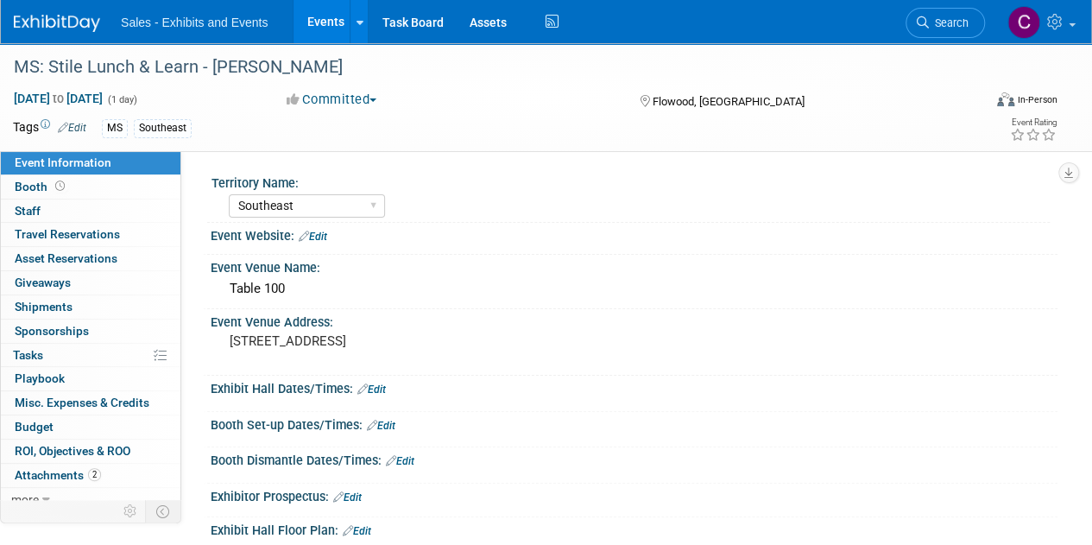
click at [314, 26] on link "Events" at bounding box center [325, 21] width 63 height 43
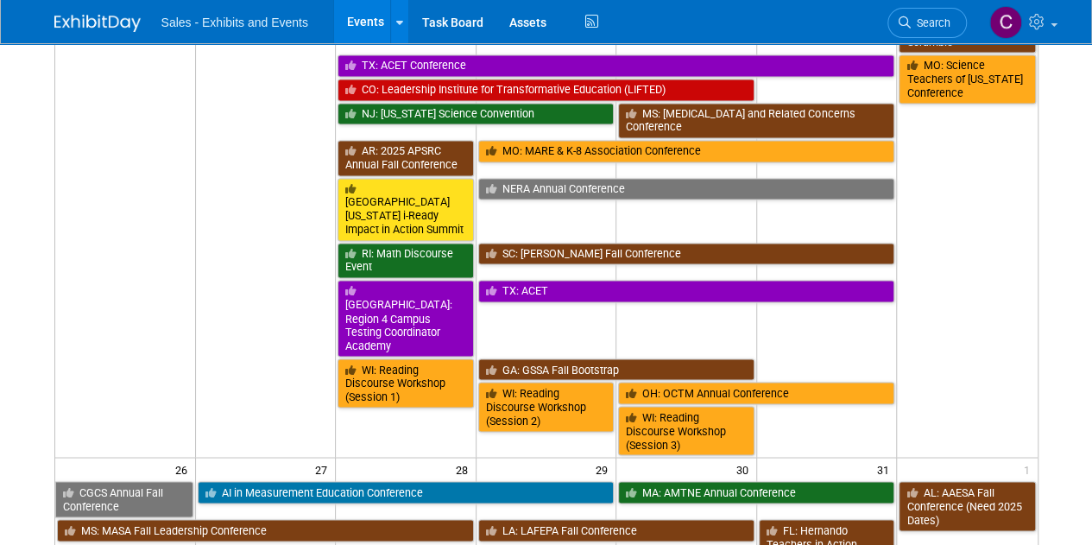
scroll to position [1393, 0]
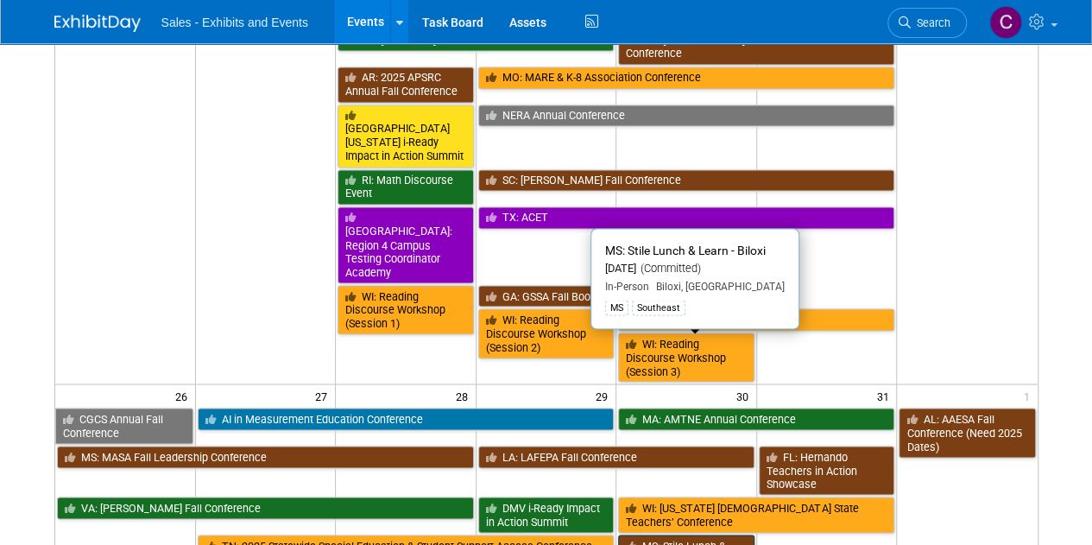
click at [710, 534] on link "MS: Stile Lunch & Learn - Biloxi" at bounding box center [686, 551] width 136 height 35
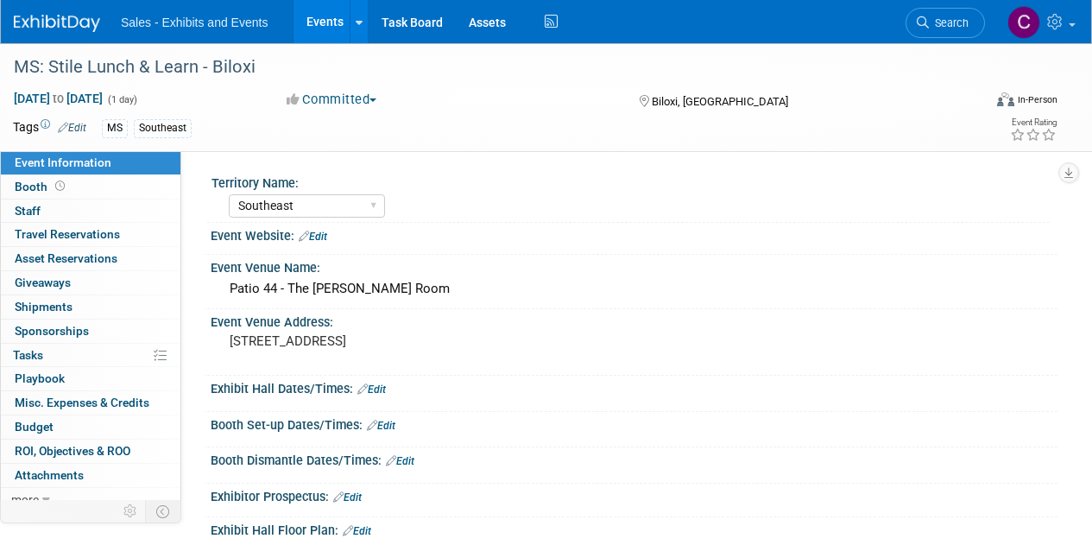
select select "Southeast"
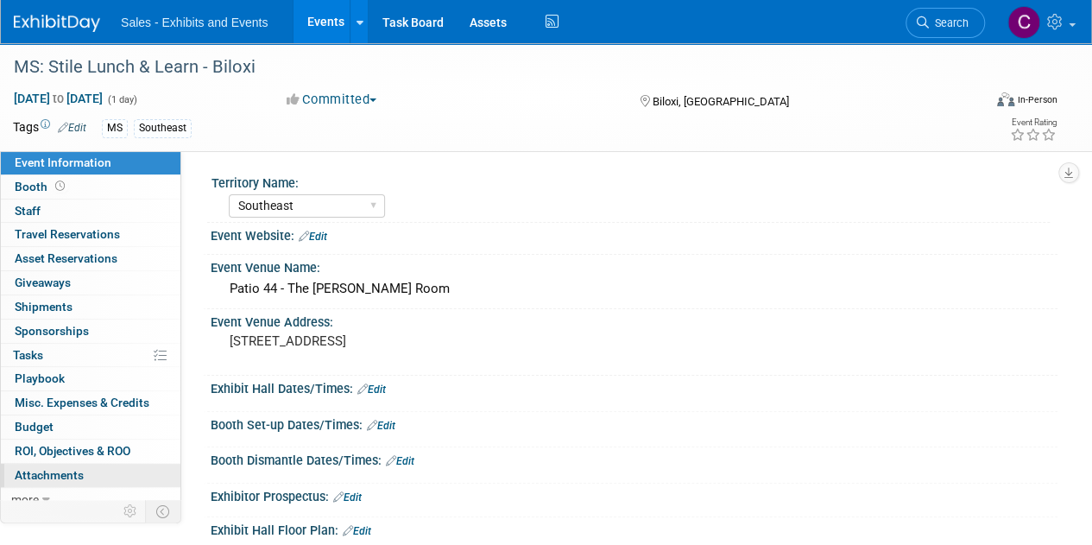
click at [54, 472] on span "Attachments 0" at bounding box center [49, 475] width 69 height 14
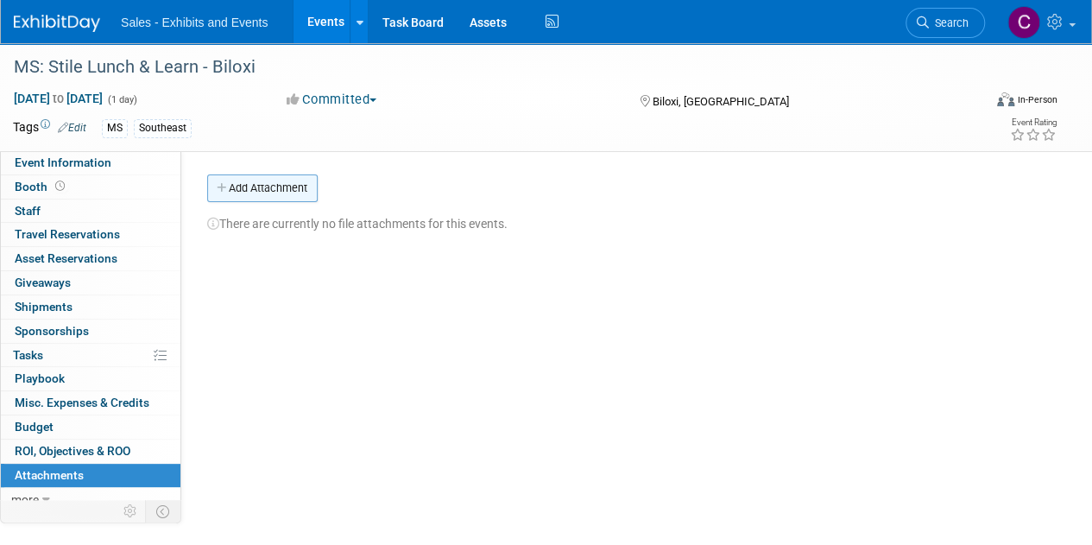
click at [262, 189] on button "Add Attachment" at bounding box center [262, 188] width 111 height 28
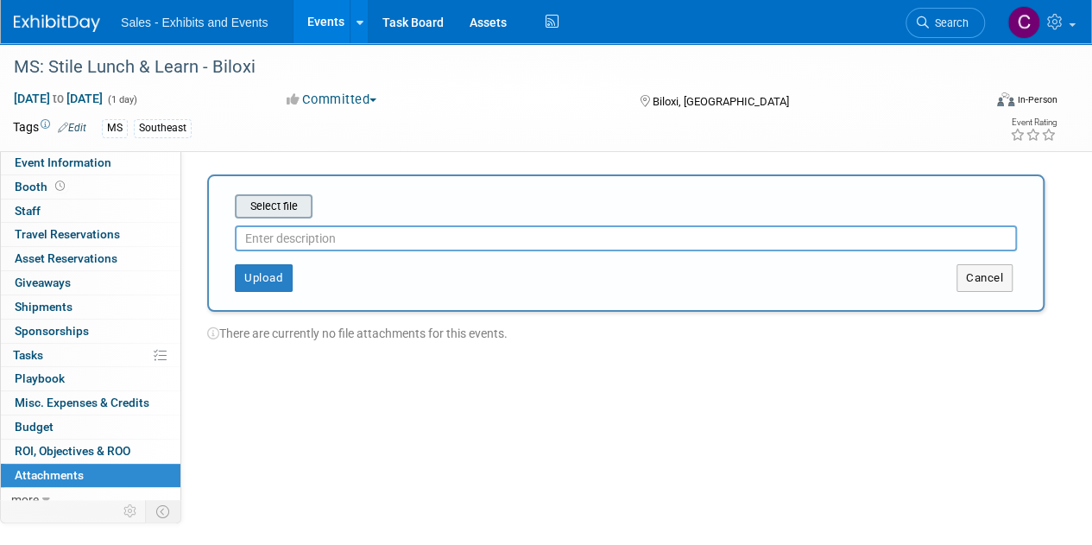
click at [269, 211] on input "file" at bounding box center [207, 206] width 205 height 21
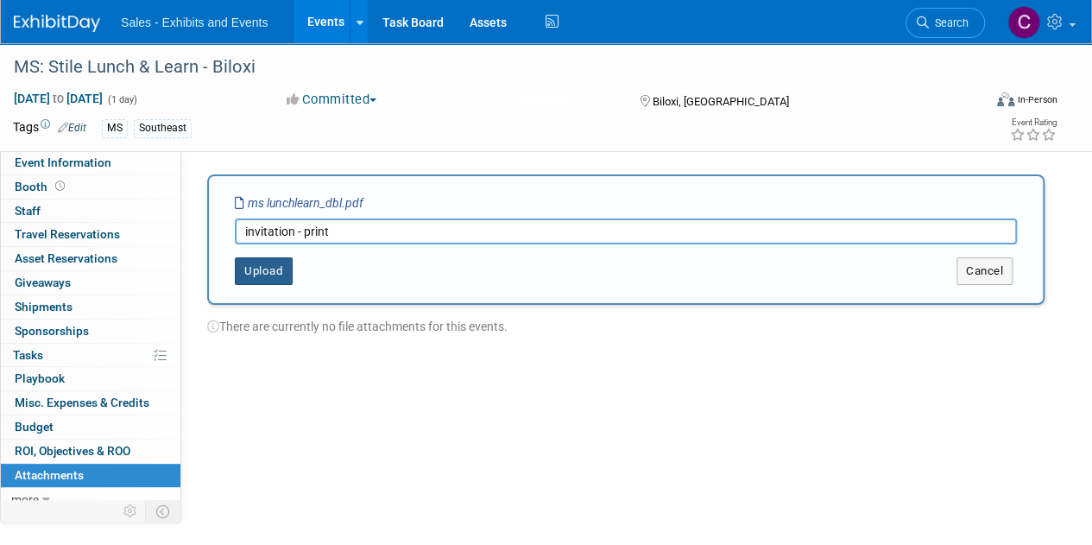
type input "invitation - print"
click at [269, 267] on button "Upload" at bounding box center [264, 271] width 58 height 28
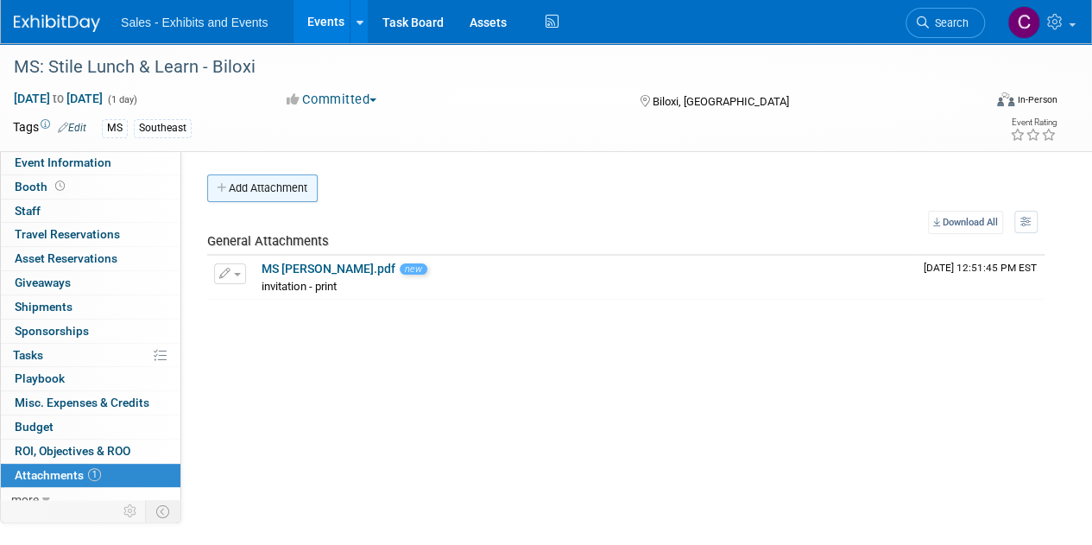
click at [285, 198] on button "Add Attachment" at bounding box center [262, 188] width 111 height 28
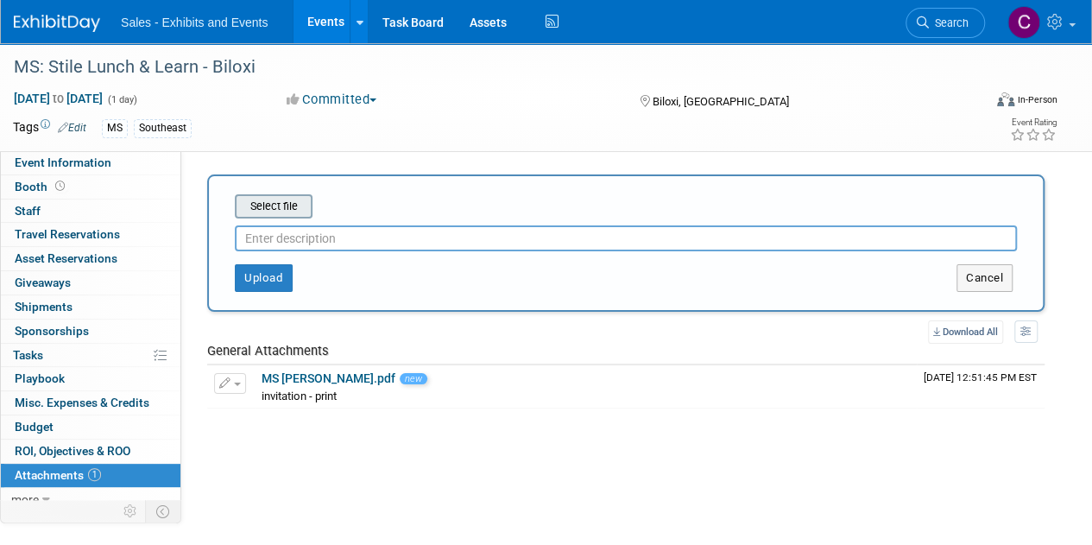
click at [285, 198] on input "file" at bounding box center [207, 206] width 205 height 21
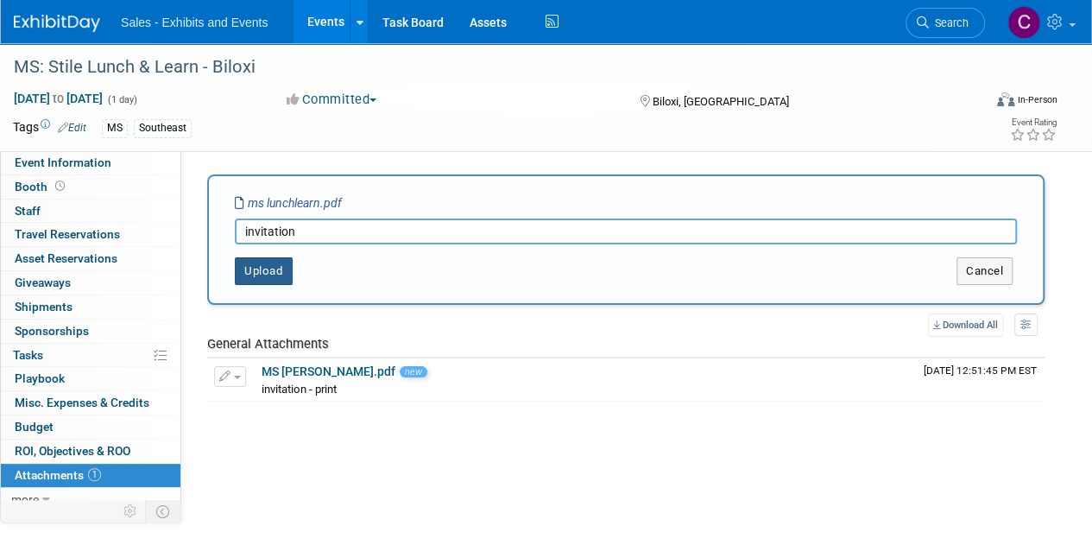
type input "invitation"
click at [259, 266] on button "Upload" at bounding box center [264, 271] width 58 height 28
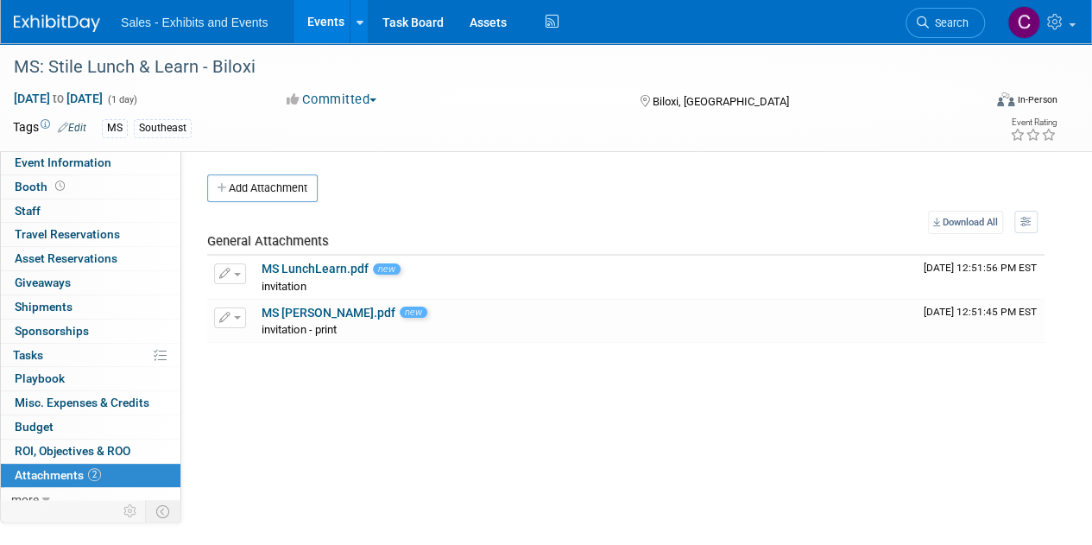
click at [311, 30] on link "Events" at bounding box center [325, 21] width 63 height 43
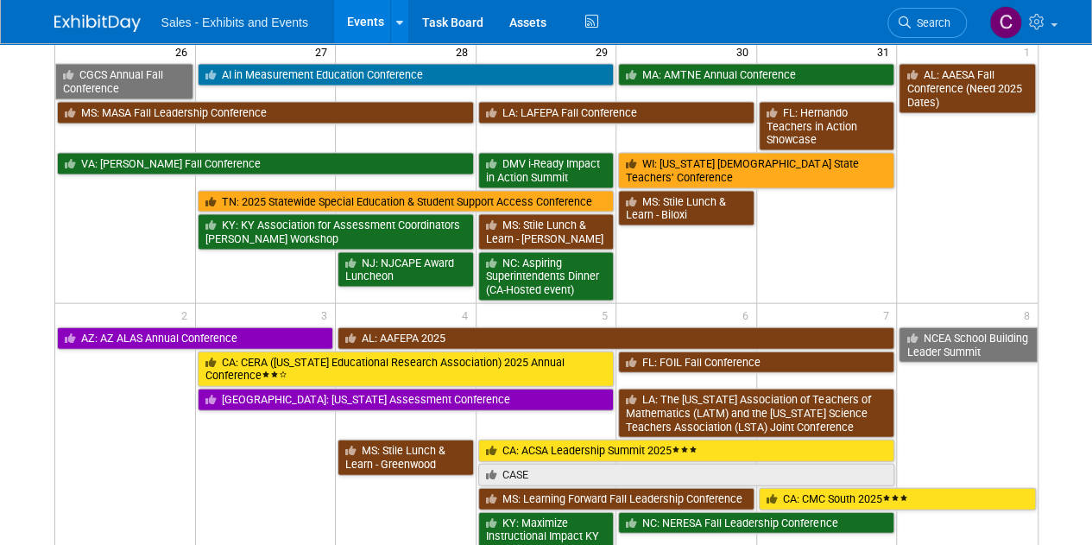
scroll to position [1722, 0]
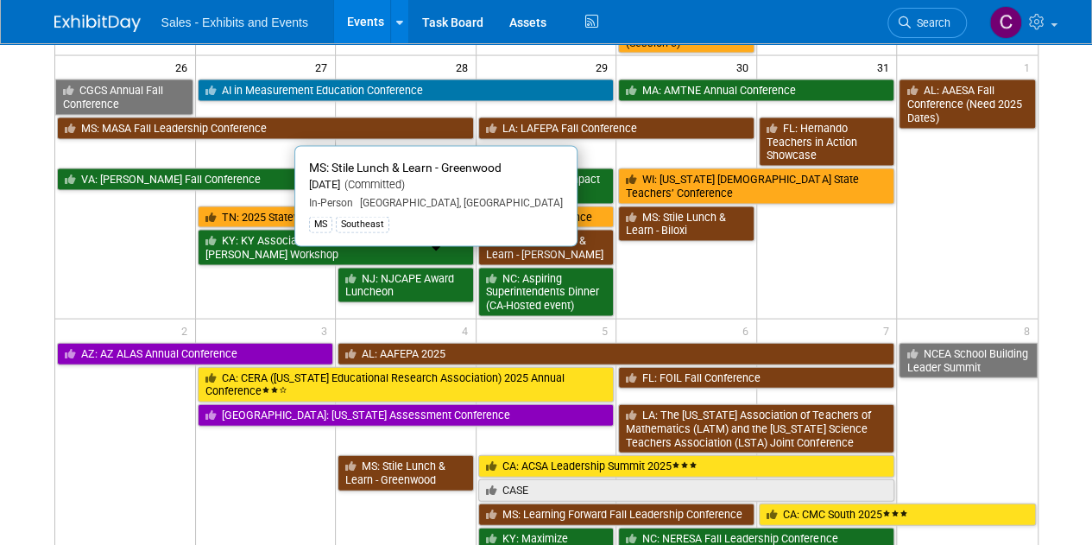
click at [408, 455] on link "MS: Stile Lunch & Learn - Greenwood" at bounding box center [406, 472] width 136 height 35
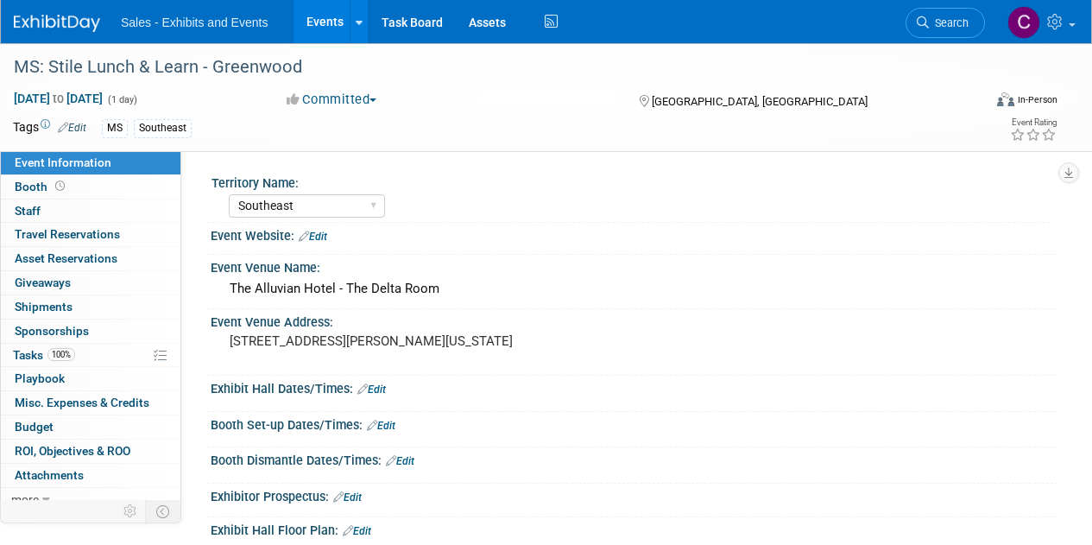
select select "Southeast"
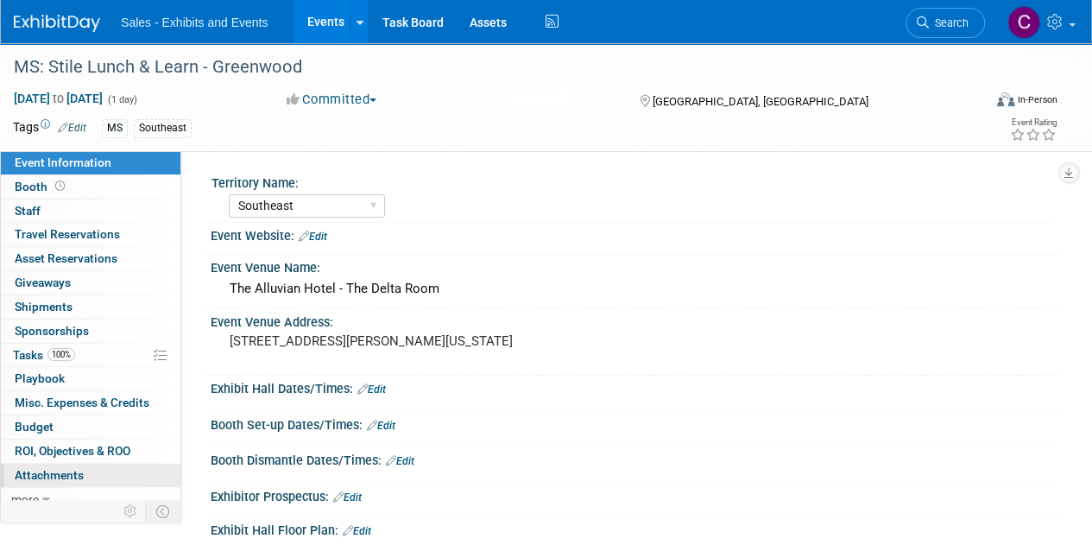
click at [48, 474] on span "Attachments 0" at bounding box center [49, 475] width 69 height 14
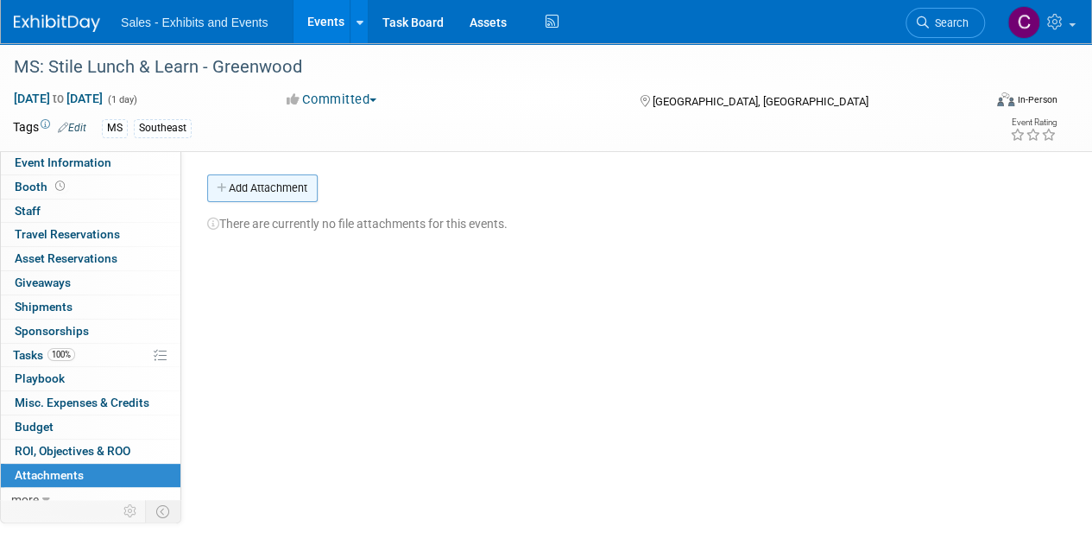
click at [250, 191] on button "Add Attachment" at bounding box center [262, 188] width 111 height 28
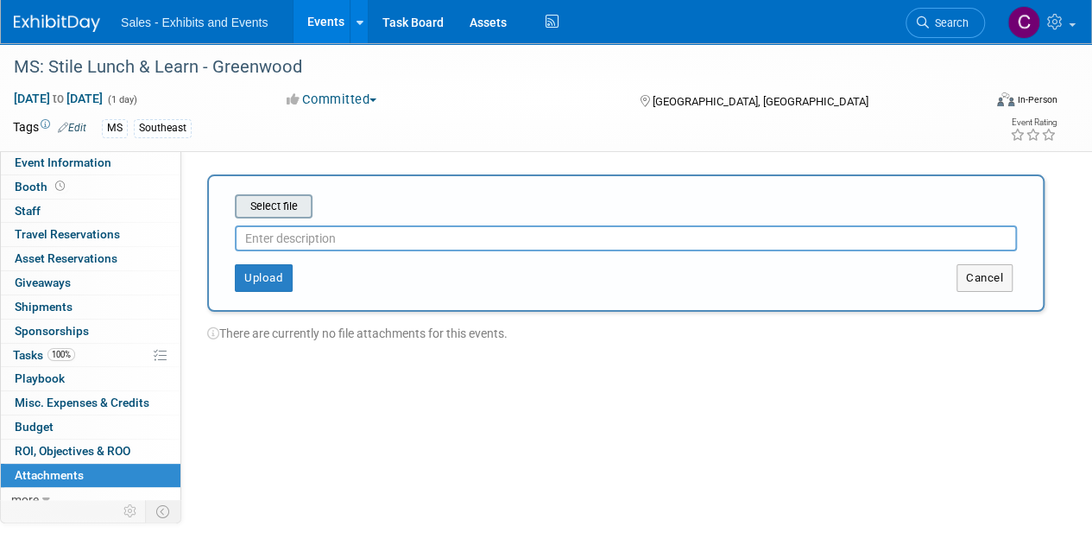
click at [258, 207] on input "file" at bounding box center [207, 206] width 205 height 21
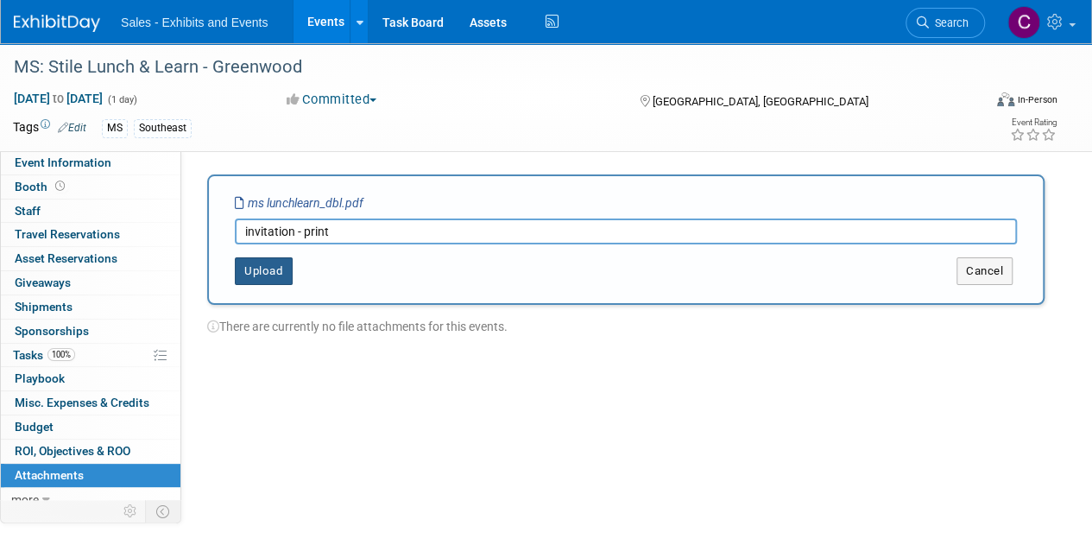
click at [259, 262] on button "Upload" at bounding box center [264, 271] width 58 height 28
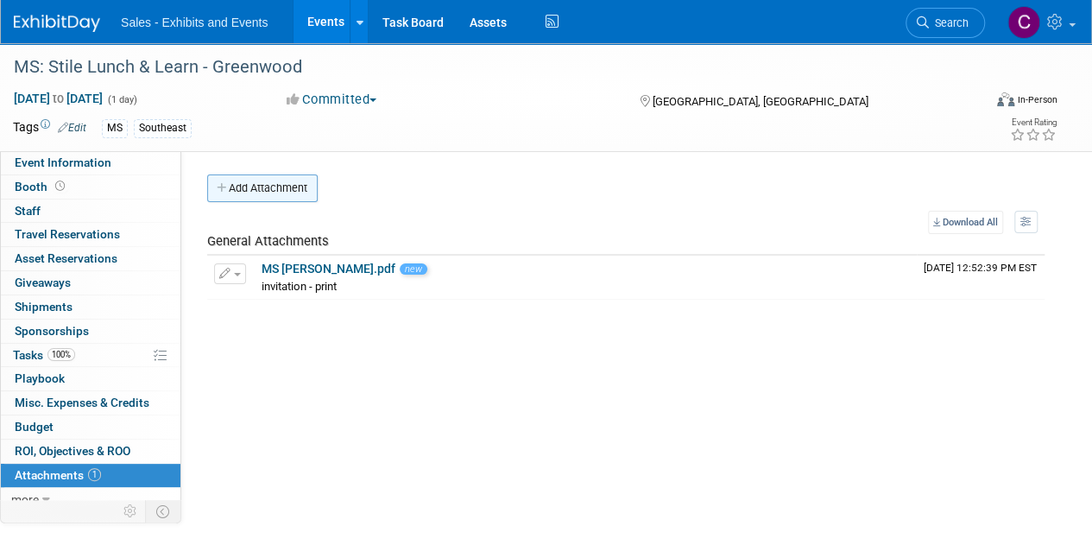
click at [268, 196] on button "Add Attachment" at bounding box center [262, 188] width 111 height 28
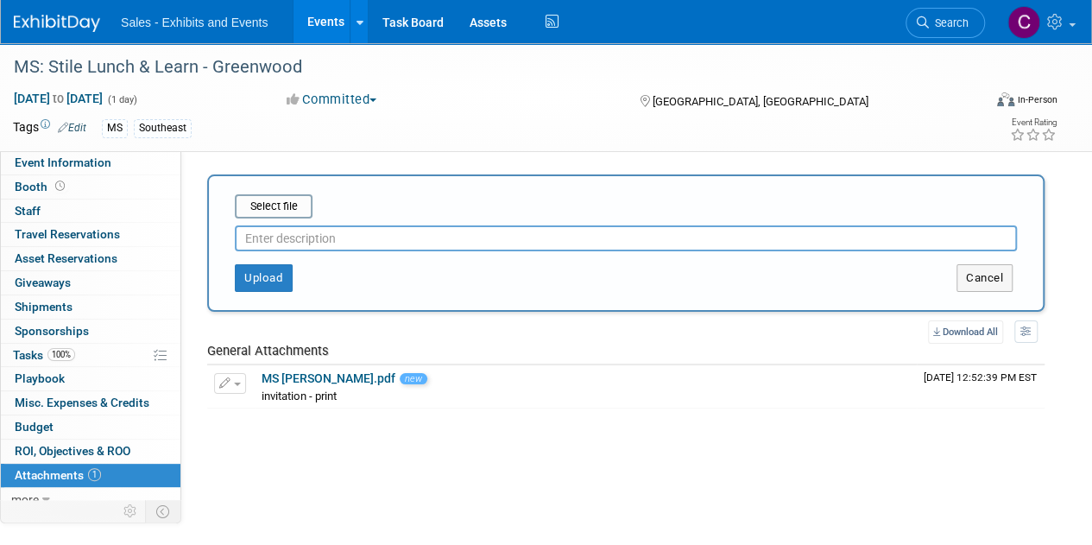
click at [268, 196] on input "file" at bounding box center [207, 206] width 205 height 21
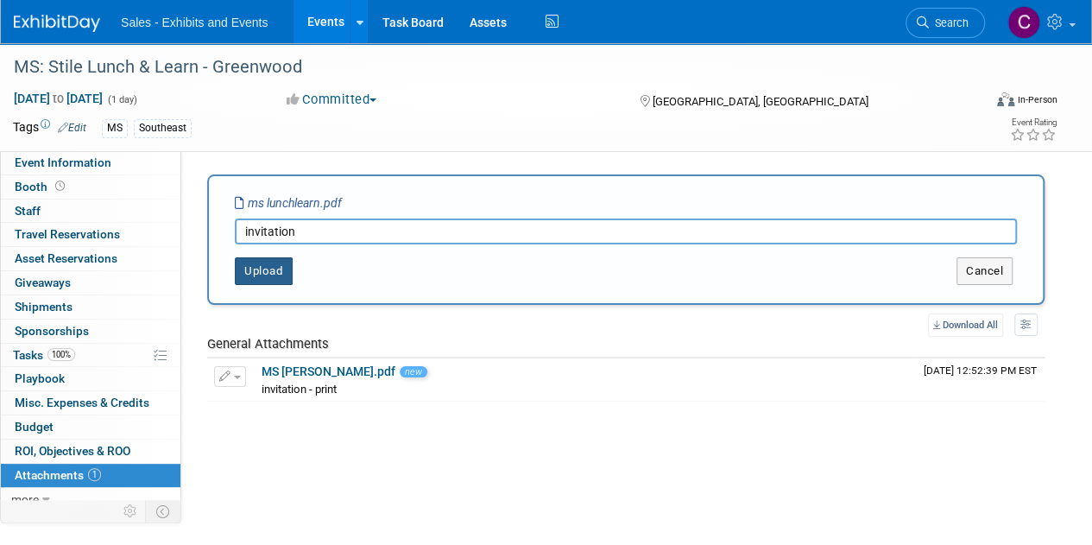
type input "invitation"
click at [278, 281] on button "Upload" at bounding box center [264, 271] width 58 height 28
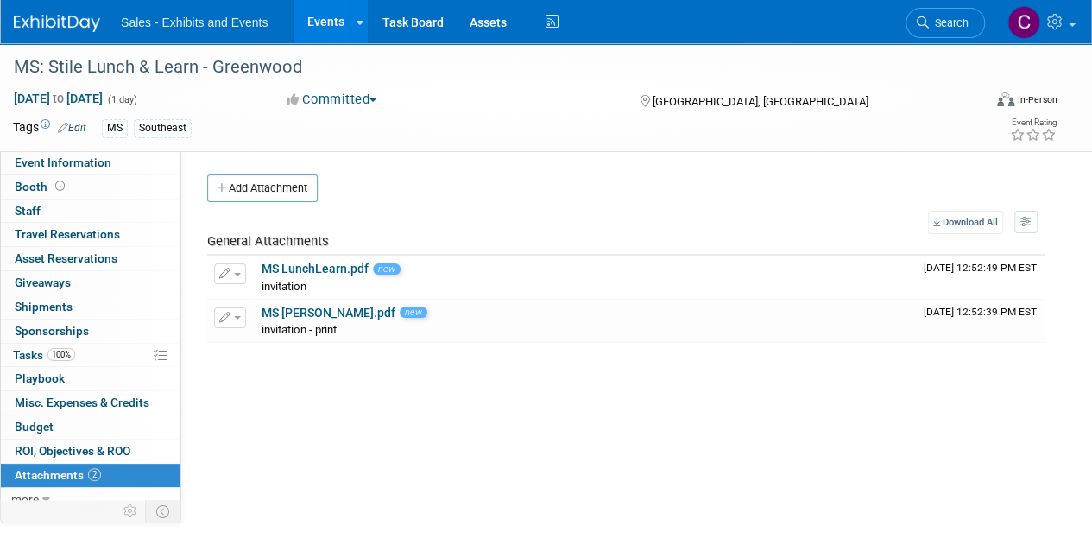
click at [325, 18] on link "Events" at bounding box center [325, 21] width 63 height 43
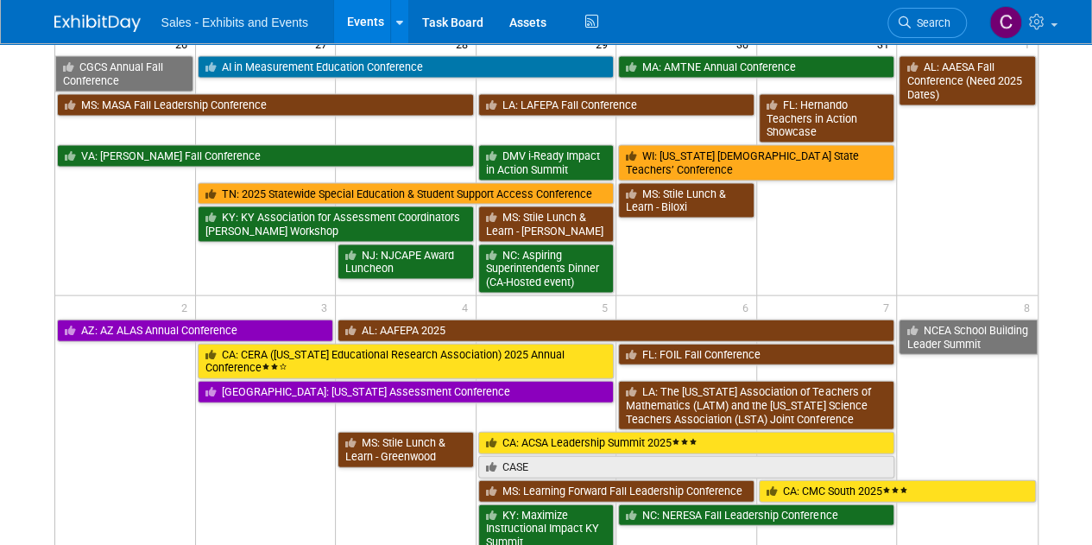
scroll to position [1779, 0]
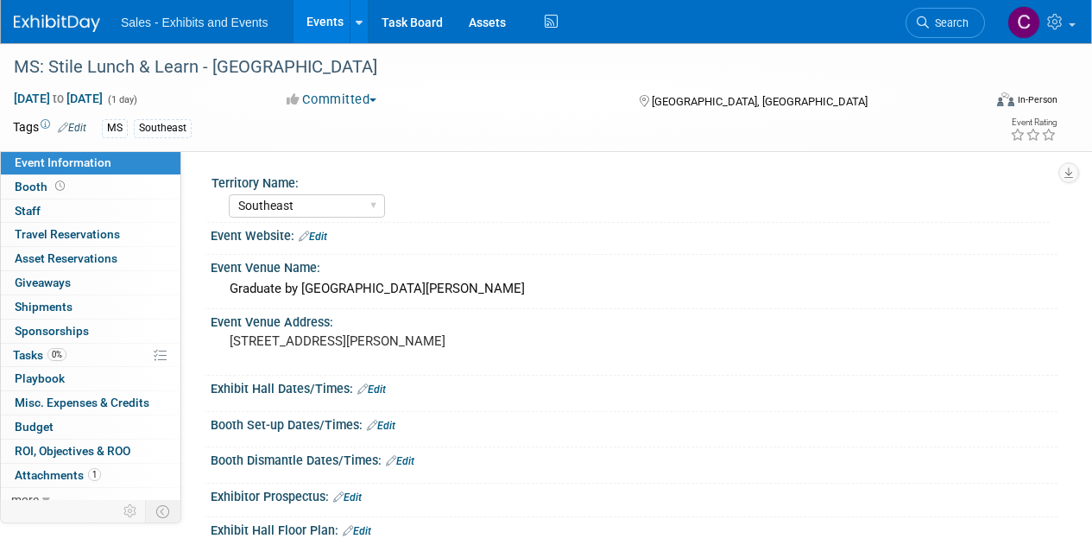
select select "Southeast"
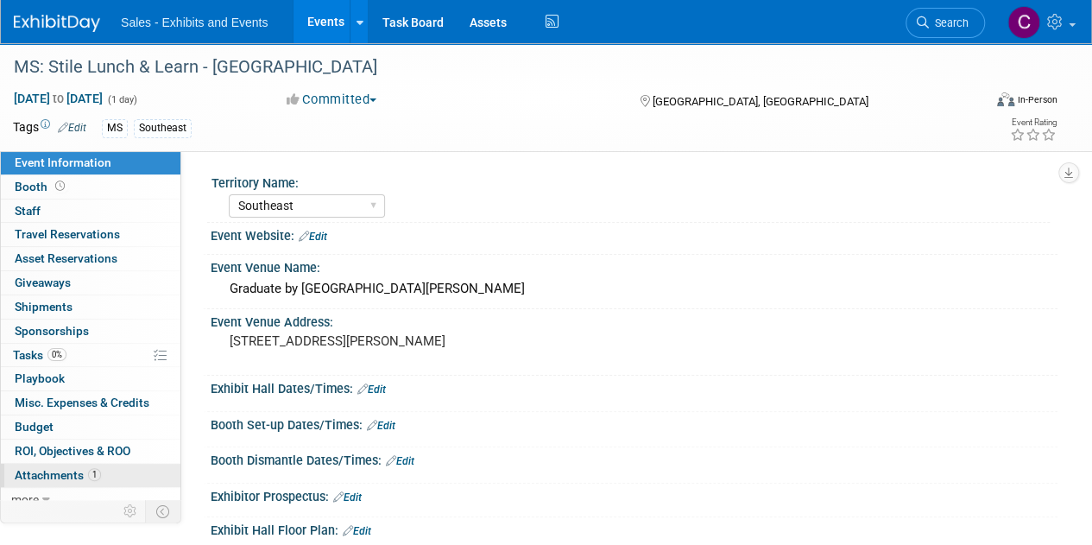
click at [71, 471] on span "Attachments 1" at bounding box center [58, 475] width 86 height 14
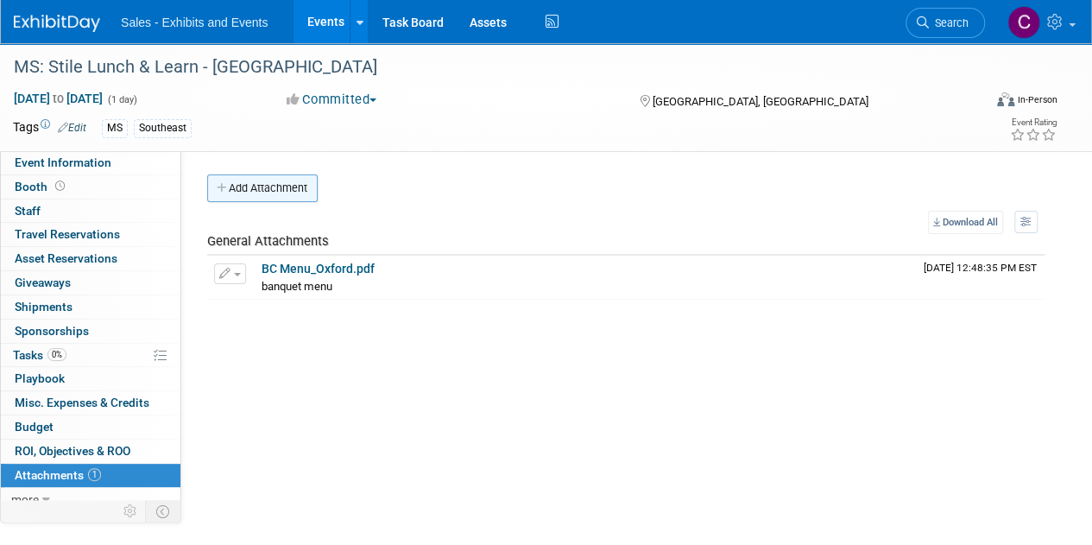
click at [253, 195] on button "Add Attachment" at bounding box center [262, 188] width 111 height 28
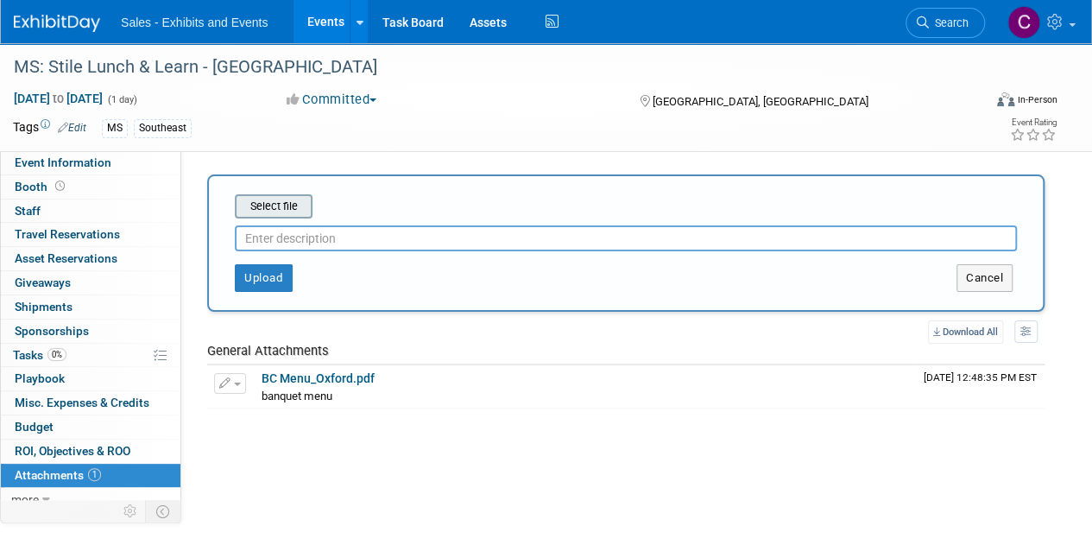
click at [273, 205] on input "file" at bounding box center [207, 206] width 205 height 21
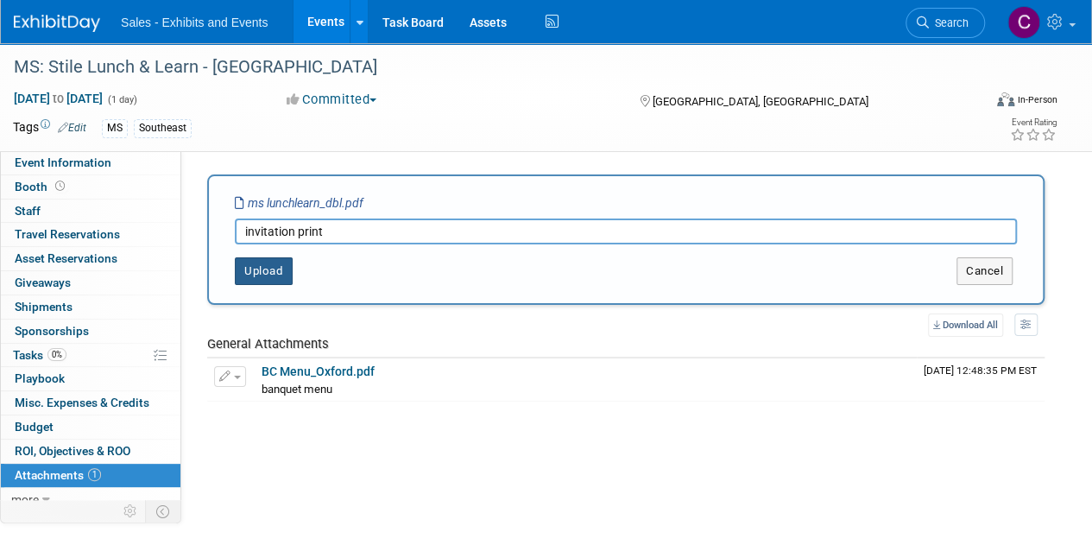
type input "invitation print"
click at [249, 260] on button "Upload" at bounding box center [264, 271] width 58 height 28
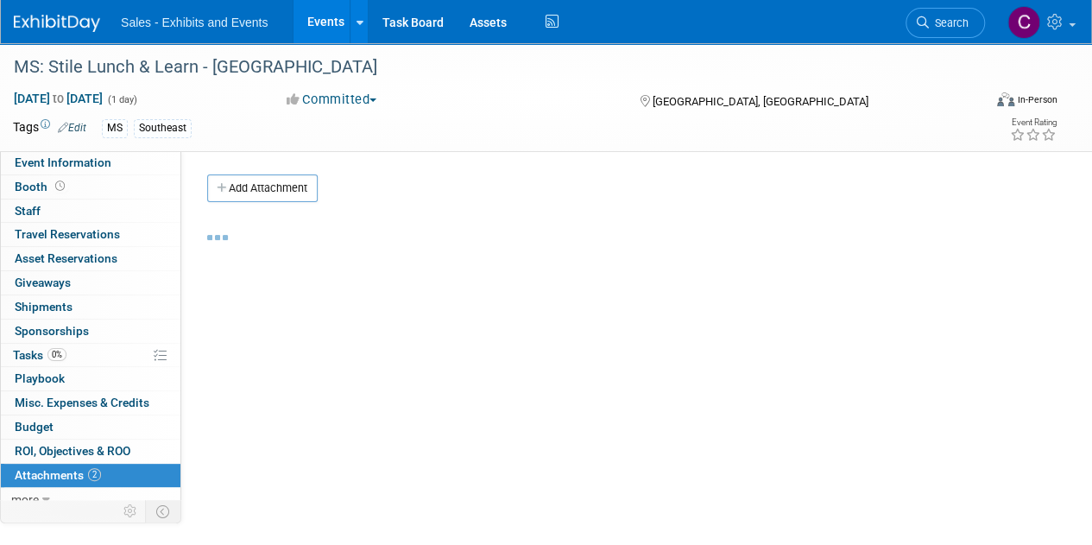
click at [281, 184] on button "Add Attachment" at bounding box center [262, 188] width 111 height 28
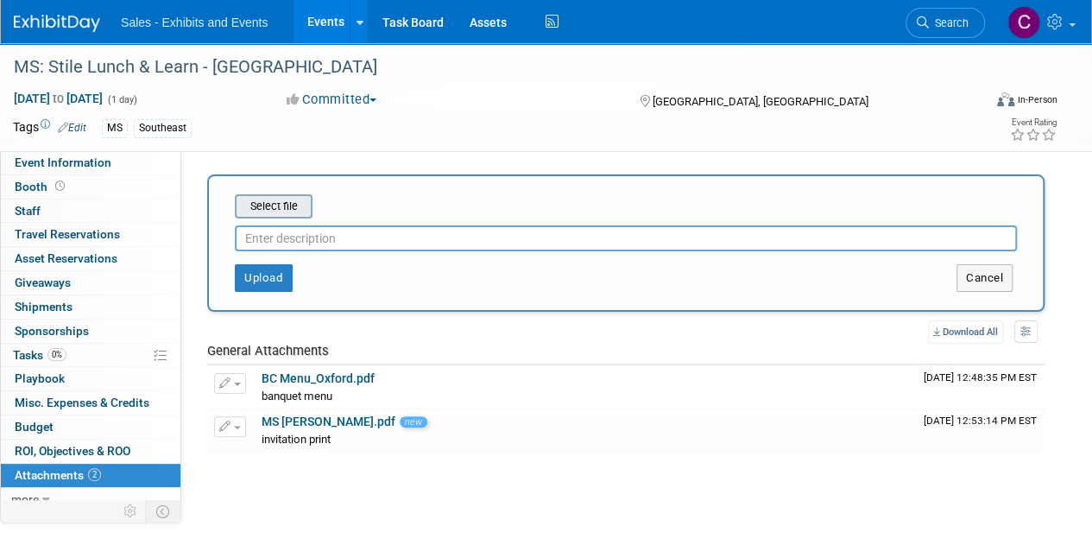
click at [281, 212] on input "file" at bounding box center [207, 206] width 205 height 21
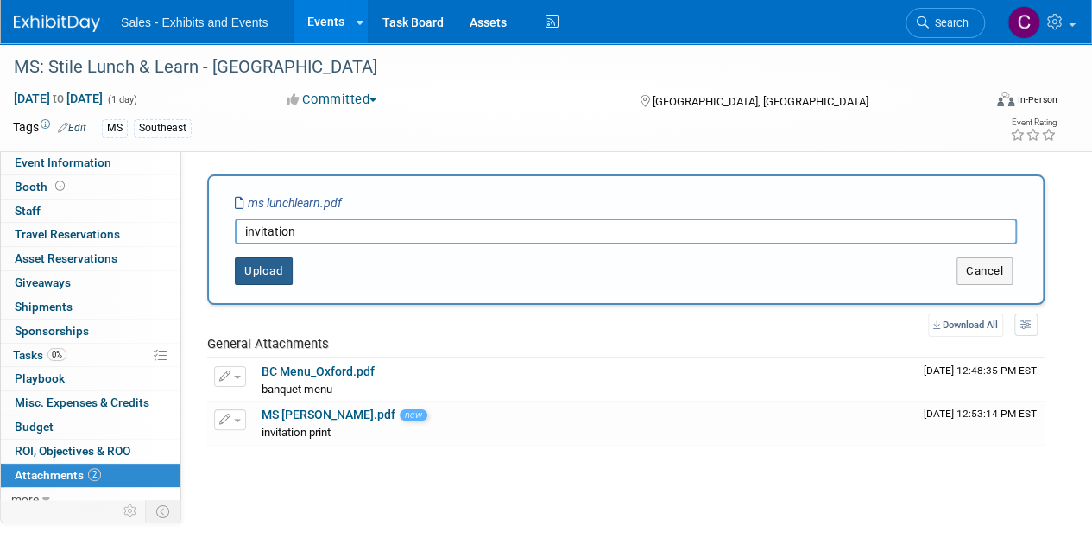
type input "invitation"
click at [273, 282] on button "Upload" at bounding box center [264, 271] width 58 height 28
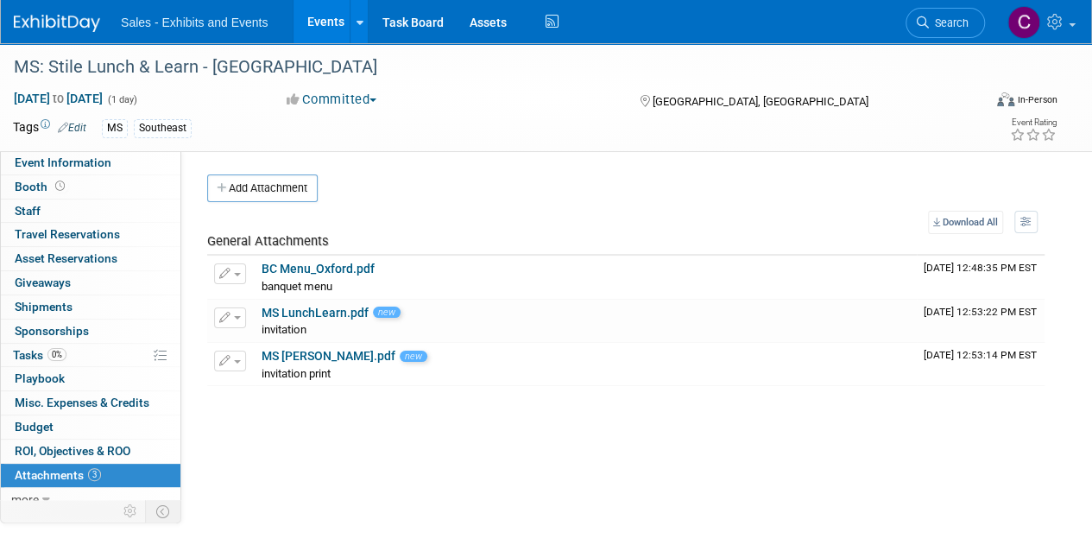
click at [317, 15] on link "Events" at bounding box center [325, 21] width 63 height 43
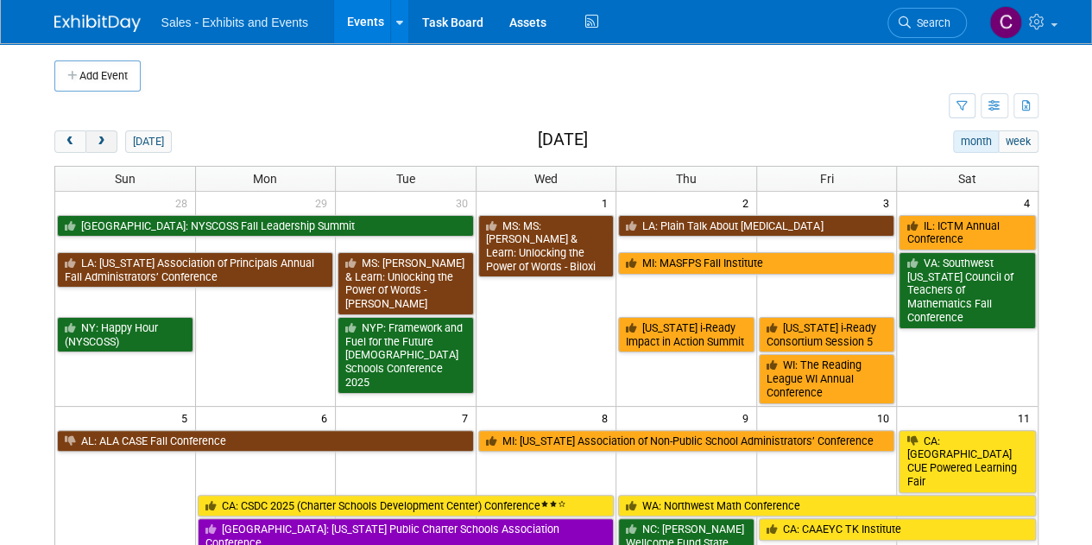
click at [107, 142] on button "next" at bounding box center [101, 141] width 32 height 22
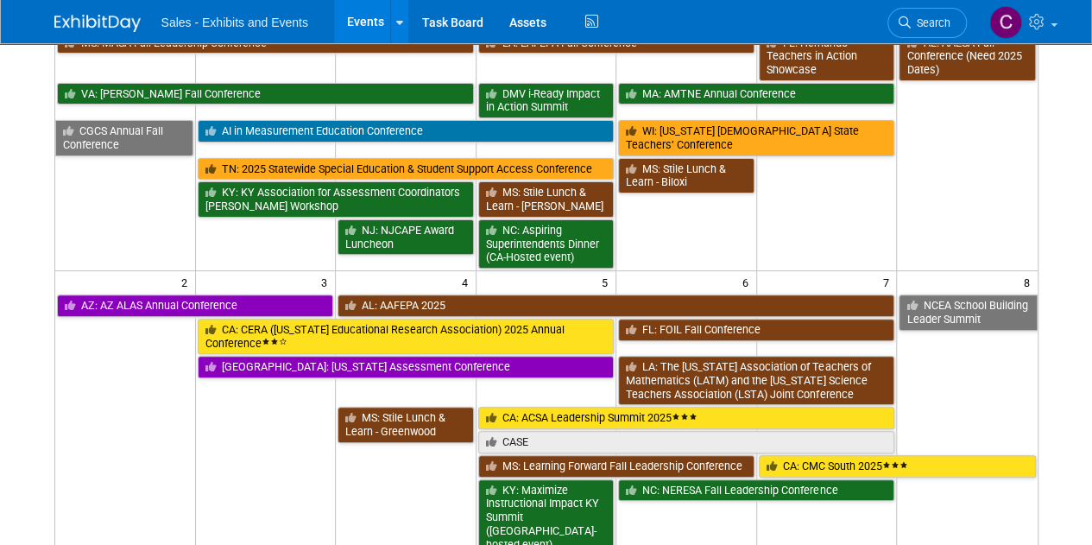
scroll to position [201, 0]
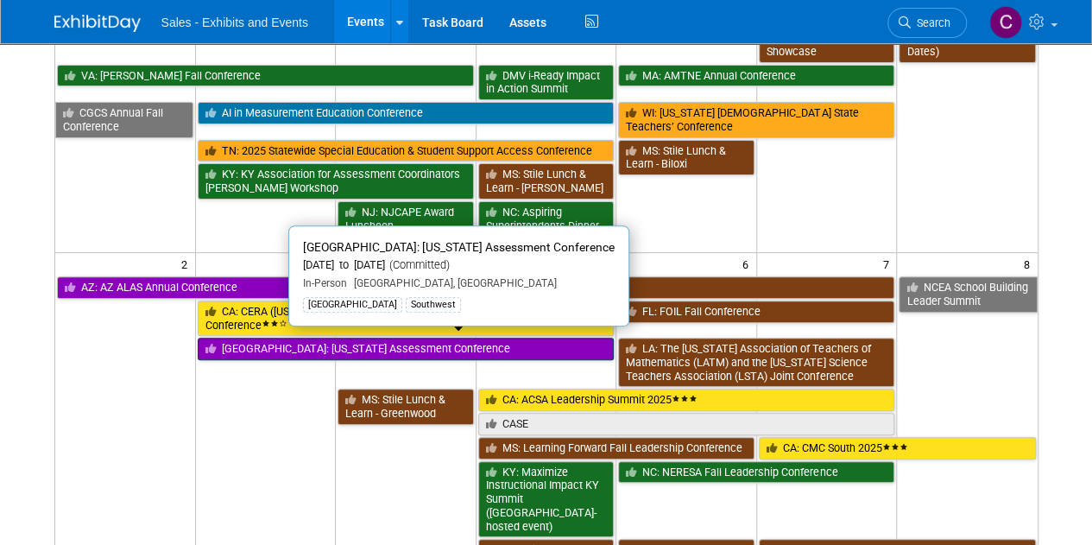
click at [361, 339] on link "[GEOGRAPHIC_DATA]: [US_STATE] Assessment Conference" at bounding box center [406, 349] width 417 height 22
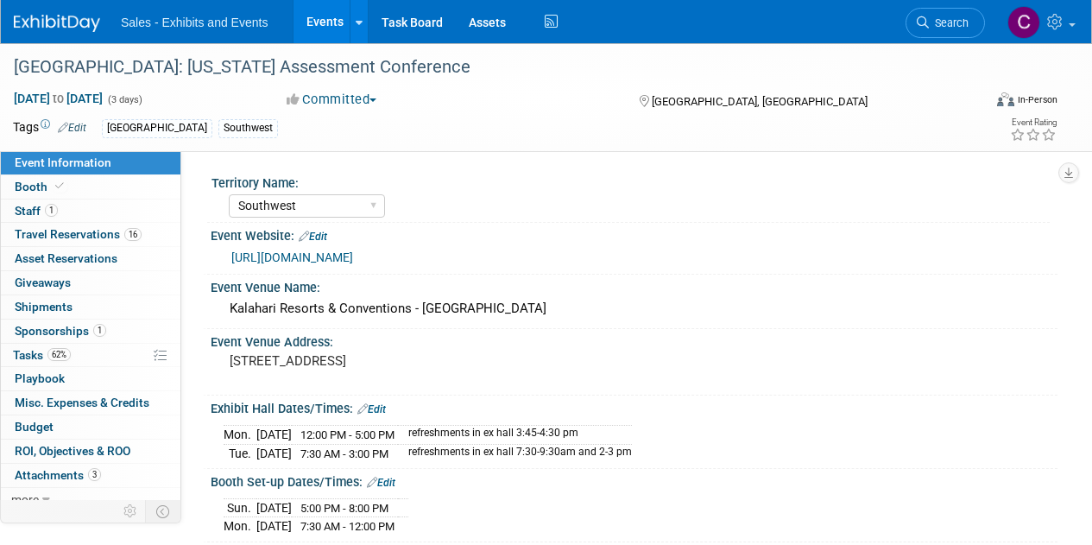
select select "Southwest"
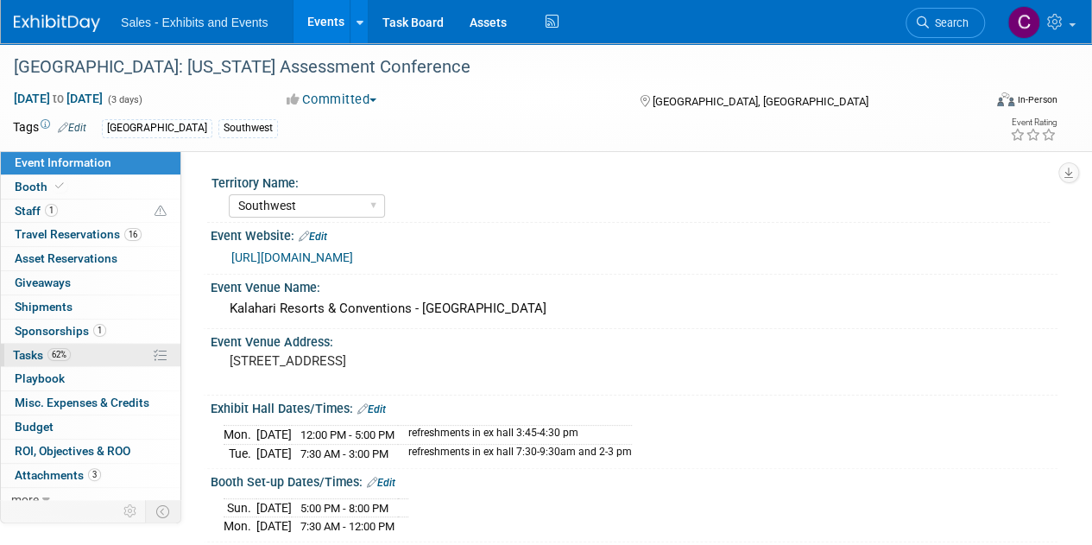
click at [36, 348] on span "Tasks 62%" at bounding box center [42, 355] width 58 height 14
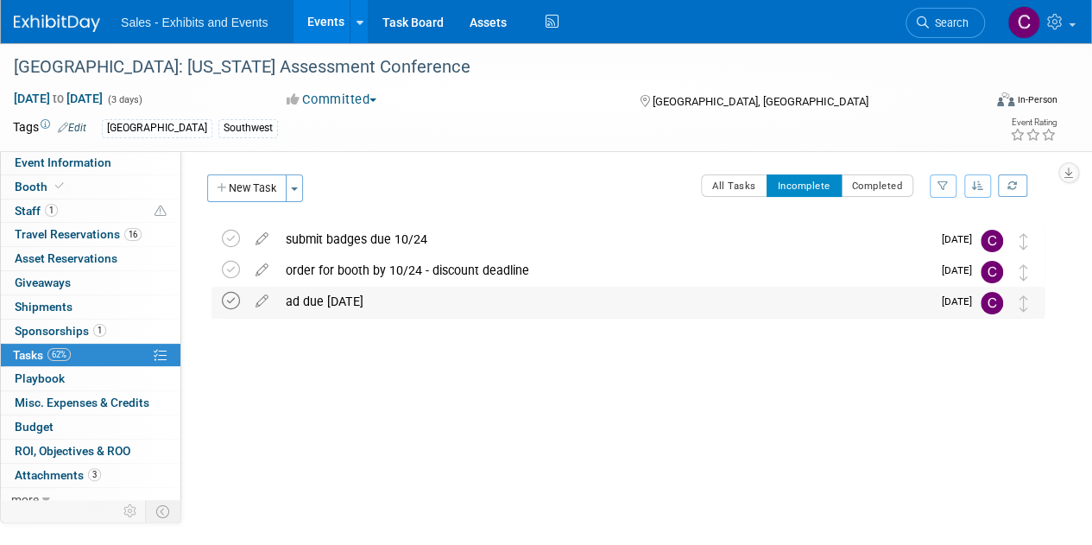
click at [231, 298] on icon at bounding box center [231, 301] width 18 height 18
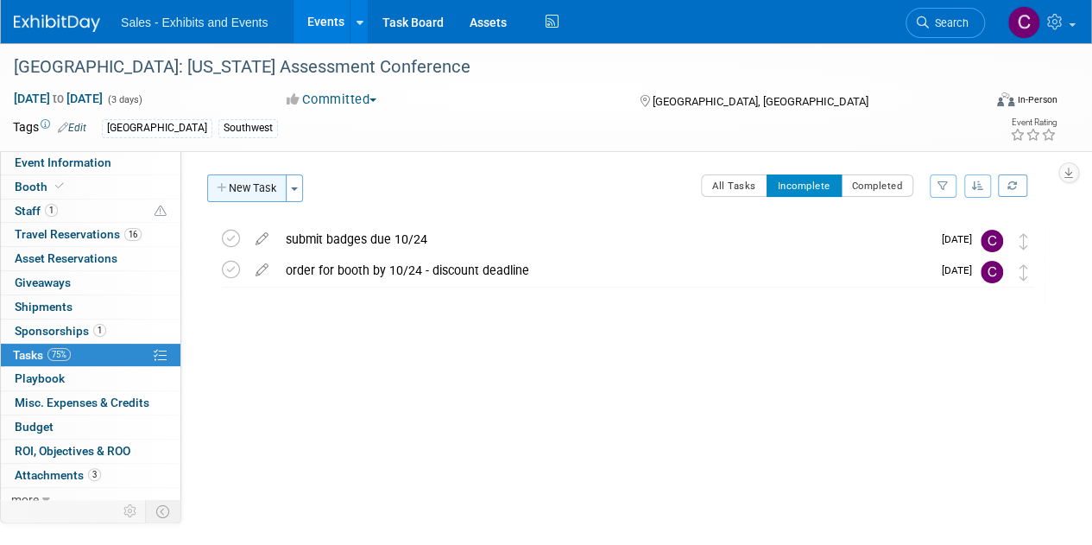
click at [237, 190] on button "New Task" at bounding box center [246, 188] width 79 height 28
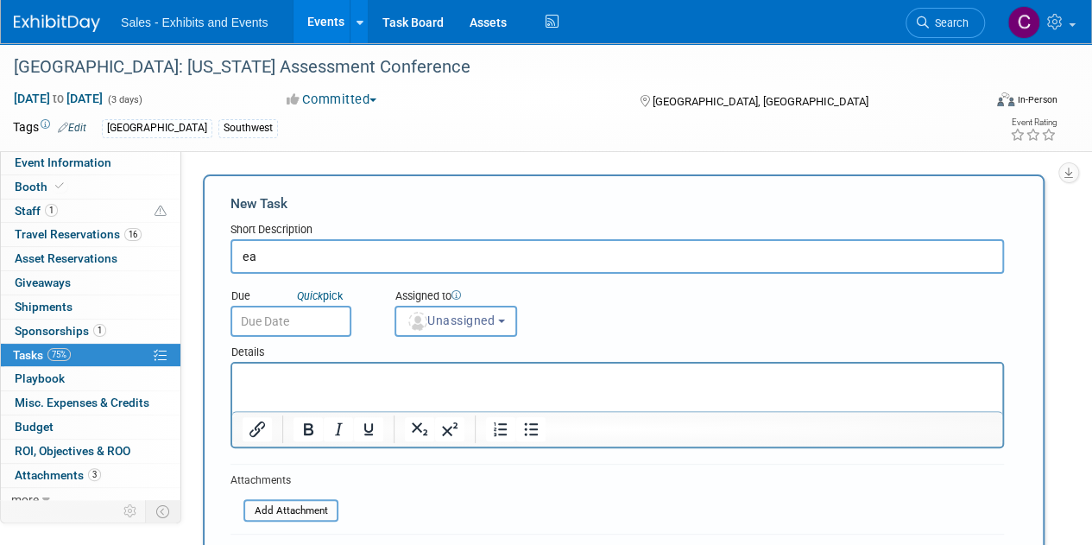
type input "e"
type input "heard back on lead capture - discount ends 10/03"
click at [297, 334] on input "text" at bounding box center [291, 321] width 121 height 31
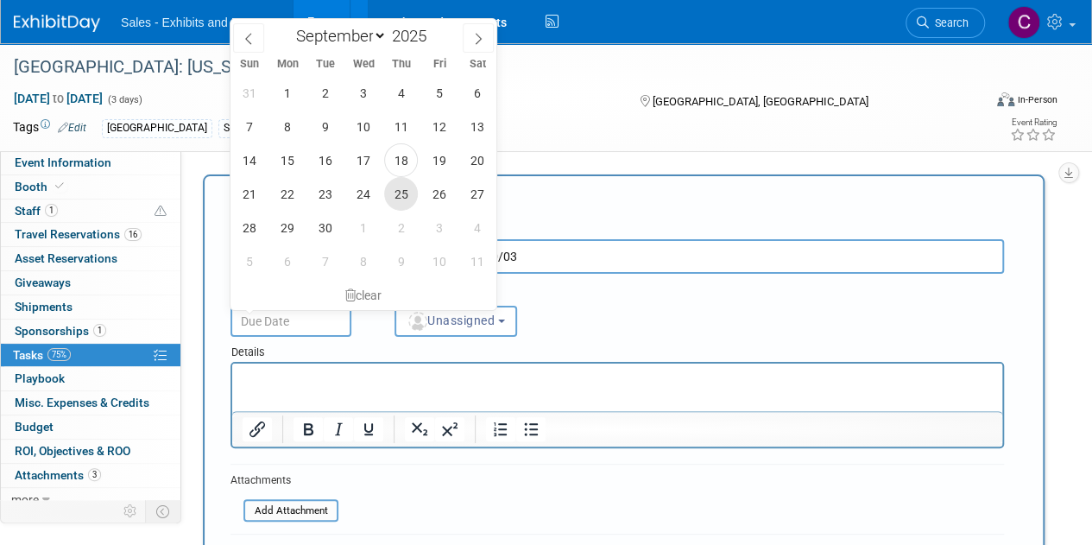
click at [402, 191] on span "25" at bounding box center [401, 194] width 34 height 34
type input "[DATE]"
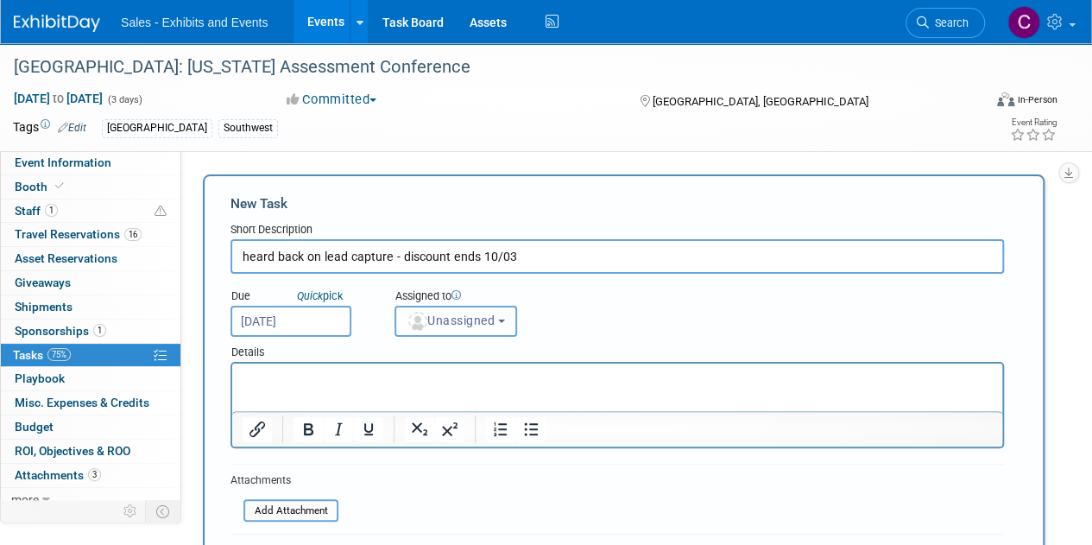
click at [447, 322] on span "Unassigned" at bounding box center [451, 320] width 88 height 14
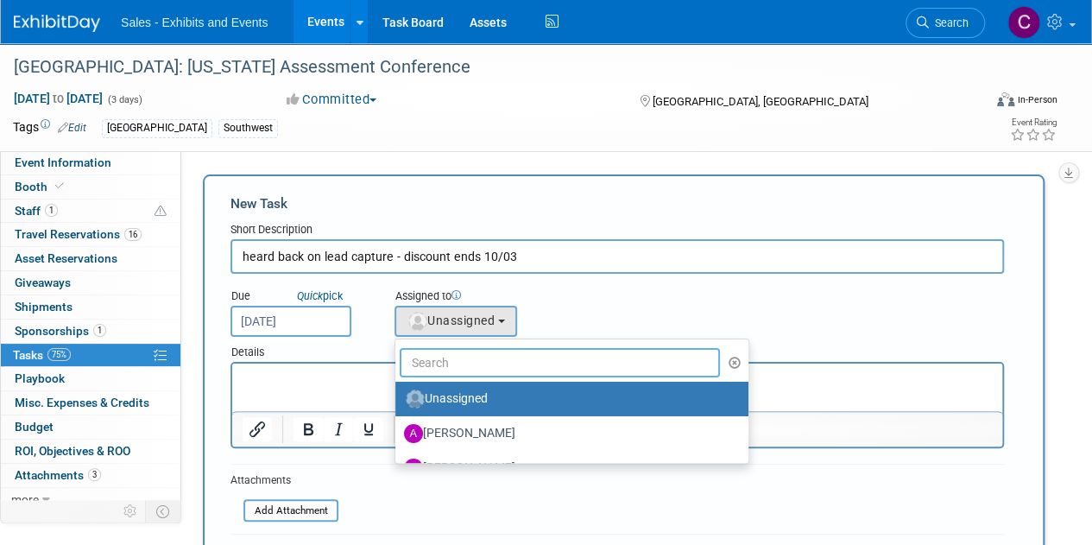
click at [468, 367] on input "text" at bounding box center [560, 362] width 320 height 29
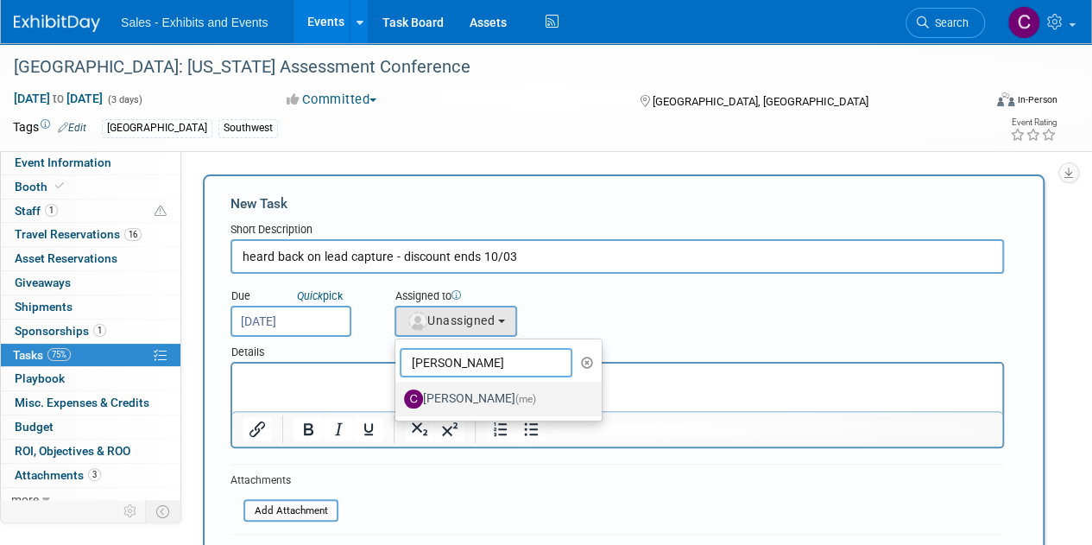
type input "christine"
click at [509, 405] on label "[PERSON_NAME] (me)" at bounding box center [494, 399] width 180 height 28
click at [398, 402] on input "[PERSON_NAME] (me)" at bounding box center [392, 396] width 11 height 11
select select "a9e3834d-668b-4315-a5d4-069993be606a"
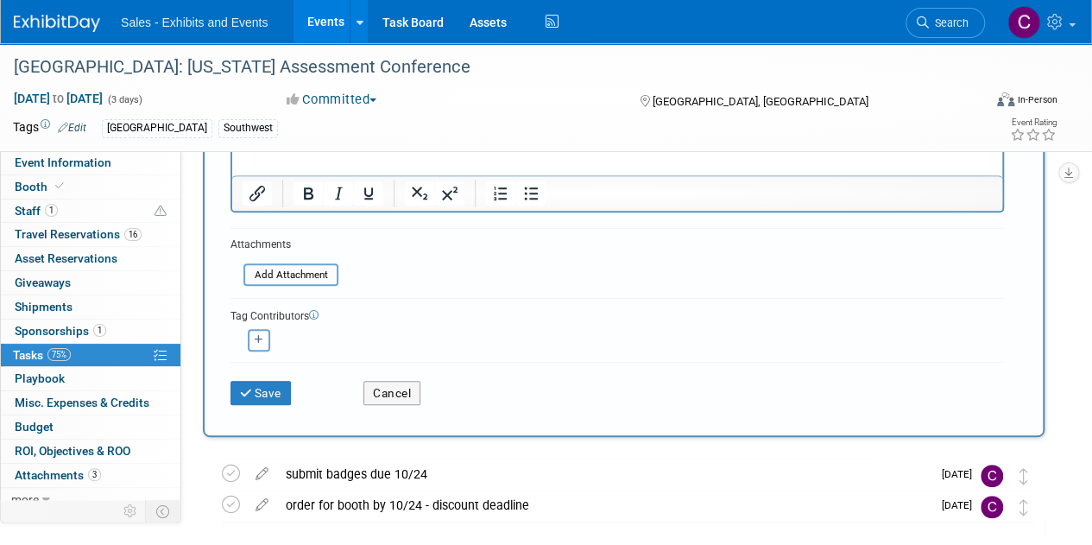
scroll to position [245, 0]
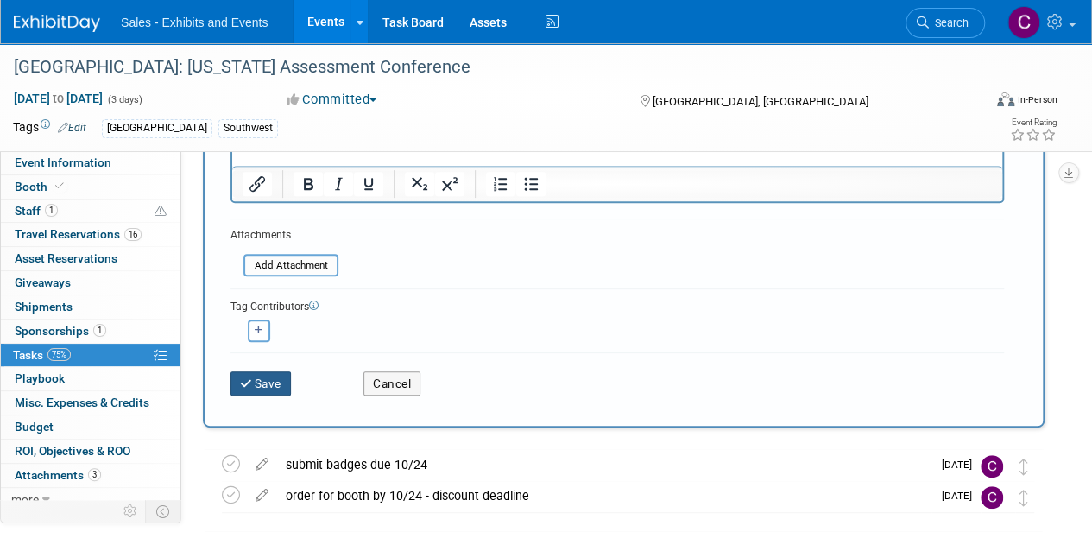
click at [271, 382] on button "Save" at bounding box center [261, 383] width 60 height 24
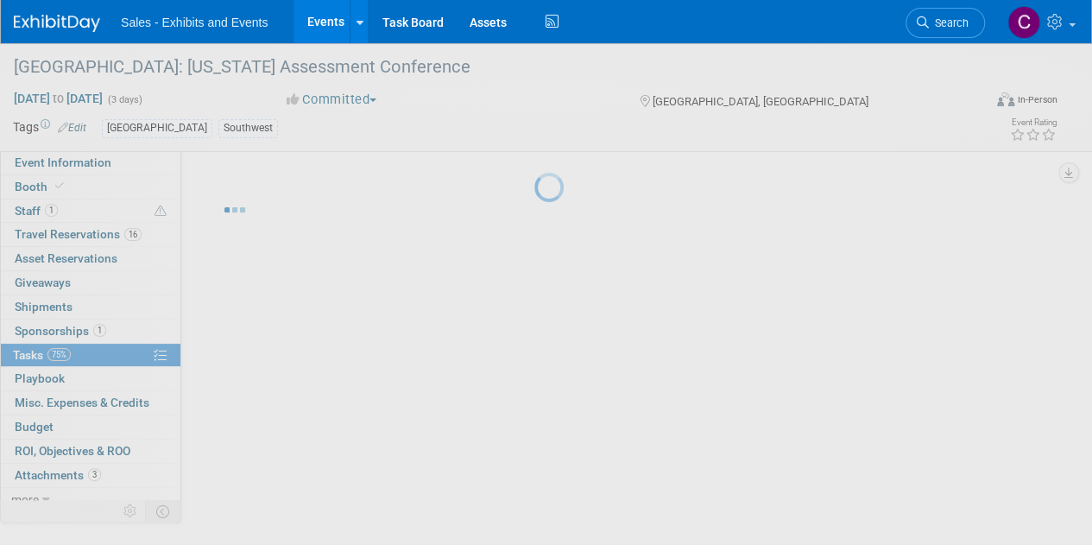
scroll to position [0, 0]
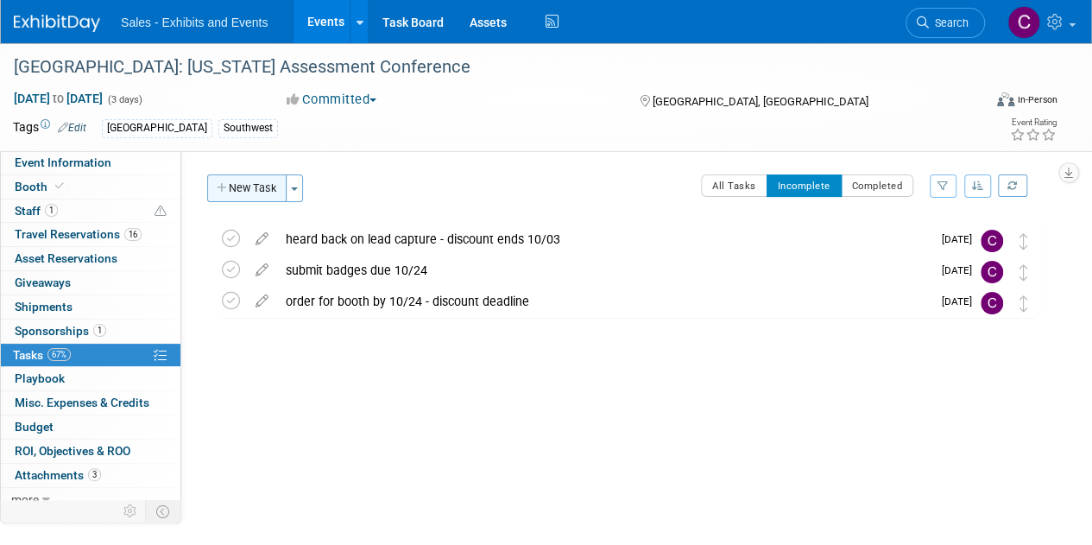
click at [268, 193] on button "New Task" at bounding box center [246, 188] width 79 height 28
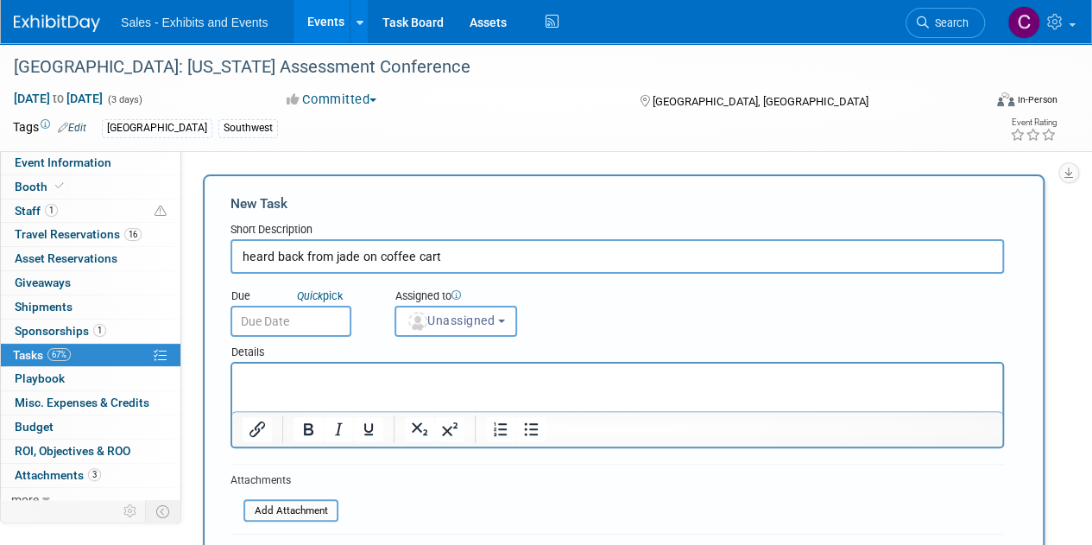
type input "heard back from jade on coffee cart"
click at [302, 311] on input "text" at bounding box center [291, 321] width 121 height 31
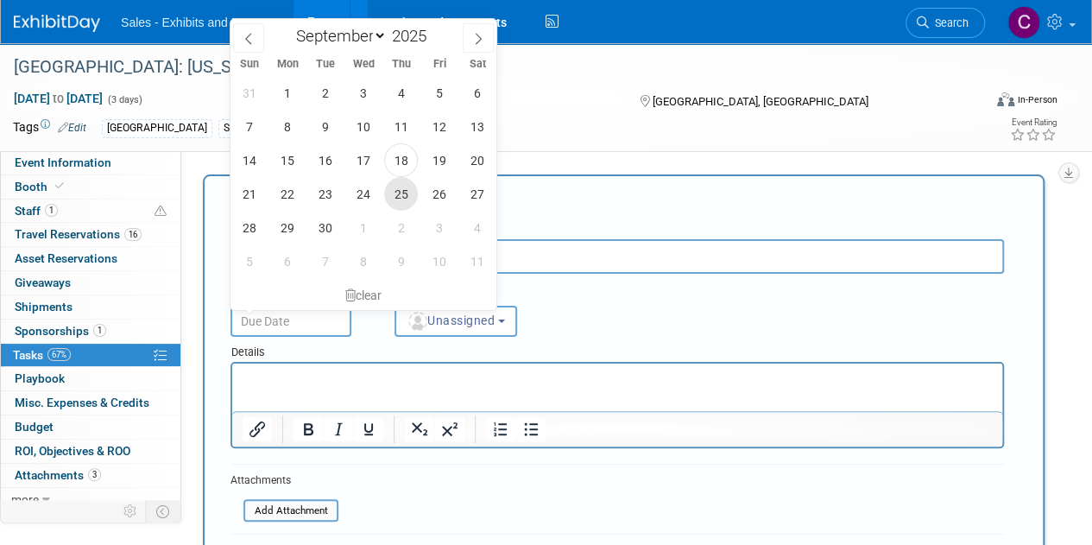
click at [401, 199] on span "25" at bounding box center [401, 194] width 34 height 34
type input "Sep 25, 2025"
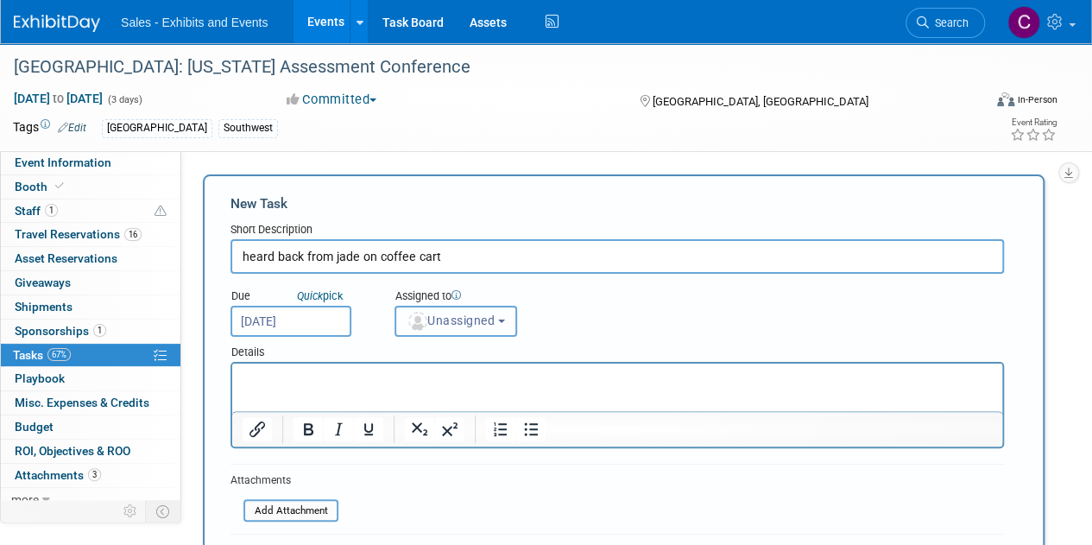
click at [452, 308] on button "Unassigned" at bounding box center [456, 321] width 123 height 31
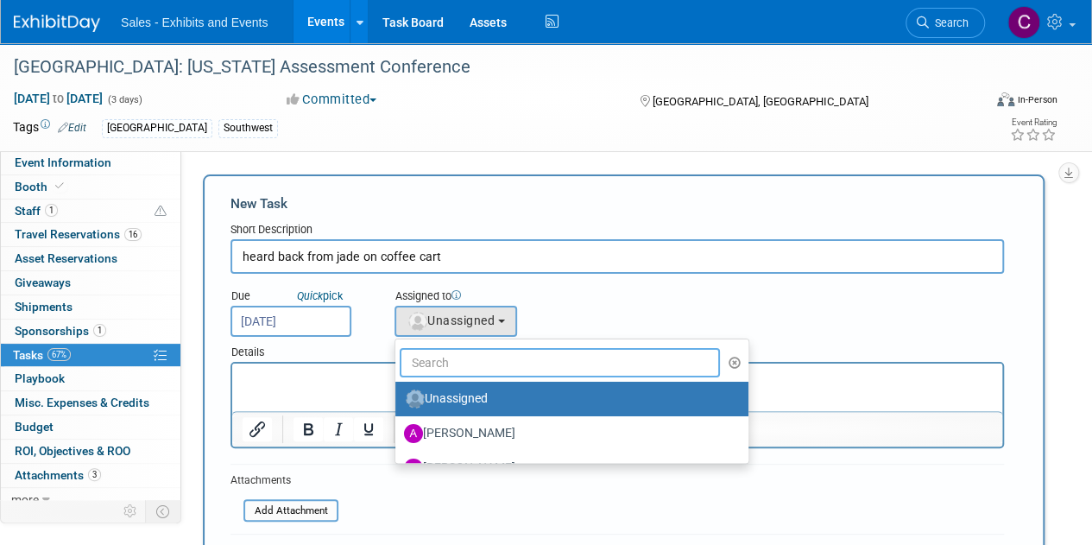
click at [465, 358] on input "text" at bounding box center [560, 362] width 320 height 29
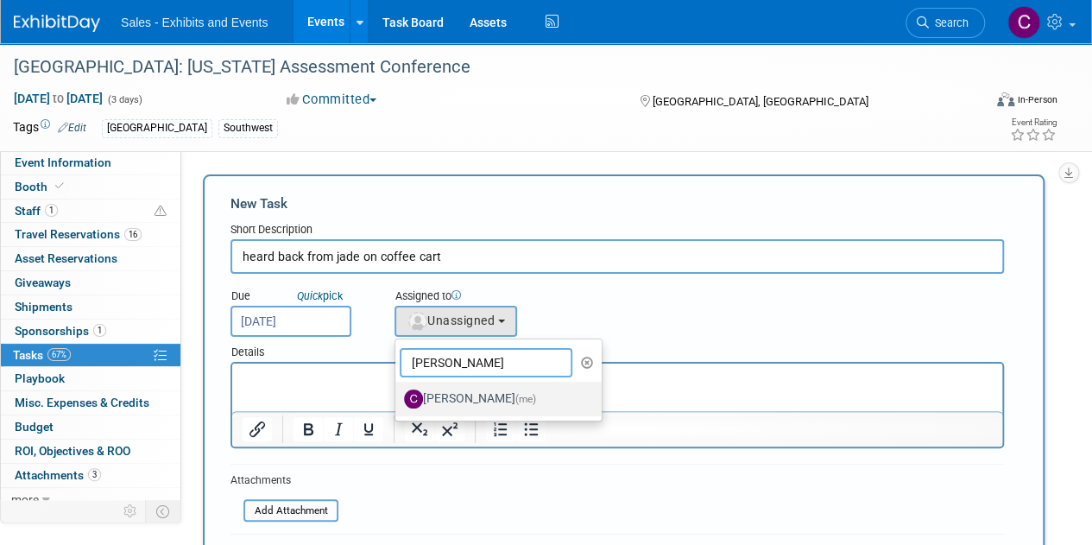
type input "christine"
click at [484, 400] on label "Christine Lurz (me)" at bounding box center [494, 399] width 180 height 28
click at [398, 400] on input "Christine Lurz (me)" at bounding box center [392, 396] width 11 height 11
select select "a9e3834d-668b-4315-a5d4-069993be606a"
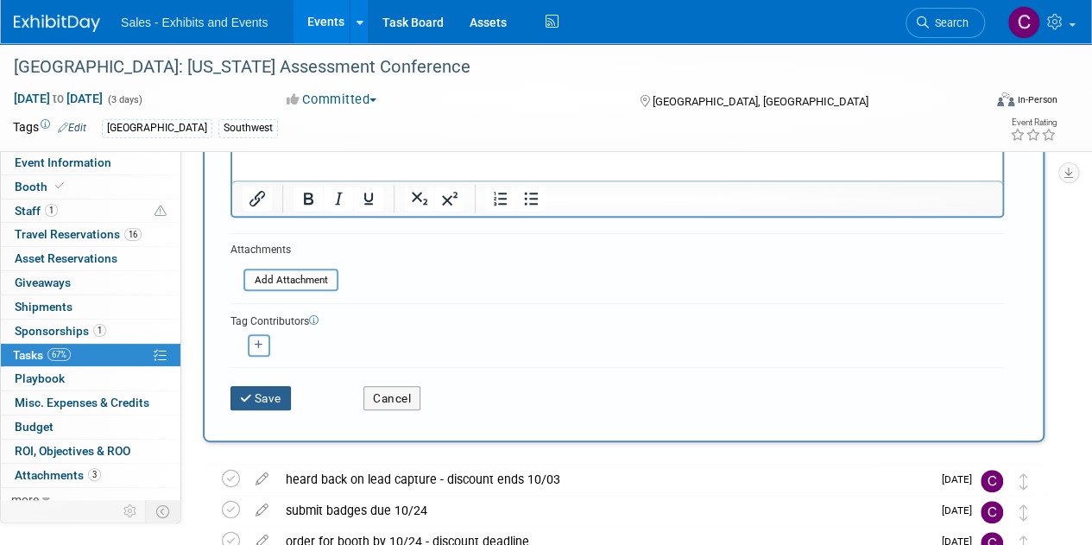
scroll to position [235, 0]
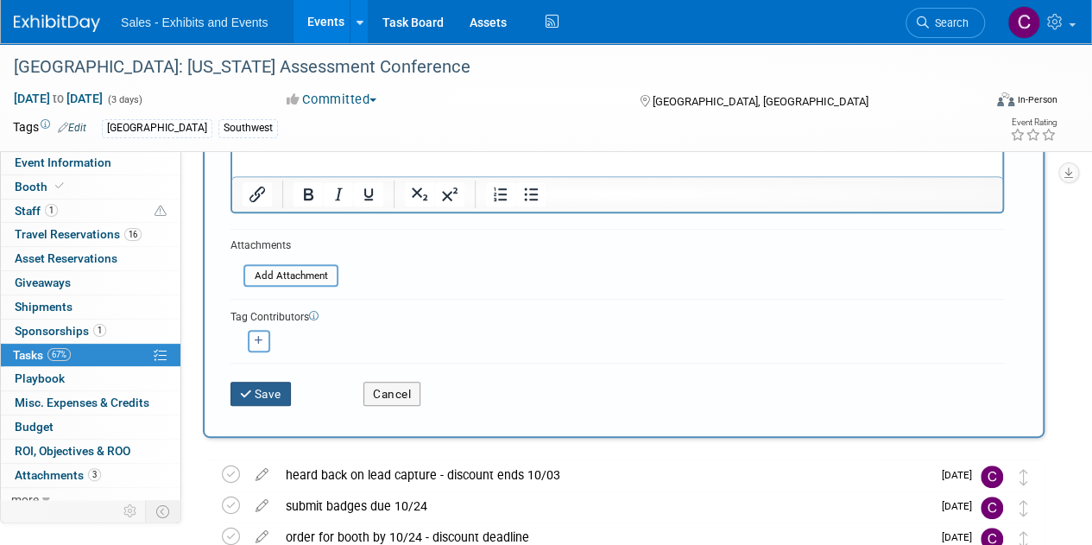
click at [269, 400] on button "Save" at bounding box center [261, 394] width 60 height 24
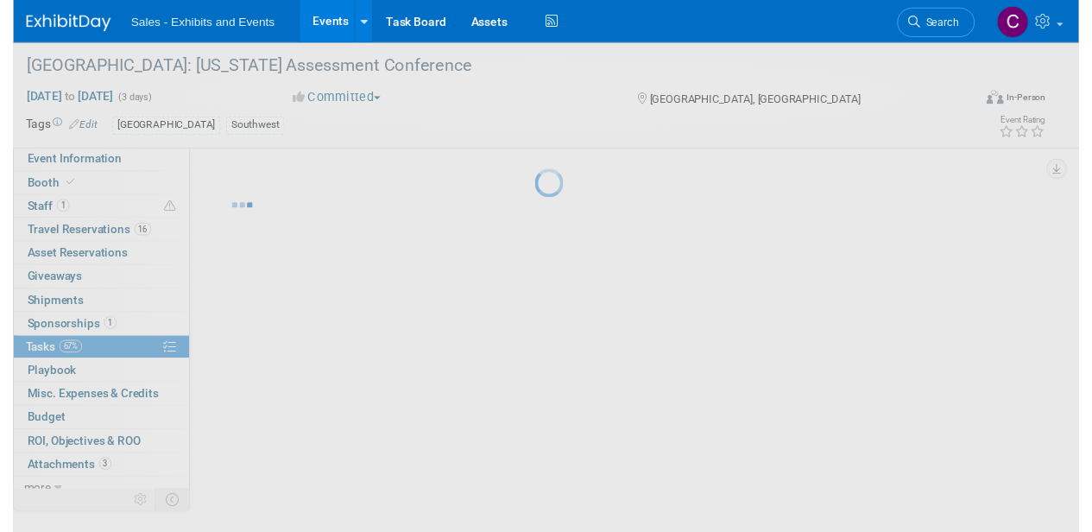
scroll to position [0, 0]
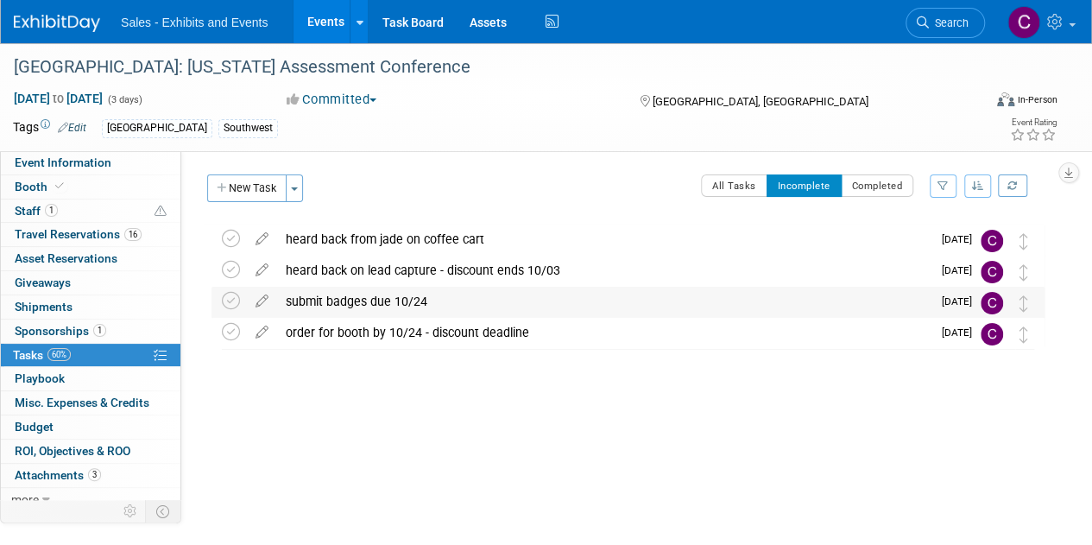
click at [356, 300] on div "submit badges due 10/24" at bounding box center [604, 301] width 654 height 29
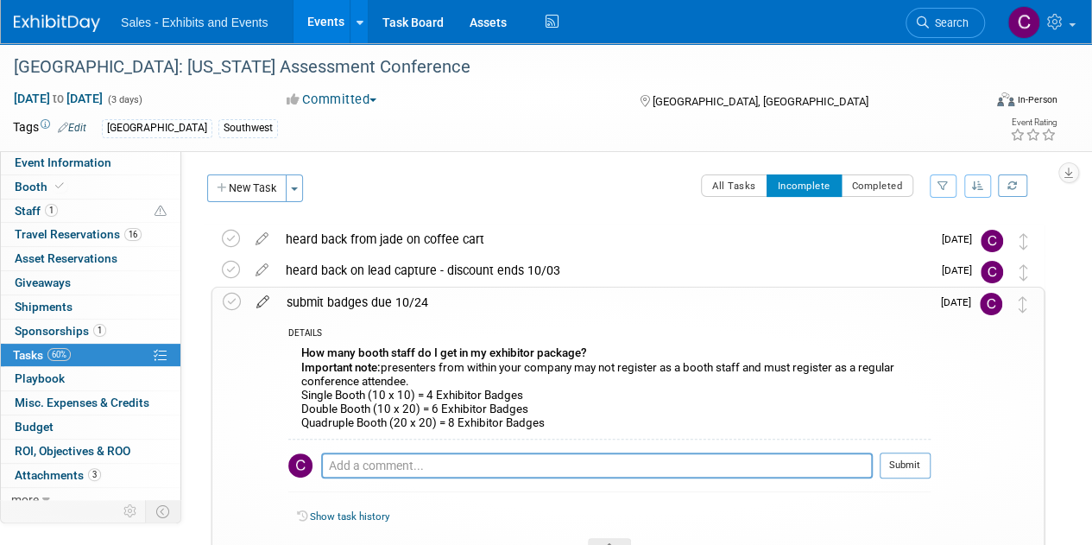
click at [261, 304] on icon at bounding box center [263, 299] width 30 height 22
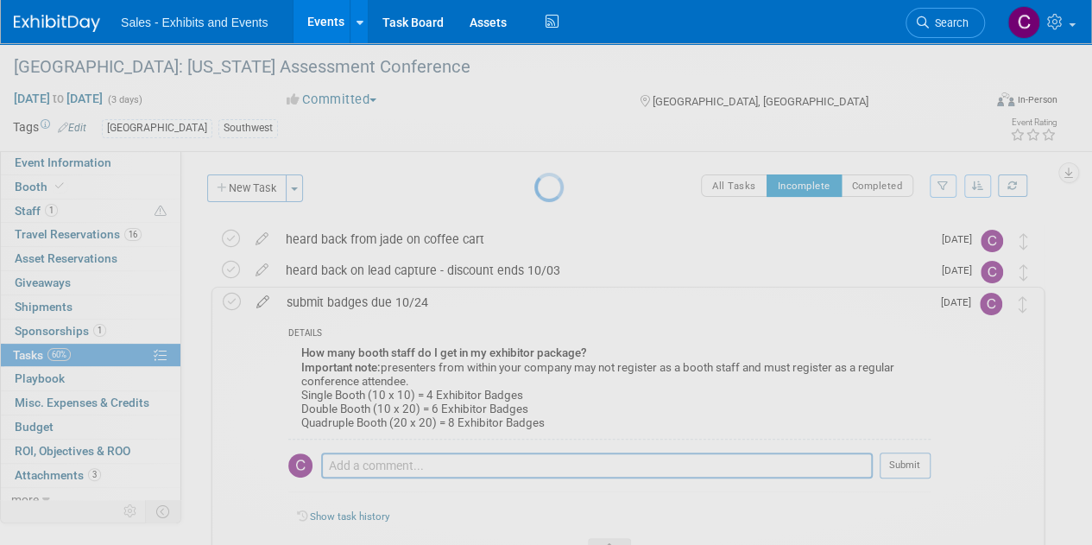
select select "9"
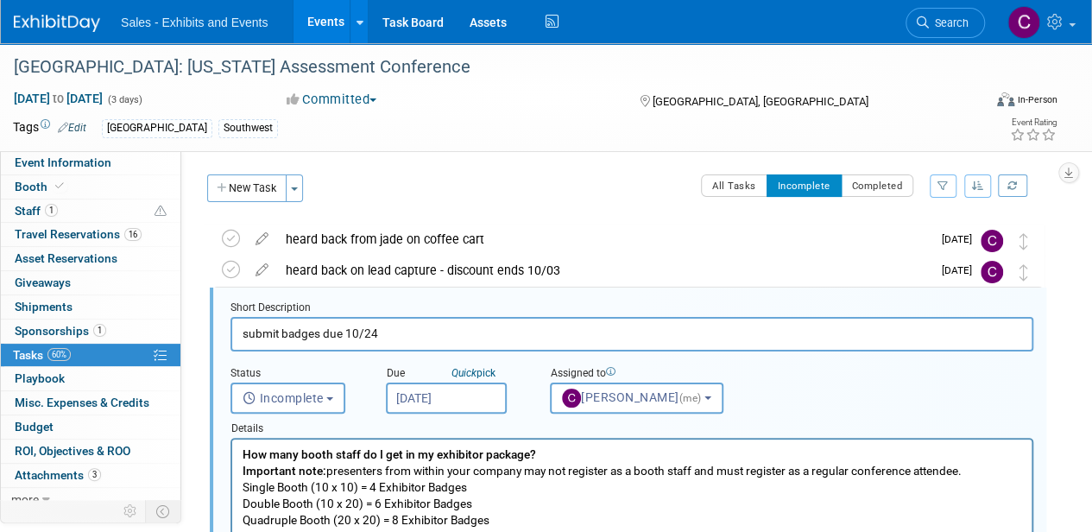
scroll to position [34, 0]
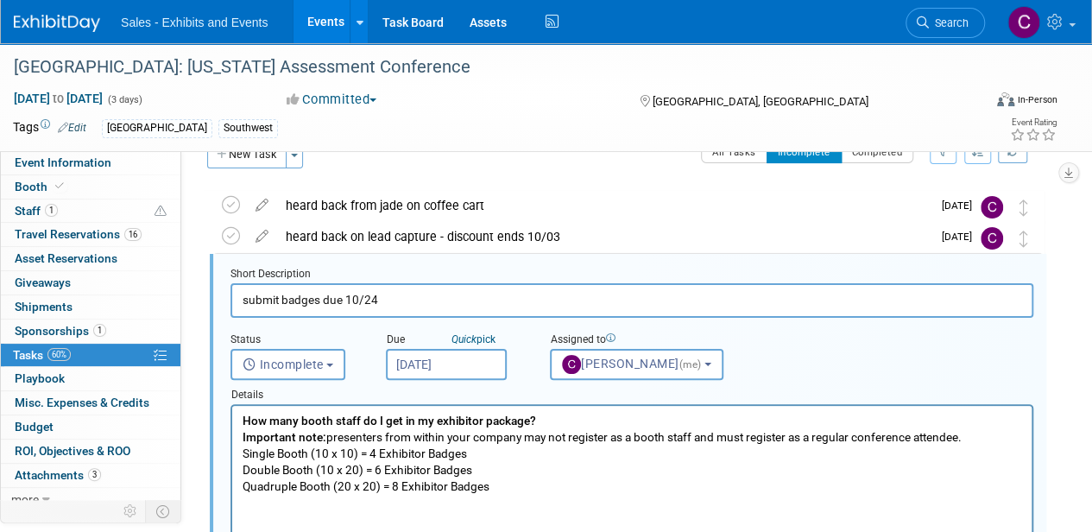
click at [366, 301] on input "submit badges due 10/24" at bounding box center [632, 300] width 803 height 34
drag, startPoint x: 366, startPoint y: 301, endPoint x: 371, endPoint y: 294, distance: 9.3
click at [368, 300] on input "submit badges due 10/24" at bounding box center [632, 300] width 803 height 34
type input "submit badges due 10/3"
click at [471, 360] on input "Oct 10, 2025" at bounding box center [446, 364] width 121 height 31
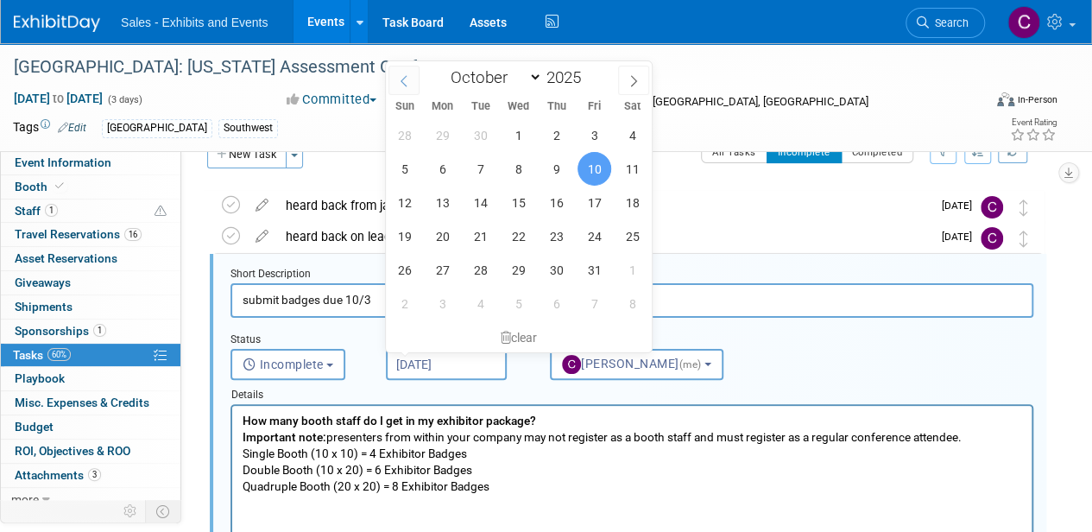
click at [399, 92] on span at bounding box center [404, 80] width 31 height 29
select select "8"
click at [474, 235] on span "23" at bounding box center [481, 236] width 34 height 34
type input "Sep 23, 2025"
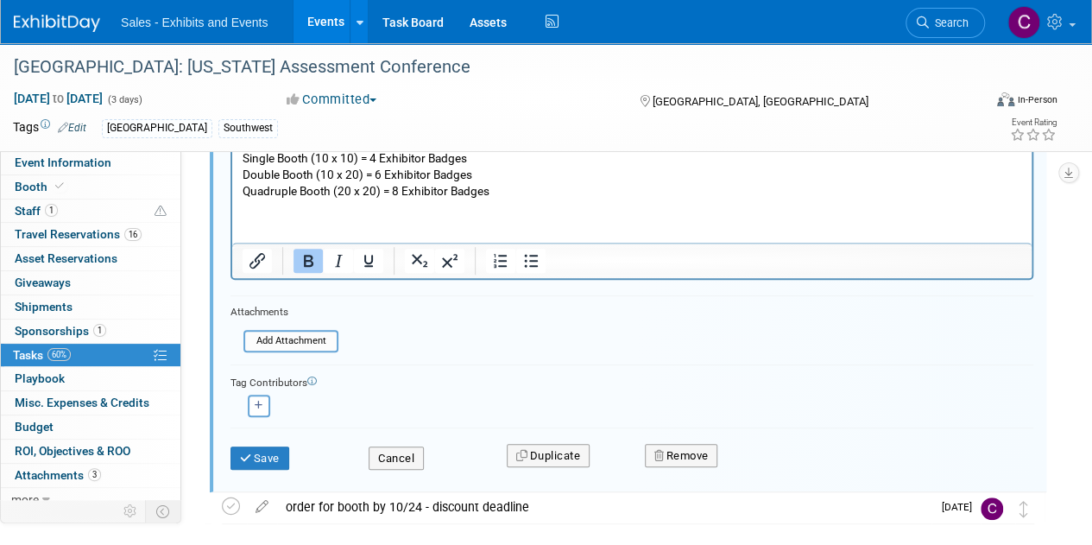
scroll to position [347, 0]
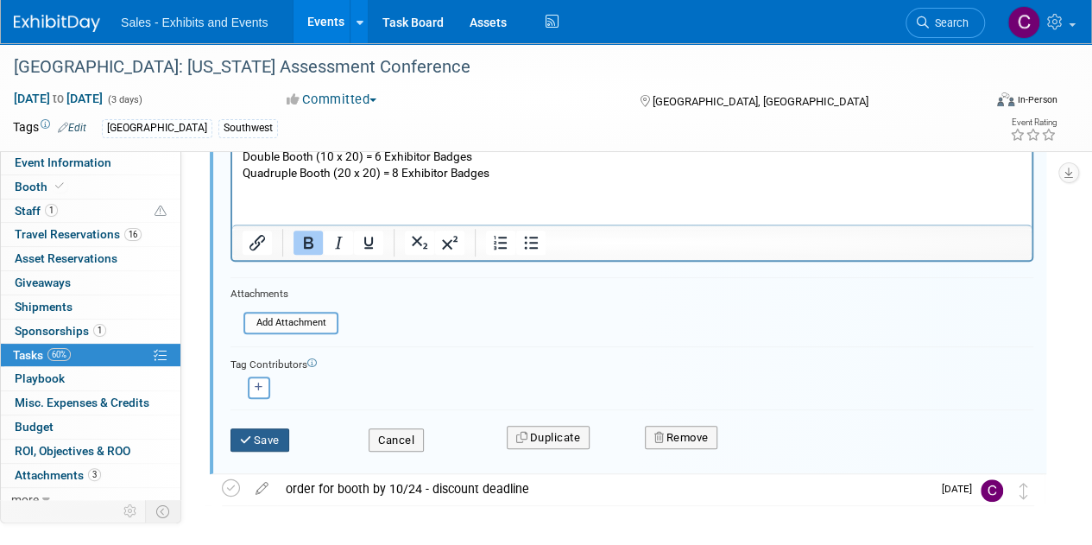
click at [259, 443] on button "Save" at bounding box center [260, 440] width 59 height 24
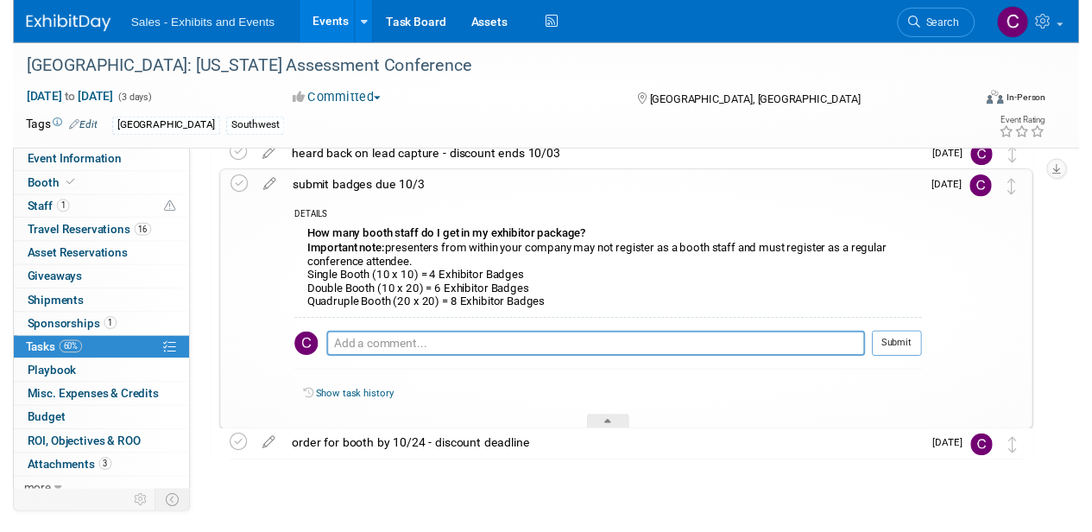
scroll to position [117, 0]
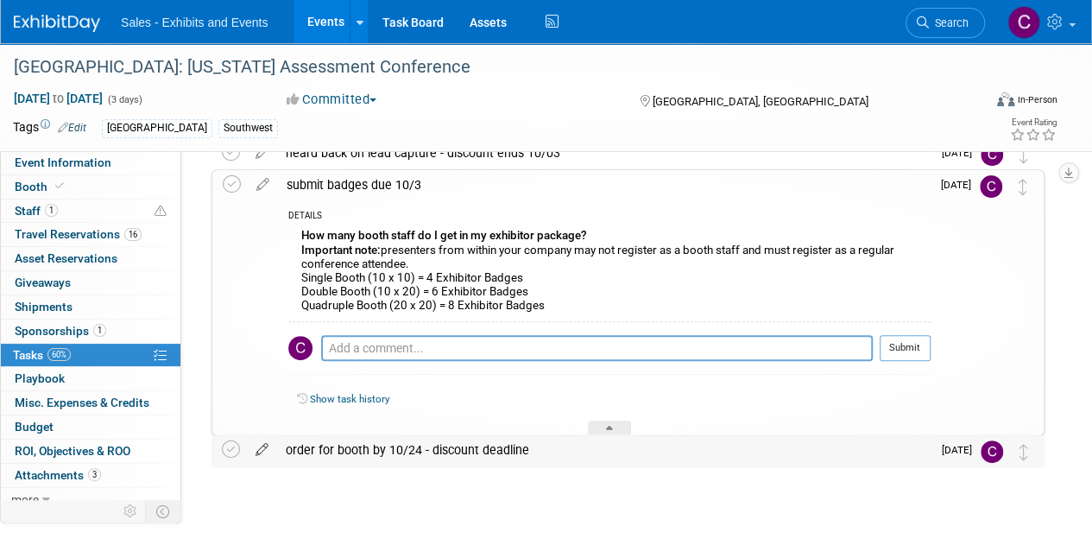
click at [256, 454] on icon at bounding box center [262, 446] width 30 height 22
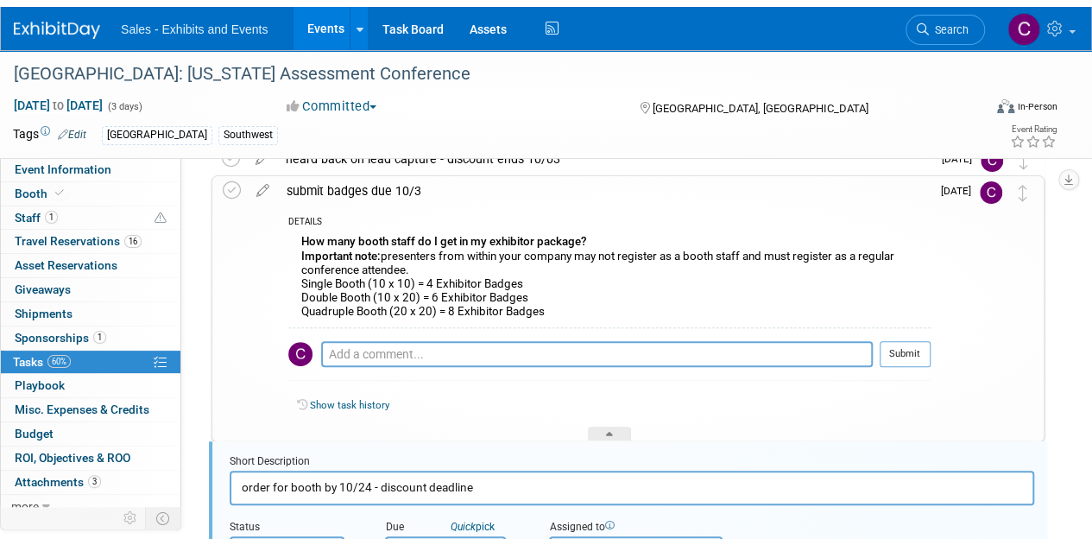
scroll to position [299, 0]
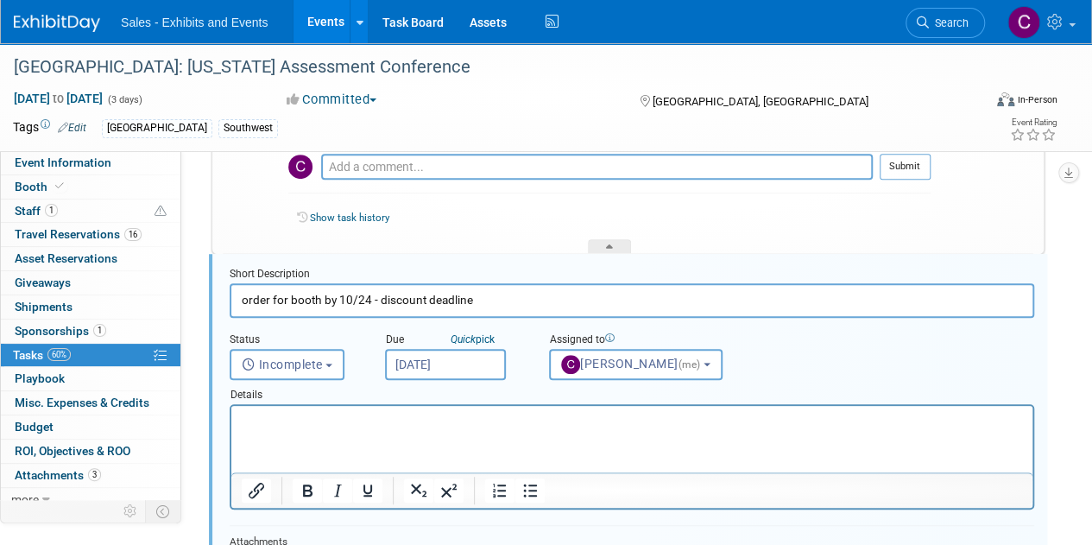
drag, startPoint x: 358, startPoint y: 296, endPoint x: 367, endPoint y: 297, distance: 8.7
click at [367, 297] on input "order for booth by 10/24 - discount deadline" at bounding box center [632, 300] width 805 height 34
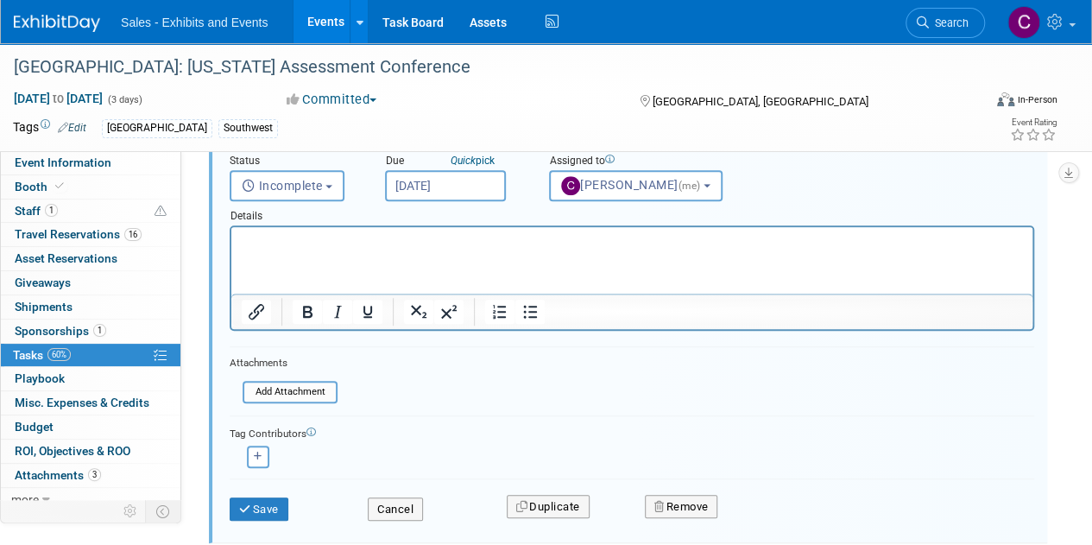
scroll to position [533, 0]
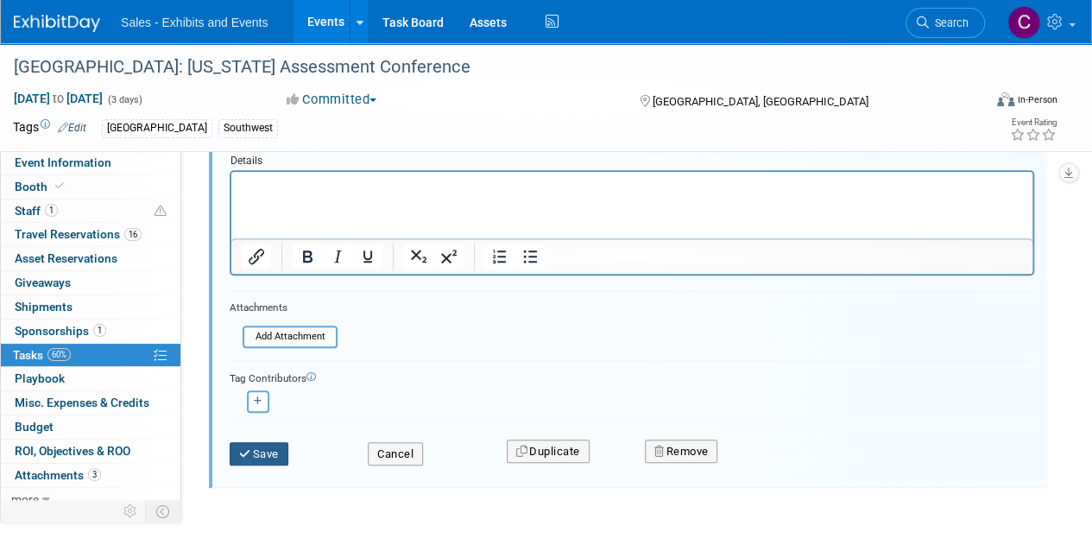
type input "order for booth by 10/17 - discount deadline"
click at [277, 458] on button "Save" at bounding box center [259, 454] width 59 height 24
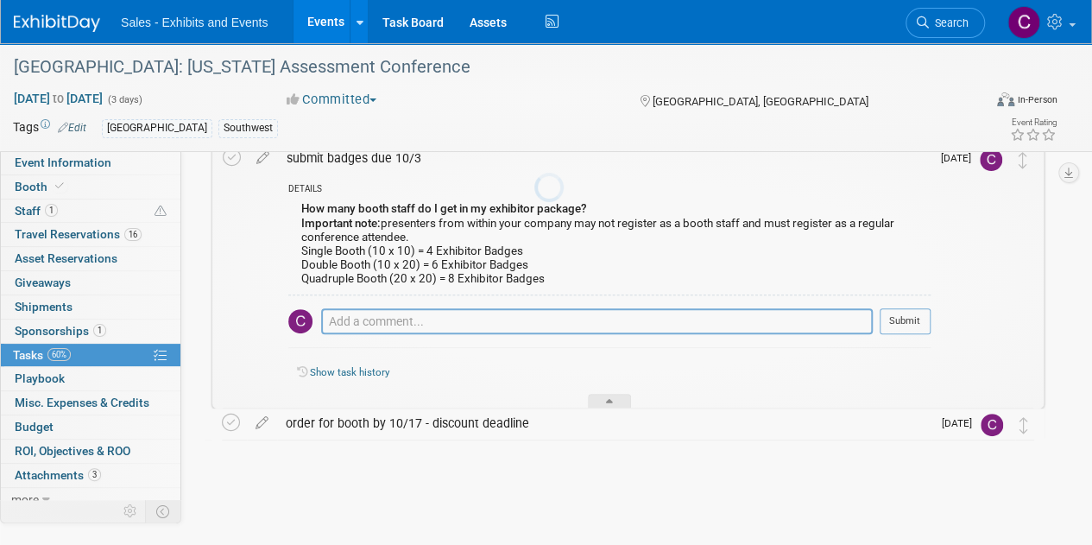
scroll to position [143, 0]
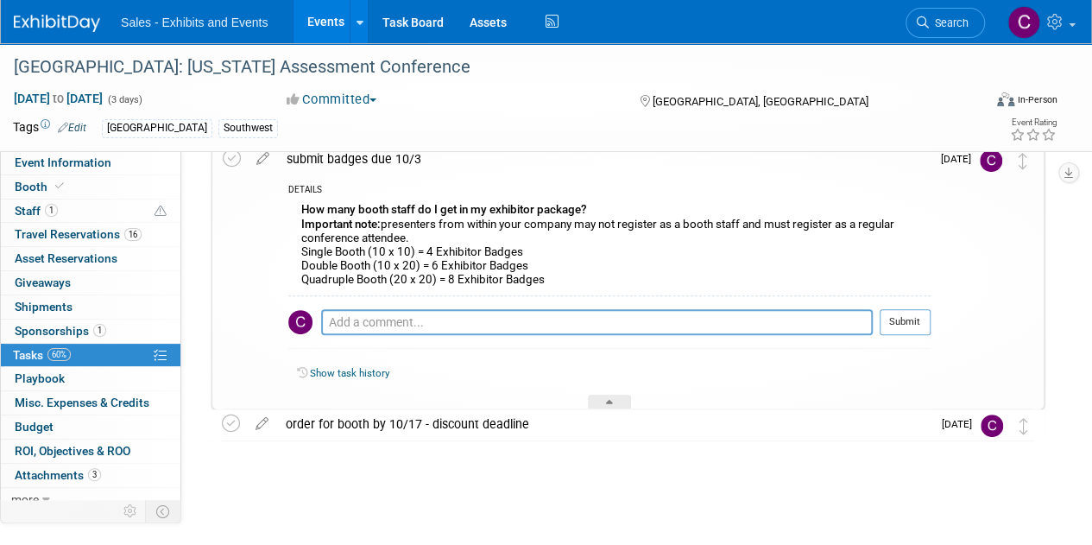
click at [332, 30] on link "Events" at bounding box center [325, 21] width 63 height 43
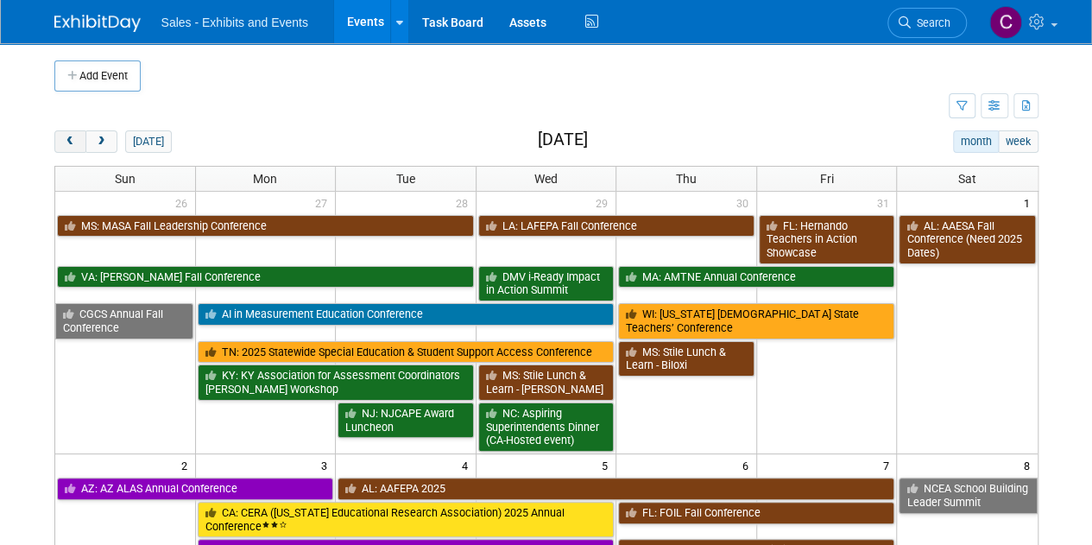
click at [67, 142] on span "prev" at bounding box center [70, 141] width 13 height 11
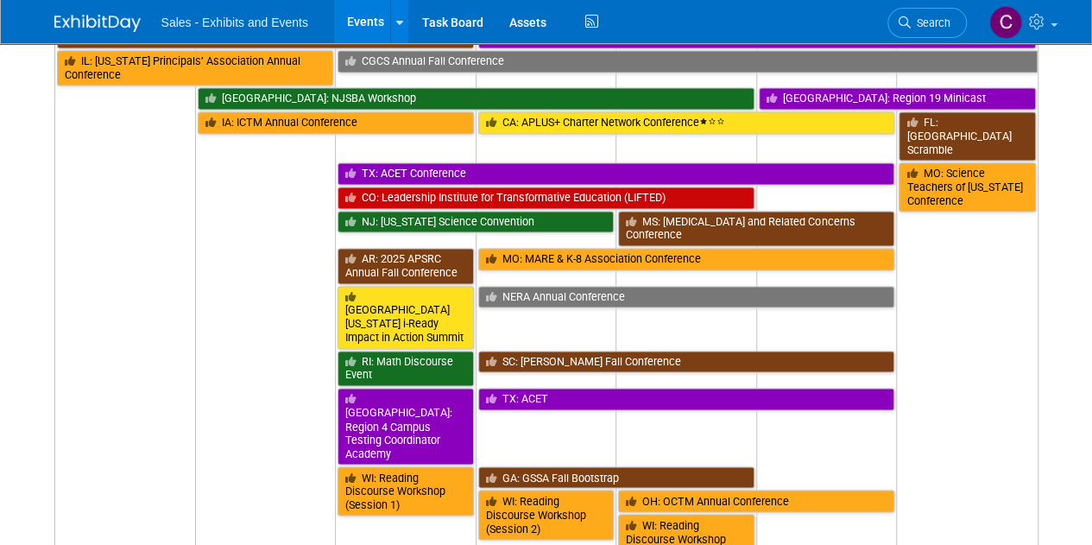
scroll to position [1231, 0]
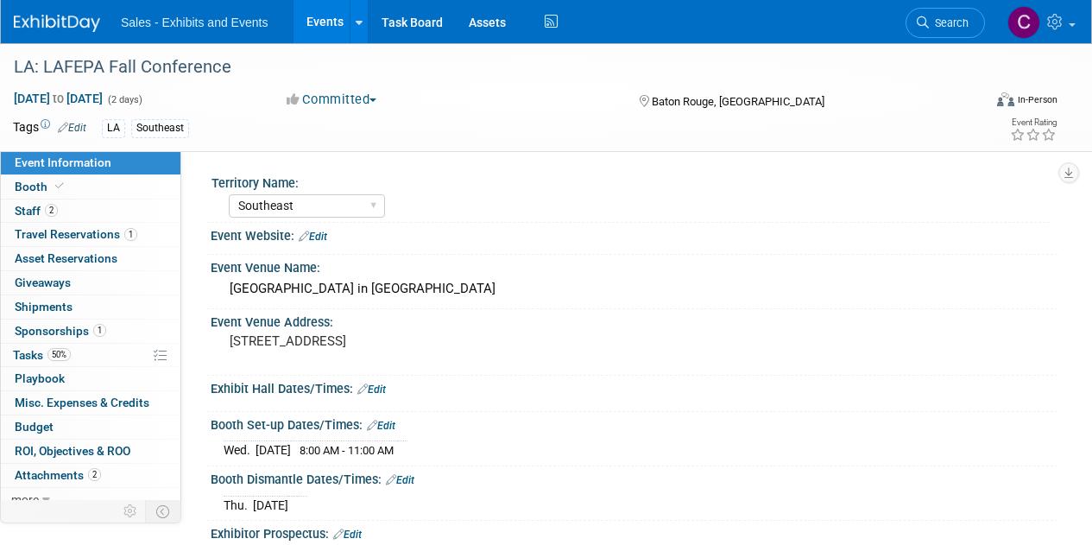
select select "Southeast"
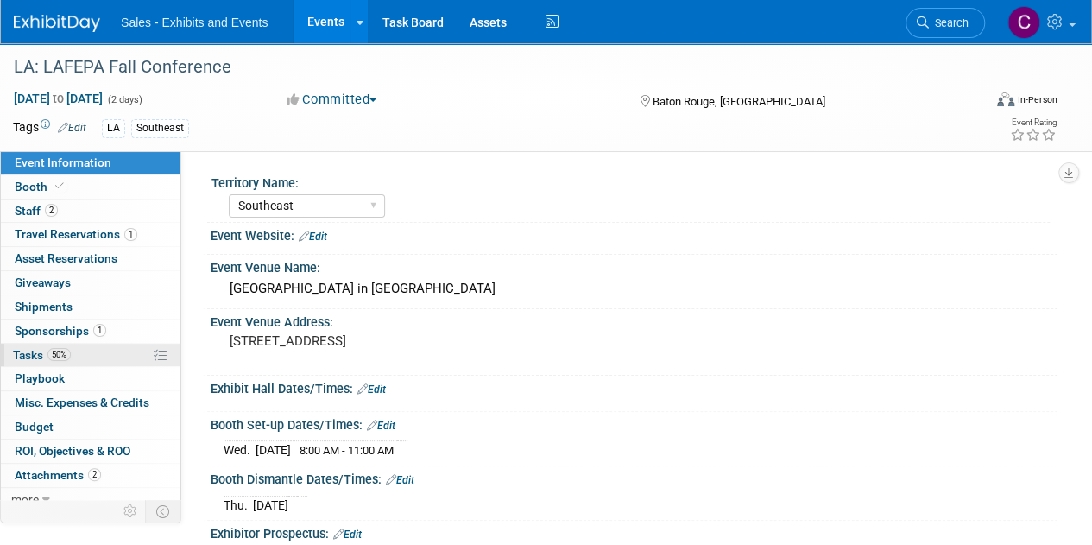
click at [26, 354] on span "Tasks 50%" at bounding box center [42, 355] width 58 height 14
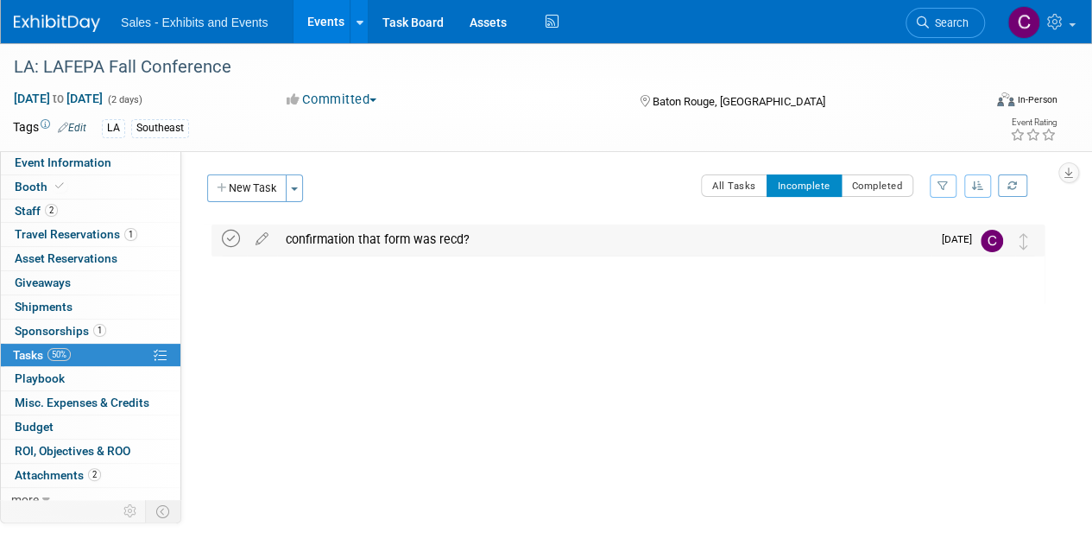
click at [233, 239] on icon at bounding box center [231, 239] width 18 height 18
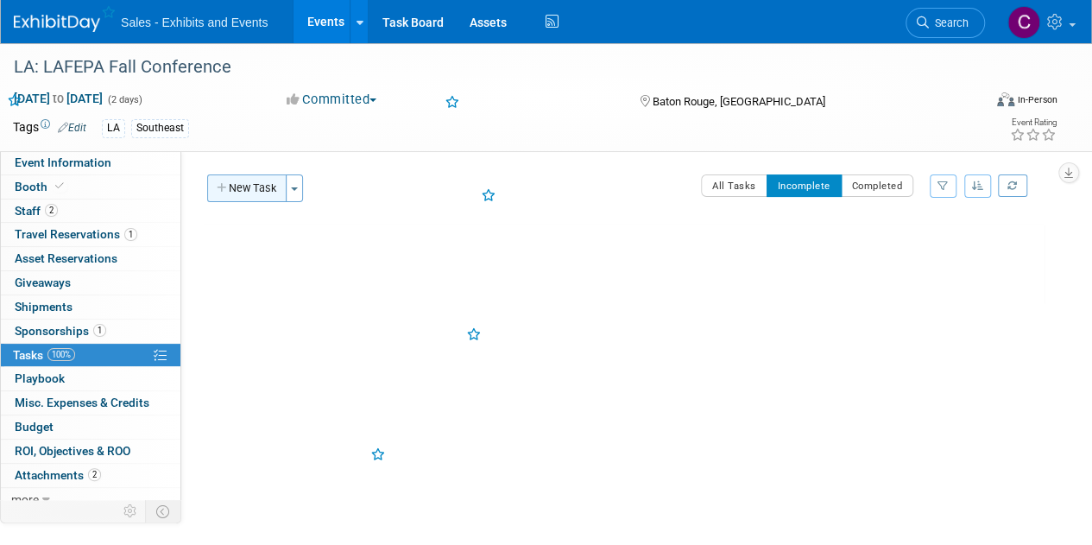
click at [239, 189] on button "New Task" at bounding box center [246, 188] width 79 height 28
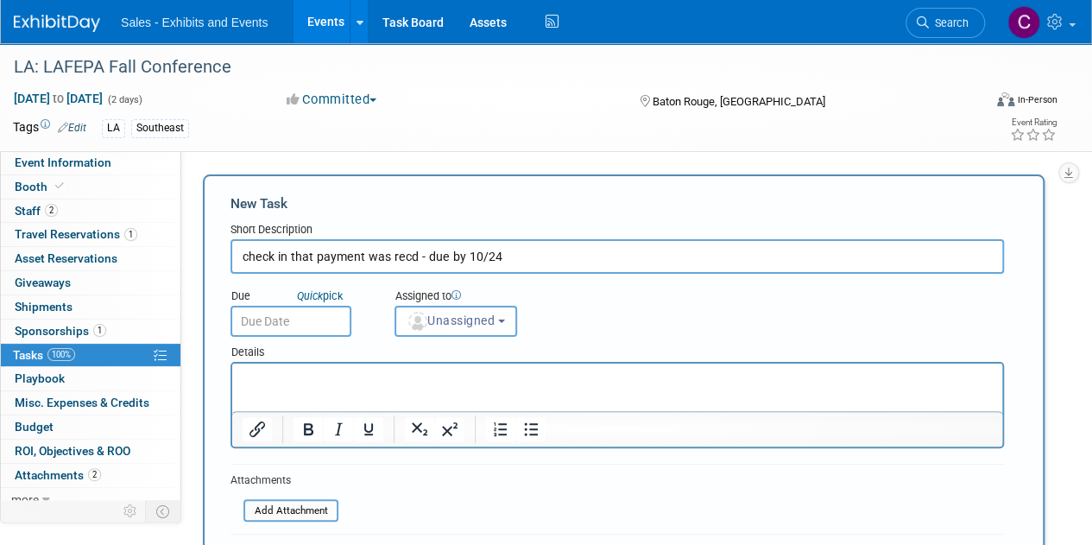
type input "check in that payment was recd - due by 10/24"
click at [313, 318] on input "text" at bounding box center [291, 321] width 121 height 31
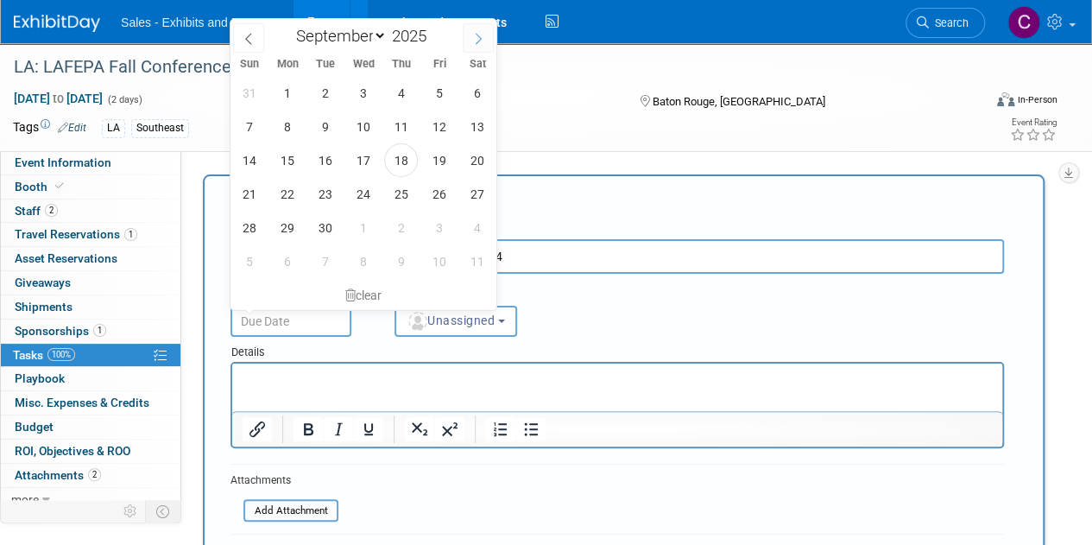
click at [473, 46] on span at bounding box center [478, 37] width 31 height 29
select select "9"
click at [447, 128] on span "10" at bounding box center [439, 127] width 34 height 34
type input "Oct 10, 2025"
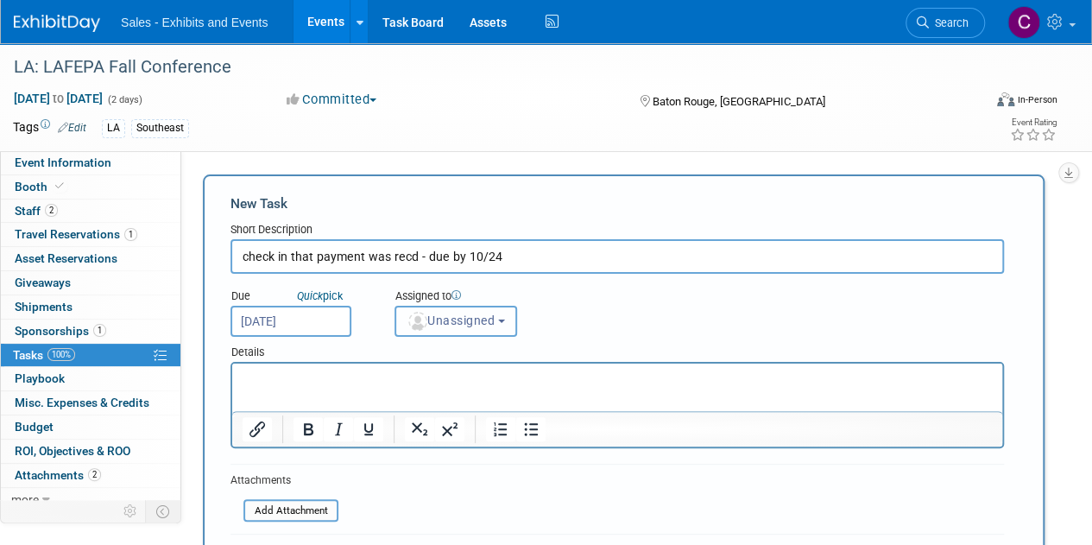
click at [495, 318] on span "Unassigned" at bounding box center [451, 320] width 88 height 14
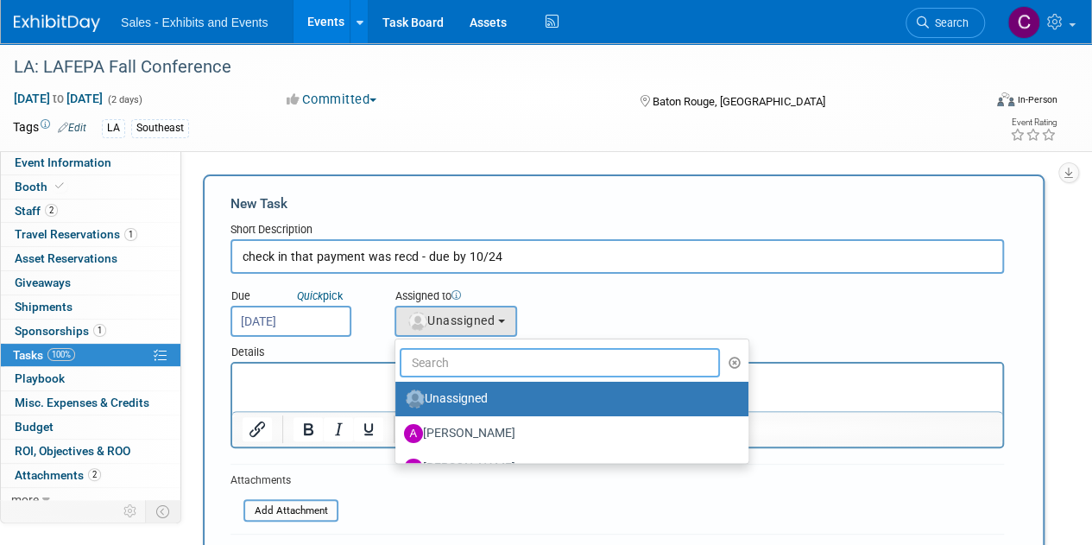
click at [486, 360] on input "text" at bounding box center [560, 362] width 320 height 29
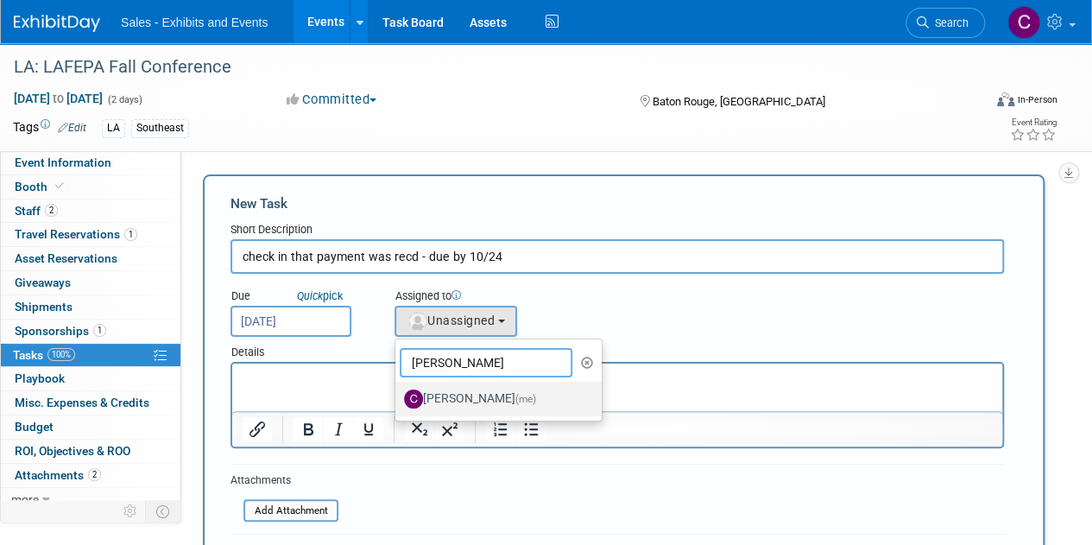
type input "christine"
click at [494, 389] on label "Christine Lurz (me)" at bounding box center [494, 399] width 180 height 28
click at [398, 391] on input "Christine Lurz (me)" at bounding box center [392, 396] width 11 height 11
select select "a9e3834d-668b-4315-a5d4-069993be606a"
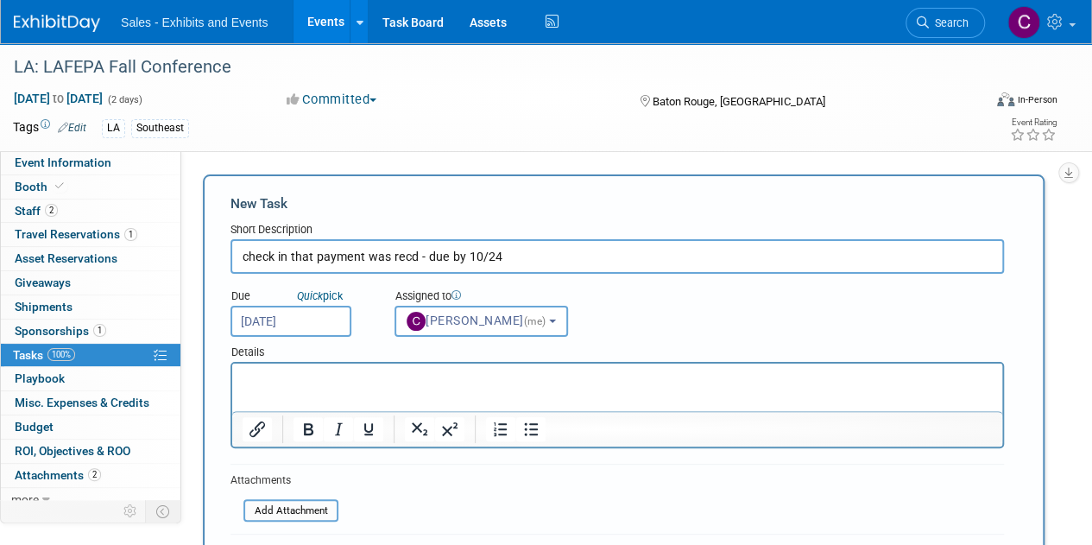
click at [515, 256] on input "check in that payment was recd - due by 10/24" at bounding box center [618, 256] width 774 height 35
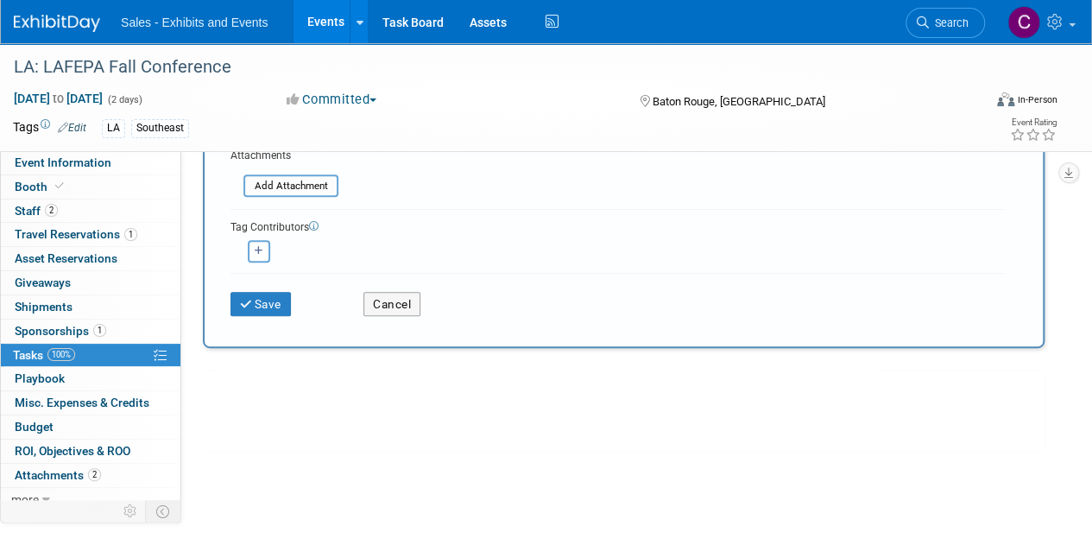
scroll to position [333, 0]
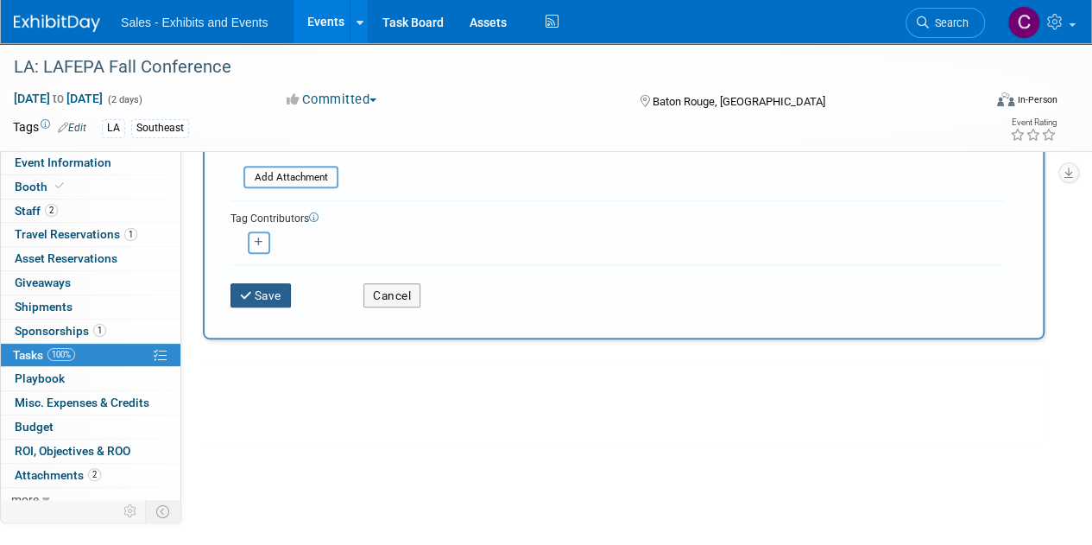
type input "check in that payment was recd - due by 10/24 - ck requested 0908"
click at [269, 297] on button "Save" at bounding box center [261, 295] width 60 height 24
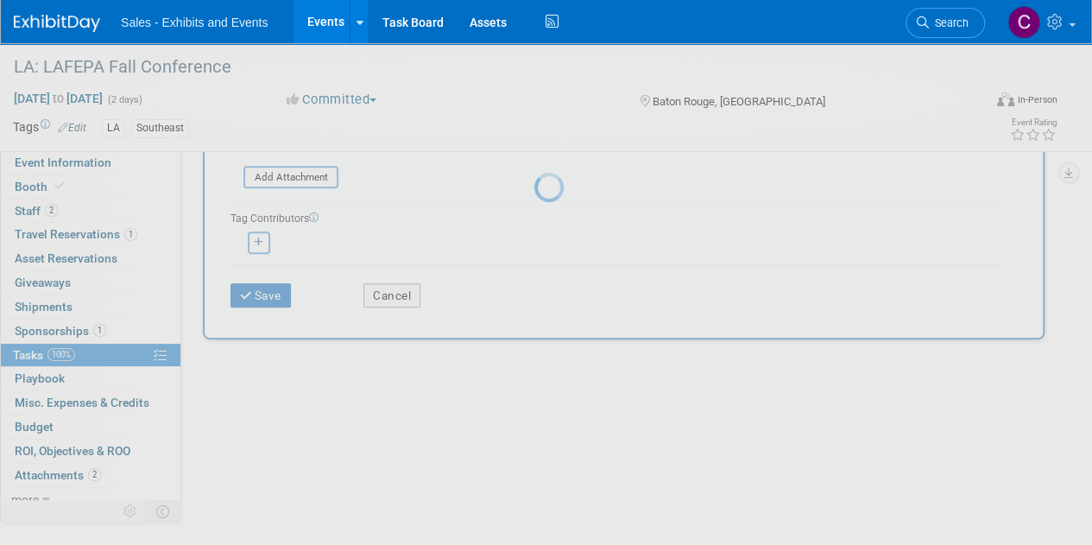
scroll to position [0, 0]
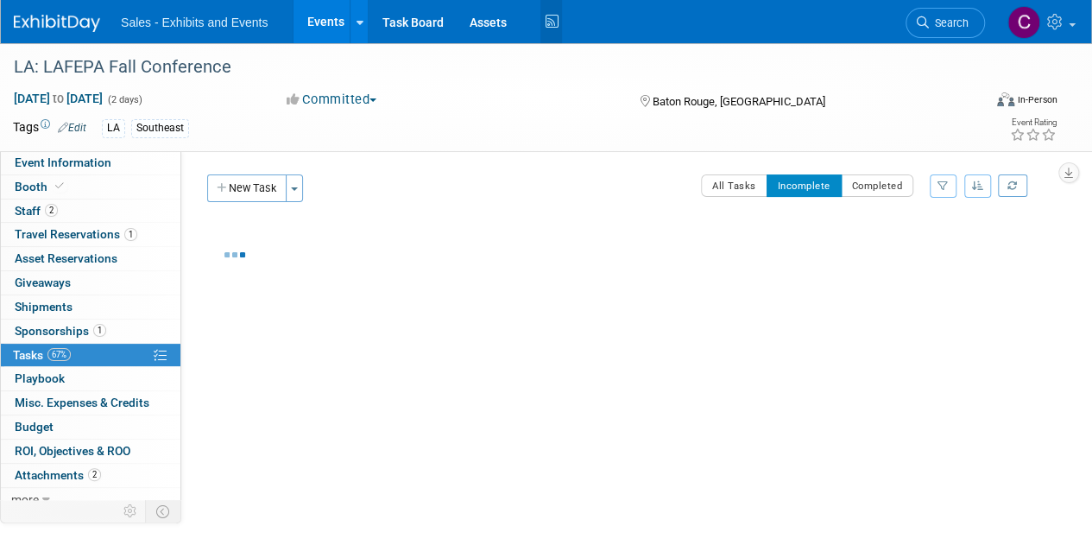
click at [547, 18] on icon at bounding box center [551, 22] width 22 height 27
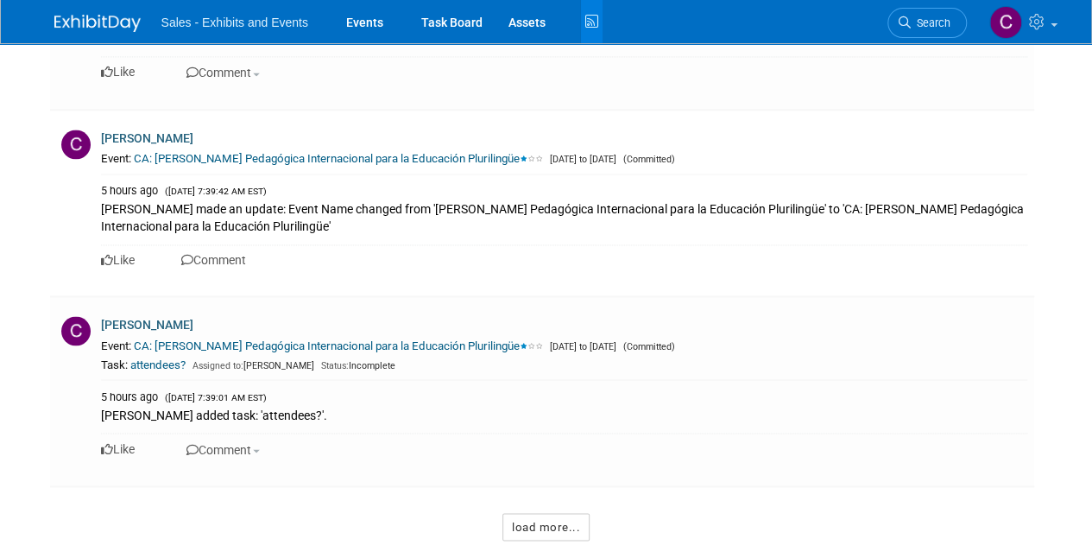
scroll to position [11268, 0]
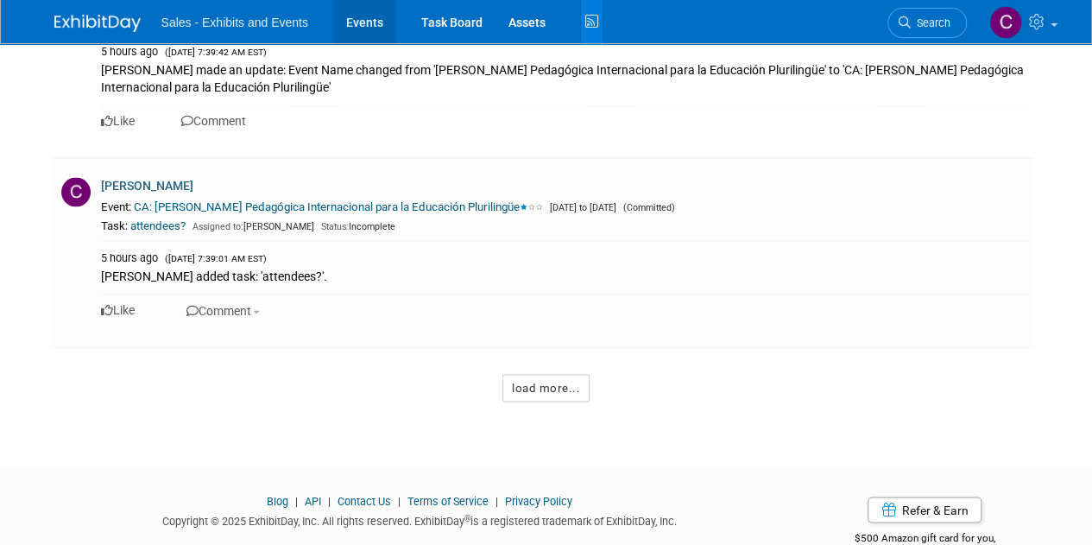
click at [368, 26] on link "Events" at bounding box center [364, 21] width 63 height 43
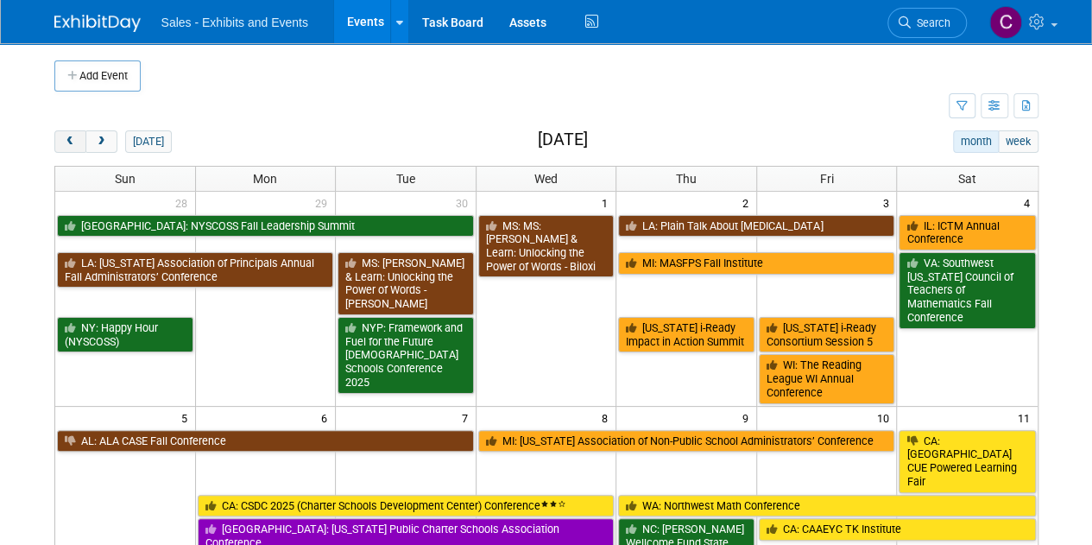
click at [83, 132] on button "prev" at bounding box center [70, 141] width 32 height 22
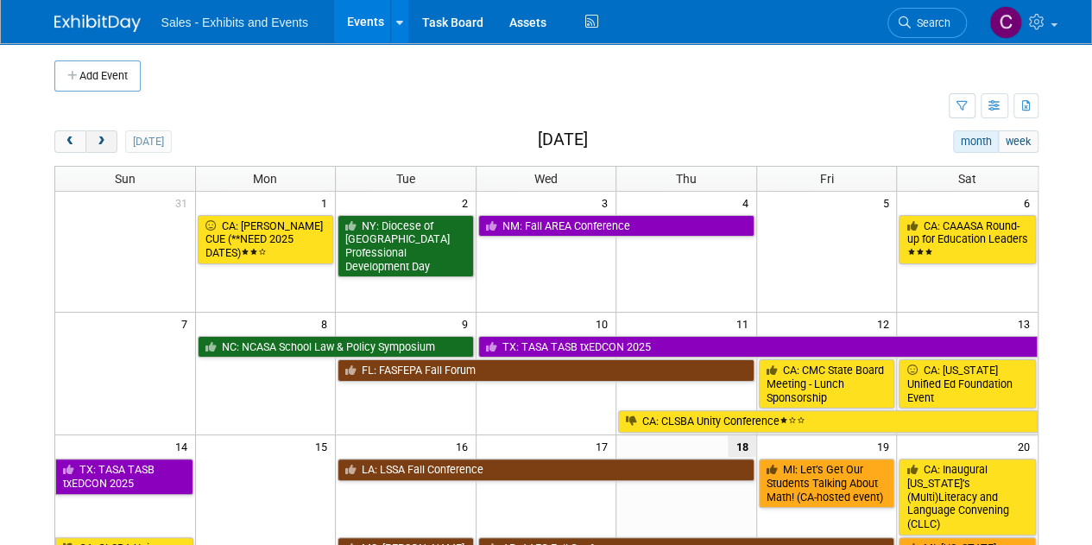
click at [102, 141] on span "next" at bounding box center [101, 141] width 13 height 11
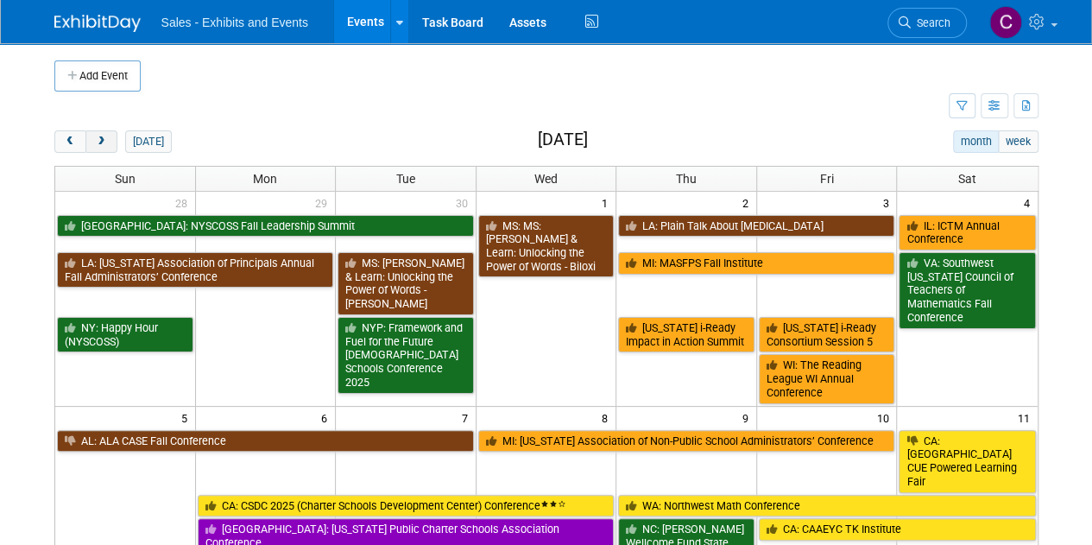
click at [98, 136] on span "next" at bounding box center [101, 141] width 13 height 11
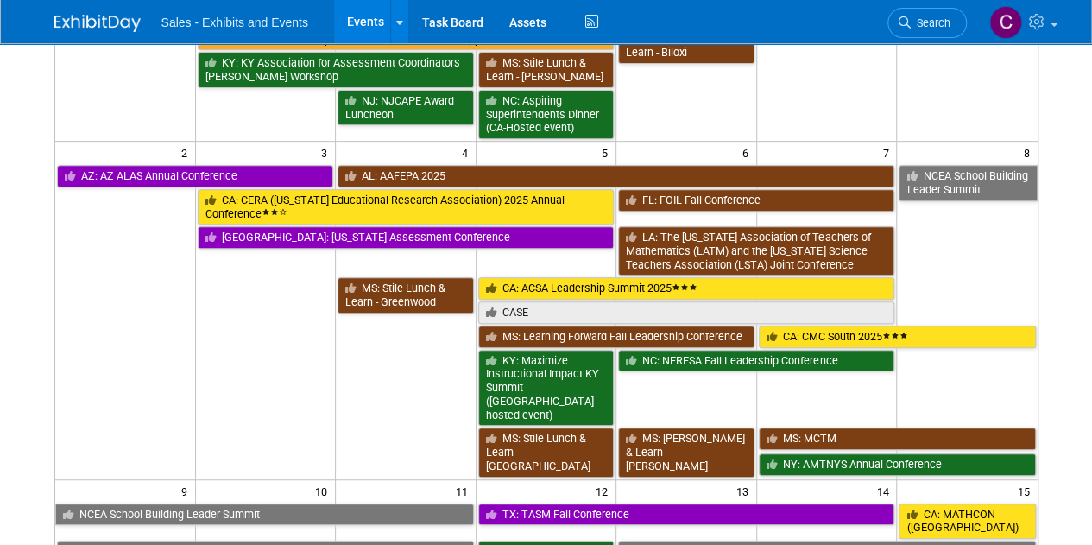
scroll to position [325, 0]
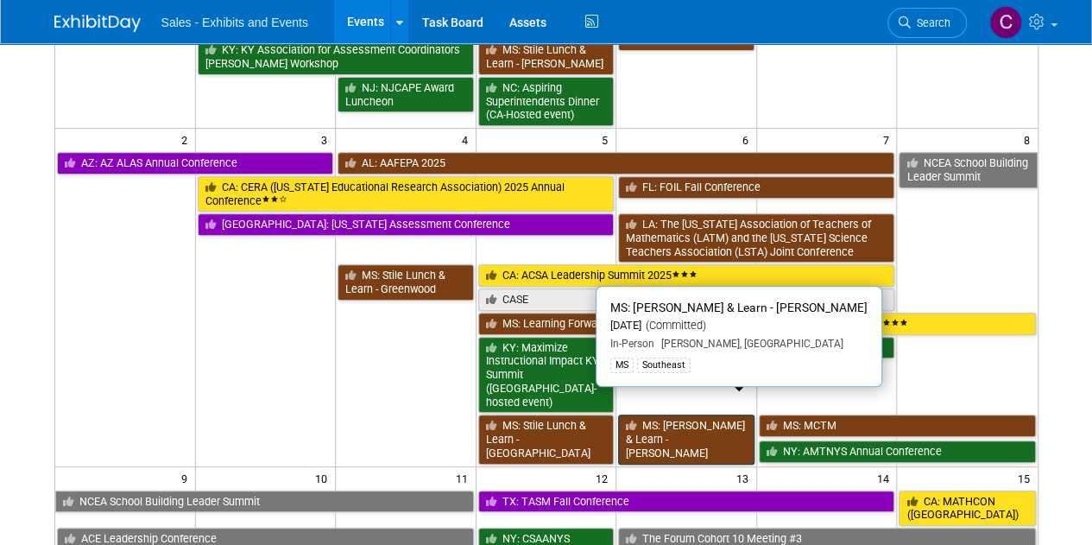
click at [689, 414] on link "MS: [PERSON_NAME] & Learn - [PERSON_NAME]" at bounding box center [686, 438] width 136 height 49
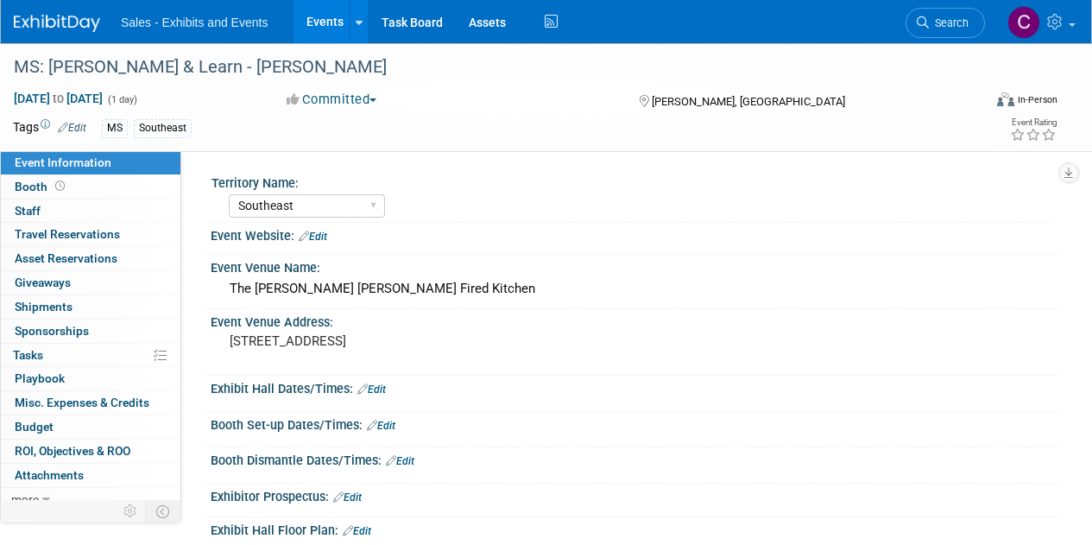
select select "Southeast"
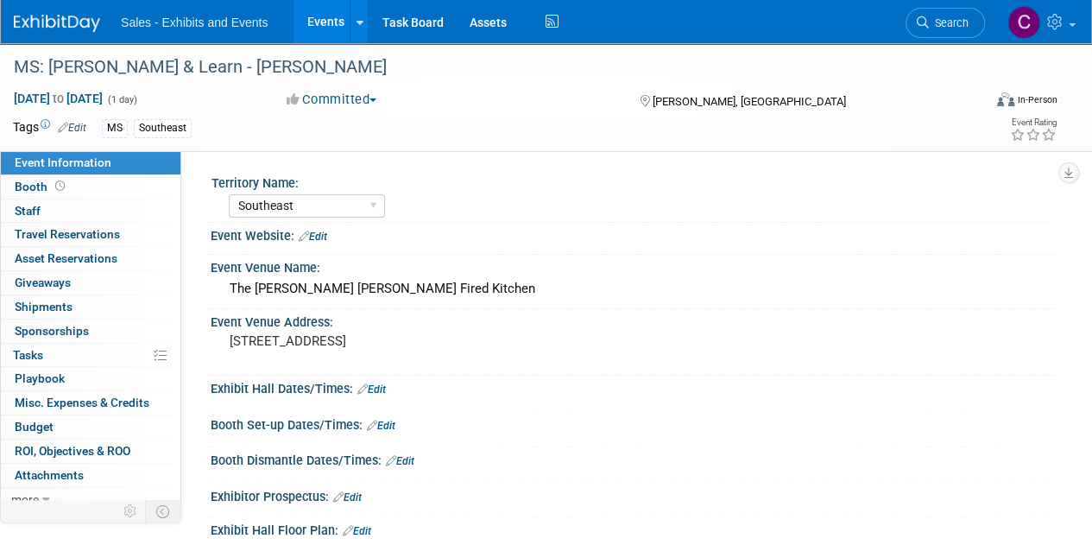
click at [326, 99] on button "Committed" at bounding box center [332, 100] width 103 height 18
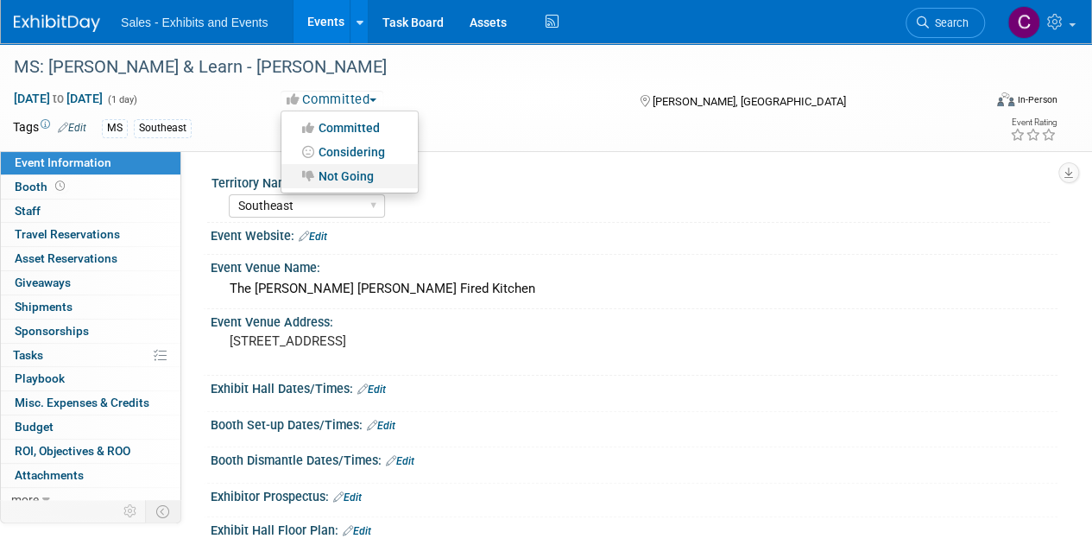
click at [344, 175] on link "Not Going" at bounding box center [349, 176] width 136 height 24
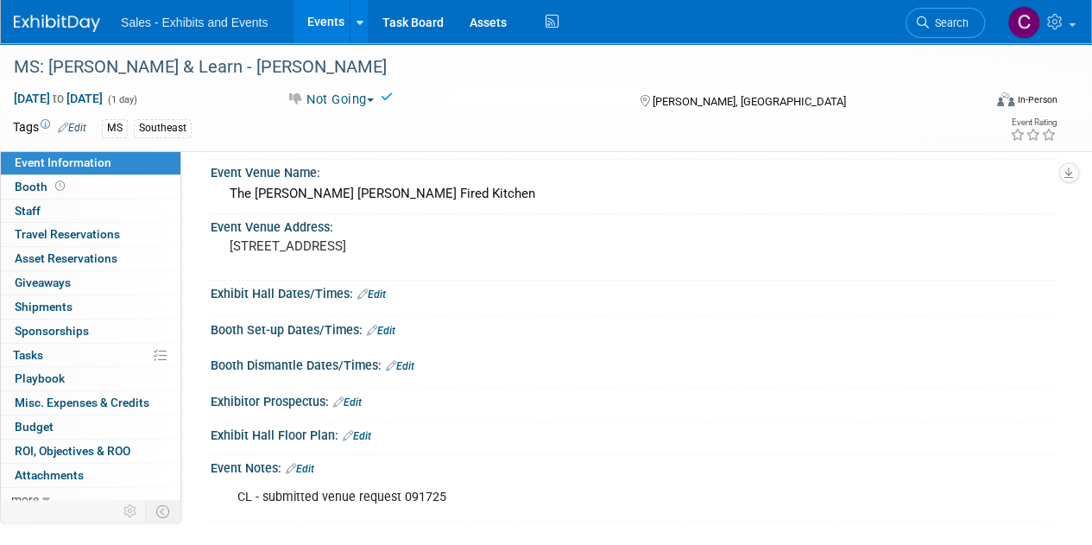
scroll to position [249, 0]
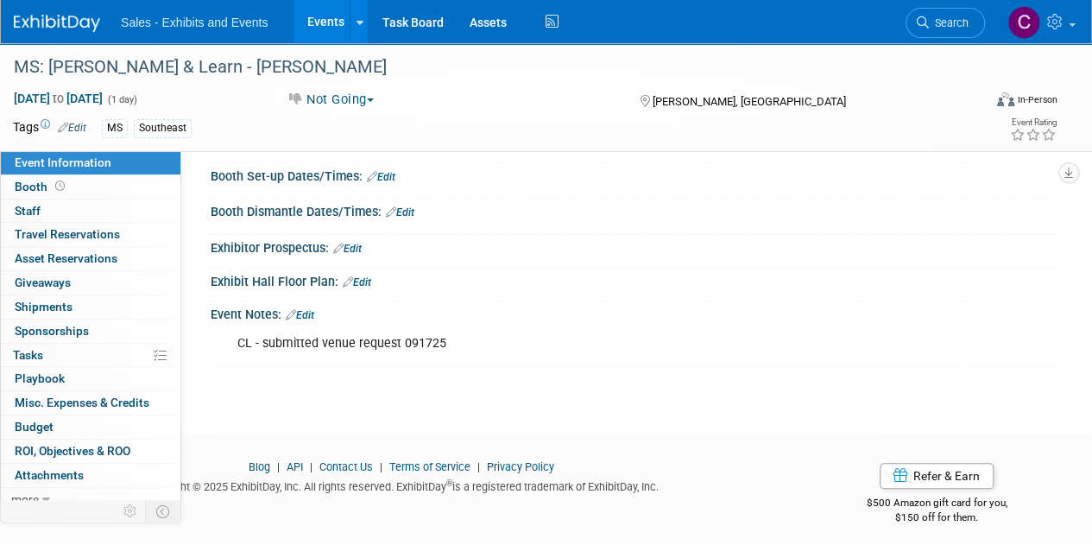
click at [302, 309] on link "Edit" at bounding box center [300, 315] width 28 height 12
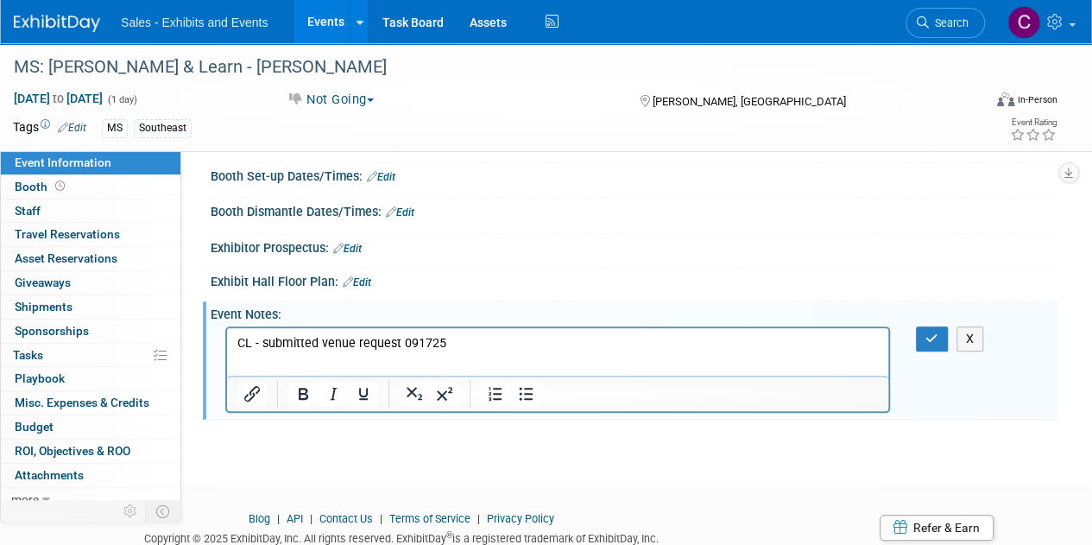
scroll to position [0, 0]
click at [487, 343] on p "CL - submitted venue request 091725" at bounding box center [557, 342] width 641 height 17
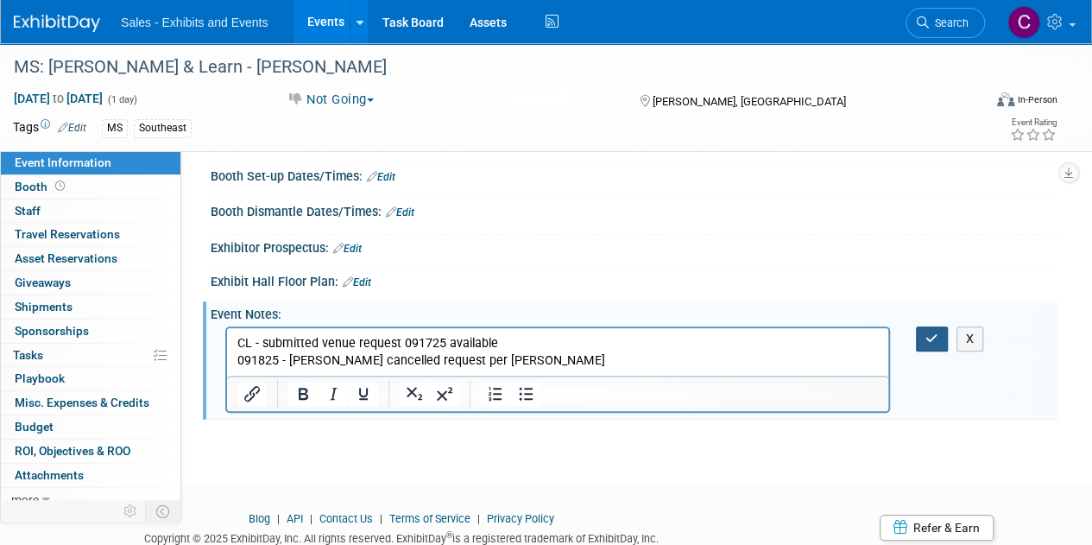
click at [920, 338] on button "button" at bounding box center [932, 338] width 32 height 25
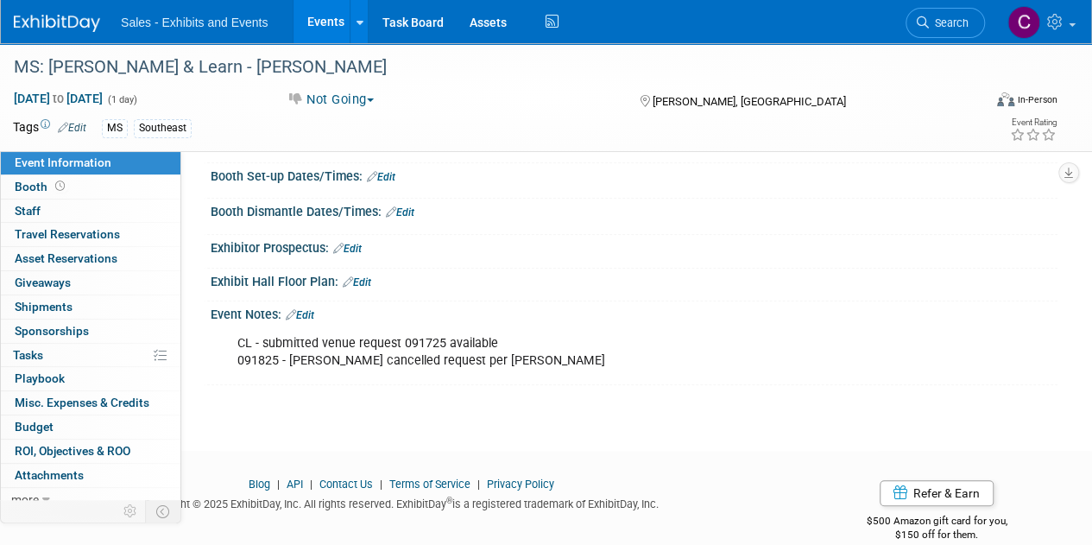
click at [318, 22] on link "Events" at bounding box center [325, 21] width 63 height 43
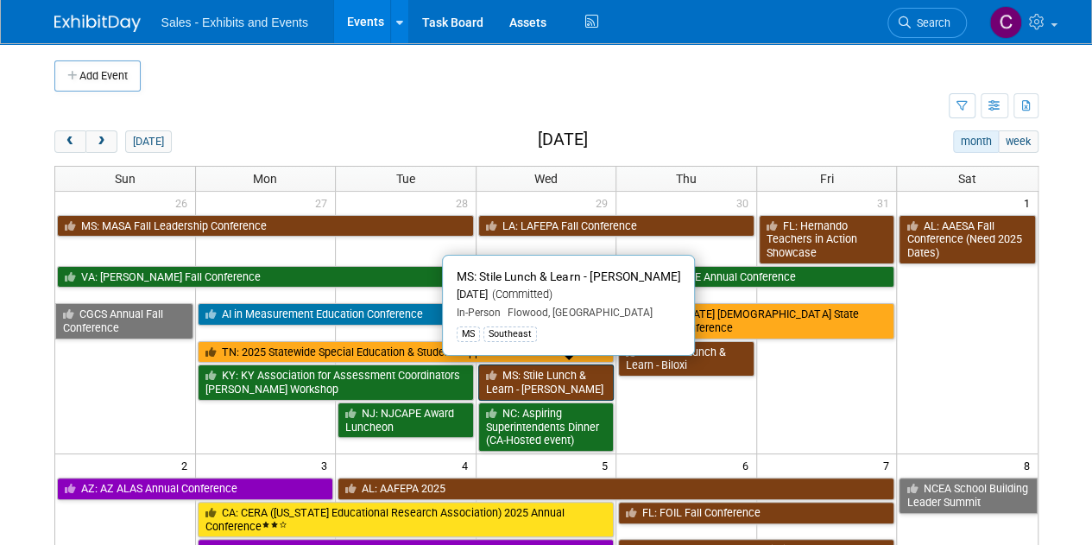
click at [554, 383] on link "MS: Stile Lunch & Learn - [PERSON_NAME]" at bounding box center [546, 381] width 136 height 35
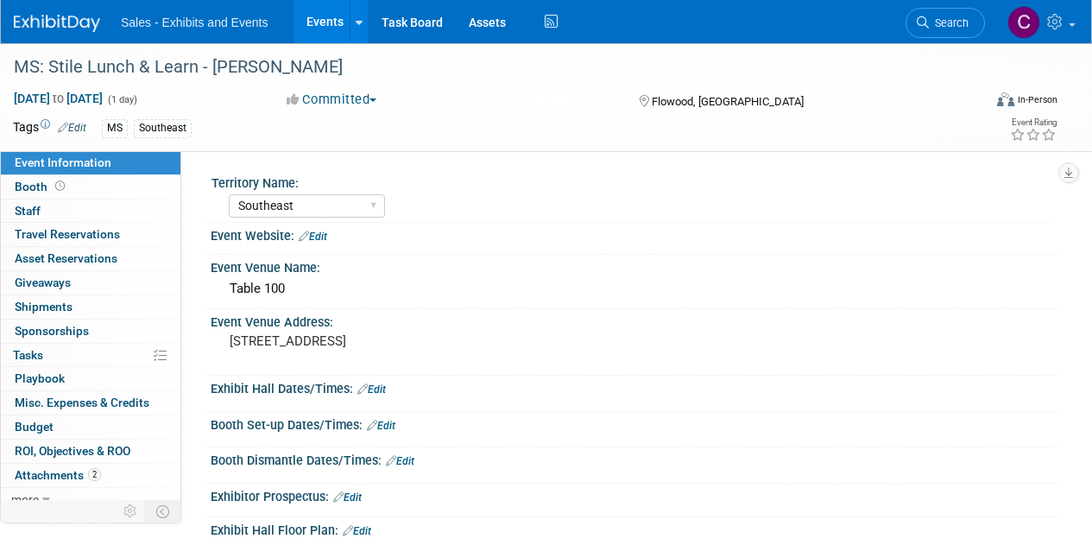
select select "Southeast"
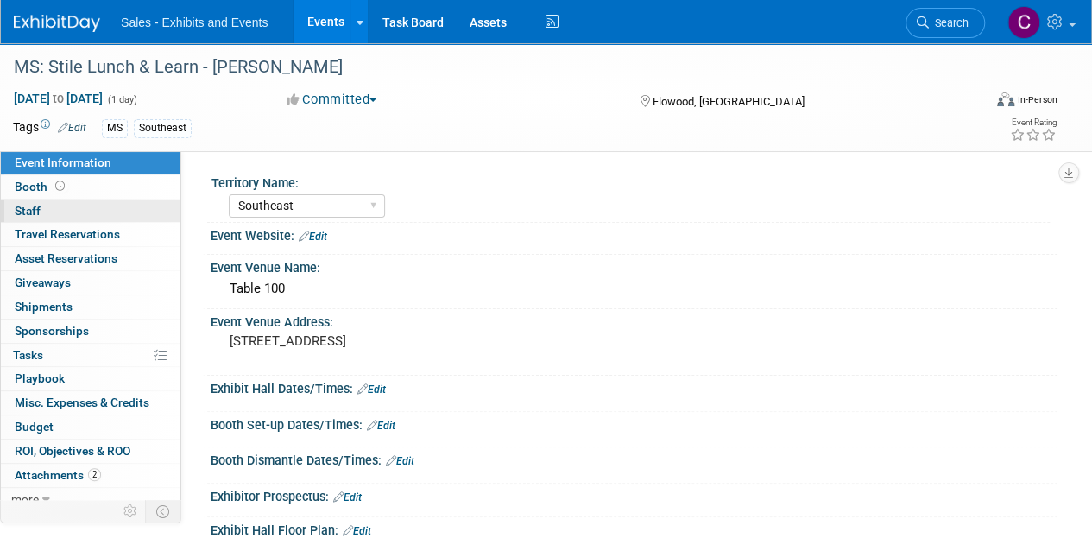
click at [28, 213] on span "Staff 0" at bounding box center [28, 211] width 26 height 14
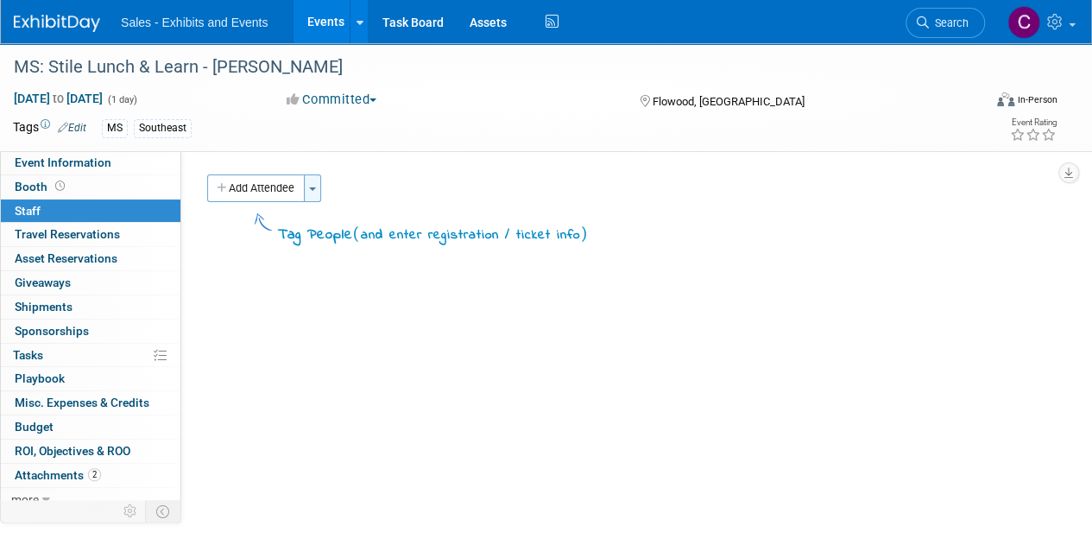
click at [319, 191] on button "Toggle Dropdown" at bounding box center [312, 188] width 17 height 28
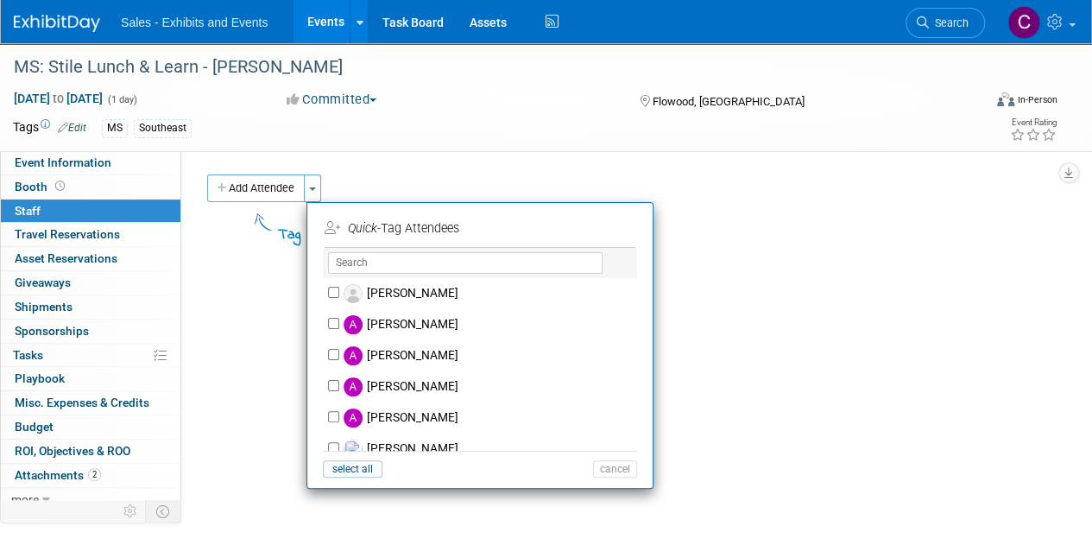
scroll to position [375, 0]
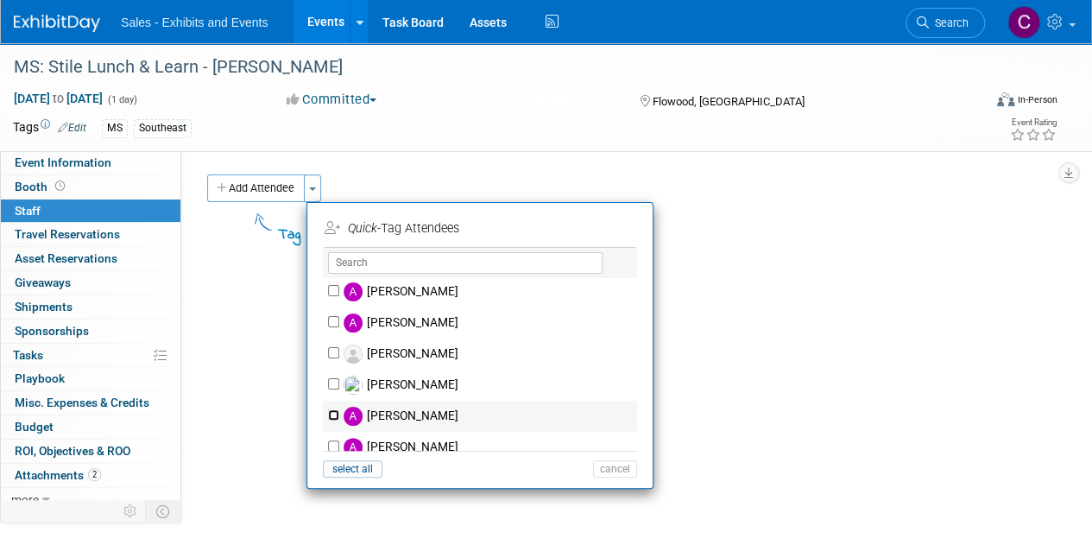
click at [331, 416] on input "[PERSON_NAME]" at bounding box center [333, 414] width 11 height 11
checkbox input "true"
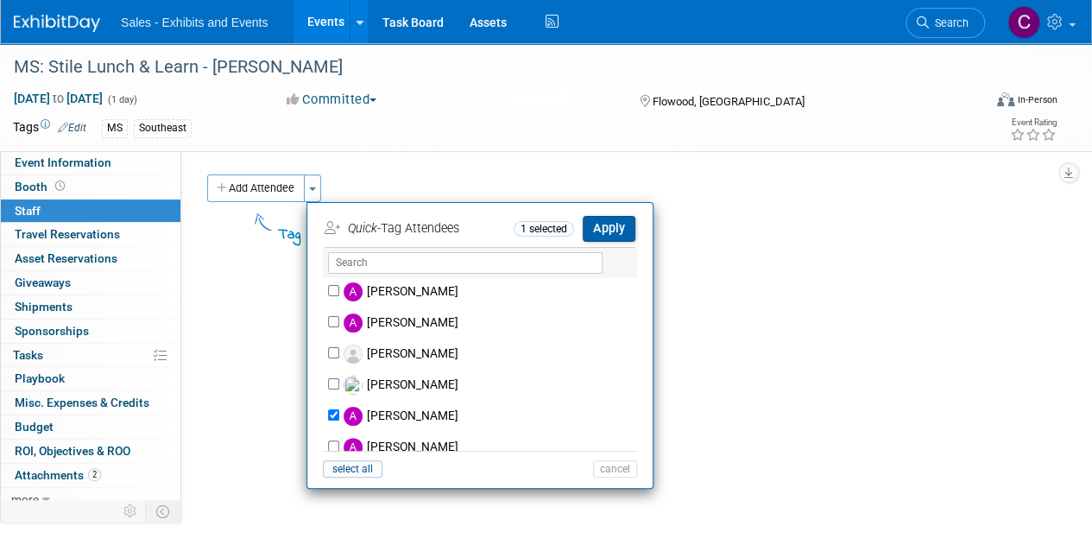
click at [615, 225] on button "Apply" at bounding box center [609, 228] width 53 height 25
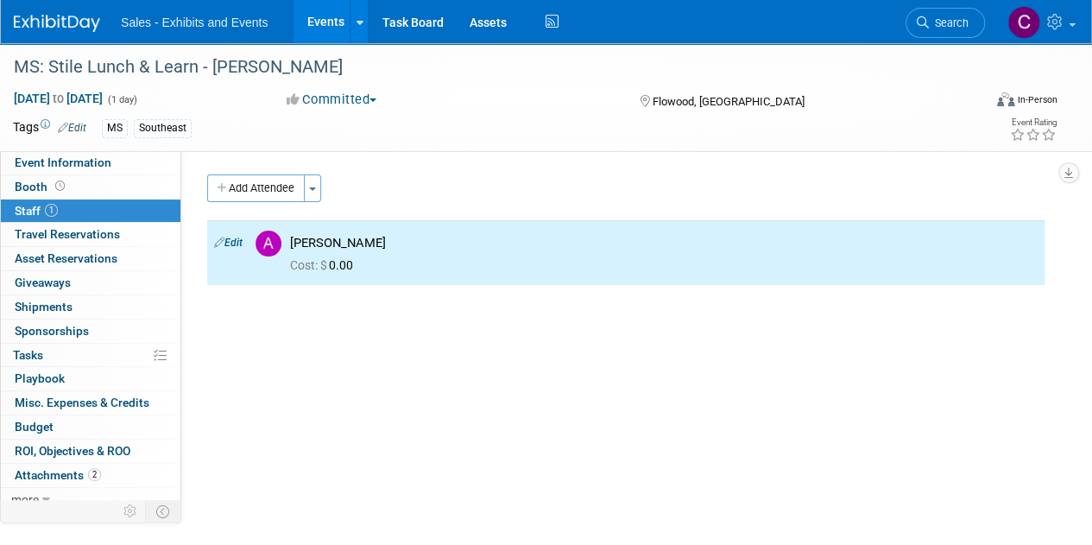
click link "Events"
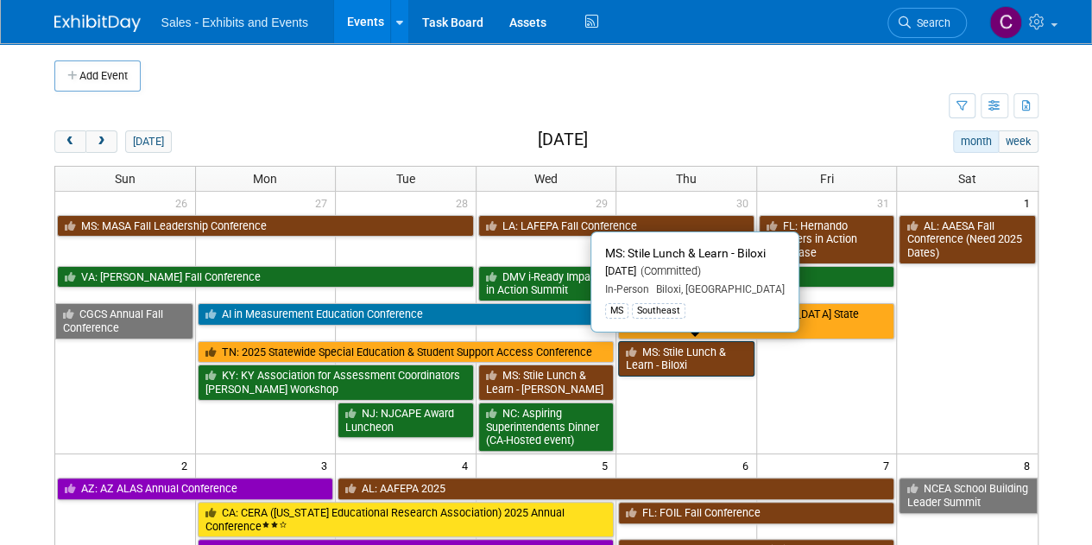
click at [710, 351] on link "MS: Stile Lunch & Learn - Biloxi" at bounding box center [686, 358] width 136 height 35
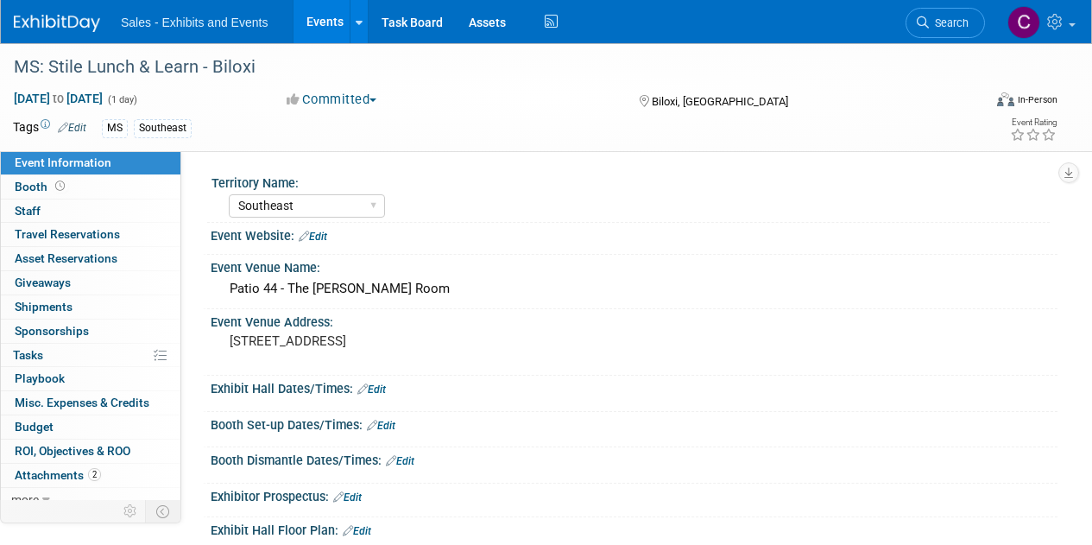
select select "Southeast"
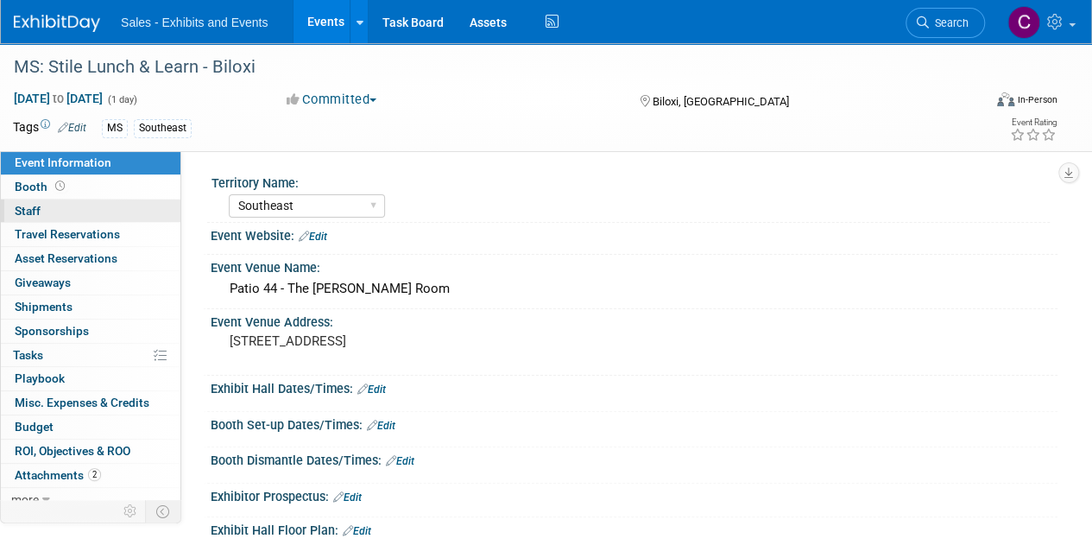
click at [24, 212] on span "Staff 0" at bounding box center [28, 211] width 26 height 14
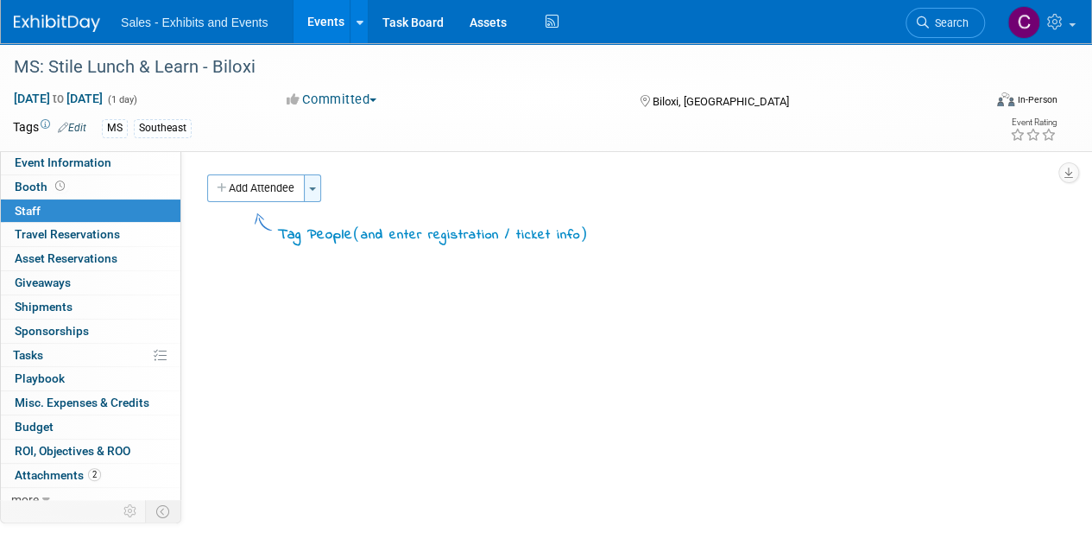
click at [315, 190] on span "button" at bounding box center [312, 188] width 7 height 3
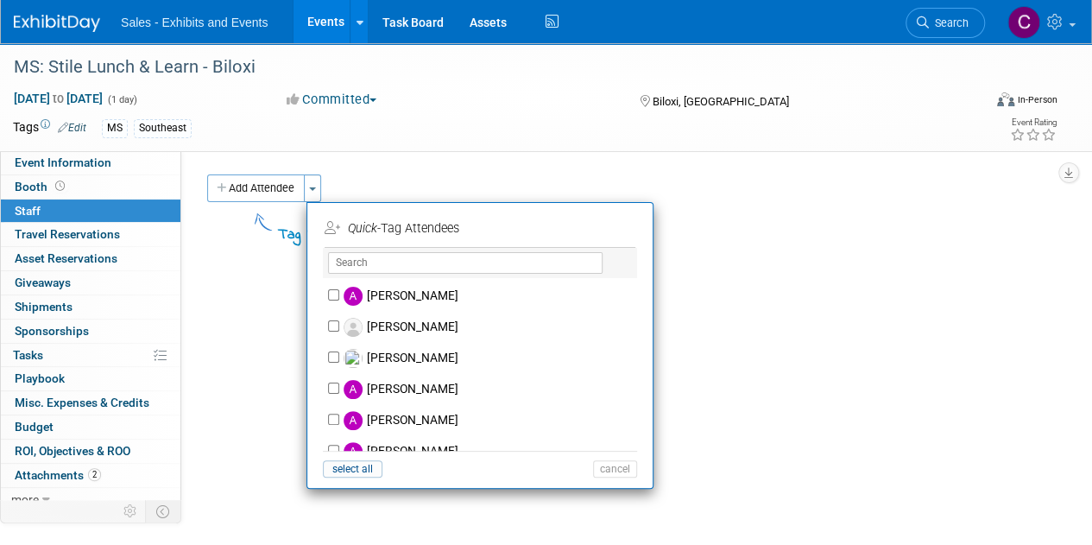
scroll to position [414, 0]
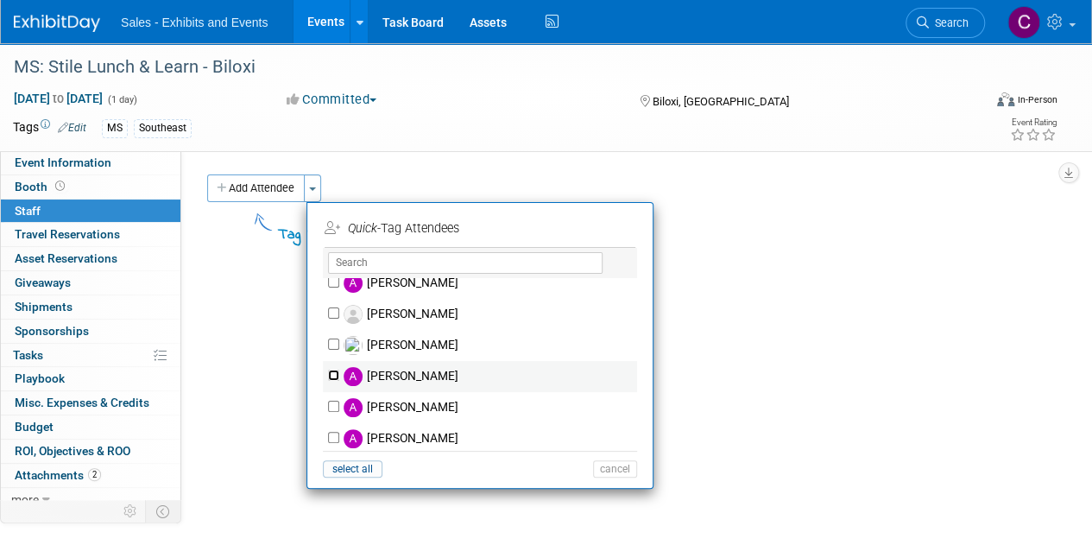
click at [333, 371] on input "[PERSON_NAME]" at bounding box center [333, 375] width 11 height 11
checkbox input "true"
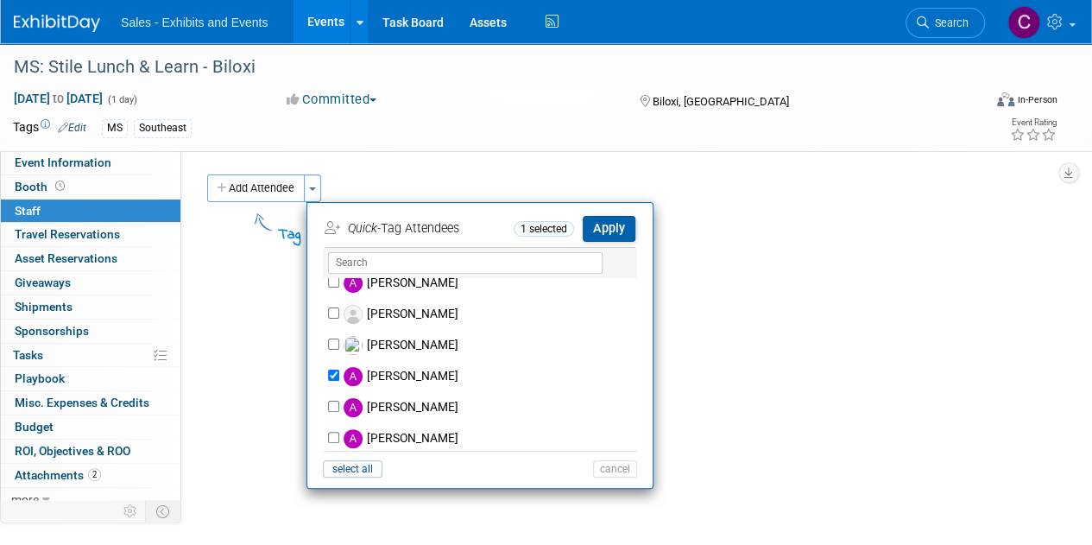
click at [601, 234] on button "Apply" at bounding box center [609, 228] width 53 height 25
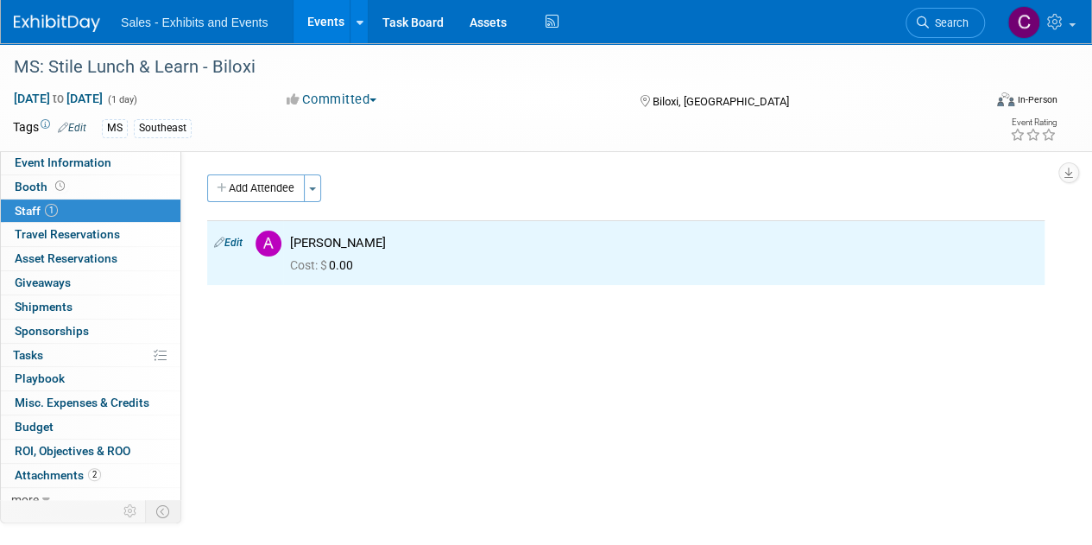
click at [327, 19] on link "Events" at bounding box center [325, 21] width 63 height 43
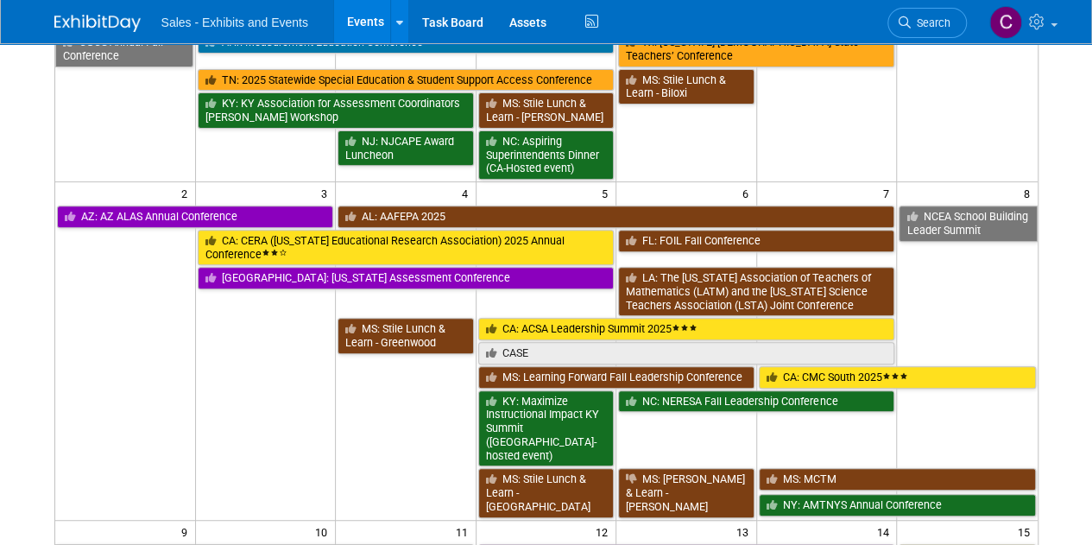
scroll to position [294, 0]
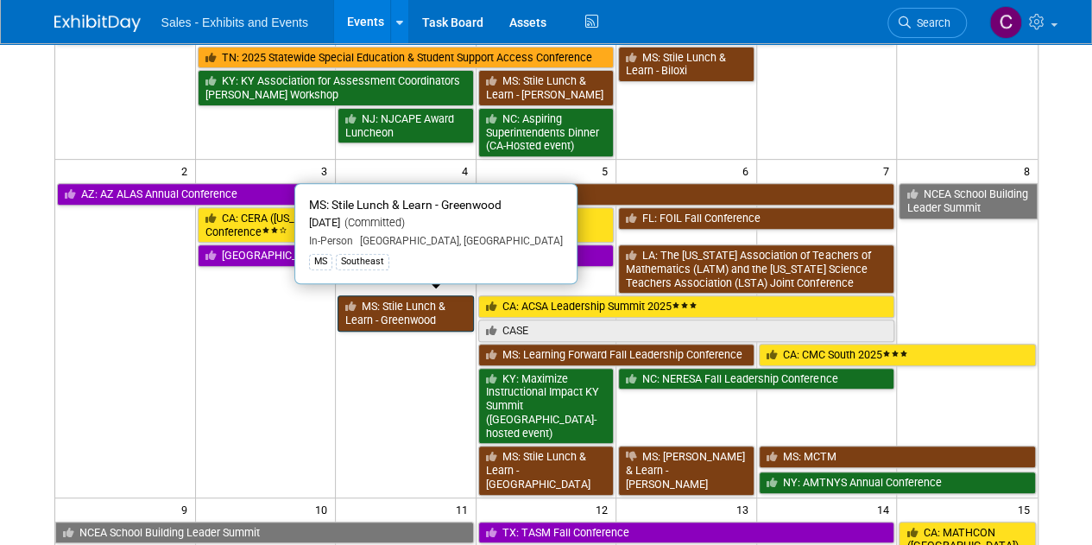
click at [397, 311] on link "MS: Stile Lunch & Learn - Greenwood" at bounding box center [406, 312] width 136 height 35
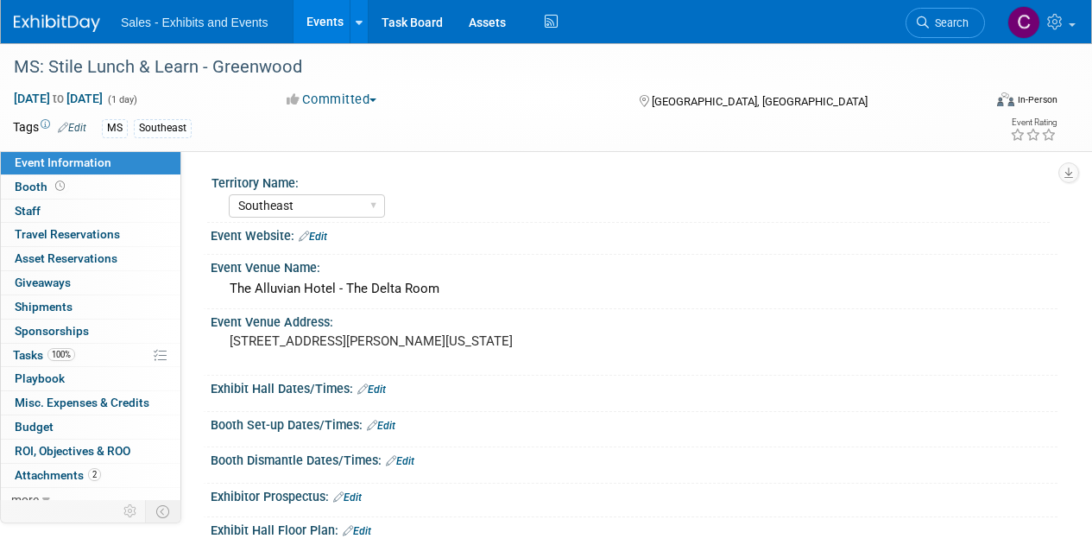
select select "Southeast"
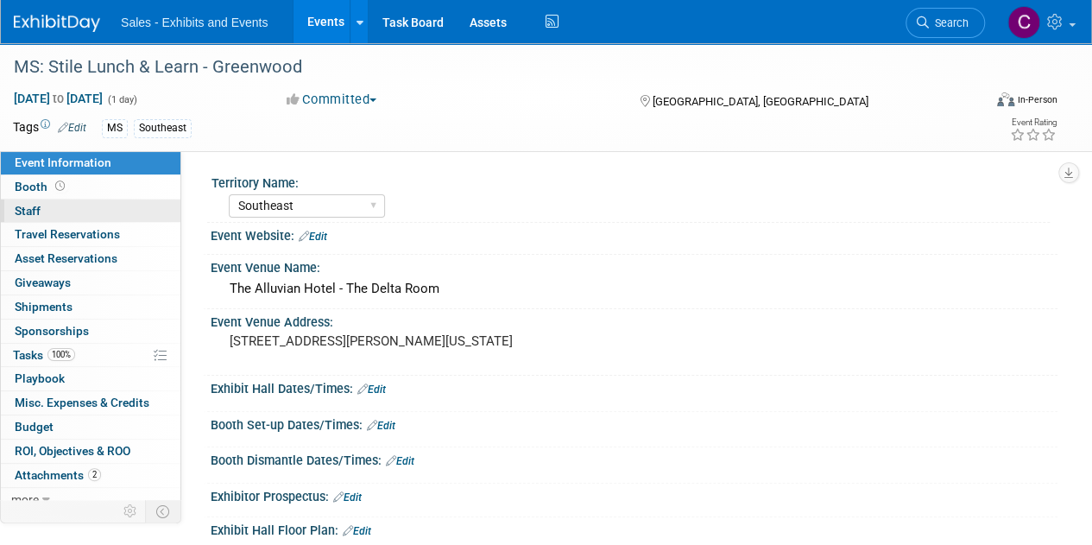
click at [54, 203] on link "0 Staff 0" at bounding box center [91, 210] width 180 height 23
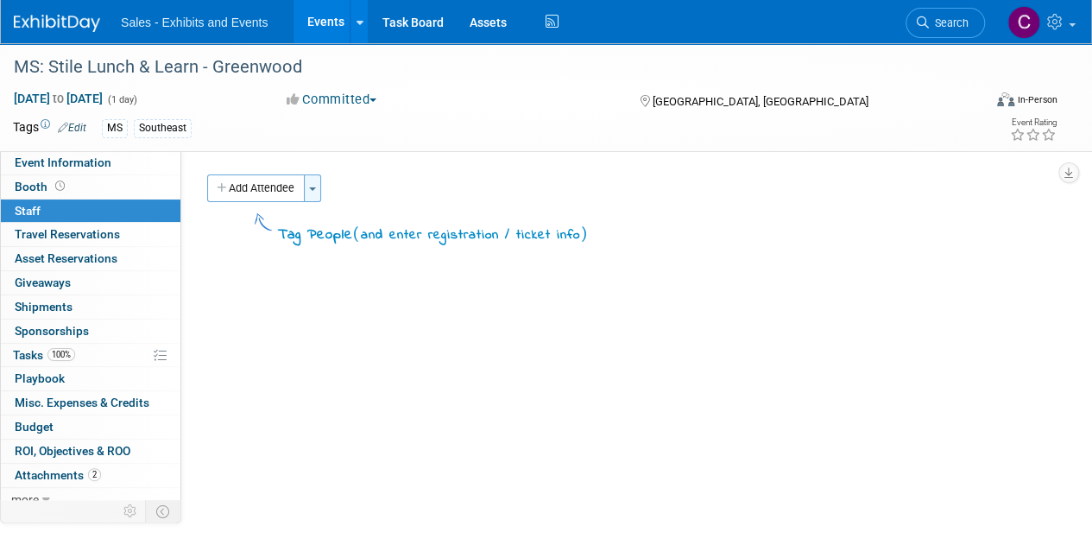
click at [312, 189] on span "button" at bounding box center [312, 188] width 7 height 3
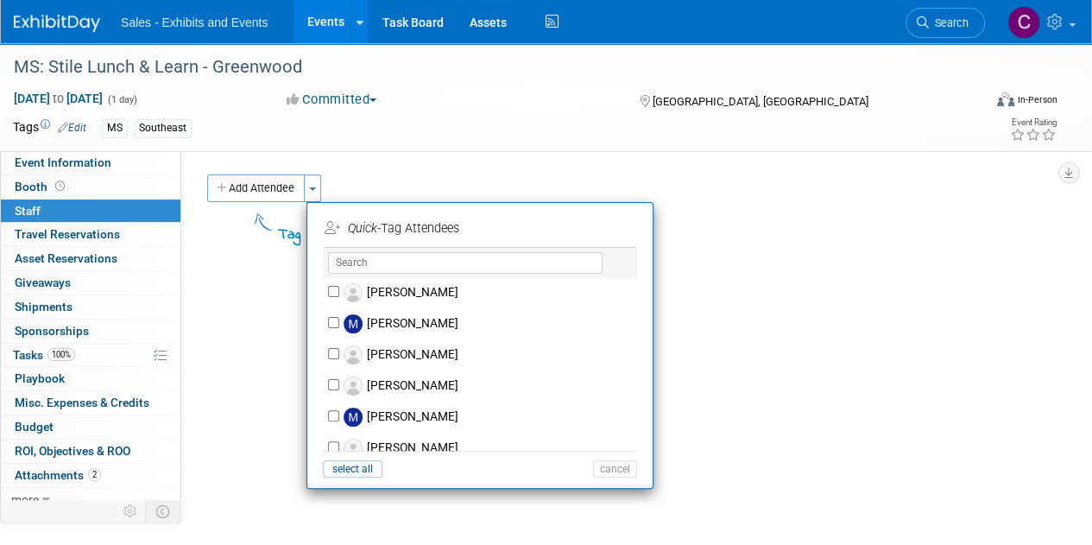
scroll to position [6945, 0]
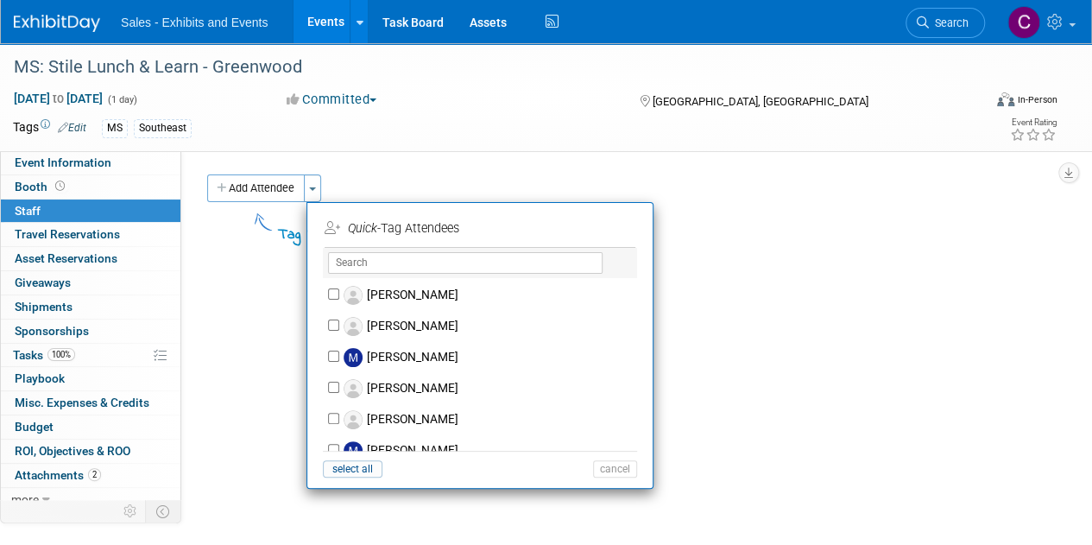
click at [827, 245] on div "Add Attendee Toggle Dropdown Quick -Tag Attendees Apply X (me) select all (" at bounding box center [625, 218] width 837 height 89
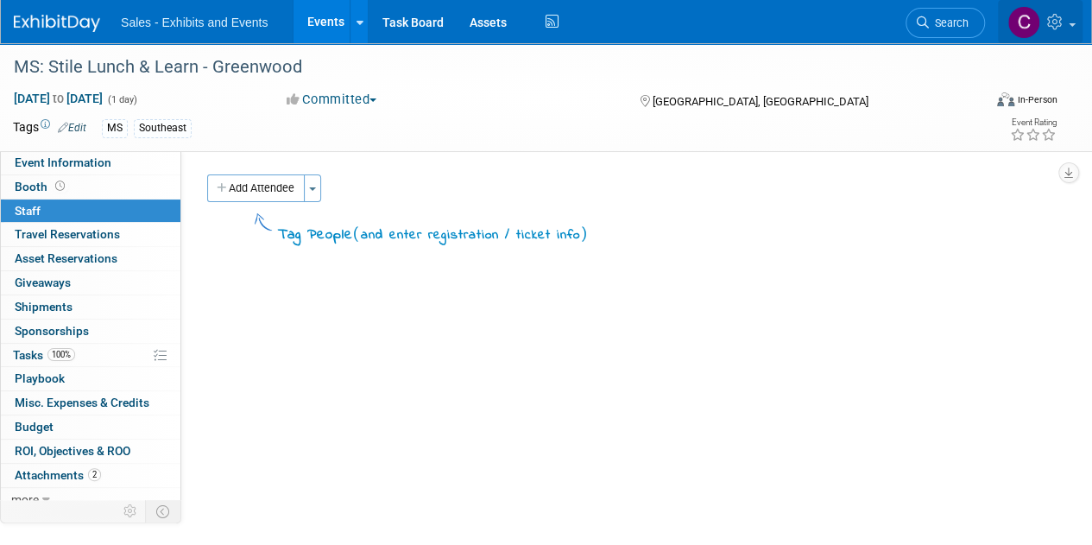
click at [1065, 23] on icon at bounding box center [1057, 22] width 20 height 16
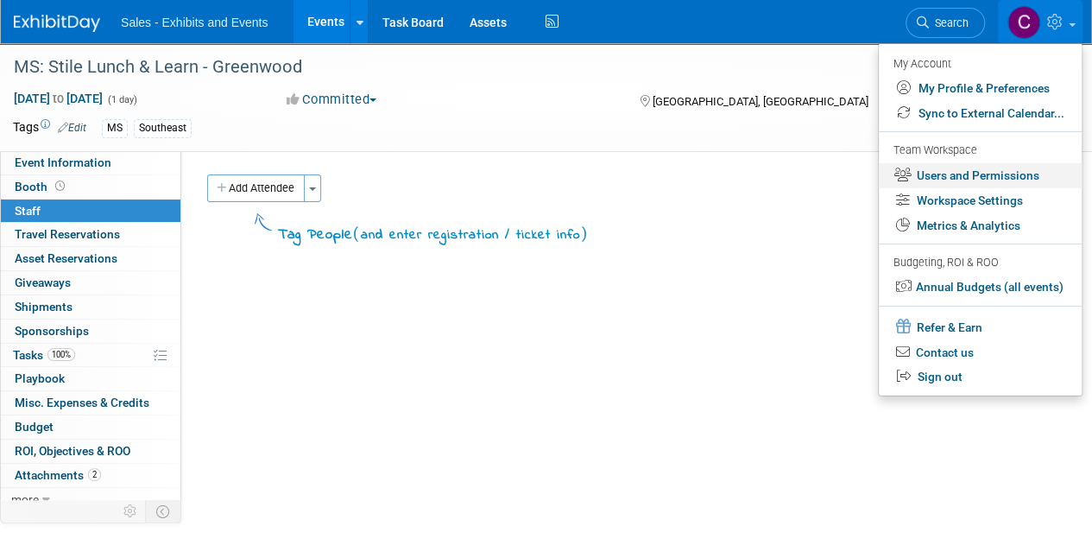
click at [980, 168] on link "Users and Permissions" at bounding box center [980, 175] width 203 height 25
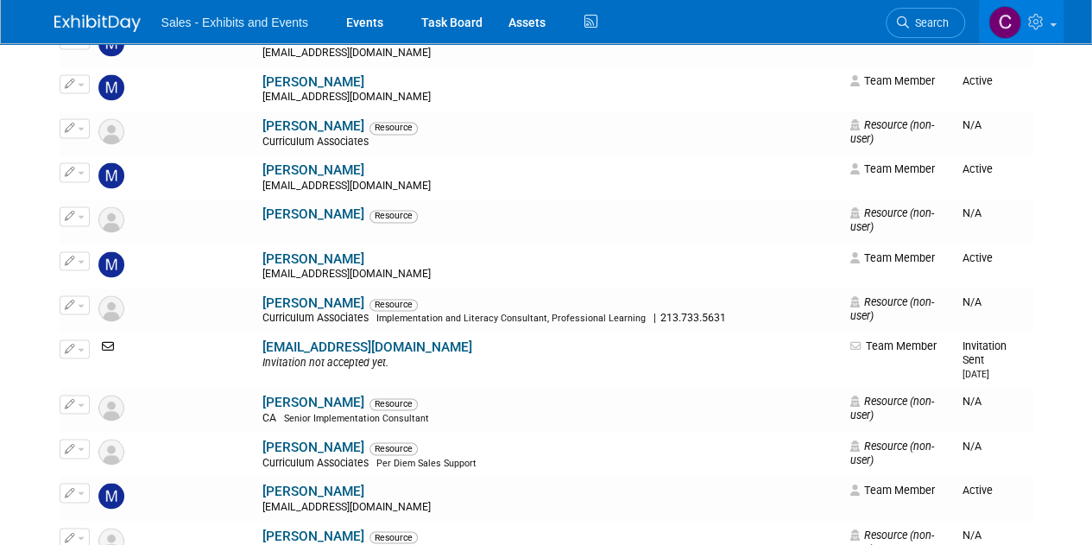
scroll to position [11288, 0]
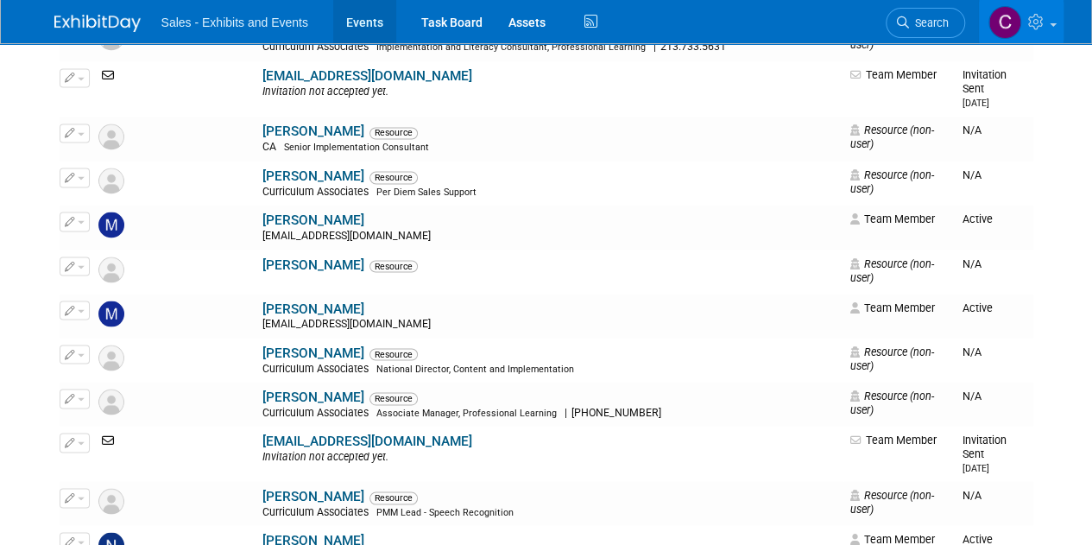
click at [351, 23] on link "Events" at bounding box center [364, 21] width 63 height 43
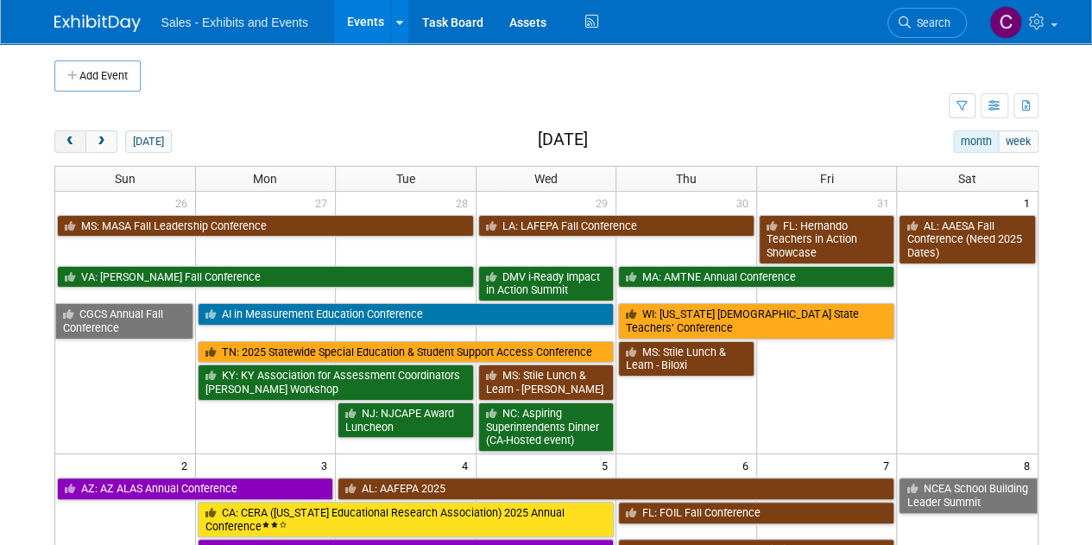
click at [73, 144] on span "prev" at bounding box center [70, 141] width 13 height 11
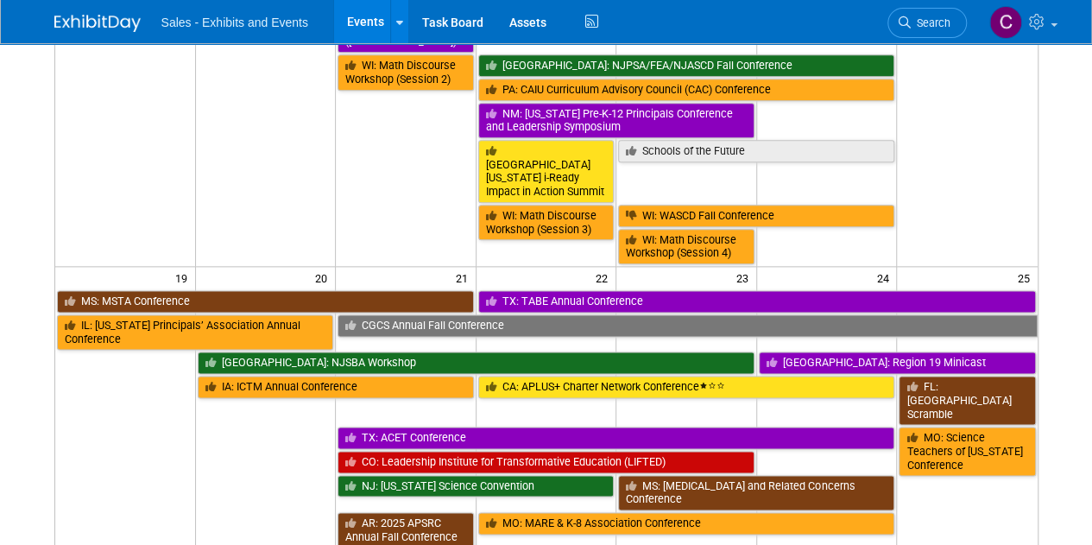
scroll to position [979, 0]
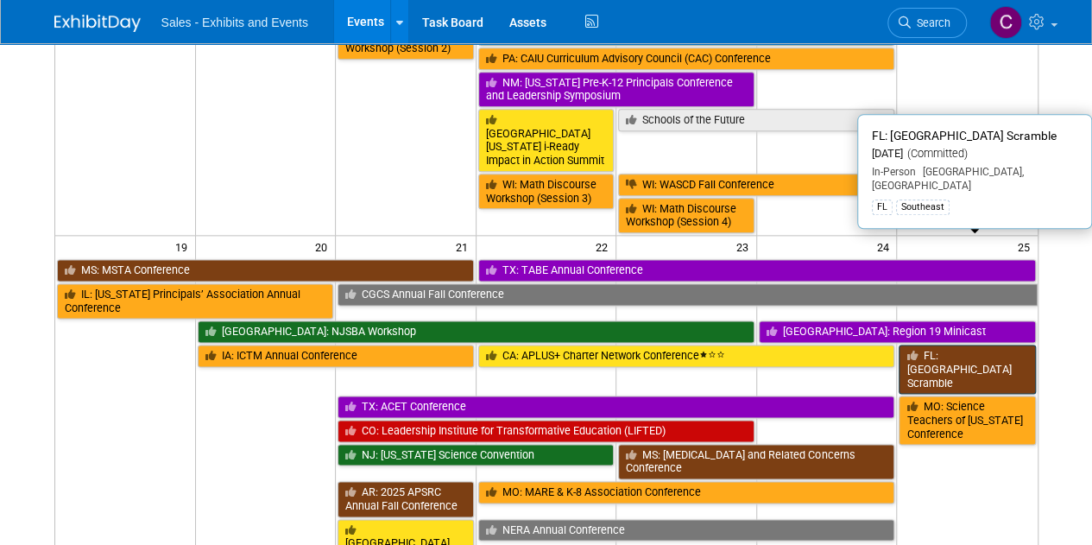
click at [976, 344] on link "FL: [GEOGRAPHIC_DATA] Scramble" at bounding box center [967, 368] width 136 height 49
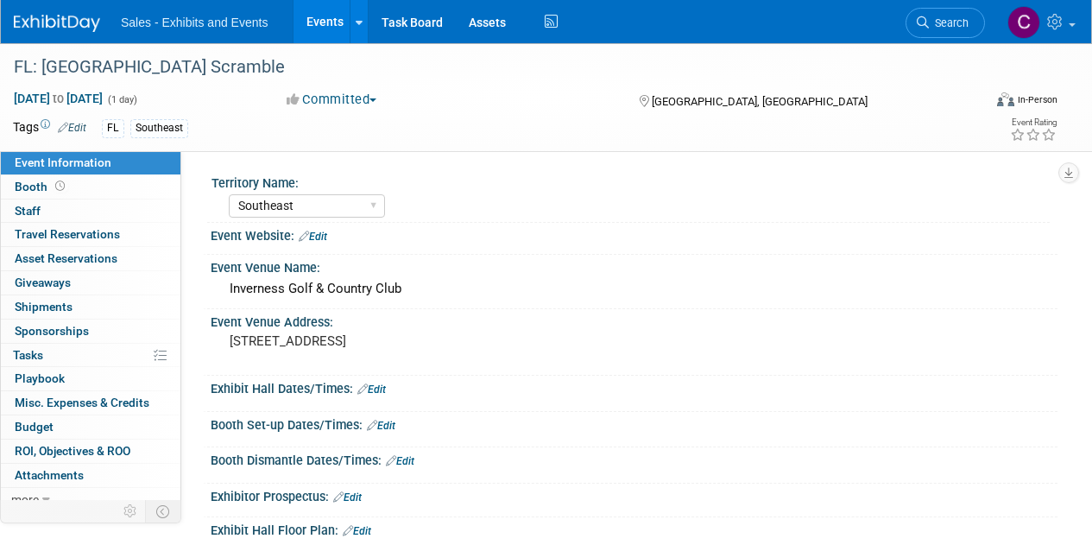
select select "Southeast"
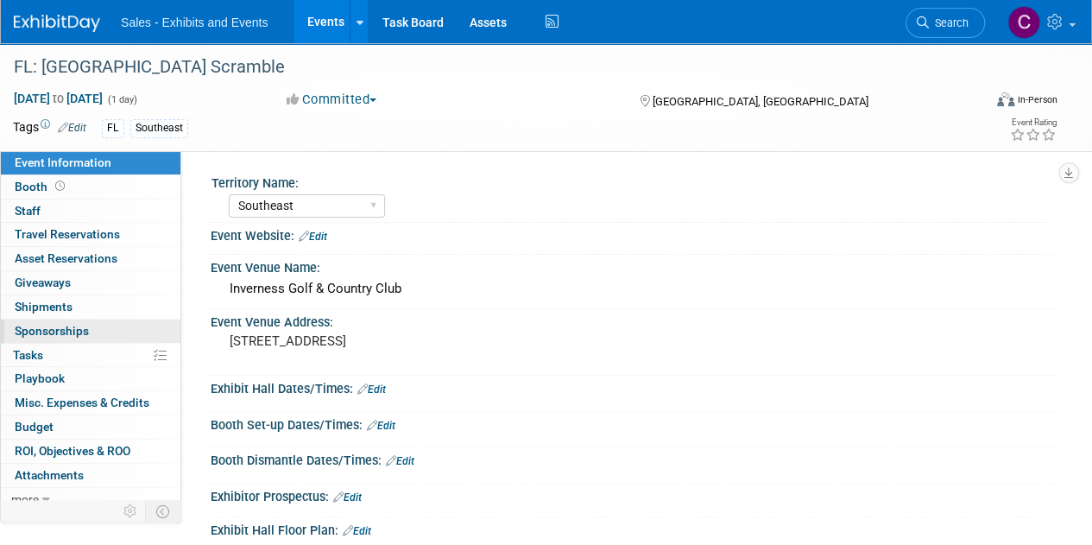
click at [54, 324] on span "Sponsorships 0" at bounding box center [52, 331] width 74 height 14
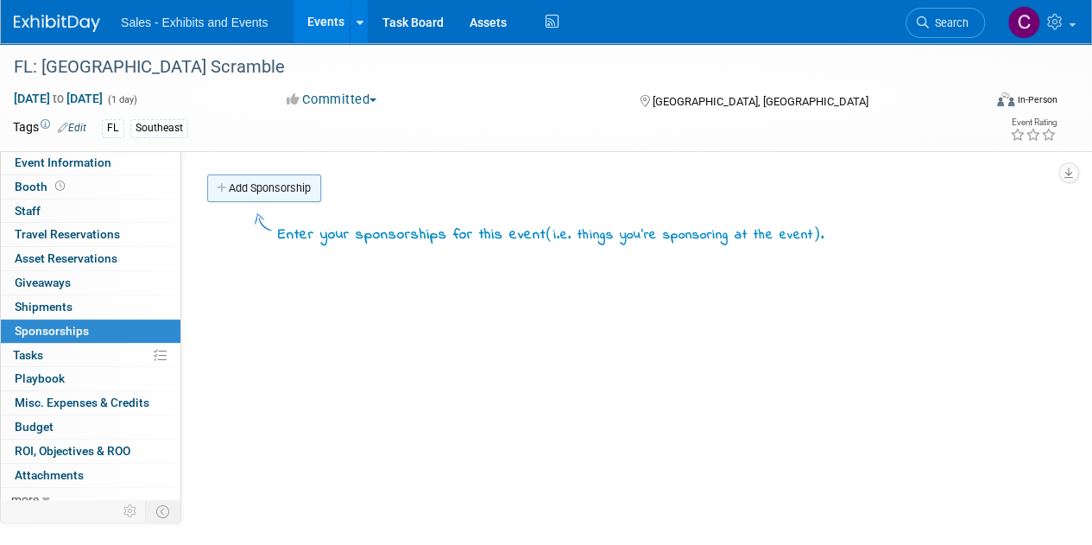
click at [292, 185] on link "Add Sponsorship" at bounding box center [264, 188] width 114 height 28
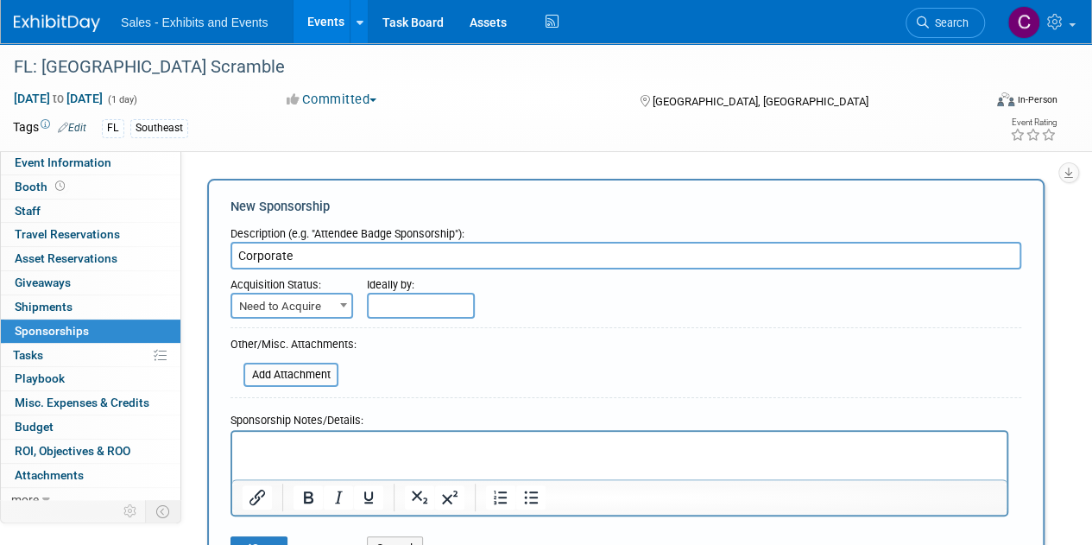
type input "Corporate"
click at [278, 300] on span "Need to Acquire" at bounding box center [291, 306] width 119 height 24
select select "2"
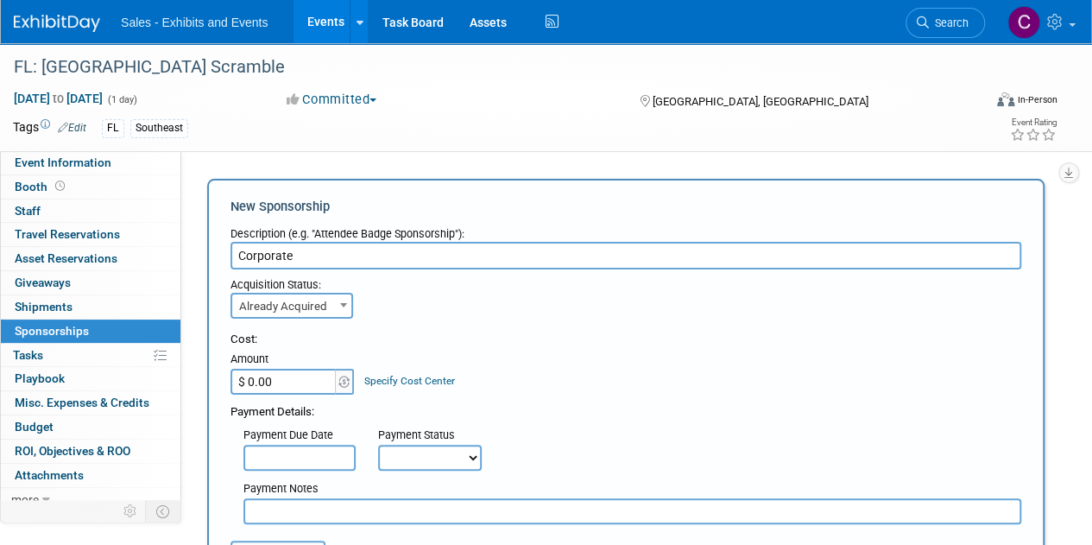
click at [280, 388] on input "$ 0.00" at bounding box center [285, 382] width 108 height 26
type input "$ 510.65"
click at [425, 452] on select "Not Paid Yet Partially Paid Paid in Full" at bounding box center [430, 458] width 104 height 26
select select "1"
click at [378, 445] on select "Not Paid Yet Partially Paid Paid in Full" at bounding box center [430, 458] width 104 height 26
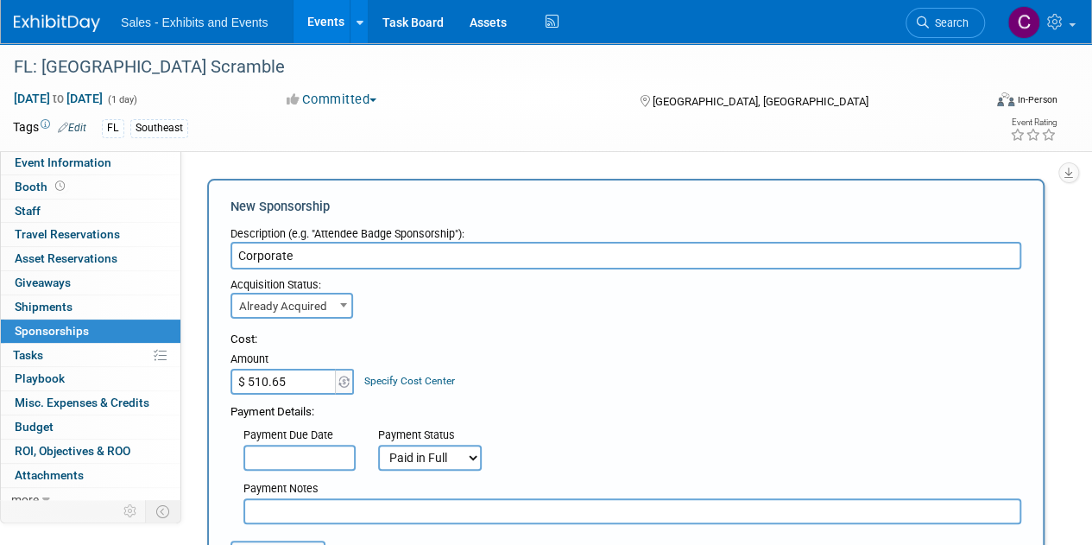
click at [352, 513] on input "text" at bounding box center [632, 511] width 778 height 26
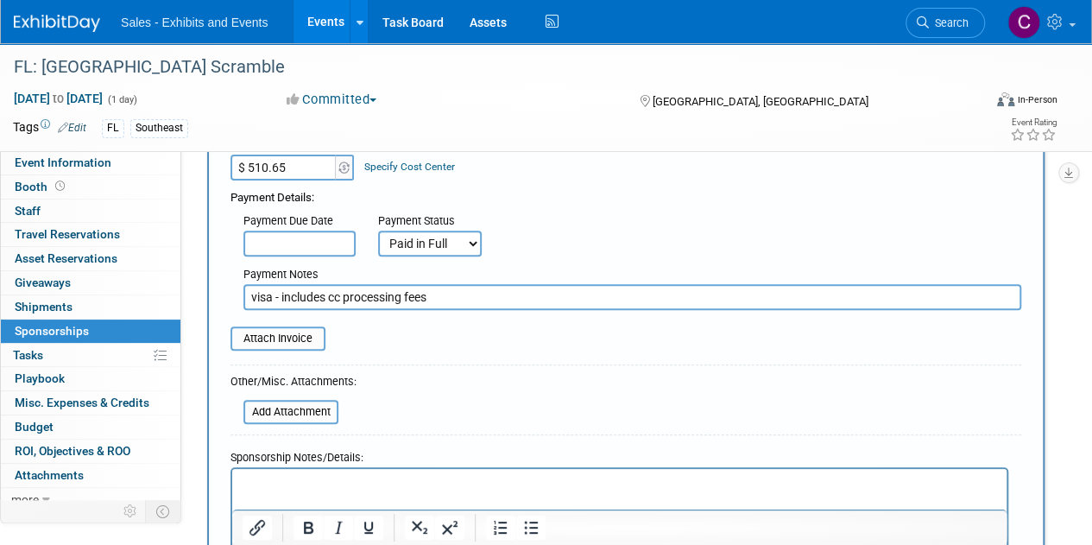
scroll to position [218, 0]
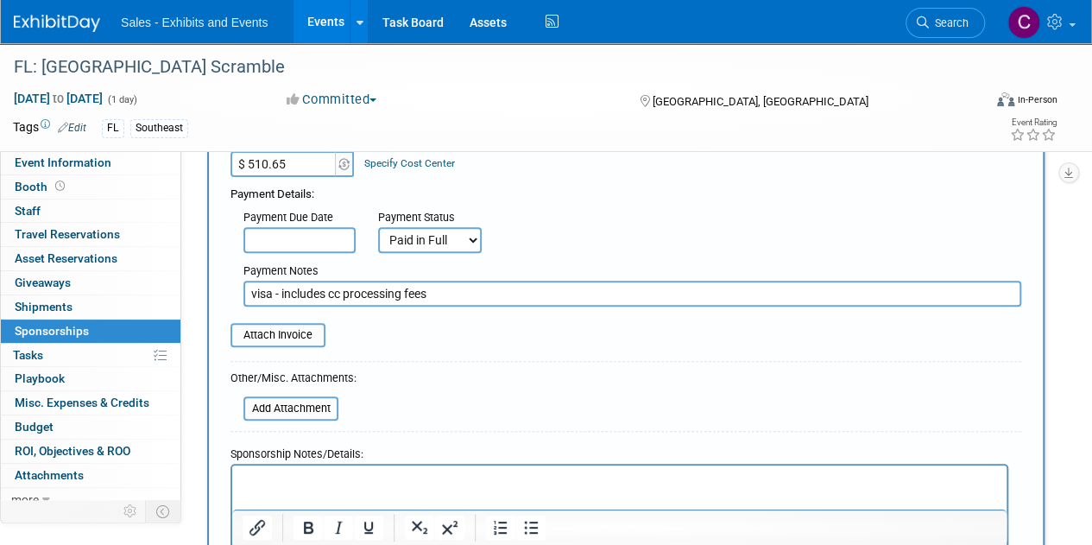
type input "visa - includes cc processing fees"
click at [290, 332] on input "file" at bounding box center [220, 335] width 205 height 21
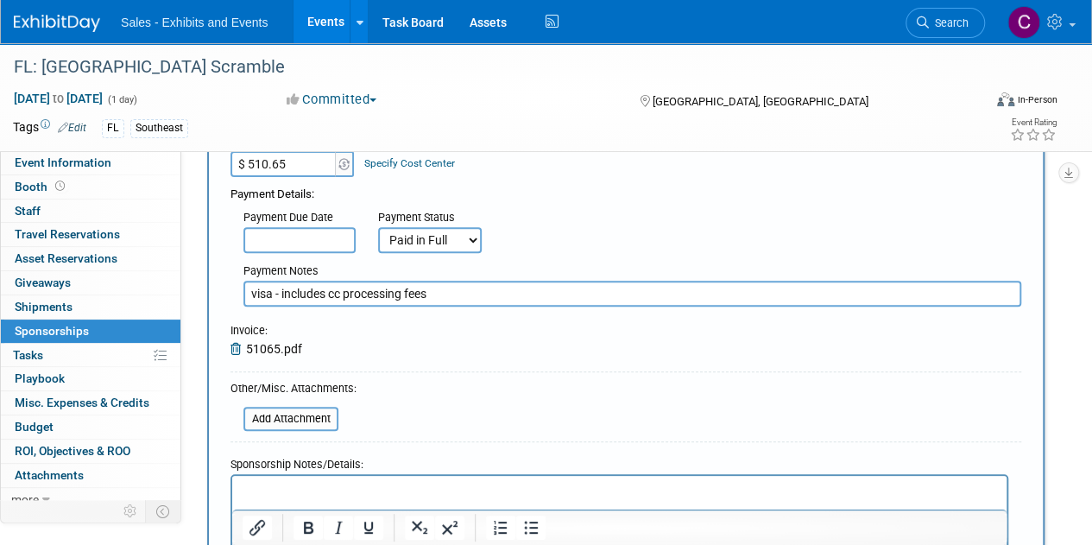
scroll to position [496, 0]
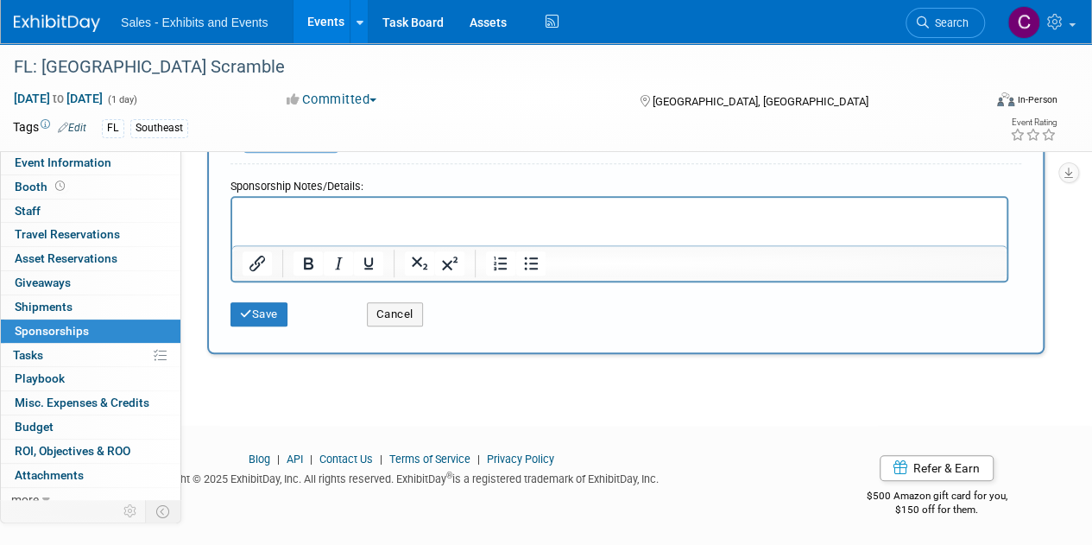
paste body "Rich Text Area. Press ALT-0 for help."
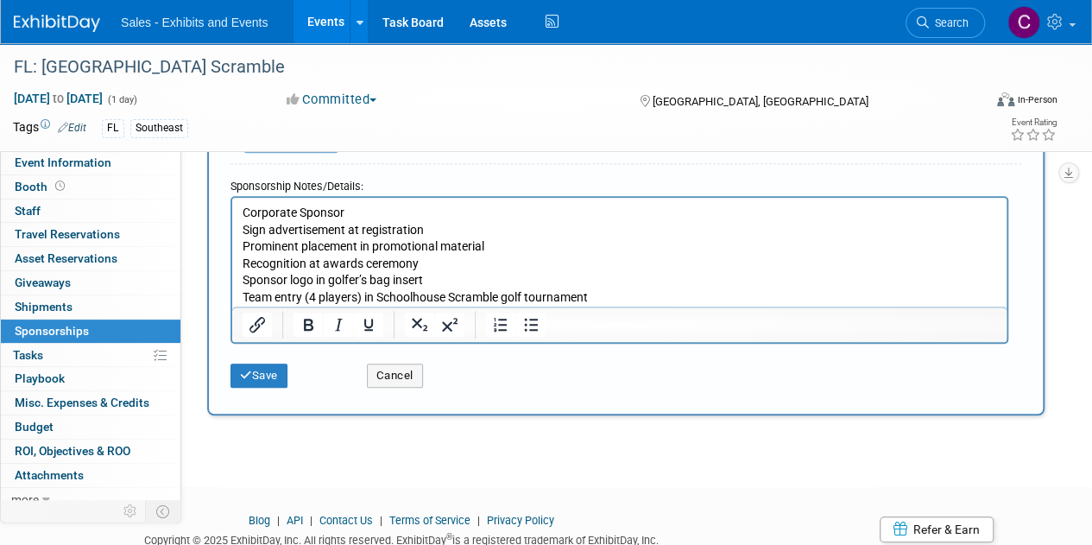
click at [269, 209] on p "Corporate Sponsor Sign advertisement at registration Prominent placement in pro…" at bounding box center [620, 255] width 755 height 102
drag, startPoint x: 269, startPoint y: 209, endPoint x: 333, endPoint y: 214, distance: 64.1
click at [333, 214] on p "Corporate Sponsor Sign advertisement at registration Prominent placement in pro…" at bounding box center [620, 255] width 755 height 102
click at [301, 330] on icon "Bold" at bounding box center [308, 324] width 21 height 21
click at [371, 324] on icon "Underline" at bounding box center [368, 325] width 9 height 12
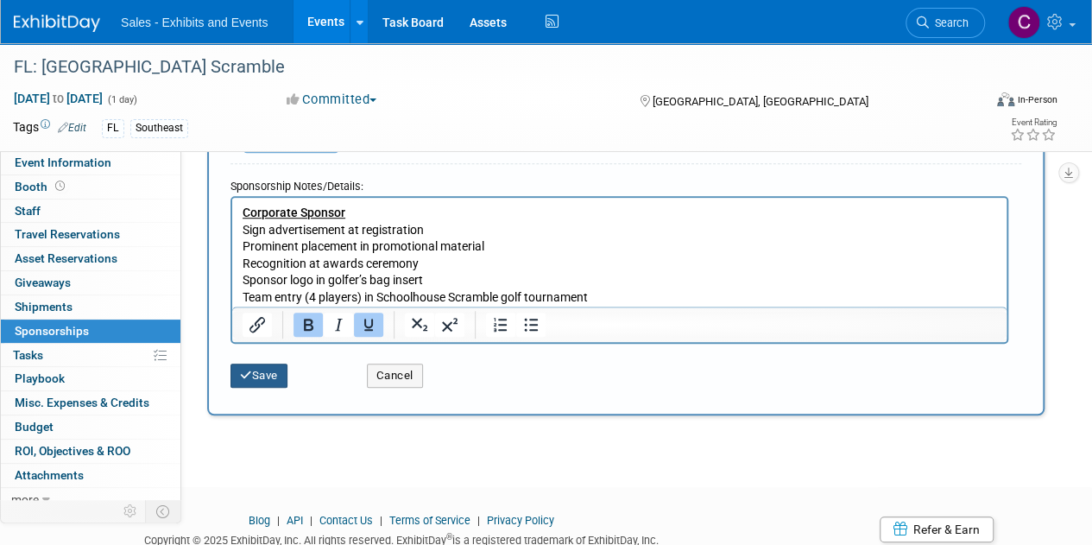
click at [271, 369] on button "Save" at bounding box center [259, 375] width 57 height 24
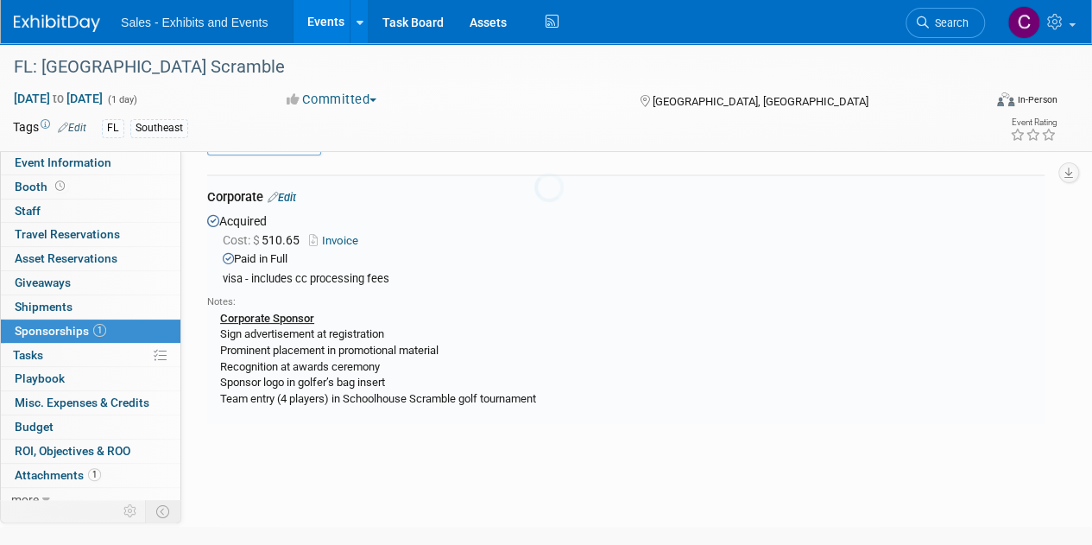
scroll to position [36, 0]
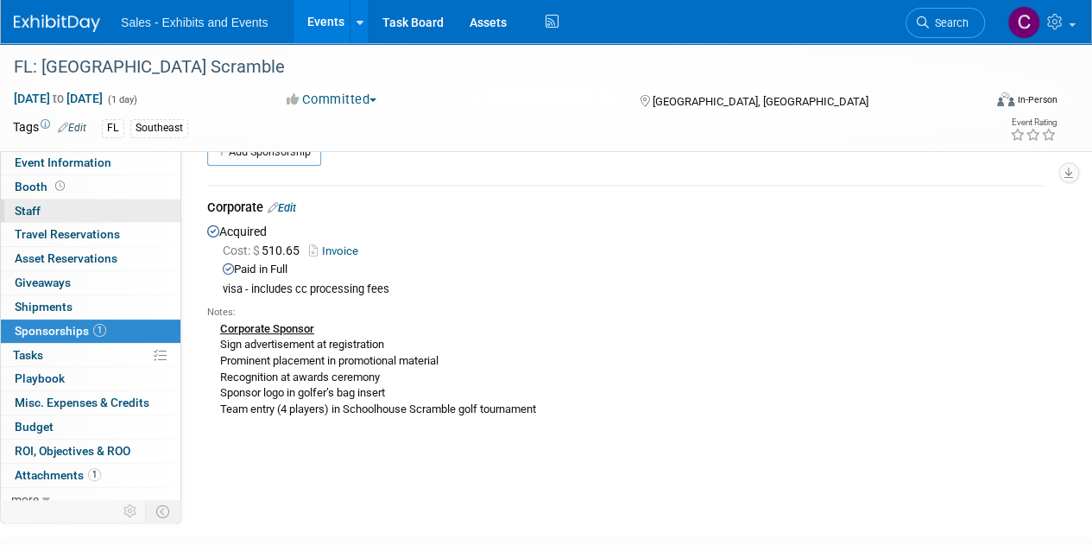
drag, startPoint x: 75, startPoint y: 217, endPoint x: 93, endPoint y: 208, distance: 20.1
click at [75, 217] on link "0 Staff 0" at bounding box center [91, 210] width 180 height 23
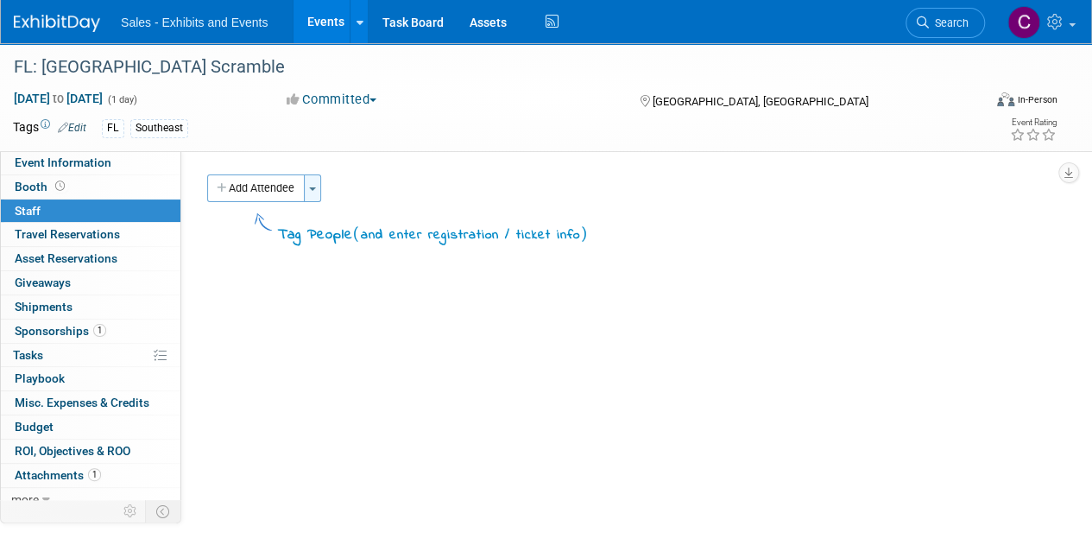
click at [319, 193] on button "Toggle Dropdown" at bounding box center [312, 188] width 17 height 28
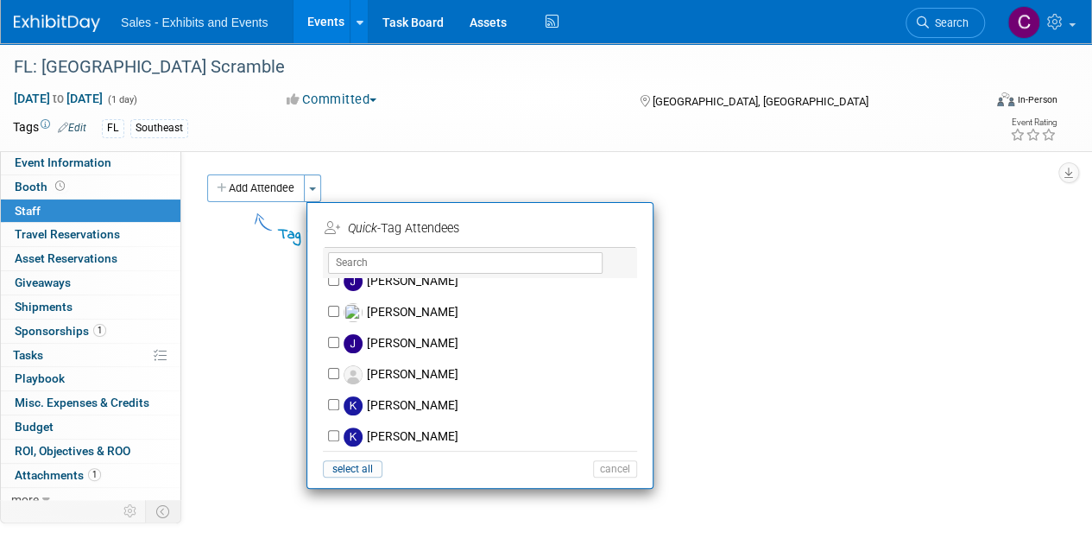
scroll to position [4504, 0]
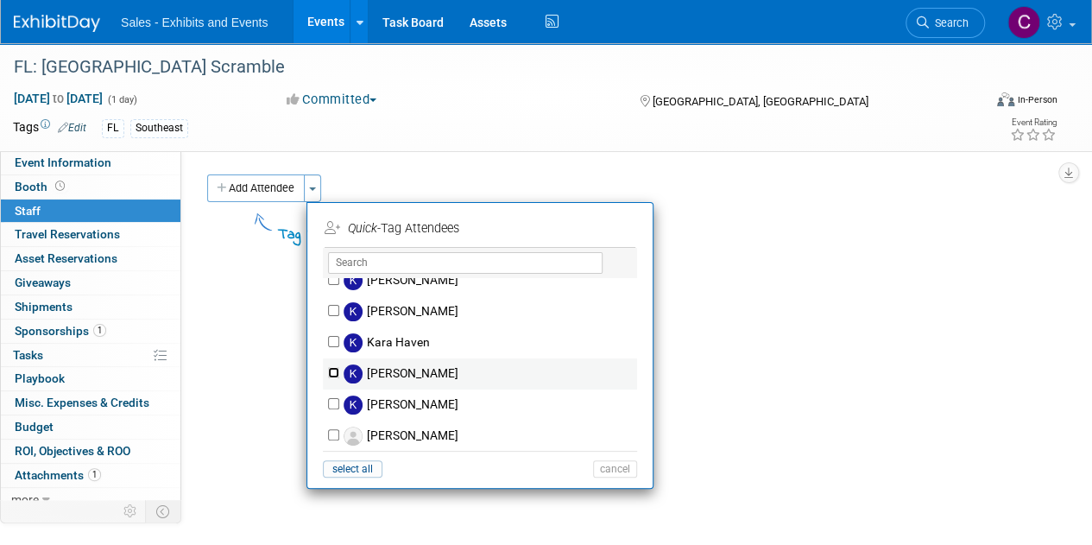
click at [332, 367] on input "[PERSON_NAME]" at bounding box center [333, 372] width 11 height 11
checkbox input "true"
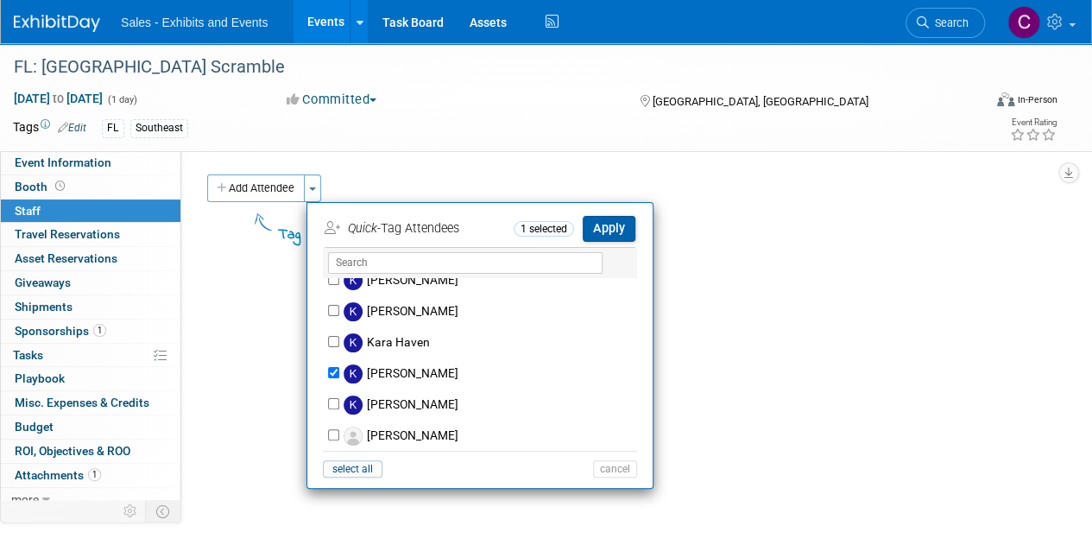
click at [629, 228] on button "Apply" at bounding box center [609, 228] width 53 height 25
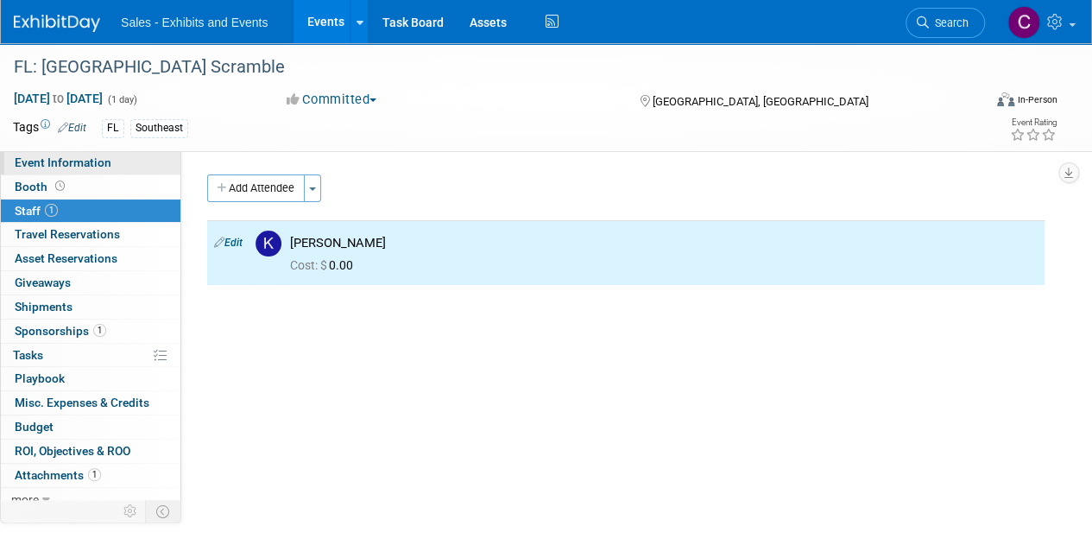
click at [81, 172] on link "Event Information" at bounding box center [91, 162] width 180 height 23
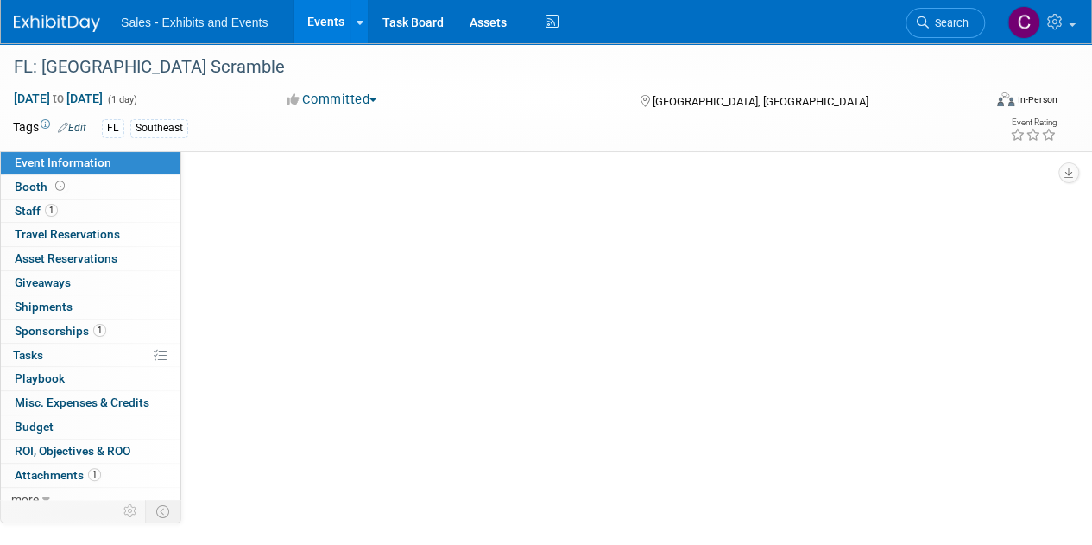
select select "Southeast"
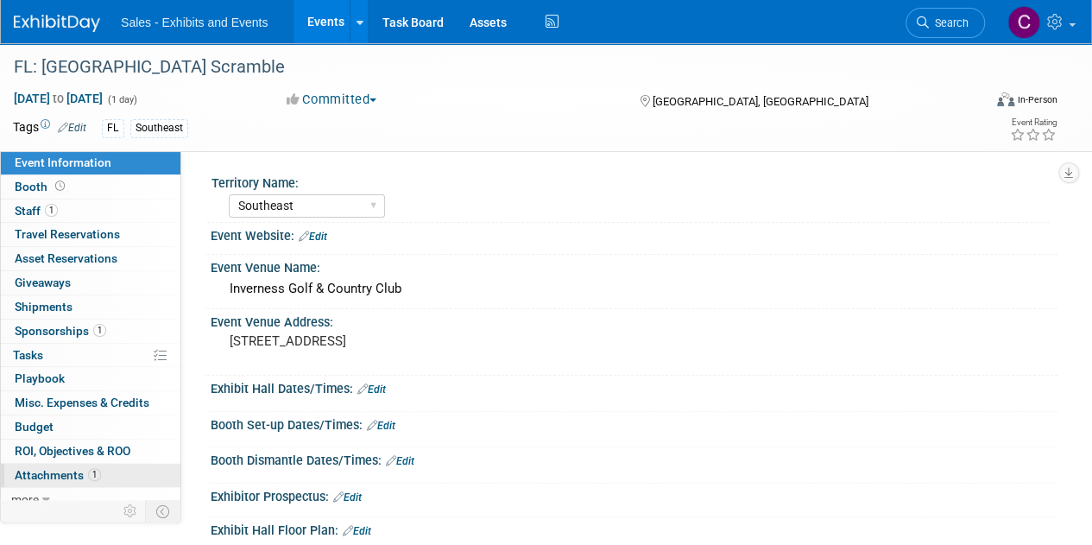
click at [66, 464] on link "1 Attachments 1" at bounding box center [91, 475] width 180 height 23
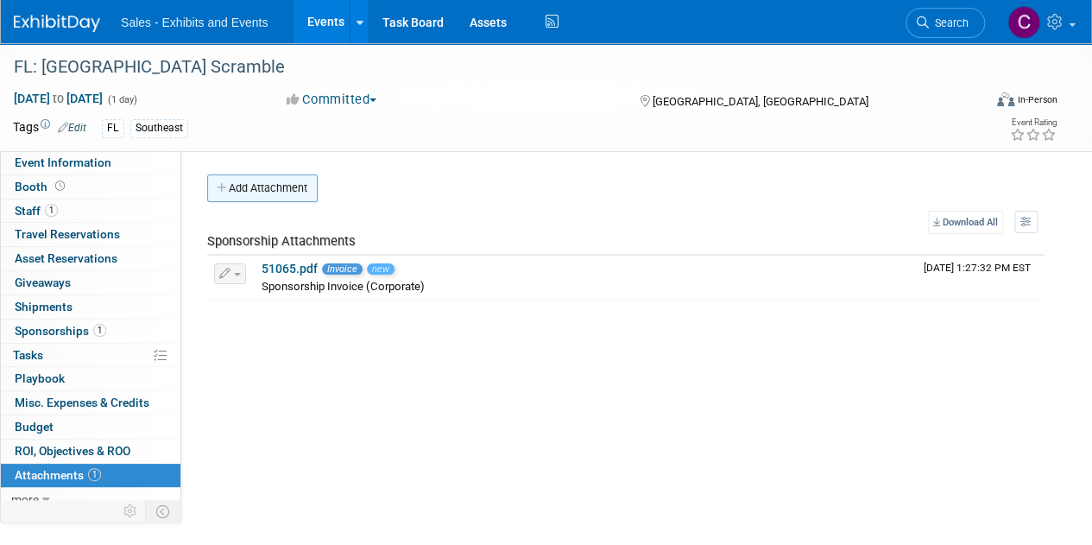
click at [251, 183] on button "Add Attachment" at bounding box center [262, 188] width 111 height 28
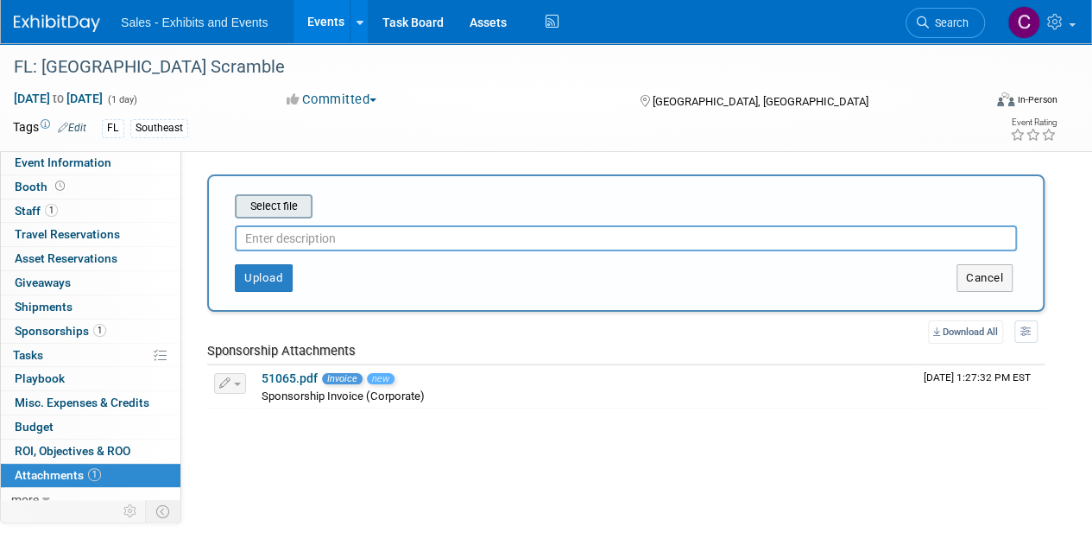
click at [264, 198] on input "file" at bounding box center [207, 206] width 205 height 21
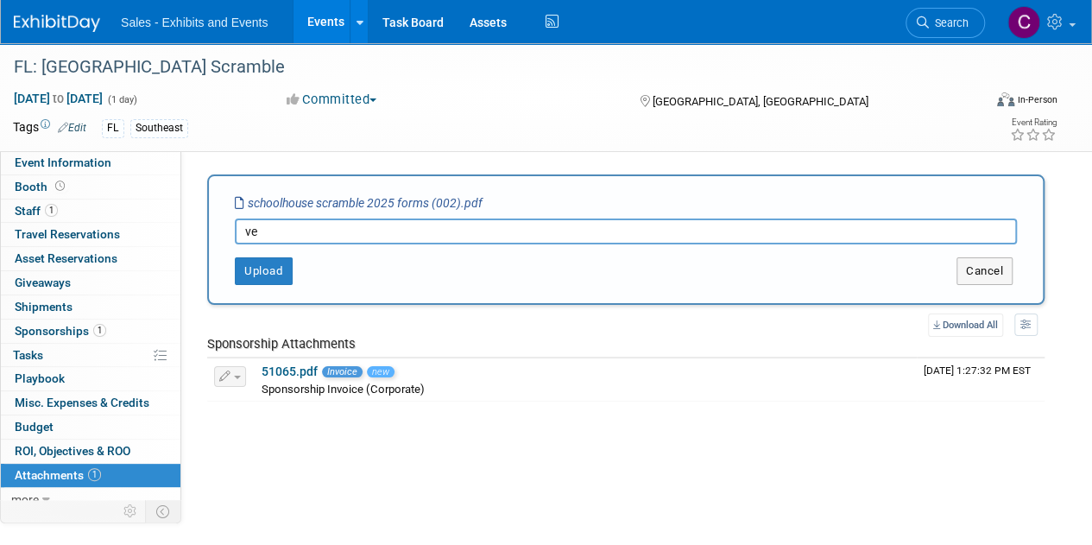
type input "v"
type input "sponsor form & details"
click at [259, 264] on button "Upload" at bounding box center [264, 271] width 58 height 28
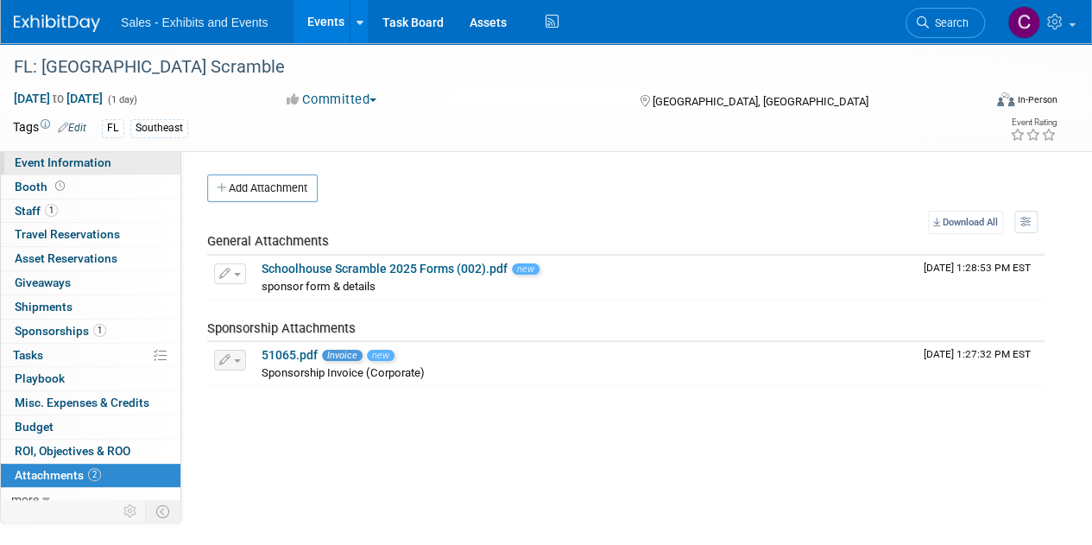
click at [63, 153] on link "Event Information" at bounding box center [91, 162] width 180 height 23
select select "Southeast"
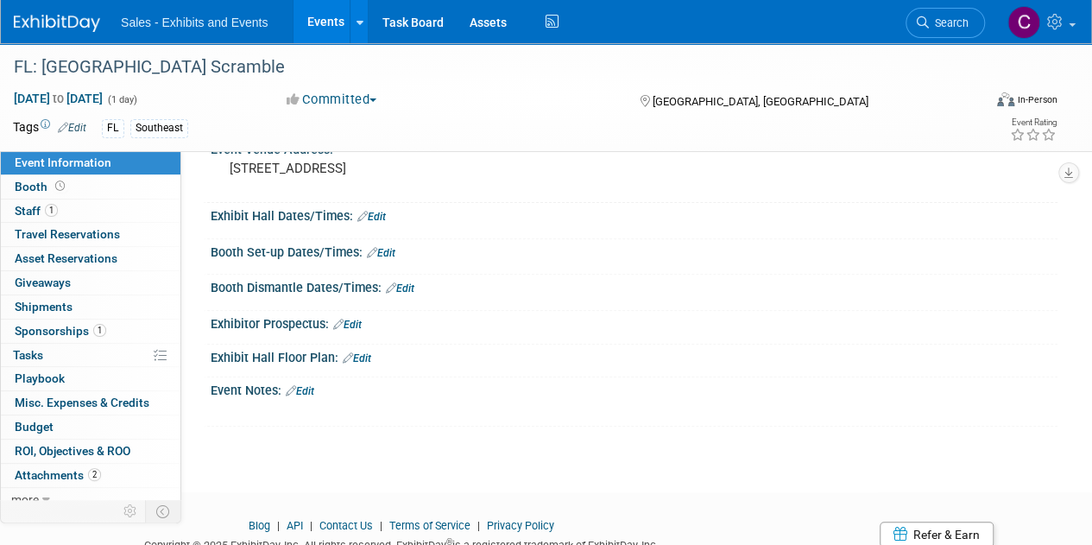
scroll to position [190, 0]
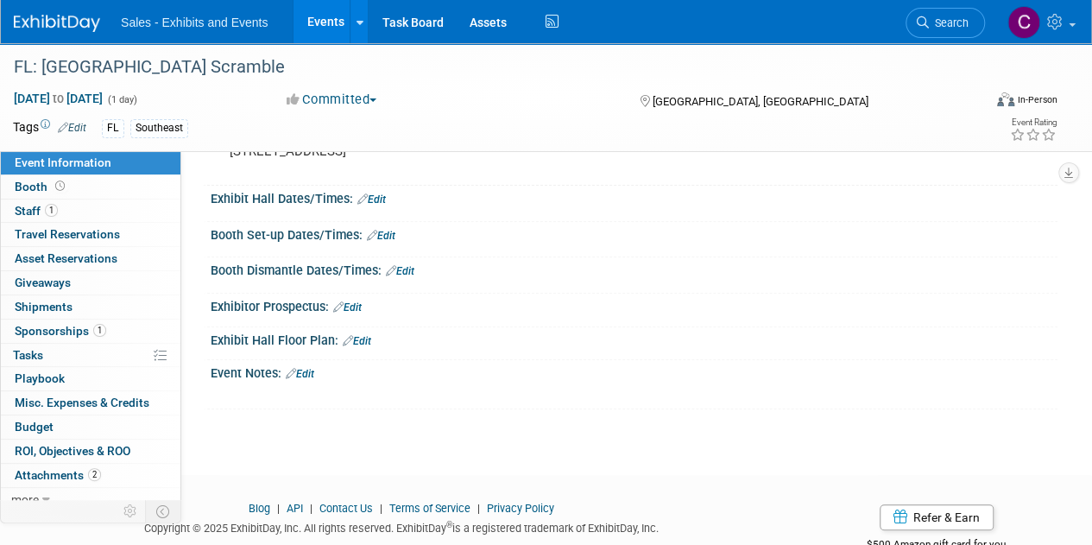
click at [306, 370] on link "Edit" at bounding box center [300, 374] width 28 height 12
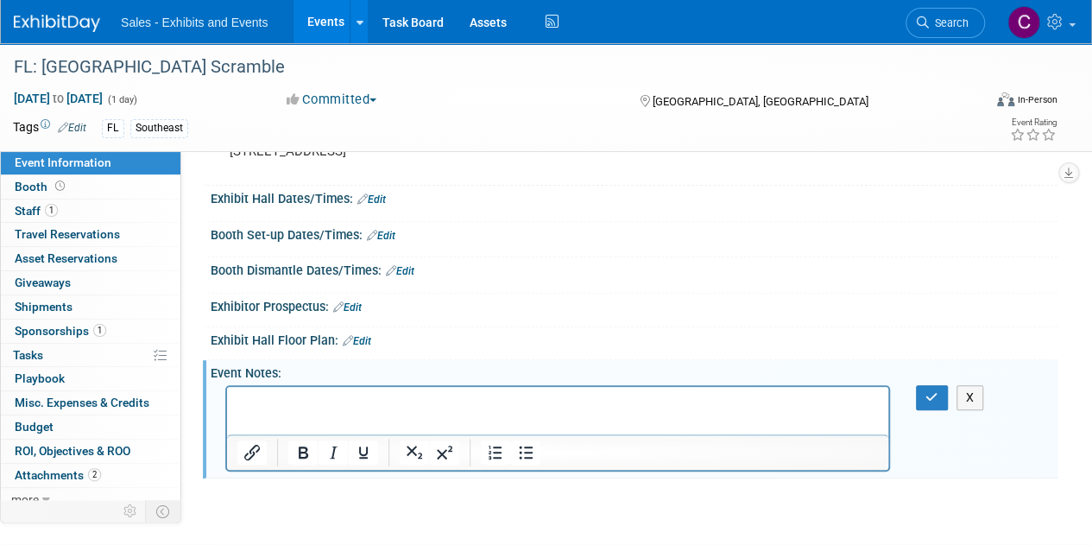
scroll to position [0, 0]
click at [932, 386] on button "button" at bounding box center [932, 397] width 32 height 25
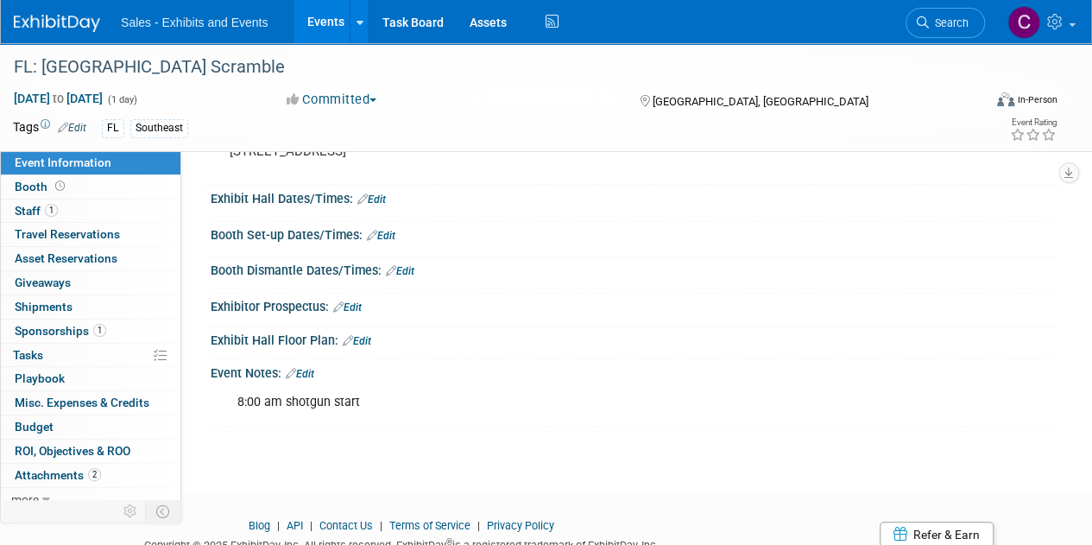
click at [323, 22] on link "Events" at bounding box center [325, 21] width 63 height 43
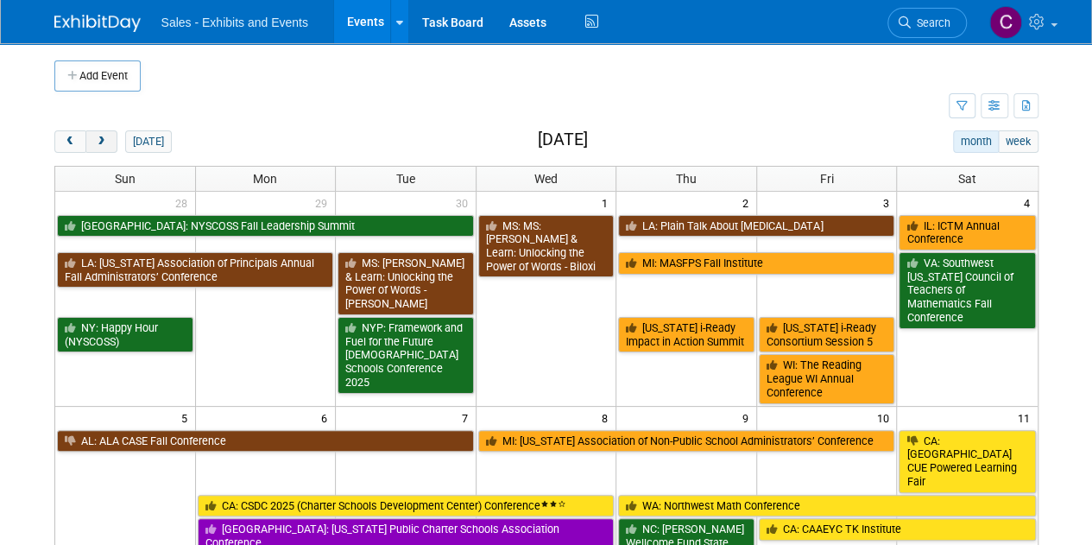
click at [97, 142] on span "next" at bounding box center [101, 141] width 13 height 11
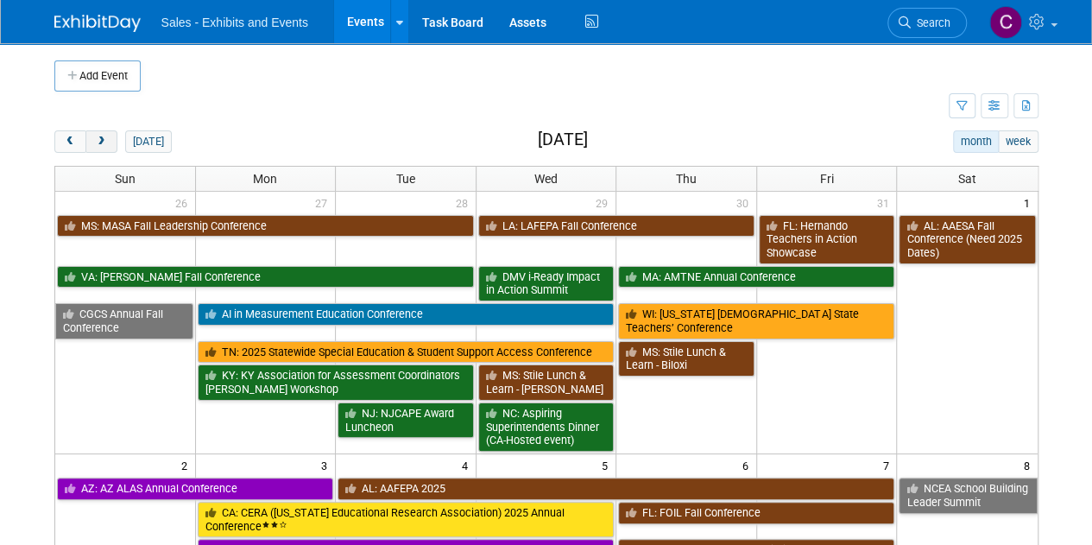
click at [97, 142] on span "next" at bounding box center [101, 141] width 13 height 11
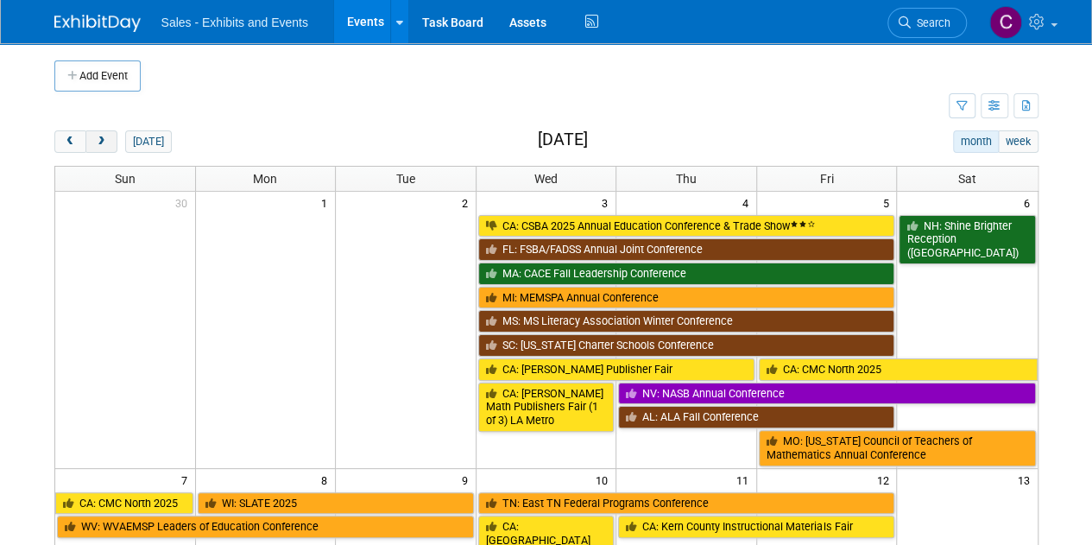
click at [97, 142] on span "next" at bounding box center [101, 141] width 13 height 11
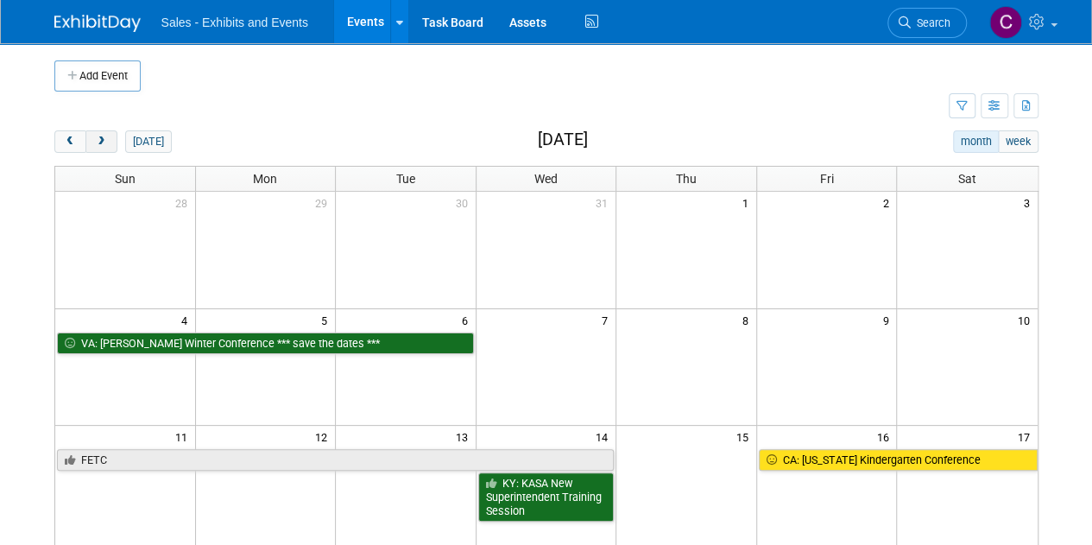
click at [97, 142] on span "next" at bounding box center [101, 141] width 13 height 11
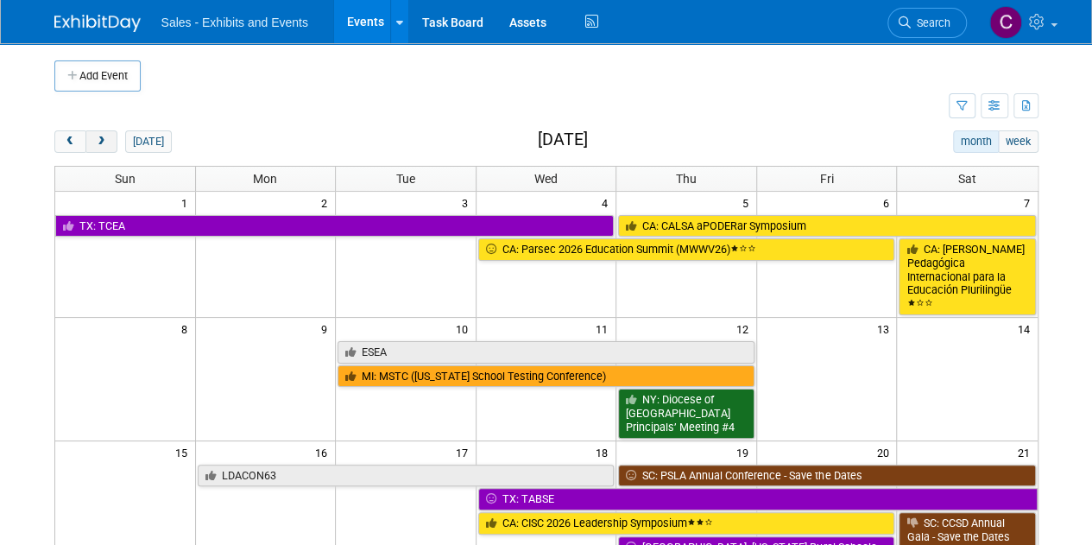
click at [105, 151] on button "next" at bounding box center [101, 141] width 32 height 22
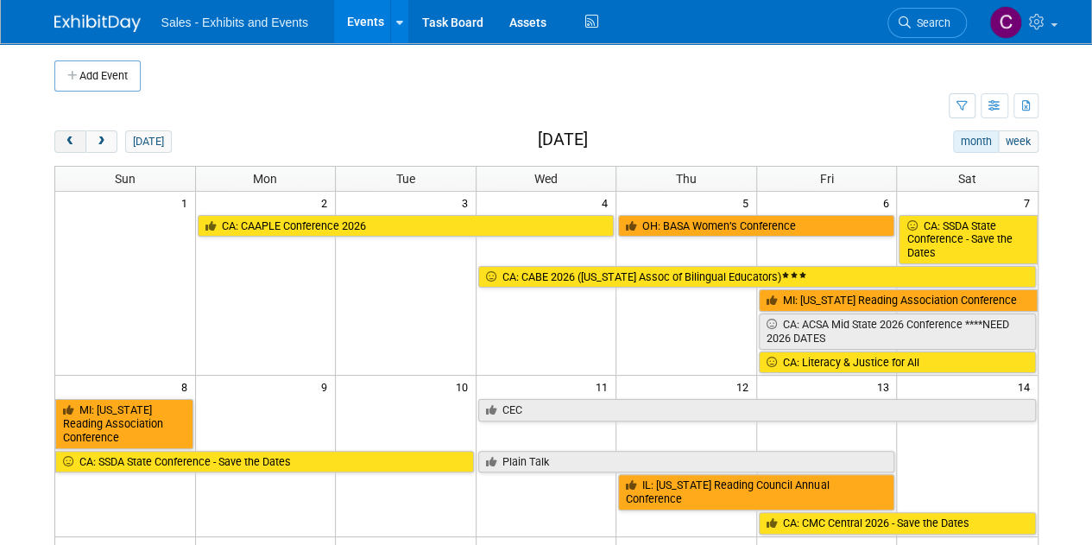
click at [62, 148] on button "prev" at bounding box center [70, 141] width 32 height 22
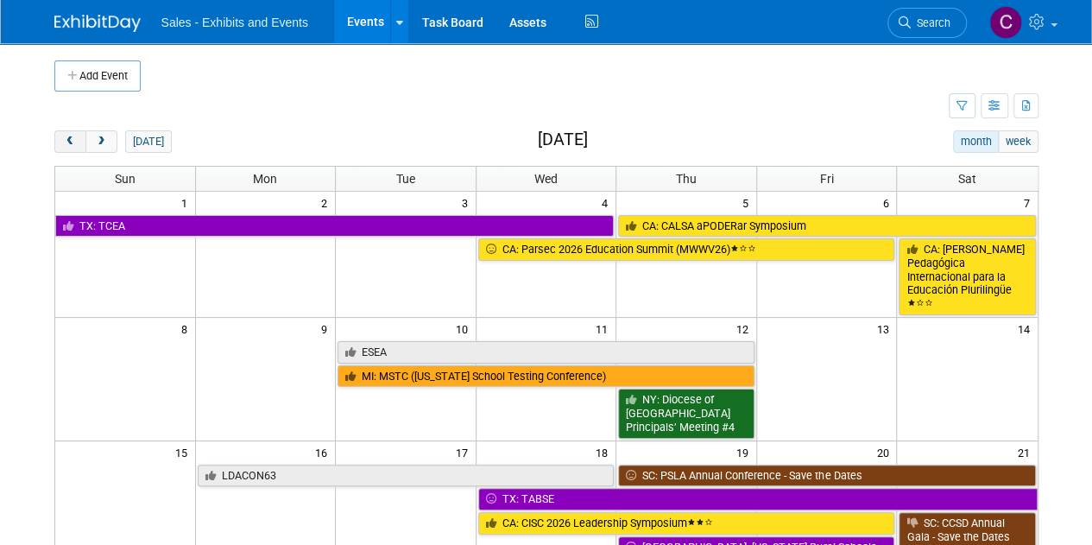
click at [62, 148] on button "prev" at bounding box center [70, 141] width 32 height 22
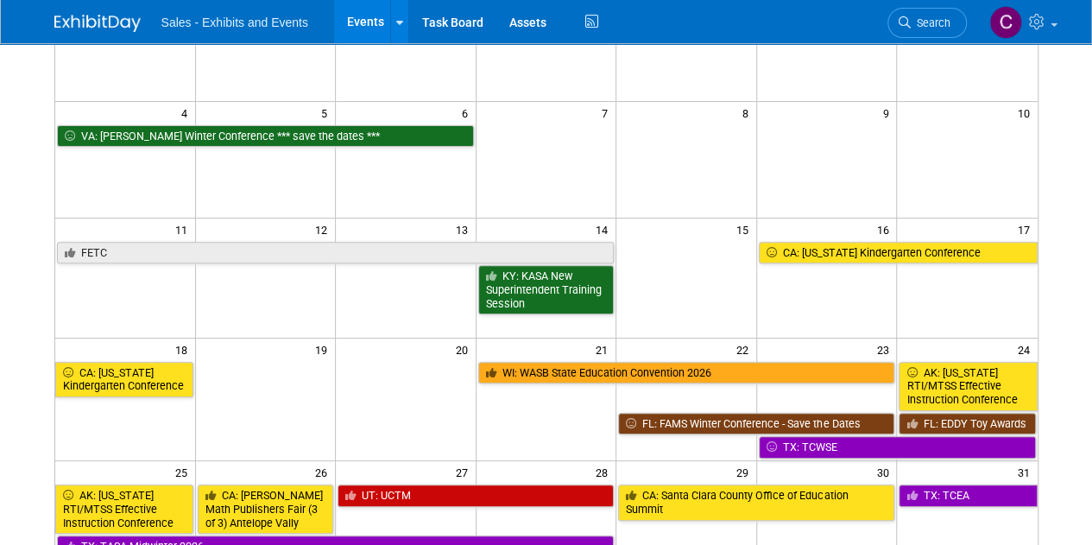
scroll to position [257, 0]
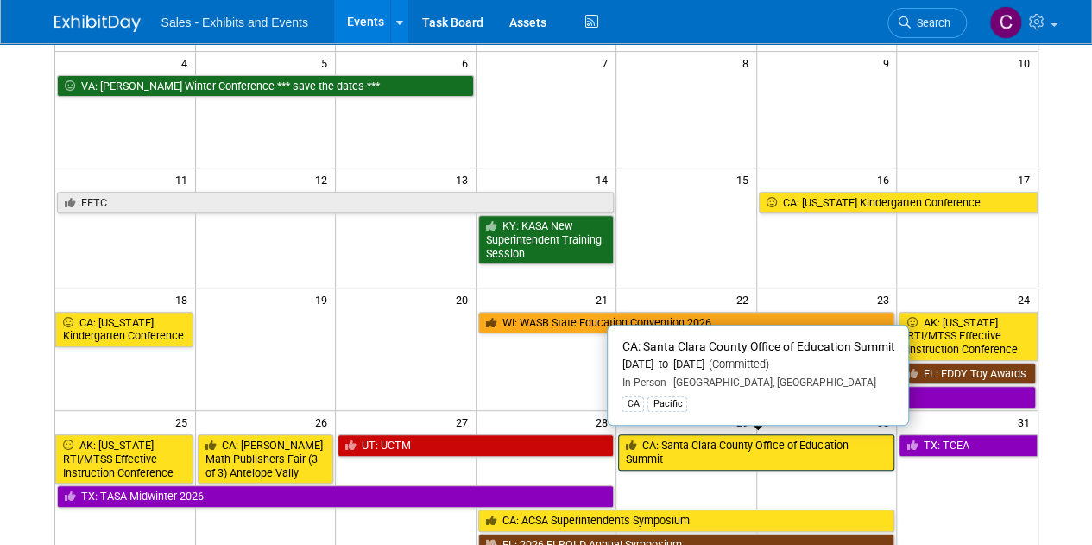
click at [726, 449] on link "CA: Santa Clara County Office of Education Summit" at bounding box center [756, 451] width 276 height 35
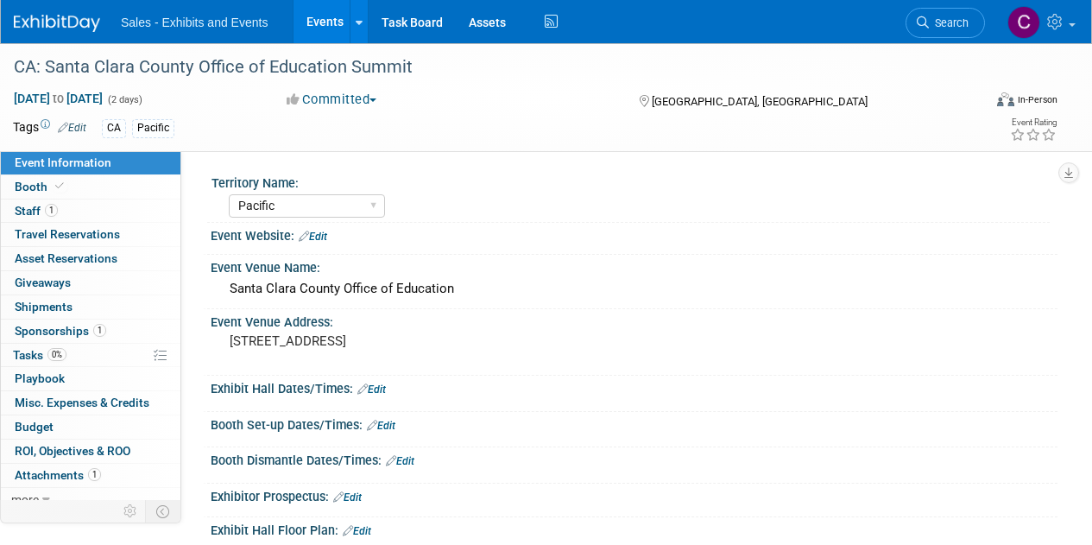
select select "Pacific"
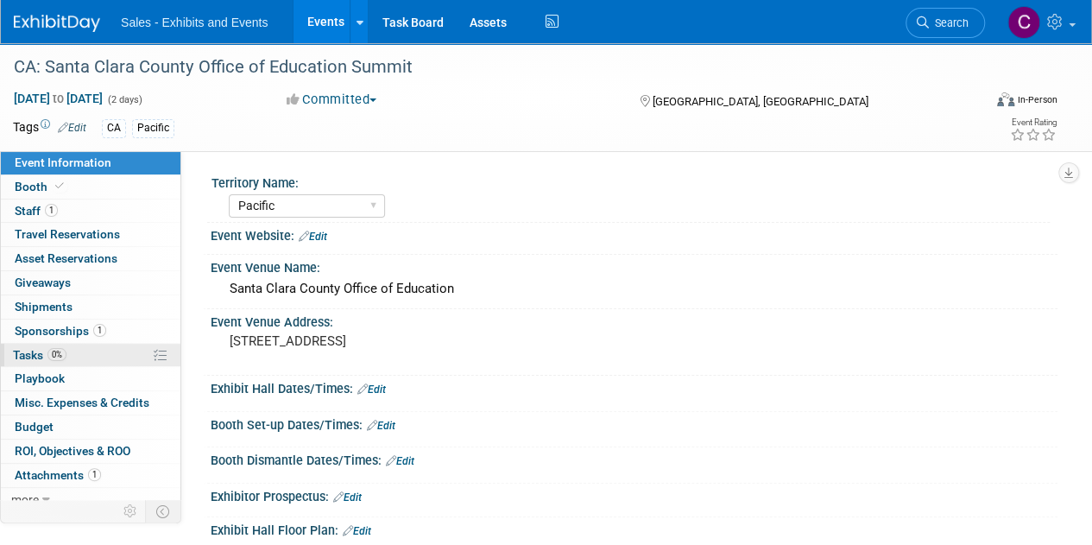
click at [30, 356] on span "Tasks 0%" at bounding box center [40, 355] width 54 height 14
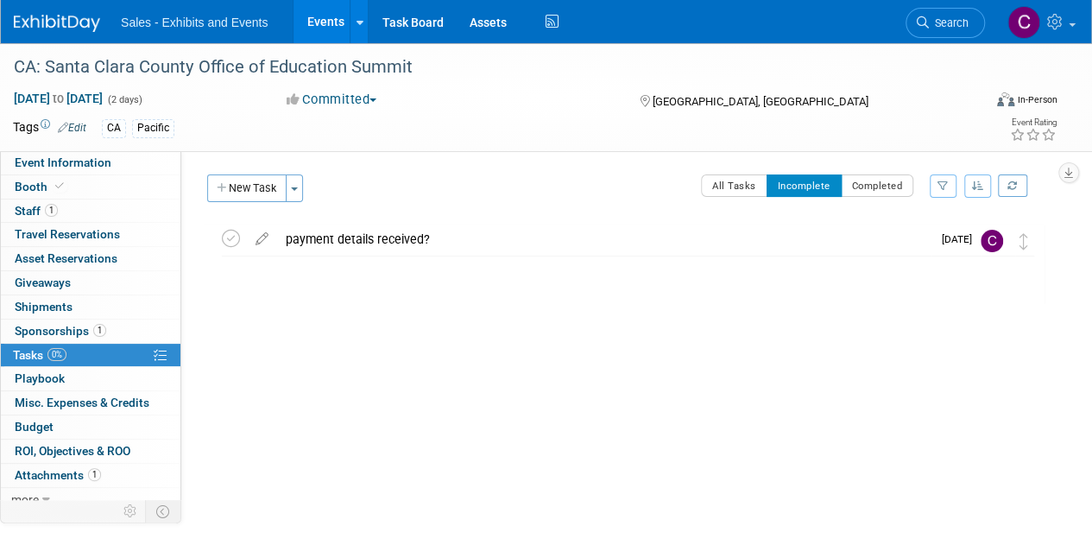
click at [324, 25] on link "Events" at bounding box center [325, 21] width 63 height 43
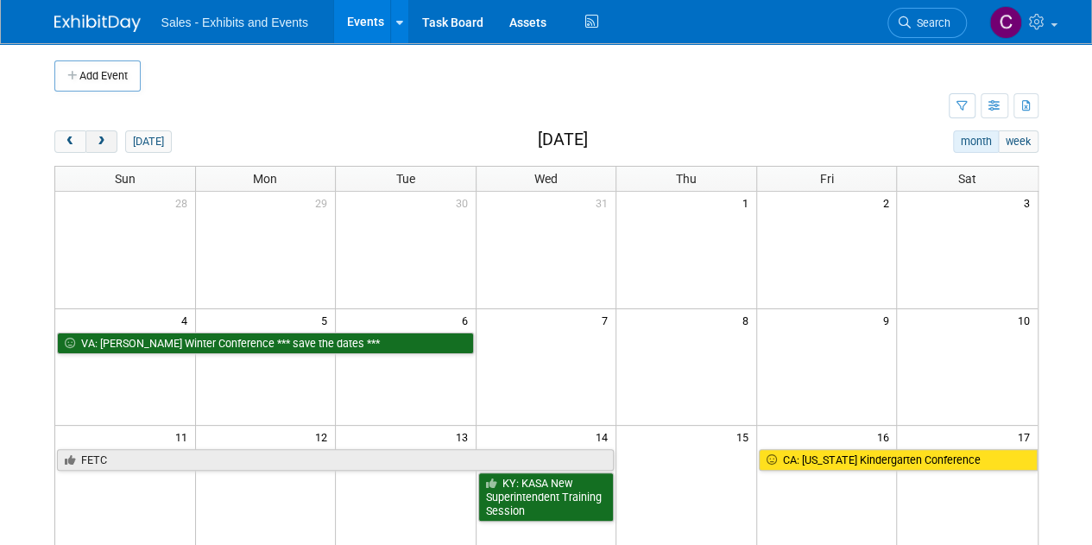
click at [104, 140] on span "next" at bounding box center [101, 141] width 13 height 11
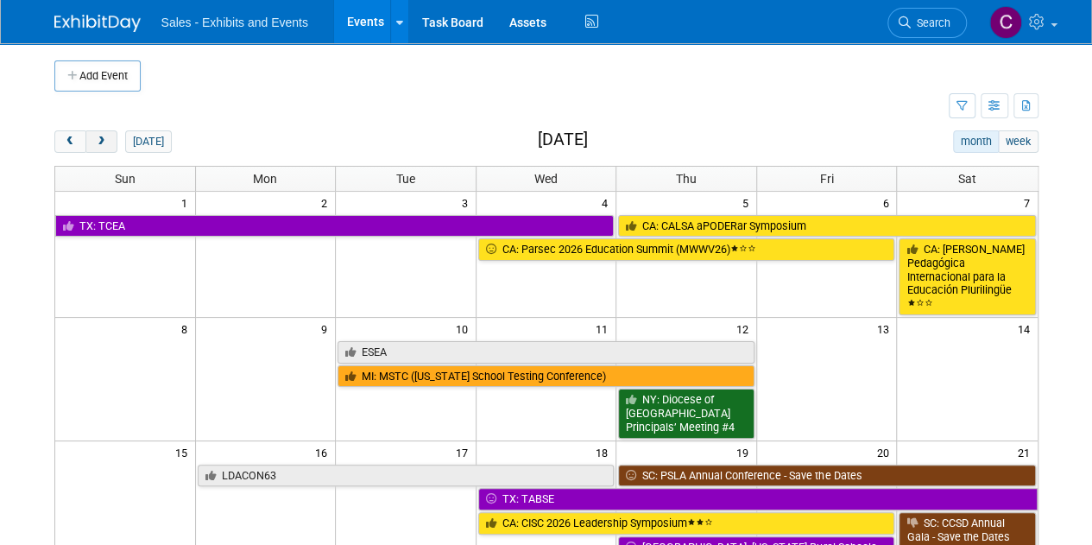
click at [104, 140] on span "next" at bounding box center [101, 141] width 13 height 11
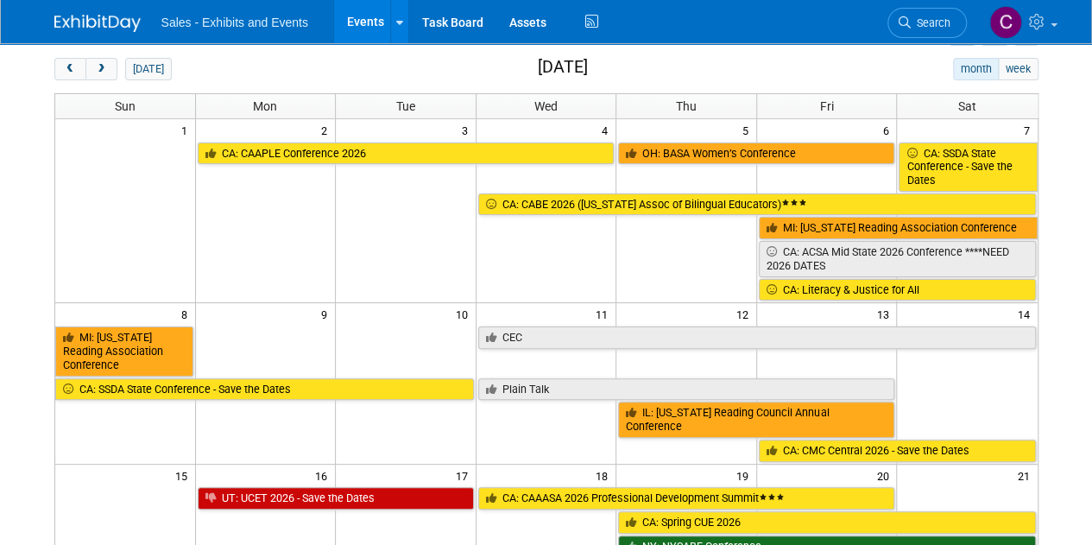
scroll to position [108, 0]
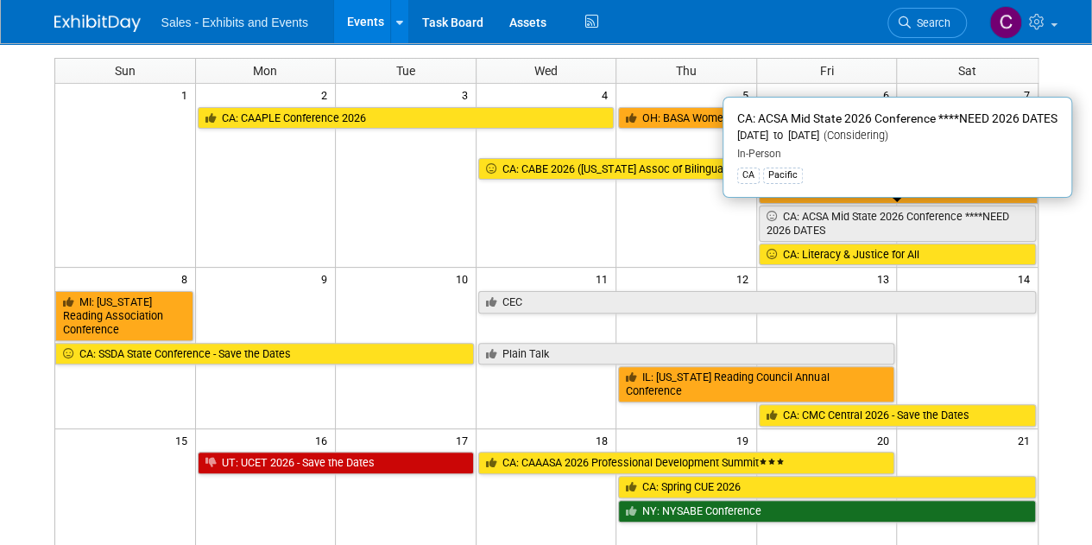
click at [863, 214] on link "CA: ACSA Mid State 2026 Conference ****NEED 2026 DATES" at bounding box center [897, 222] width 277 height 35
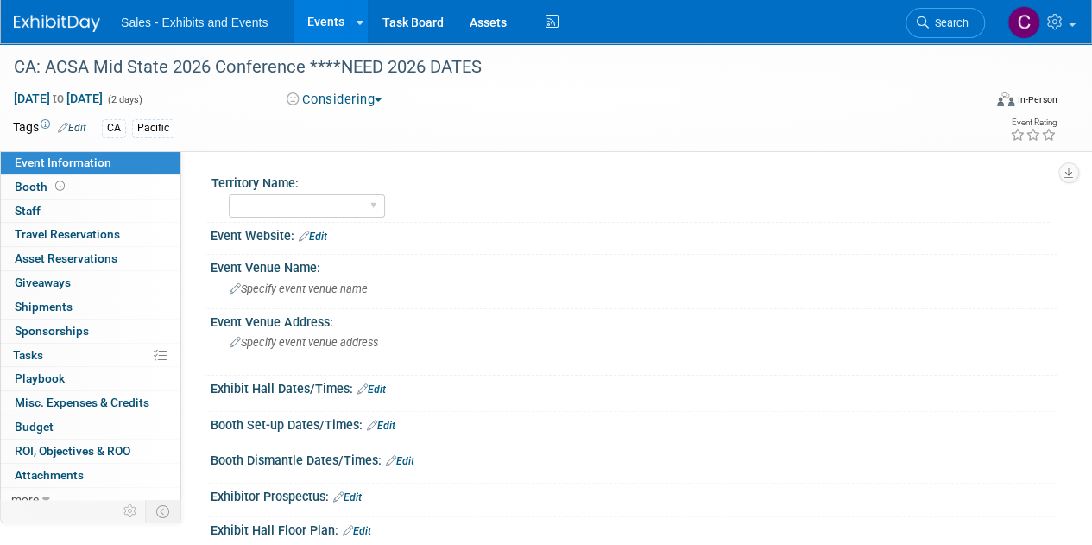
scroll to position [7, 0]
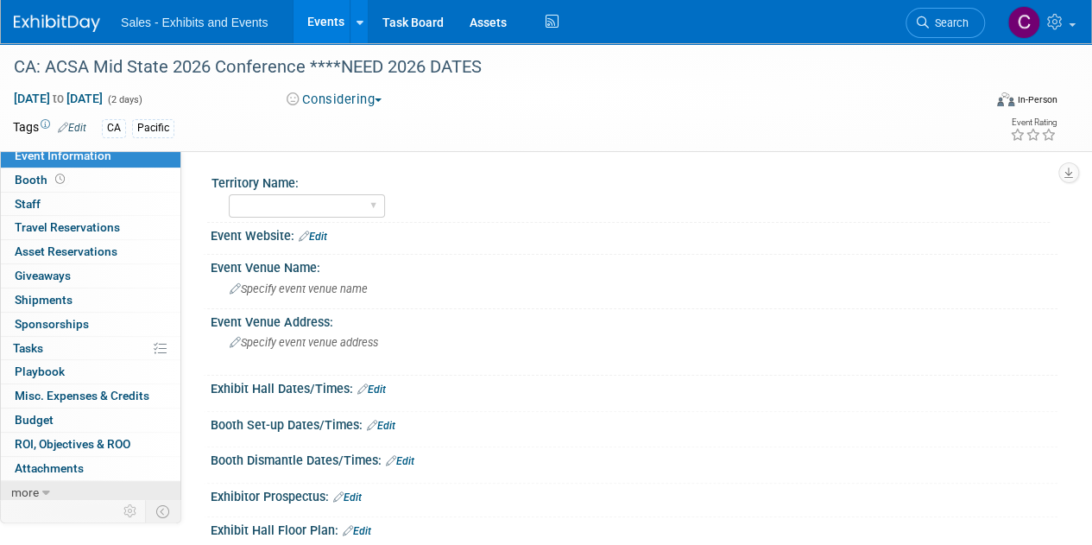
click at [33, 493] on span "more" at bounding box center [25, 492] width 28 height 14
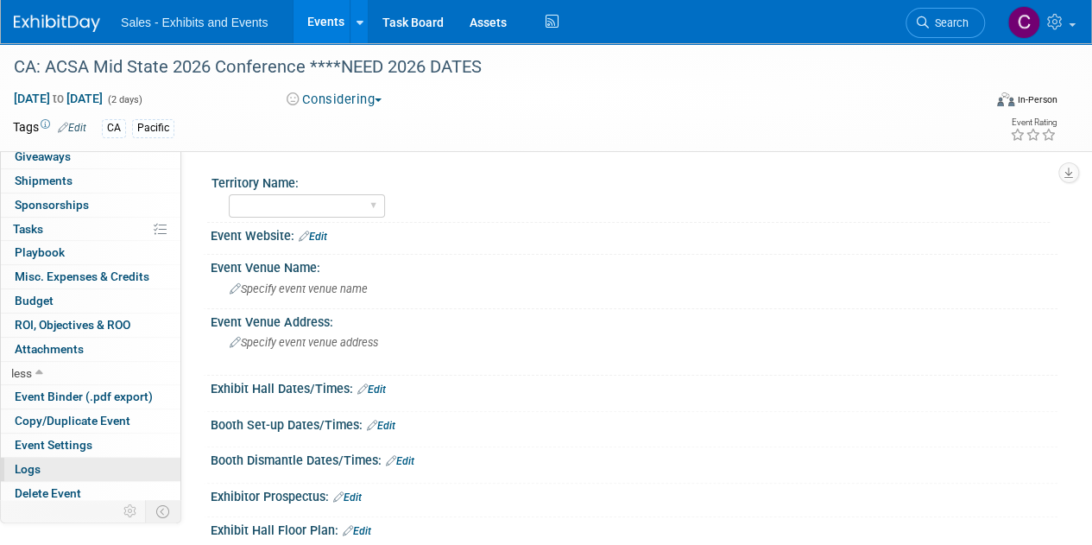
click at [73, 462] on link "Logs" at bounding box center [91, 469] width 180 height 23
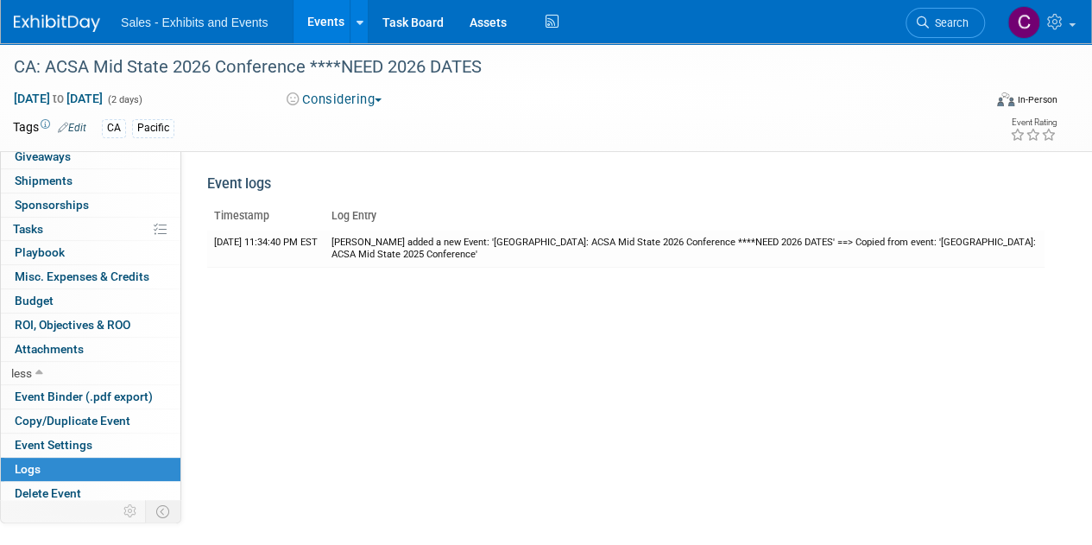
click at [326, 18] on link "Events" at bounding box center [325, 21] width 63 height 43
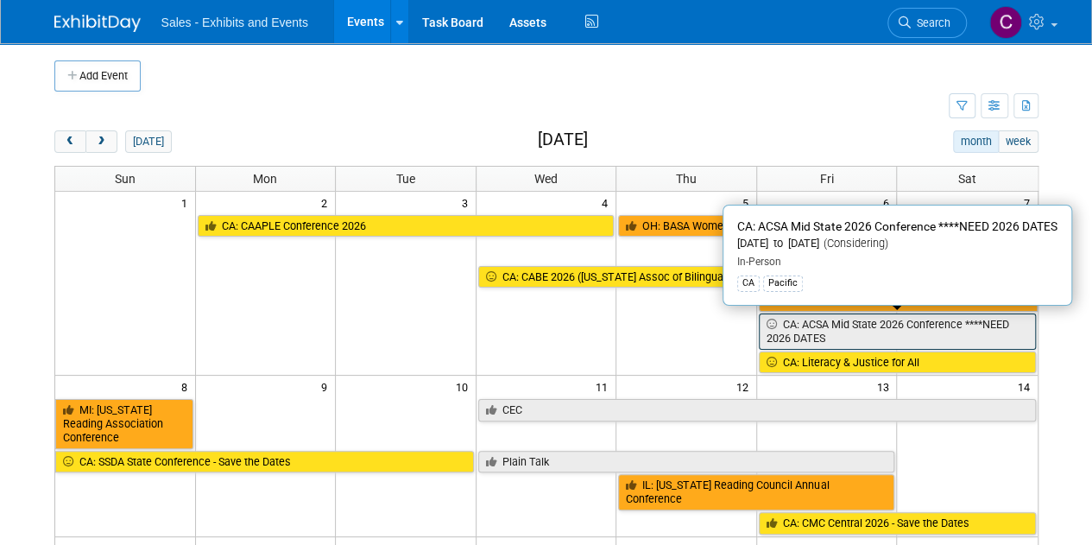
click at [870, 317] on link "CA: ACSA Mid State 2026 Conference ****NEED 2026 DATES" at bounding box center [897, 330] width 277 height 35
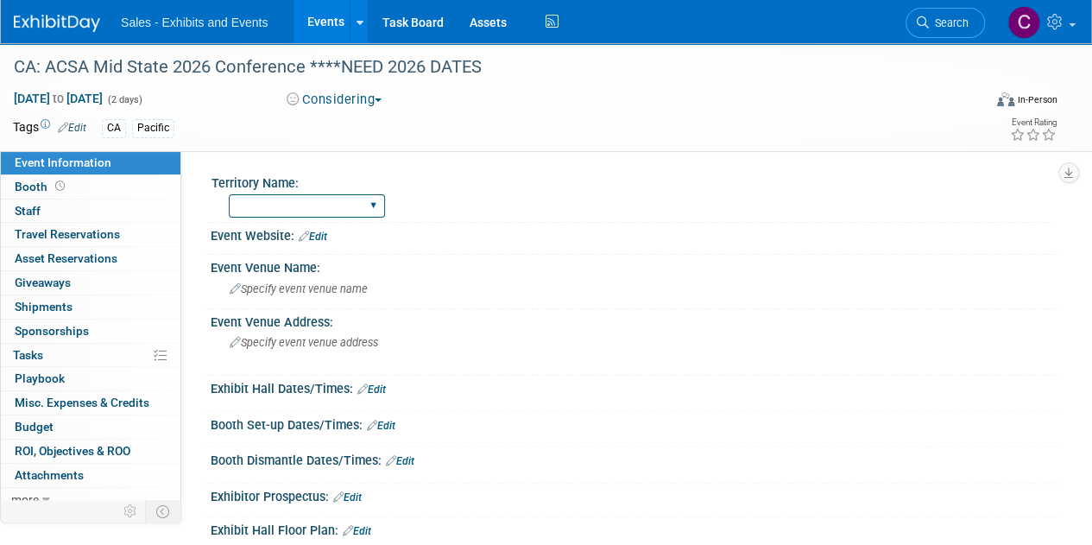
click at [342, 196] on select "Atlantic Southeast Central Southwest Pacific Mountain National Strategic Partne…" at bounding box center [307, 205] width 156 height 23
select select "Pacific"
click at [229, 194] on select "Atlantic Southeast Central Southwest Pacific Mountain National Strategic Partne…" at bounding box center [307, 205] width 156 height 23
click at [308, 25] on link "Events" at bounding box center [325, 21] width 63 height 43
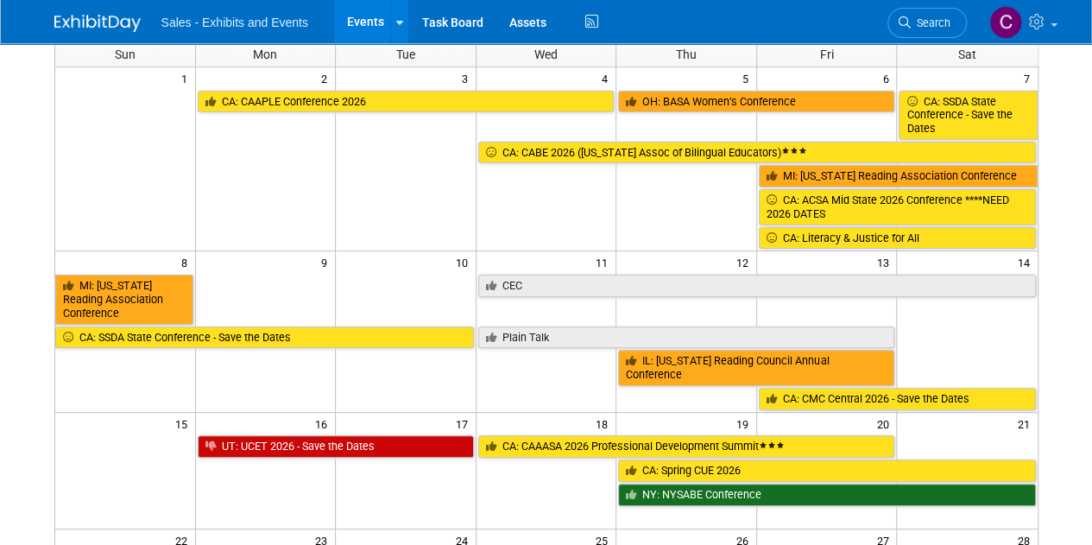
scroll to position [156, 0]
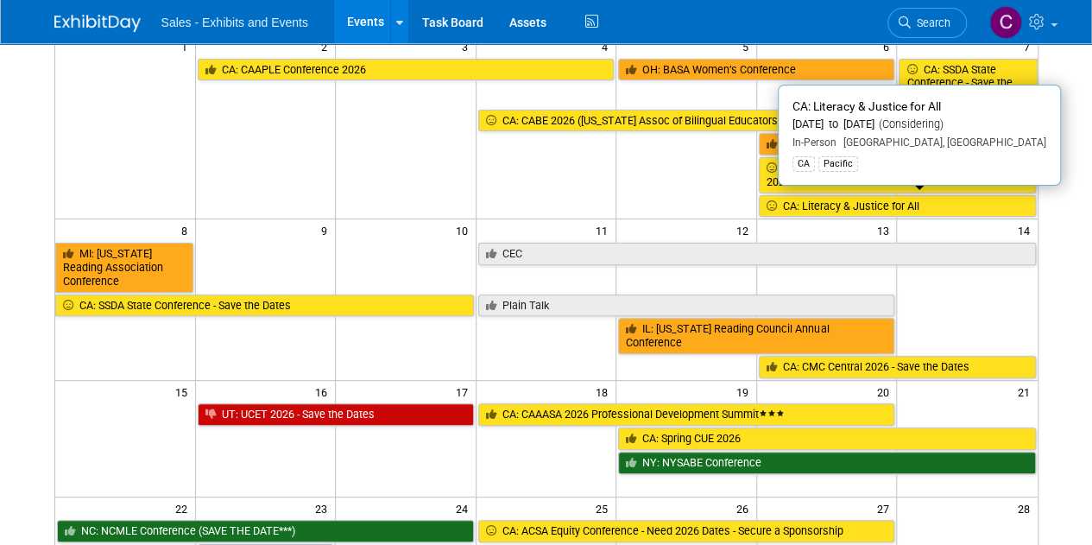
click at [874, 207] on link "CA: Literacy & Justice for All" at bounding box center [897, 206] width 277 height 22
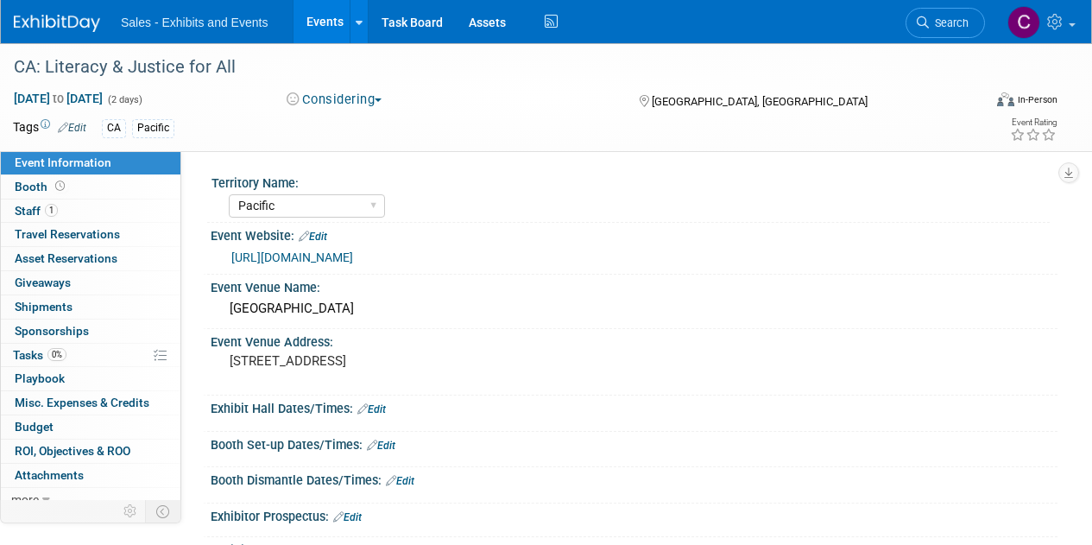
select select "Pacific"
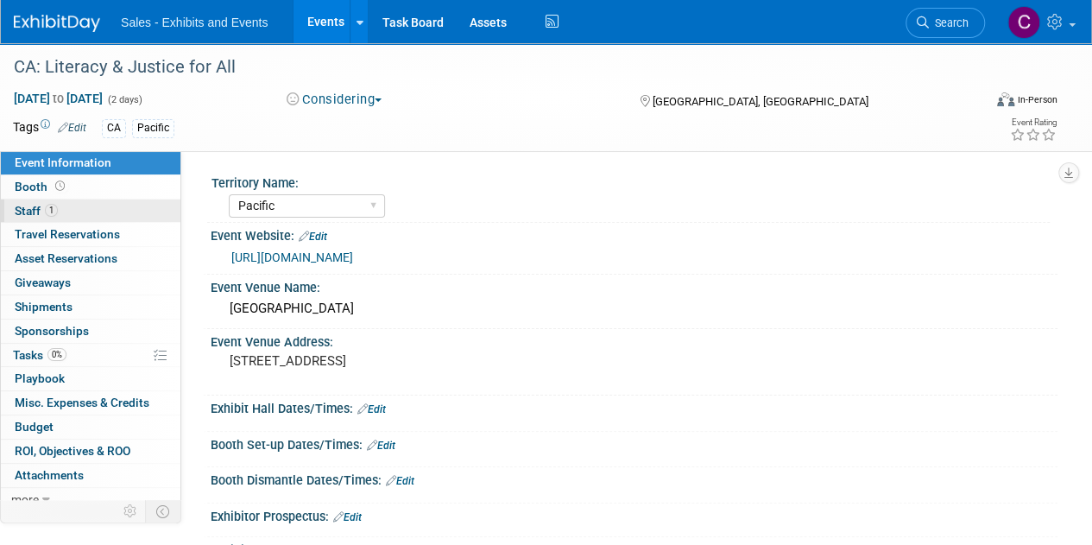
click at [22, 205] on span "Staff 1" at bounding box center [36, 211] width 43 height 14
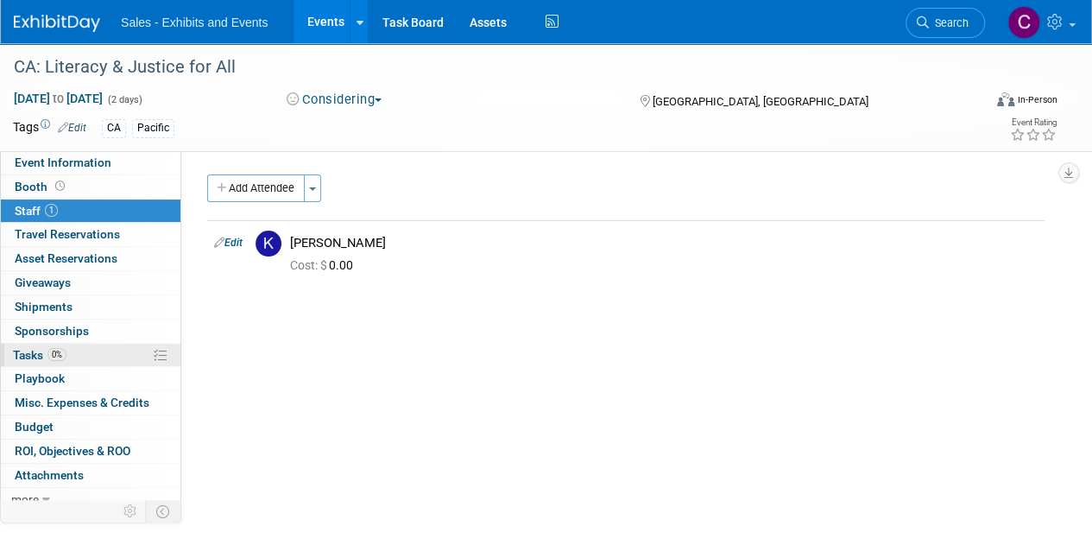
click at [42, 348] on span "Tasks 0%" at bounding box center [40, 355] width 54 height 14
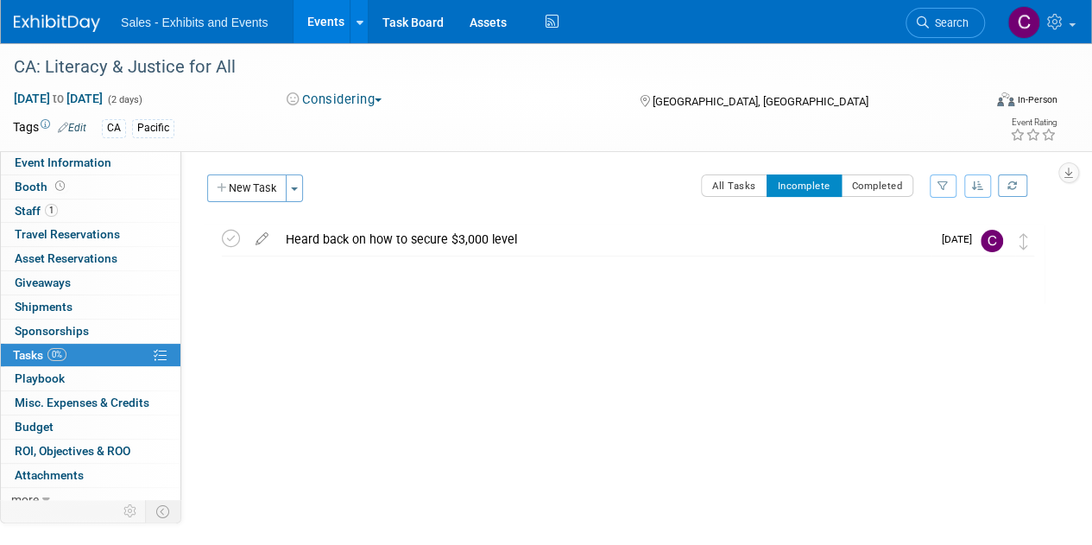
click at [321, 20] on link "Events" at bounding box center [325, 21] width 63 height 43
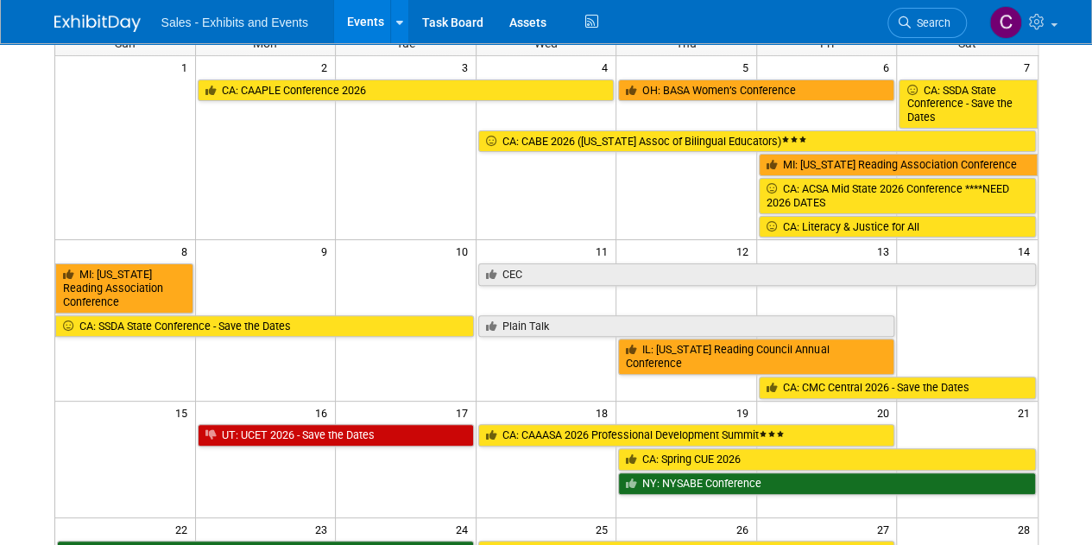
scroll to position [117, 0]
